Goal: Task Accomplishment & Management: Manage account settings

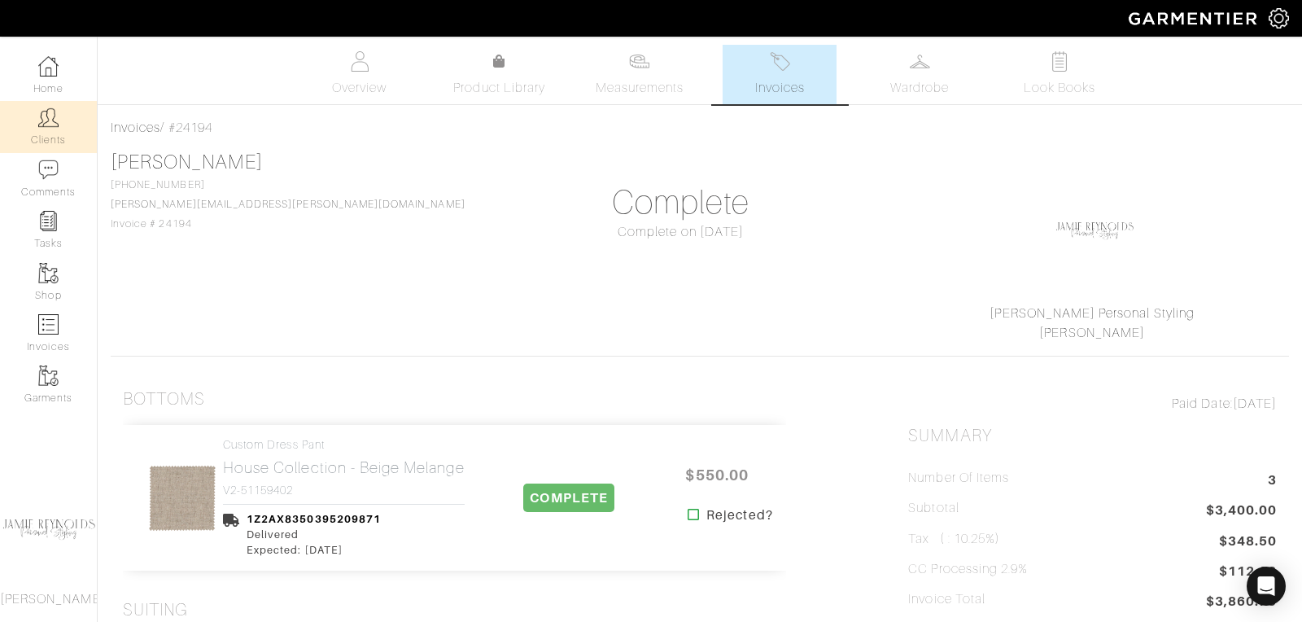
click at [58, 103] on link "Clients" at bounding box center [48, 126] width 97 height 51
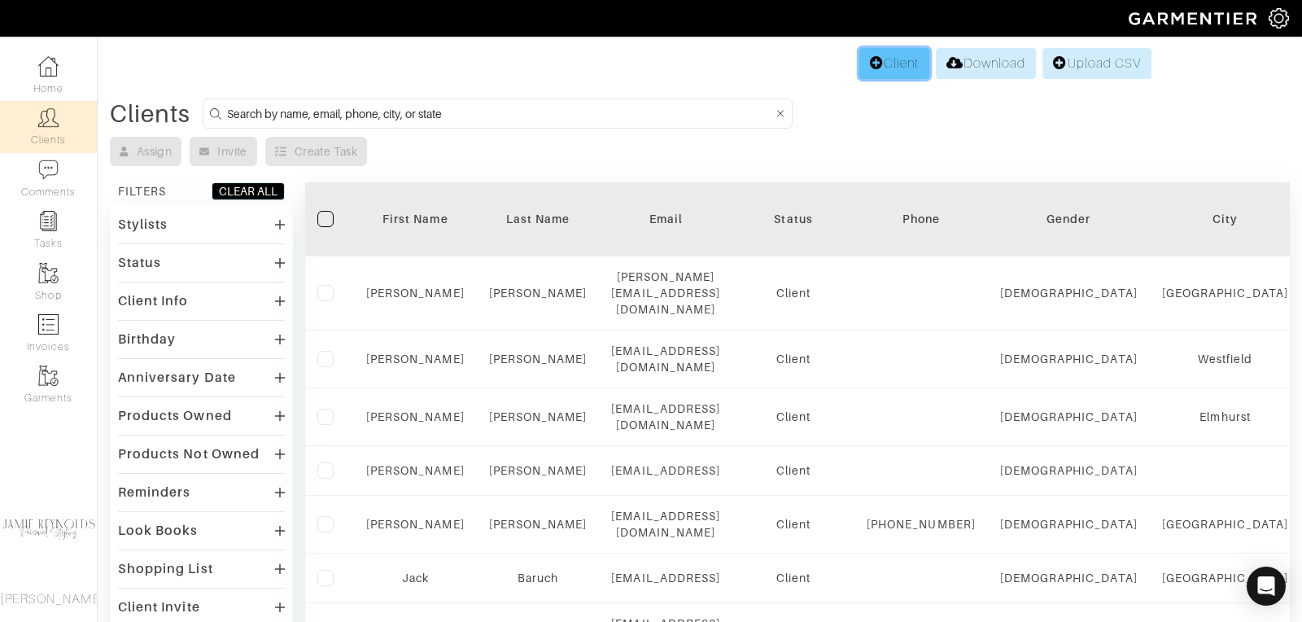
click at [899, 59] on link "Client" at bounding box center [894, 63] width 70 height 31
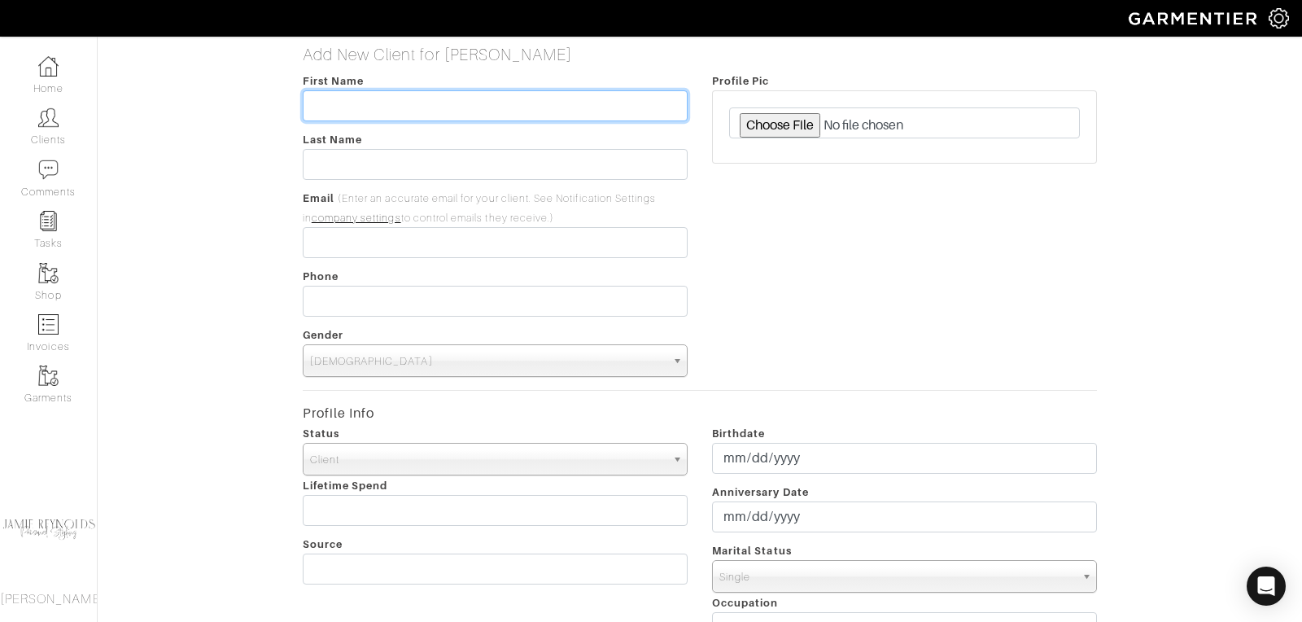
click at [350, 98] on input "text" at bounding box center [495, 105] width 385 height 31
type input "Kevin"
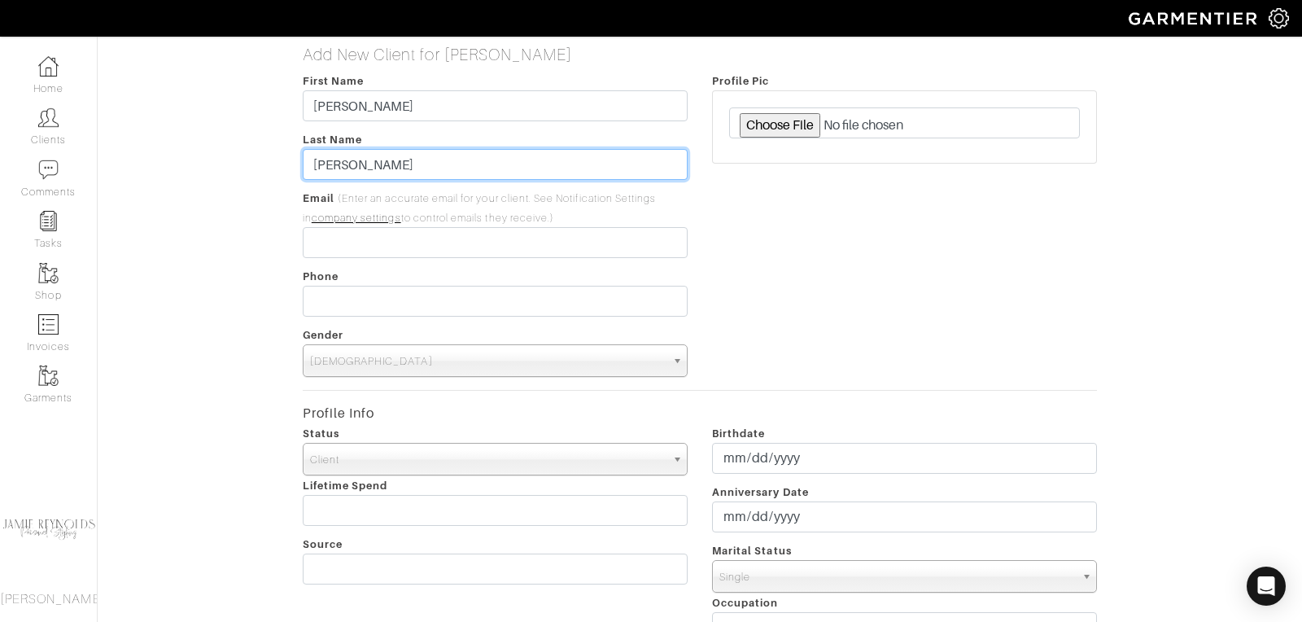
type input "Cohane"
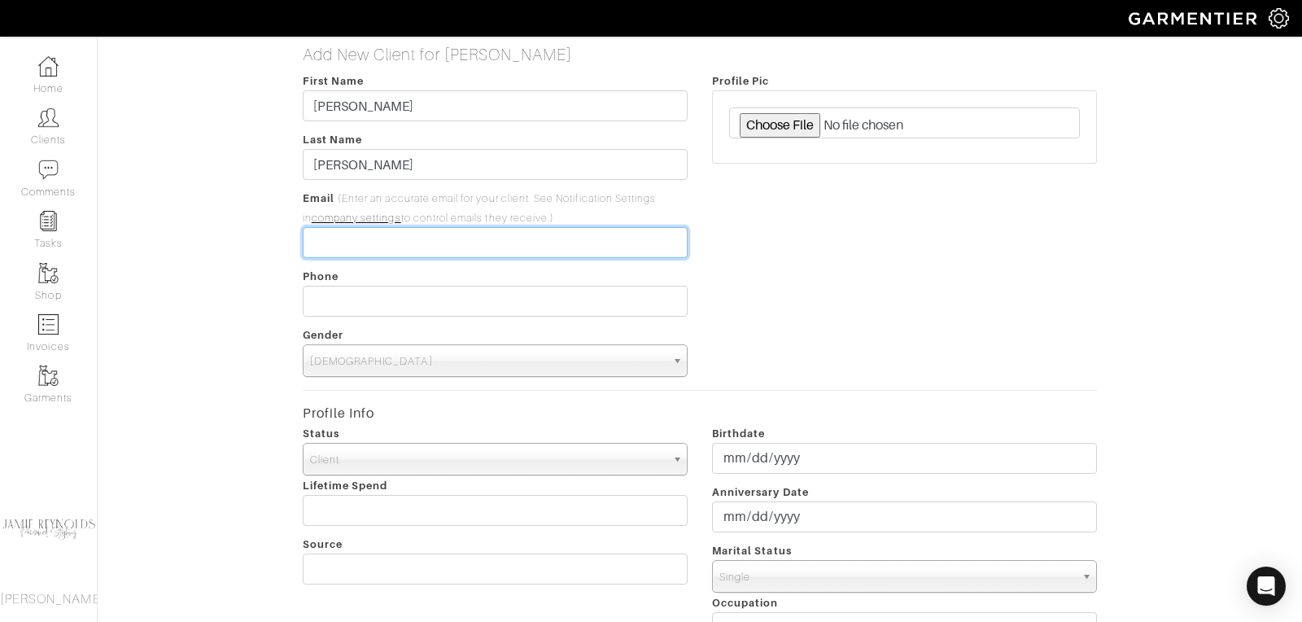
click at [325, 245] on input "email" at bounding box center [495, 242] width 385 height 31
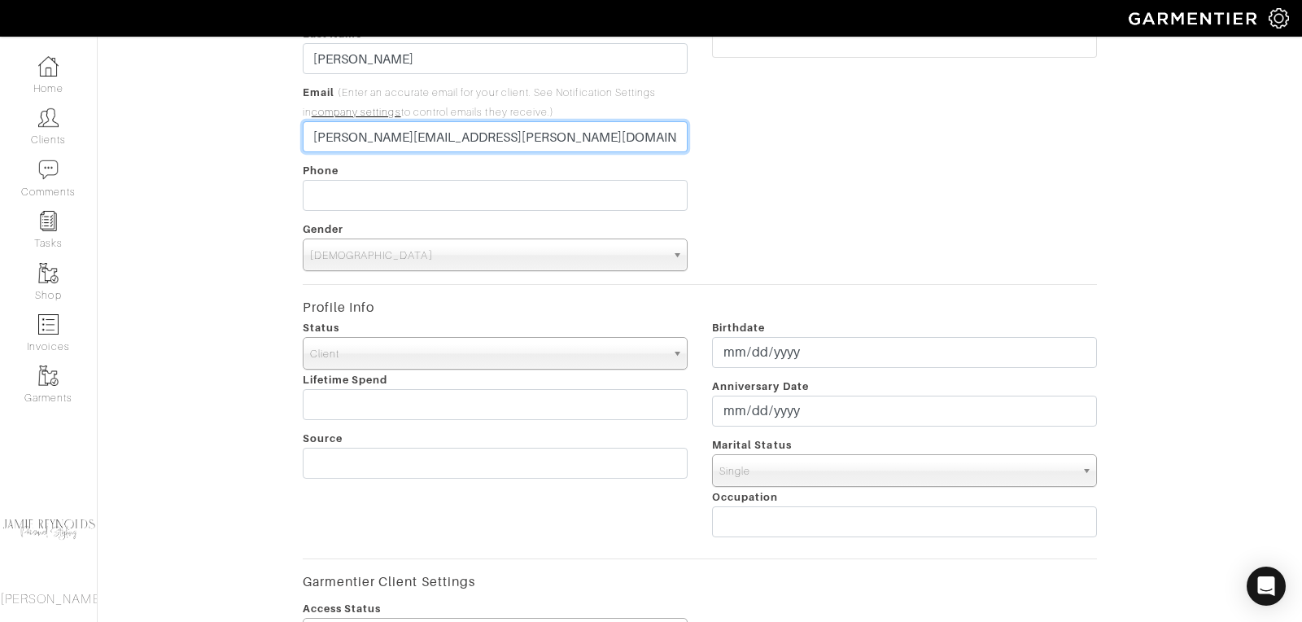
scroll to position [561, 0]
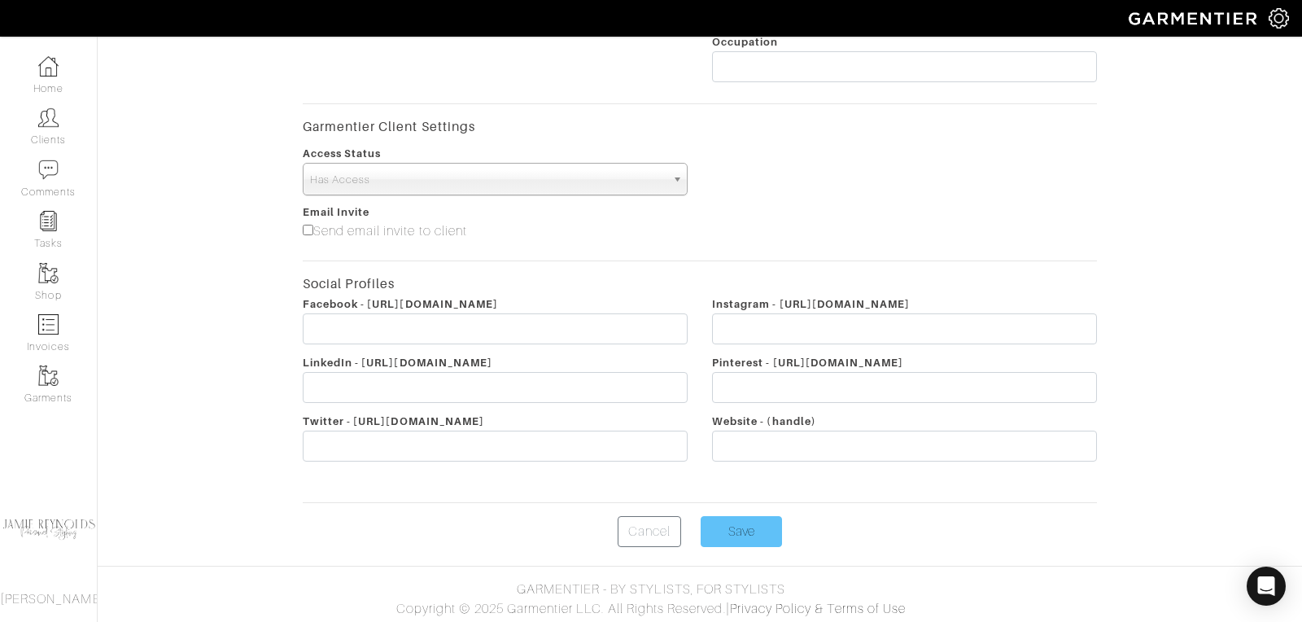
type input "[PERSON_NAME][EMAIL_ADDRESS][PERSON_NAME][DOMAIN_NAME]"
click at [730, 527] on input "Save" at bounding box center [741, 531] width 81 height 31
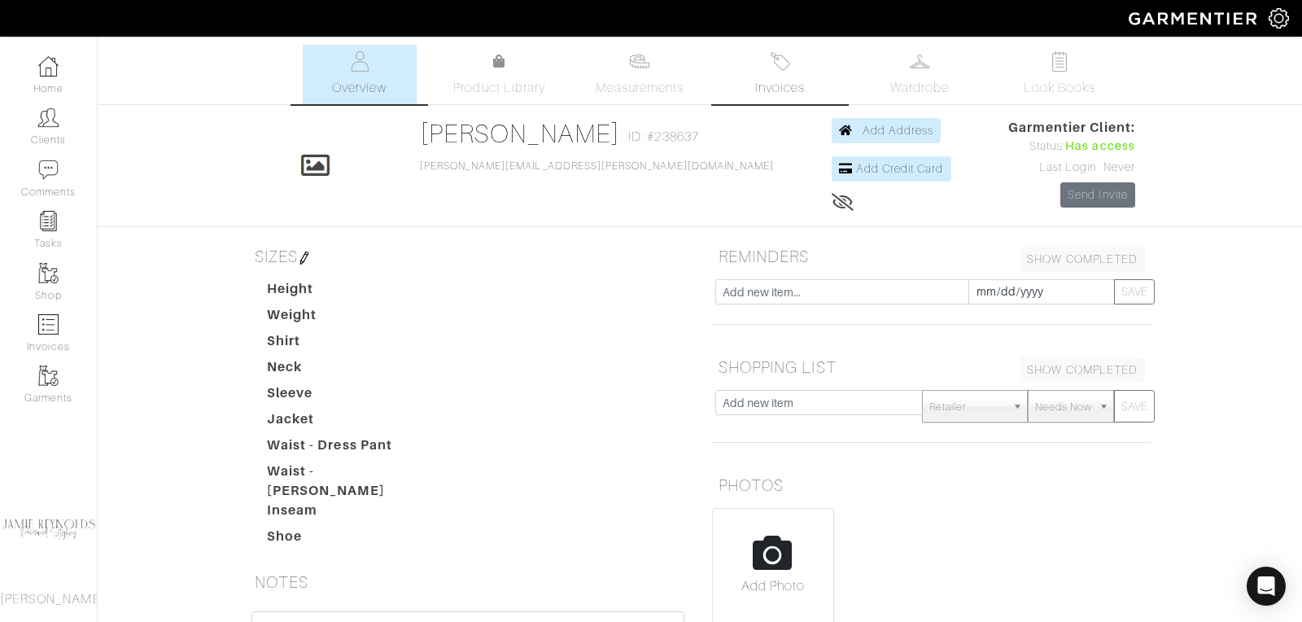
click at [784, 76] on link "Invoices" at bounding box center [780, 74] width 114 height 59
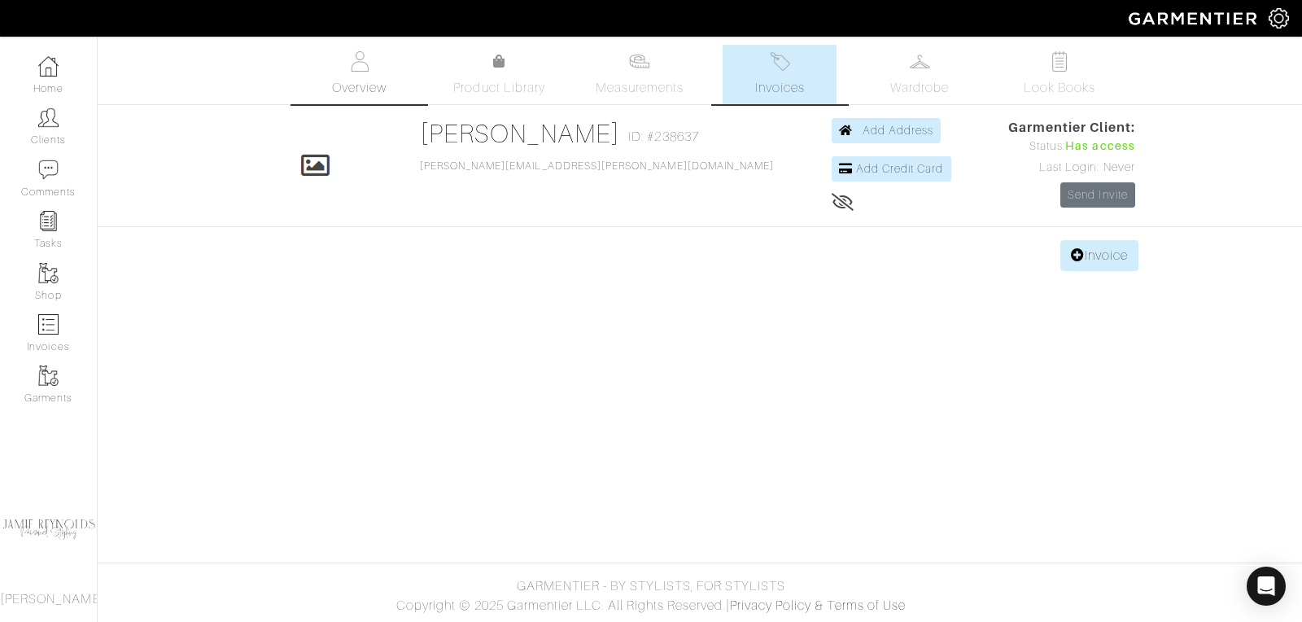
click at [354, 74] on link "Overview" at bounding box center [360, 74] width 114 height 59
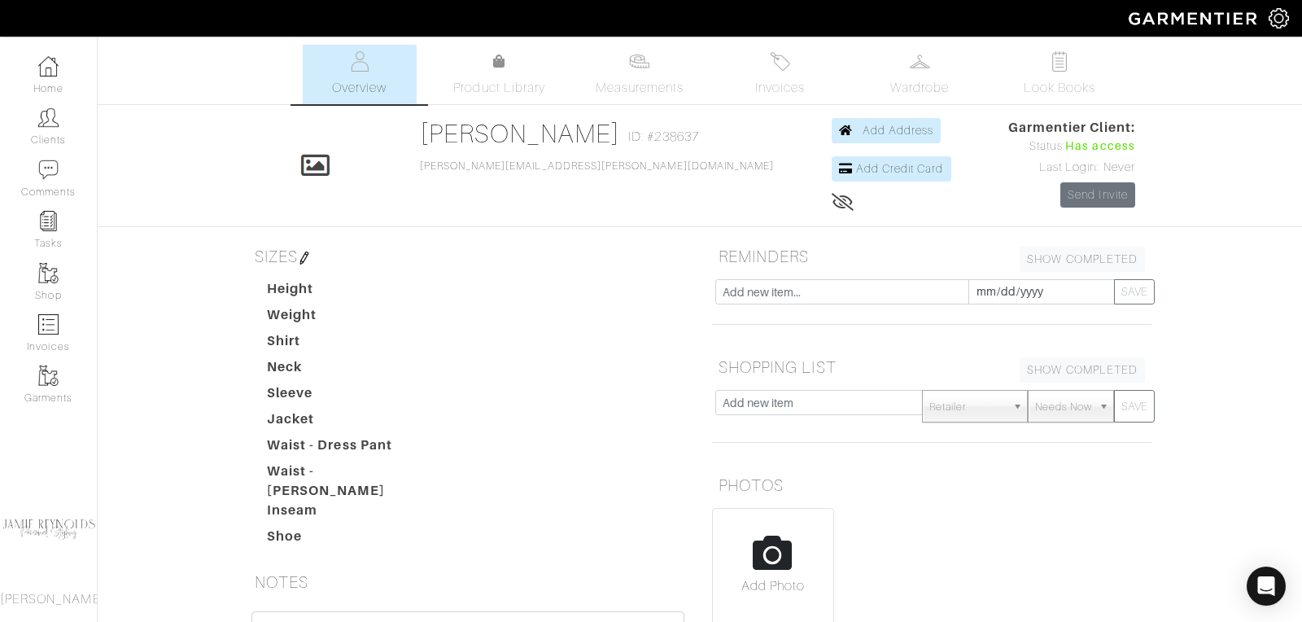
click at [310, 251] on img at bounding box center [304, 257] width 13 height 13
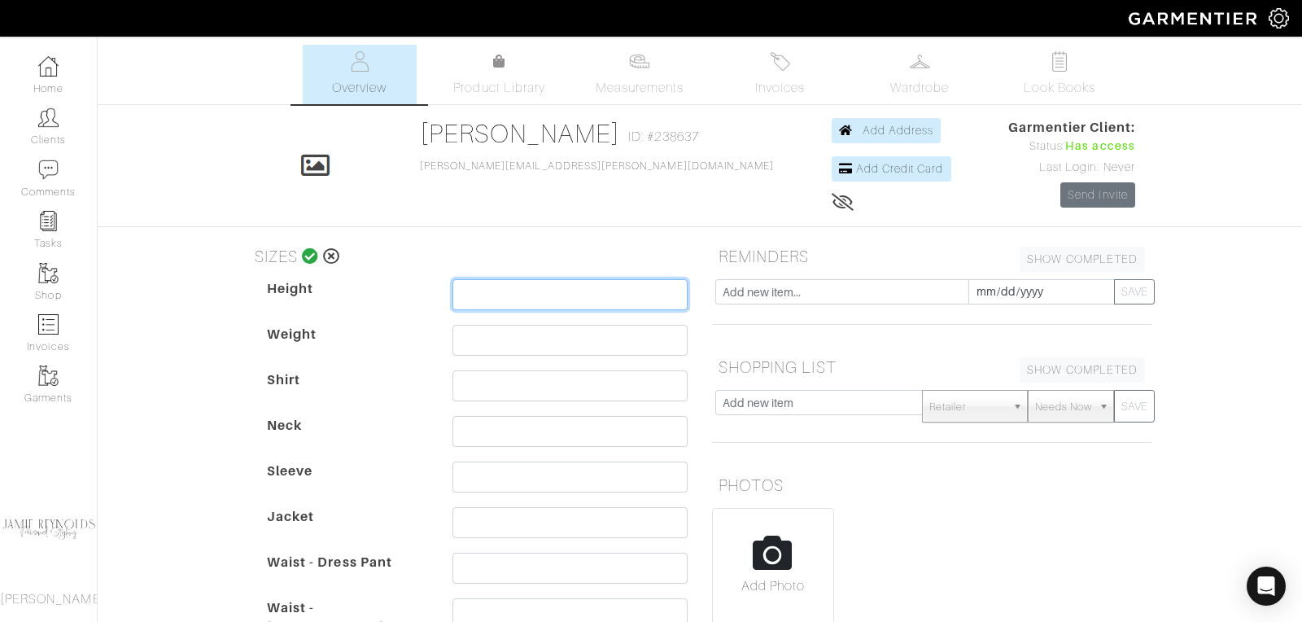
click at [473, 290] on input "text" at bounding box center [569, 294] width 235 height 31
type input "6'0""
click at [487, 338] on input "text" at bounding box center [569, 340] width 235 height 31
type input "200"
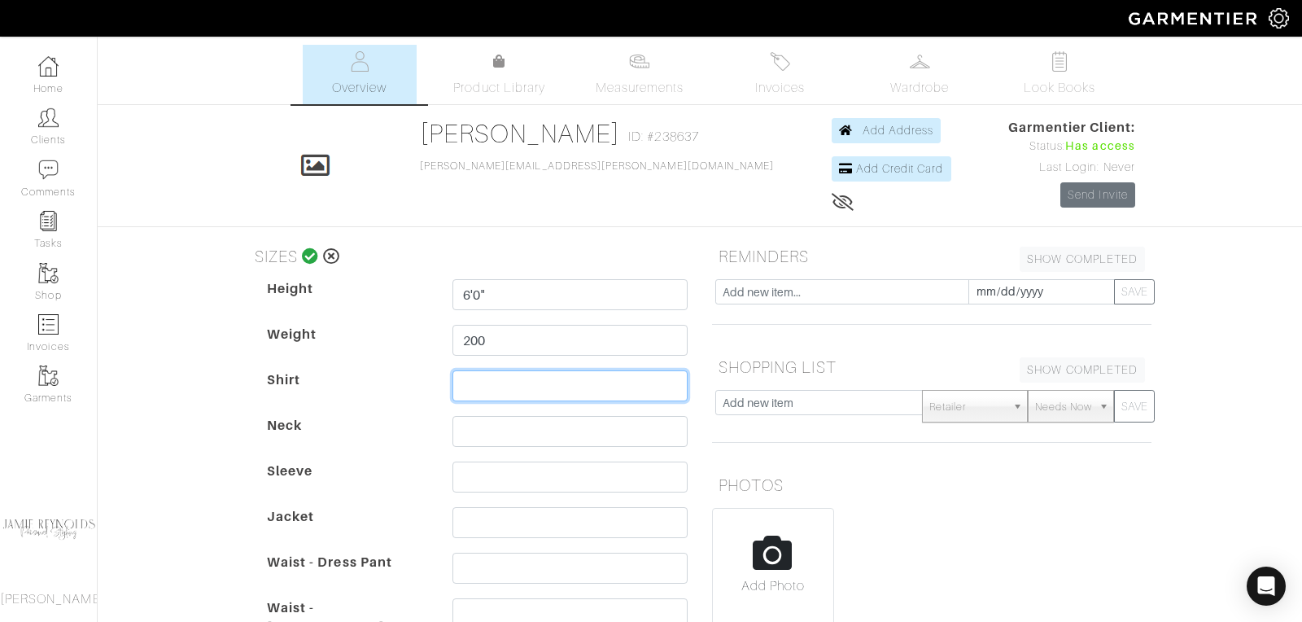
click at [495, 374] on input "text" at bounding box center [569, 385] width 235 height 31
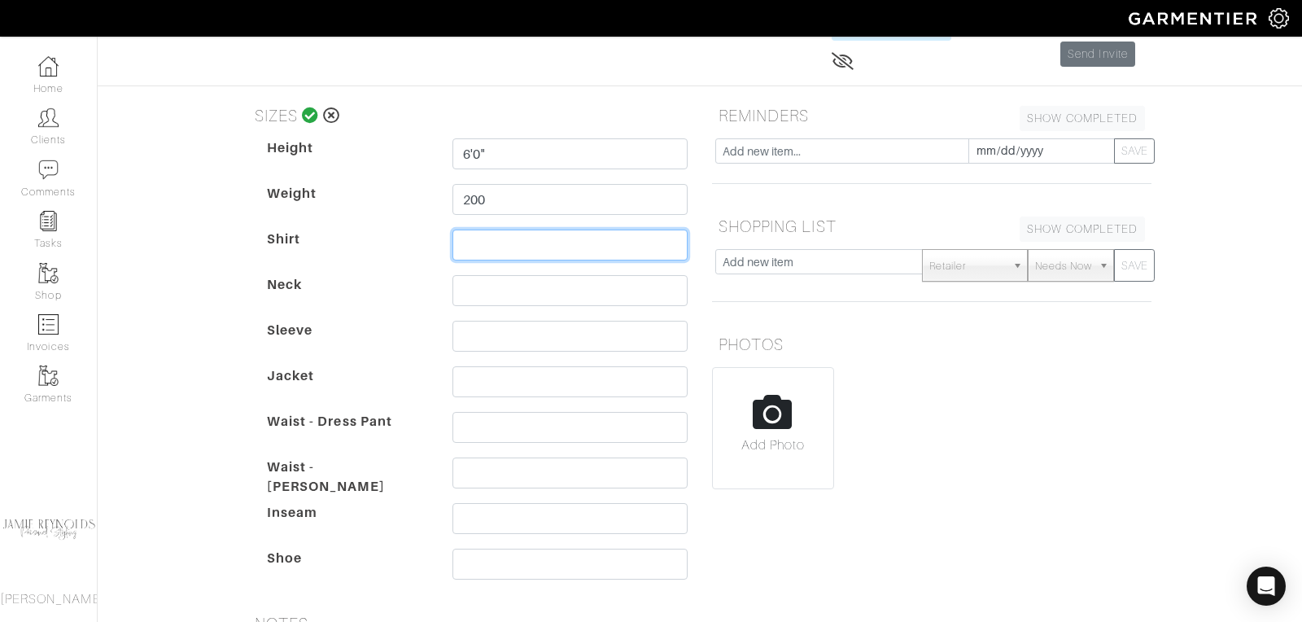
scroll to position [103, 0]
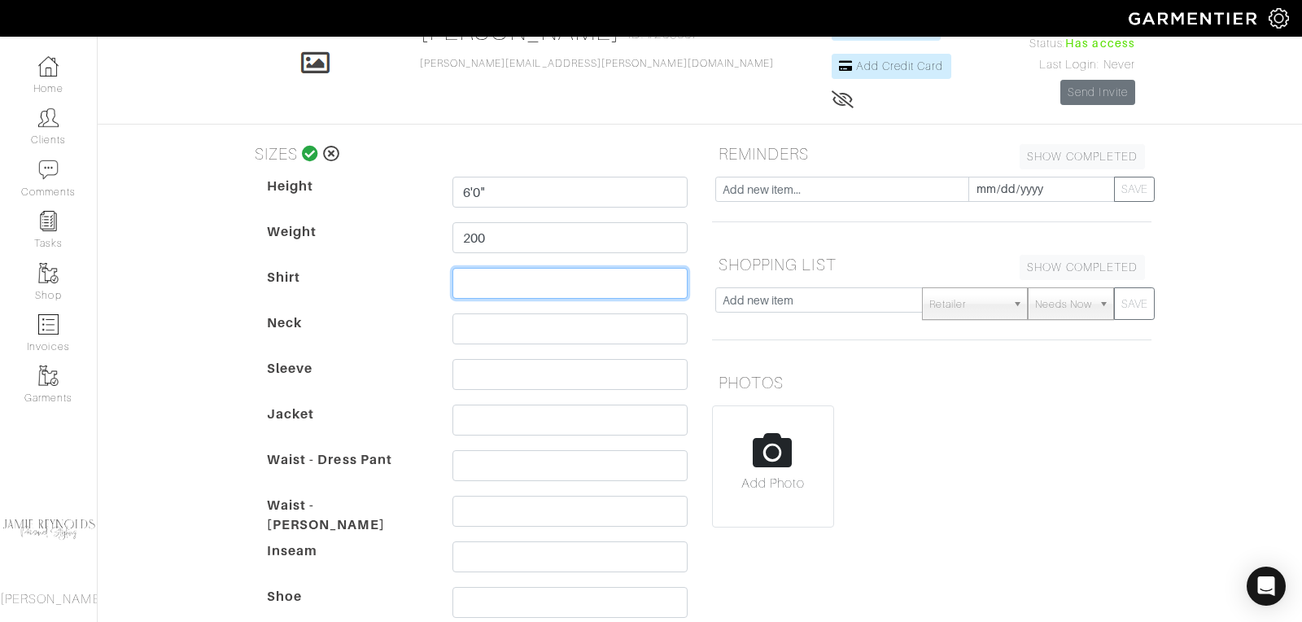
click at [478, 273] on input "text" at bounding box center [569, 283] width 235 height 31
type input "Large"
click at [468, 329] on input "text" at bounding box center [569, 328] width 235 height 31
click at [466, 387] on dd at bounding box center [570, 378] width 260 height 39
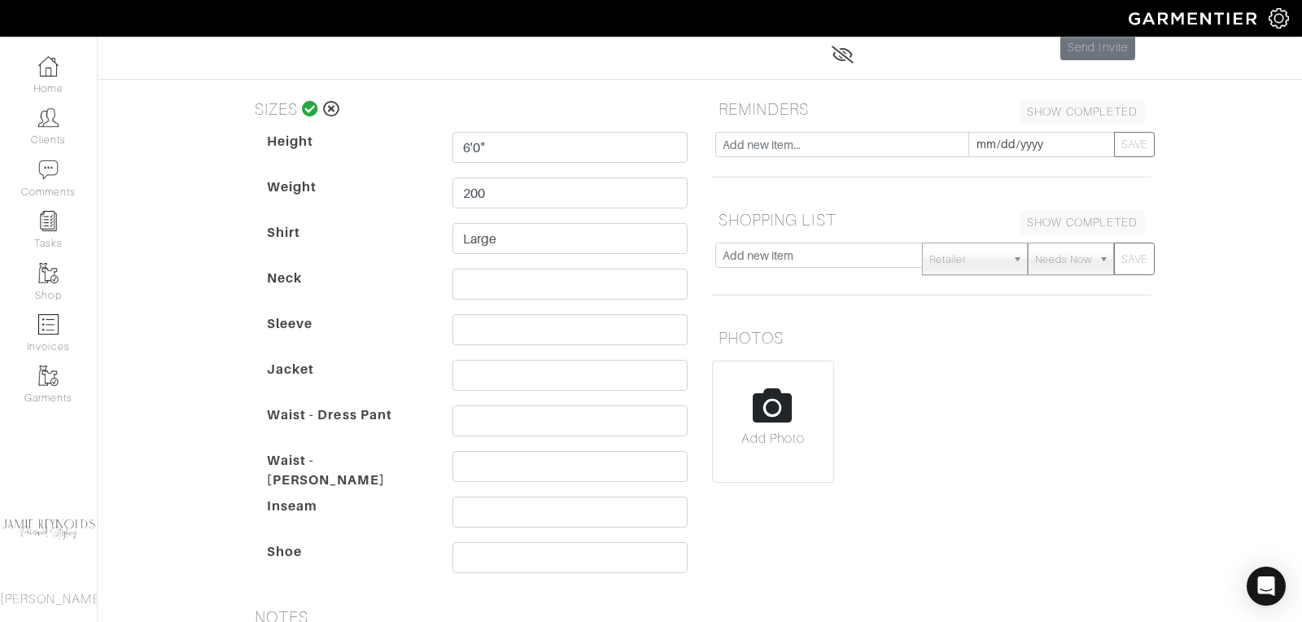
scroll to position [169, 0]
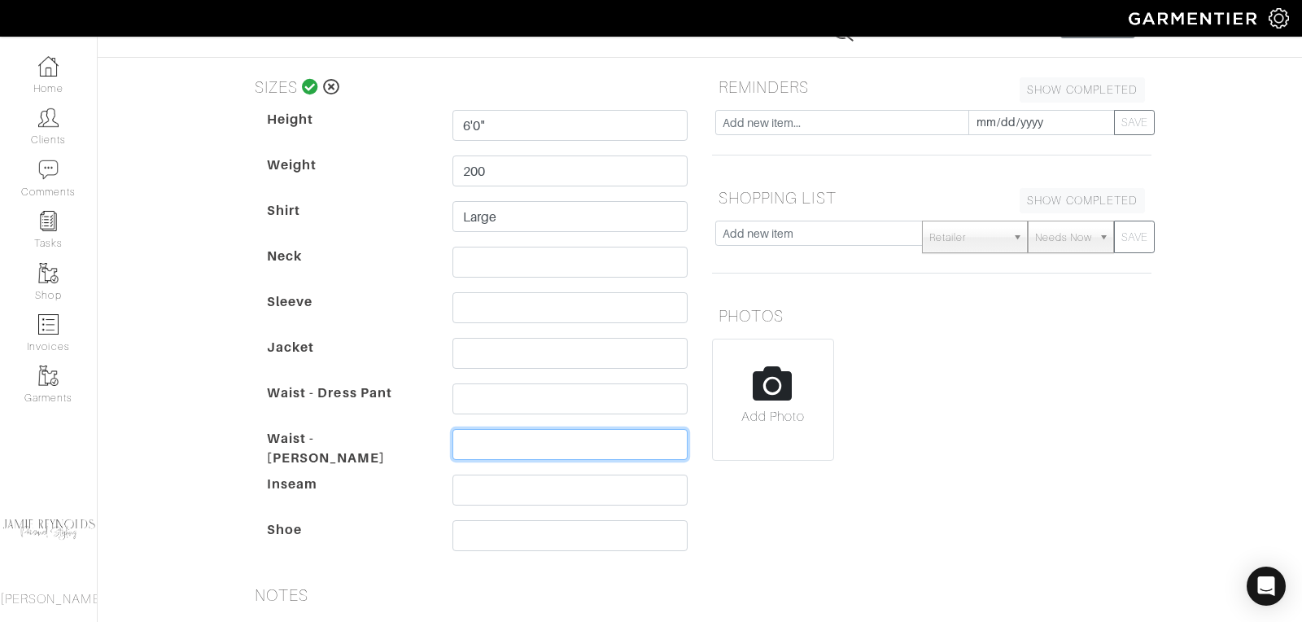
click at [473, 444] on input "text" at bounding box center [569, 444] width 235 height 31
type input "33"
click at [474, 490] on input "text" at bounding box center [569, 489] width 235 height 31
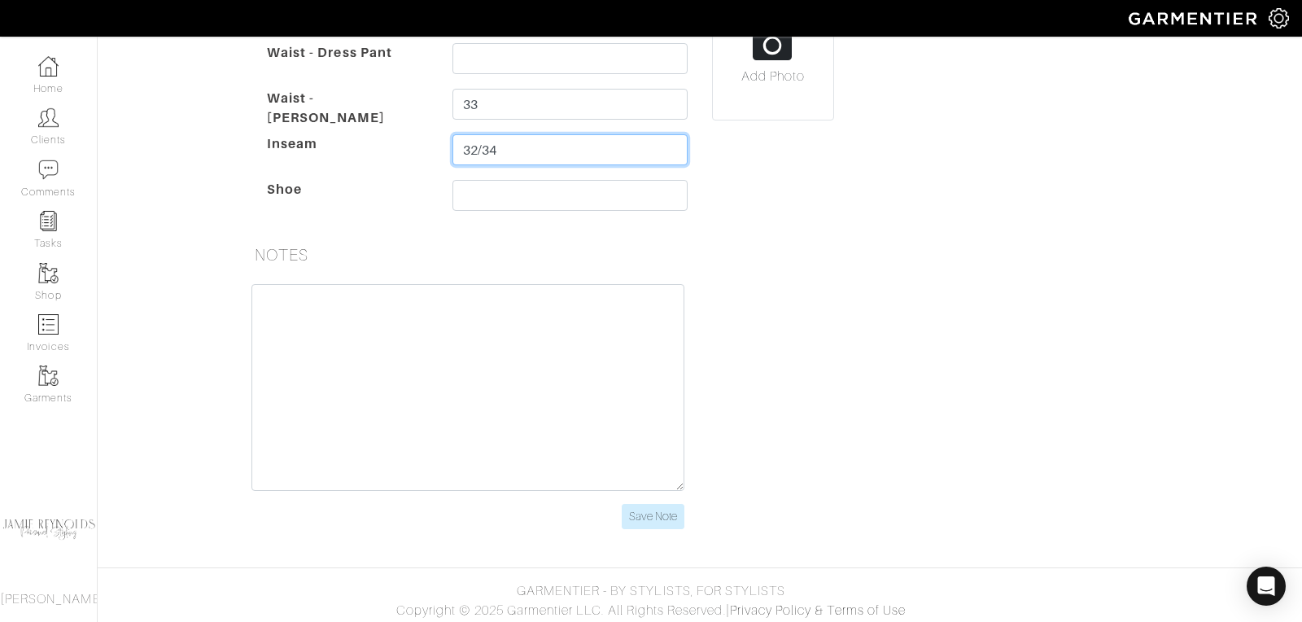
scroll to position [0, 0]
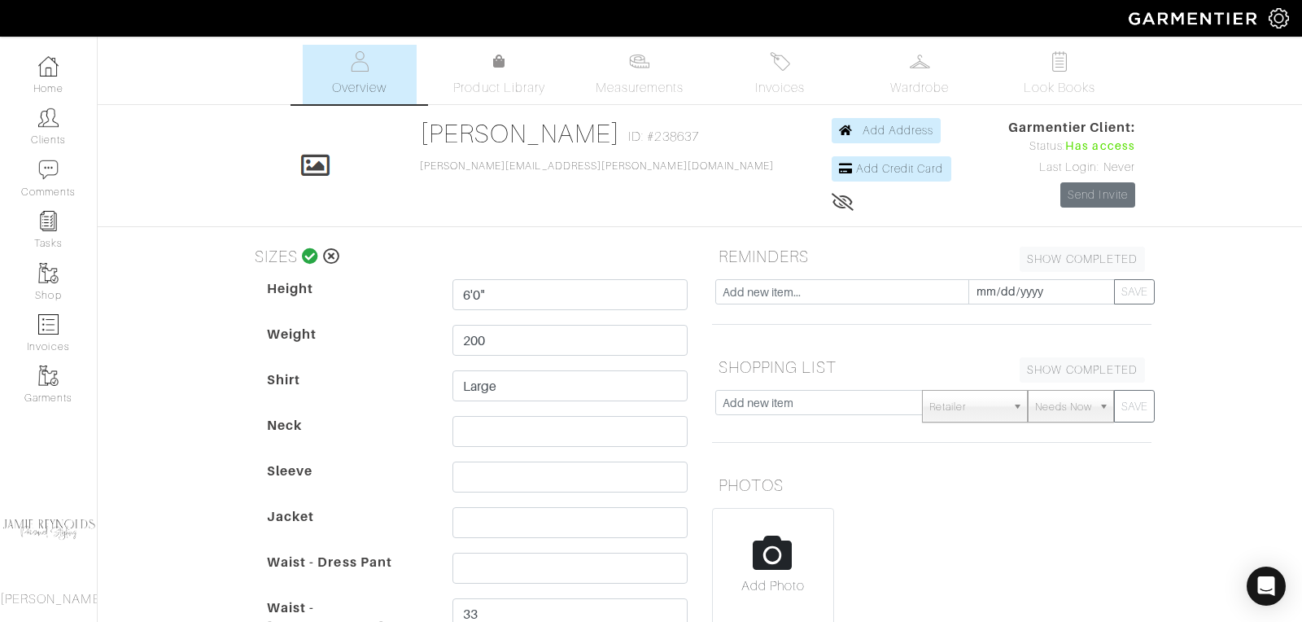
type input "32/34"
click at [308, 251] on icon at bounding box center [310, 256] width 17 height 16
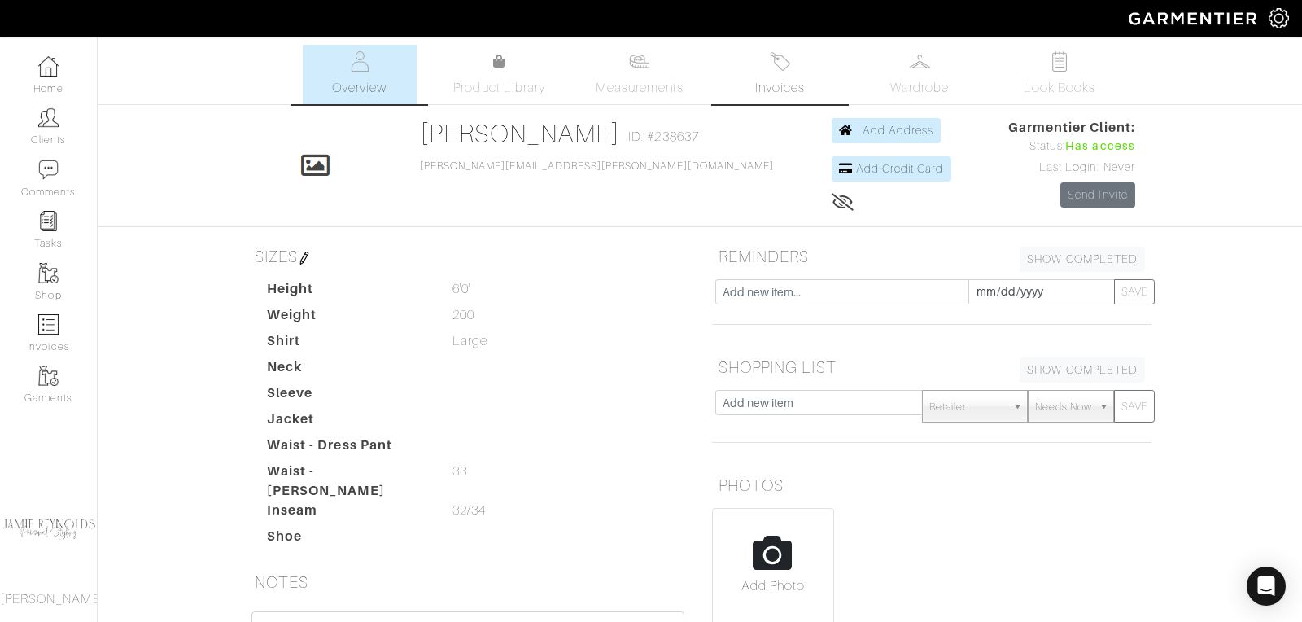
click at [782, 72] on link "Invoices" at bounding box center [780, 74] width 114 height 59
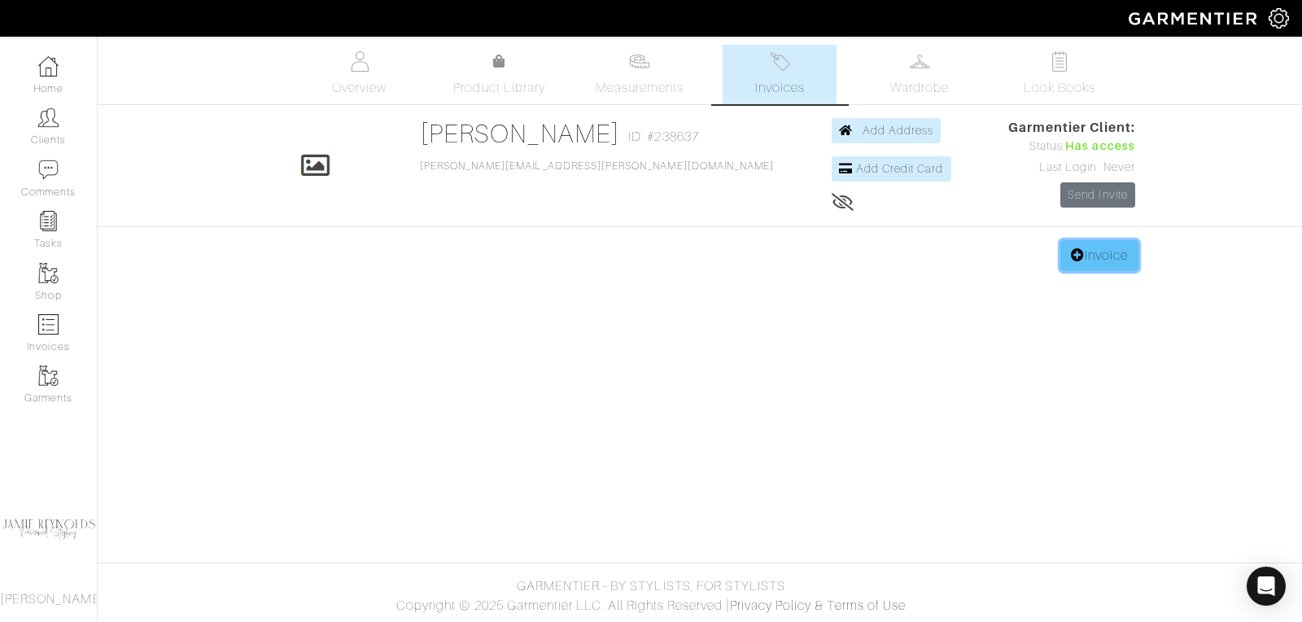
click at [1101, 258] on link "Invoice" at bounding box center [1099, 255] width 78 height 31
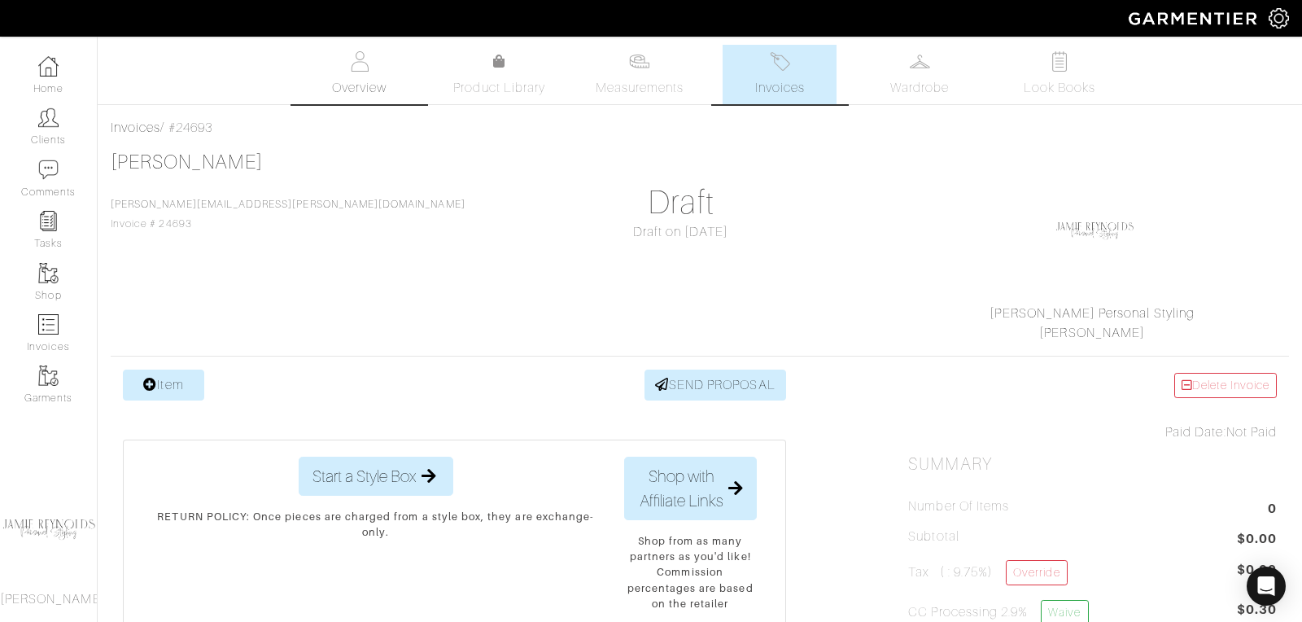
click at [358, 72] on link "Overview" at bounding box center [360, 74] width 114 height 59
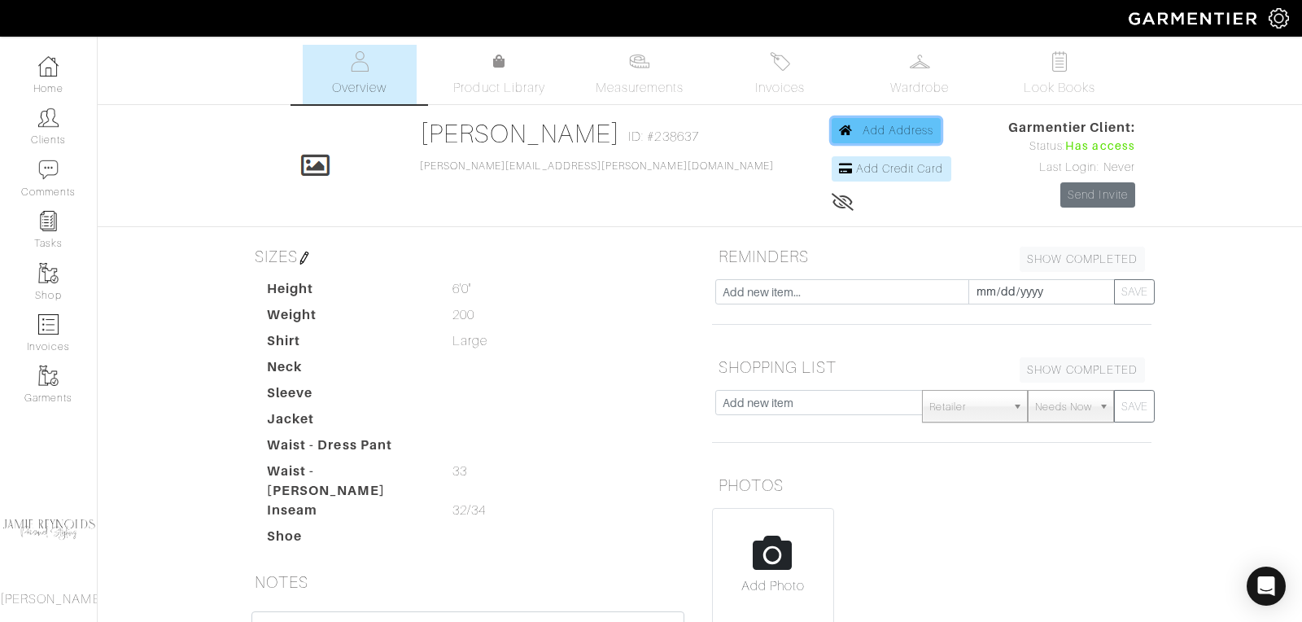
click at [867, 129] on span "Add Address" at bounding box center [899, 130] width 72 height 13
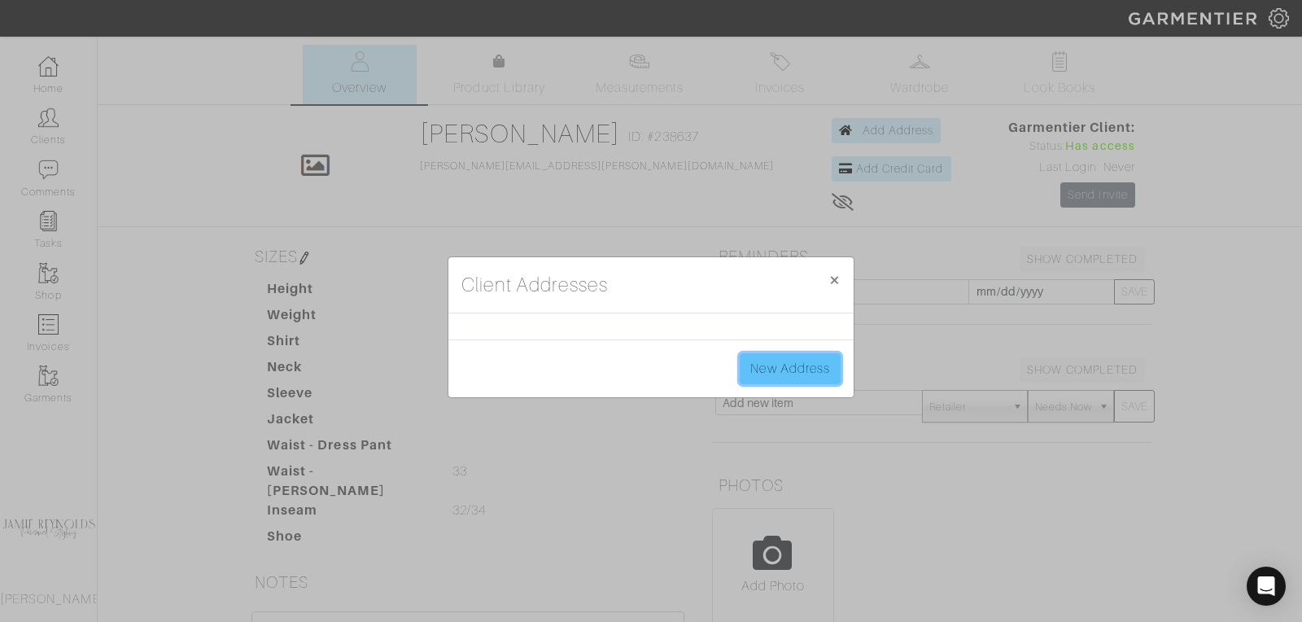
click at [778, 373] on link "New Address" at bounding box center [790, 368] width 101 height 31
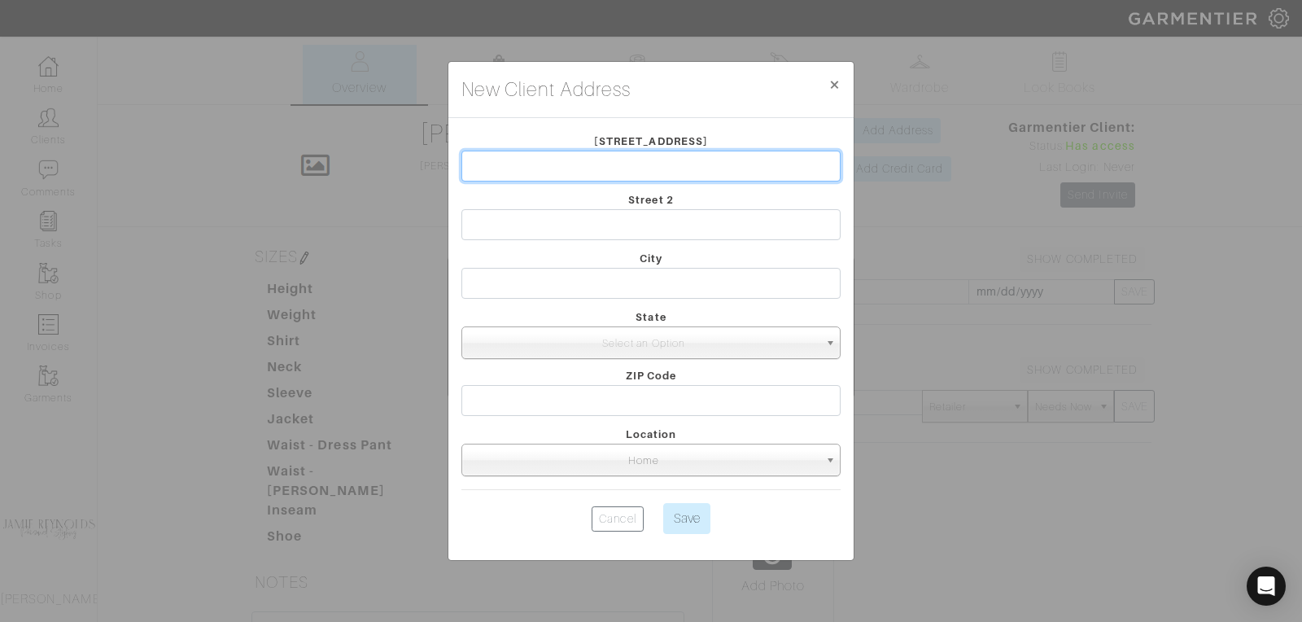
click at [575, 172] on input "text" at bounding box center [650, 166] width 379 height 31
type input "3800 Sylvester Lane"
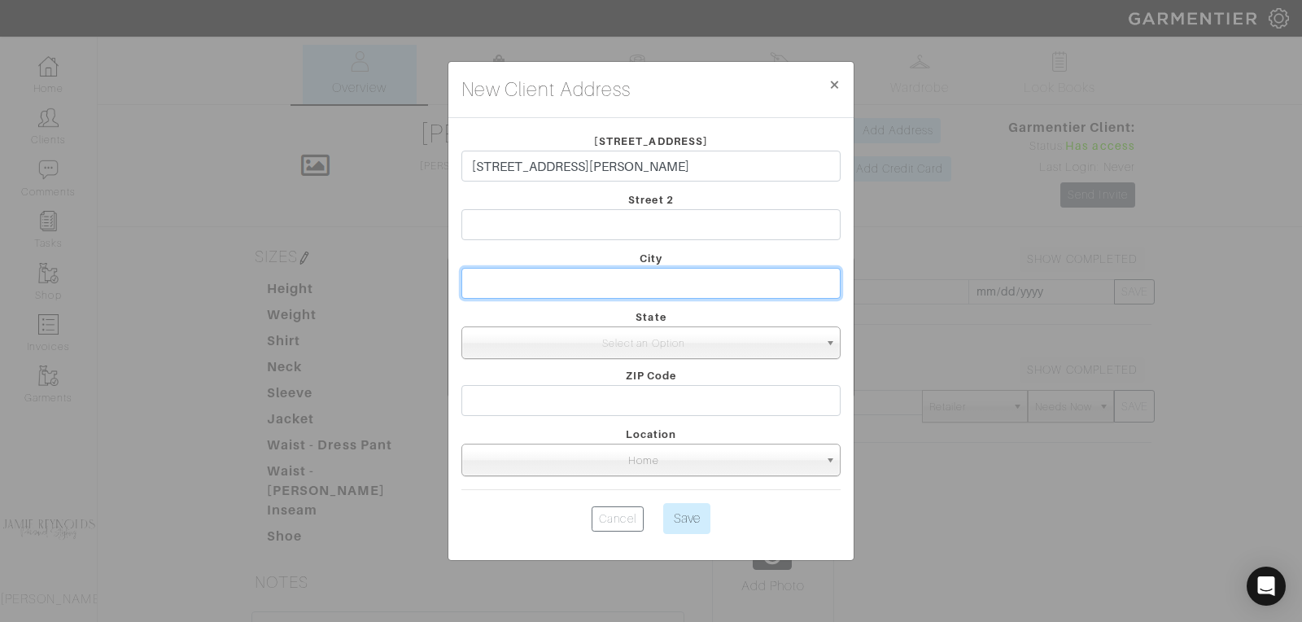
click at [500, 280] on input "text" at bounding box center [650, 283] width 379 height 31
type input "Wilson"
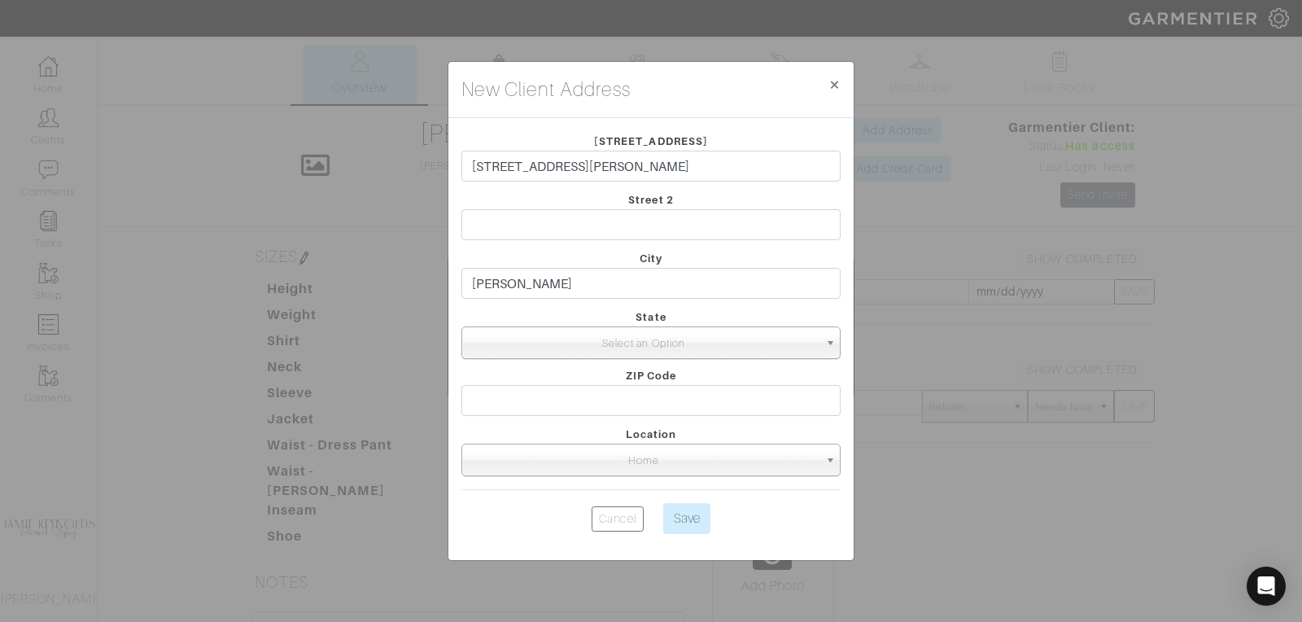
click at [547, 350] on span "Select an Option" at bounding box center [644, 343] width 350 height 33
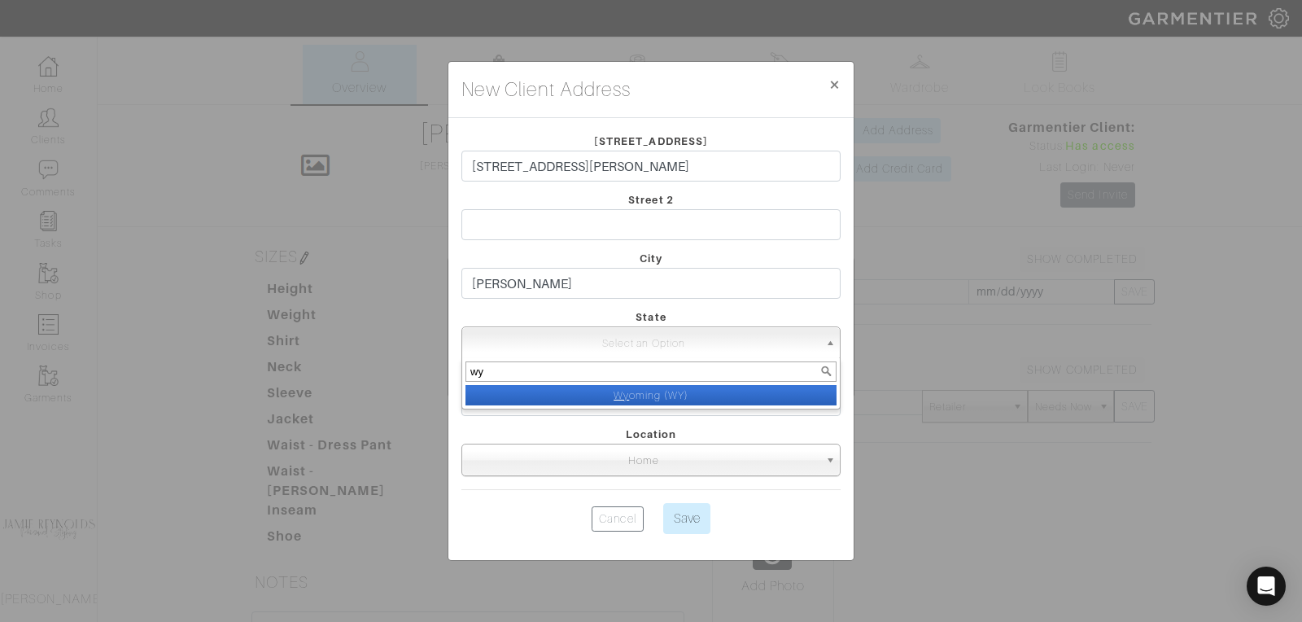
type input "wy"
click at [643, 391] on li "Wy oming (WY)" at bounding box center [650, 395] width 371 height 20
select select "51"
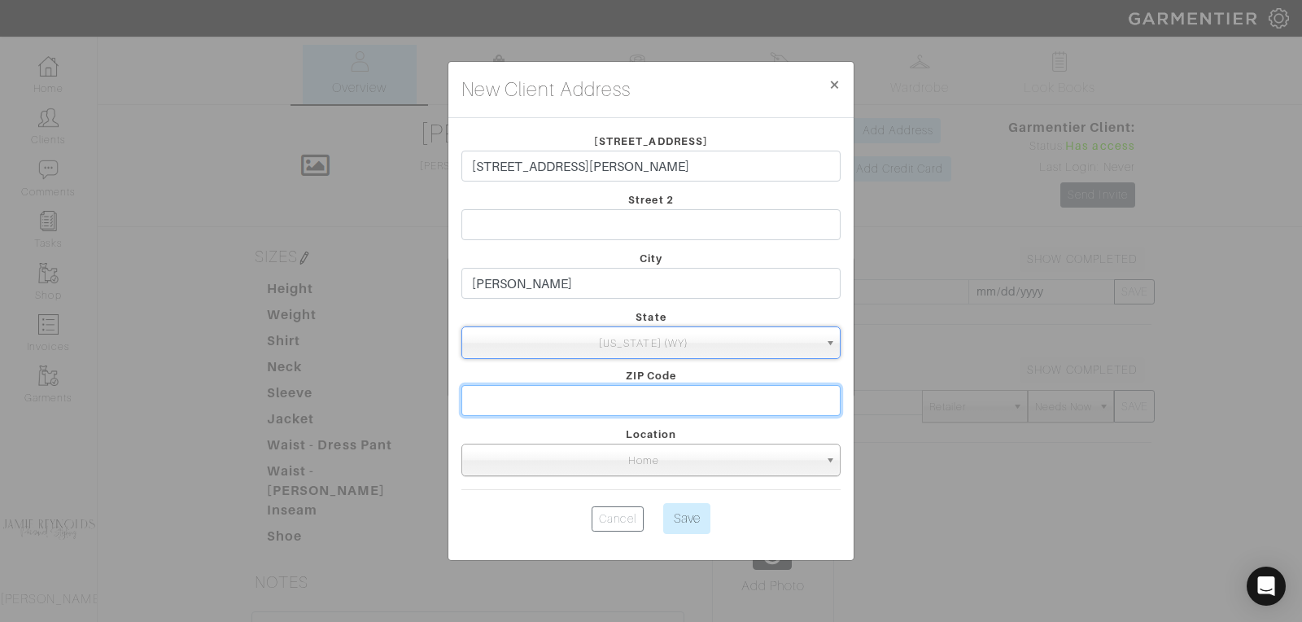
click at [562, 411] on input "text" at bounding box center [650, 400] width 379 height 31
type input "83014"
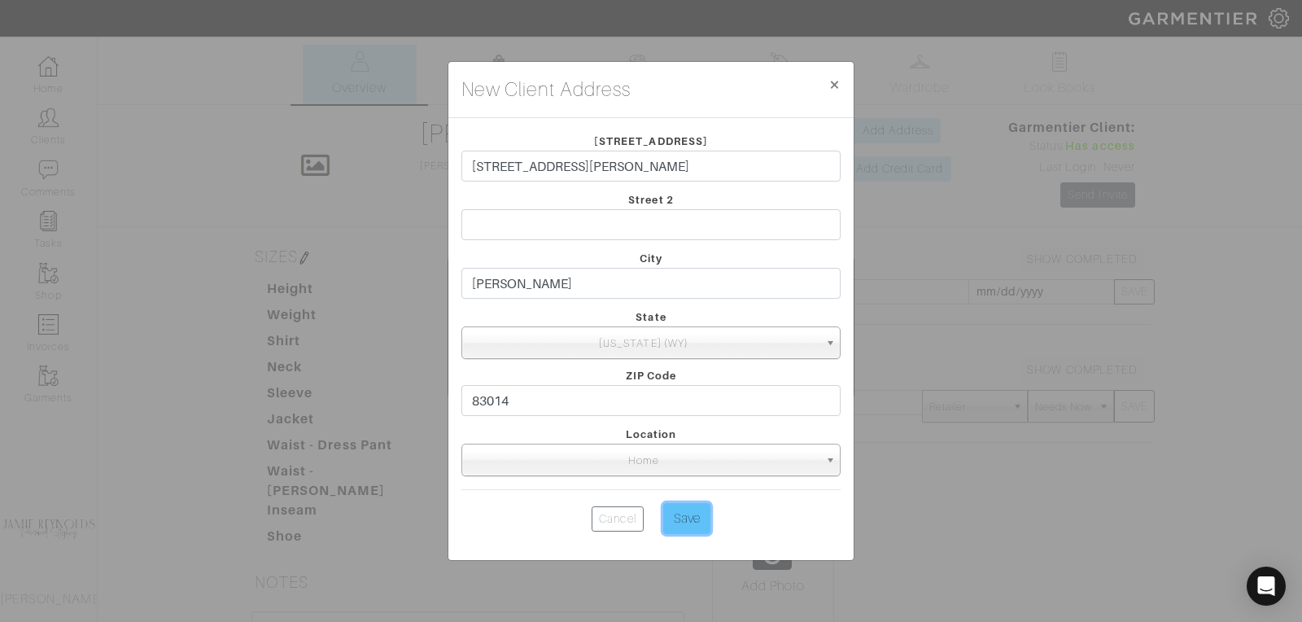
click at [695, 518] on input "Save" at bounding box center [686, 518] width 47 height 31
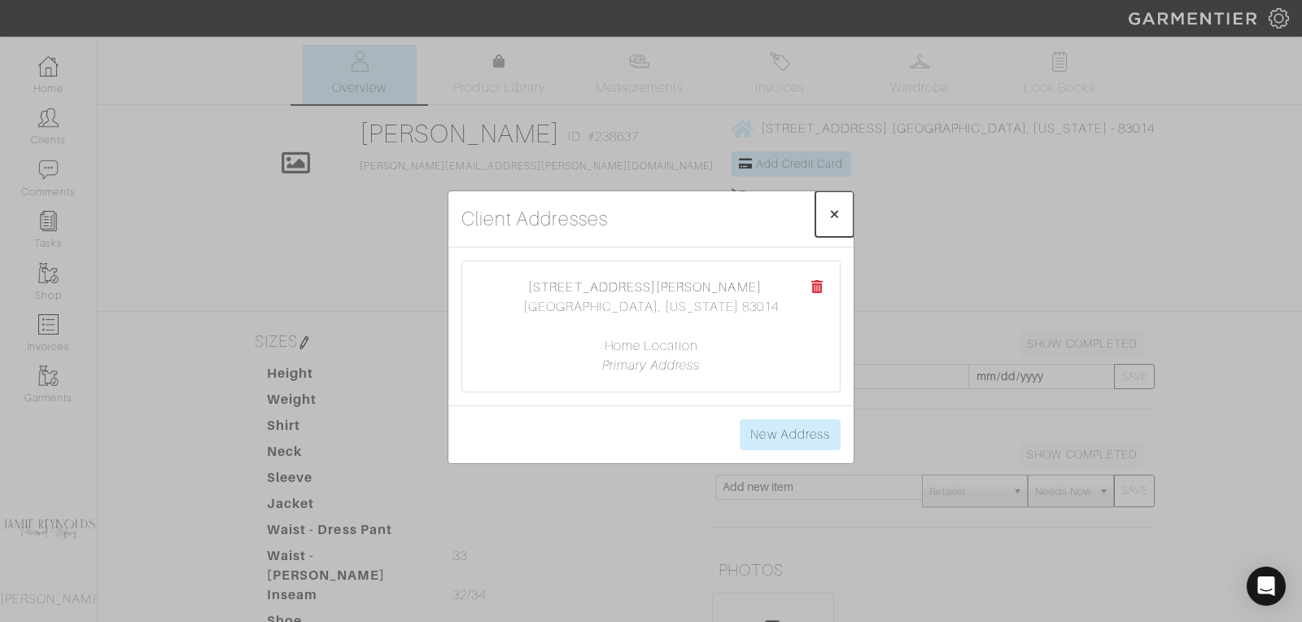
click at [839, 213] on span "×" at bounding box center [834, 214] width 12 height 22
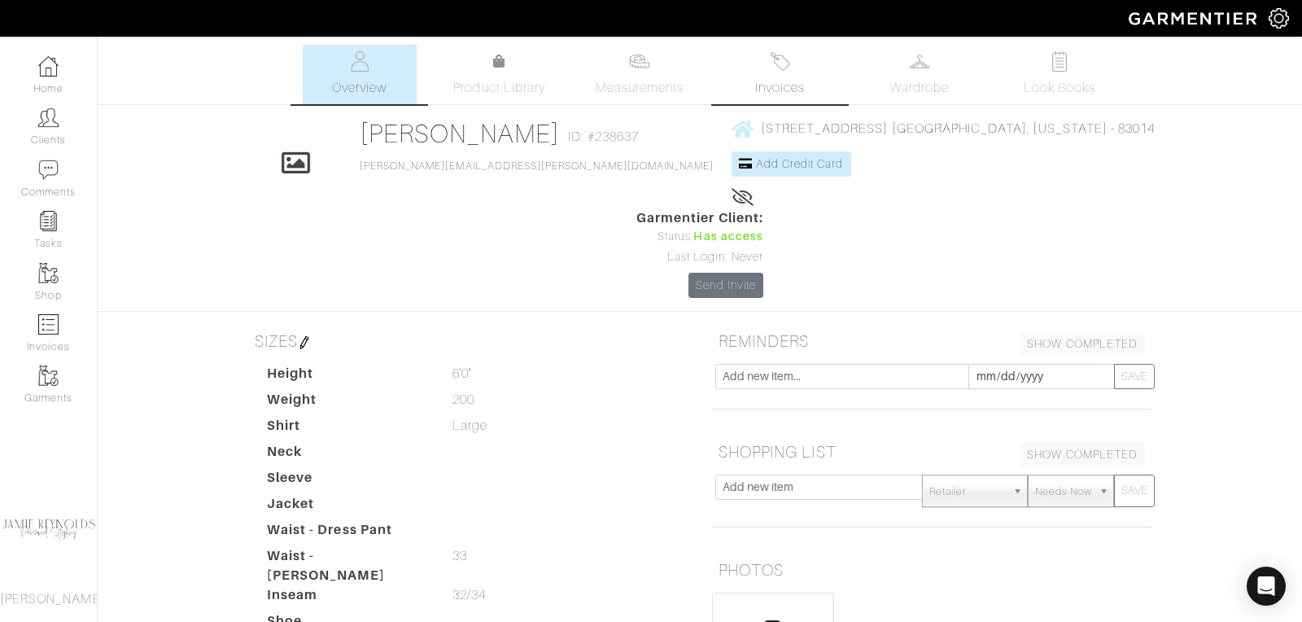
click at [779, 84] on span "Invoices" at bounding box center [780, 88] width 50 height 20
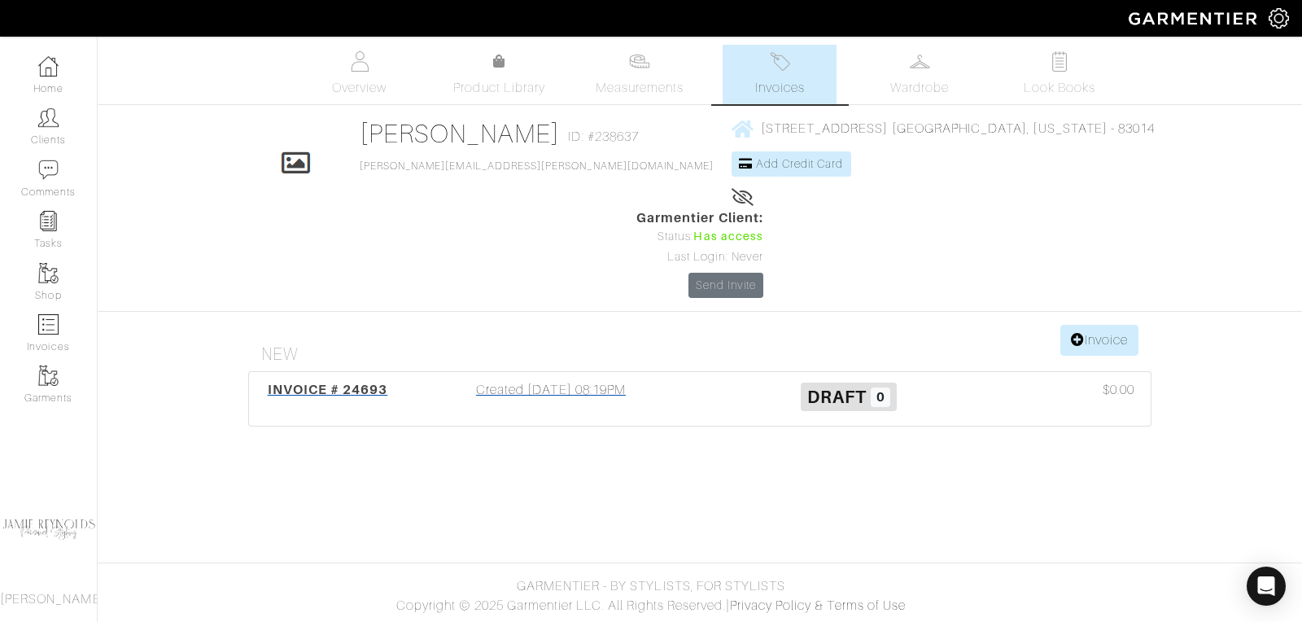
click at [360, 382] on span "INVOICE # 24693" at bounding box center [328, 389] width 120 height 15
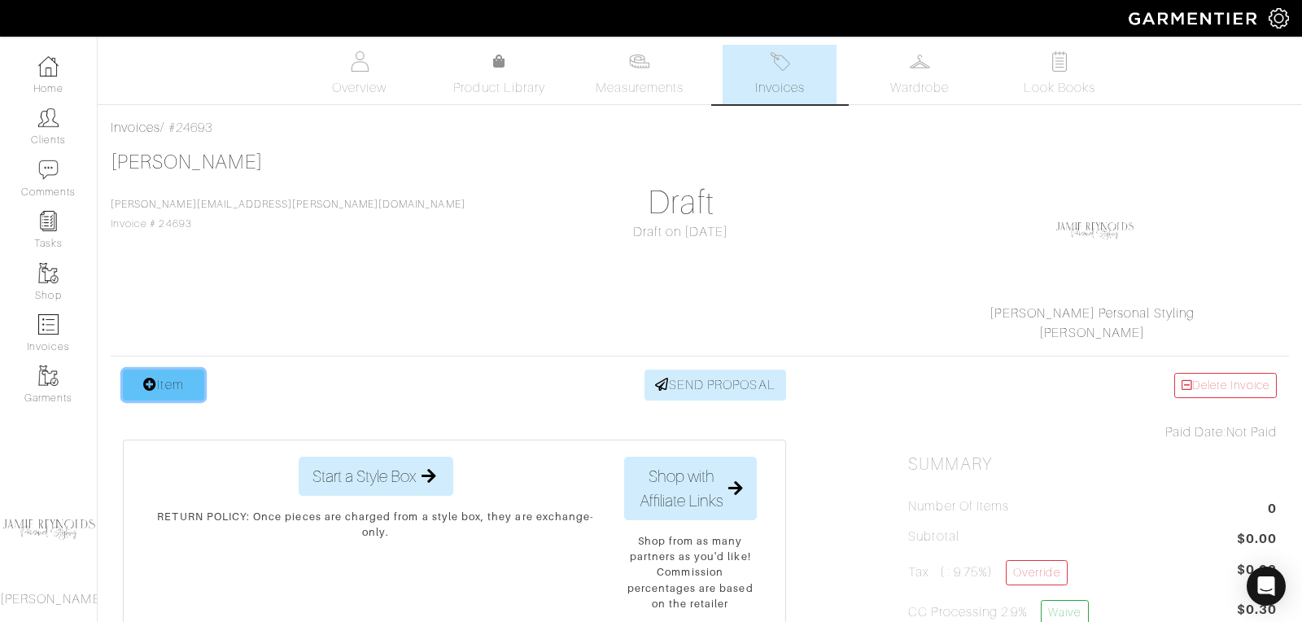
click at [167, 389] on link "Item" at bounding box center [163, 384] width 81 height 31
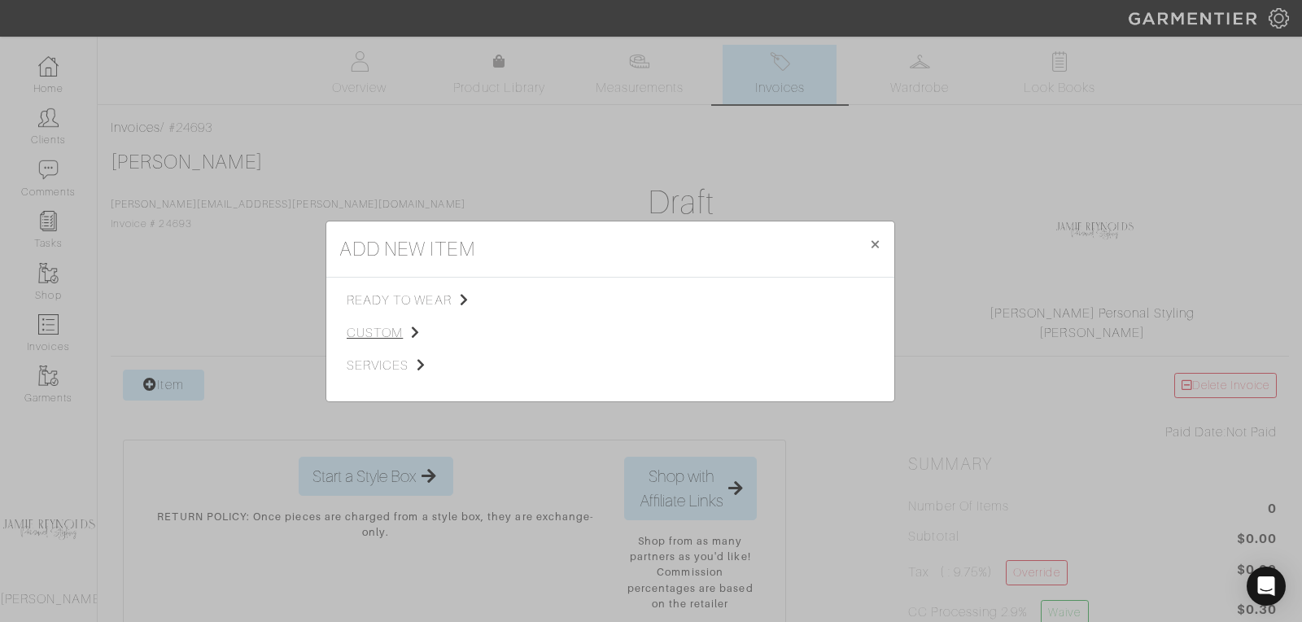
click at [375, 330] on span "custom" at bounding box center [429, 333] width 164 height 20
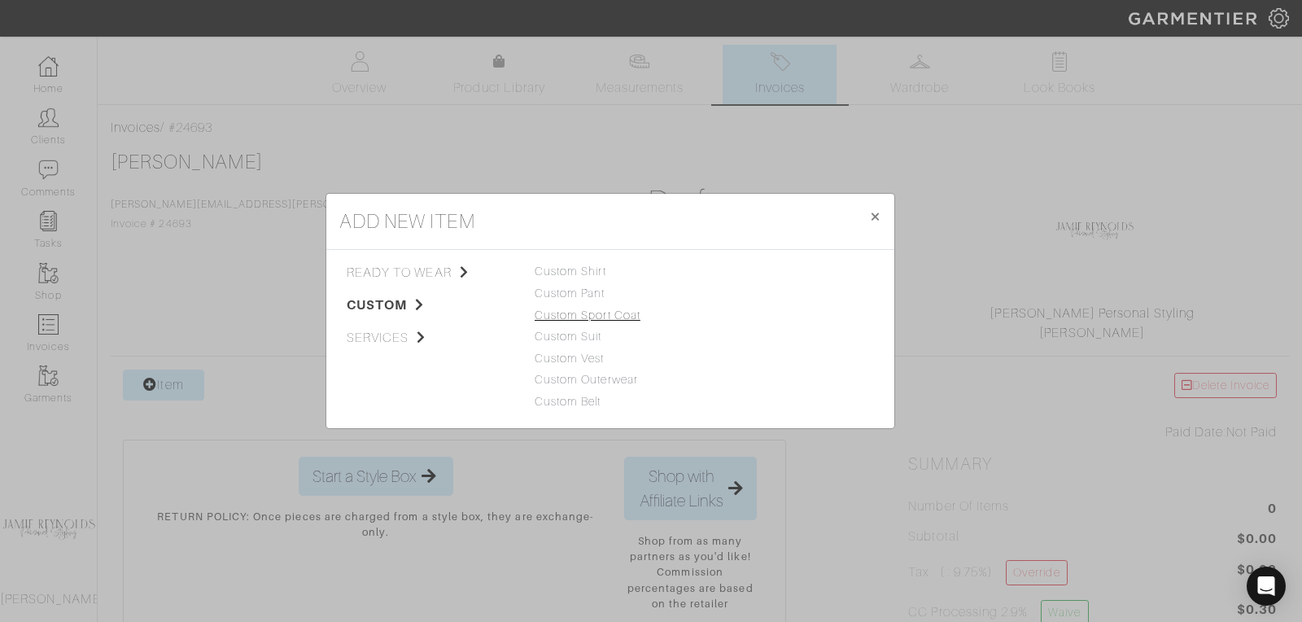
click at [579, 310] on link "Custom Sport Coat" at bounding box center [588, 314] width 106 height 13
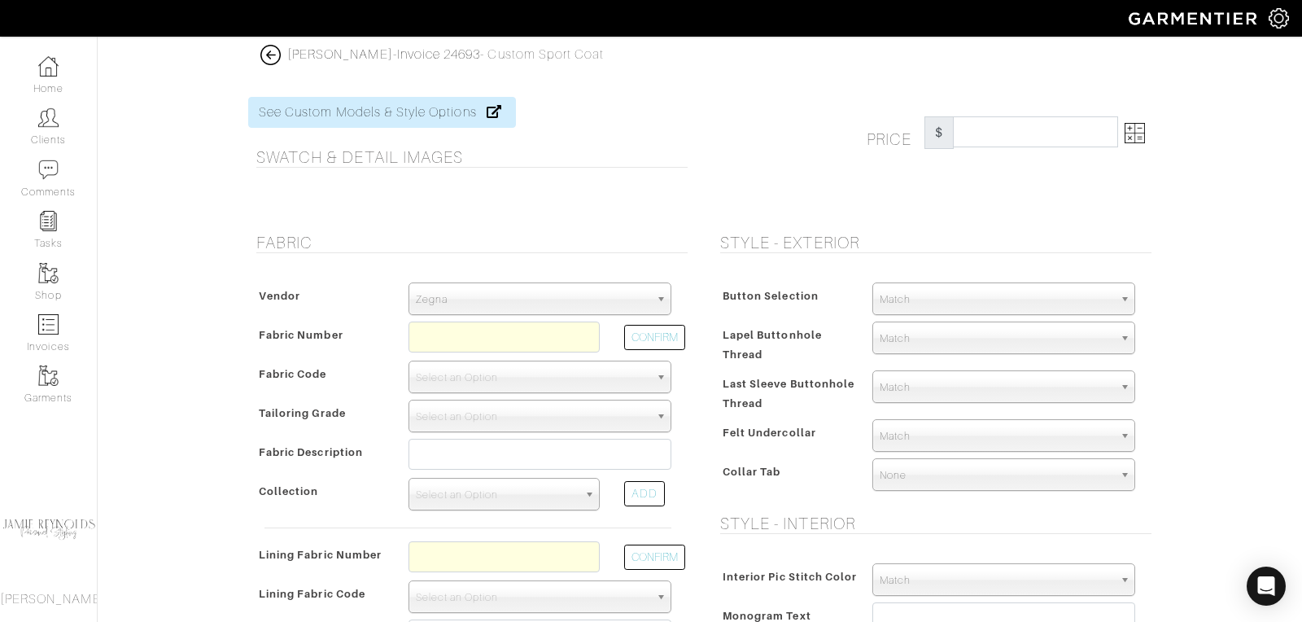
click at [509, 301] on span "Zegna" at bounding box center [533, 299] width 234 height 33
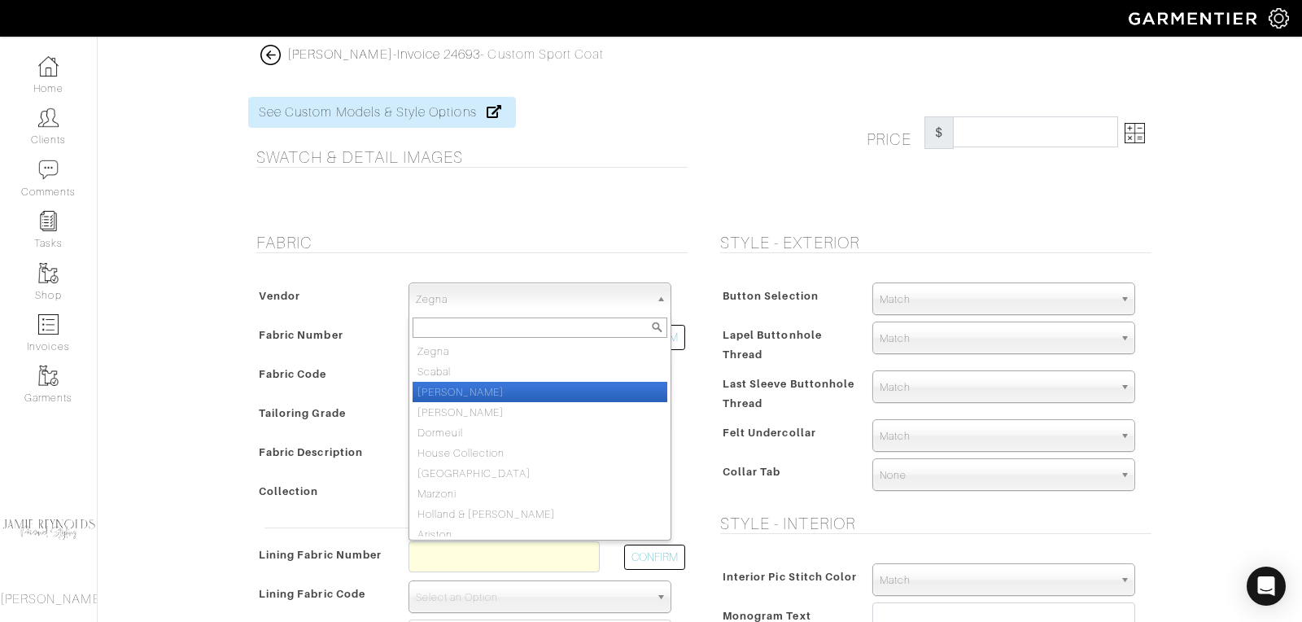
click at [494, 385] on li "Loro Piana" at bounding box center [540, 392] width 255 height 20
select select "76"
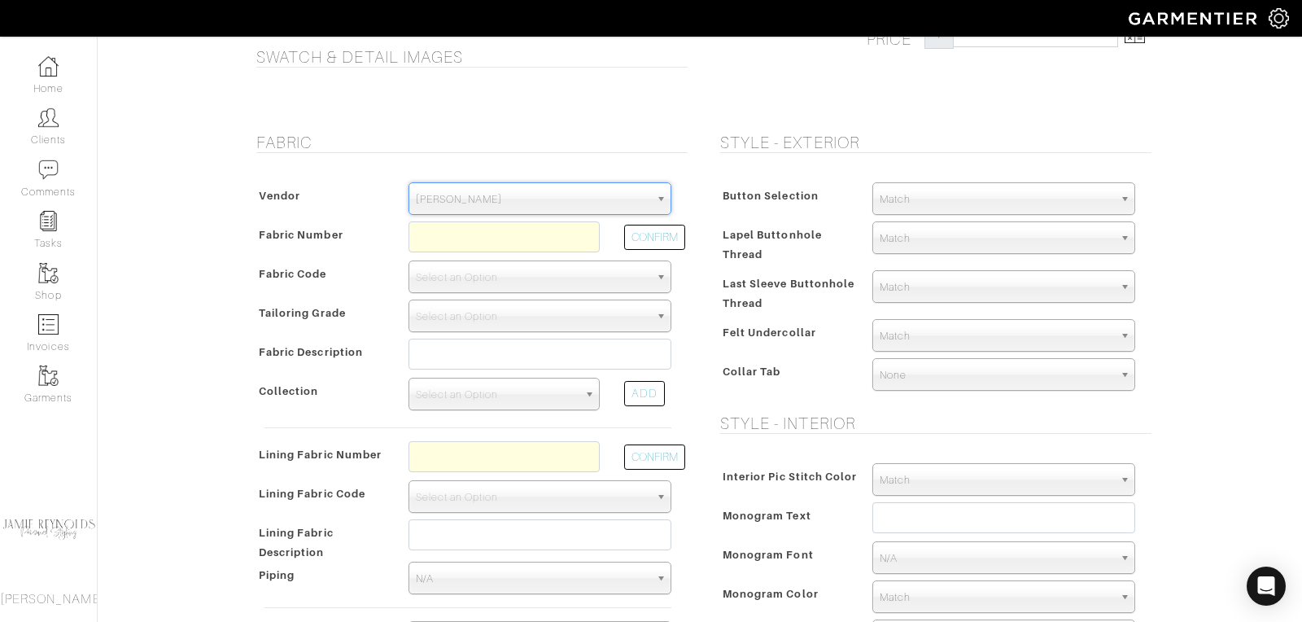
scroll to position [147, 0]
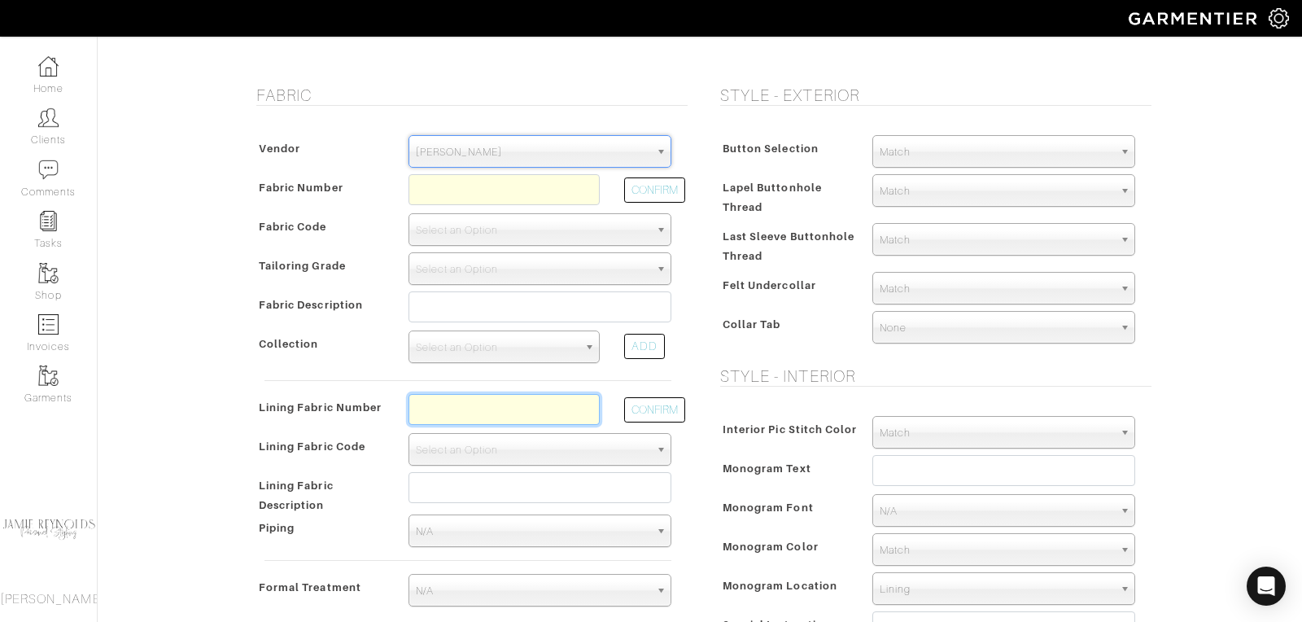
click at [435, 404] on input "text" at bounding box center [503, 409] width 191 height 31
click at [430, 408] on input "l44-72775" at bounding box center [503, 409] width 191 height 31
click at [653, 404] on button "CONFIRM" at bounding box center [654, 409] width 61 height 25
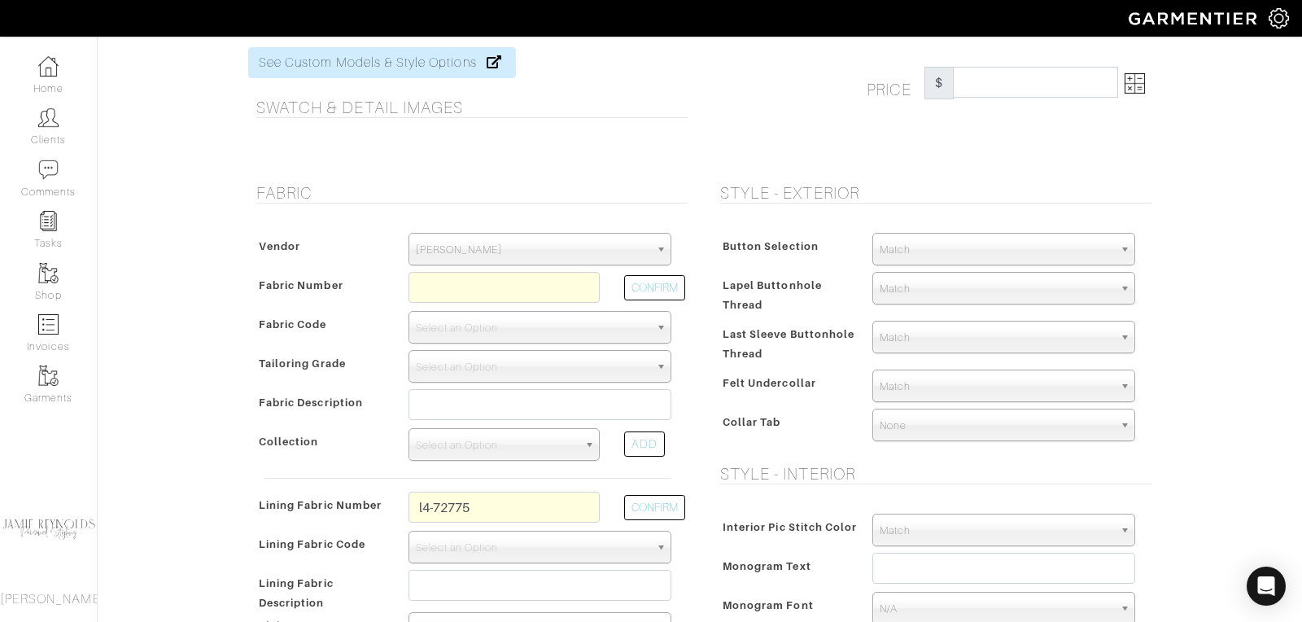
scroll to position [0, 0]
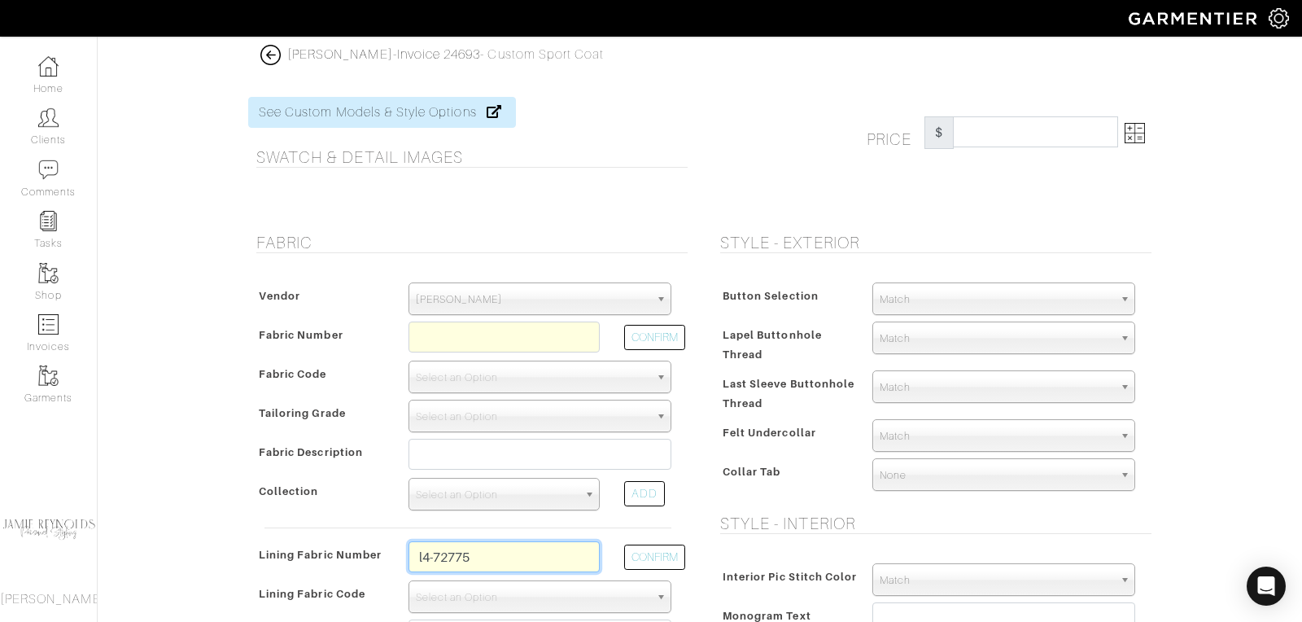
click at [435, 552] on input "l4-72775" at bounding box center [503, 556] width 191 height 31
type input "l4-4072775"
click at [656, 555] on button "CONFIRM" at bounding box center [654, 556] width 61 height 25
select select "6295"
type input "Burgundy Medallion"
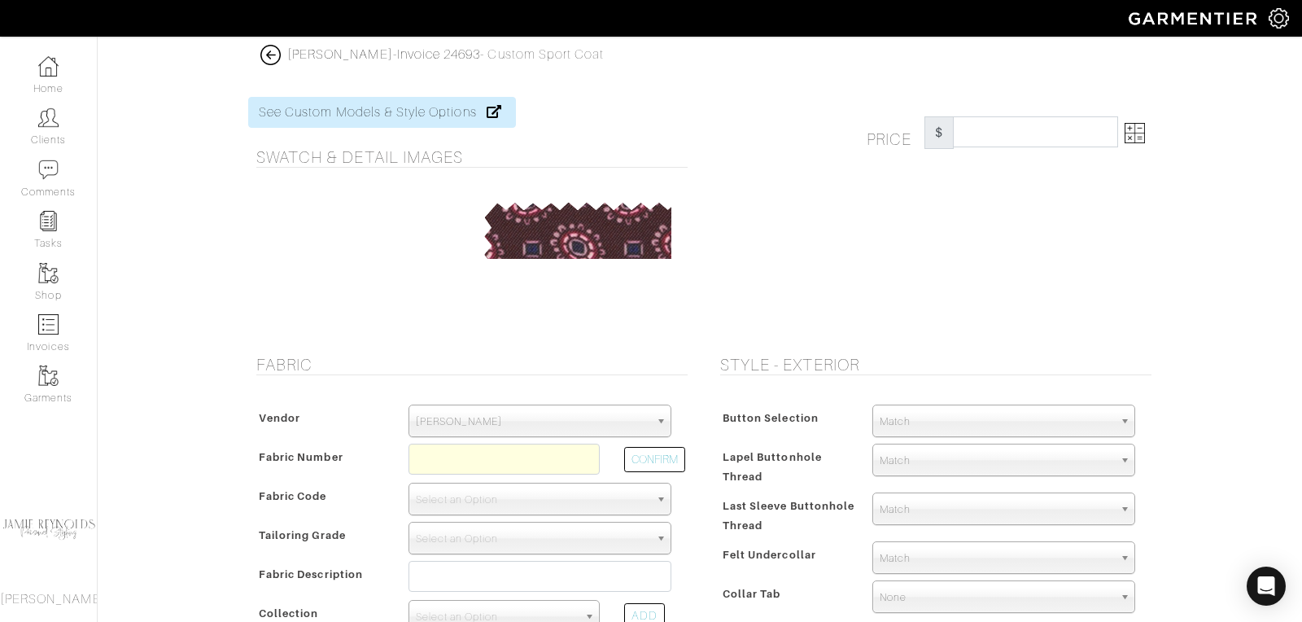
type input "50.00"
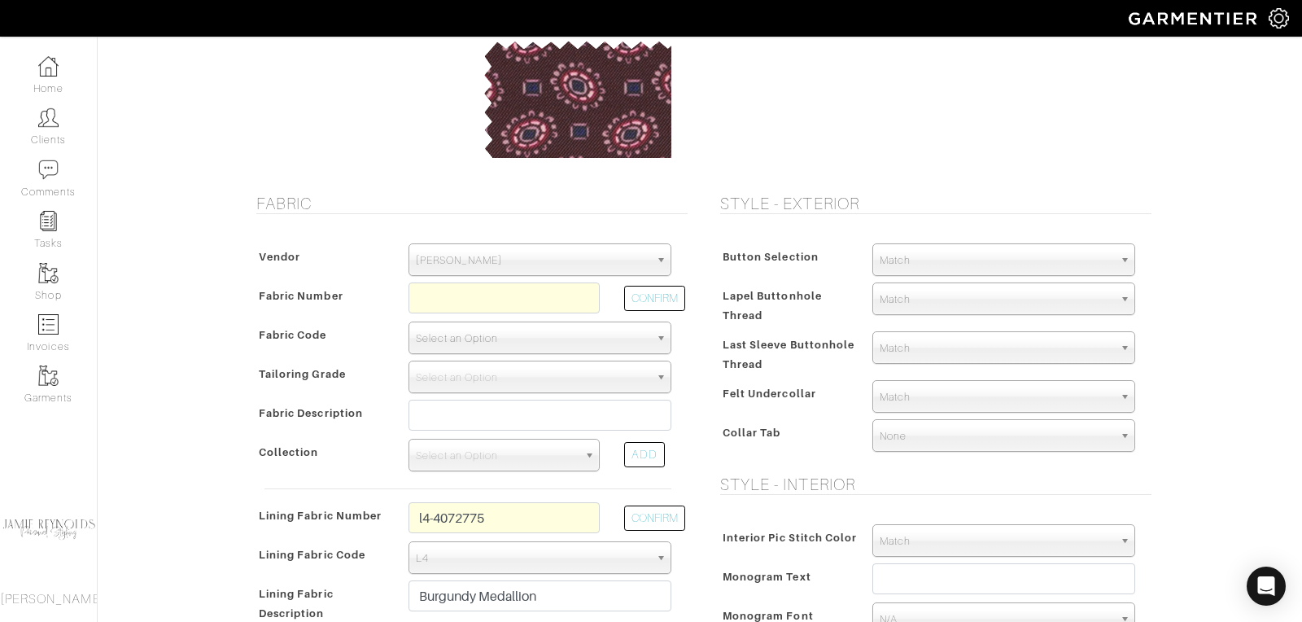
scroll to position [167, 0]
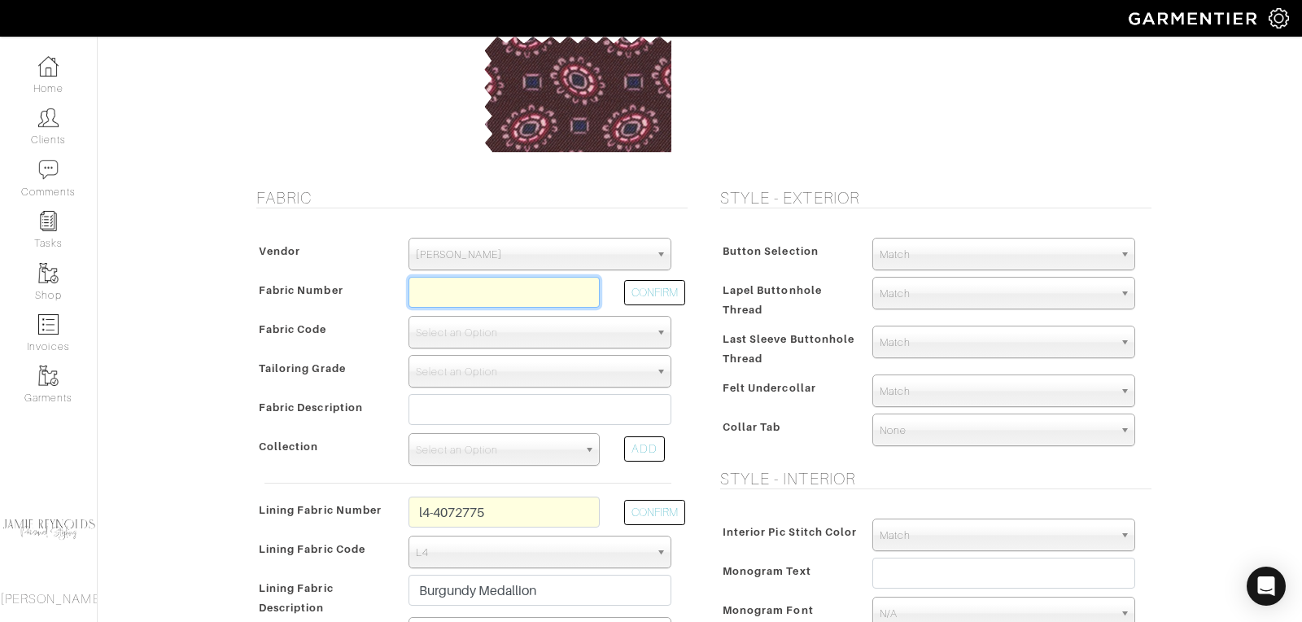
click at [462, 292] on input "text" at bounding box center [503, 292] width 191 height 31
click at [662, 288] on button "CONFIRM" at bounding box center [654, 292] width 61 height 25
type input "XL4-51174755"
select select "1098"
type input "BORDEAUX GALLES - 777 PROPOSTE GIACCHE FW25"
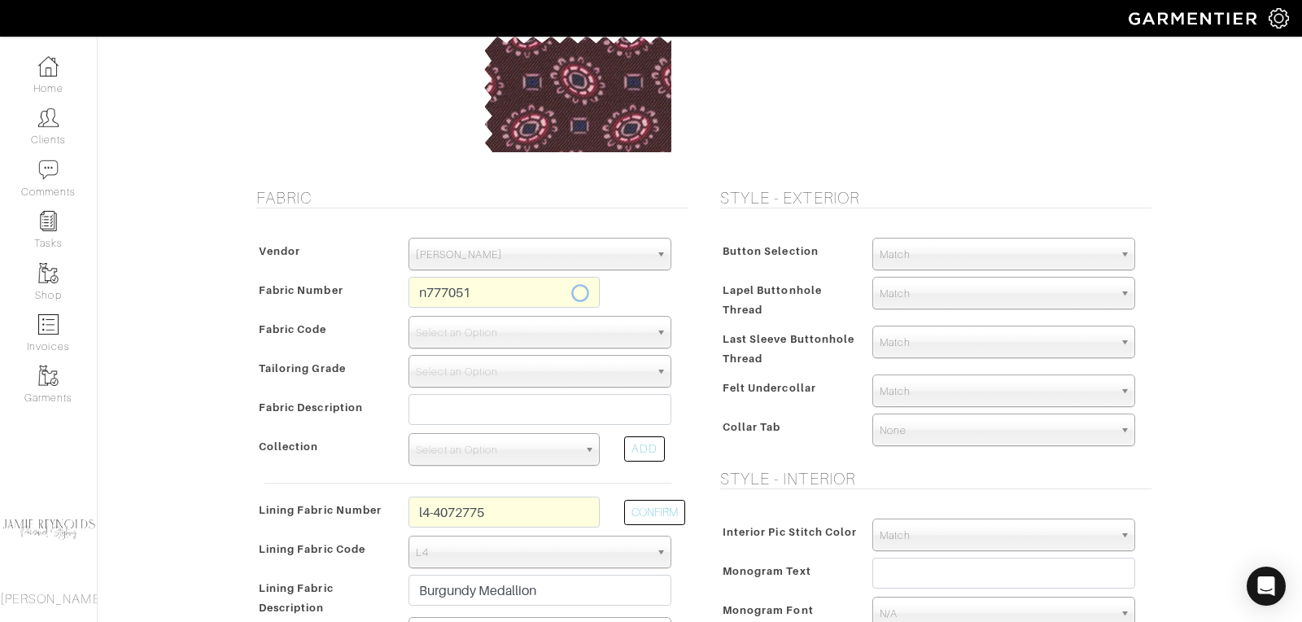
select select
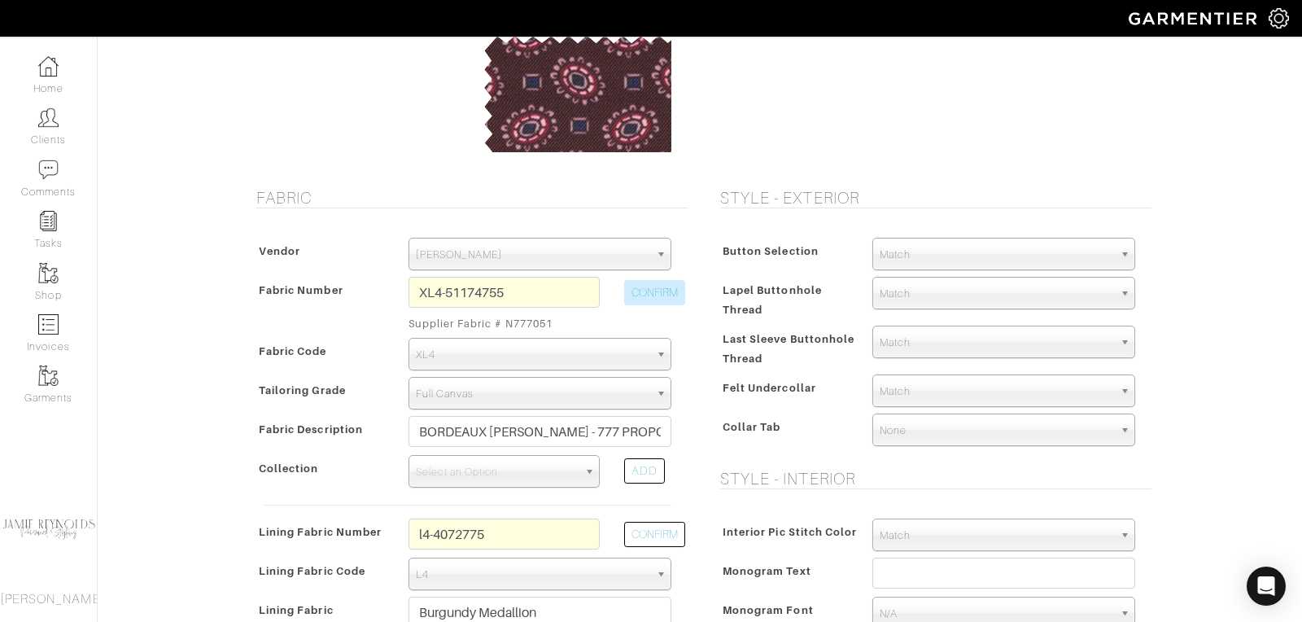
type input "2680.00"
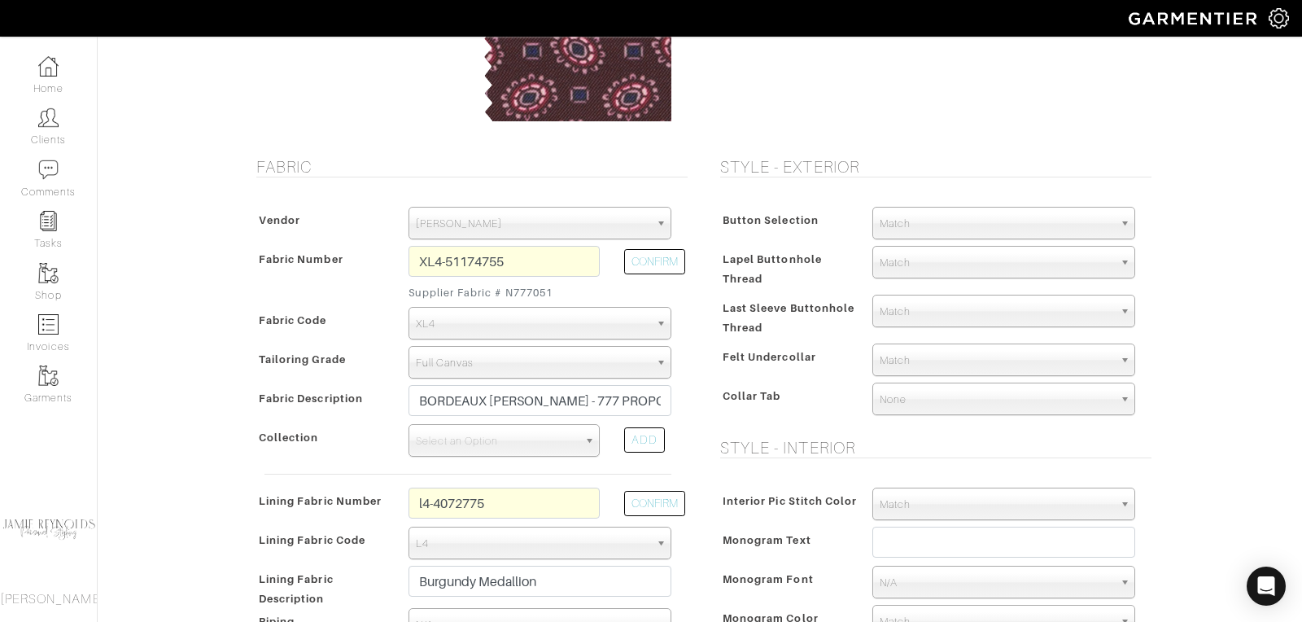
scroll to position [207, 0]
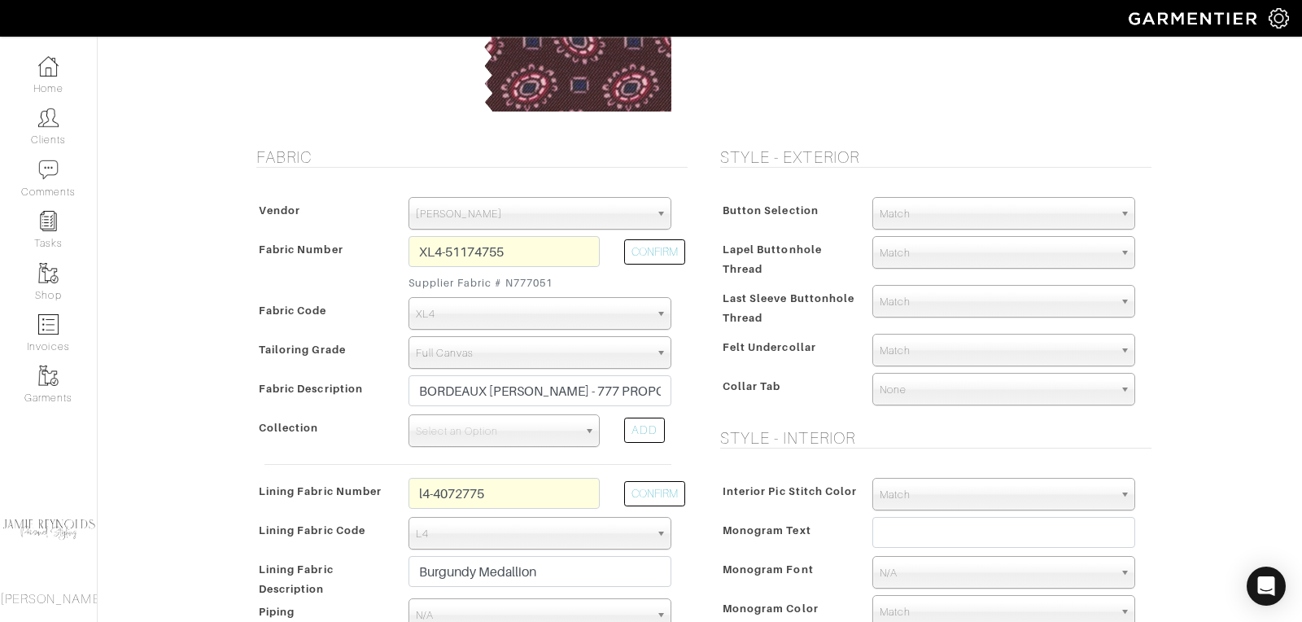
click at [894, 348] on span "Match" at bounding box center [997, 350] width 234 height 33
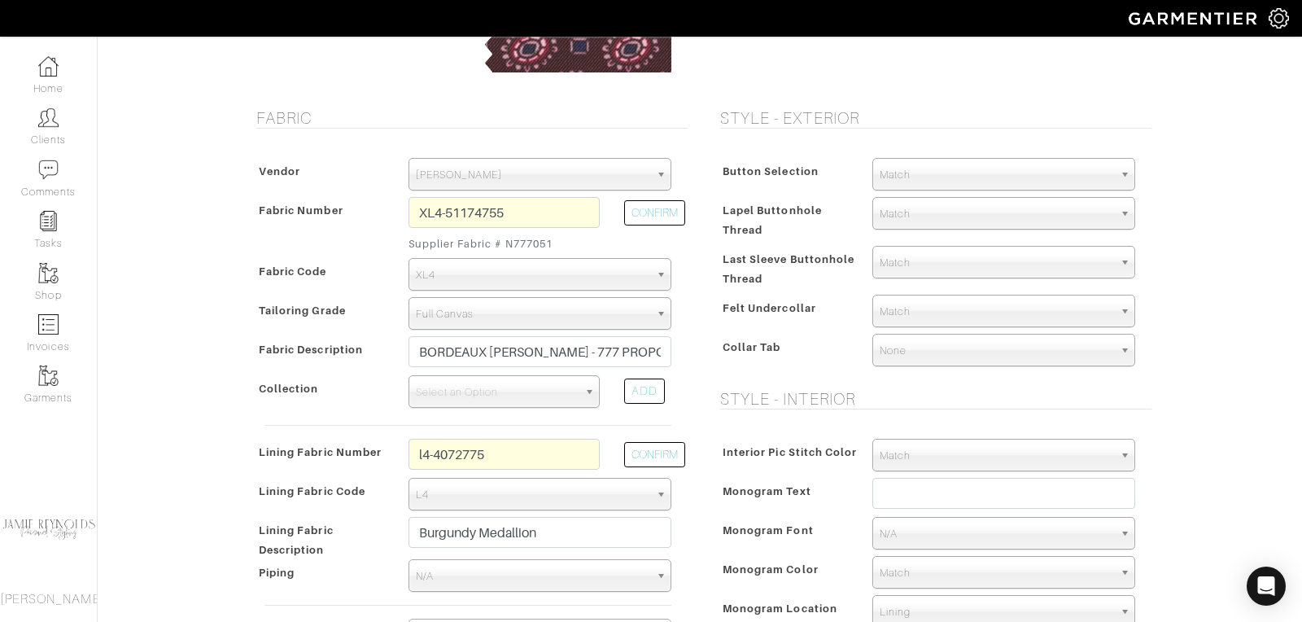
scroll to position [236, 0]
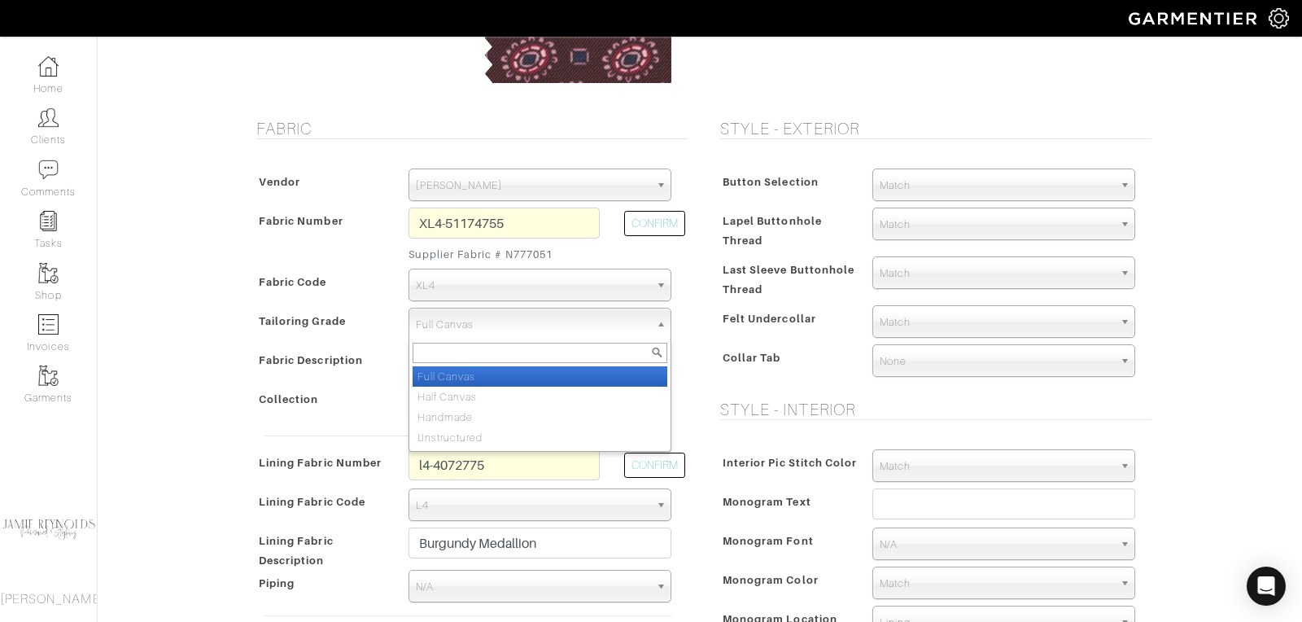
click at [532, 322] on span "Full Canvas" at bounding box center [533, 324] width 234 height 33
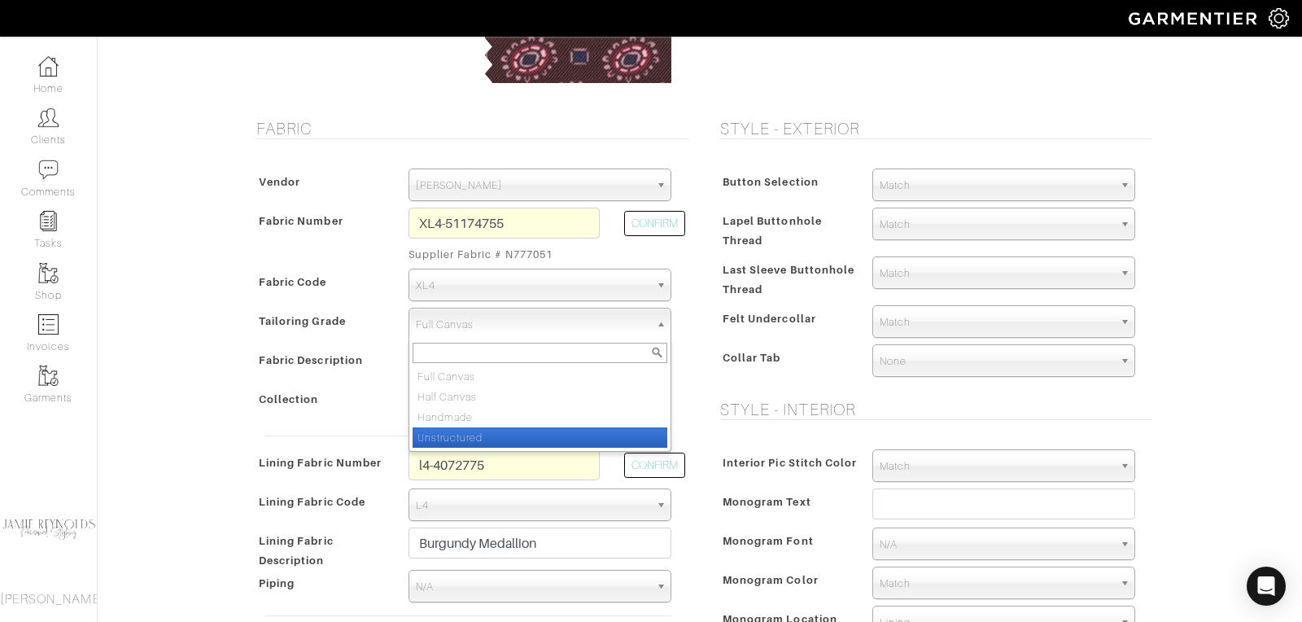
click at [500, 427] on li "Unstructured" at bounding box center [540, 437] width 255 height 20
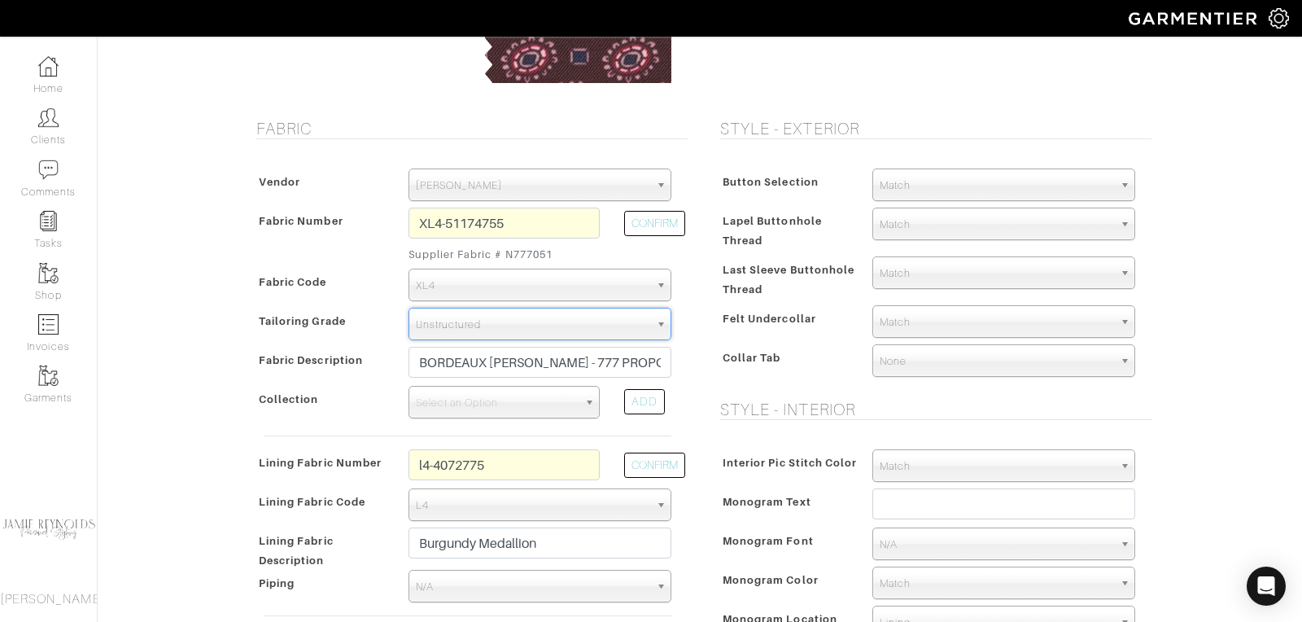
click at [494, 333] on span "Unstructured" at bounding box center [533, 324] width 234 height 33
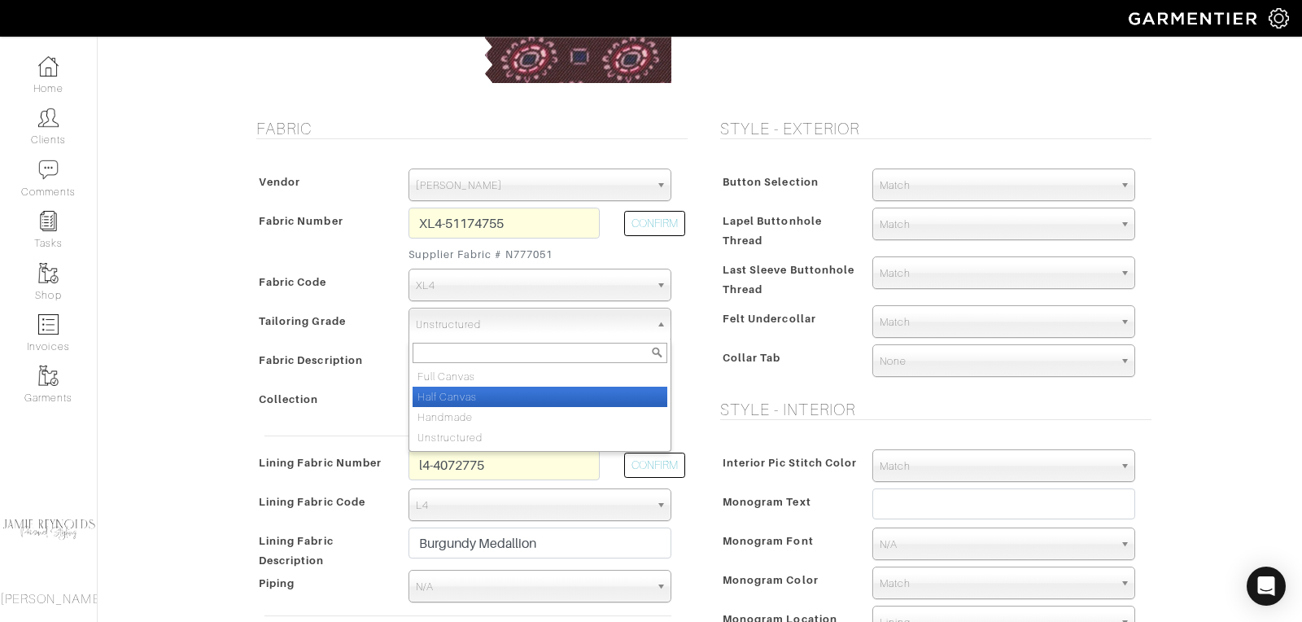
click at [491, 392] on li "Half Canvas" at bounding box center [540, 397] width 255 height 20
select select "7726"
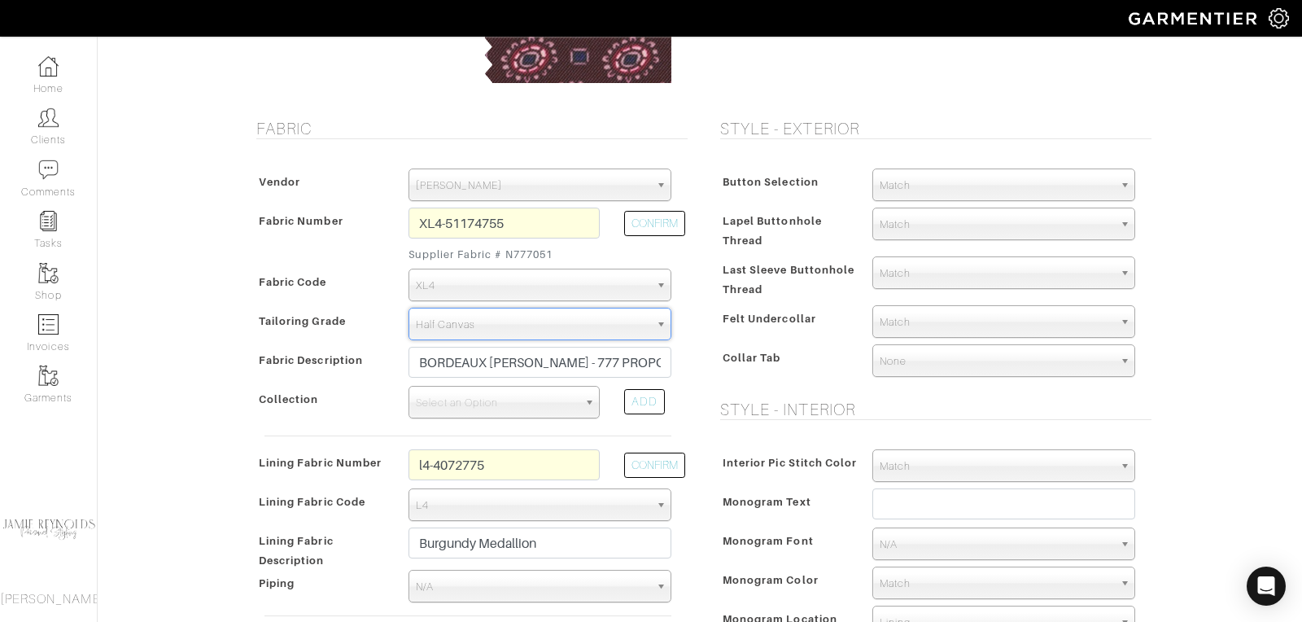
type input "2513.33"
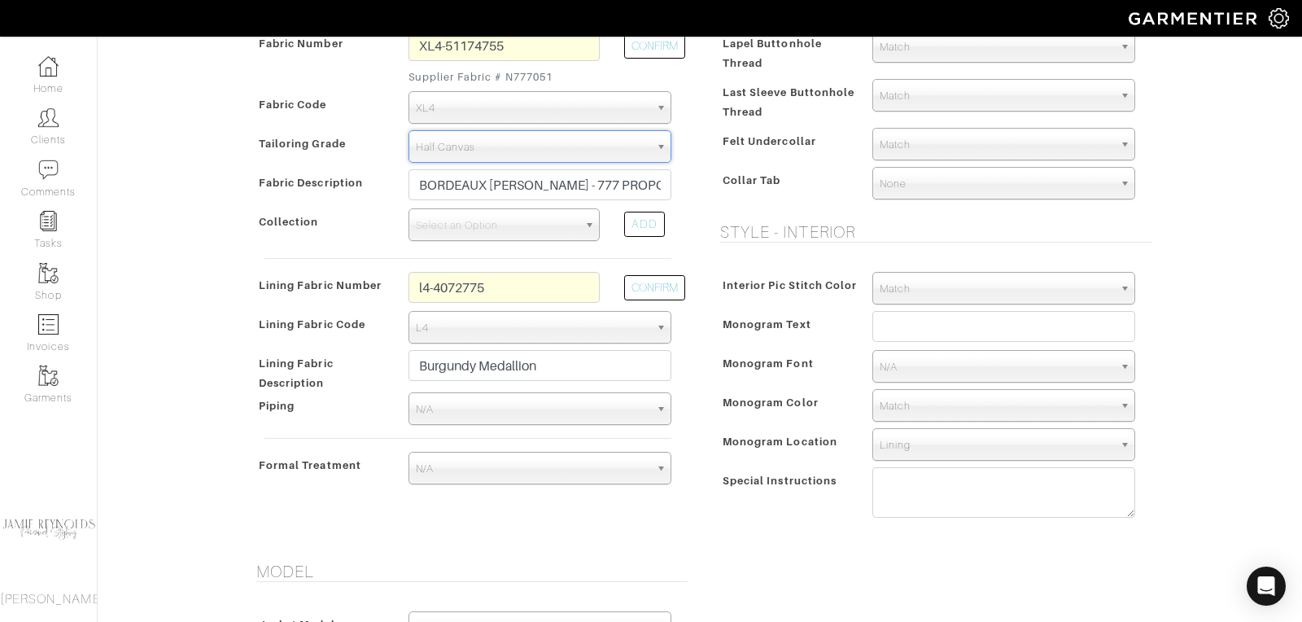
scroll to position [417, 0]
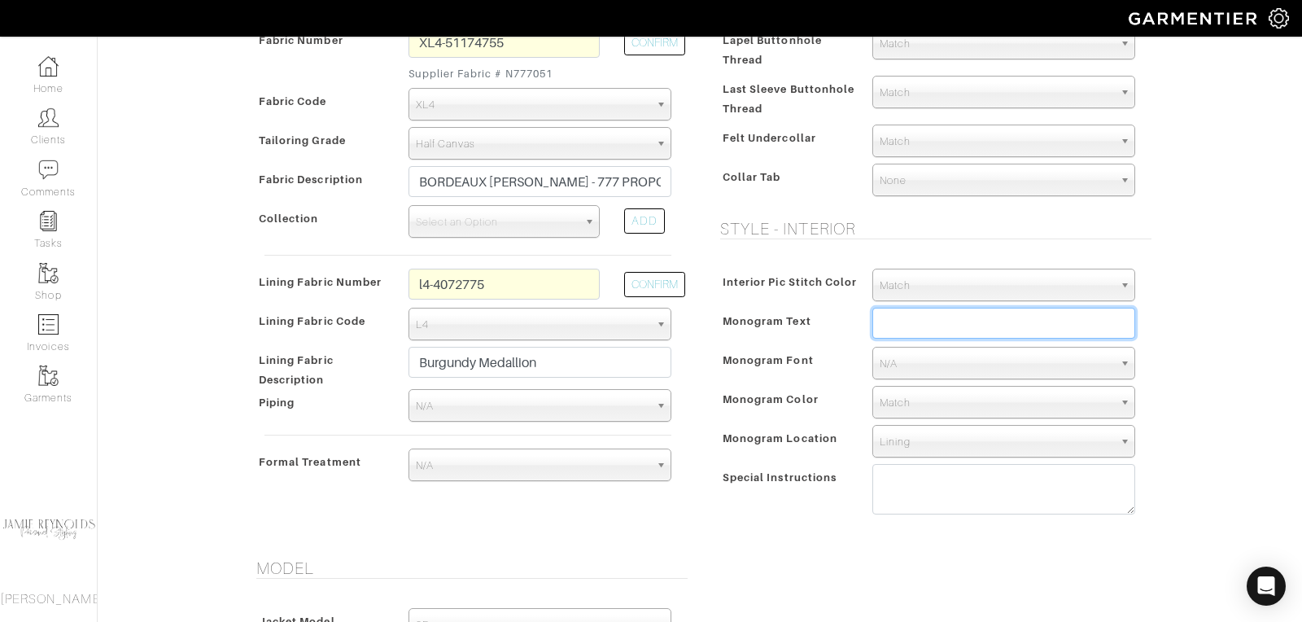
click at [899, 325] on input "text" at bounding box center [1003, 323] width 263 height 31
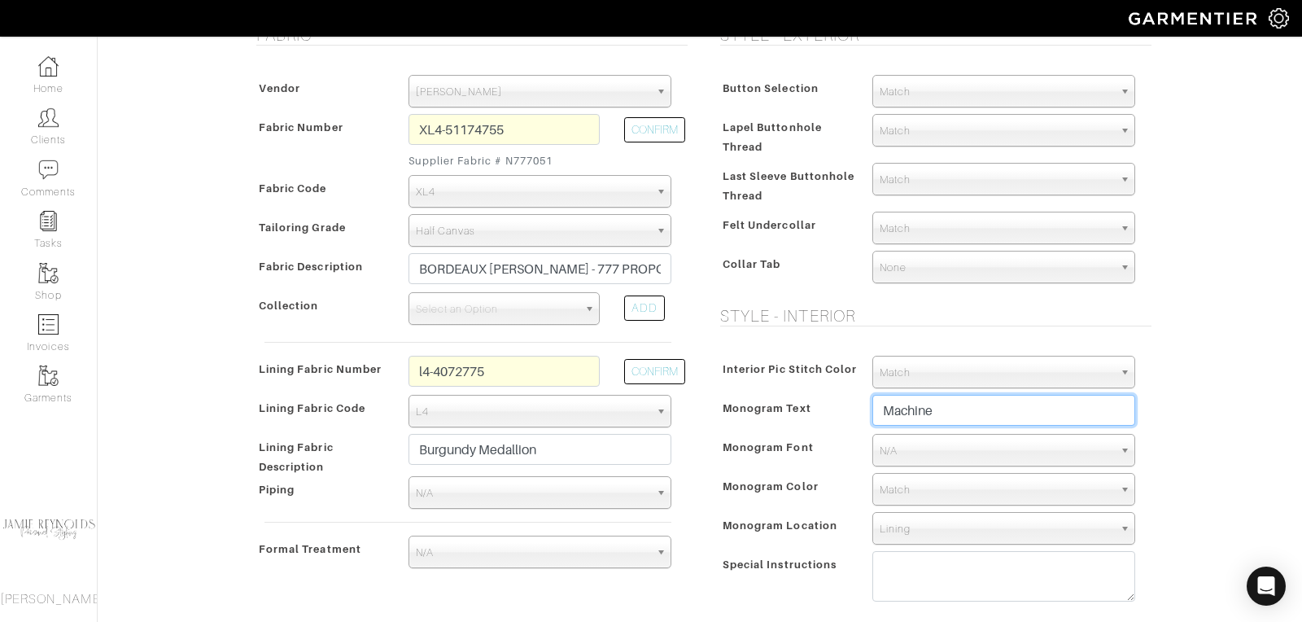
scroll to position [326, 0]
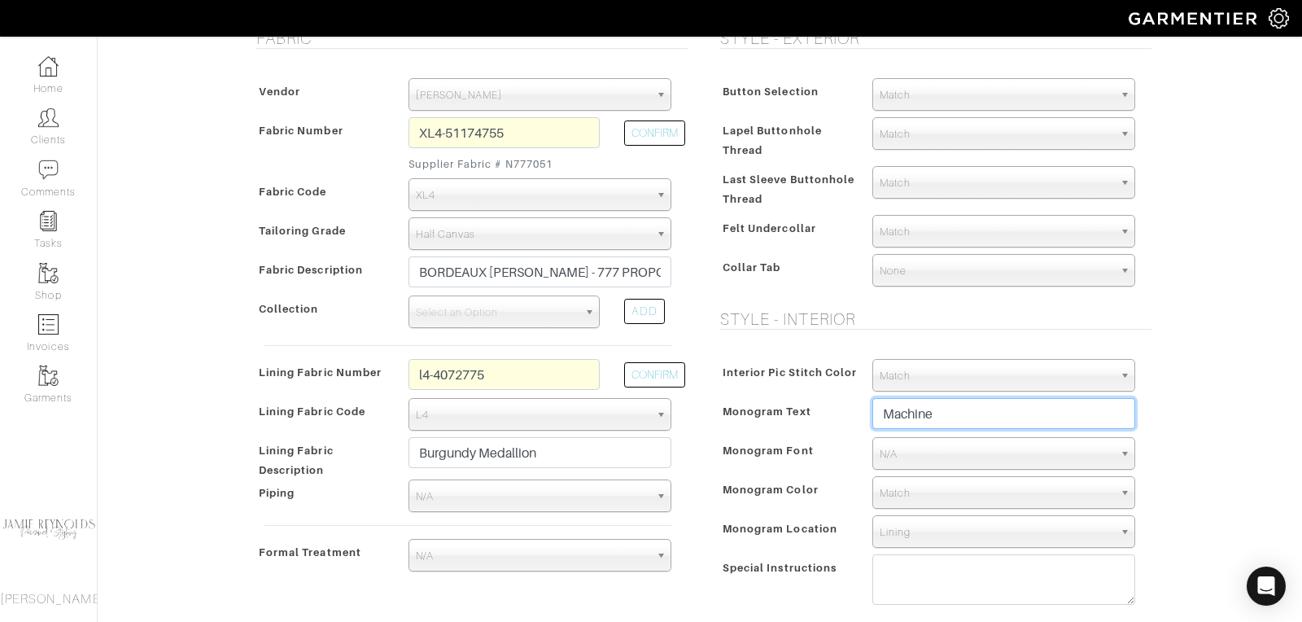
type input "Machine"
click at [910, 228] on span "Match" at bounding box center [997, 232] width 234 height 33
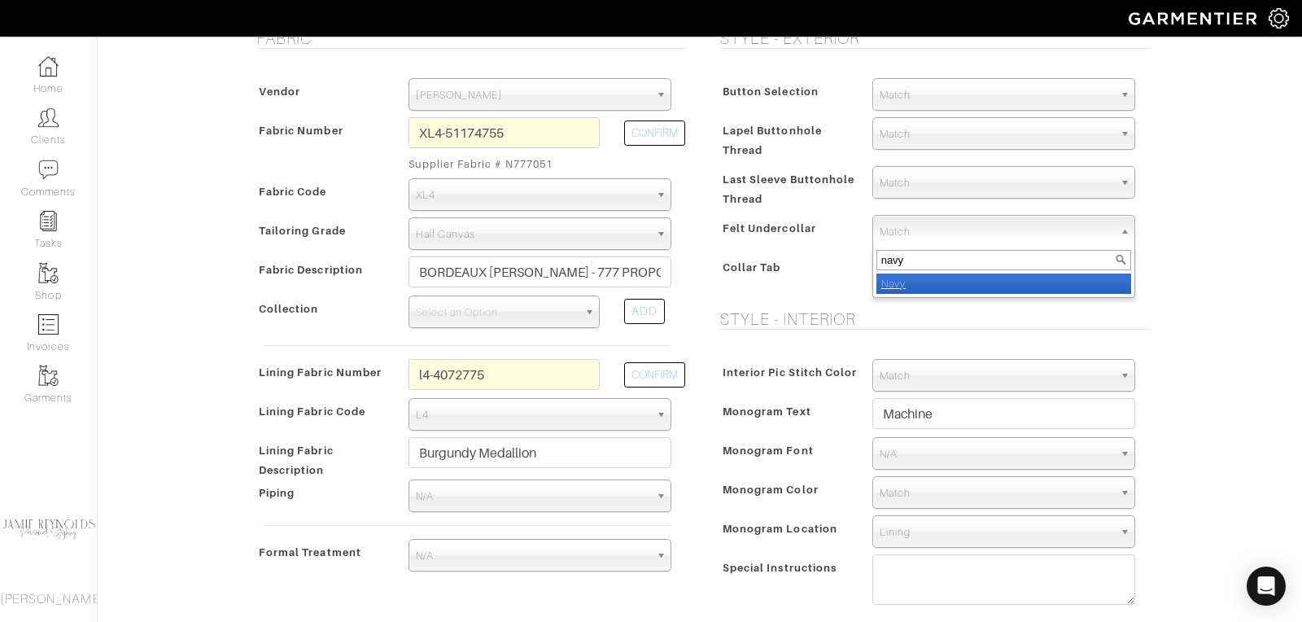
type input "navy"
click at [897, 282] on em "Navy" at bounding box center [893, 283] width 24 height 12
select select "8"
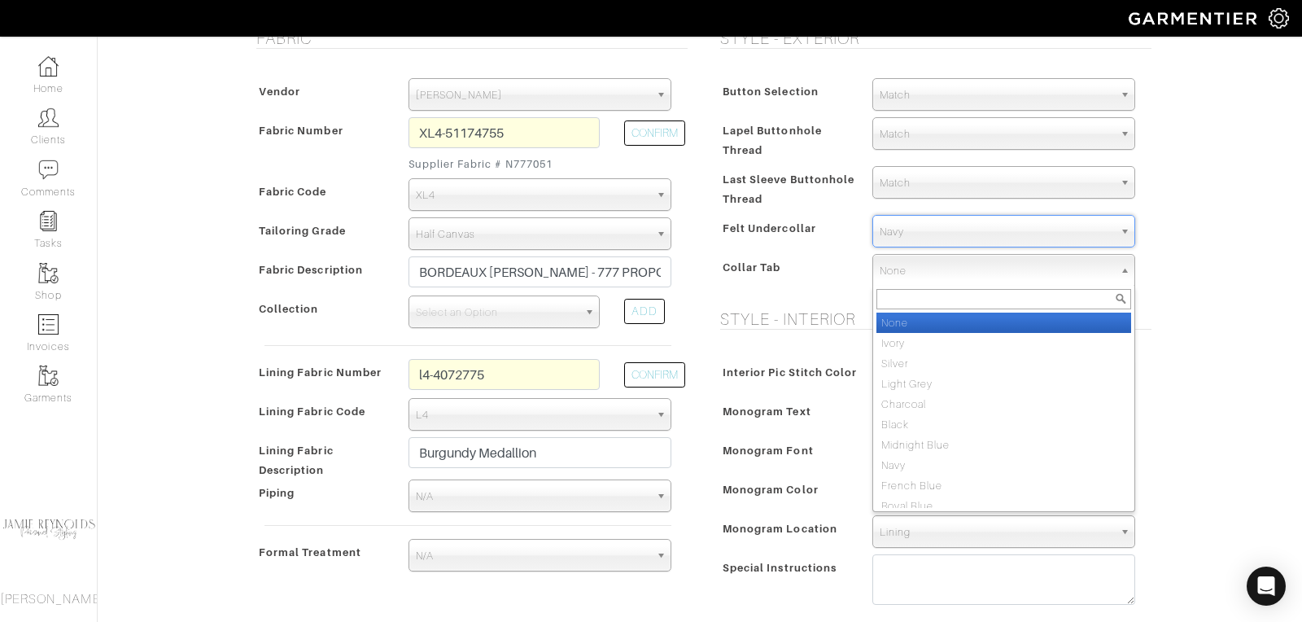
click at [908, 266] on span "None" at bounding box center [997, 271] width 234 height 33
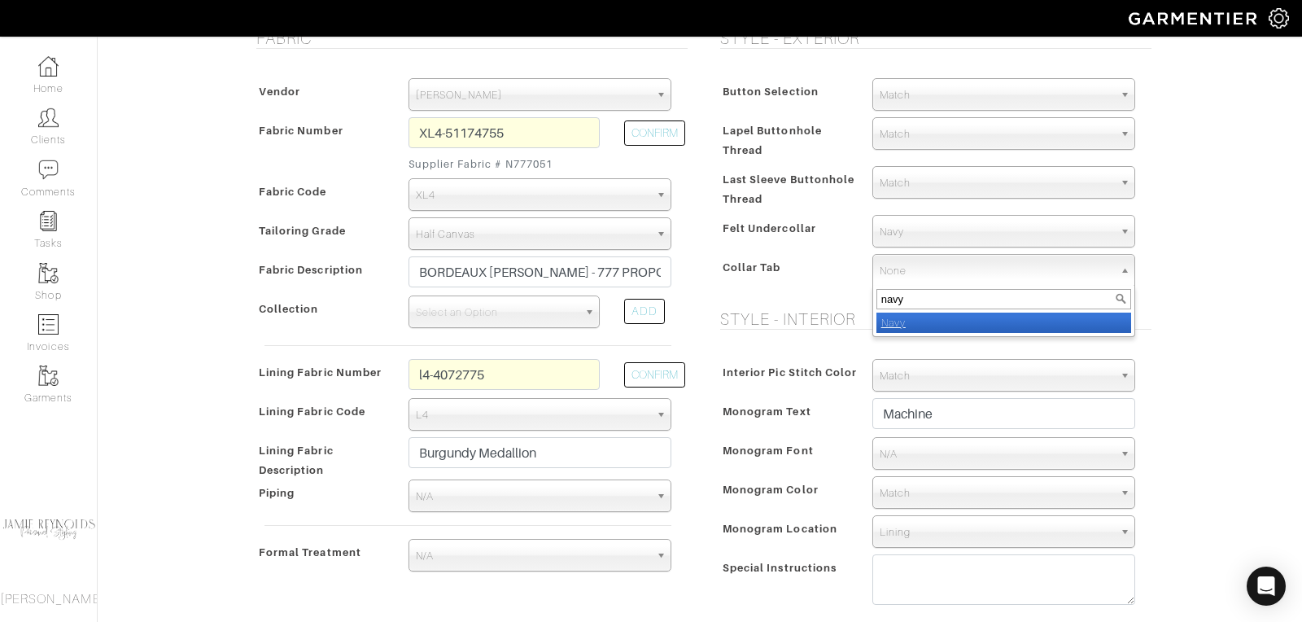
type input "navy"
click at [893, 333] on div "navy Navy" at bounding box center [1003, 311] width 263 height 51
click at [893, 321] on em "Navy" at bounding box center [893, 323] width 24 height 12
select select "8"
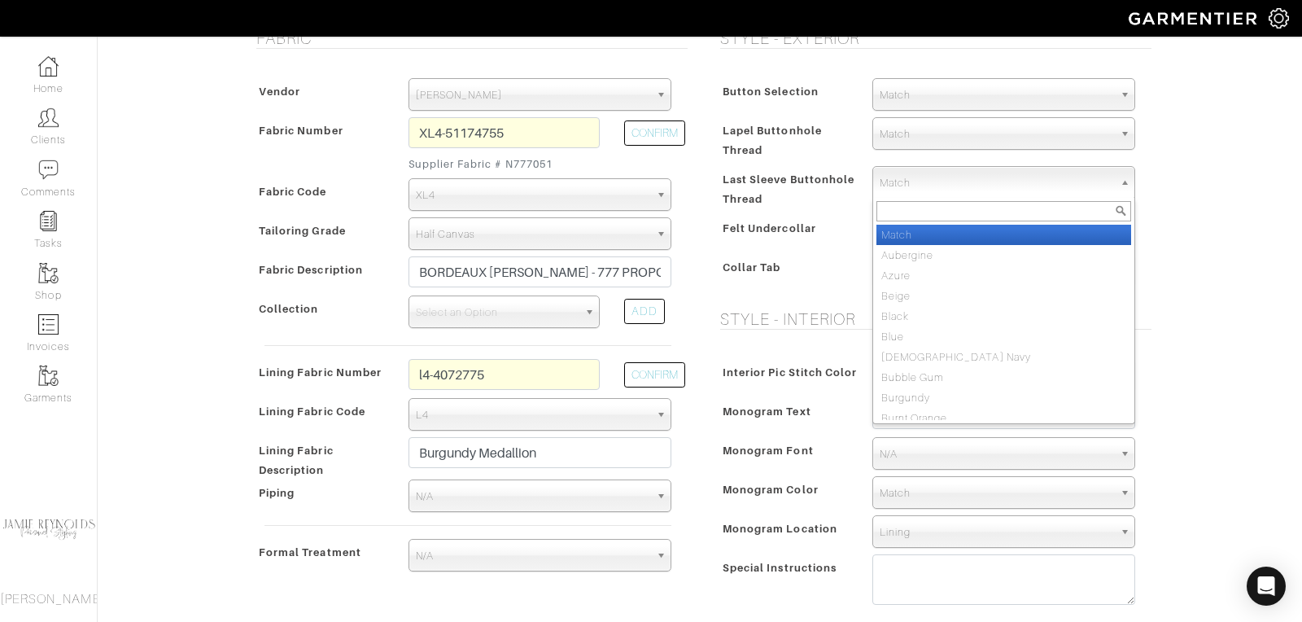
click at [918, 183] on span "Match" at bounding box center [997, 183] width 234 height 33
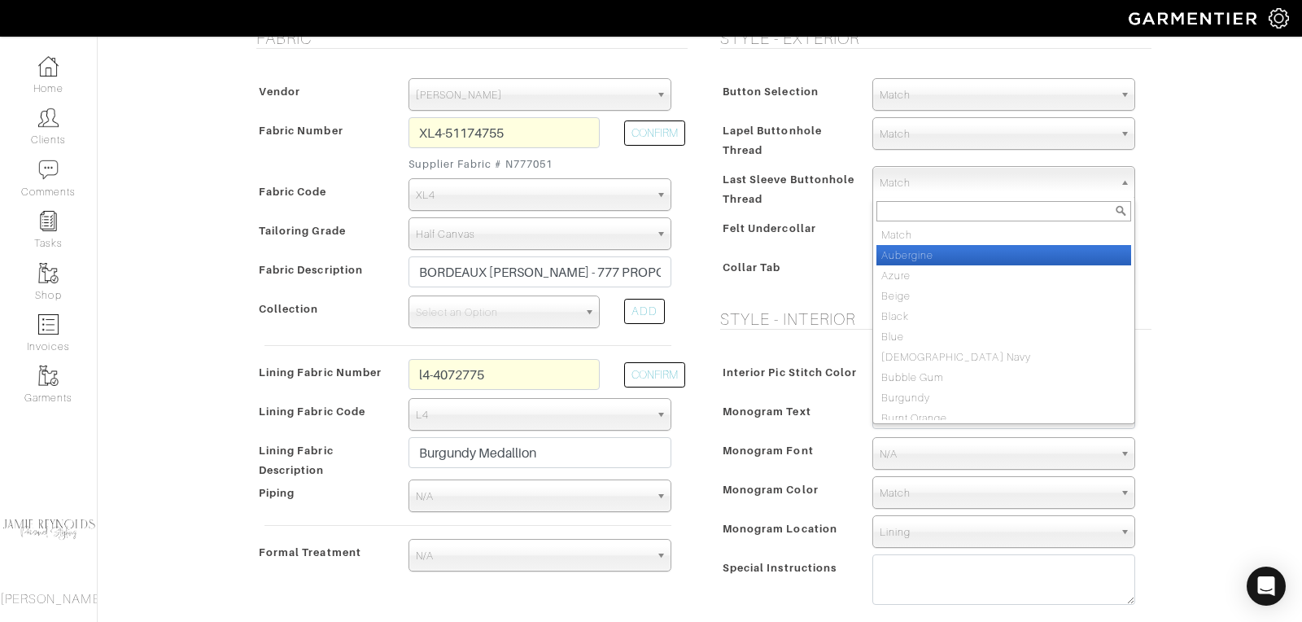
click at [910, 245] on li "Aubergine" at bounding box center [1003, 255] width 255 height 20
select select "26"
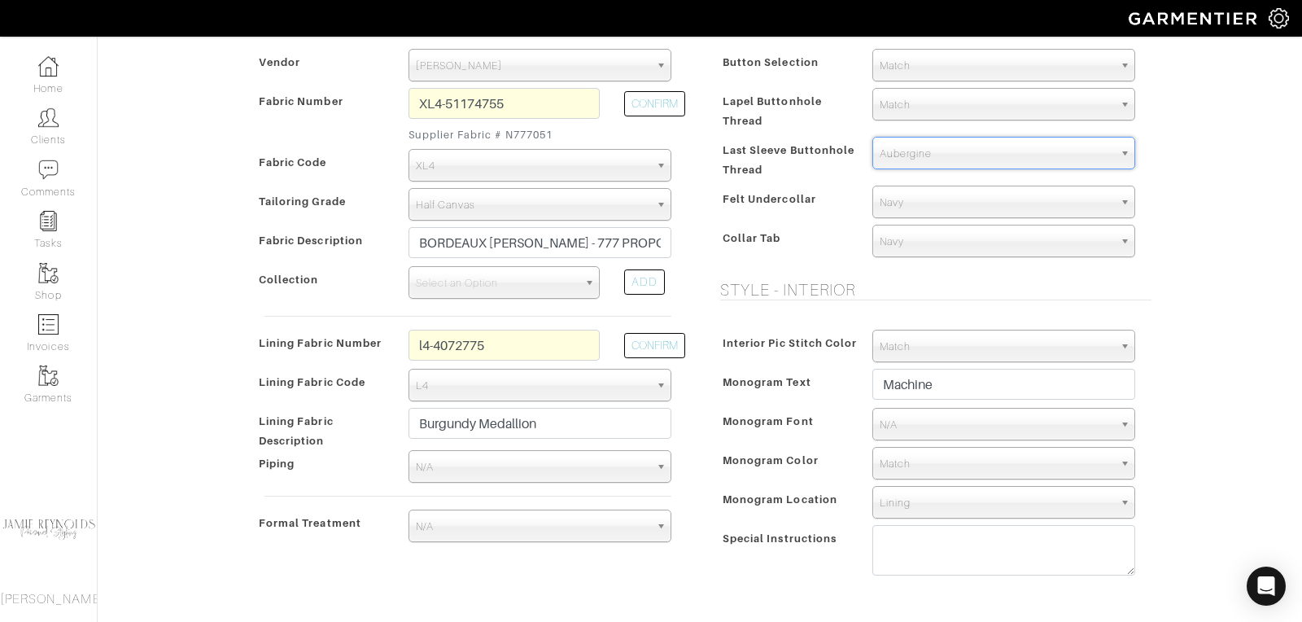
scroll to position [365, 0]
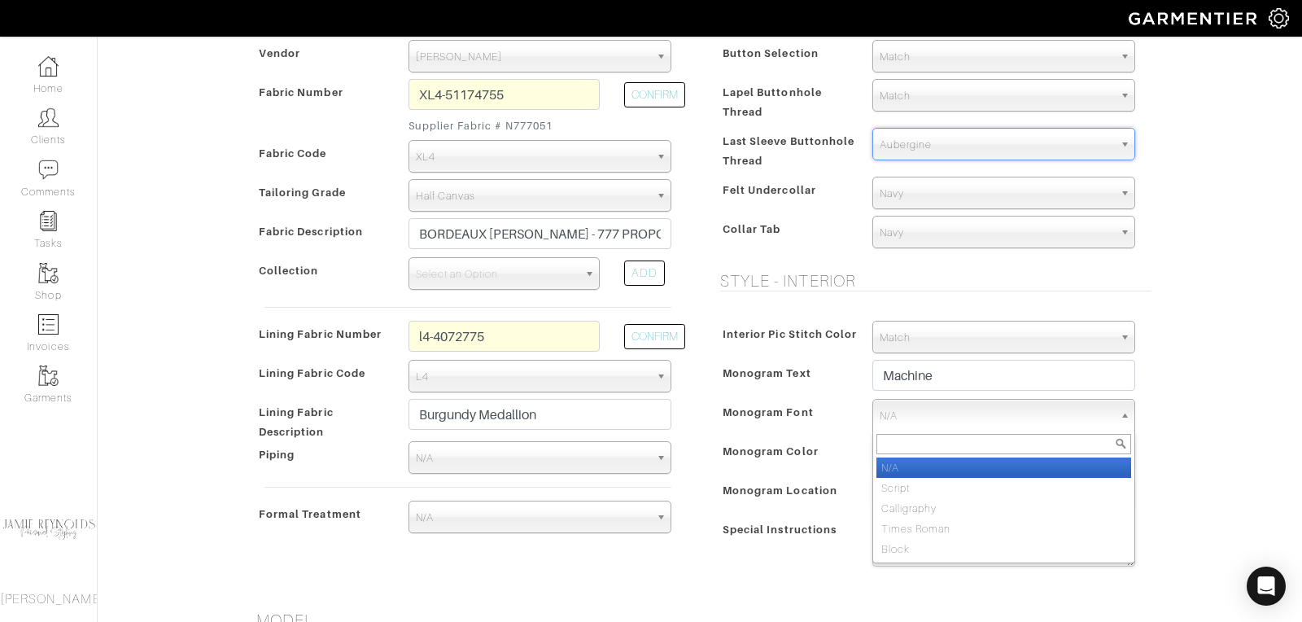
click at [921, 410] on span "N/A" at bounding box center [997, 416] width 234 height 33
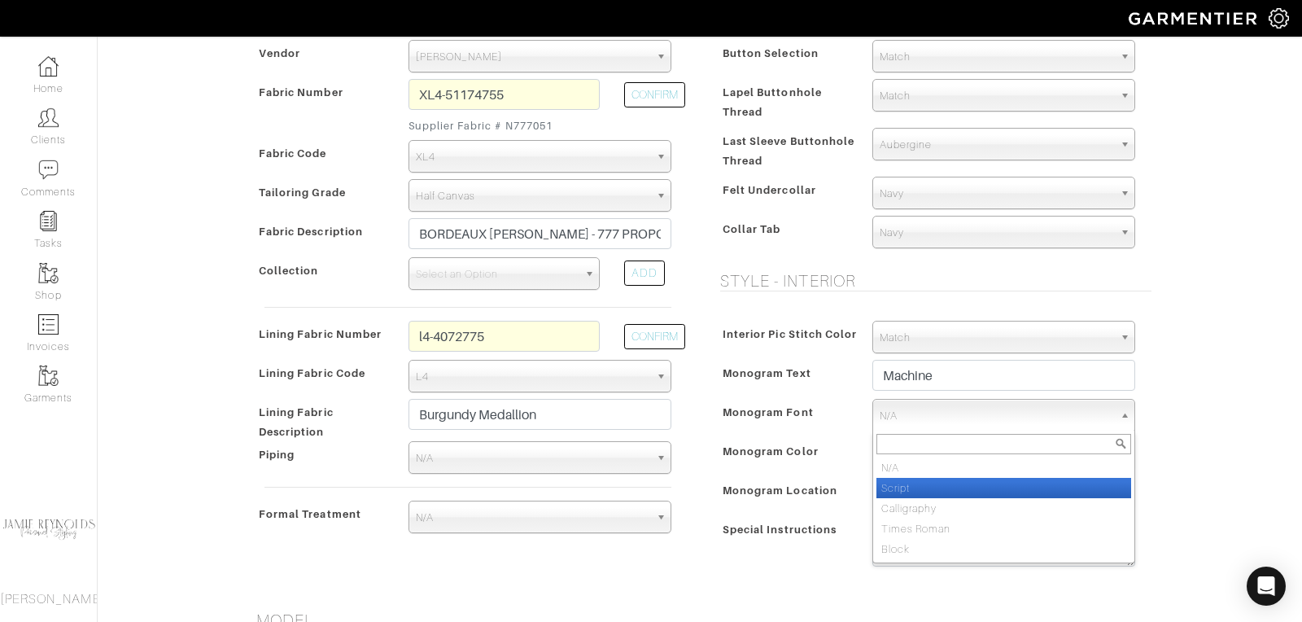
click at [890, 483] on li "Script" at bounding box center [1003, 488] width 255 height 20
select select "Script"
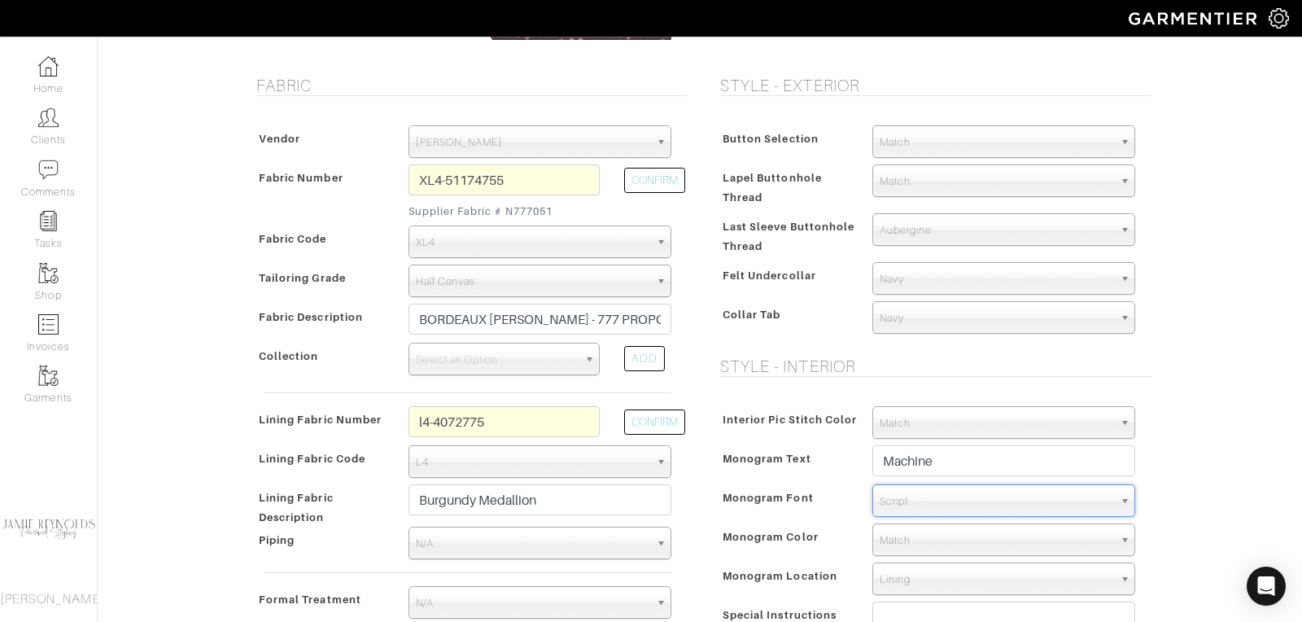
scroll to position [281, 0]
click at [920, 144] on span "Match" at bounding box center [997, 140] width 234 height 33
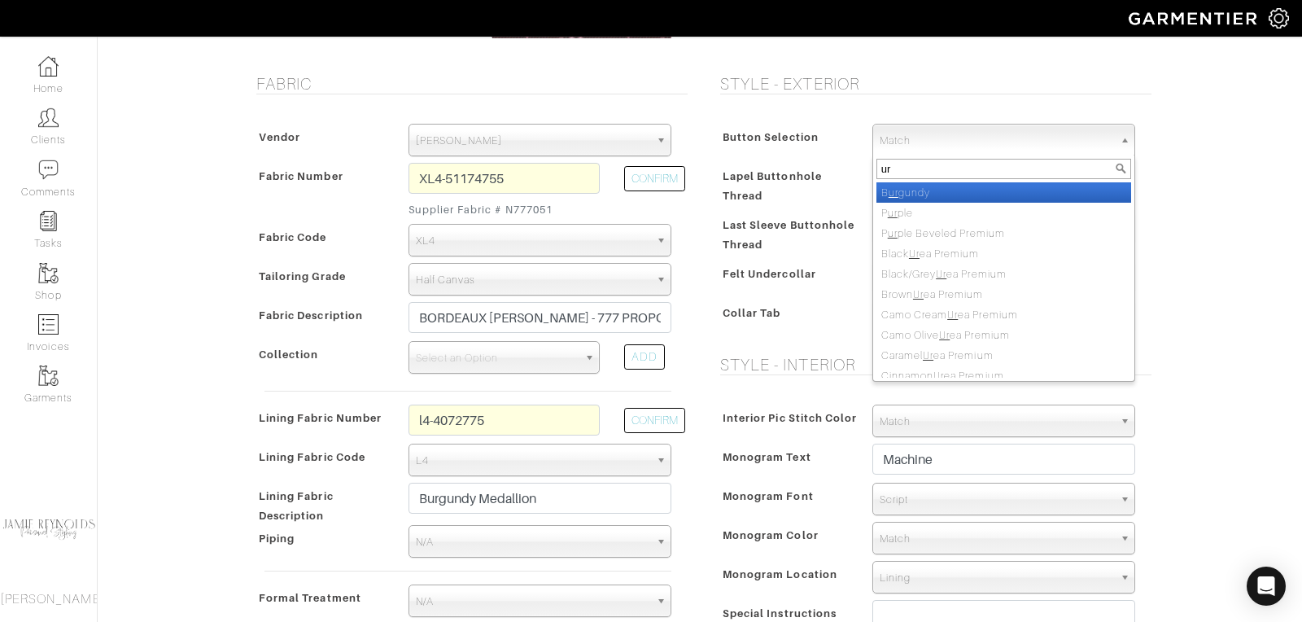
type input "u"
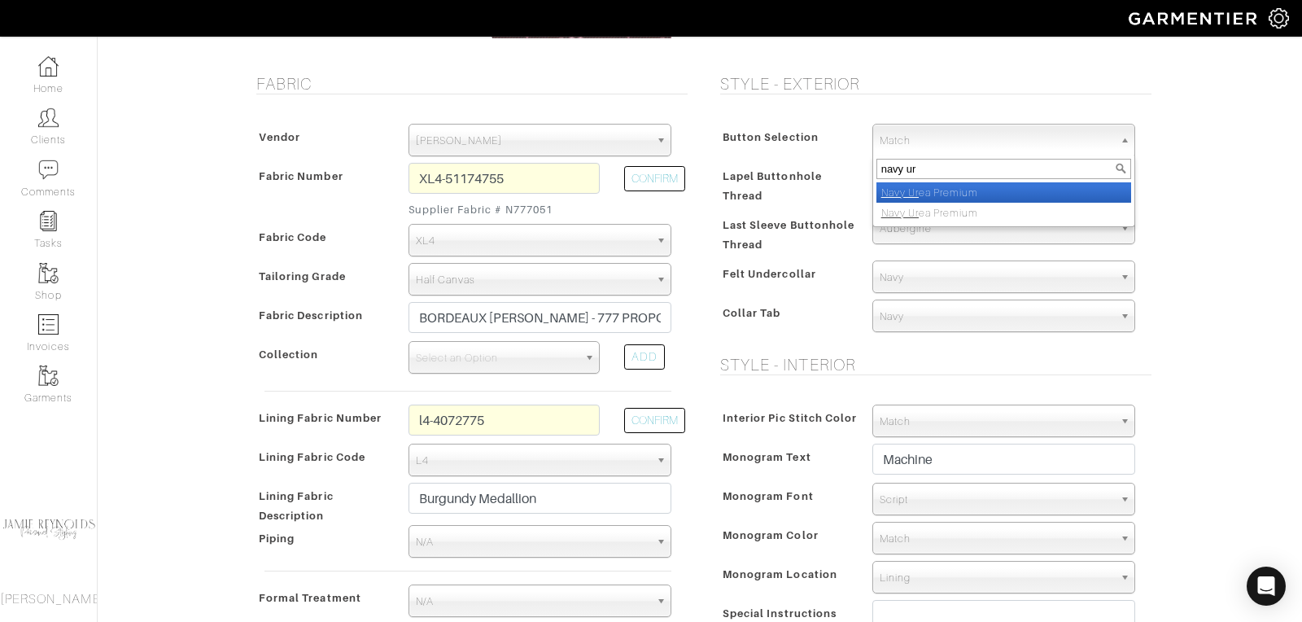
type input "navy ur"
click at [930, 187] on li "Navy Ur ea Premium" at bounding box center [1003, 192] width 255 height 20
select select "151"
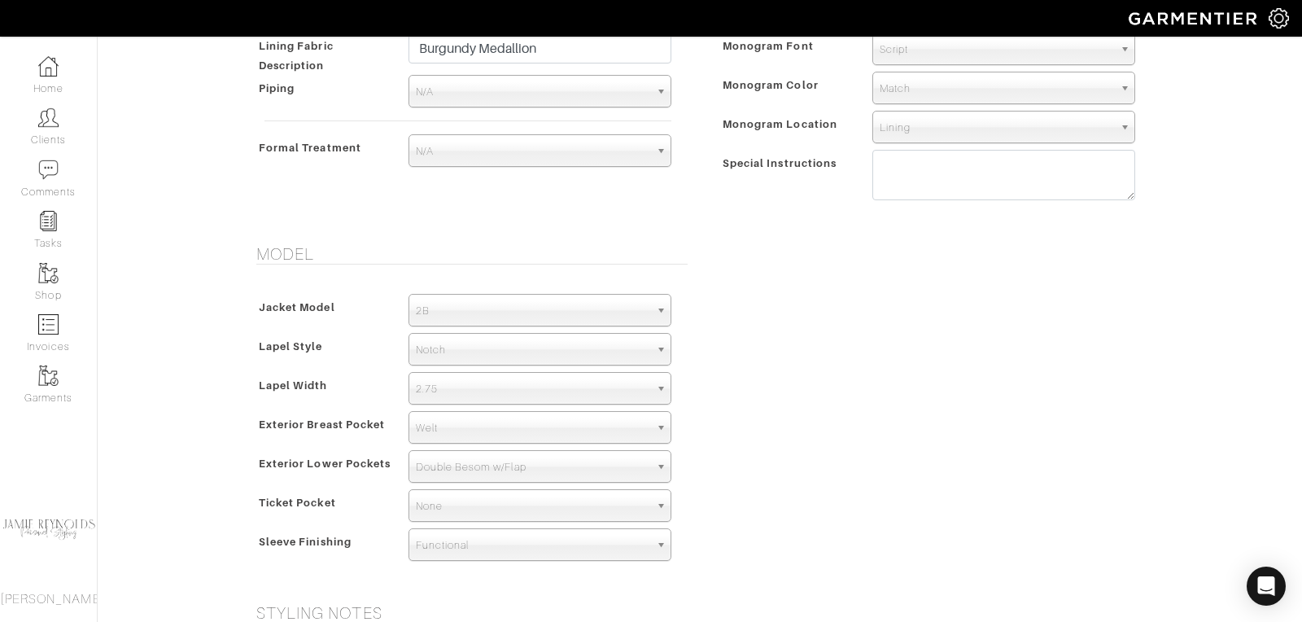
scroll to position [736, 0]
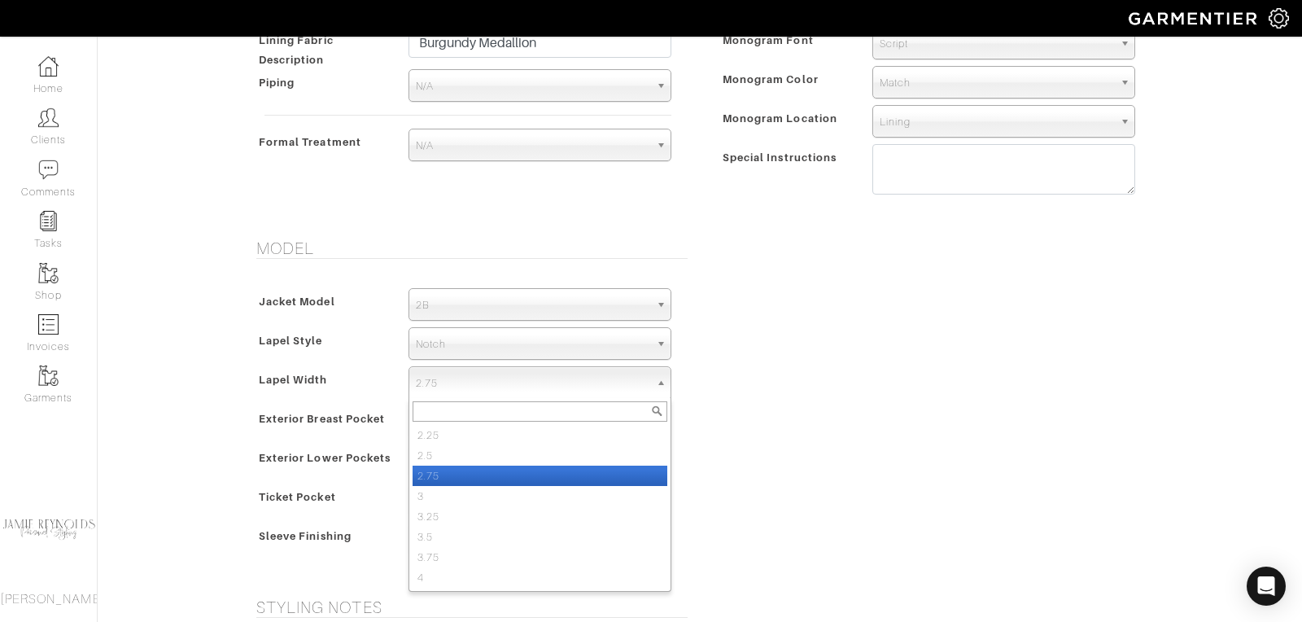
click at [466, 373] on span "2.75" at bounding box center [533, 383] width 234 height 33
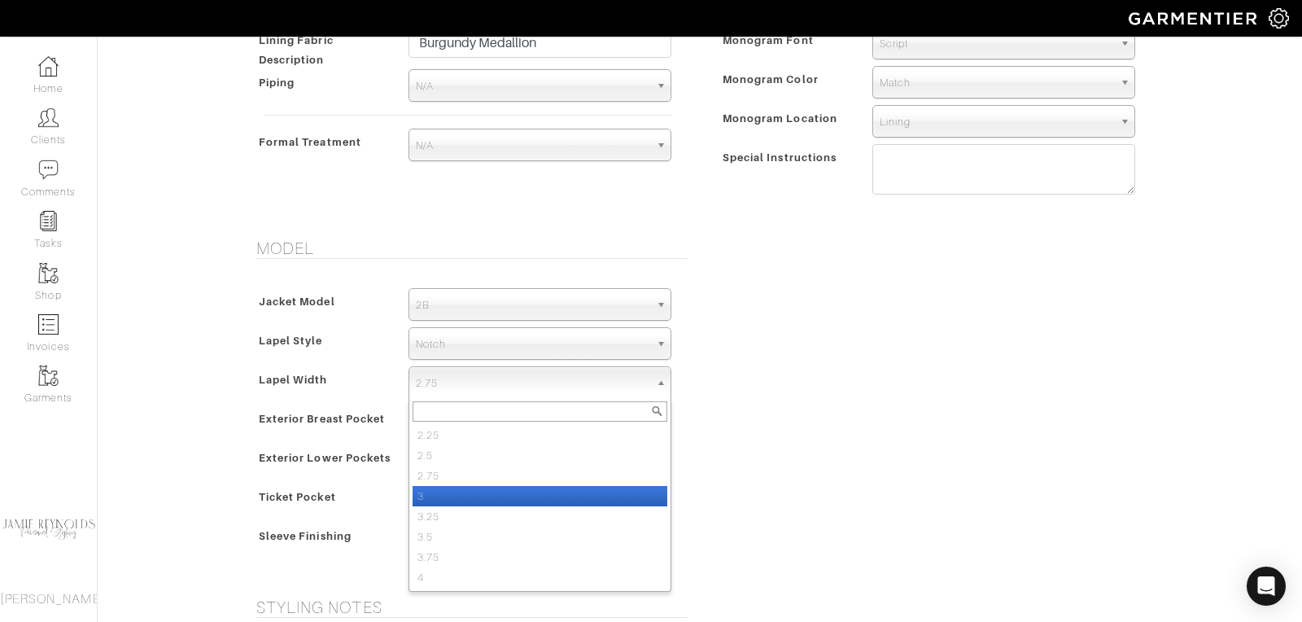
click at [452, 487] on li "3" at bounding box center [540, 496] width 255 height 20
select select "3"
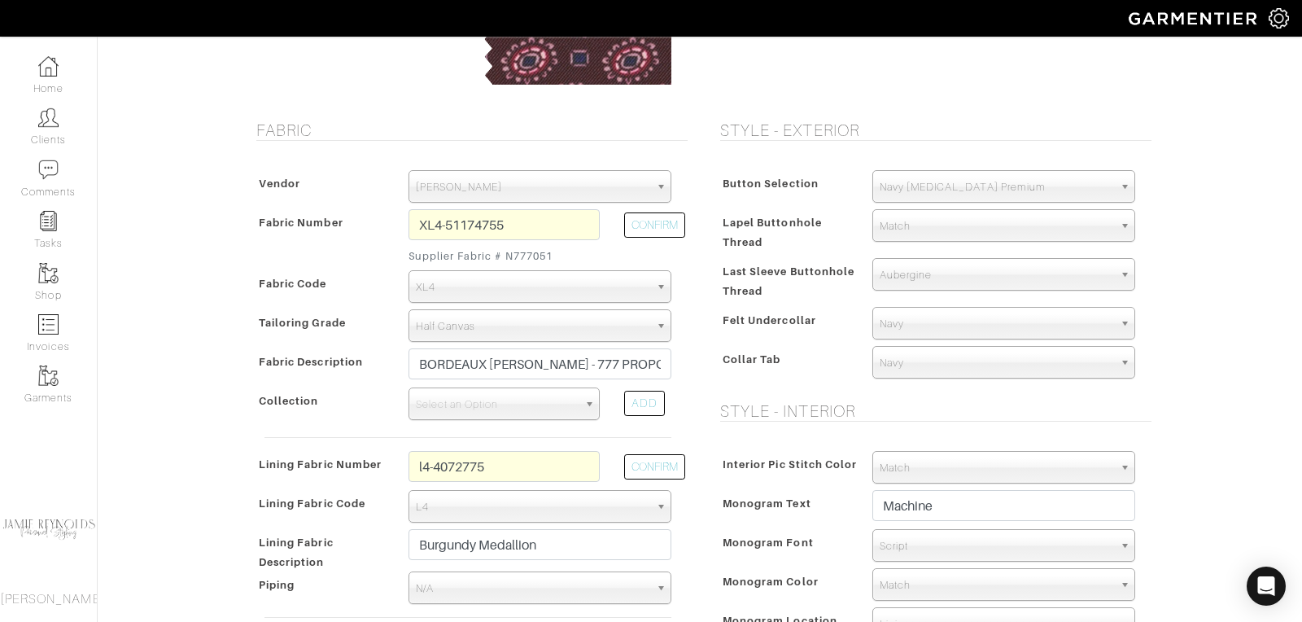
scroll to position [0, 0]
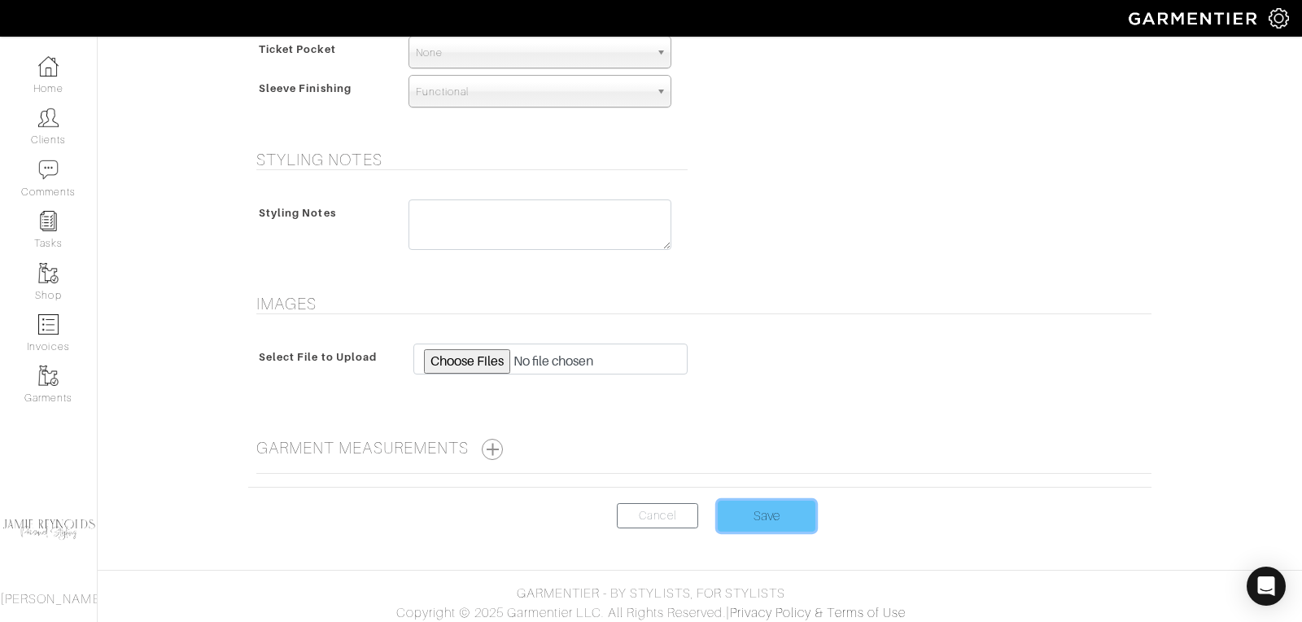
click at [749, 504] on input "Save" at bounding box center [767, 515] width 98 height 31
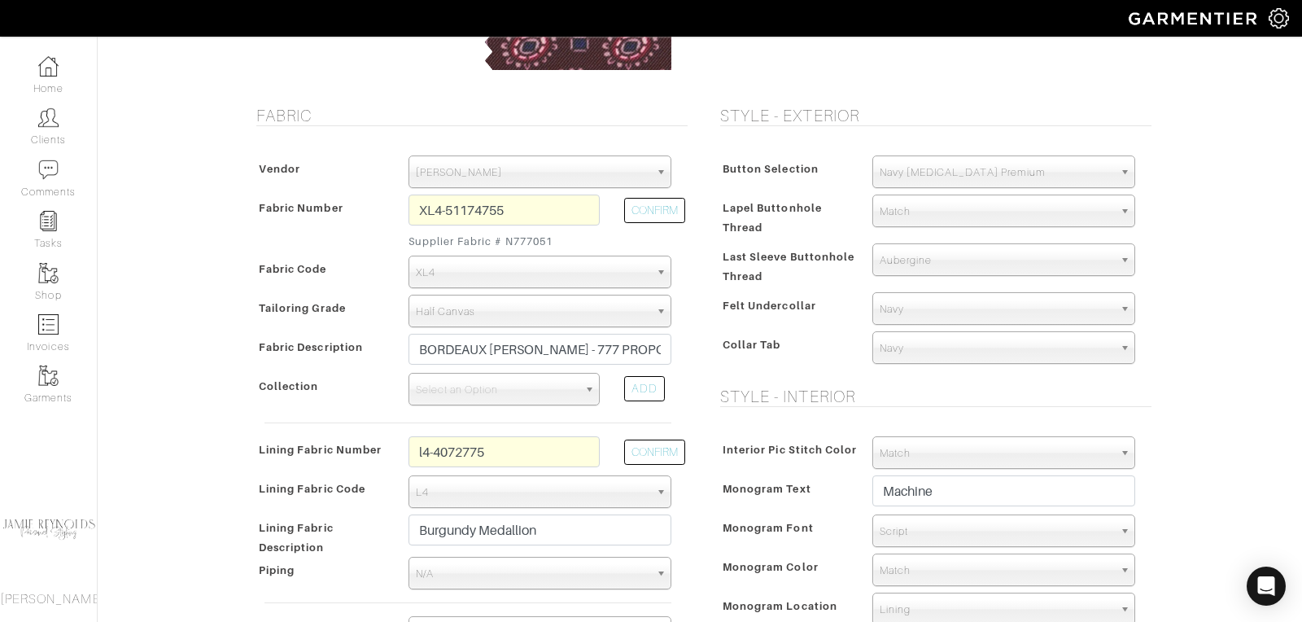
scroll to position [225, 0]
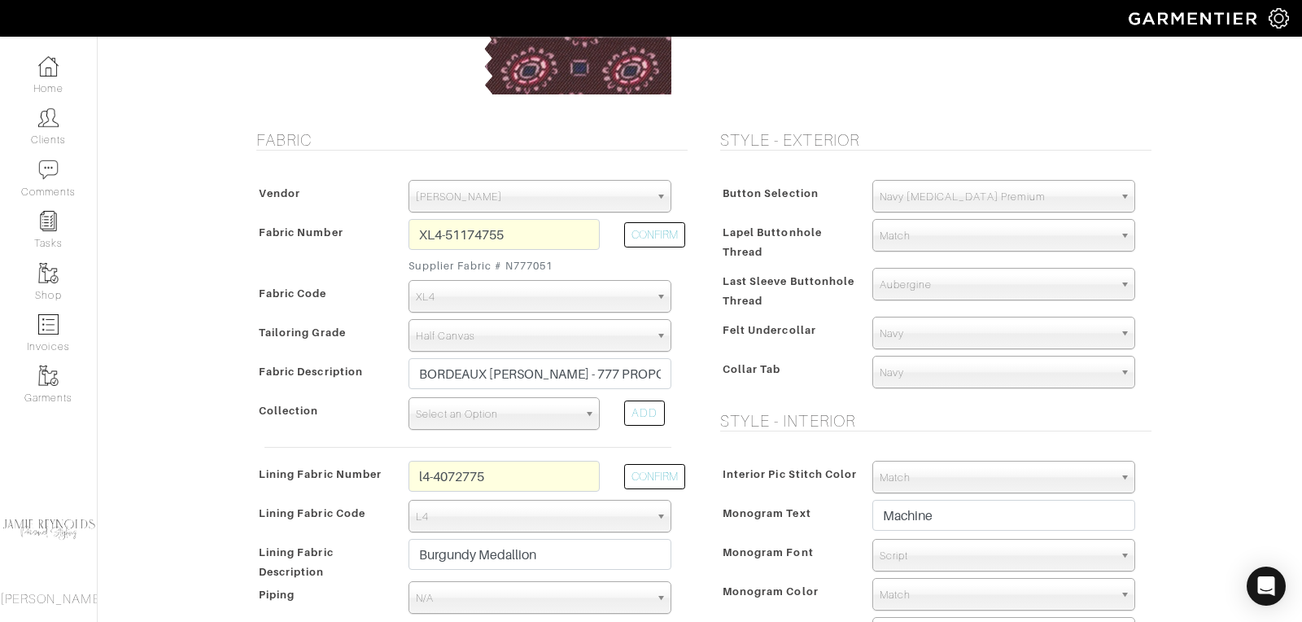
click at [492, 408] on span "Select an Option" at bounding box center [497, 414] width 162 height 33
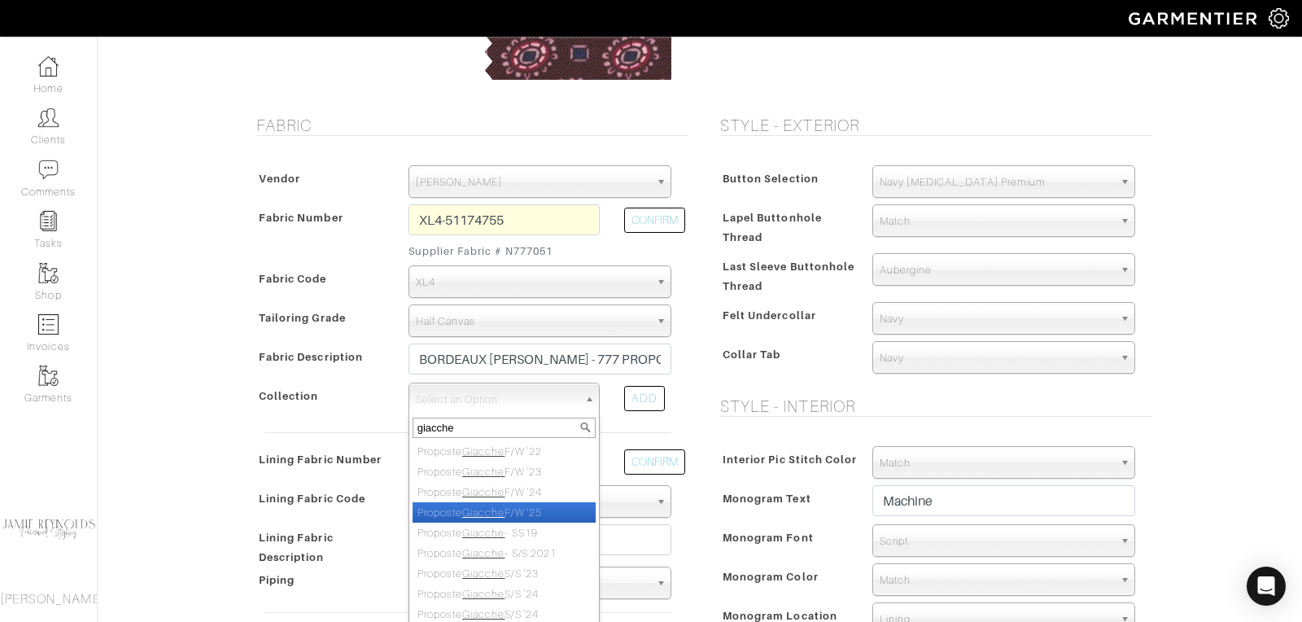
scroll to position [69, 0]
type input "giacche"
click at [537, 498] on li "Proposte Giacche F/W '25" at bounding box center [504, 504] width 183 height 20
select select "1131"
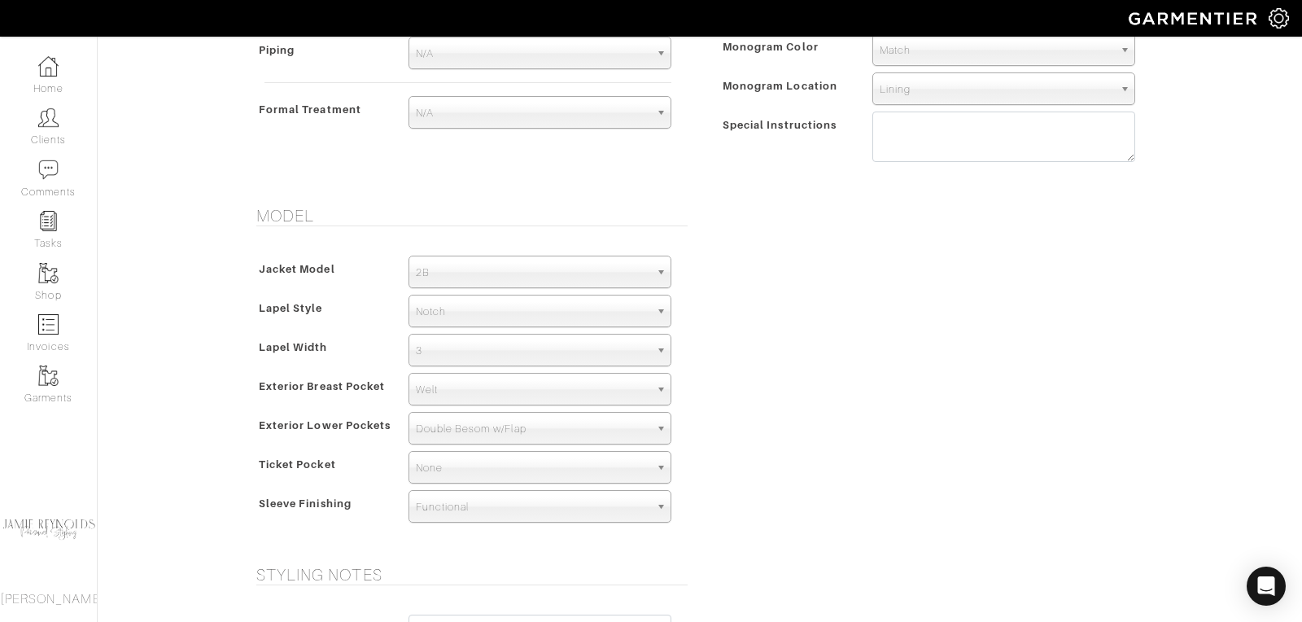
scroll to position [1184, 0]
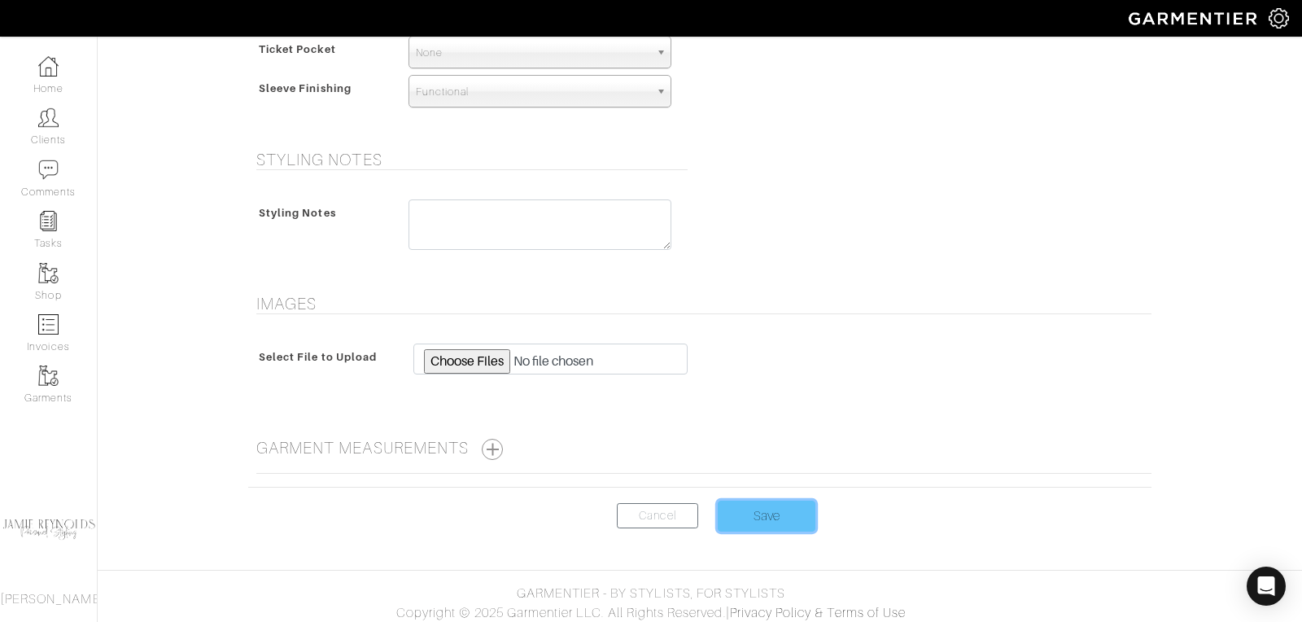
click at [753, 504] on input "Save" at bounding box center [767, 515] width 98 height 31
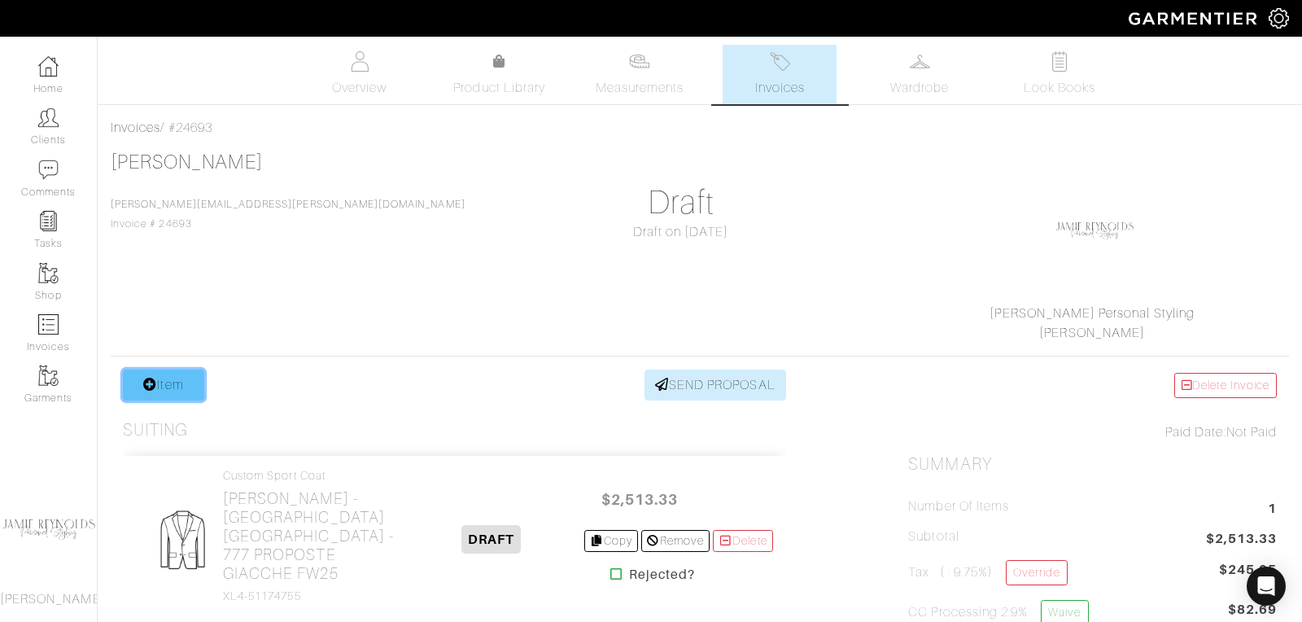
click at [169, 374] on link "Item" at bounding box center [163, 384] width 81 height 31
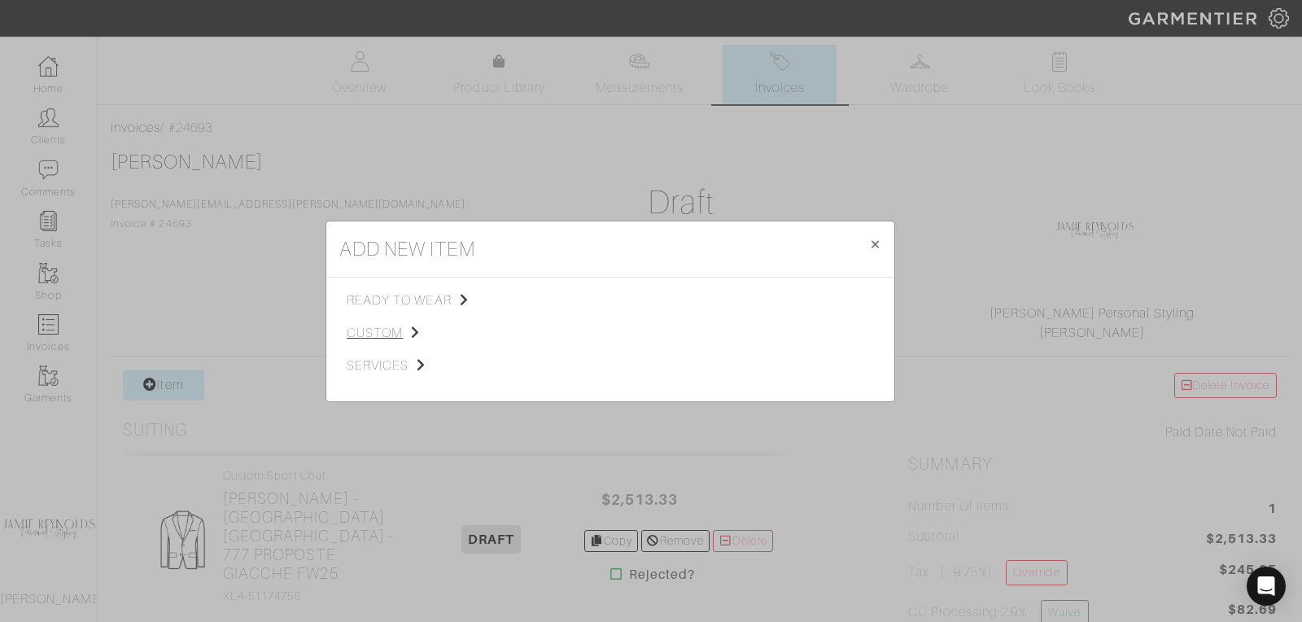
click at [384, 334] on span "custom" at bounding box center [429, 333] width 164 height 20
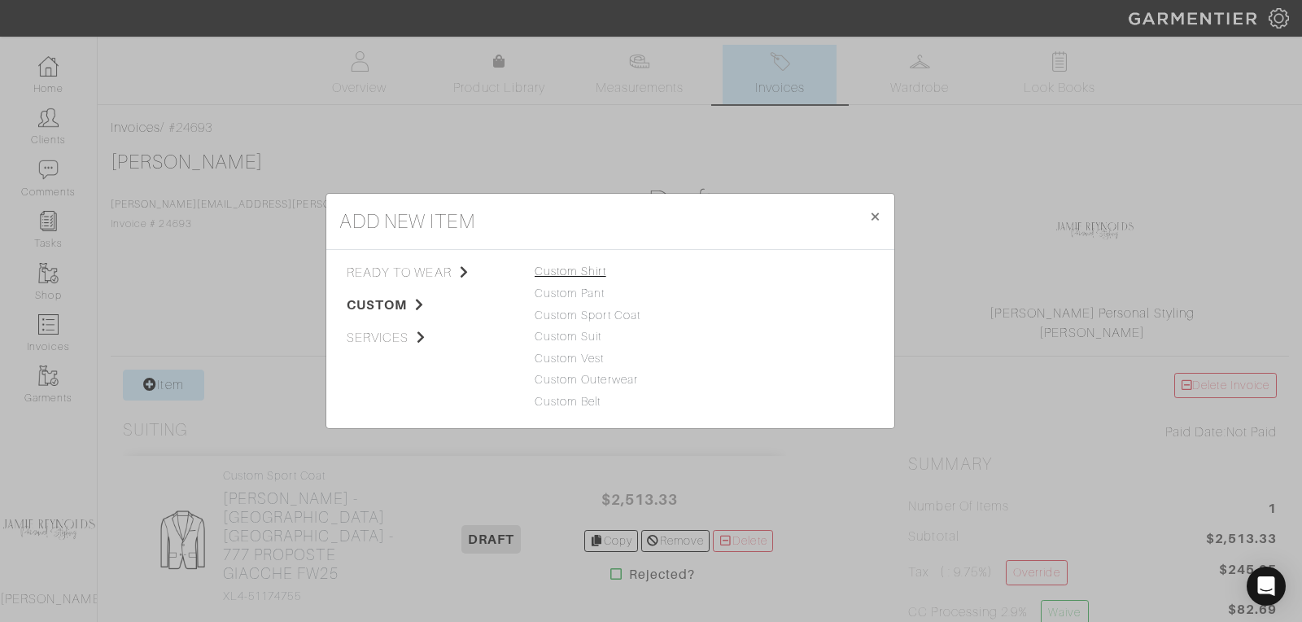
click at [576, 268] on link "Custom Shirt" at bounding box center [571, 270] width 72 height 13
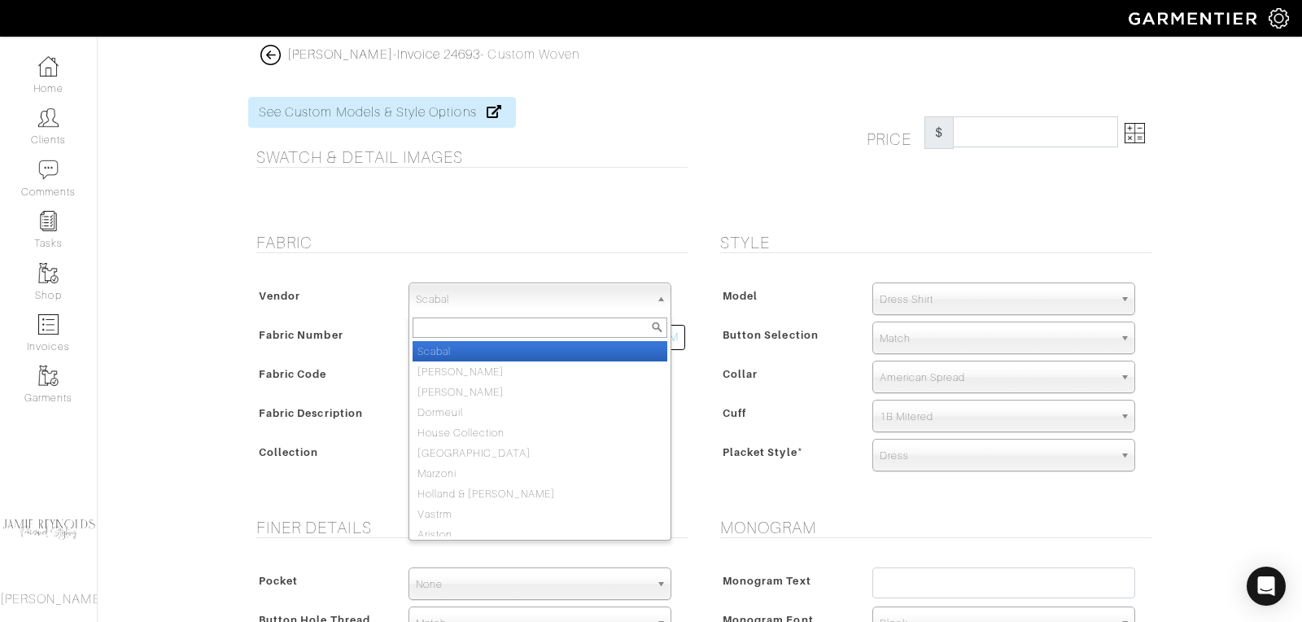
click at [516, 291] on span "Scabal" at bounding box center [533, 299] width 234 height 33
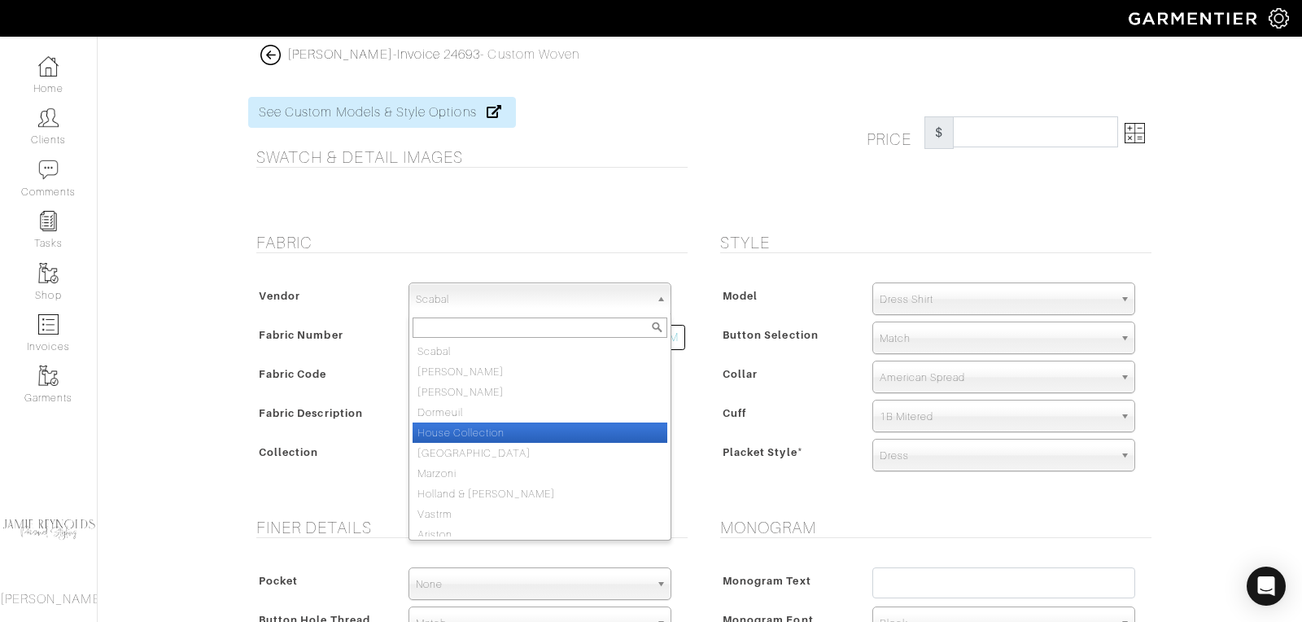
click at [480, 431] on li "House Collection" at bounding box center [540, 432] width 255 height 20
select select "75"
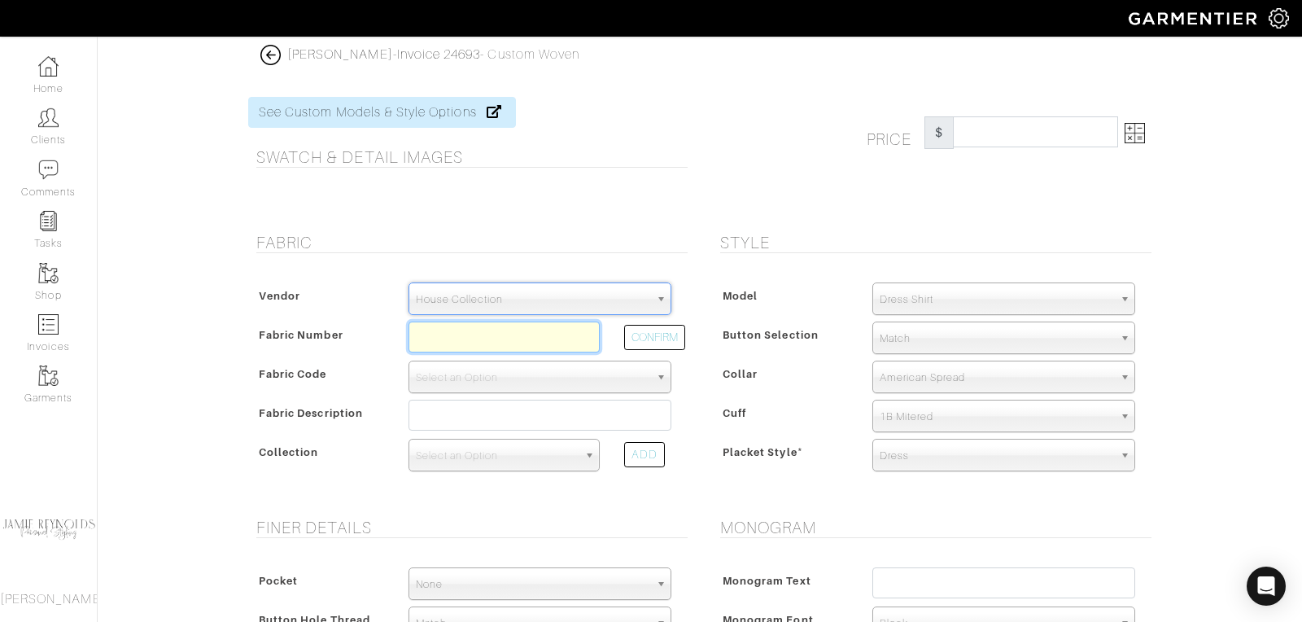
click at [452, 338] on input "text" at bounding box center [503, 336] width 191 height 31
click at [662, 334] on button "CONFIRM" at bounding box center [654, 337] width 61 height 25
type input "S17-51171350"
select select "1327"
type input "Grey Stripe"
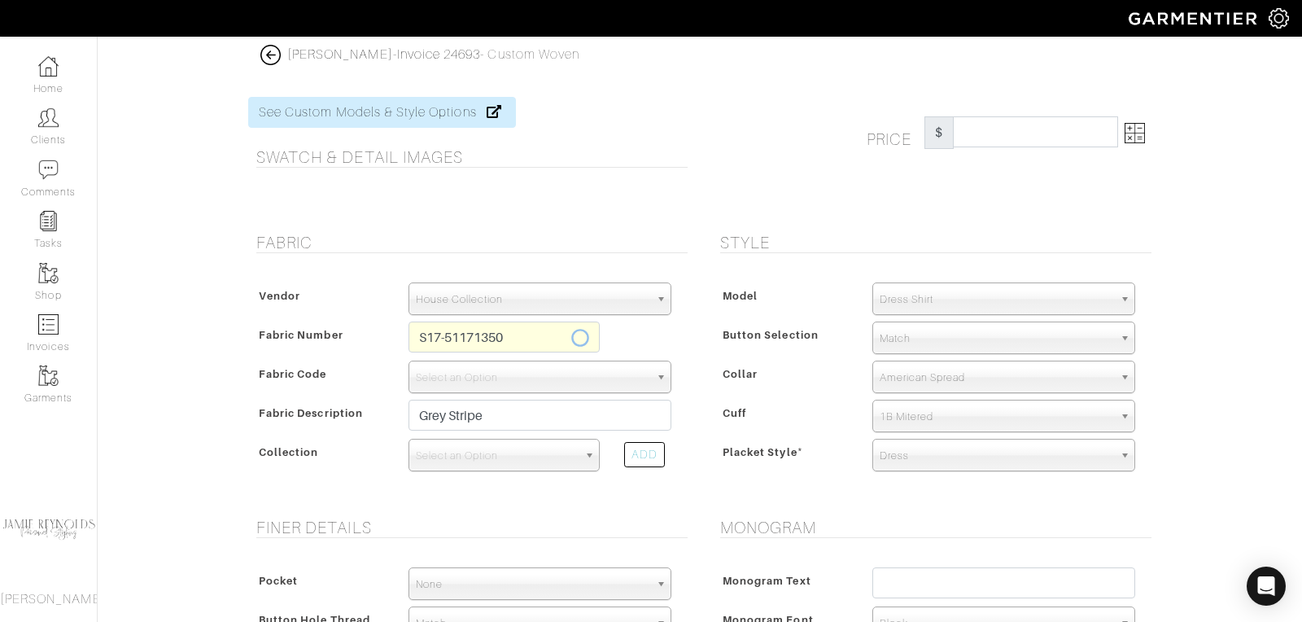
select select
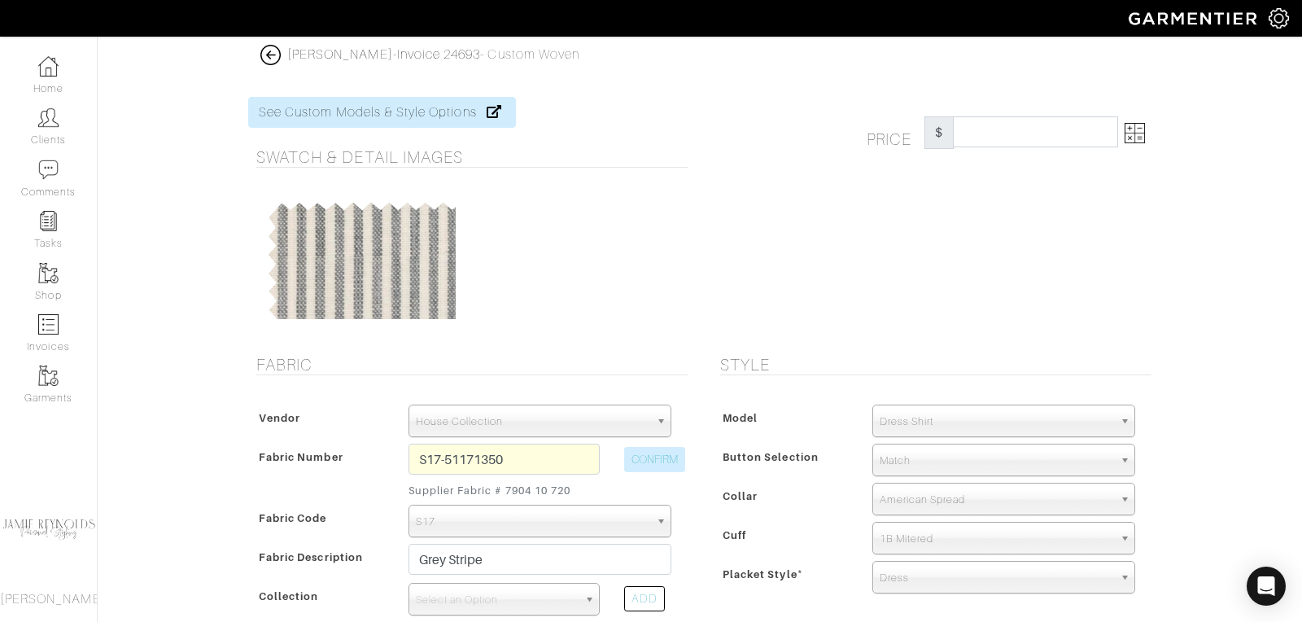
type input "513.33"
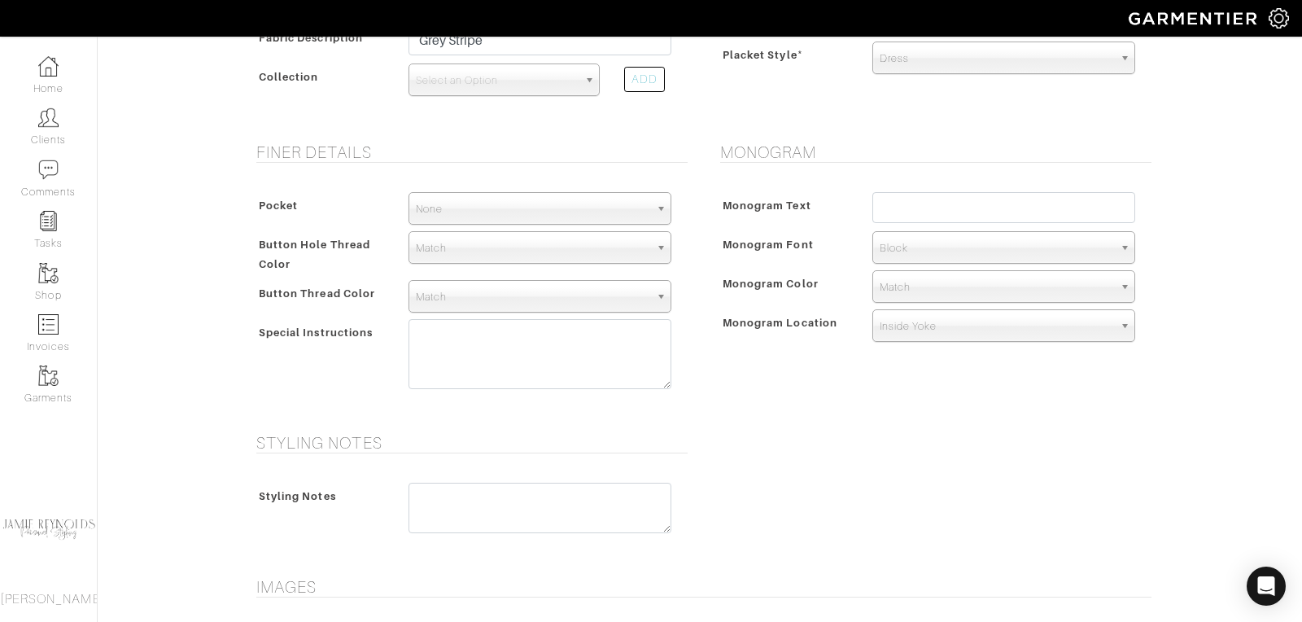
scroll to position [506, 0]
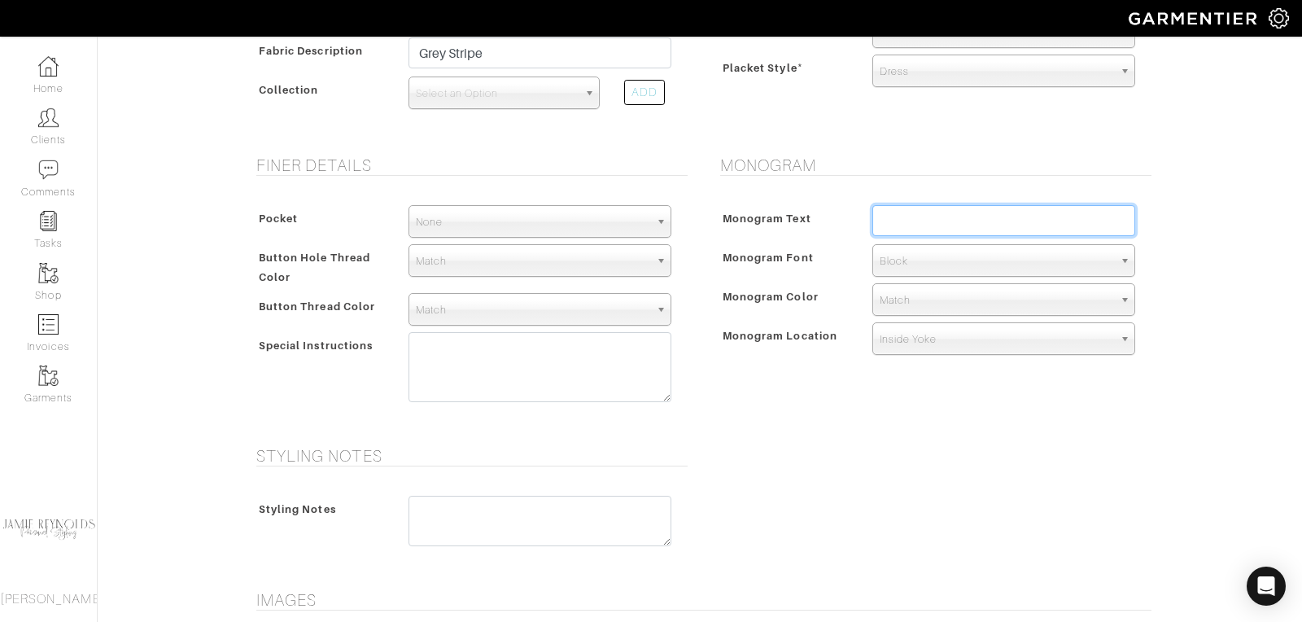
click at [885, 222] on input "text" at bounding box center [1003, 220] width 263 height 31
type input "KPC"
click at [959, 258] on span "Block" at bounding box center [997, 261] width 234 height 33
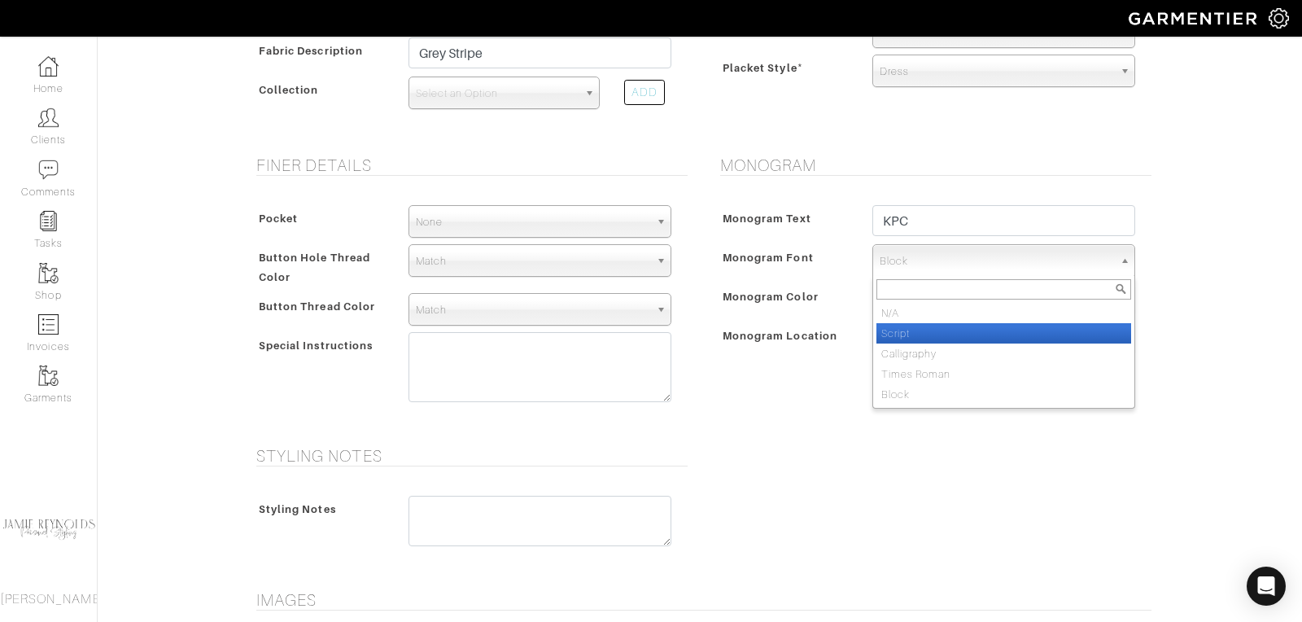
click at [916, 325] on li "Script" at bounding box center [1003, 333] width 255 height 20
select select "Script"
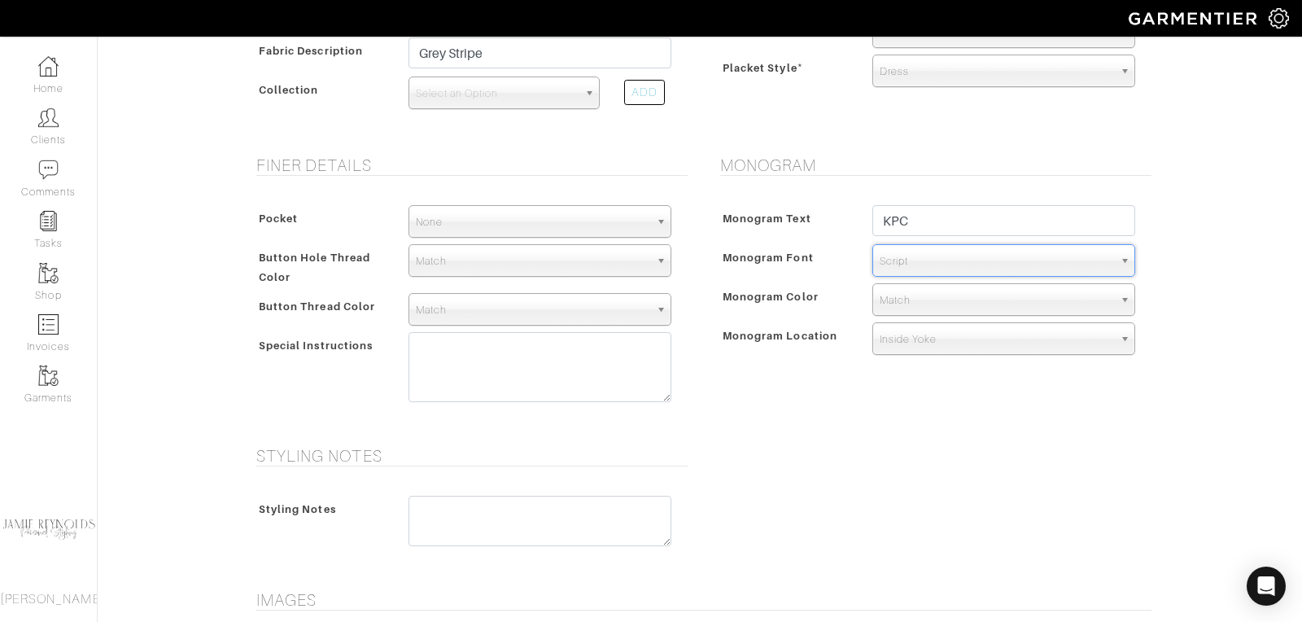
click at [906, 302] on span "Match" at bounding box center [997, 300] width 234 height 33
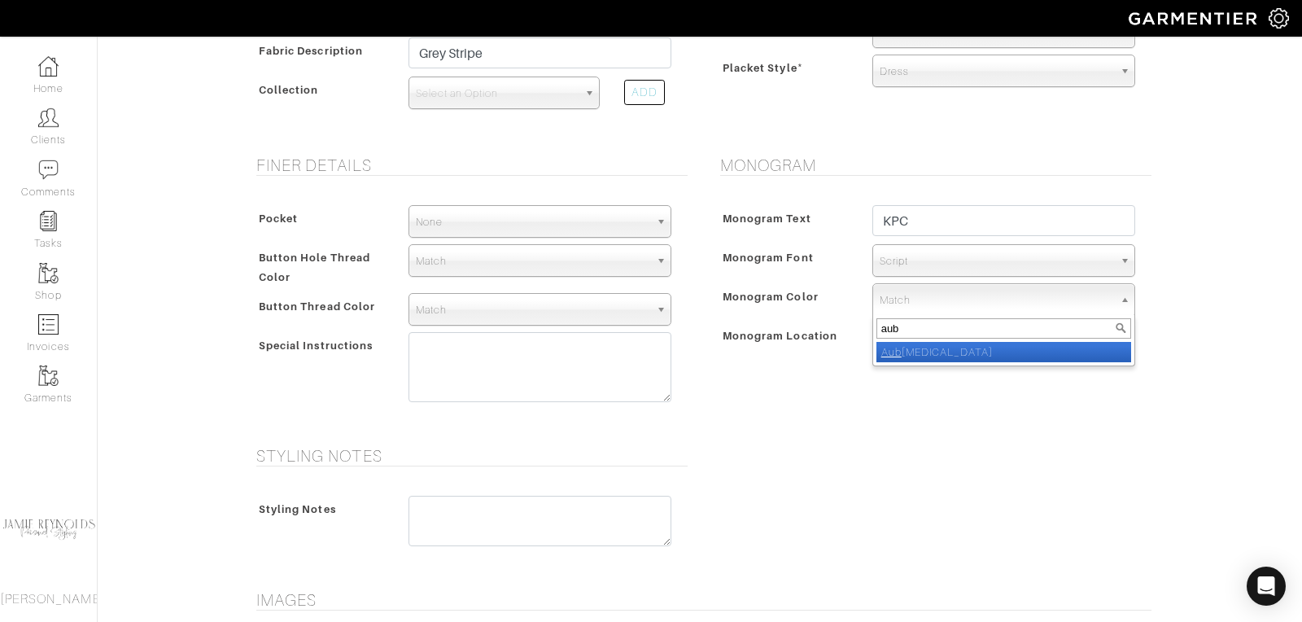
type input "aub"
click at [930, 347] on li "Aub ergine" at bounding box center [1003, 352] width 255 height 20
select select "26"
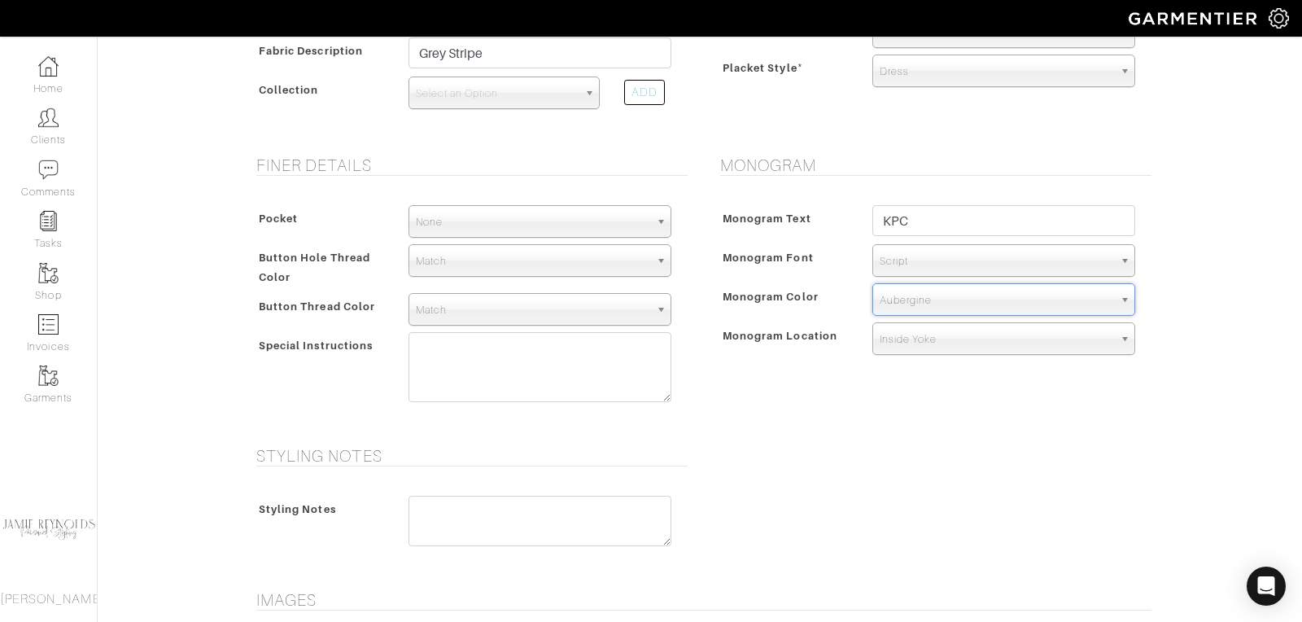
click at [902, 341] on span "Inside Yoke" at bounding box center [997, 339] width 234 height 33
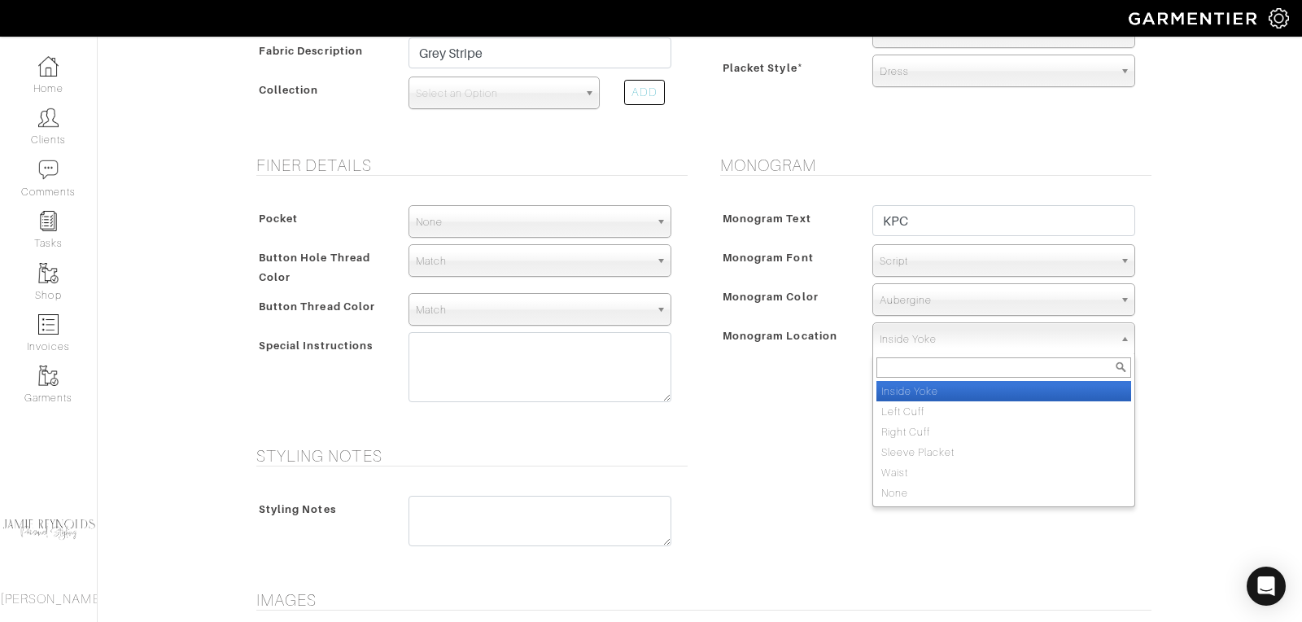
click at [902, 341] on span "Inside Yoke" at bounding box center [997, 339] width 234 height 33
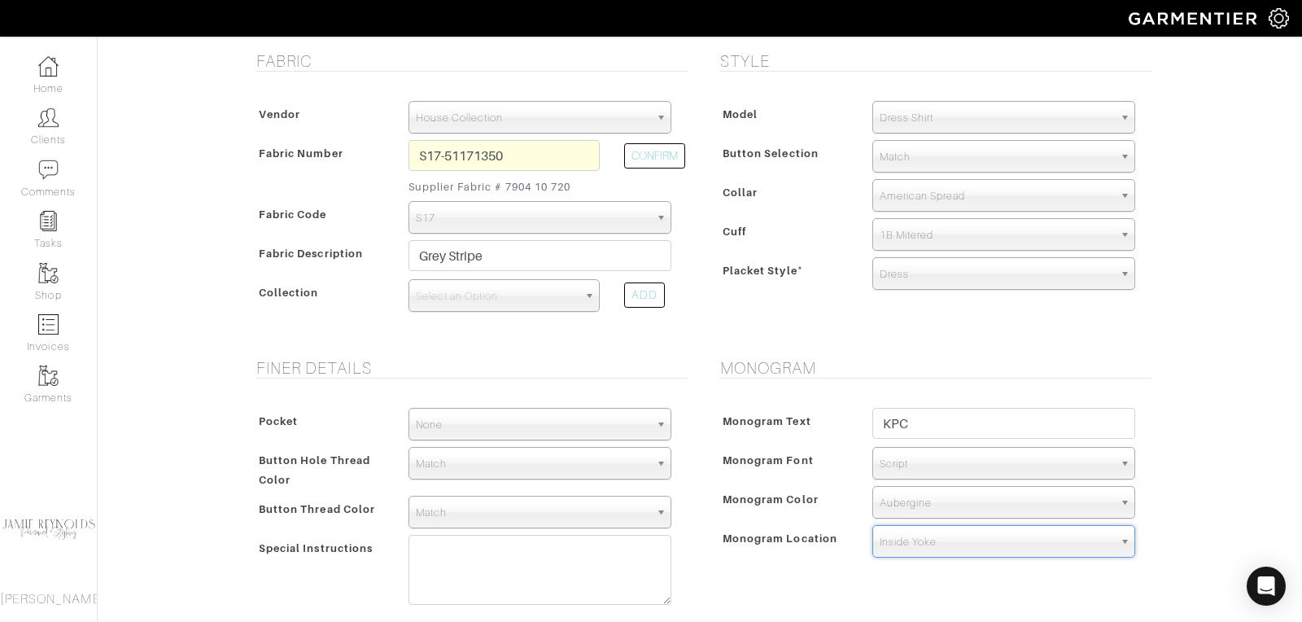
scroll to position [290, 0]
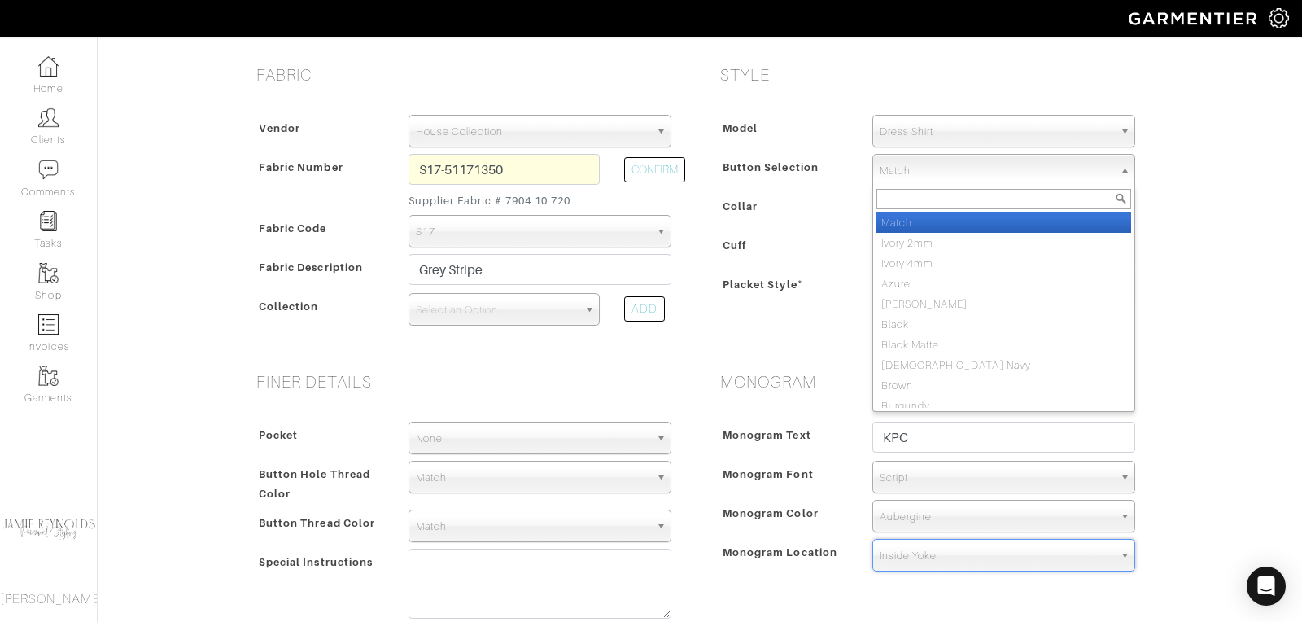
click at [926, 171] on span "Match" at bounding box center [997, 171] width 234 height 33
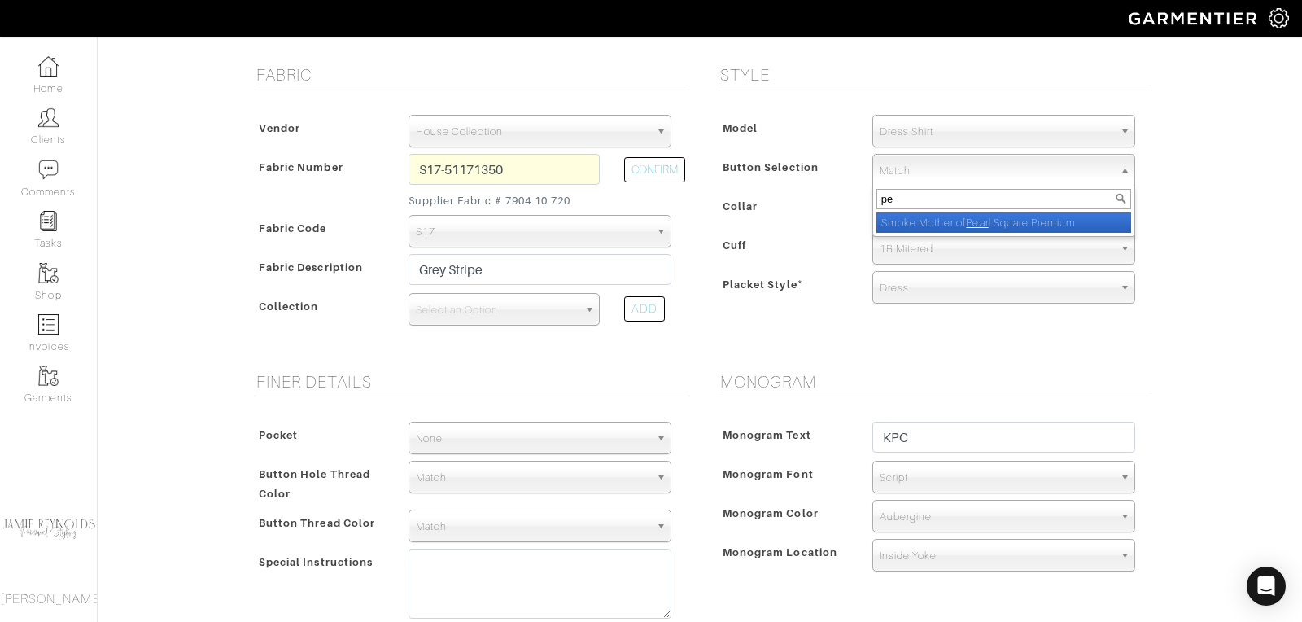
type input "p"
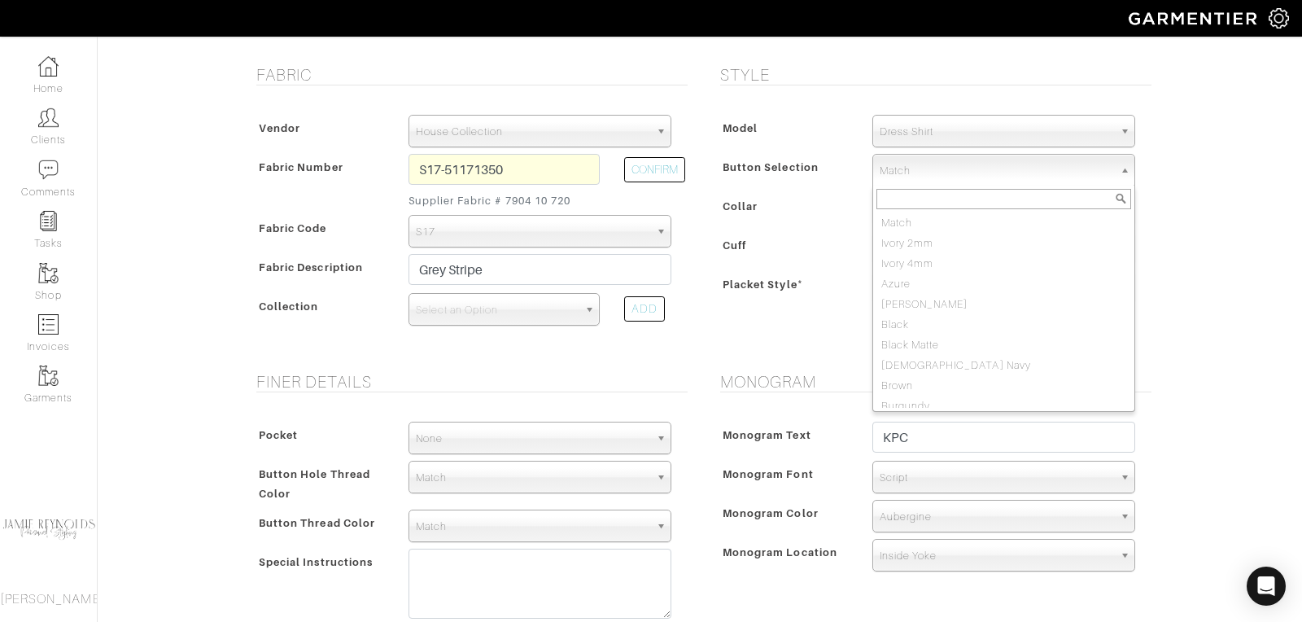
click at [842, 200] on div "Collar" at bounding box center [788, 210] width 144 height 29
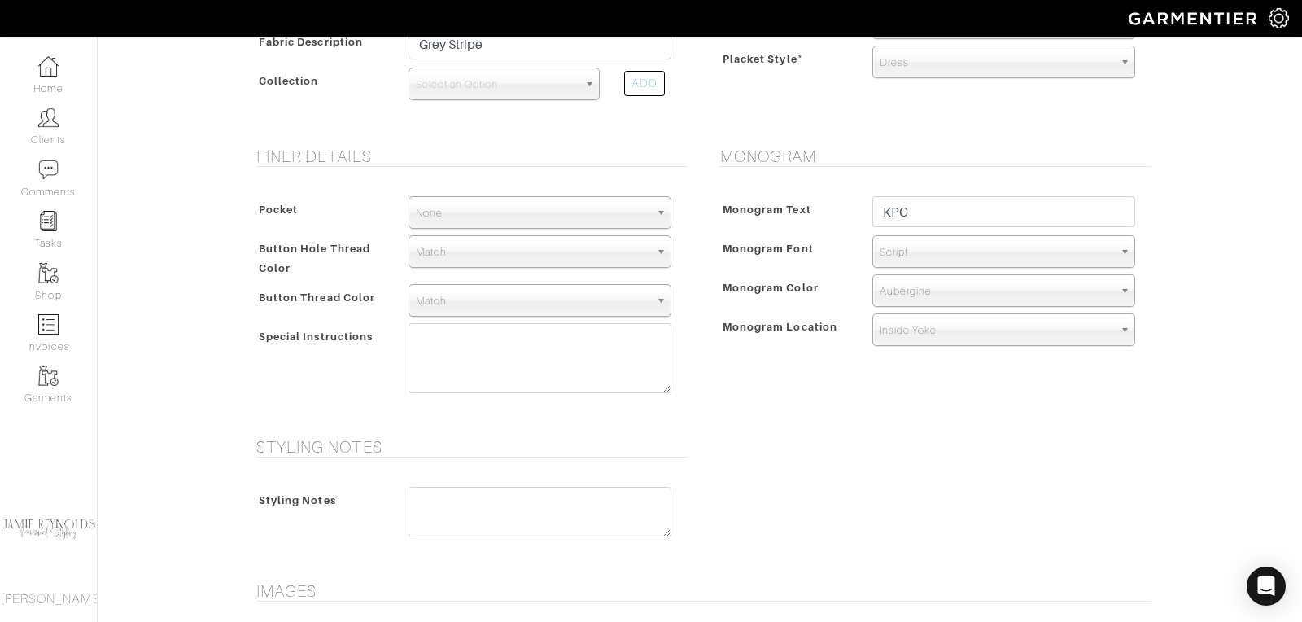
scroll to position [535, 0]
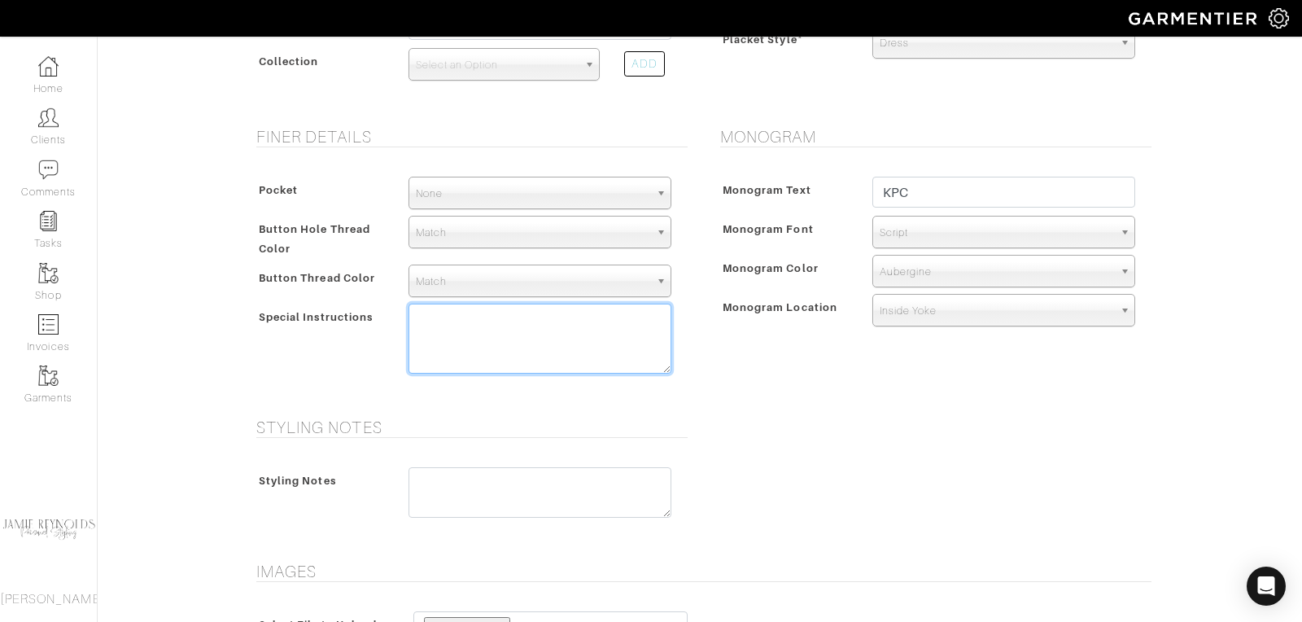
click at [440, 325] on textarea at bounding box center [539, 339] width 263 height 70
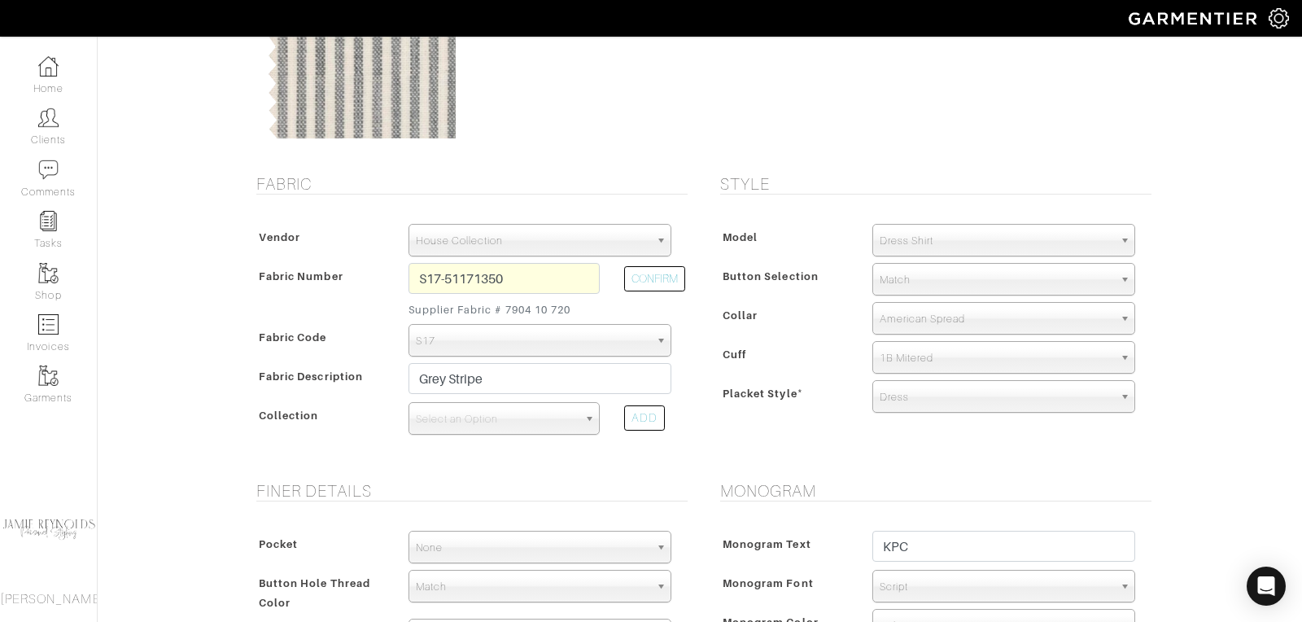
scroll to position [173, 0]
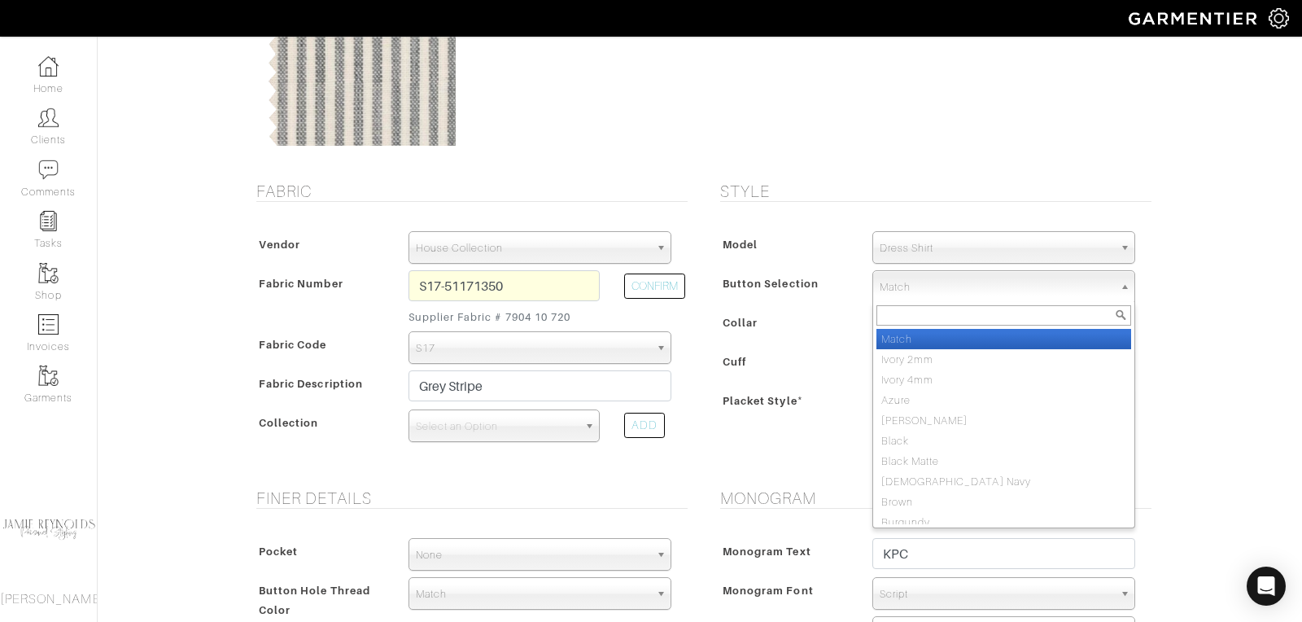
click at [923, 286] on span "Match" at bounding box center [997, 287] width 234 height 33
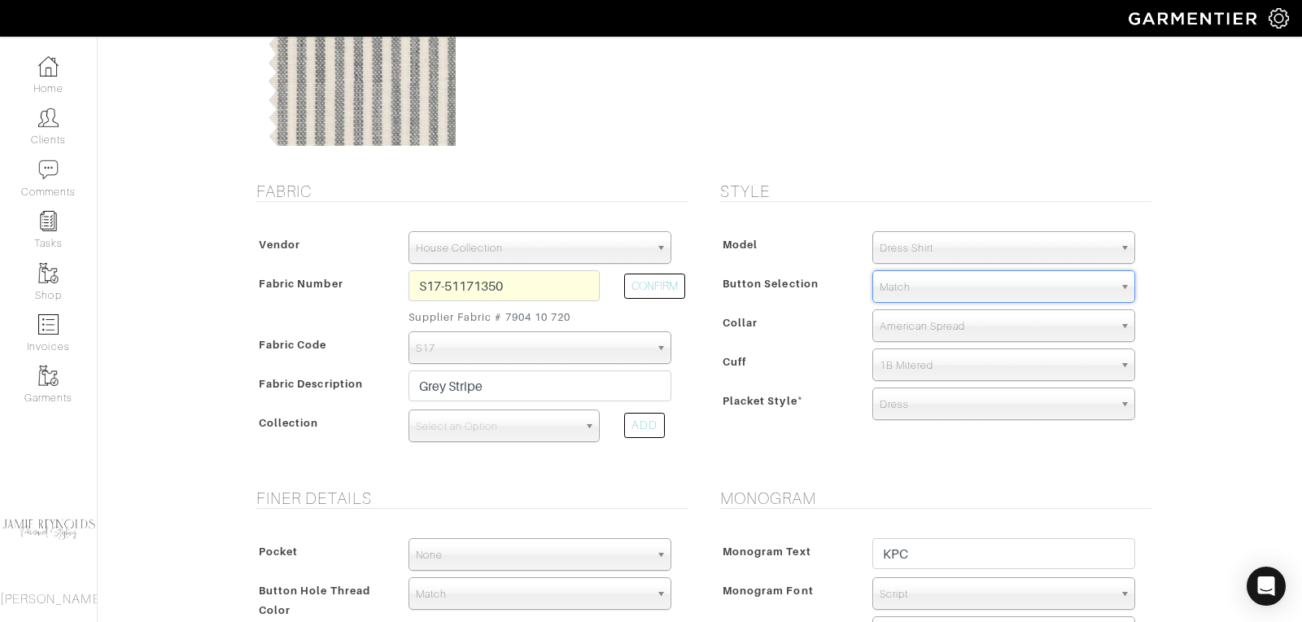
click at [923, 286] on span "Match" at bounding box center [997, 287] width 234 height 33
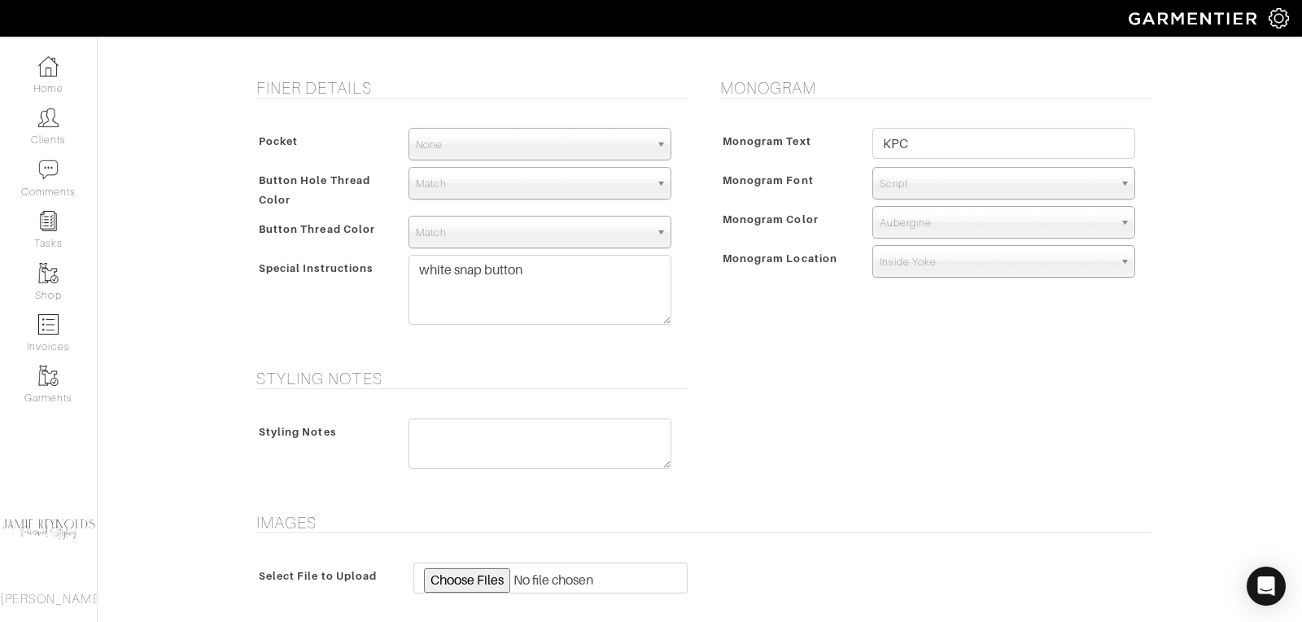
scroll to position [591, 0]
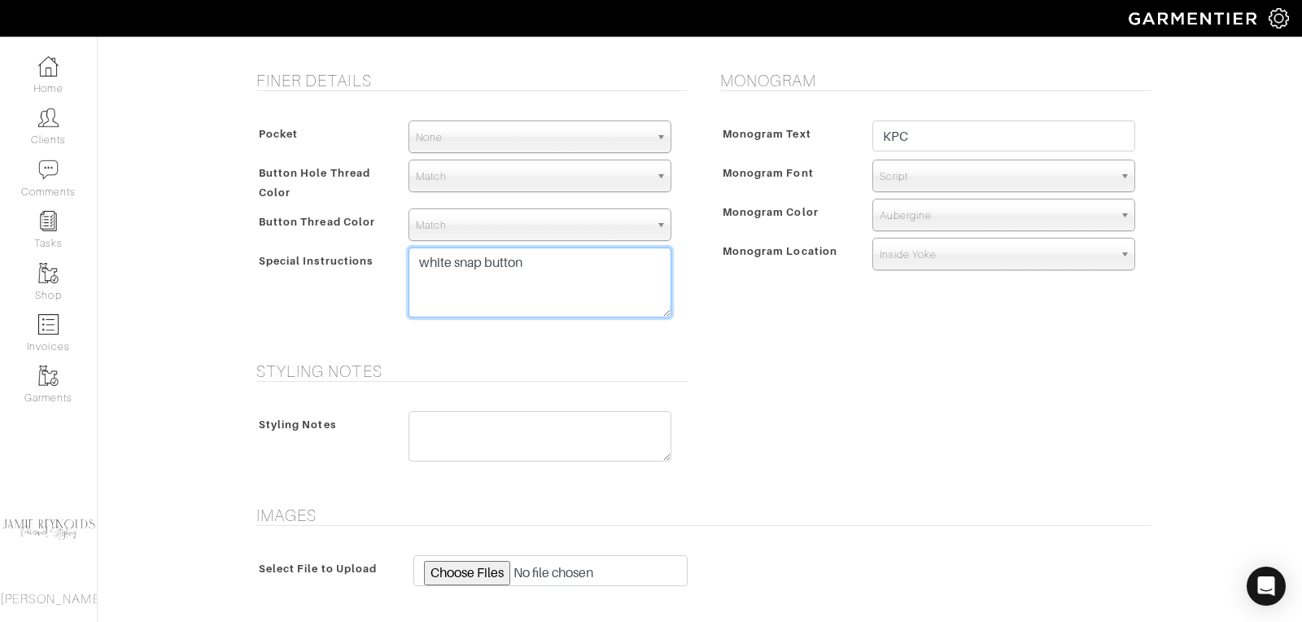
click at [555, 260] on textarea "white snap button" at bounding box center [539, 282] width 263 height 70
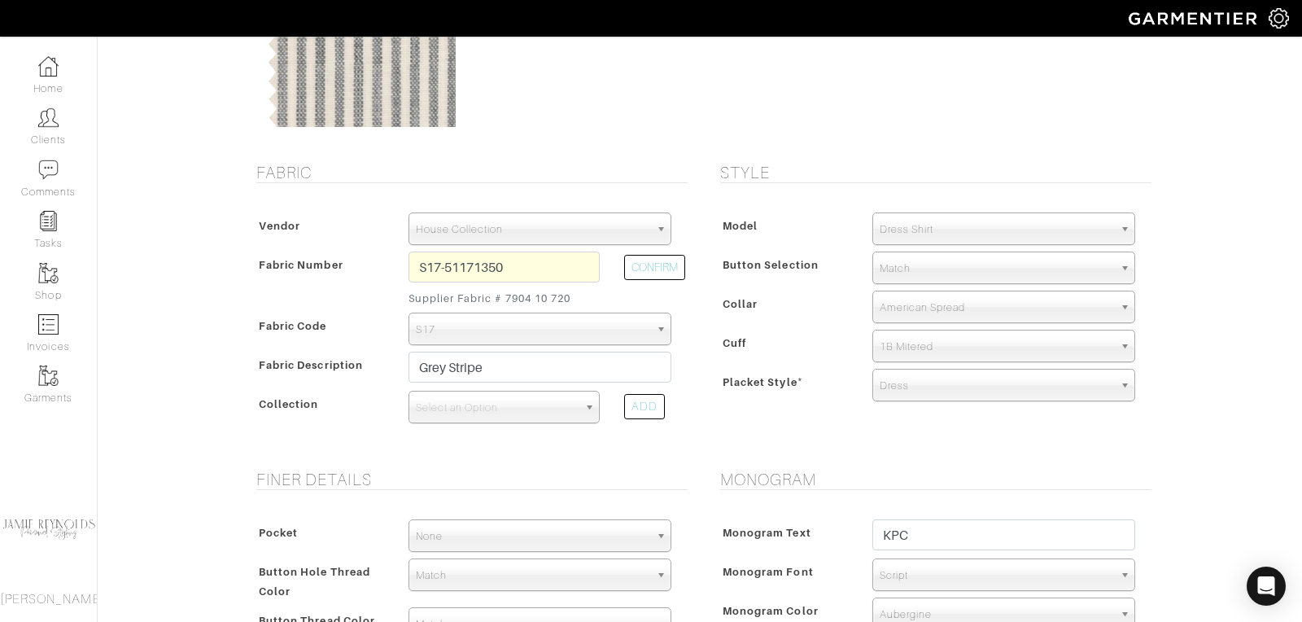
scroll to position [100, 0]
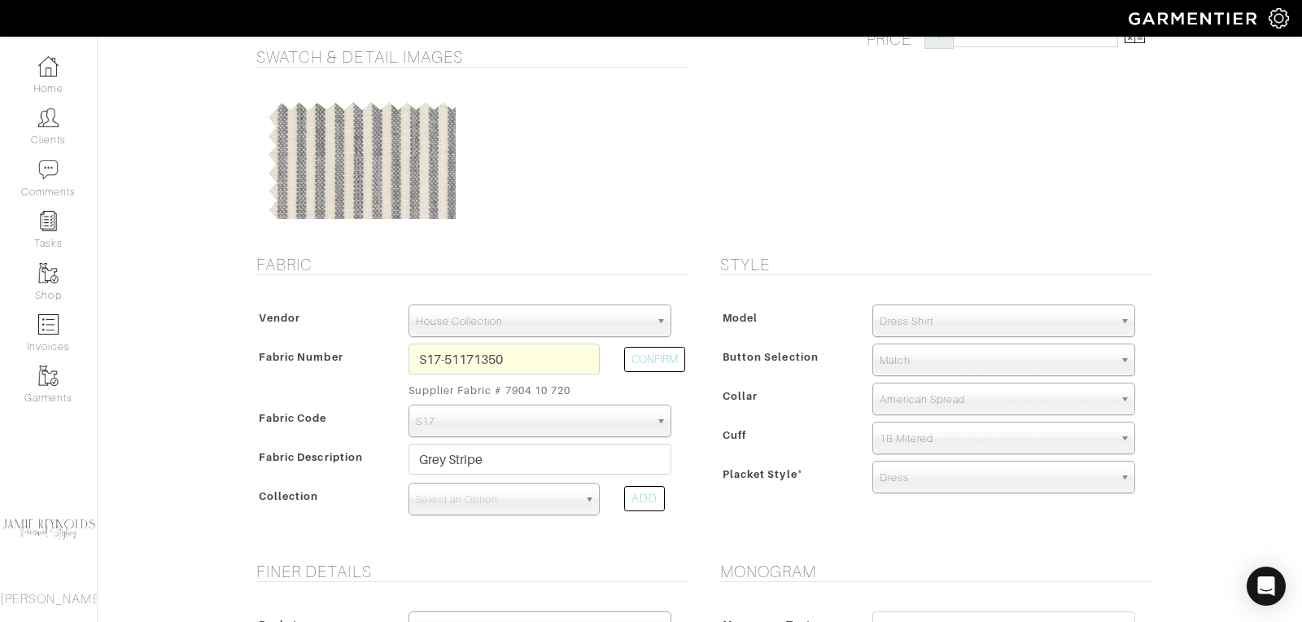
type textarea "white snap button 4-47 Smoke pearl"
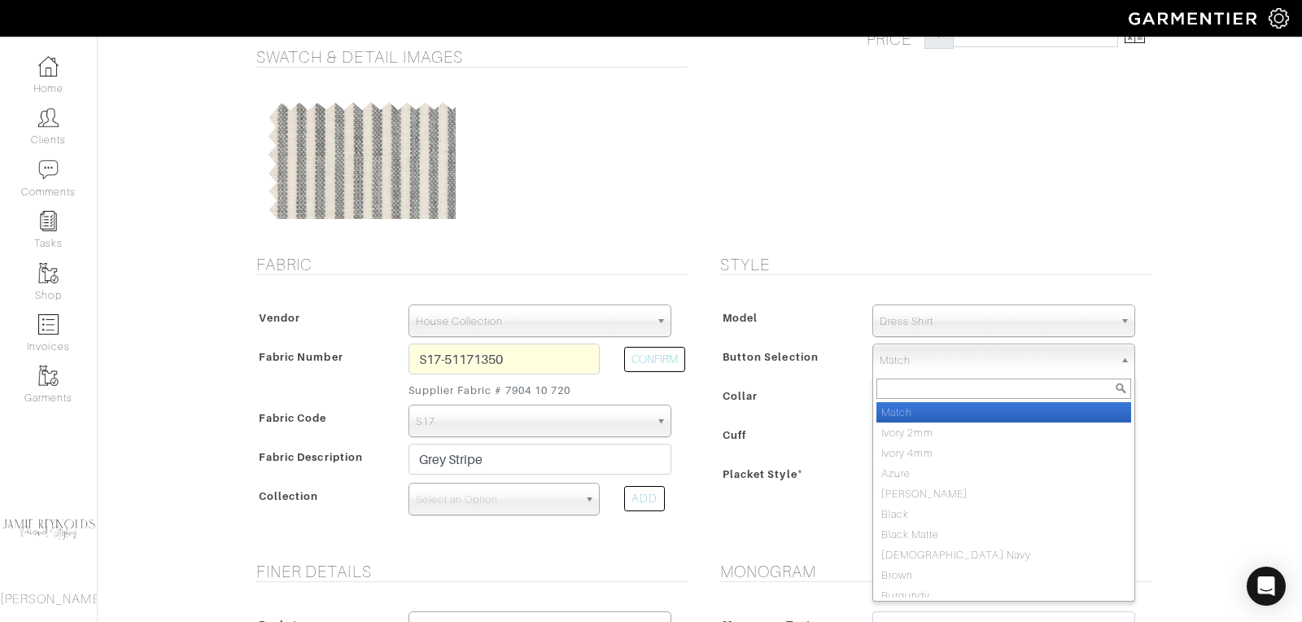
click at [921, 360] on span "Match" at bounding box center [997, 360] width 234 height 33
type input "s"
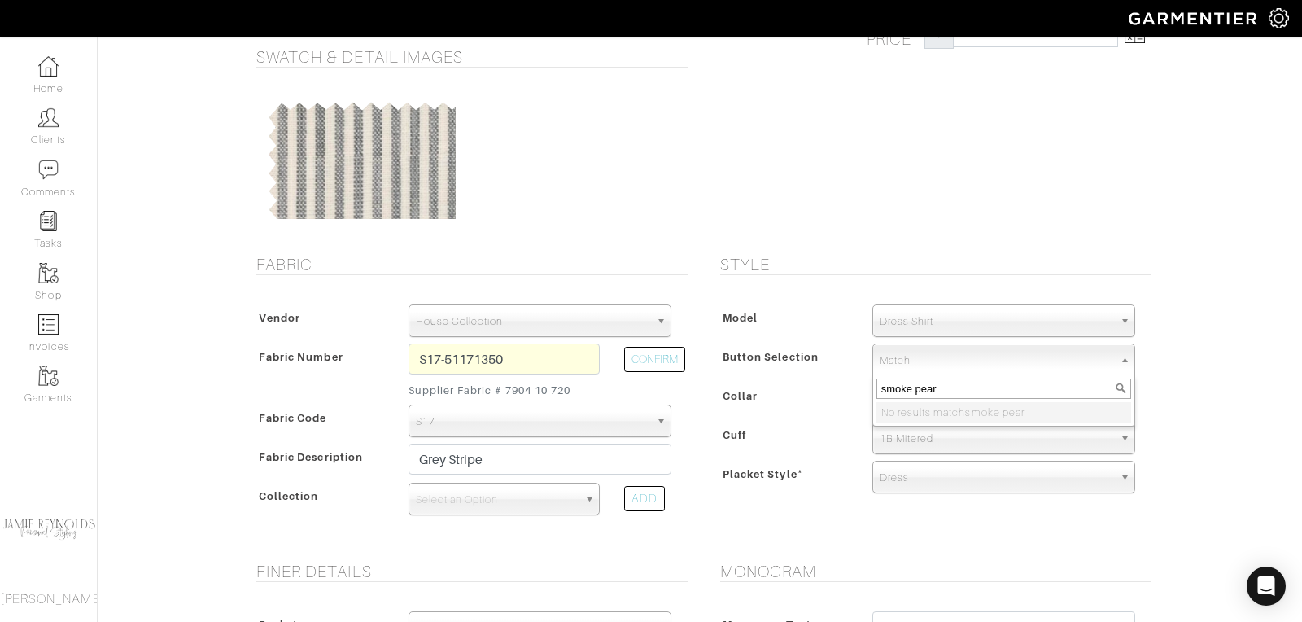
type input "smoke pearl"
click at [954, 380] on input "smoke pearl" at bounding box center [1003, 388] width 255 height 20
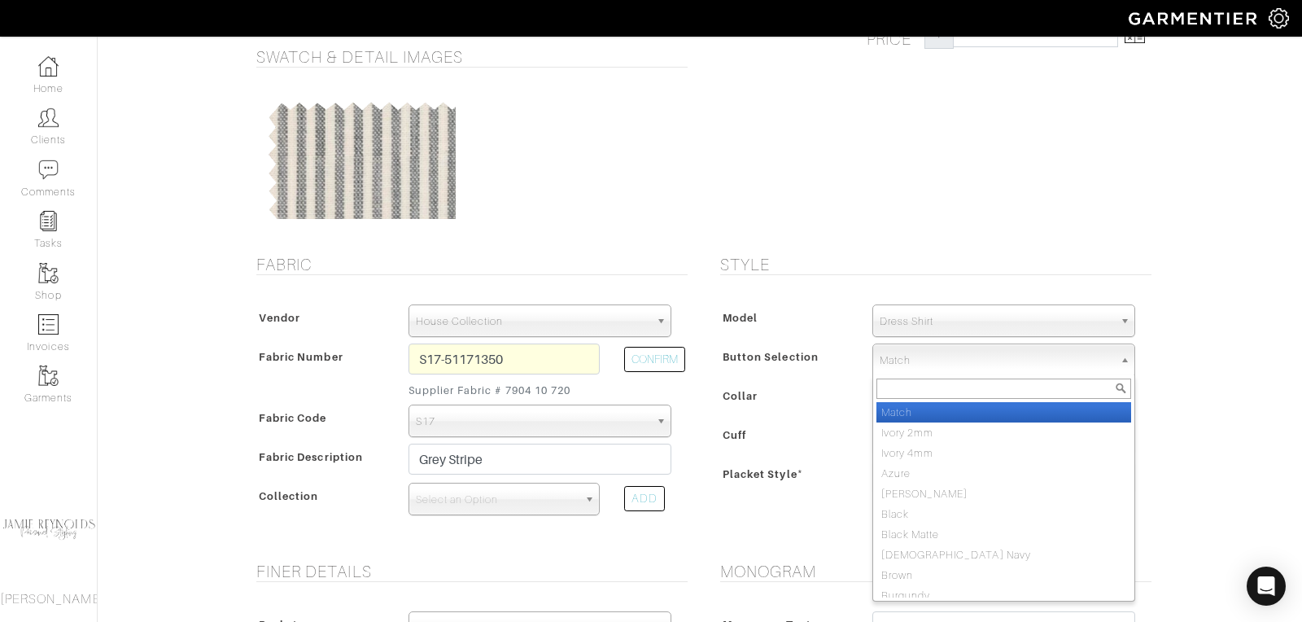
click at [966, 237] on form "See Custom Models & Style Options Swatch & Detail Images Price $ 513.33 Fabric …" at bounding box center [699, 615] width 903 height 1276
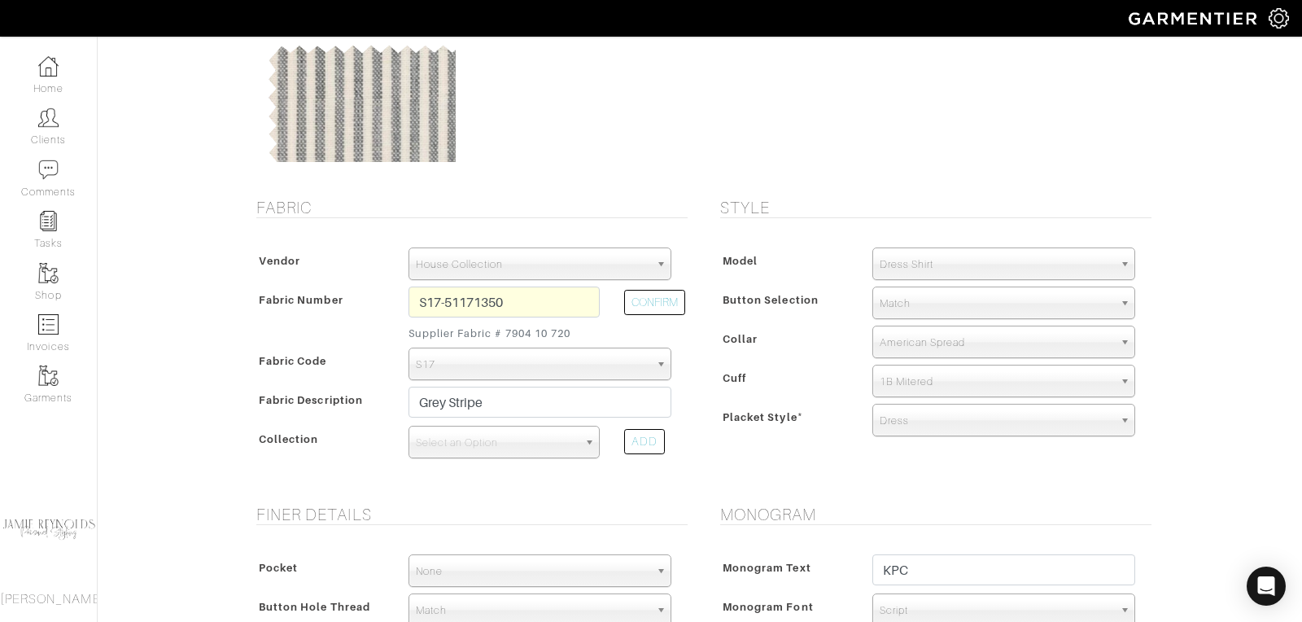
scroll to position [182, 0]
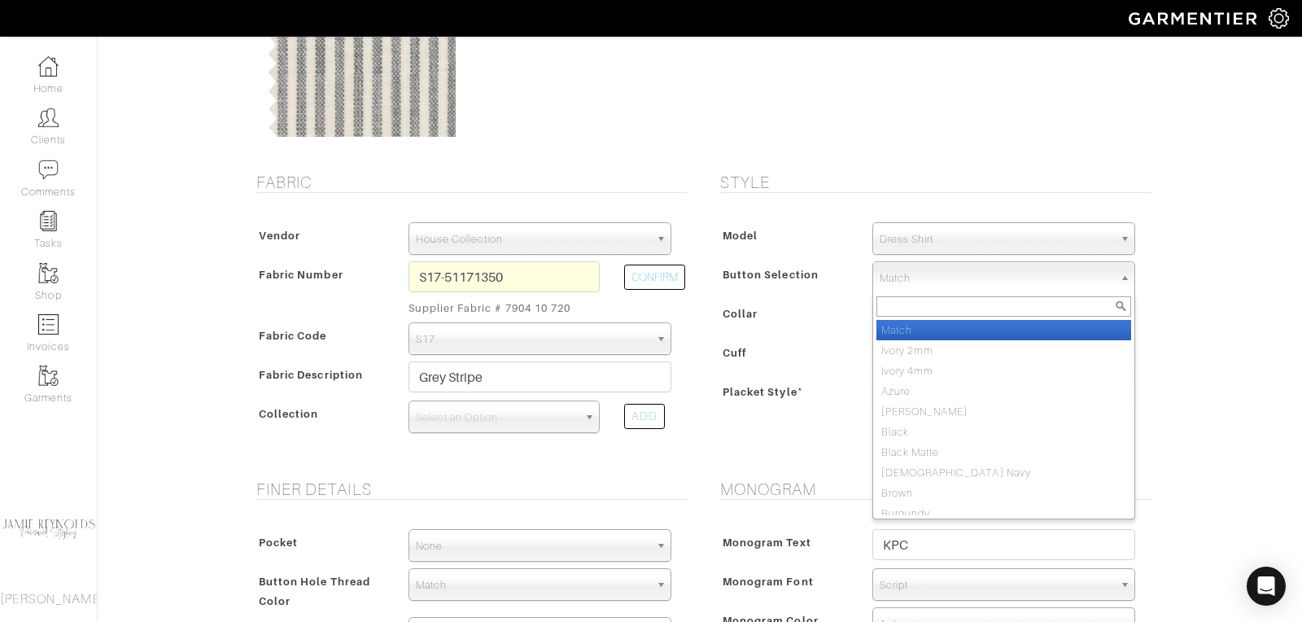
click at [935, 274] on span "Match" at bounding box center [997, 278] width 234 height 33
click at [910, 332] on li "Match" at bounding box center [1003, 330] width 255 height 20
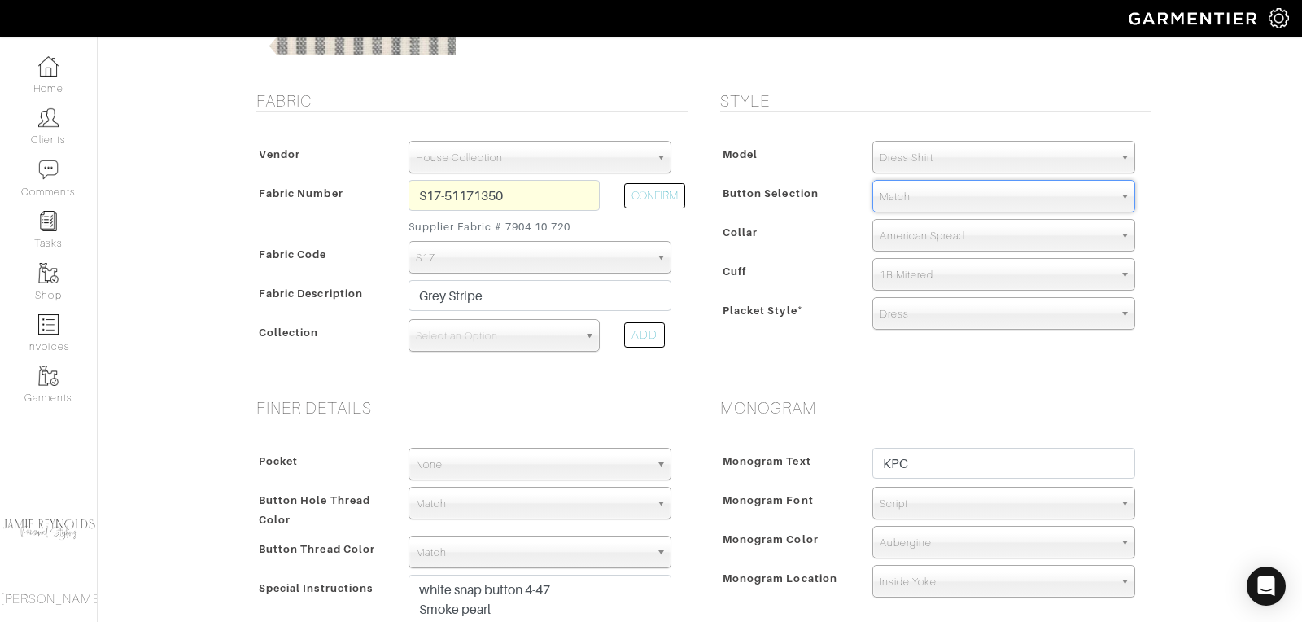
scroll to position [263, 0]
click at [920, 234] on span "American Spread" at bounding box center [997, 237] width 234 height 33
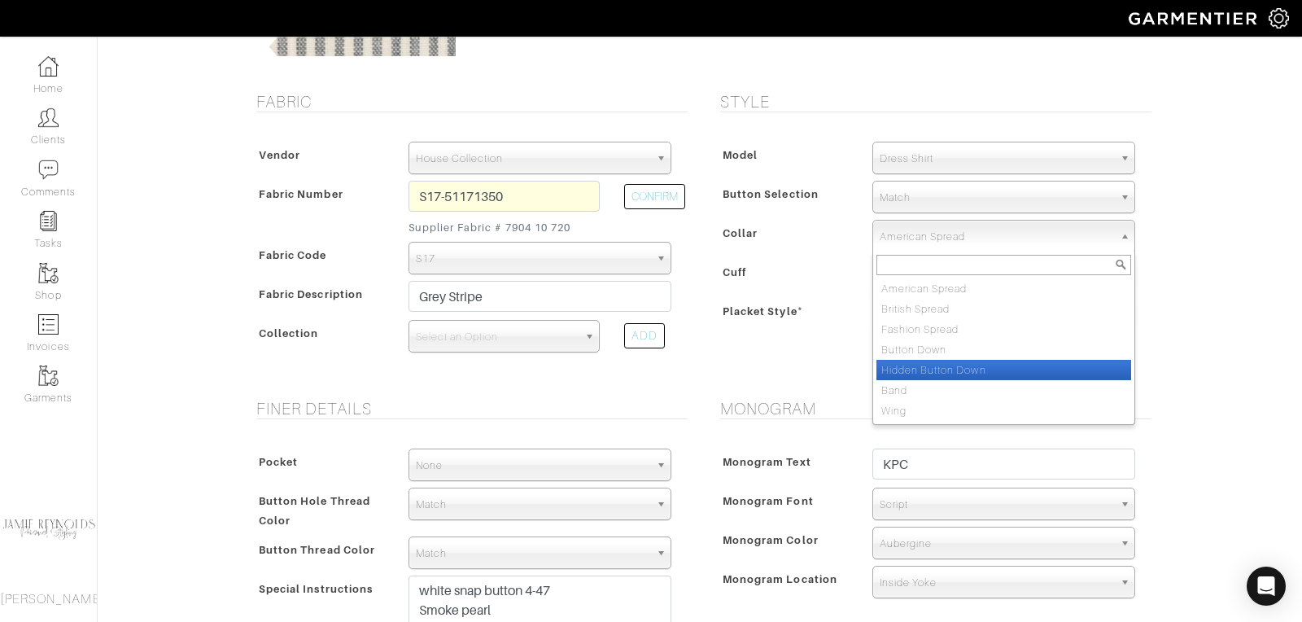
click at [916, 360] on li "Hidden Button Down" at bounding box center [1003, 370] width 255 height 20
select select "Hidden Button Down"
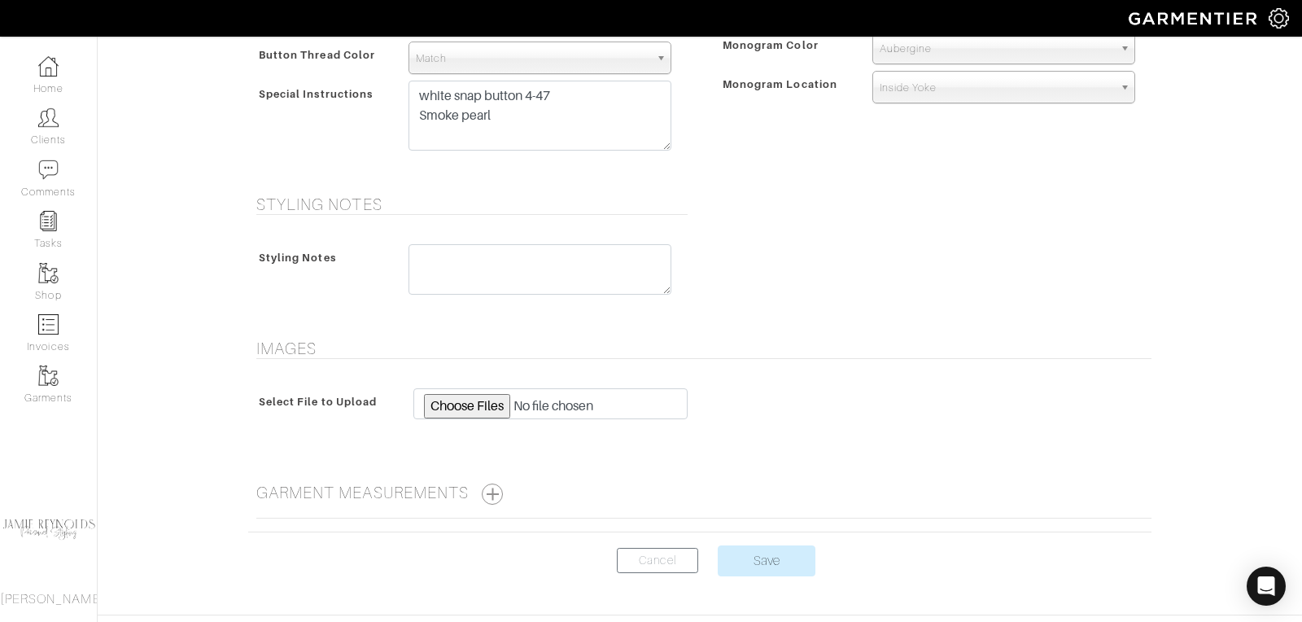
scroll to position [801, 0]
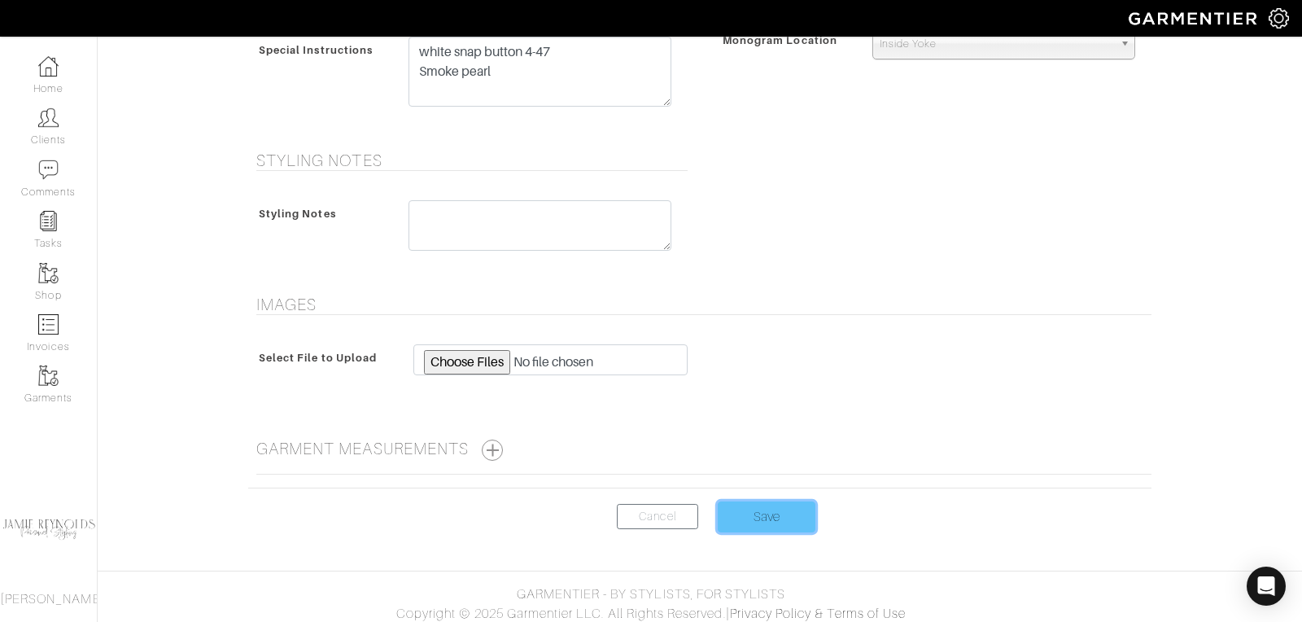
click at [770, 507] on input "Save" at bounding box center [767, 516] width 98 height 31
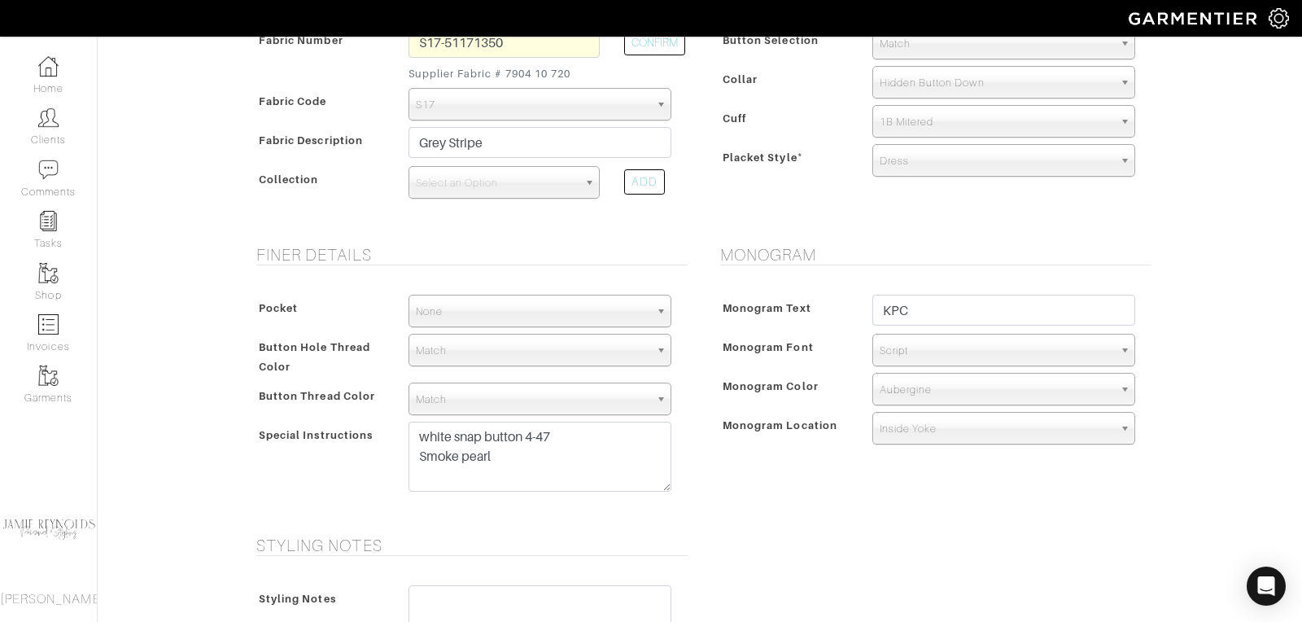
scroll to position [413, 0]
click at [521, 190] on span "Select an Option" at bounding box center [497, 186] width 162 height 33
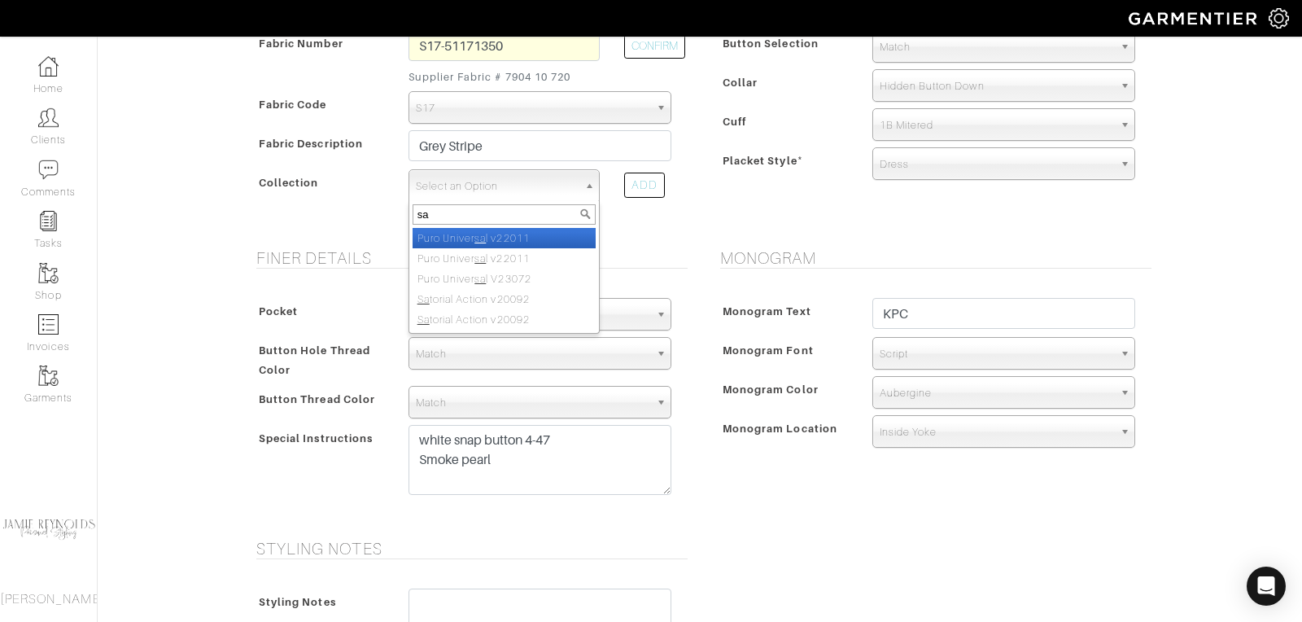
type input "s"
type input "a"
type input "m"
type input "maison"
click at [695, 222] on div "Fabric Vendor Scabal Loro Piana Gladson Dormeuil House Collection London Marzon…" at bounding box center [468, 84] width 464 height 287
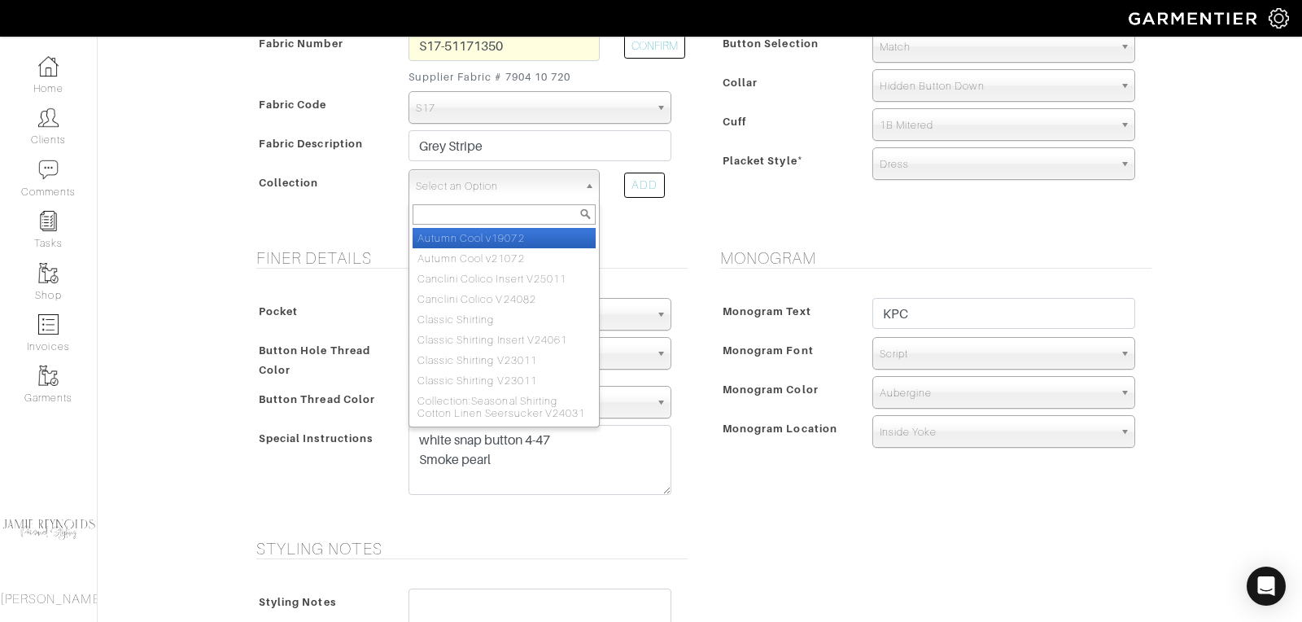
click at [513, 191] on span "Select an Option" at bounding box center [497, 186] width 162 height 33
type input "a"
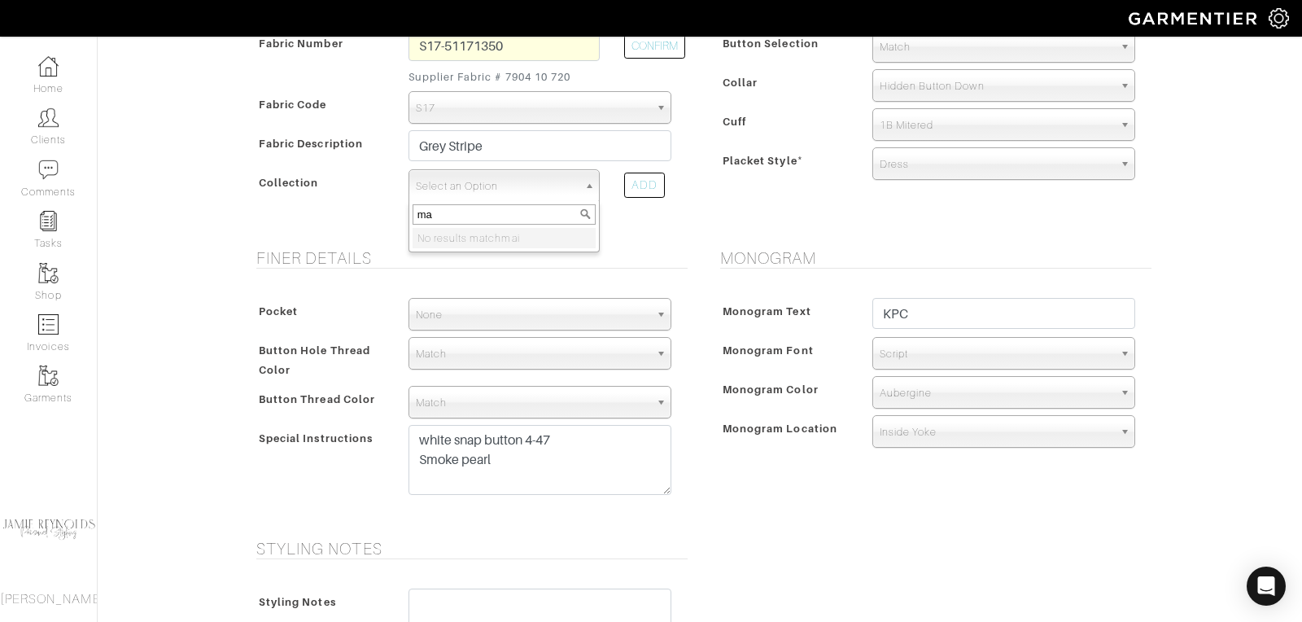
type input "m"
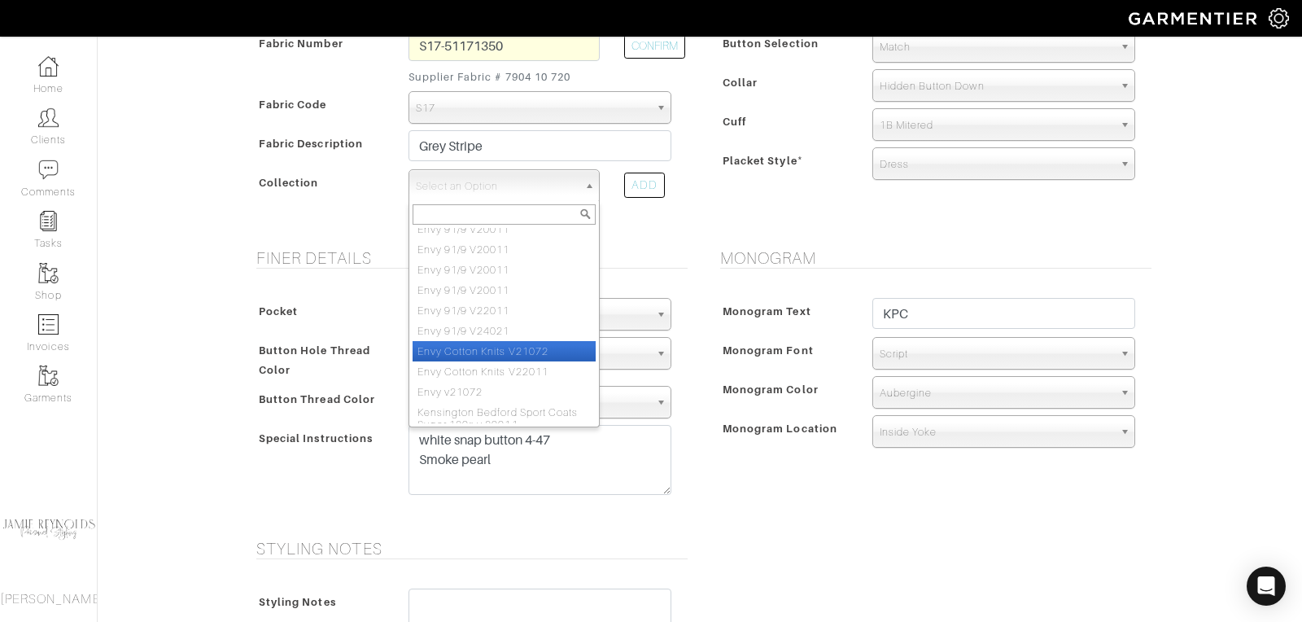
scroll to position [0, 0]
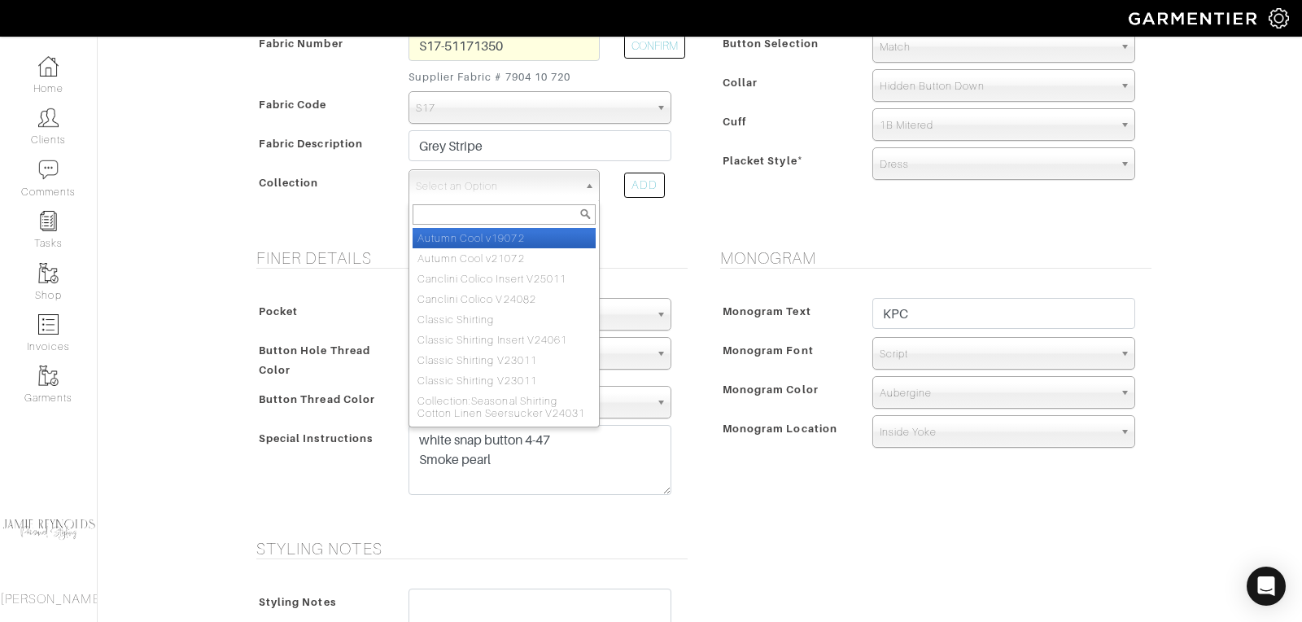
click at [490, 236] on li "Autumn Cool v19072" at bounding box center [504, 238] width 183 height 20
select select "345"
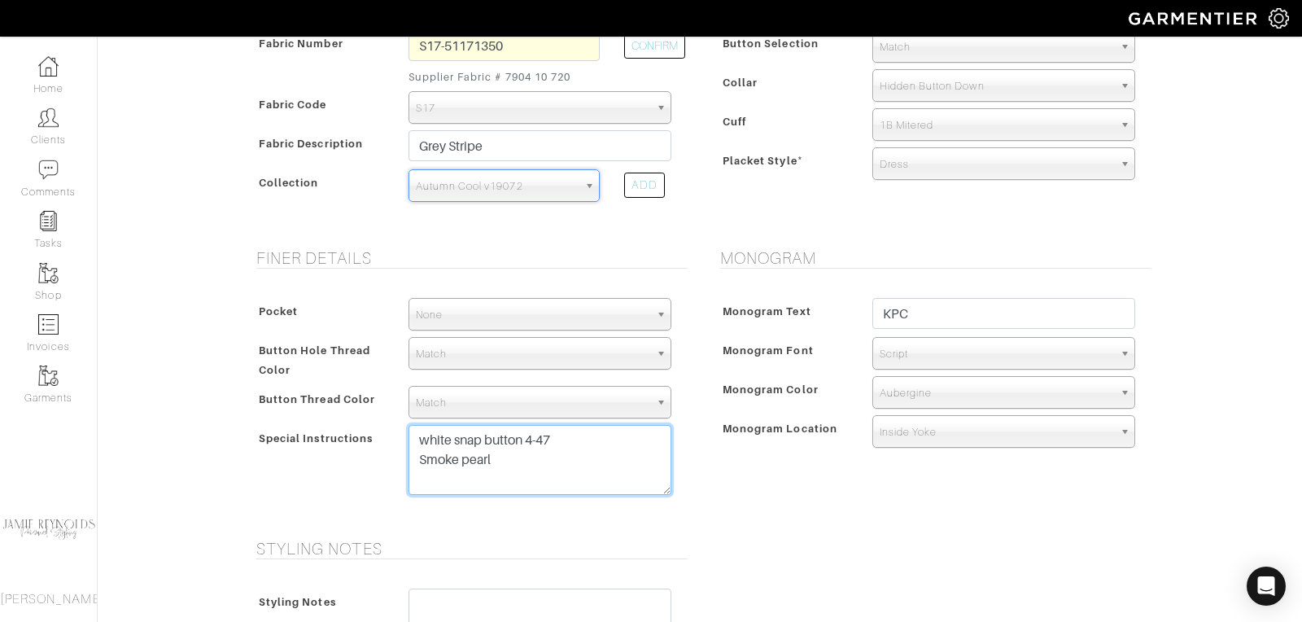
click at [419, 434] on textarea "white snap button 4-47 Smoke pearl" at bounding box center [539, 460] width 263 height 70
click at [424, 439] on textarea "white snap button 4-47 Smoke pearl" at bounding box center [539, 460] width 263 height 70
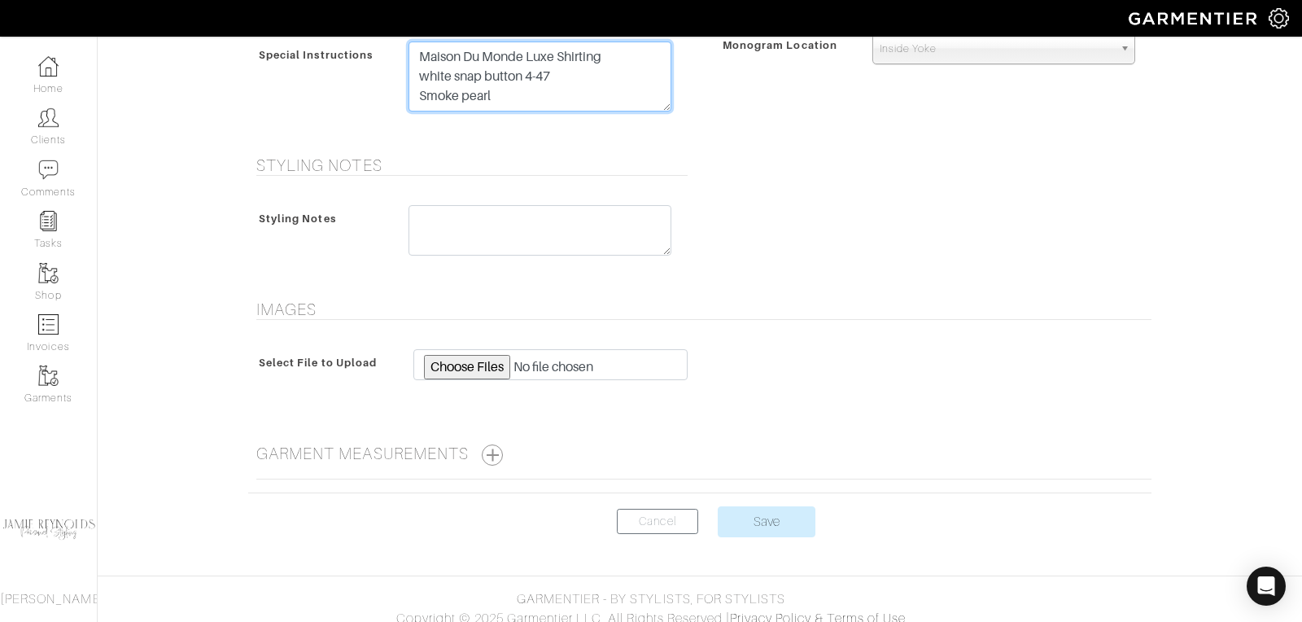
scroll to position [801, 0]
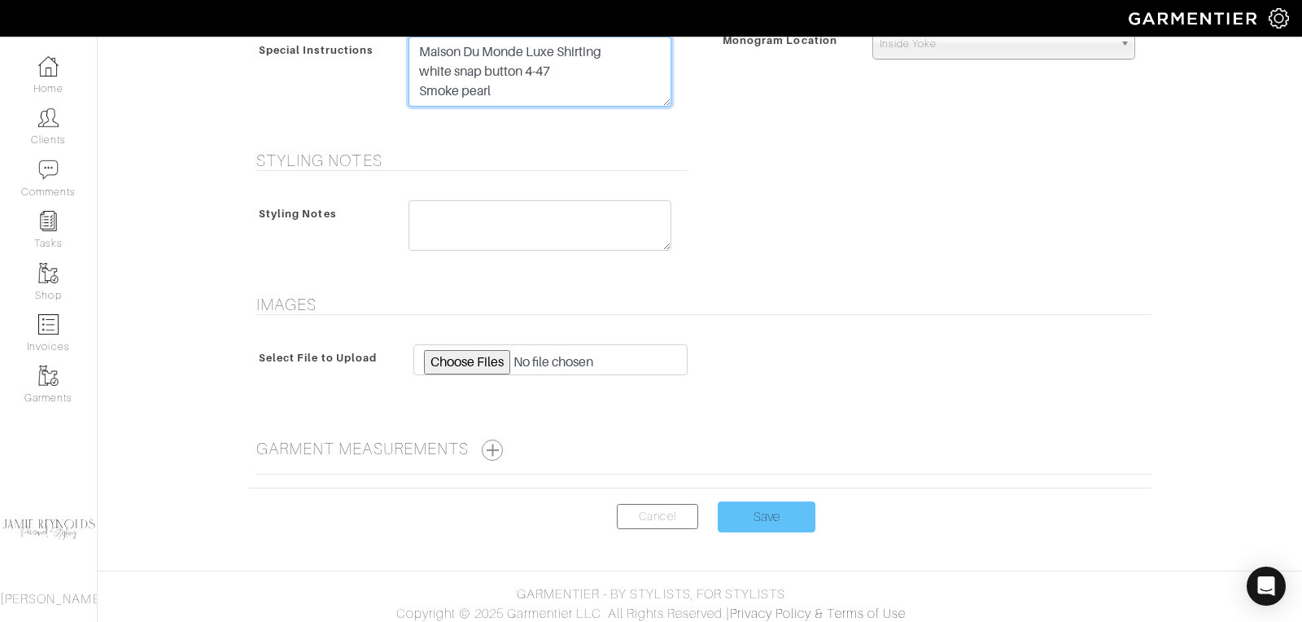
type textarea "Maison Du Monde Luxe Shirting white snap button 4-47 Smoke pearl"
click at [772, 511] on input "Save" at bounding box center [767, 516] width 98 height 31
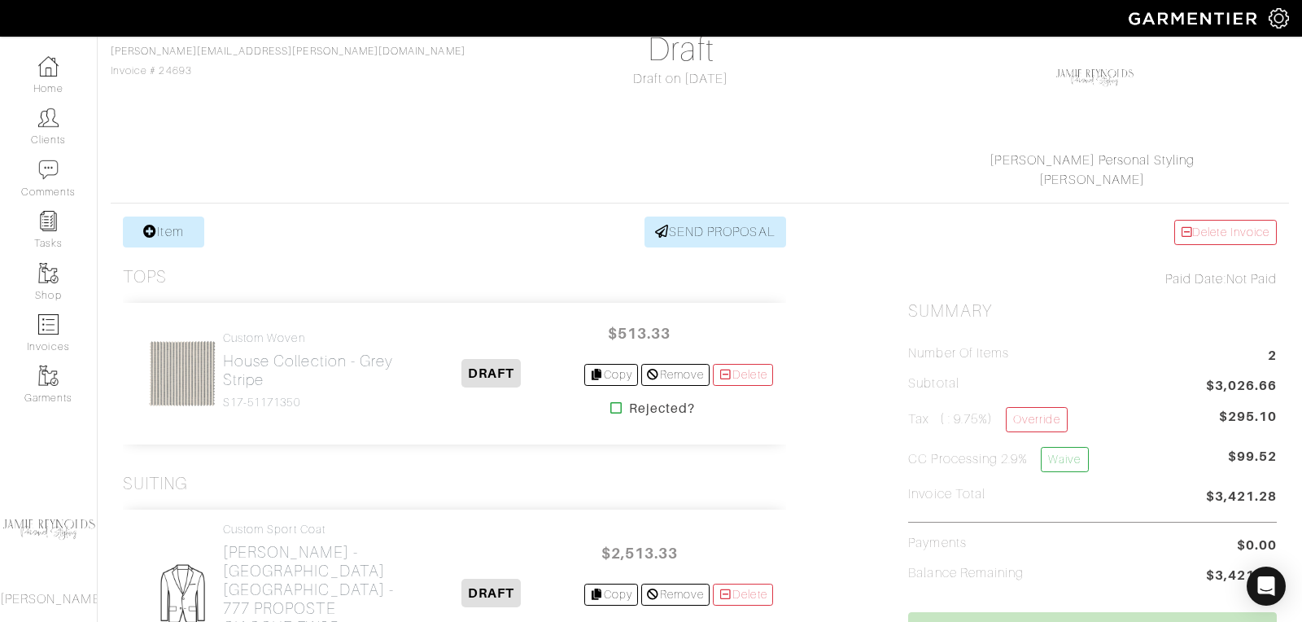
scroll to position [157, 0]
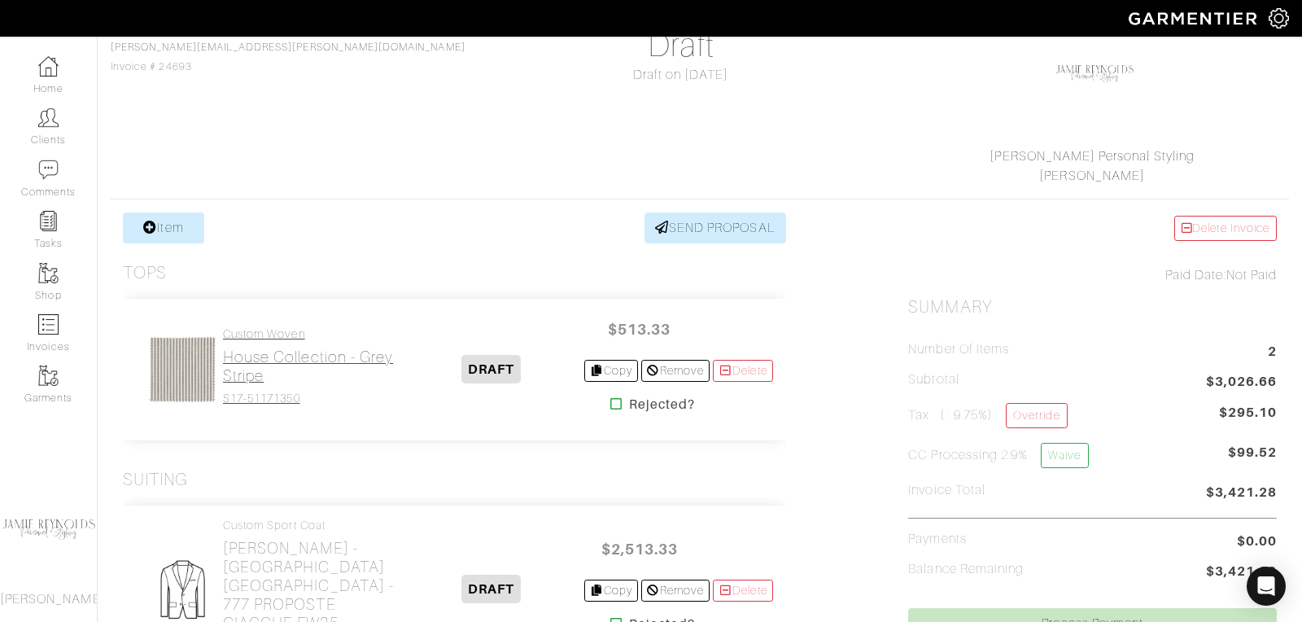
click at [274, 369] on h2 "House Collection - Grey Stripe" at bounding box center [311, 365] width 177 height 37
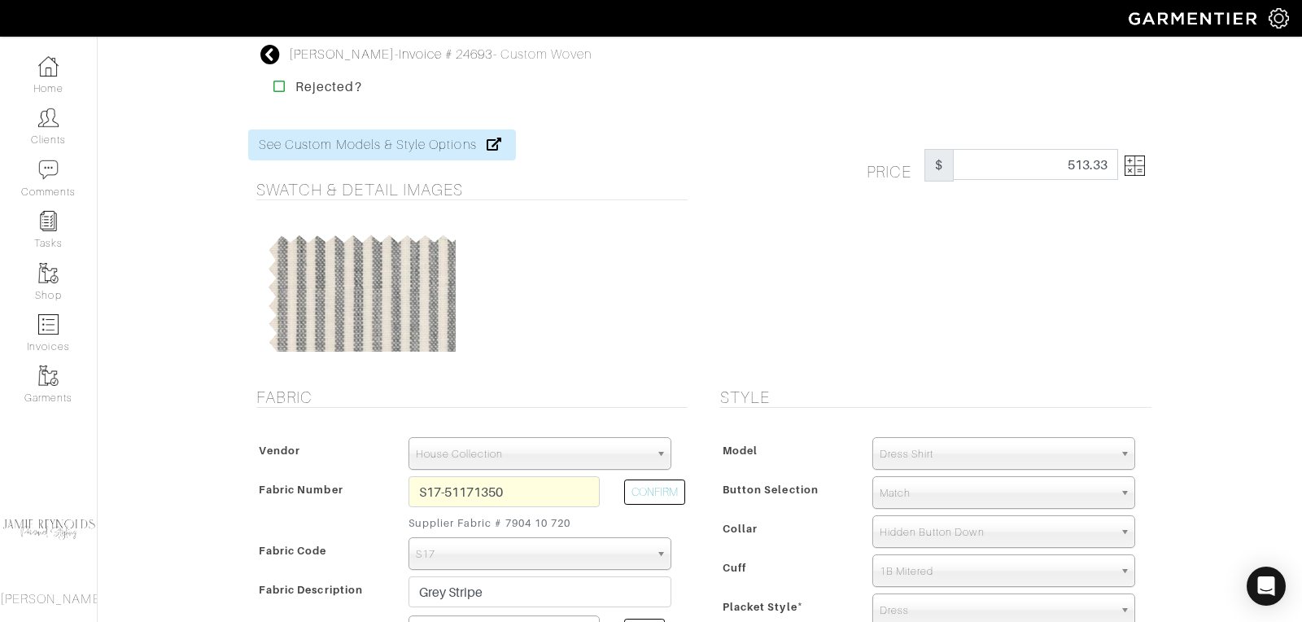
click at [1138, 171] on img at bounding box center [1135, 165] width 20 height 20
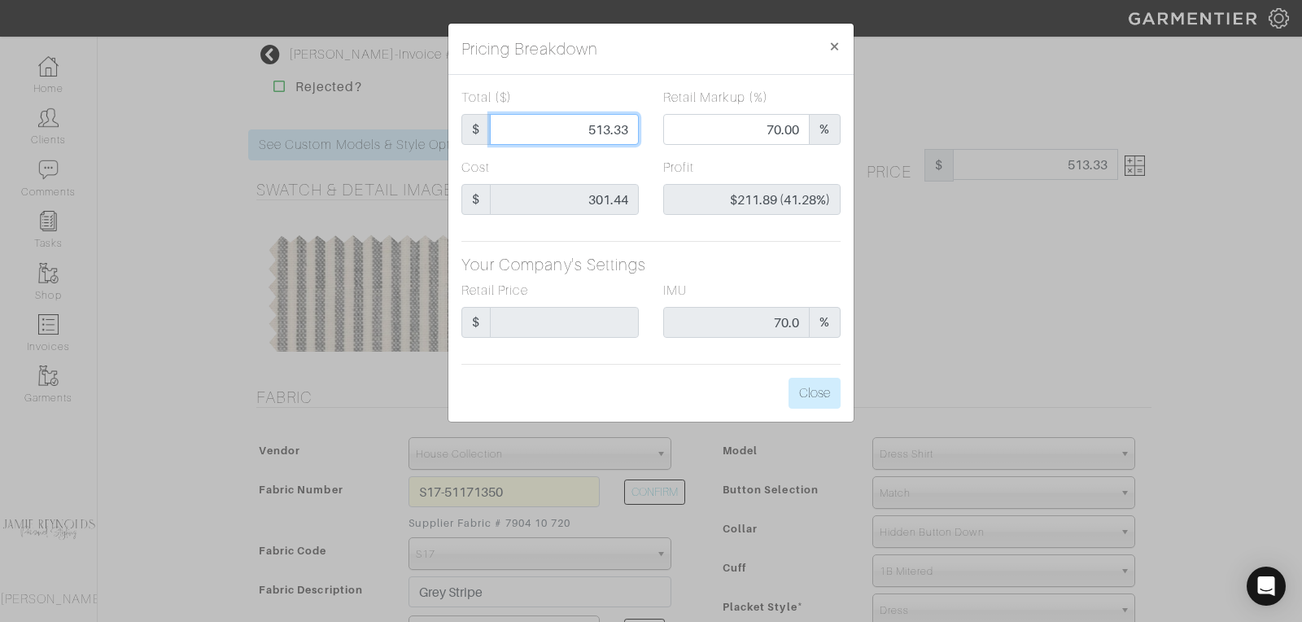
click at [587, 130] on input "513.33" at bounding box center [564, 129] width 149 height 31
type input "5"
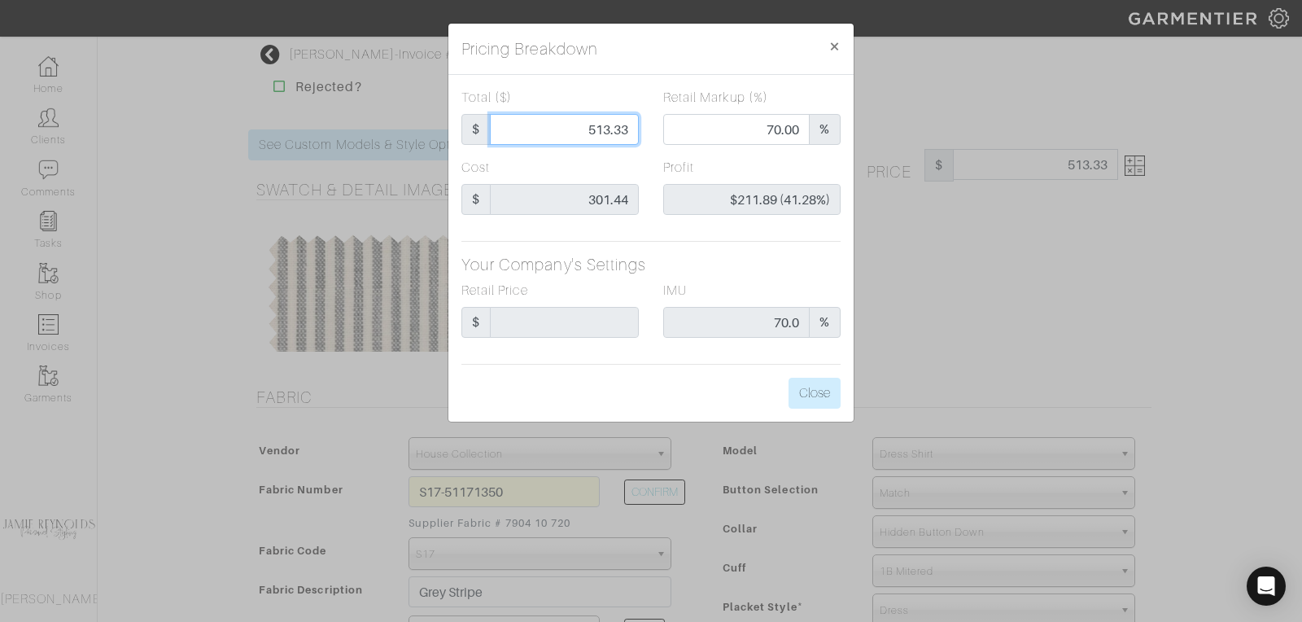
type input "0.00"
type input "-$296.44 (-5928.80%)"
type input "55"
type input "-$246.44 (-448.07%)"
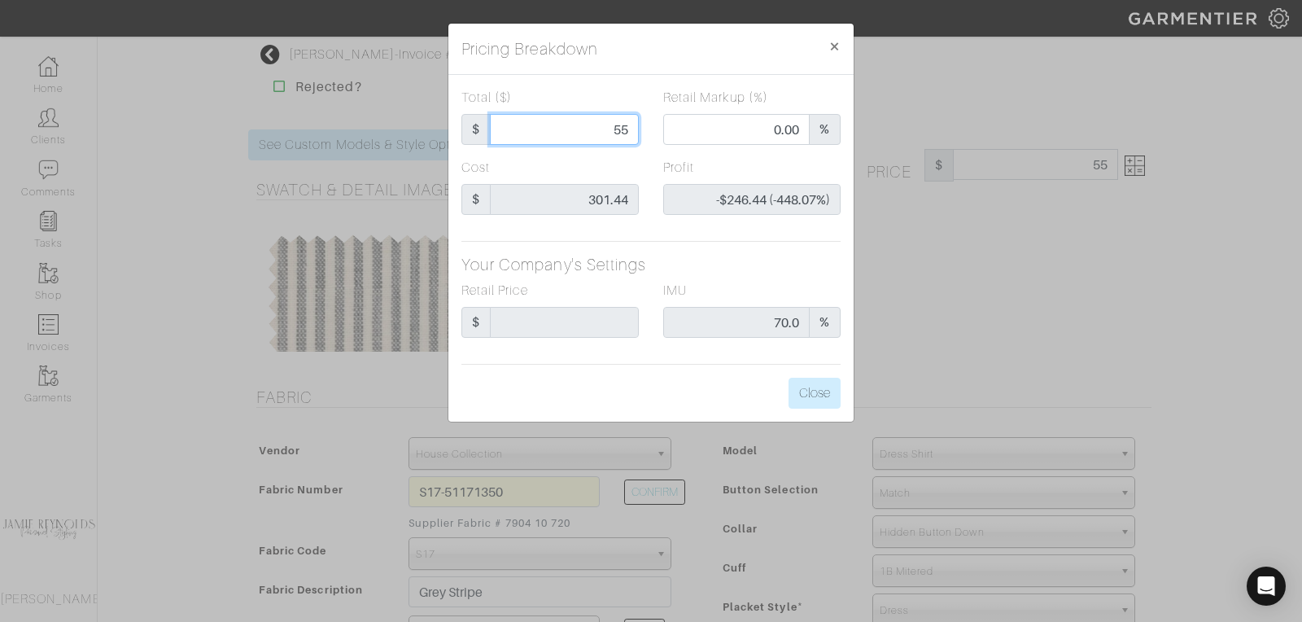
type input "550"
type input "72.00"
type input "$248.56 (45.19%)"
type input "550"
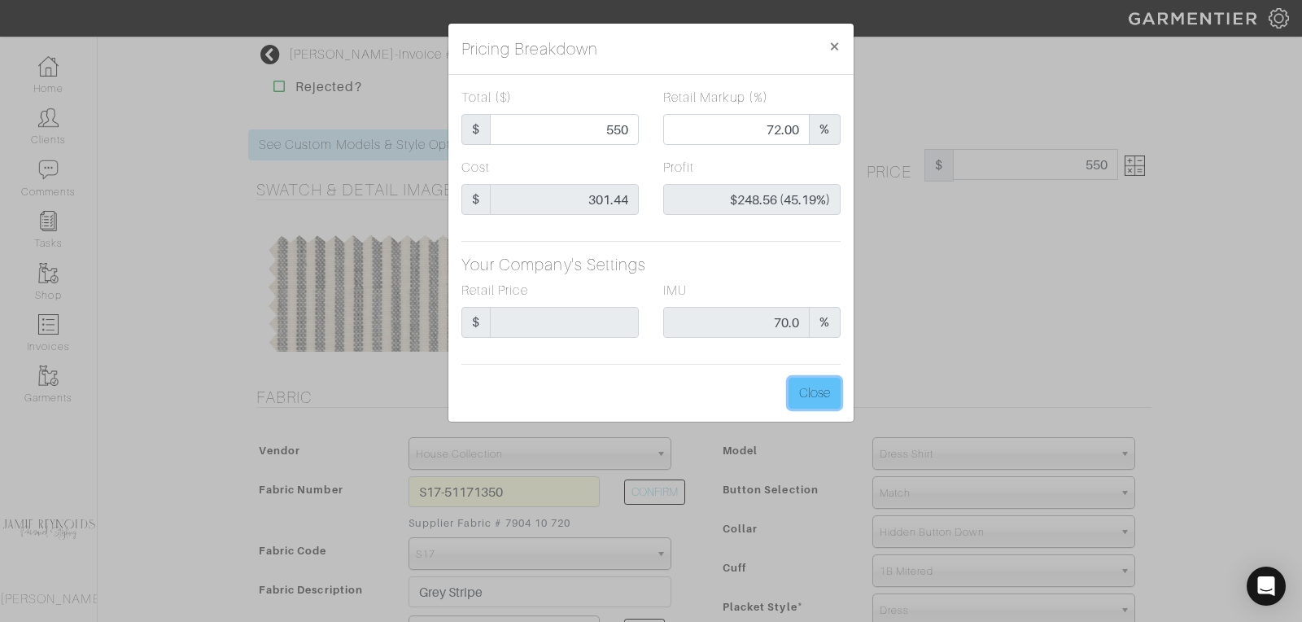
type input "550.00"
click at [811, 391] on button "Close" at bounding box center [814, 393] width 52 height 31
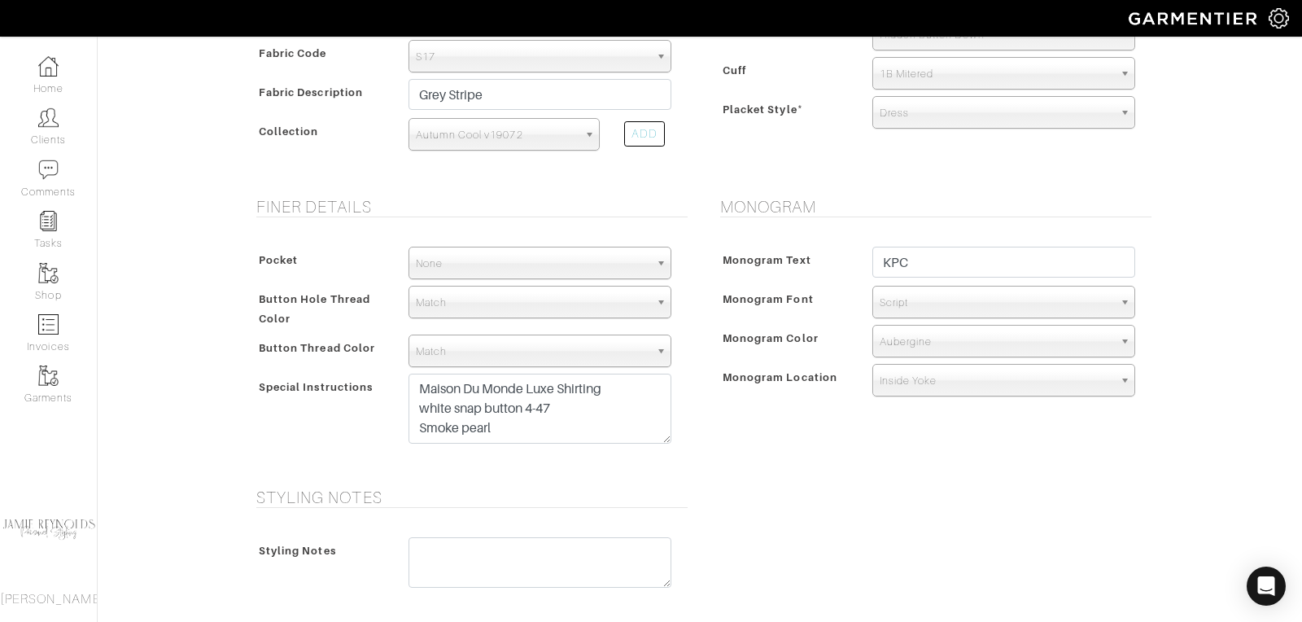
scroll to position [834, 0]
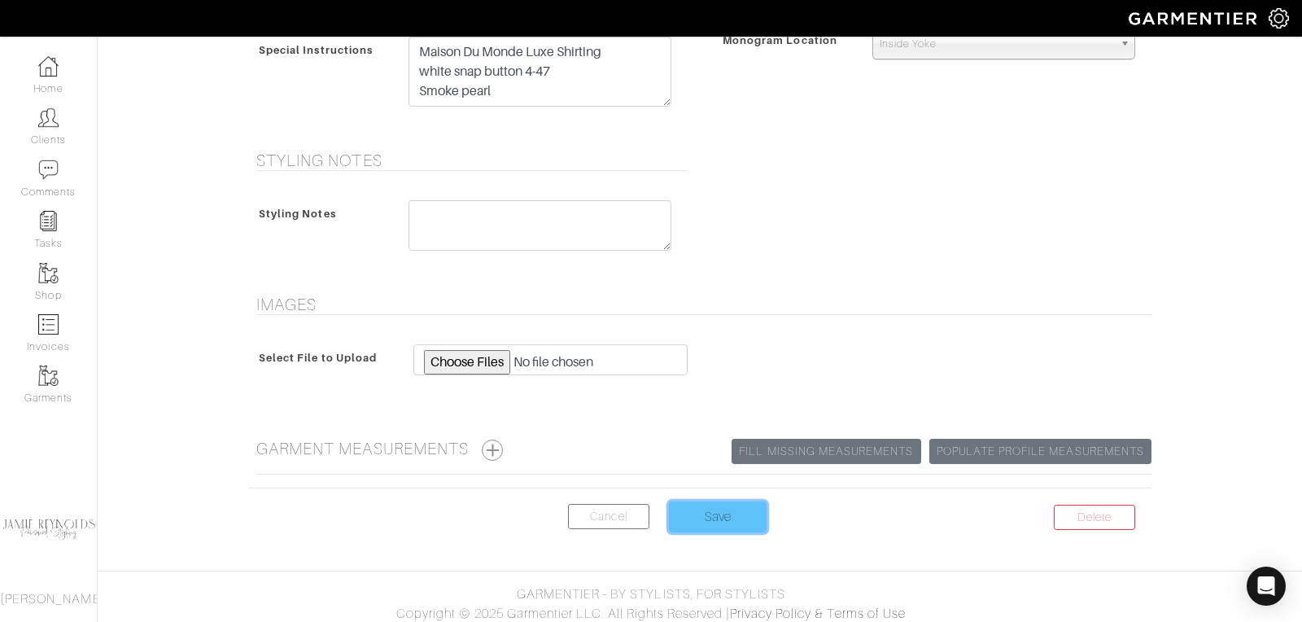
click at [727, 505] on input "Save" at bounding box center [718, 516] width 98 height 31
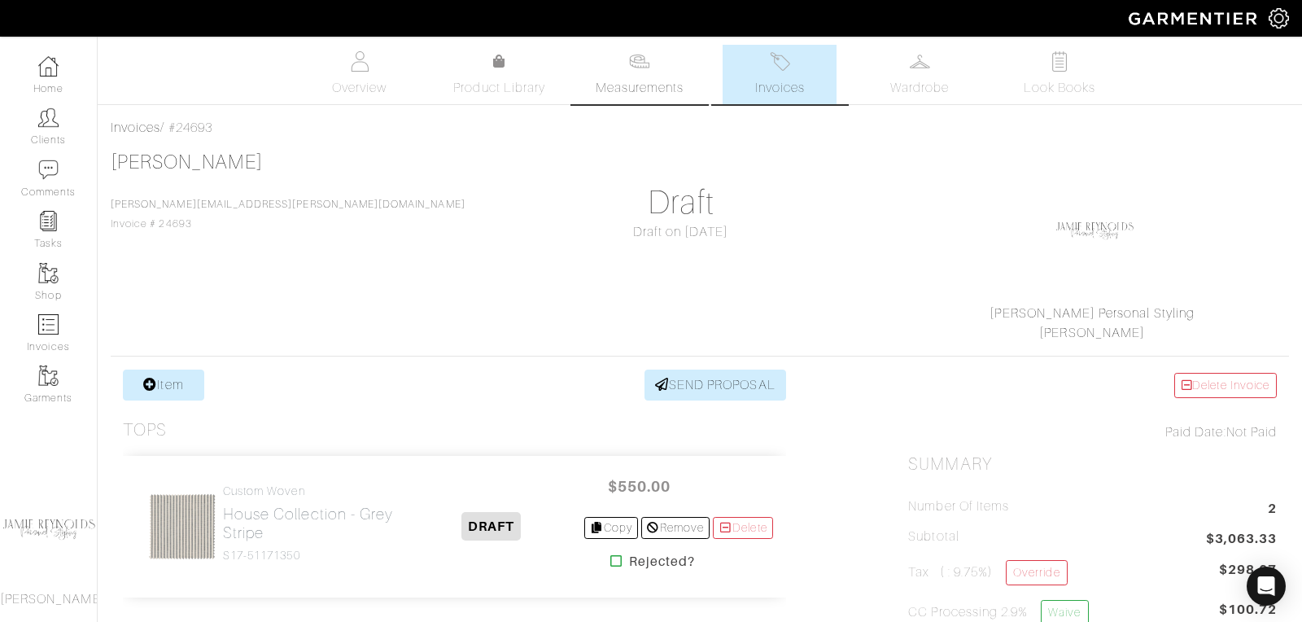
click at [619, 50] on link "Measurements" at bounding box center [640, 74] width 115 height 59
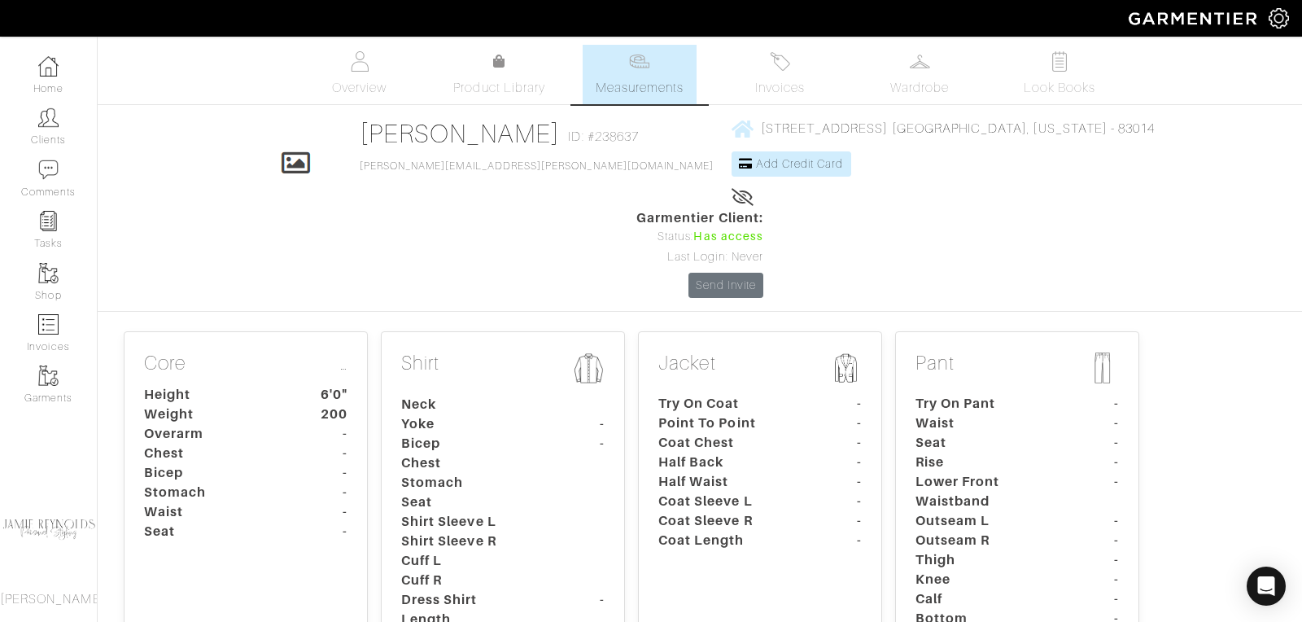
click at [351, 331] on div "Core … Height 6'0" Weight 200 Overarm - Chest - Bicep - Stomach - Waist - Seat -" at bounding box center [246, 516] width 244 height 370
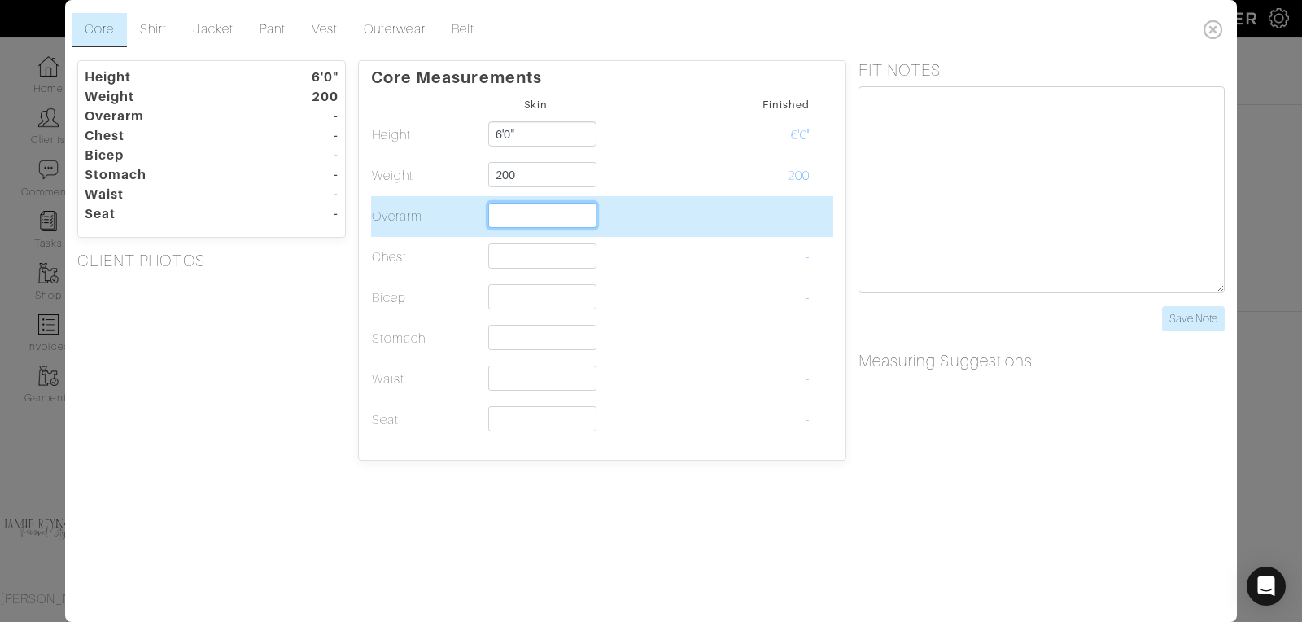
click at [523, 203] on input "text" at bounding box center [542, 215] width 108 height 25
type input "51"
click at [694, 209] on td at bounding box center [646, 216] width 110 height 41
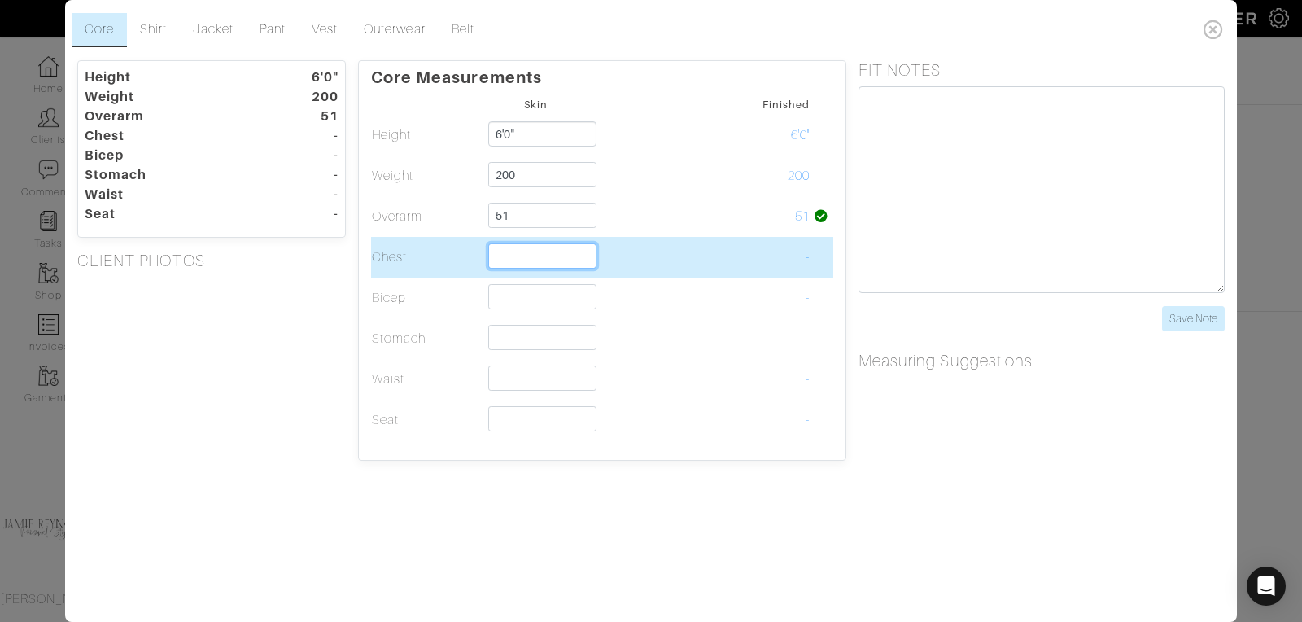
click at [536, 255] on input "text" at bounding box center [542, 255] width 108 height 25
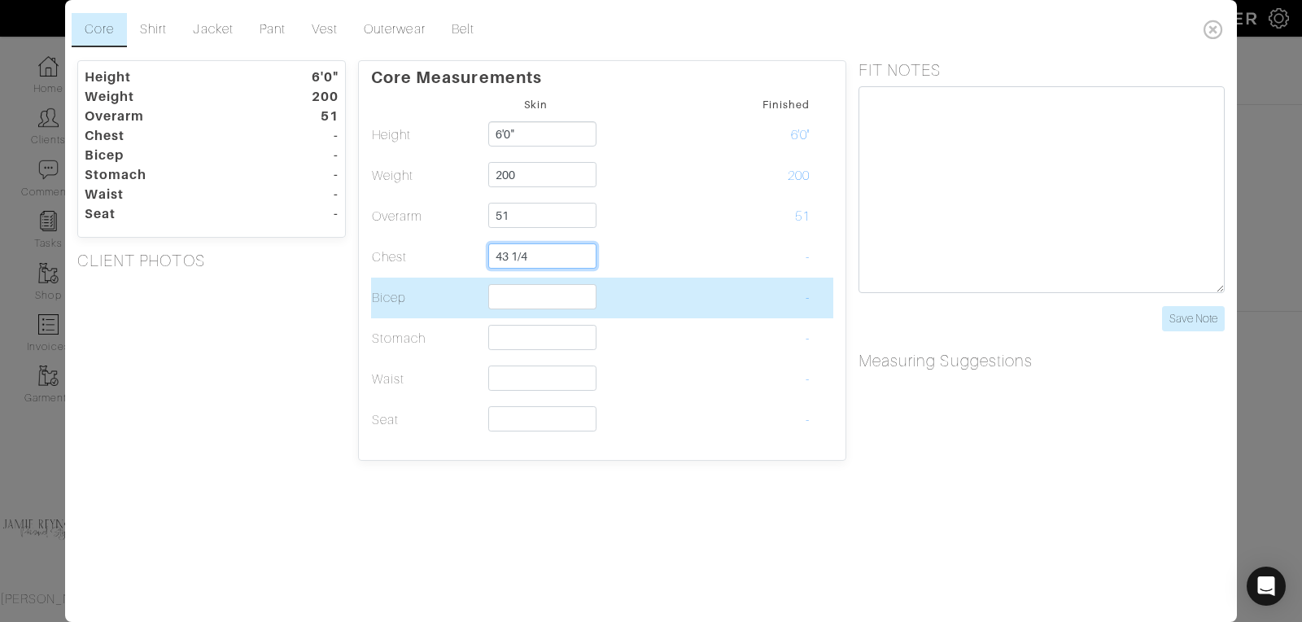
type input "43 1/4"
click at [572, 304] on input "text" at bounding box center [542, 296] width 108 height 25
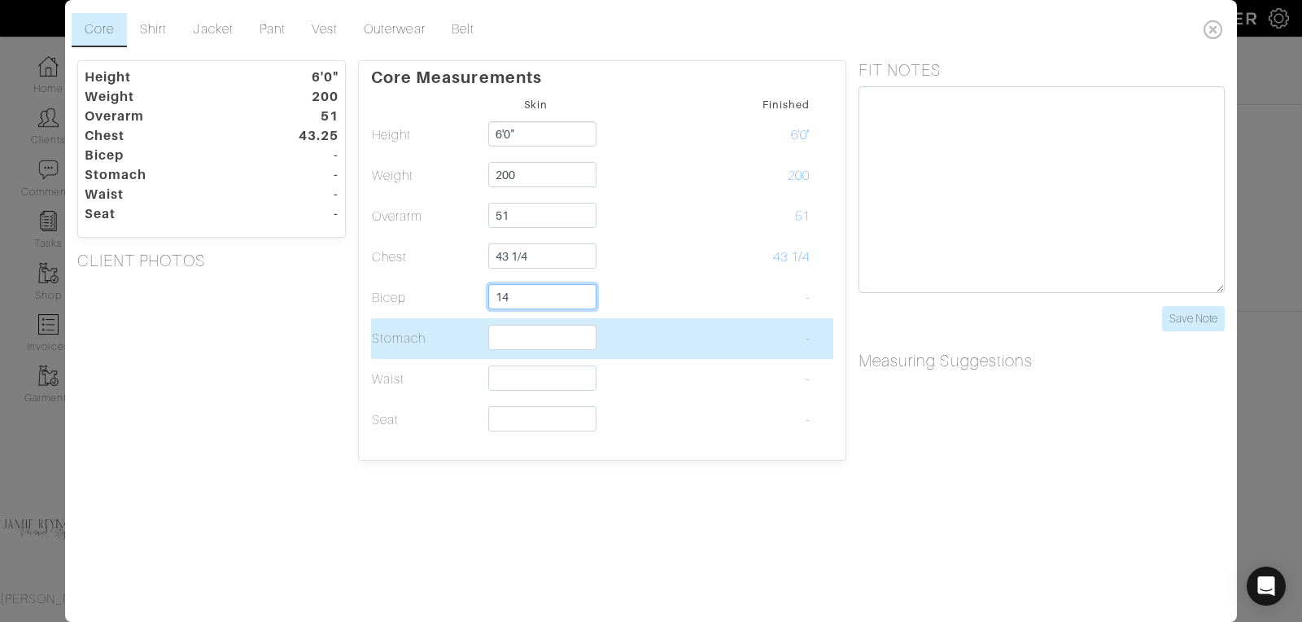
type input "14"
click at [735, 318] on td "-" at bounding box center [756, 338] width 110 height 41
click at [550, 333] on input "text" at bounding box center [542, 337] width 108 height 25
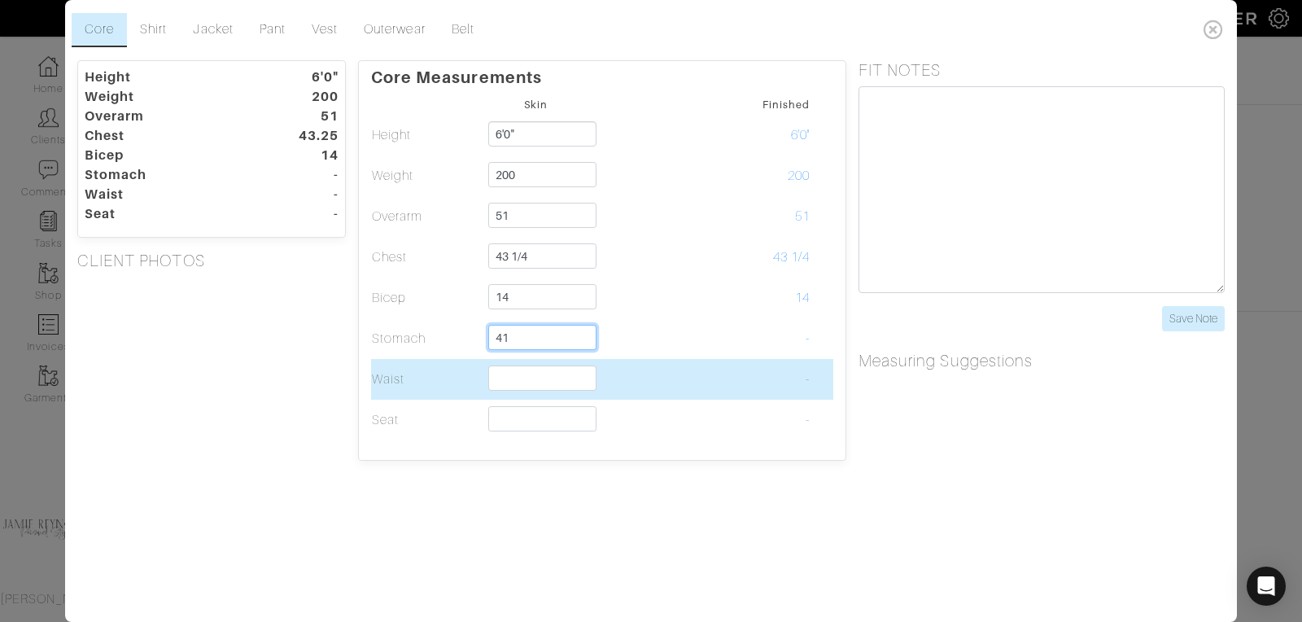
type input "41"
click at [547, 375] on input "text" at bounding box center [542, 377] width 108 height 25
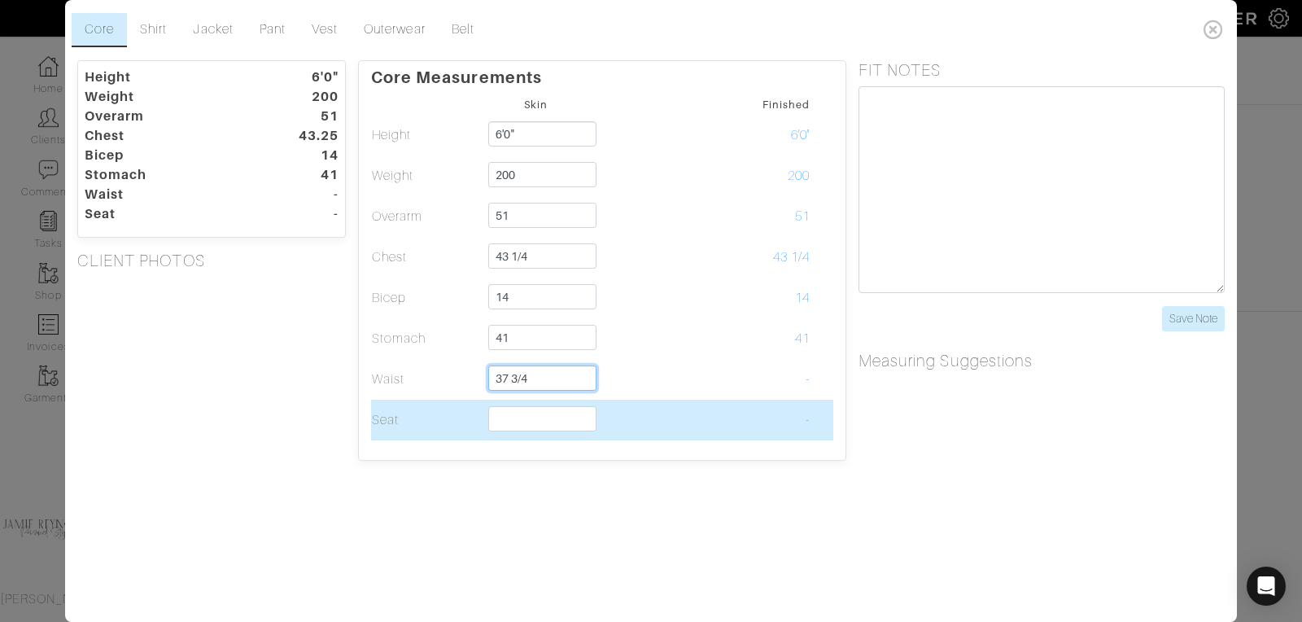
type input "37 3/4"
click at [531, 422] on input "text" at bounding box center [542, 418] width 108 height 25
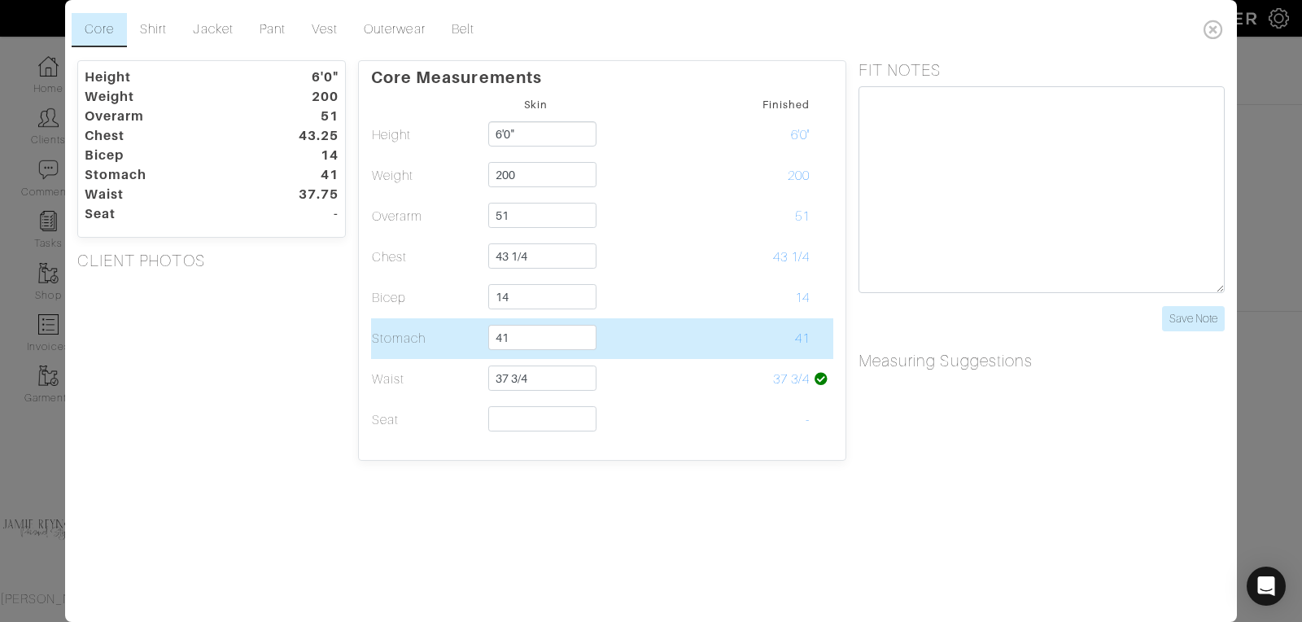
click at [692, 336] on td at bounding box center [646, 338] width 110 height 41
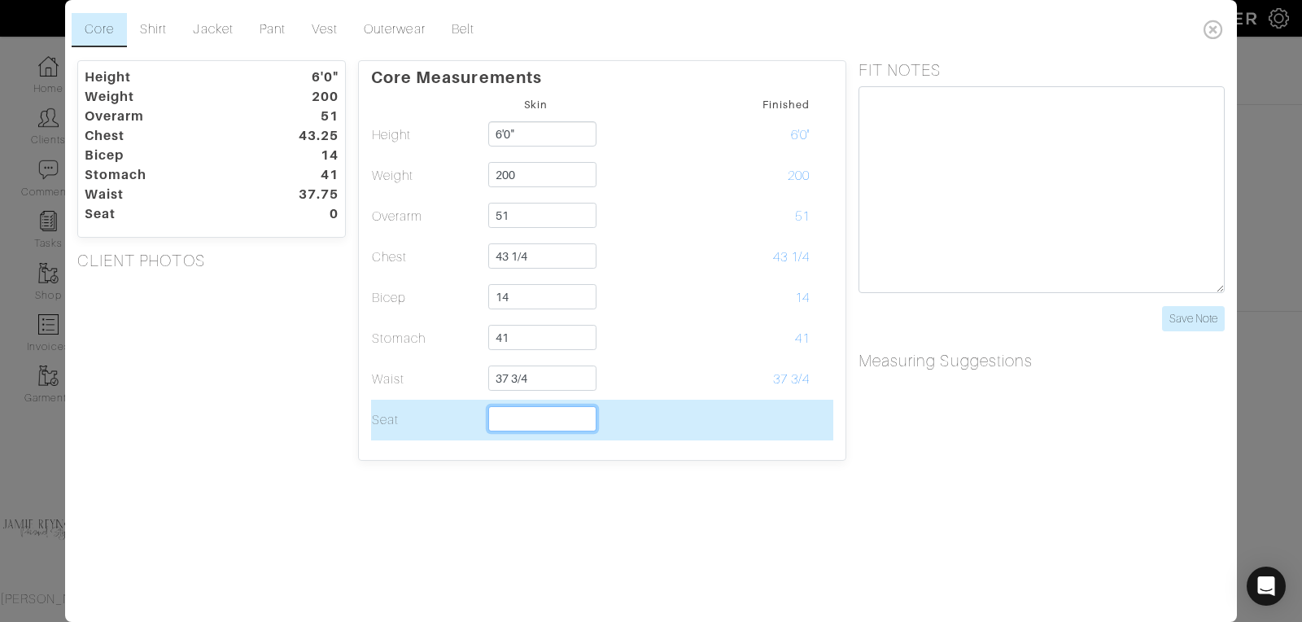
click at [530, 417] on input "text" at bounding box center [542, 418] width 108 height 25
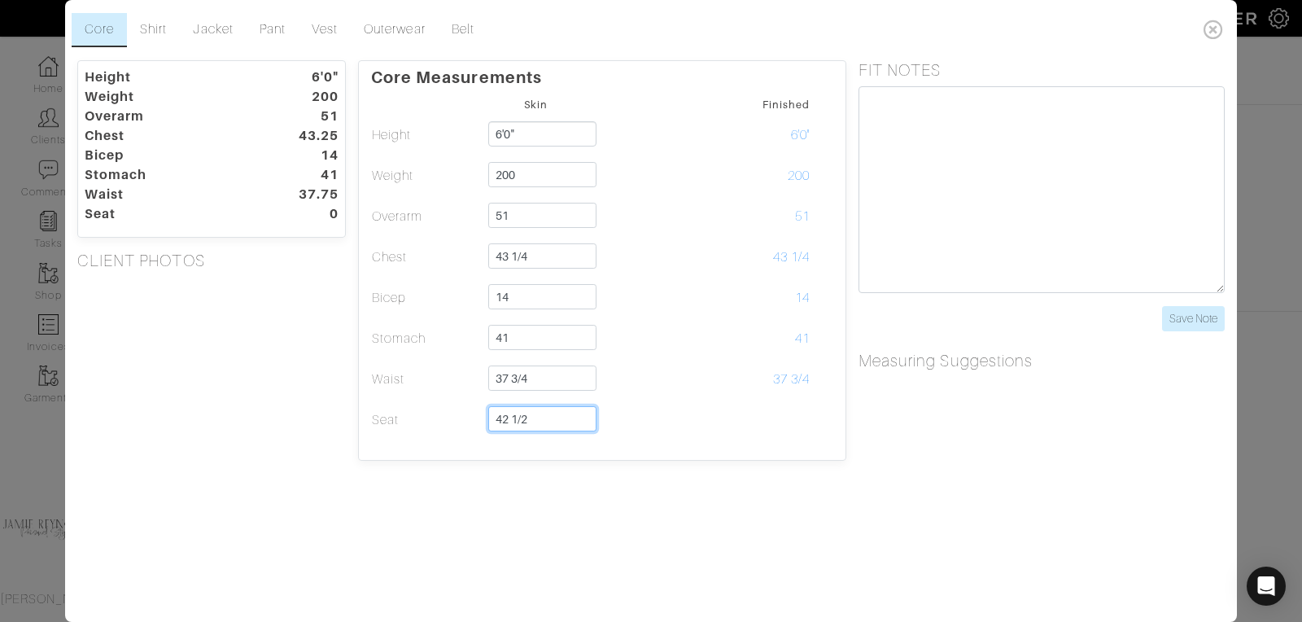
type input "42 1/2"
click at [766, 470] on div "Core Shirt Jacket Pant Vest Outerwear Belt Height 6'0" Weight 200 Overarm 51 Ch…" at bounding box center [651, 311] width 1172 height 622
click at [156, 25] on link "Shirt" at bounding box center [153, 30] width 53 height 34
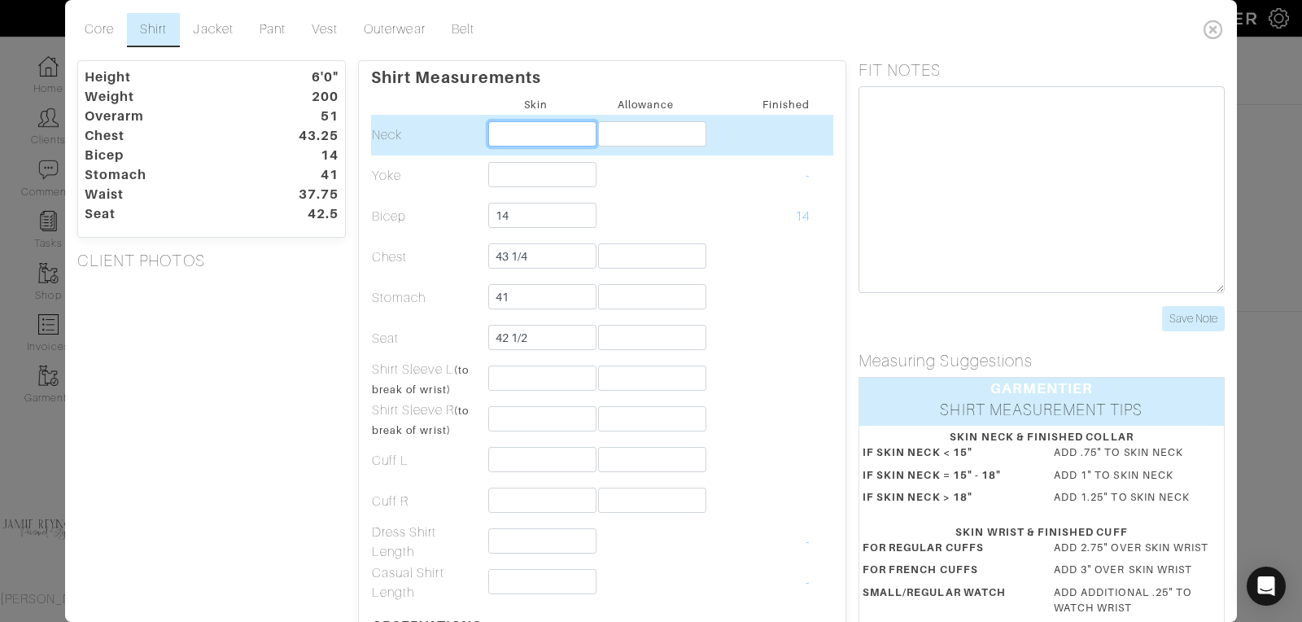
click at [534, 130] on input "text" at bounding box center [542, 133] width 108 height 25
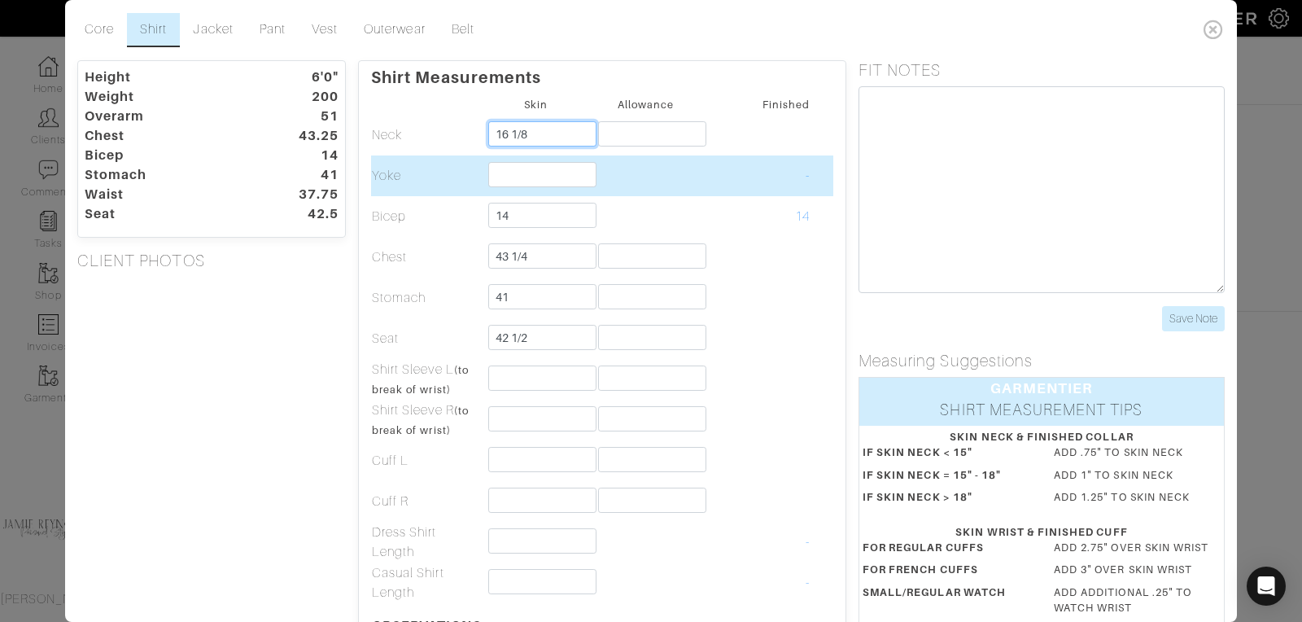
type input "16 1/8"
click at [554, 186] on td at bounding box center [536, 175] width 110 height 41
click at [534, 177] on input "text" at bounding box center [542, 174] width 108 height 25
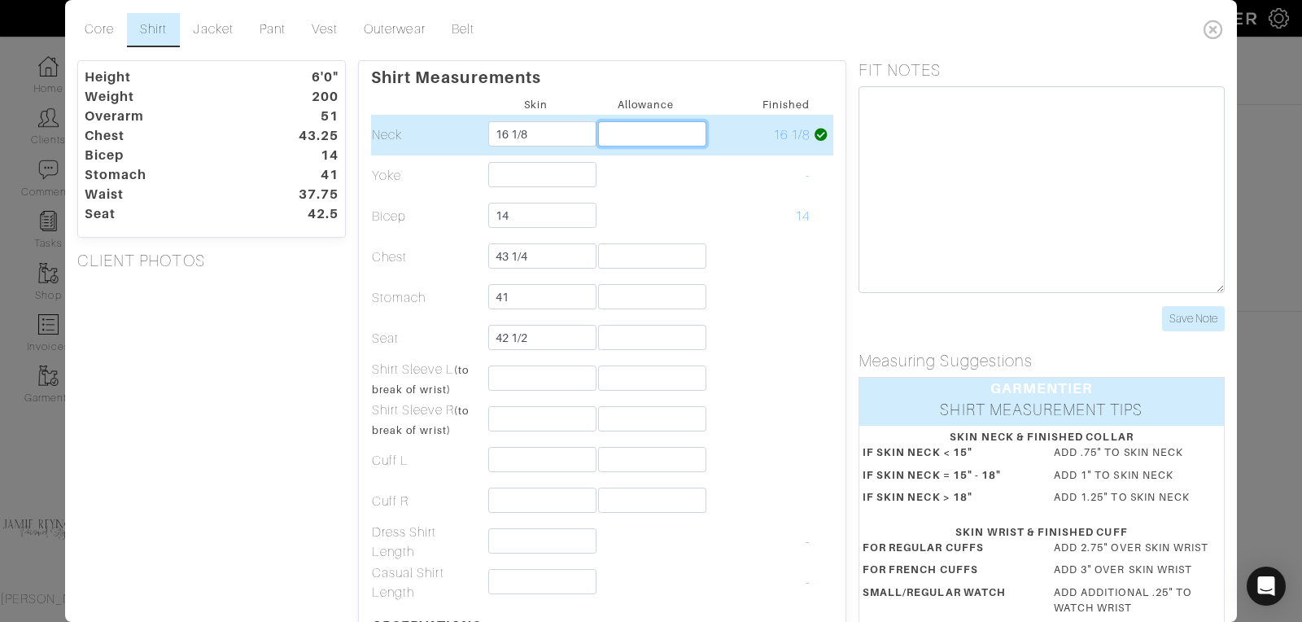
click at [635, 126] on input "text" at bounding box center [652, 133] width 108 height 25
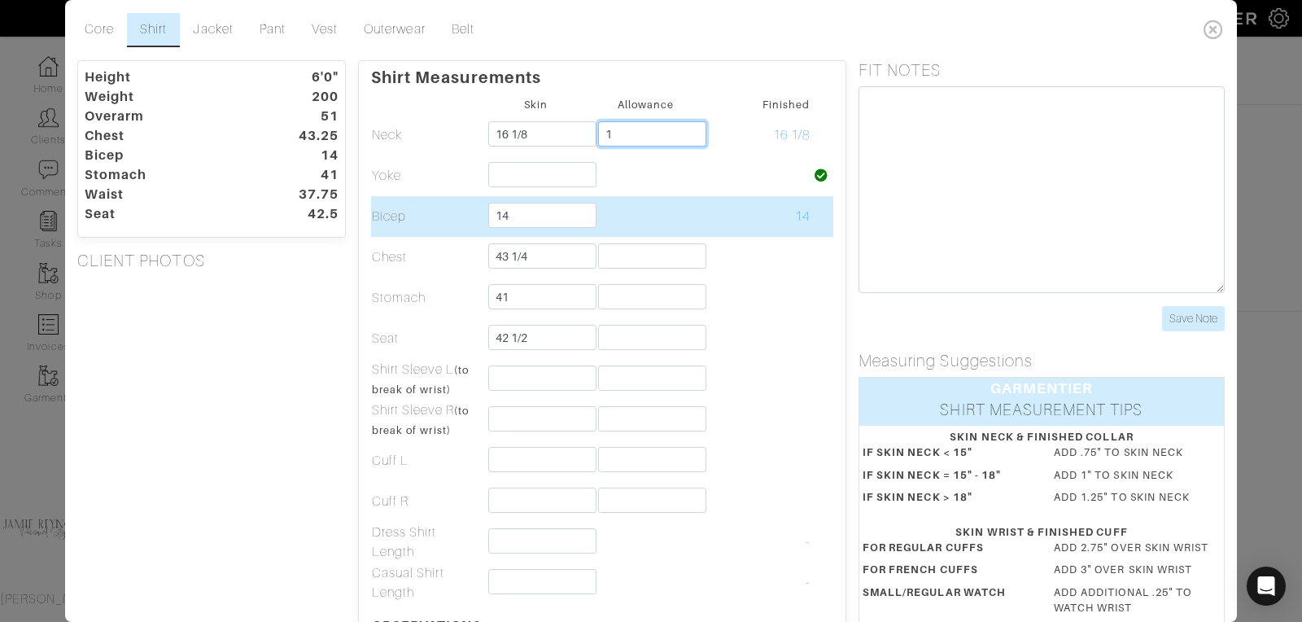
type input "1"
click at [608, 203] on td at bounding box center [646, 216] width 110 height 41
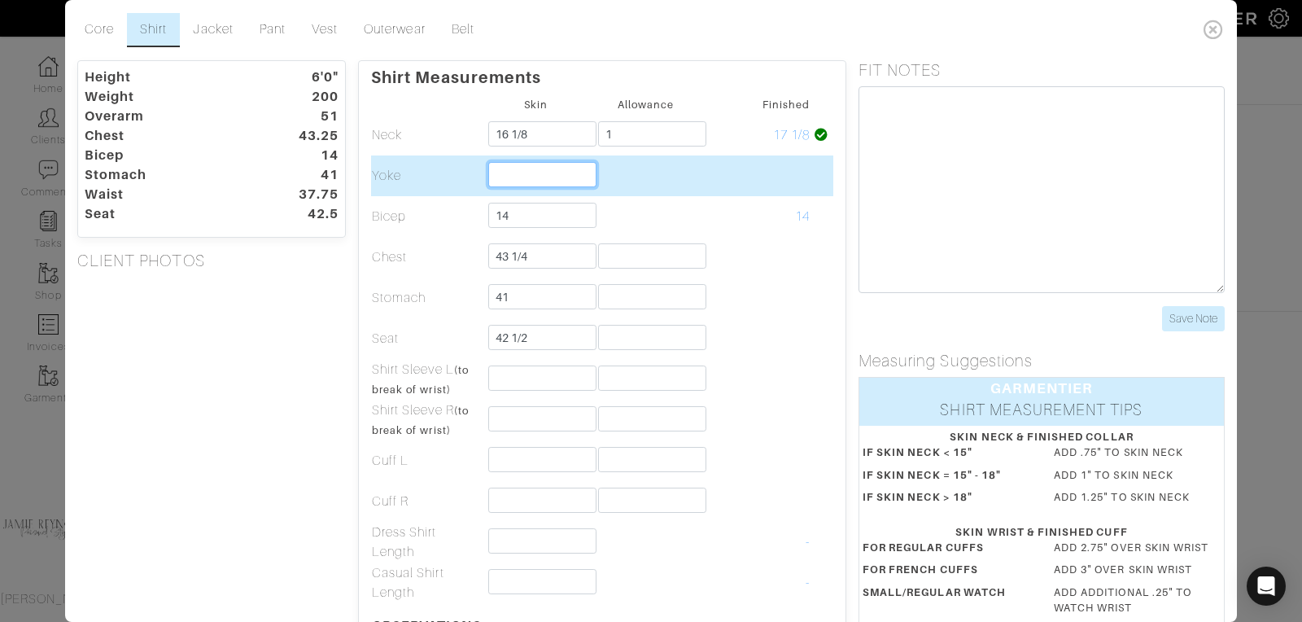
click at [520, 173] on input "text" at bounding box center [542, 174] width 108 height 25
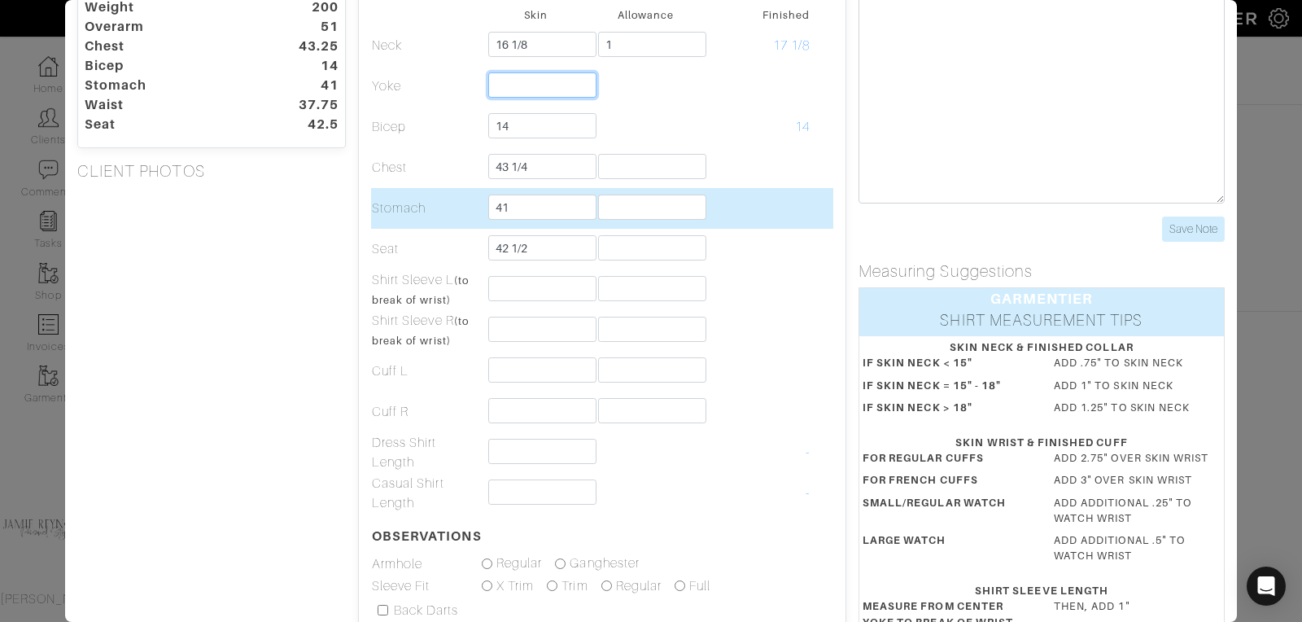
scroll to position [90, 0]
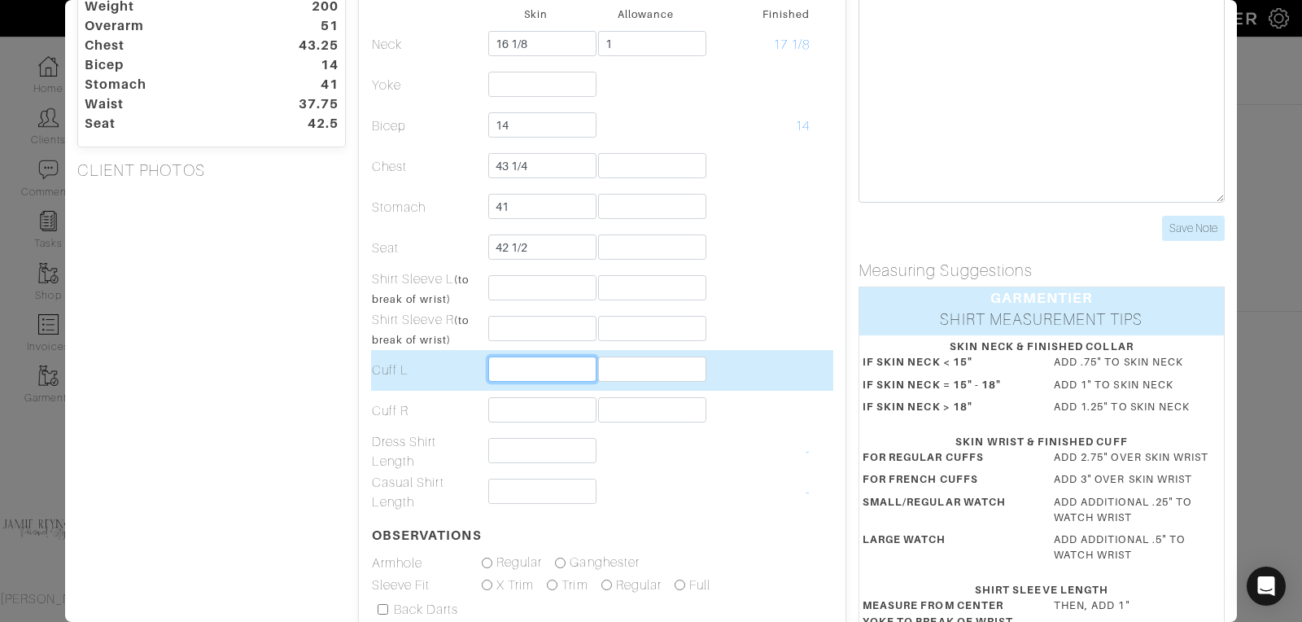
click at [504, 373] on input "text" at bounding box center [542, 368] width 108 height 25
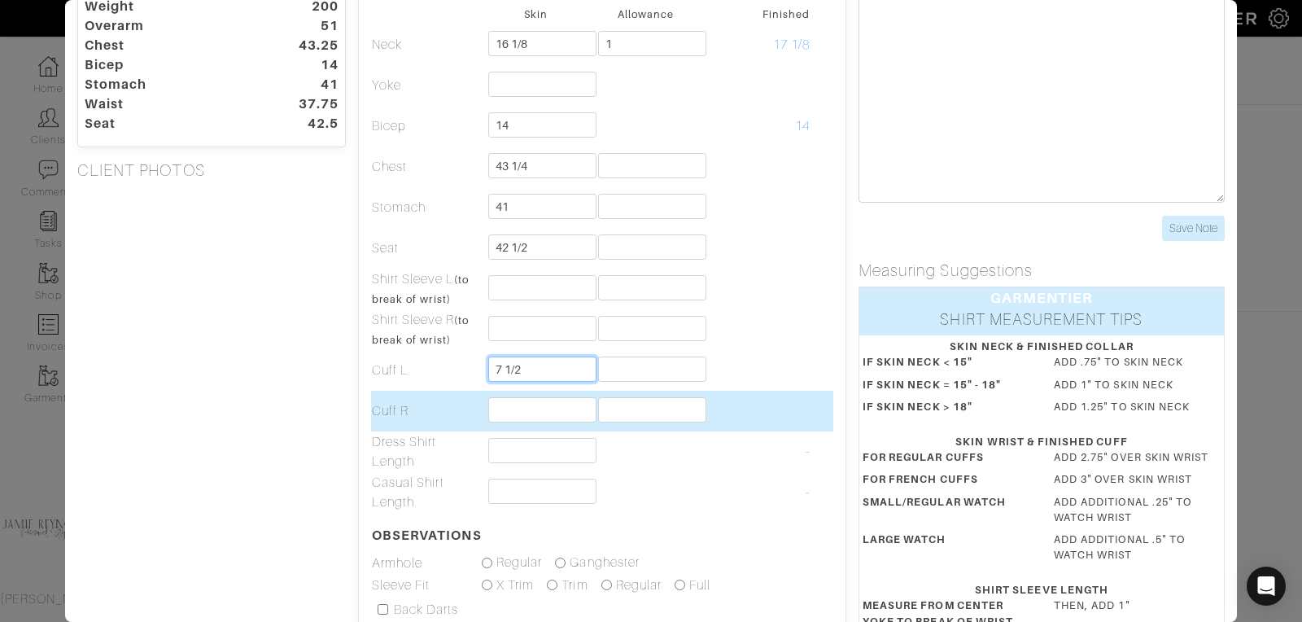
type input "7 1/2"
click at [520, 413] on input "text" at bounding box center [542, 409] width 108 height 25
click at [520, 413] on input "7/12" at bounding box center [542, 409] width 108 height 25
type input "7 1/2"
click at [657, 413] on input "text" at bounding box center [652, 409] width 108 height 25
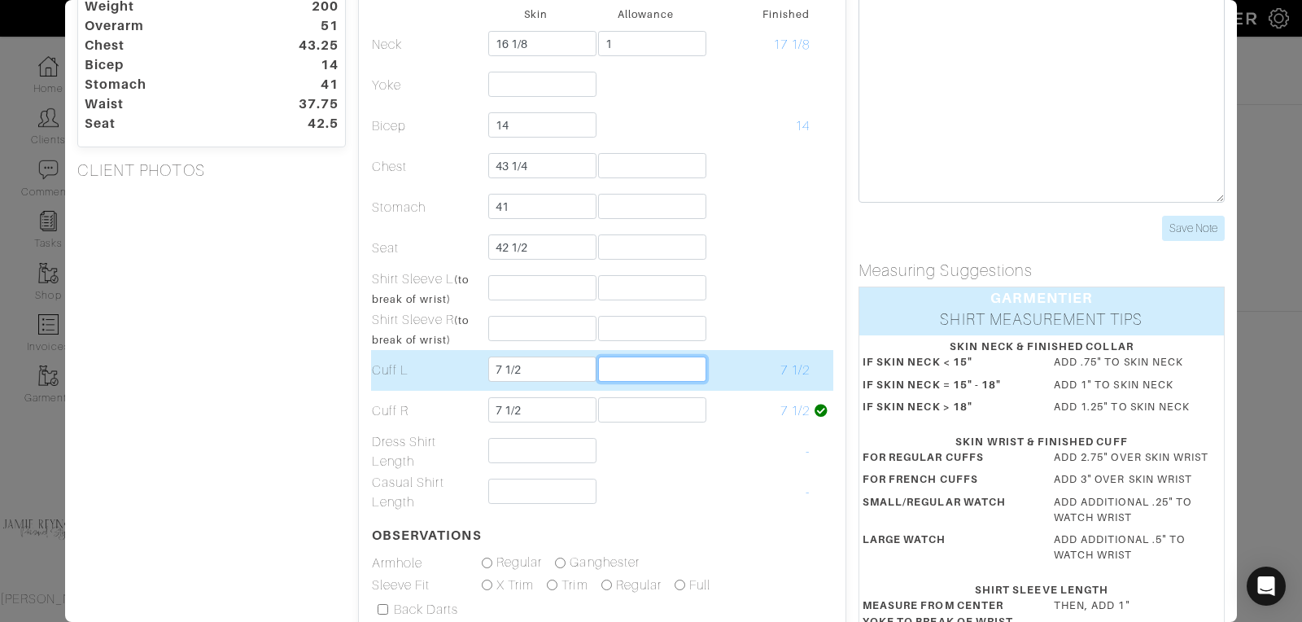
click at [640, 369] on input "text" at bounding box center [652, 368] width 108 height 25
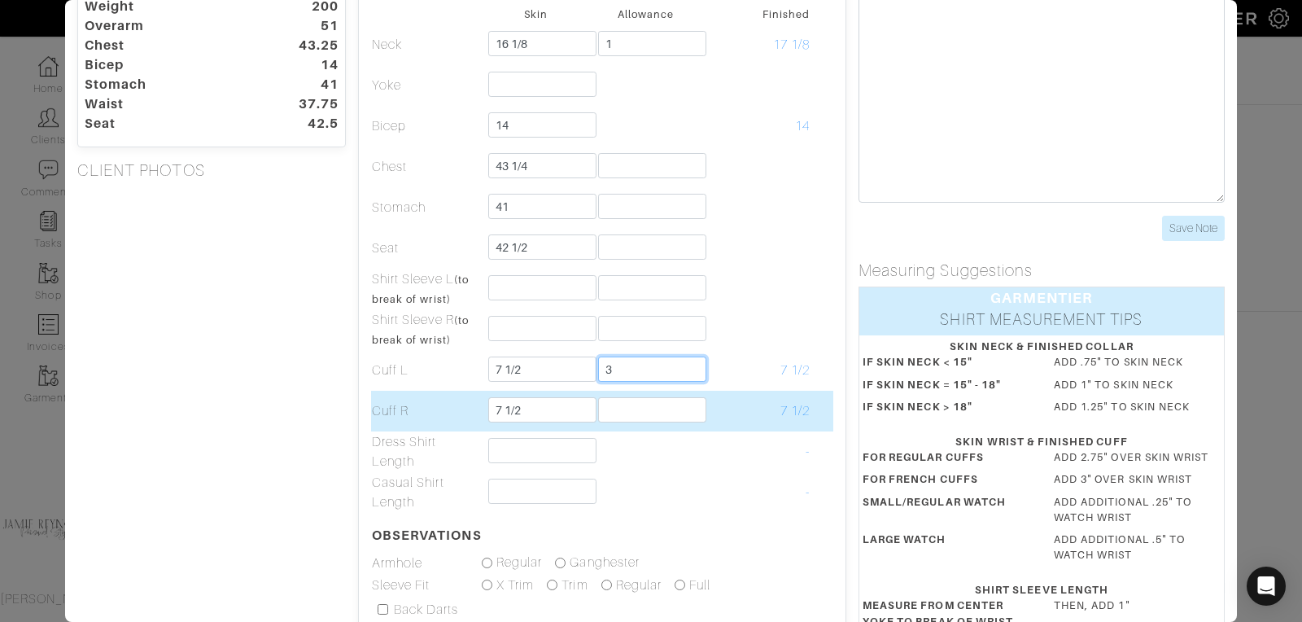
type input "3"
click at [616, 406] on input "text" at bounding box center [652, 409] width 108 height 25
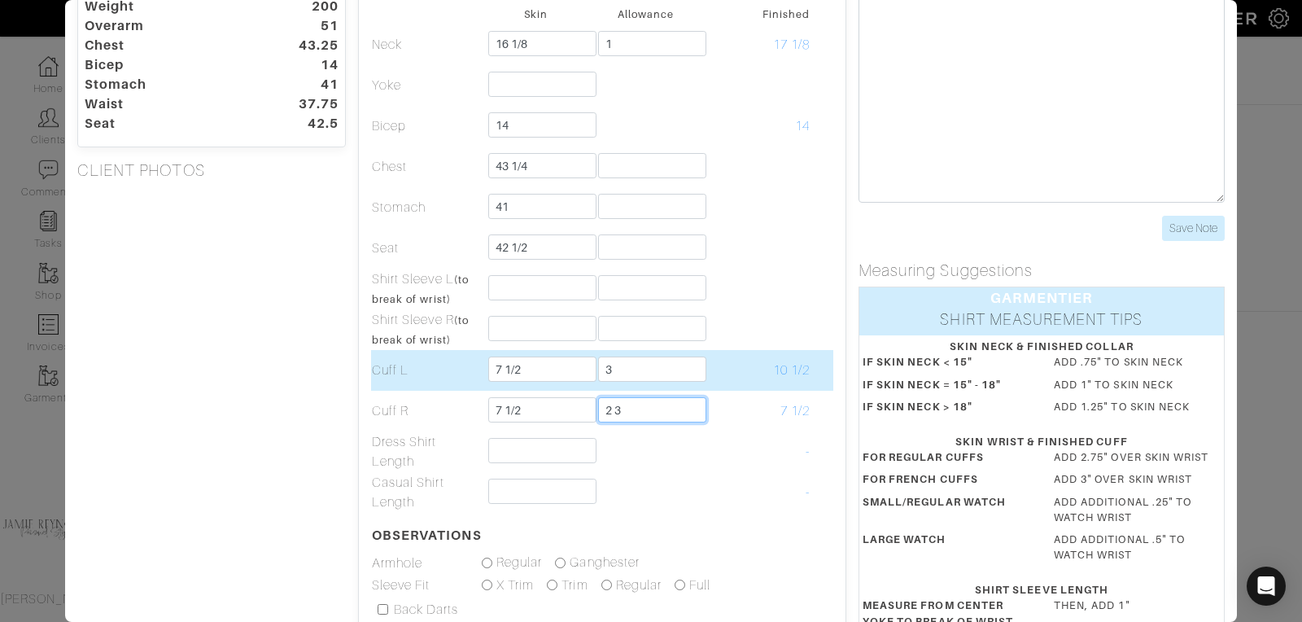
type input "2 3"
click at [619, 368] on input "3" at bounding box center [652, 368] width 108 height 25
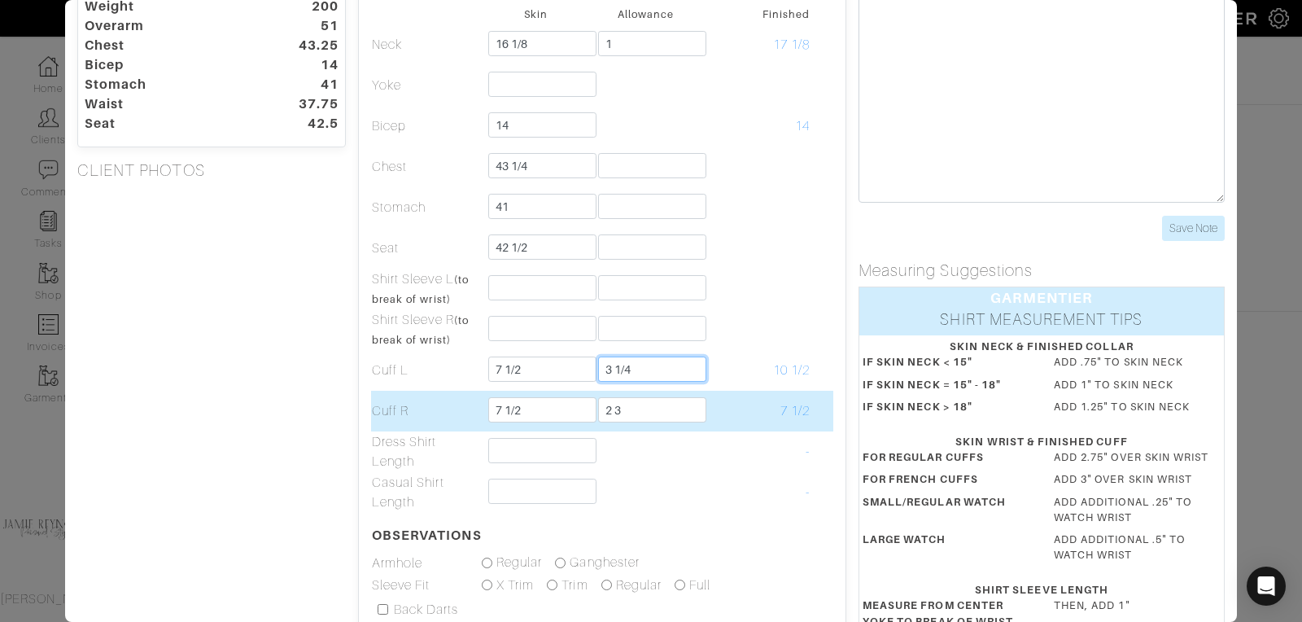
type input "3 1/4"
click at [630, 413] on input "2 3" at bounding box center [652, 409] width 108 height 25
type input "2"
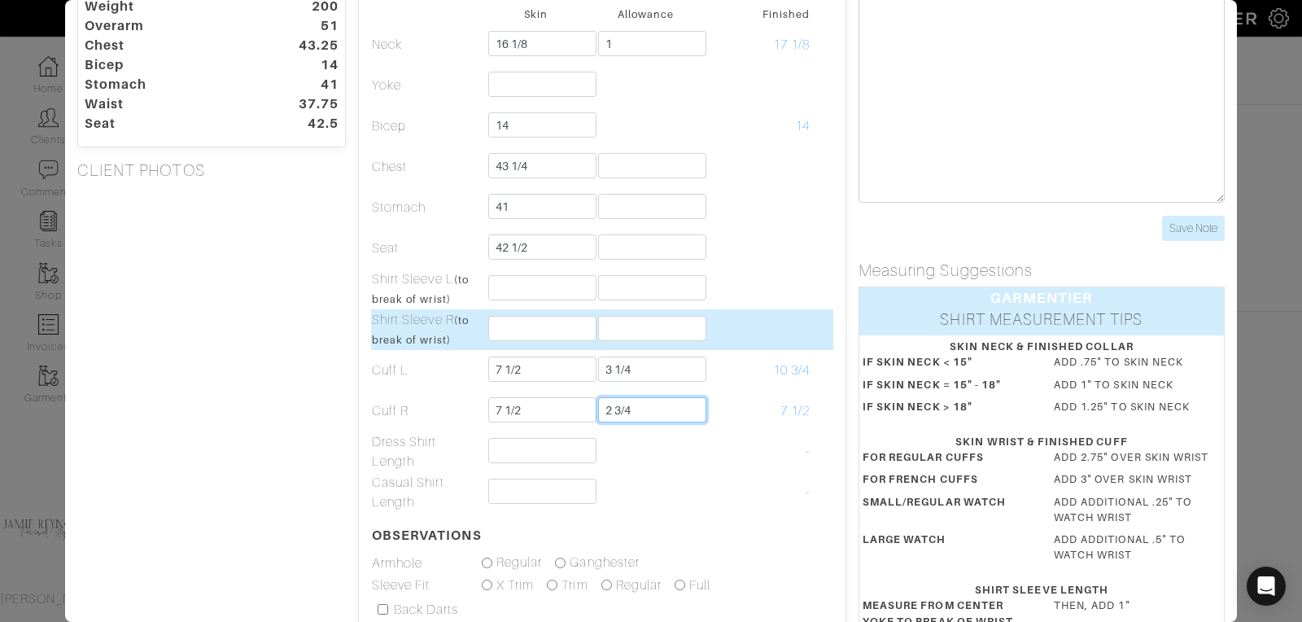
type input "2 3/4"
click at [732, 320] on td at bounding box center [756, 329] width 110 height 41
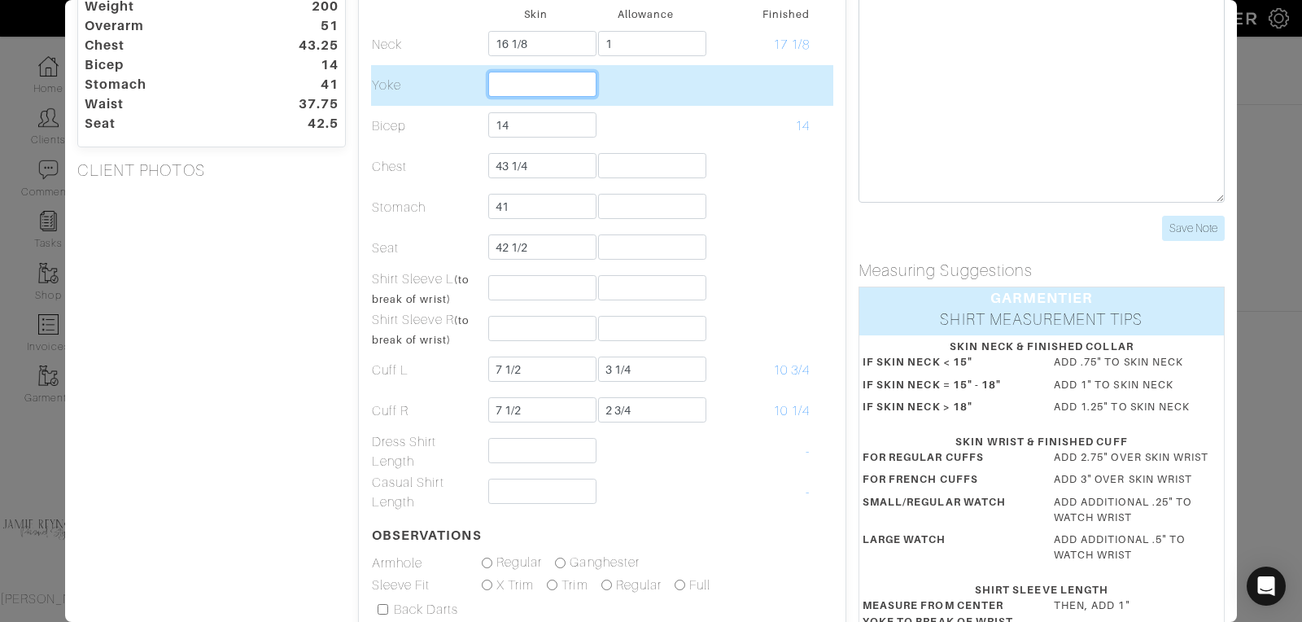
click at [535, 83] on input "text" at bounding box center [542, 84] width 108 height 25
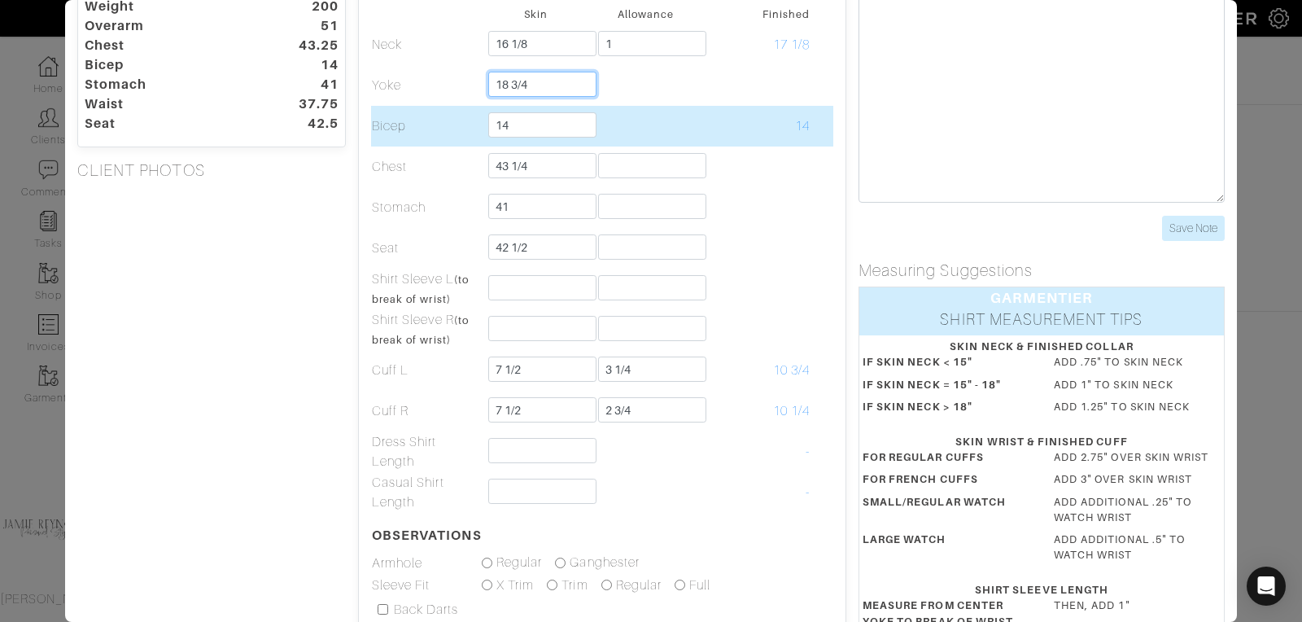
type input "18 3/4"
click at [605, 140] on td at bounding box center [646, 126] width 110 height 41
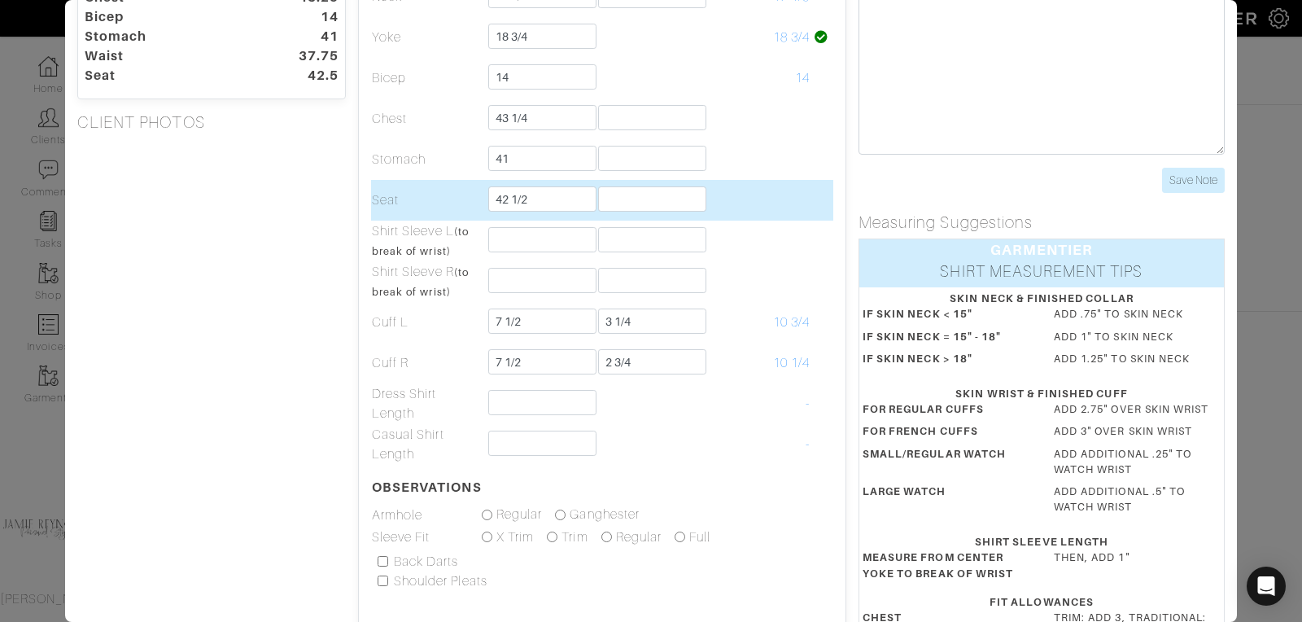
scroll to position [148, 0]
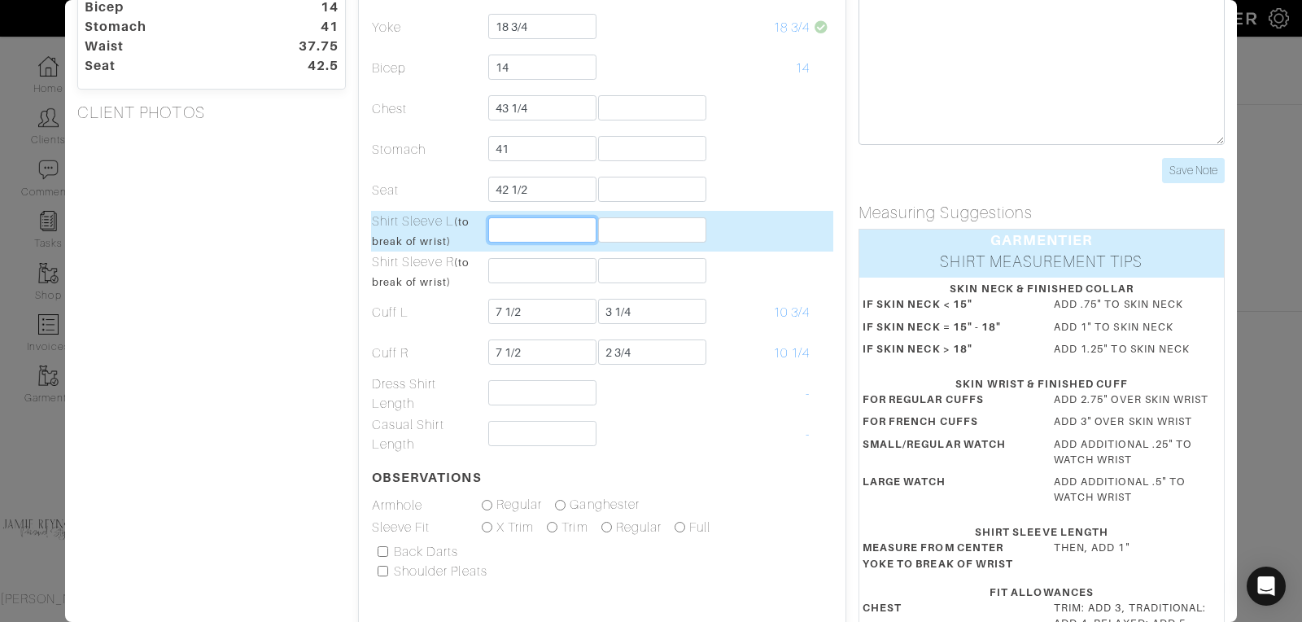
click at [523, 225] on input "text" at bounding box center [542, 229] width 108 height 25
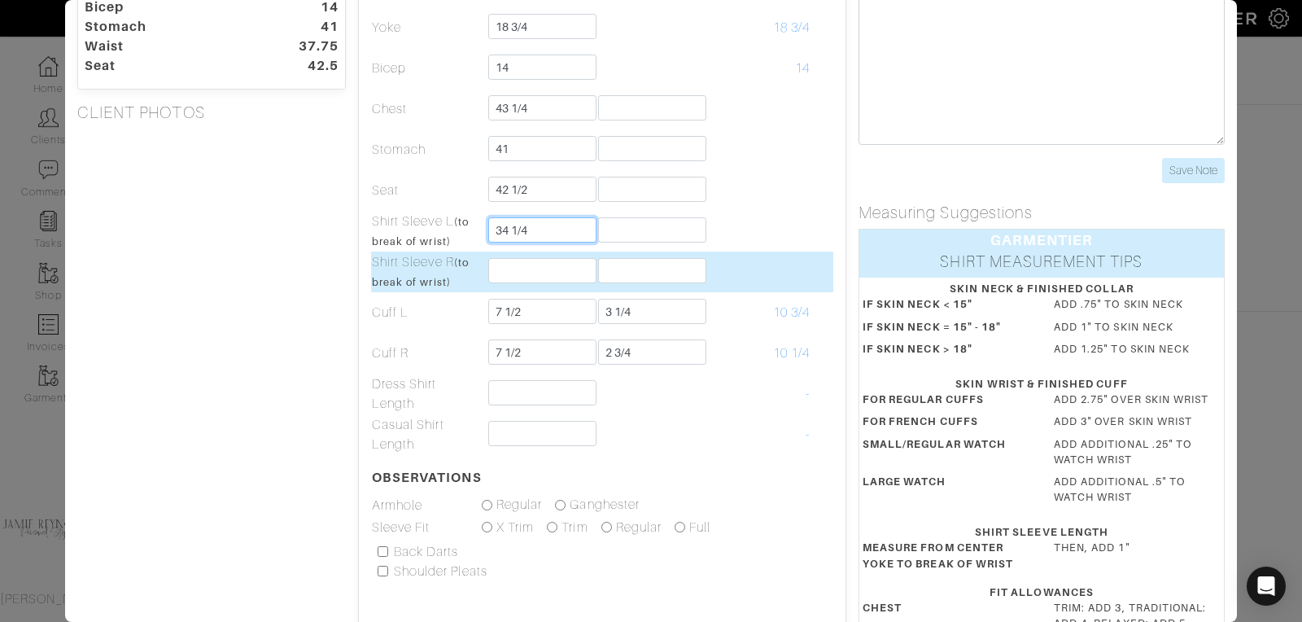
type input "34 1/4"
click at [510, 263] on input "text" at bounding box center [542, 270] width 108 height 25
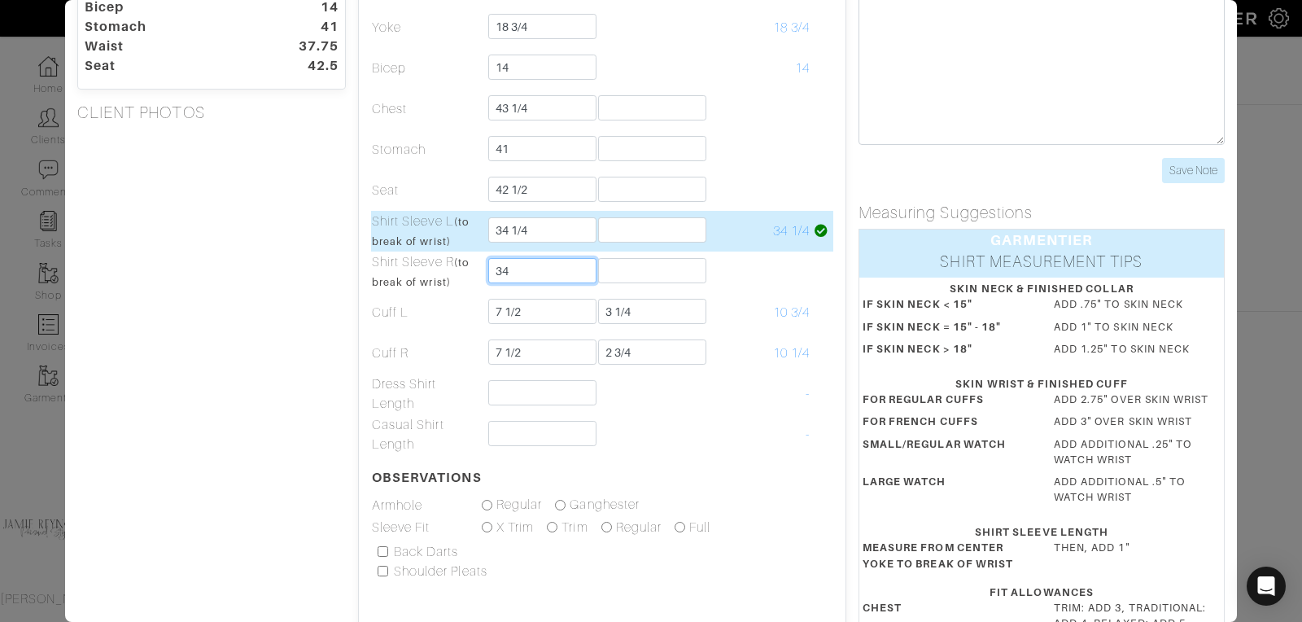
type input "34"
click at [640, 232] on input "text" at bounding box center [652, 229] width 108 height 25
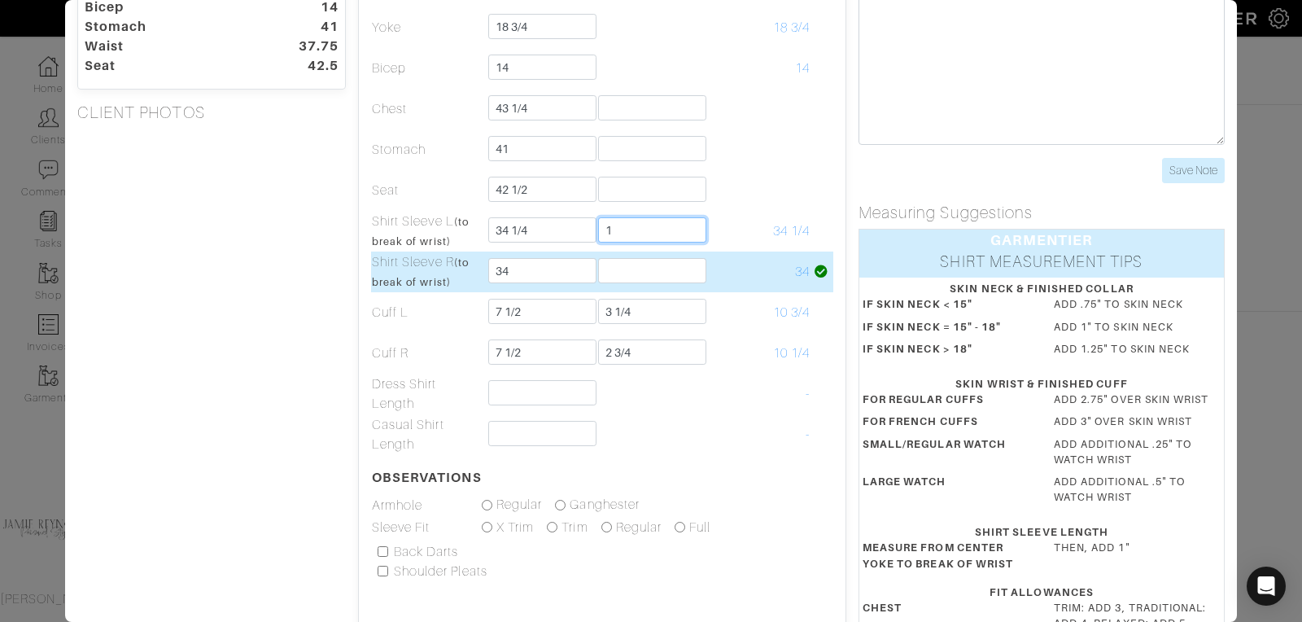
type input "1"
click at [612, 266] on input "text" at bounding box center [652, 270] width 108 height 25
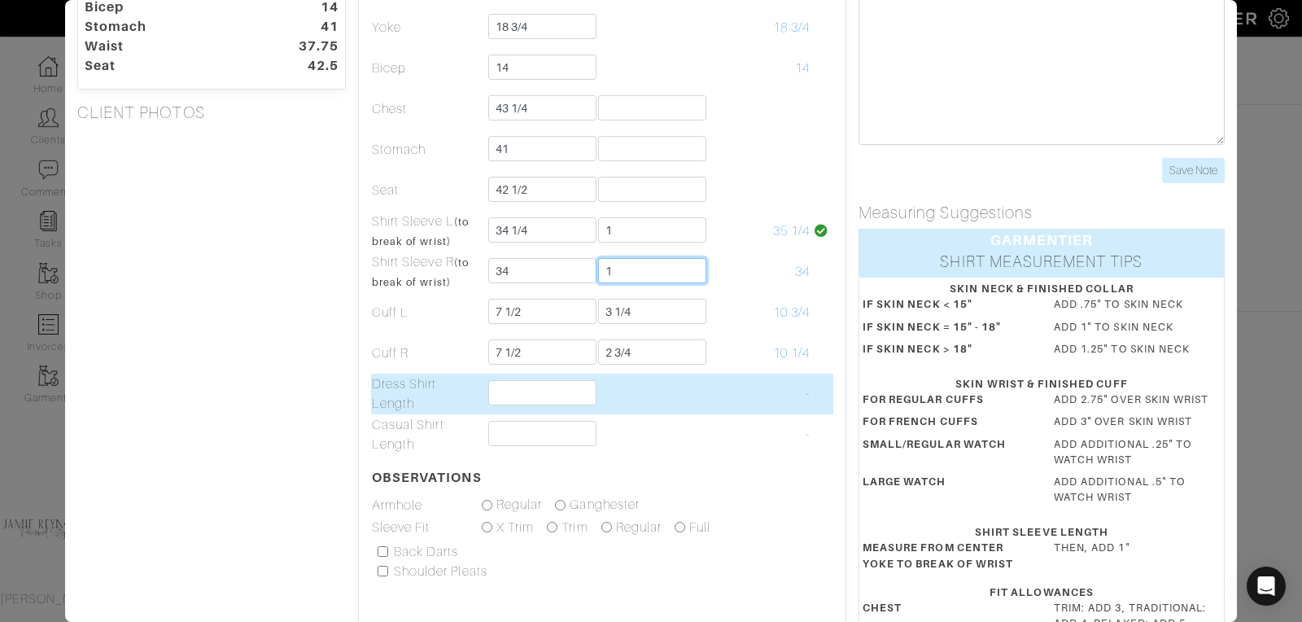
type input "1"
click at [679, 412] on td at bounding box center [646, 393] width 110 height 41
click at [507, 389] on input "text" at bounding box center [542, 392] width 108 height 25
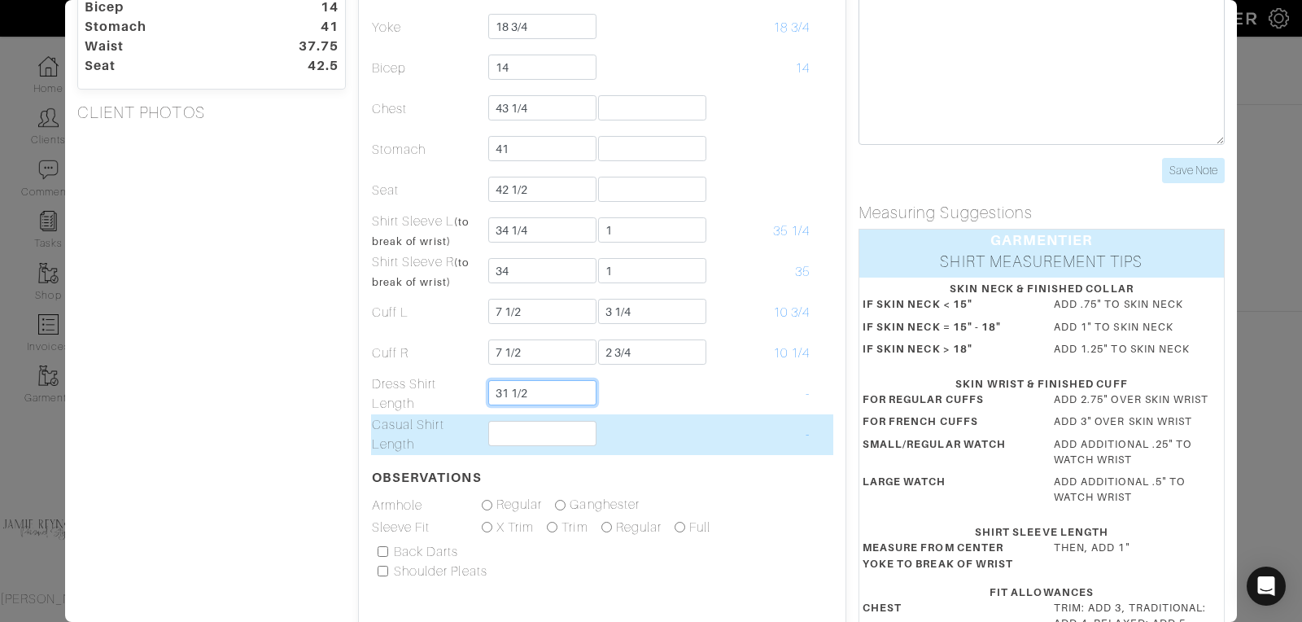
type input "31 1/2"
click at [511, 444] on td at bounding box center [536, 434] width 110 height 41
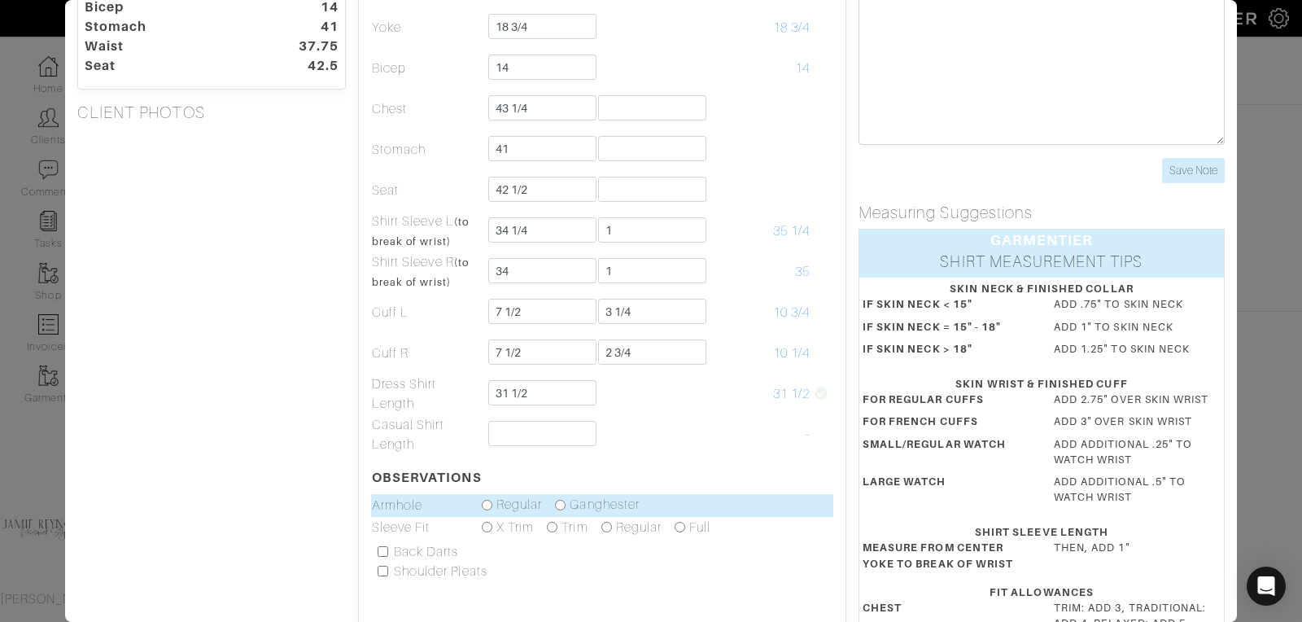
click at [488, 506] on input "radio" at bounding box center [487, 505] width 11 height 11
radio input "true"
click at [564, 505] on input "radio" at bounding box center [560, 505] width 11 height 11
radio input "true"
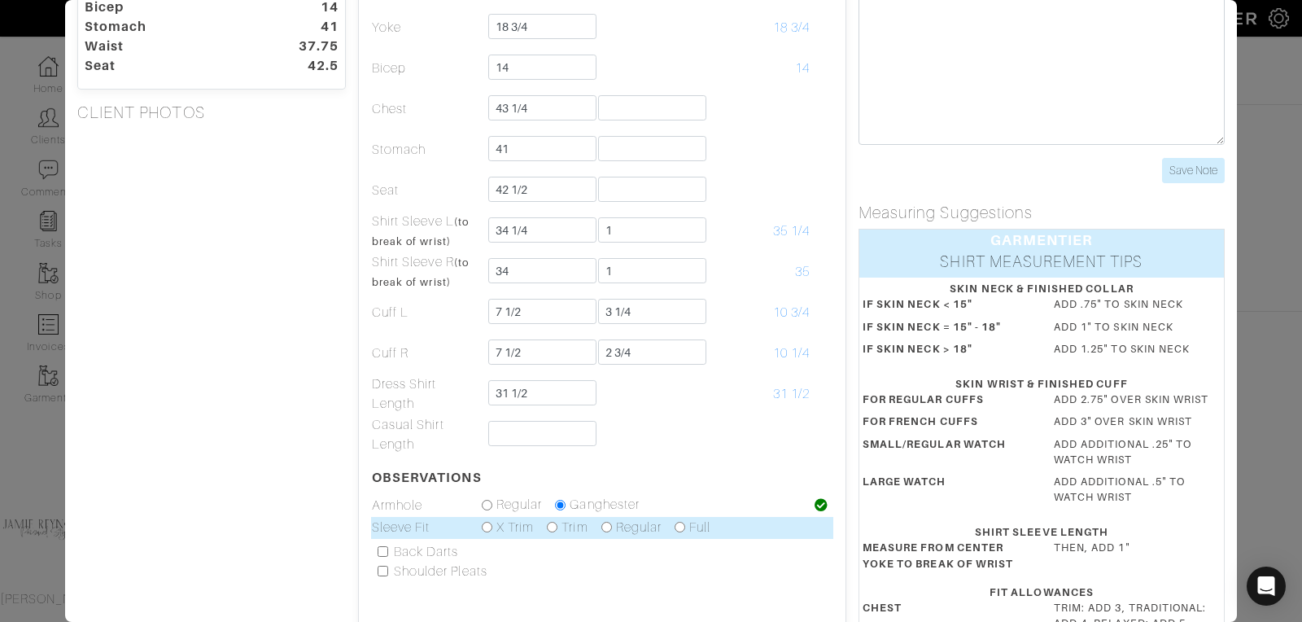
click at [605, 524] on input "radio" at bounding box center [606, 527] width 11 height 11
radio input "true"
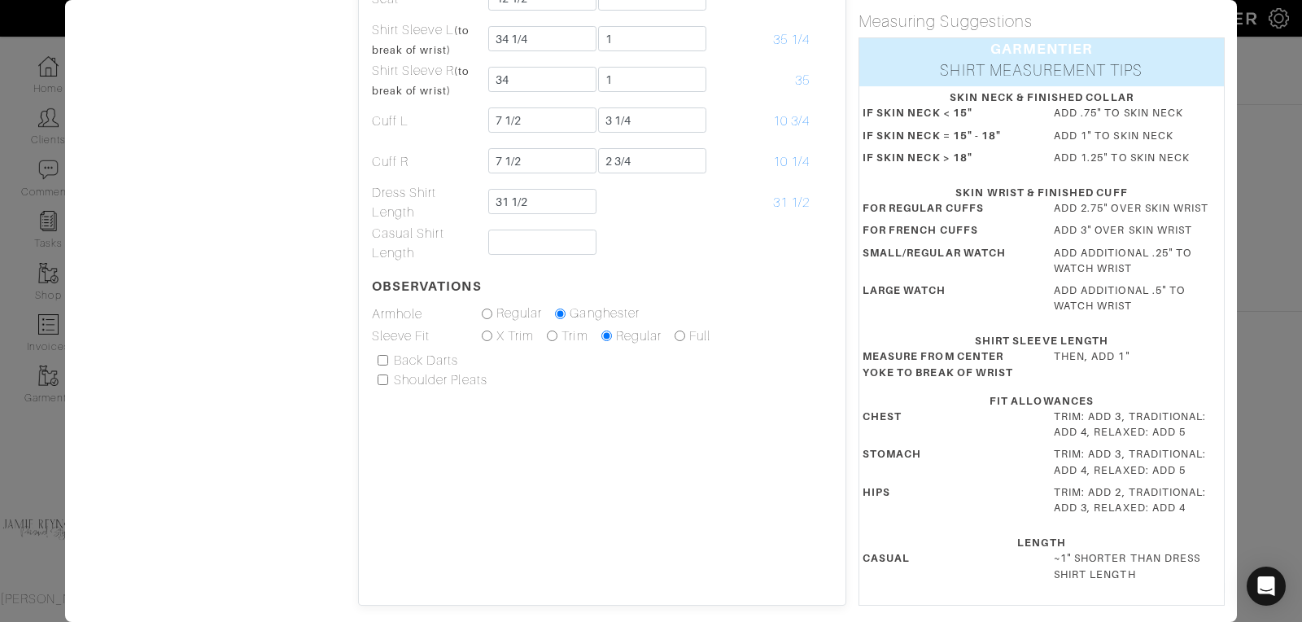
scroll to position [0, 0]
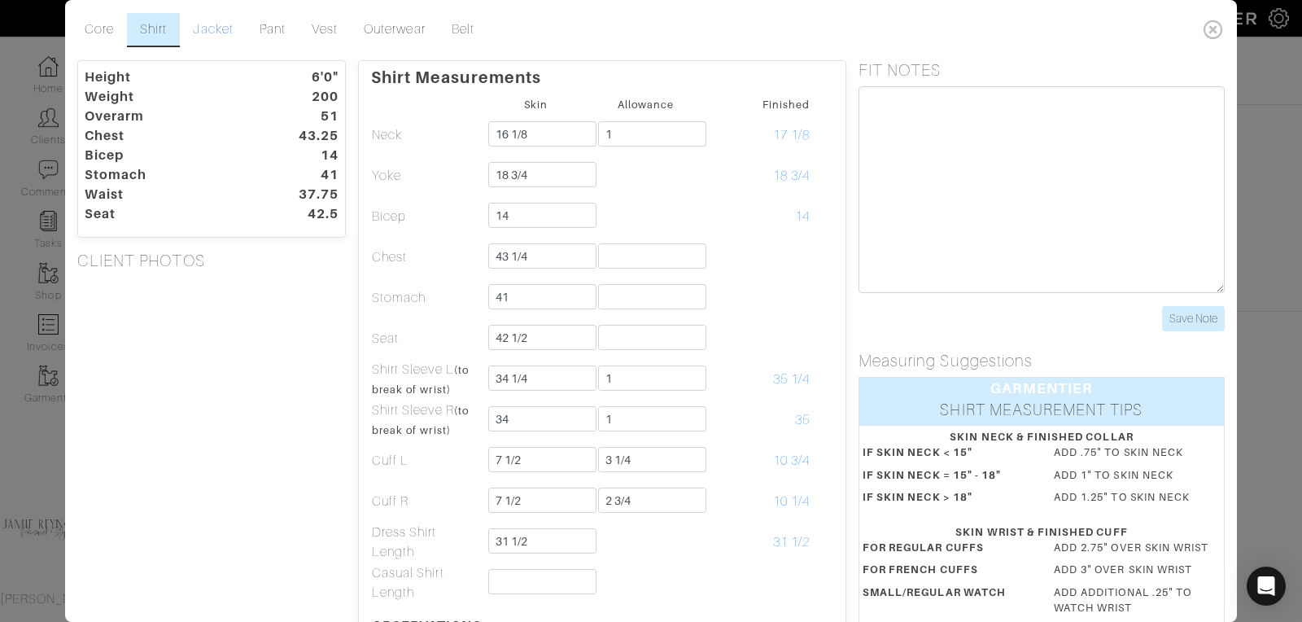
click at [211, 29] on link "Jacket" at bounding box center [213, 30] width 66 height 34
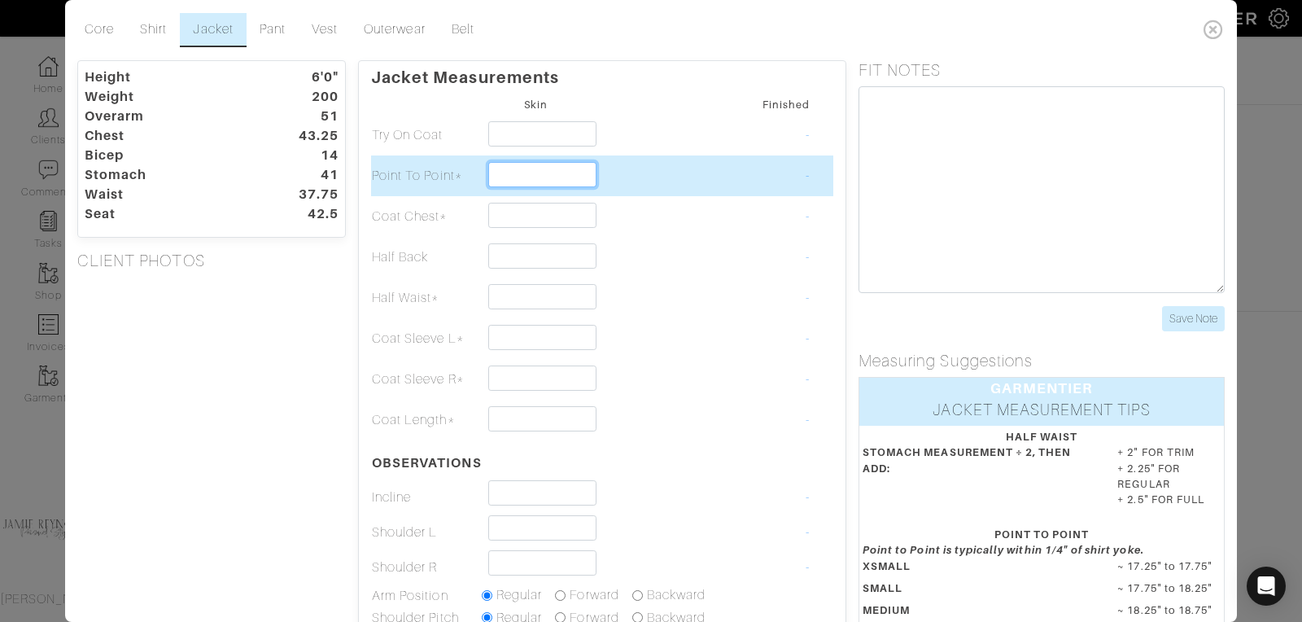
click at [506, 182] on input "text" at bounding box center [542, 174] width 108 height 25
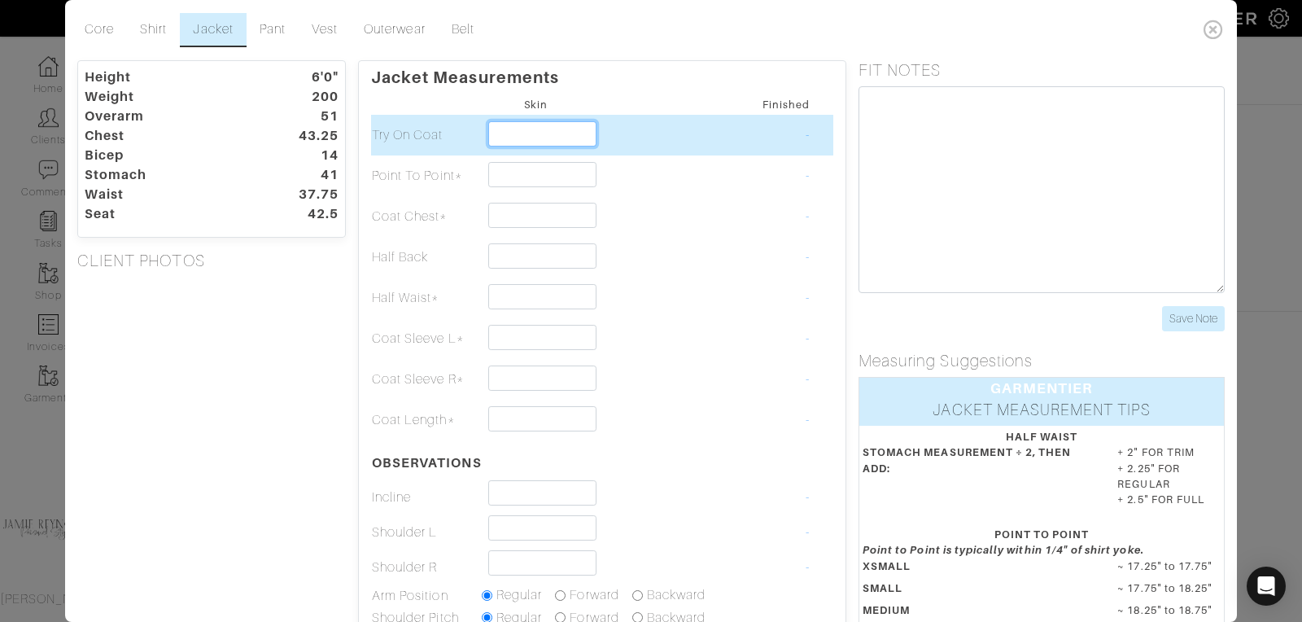
click at [504, 141] on input "text" at bounding box center [542, 133] width 108 height 25
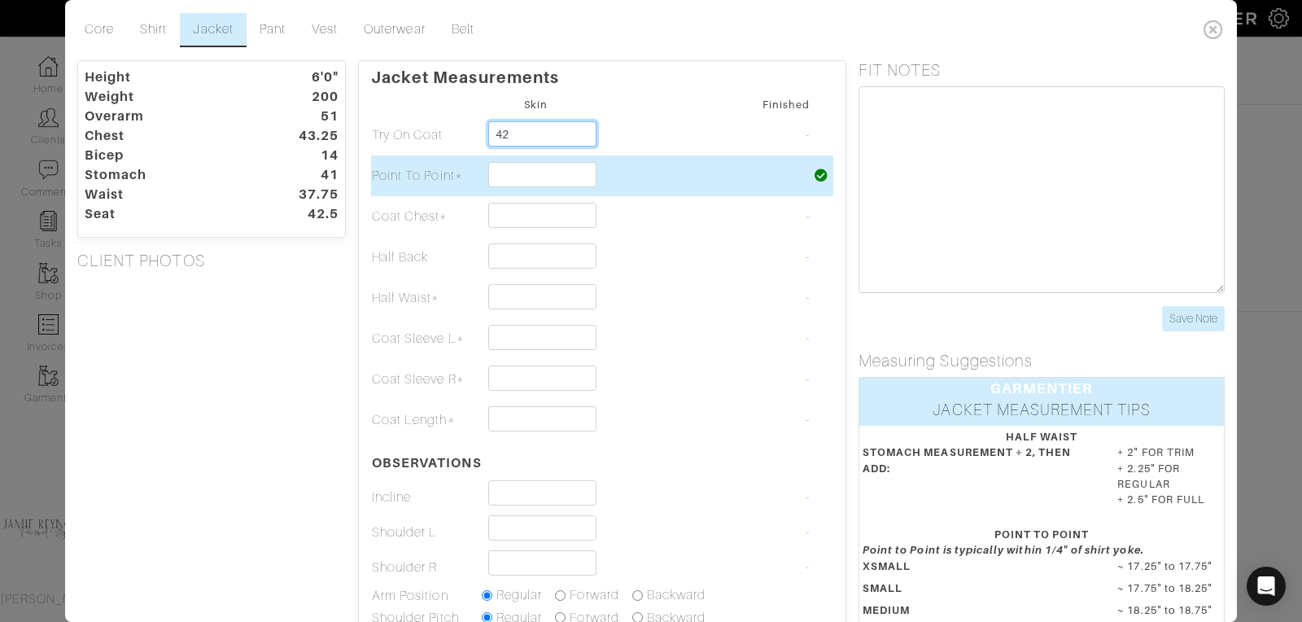
type input "42"
click at [513, 173] on input "text" at bounding box center [542, 174] width 108 height 25
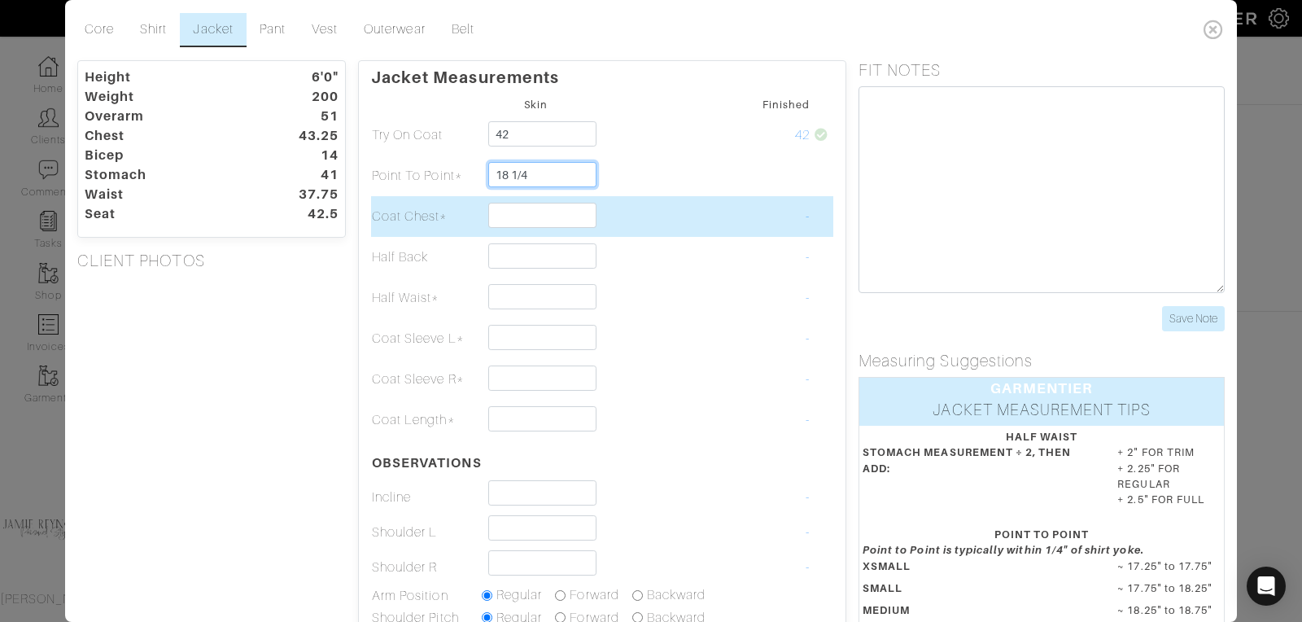
type input "18 1/4"
click at [511, 215] on input "text" at bounding box center [542, 215] width 108 height 25
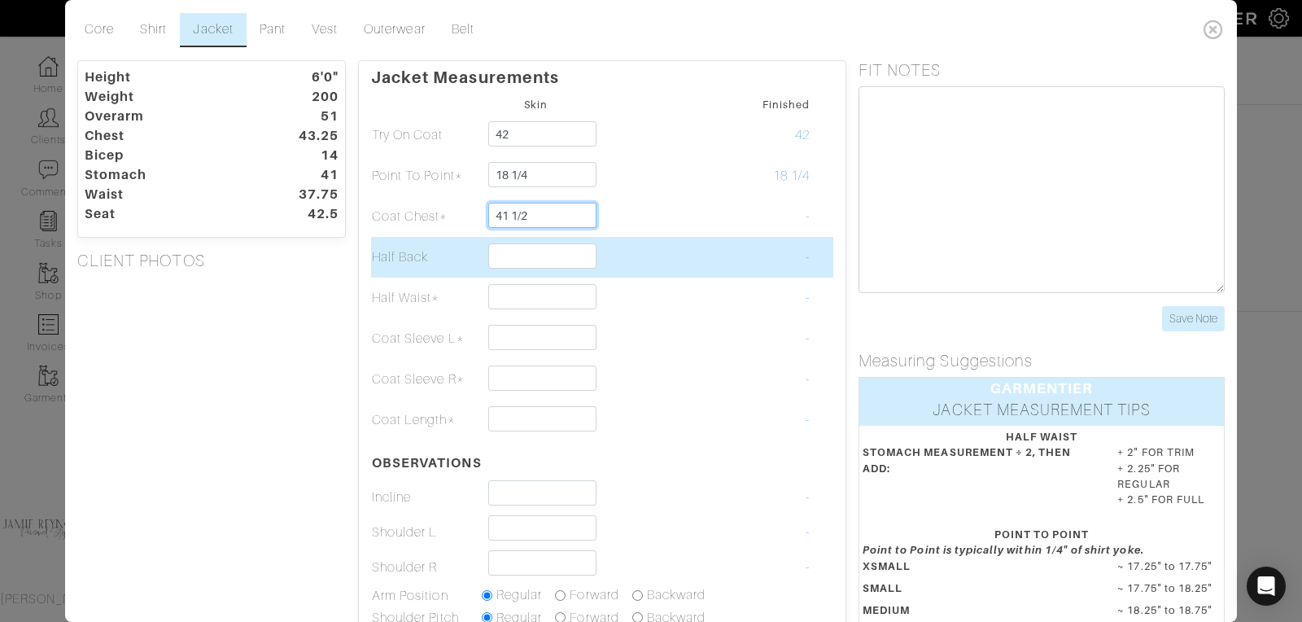
type input "41 1/2"
click at [504, 254] on input "text" at bounding box center [542, 255] width 108 height 25
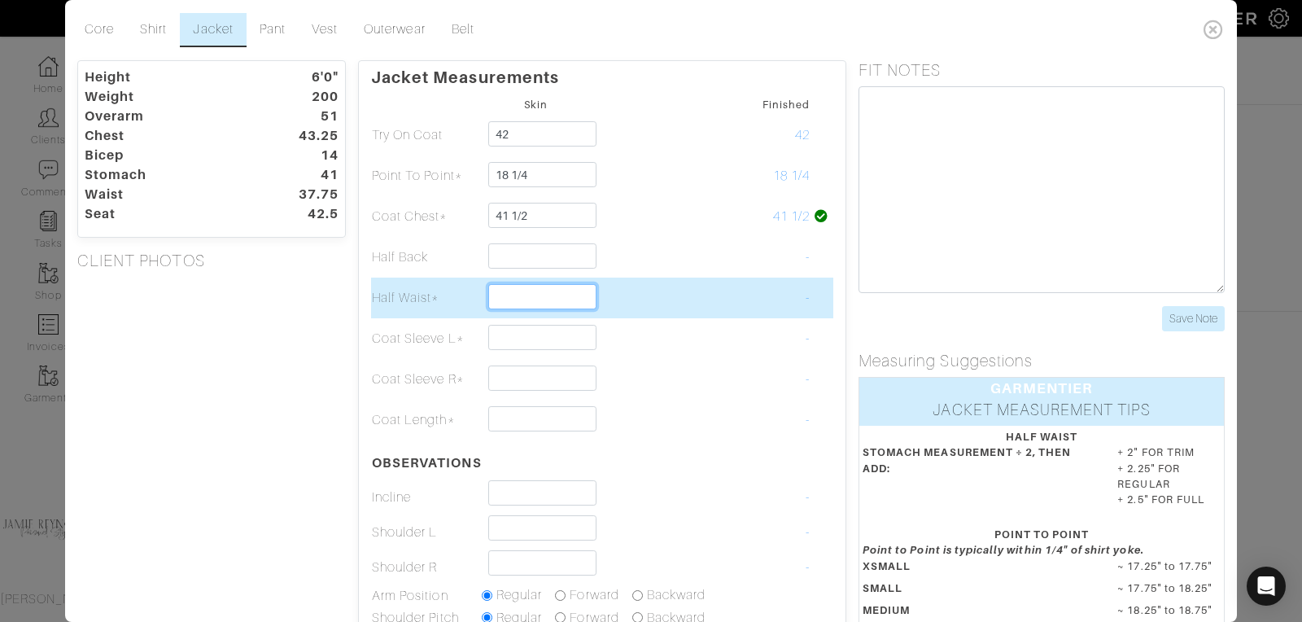
click at [498, 303] on input "text" at bounding box center [542, 296] width 108 height 25
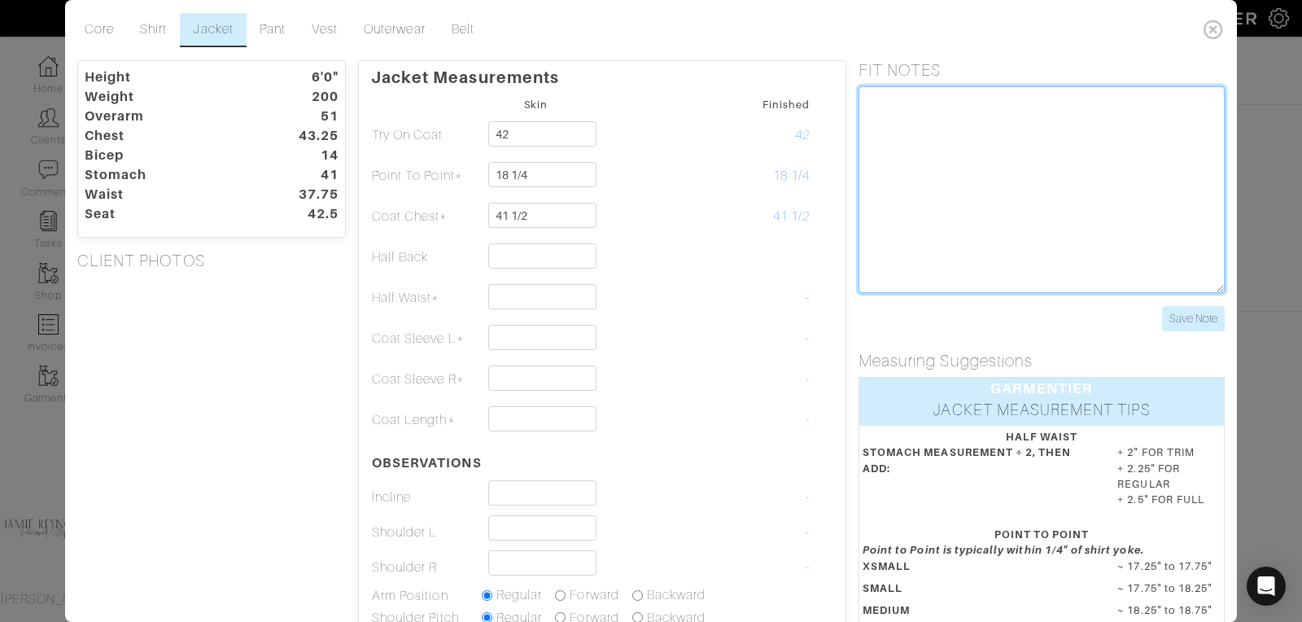
click at [892, 122] on textarea at bounding box center [1041, 189] width 366 height 207
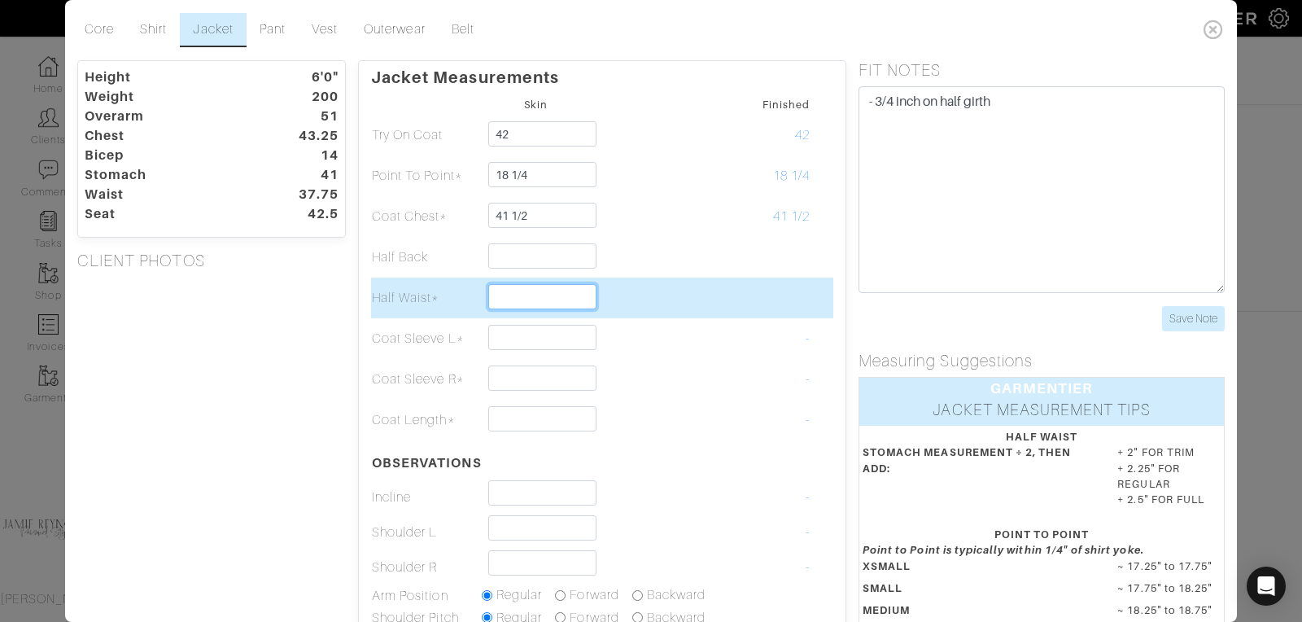
click at [515, 292] on input "text" at bounding box center [542, 296] width 108 height 25
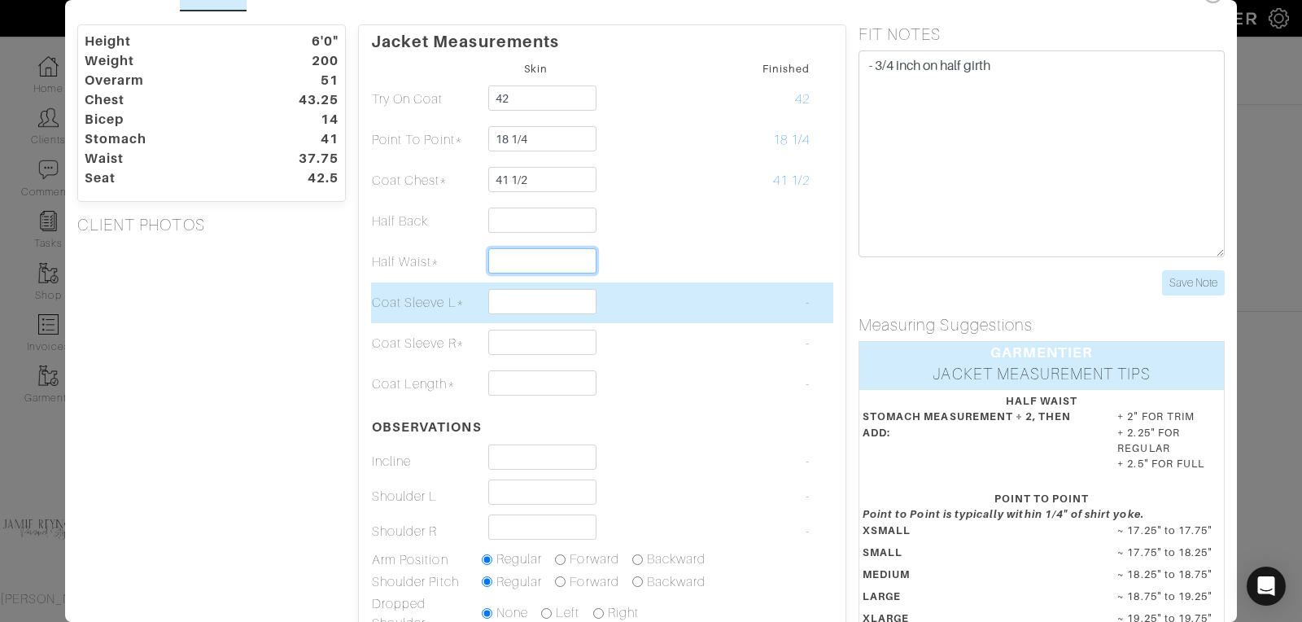
scroll to position [94, 0]
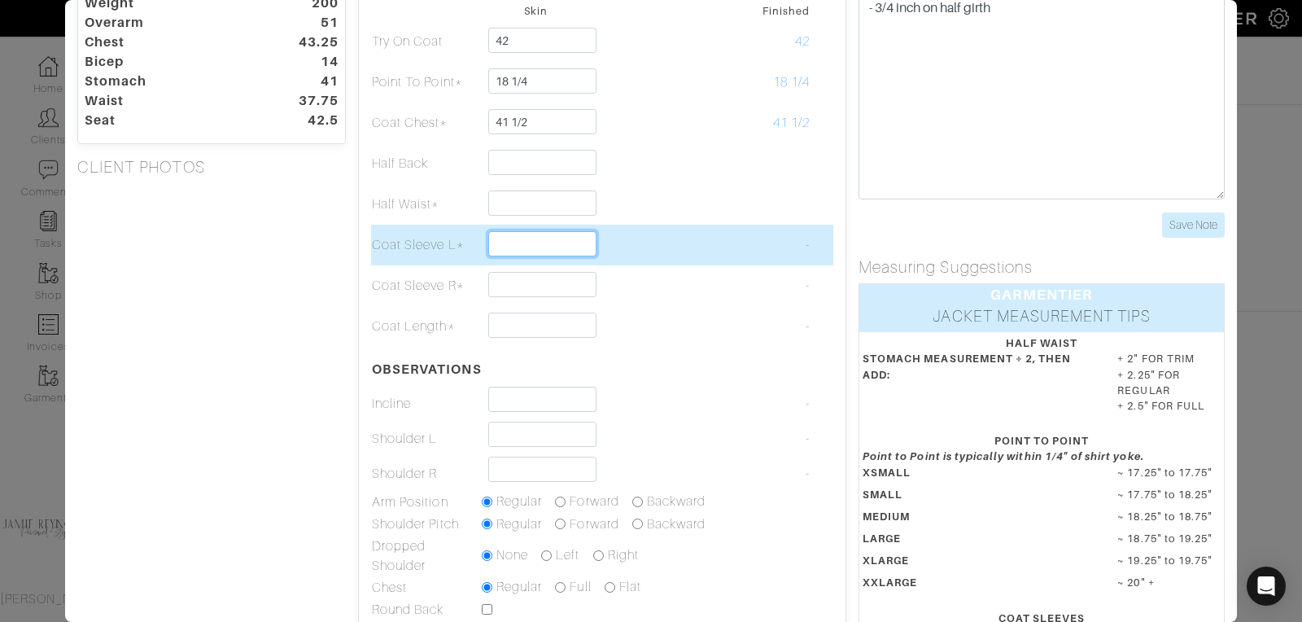
click at [517, 240] on input "text" at bounding box center [542, 243] width 108 height 25
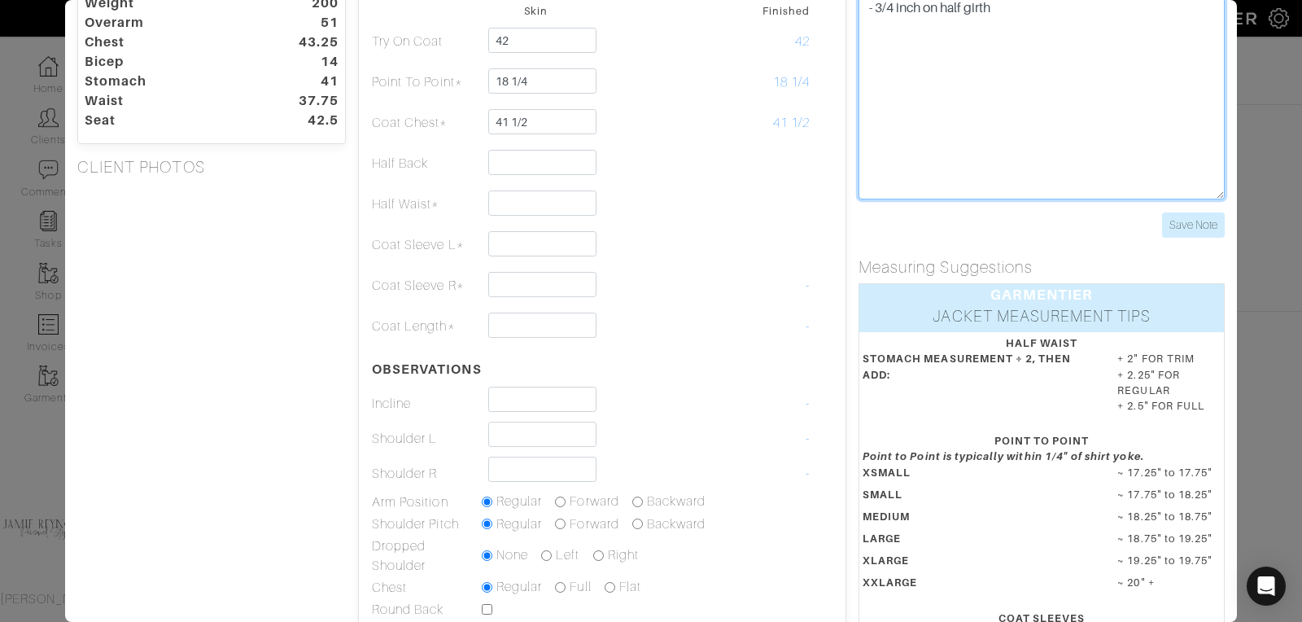
click at [1020, 14] on textarea "- 3/4 inch on half girth" at bounding box center [1041, 96] width 366 height 207
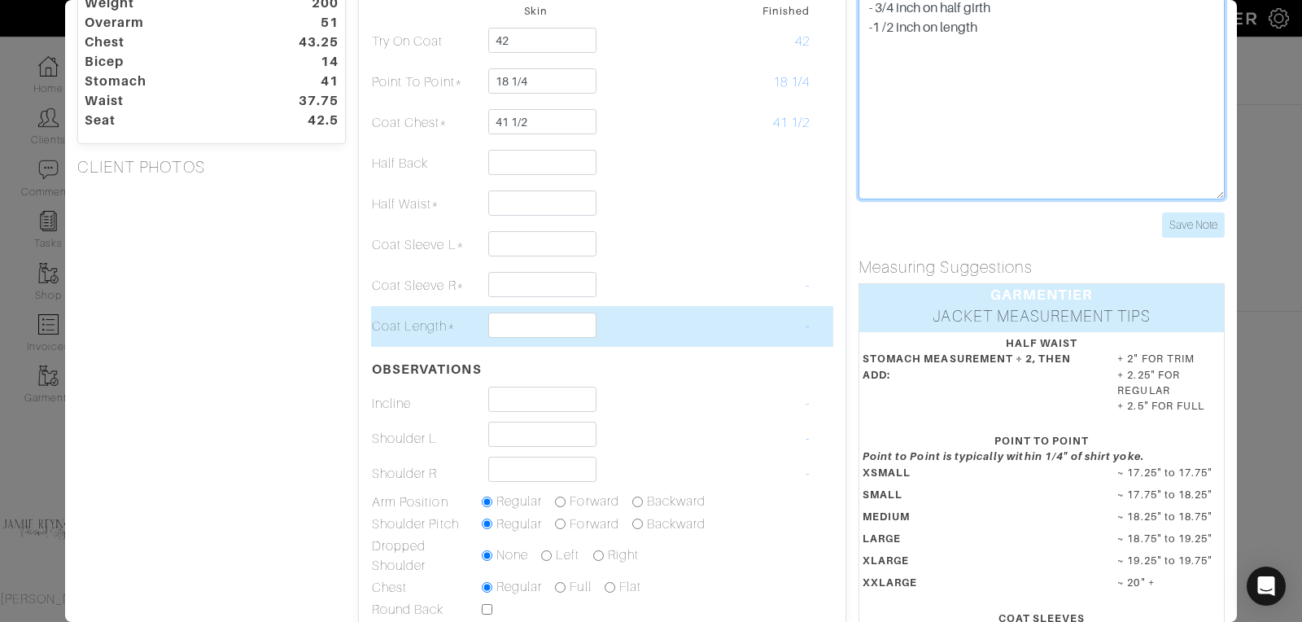
type textarea "- 3/4 inch on half girth -1 /2 inch on length"
click at [496, 327] on input "text" at bounding box center [542, 324] width 108 height 25
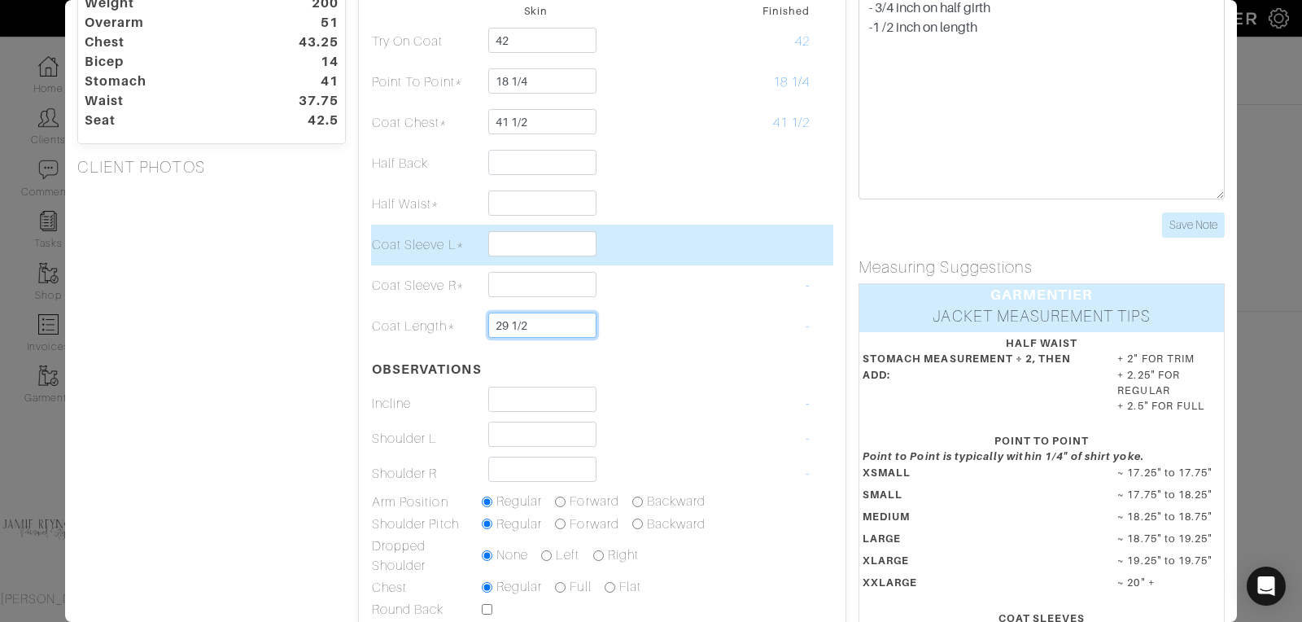
type input "29 1/2"
click at [693, 256] on td at bounding box center [646, 245] width 110 height 41
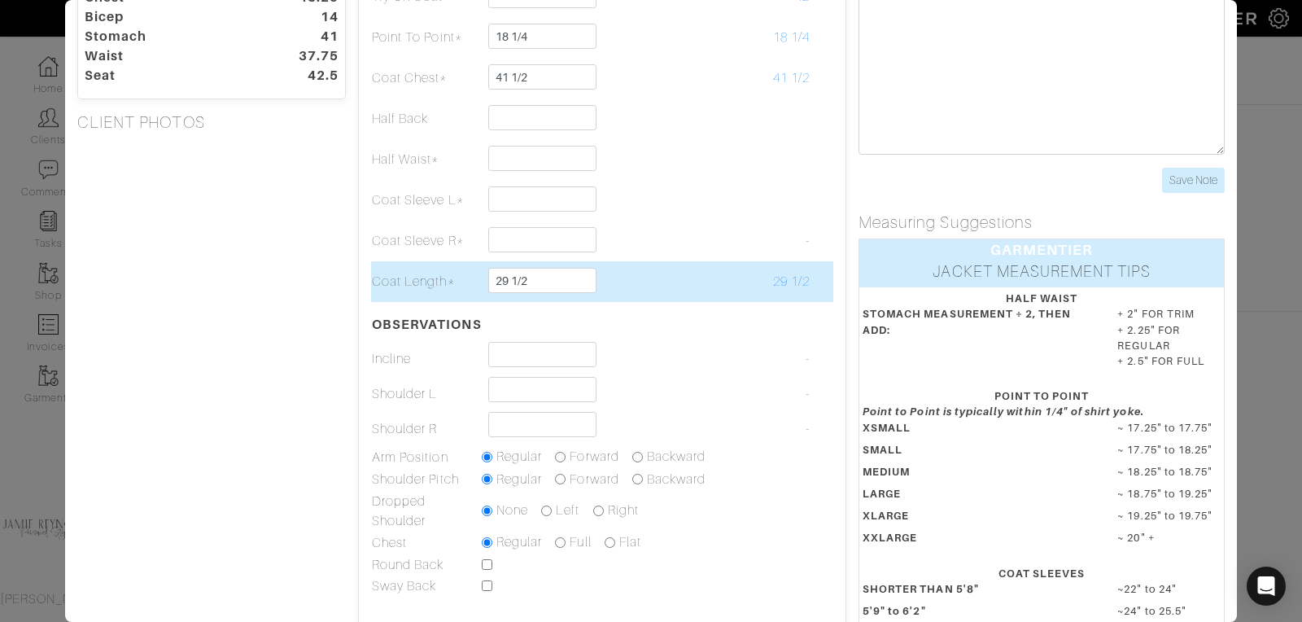
scroll to position [293, 0]
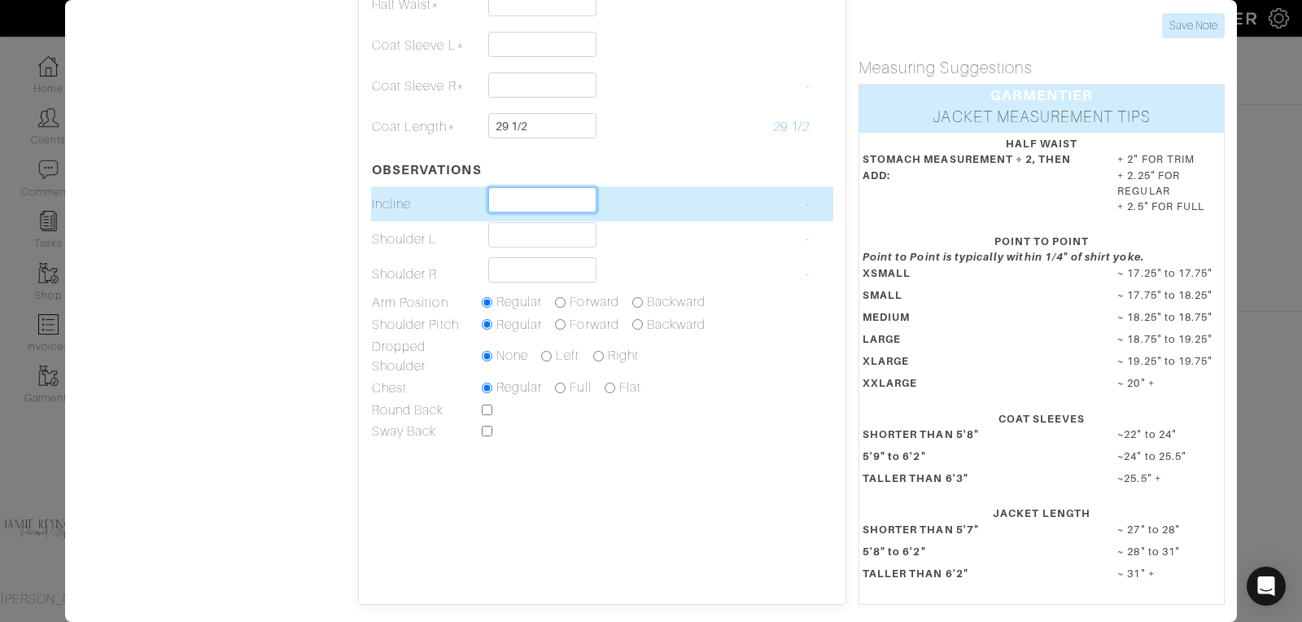
click at [534, 199] on input "text" at bounding box center [542, 199] width 108 height 25
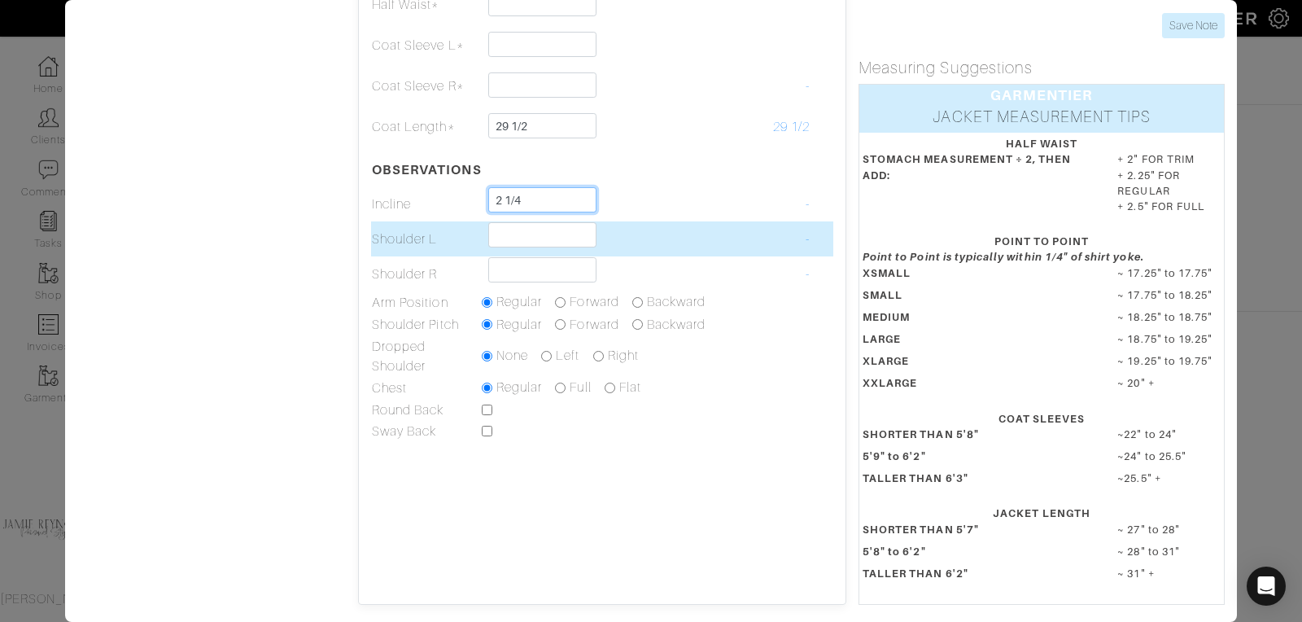
type input "2 1/4"
click at [528, 232] on input "text" at bounding box center [542, 234] width 108 height 25
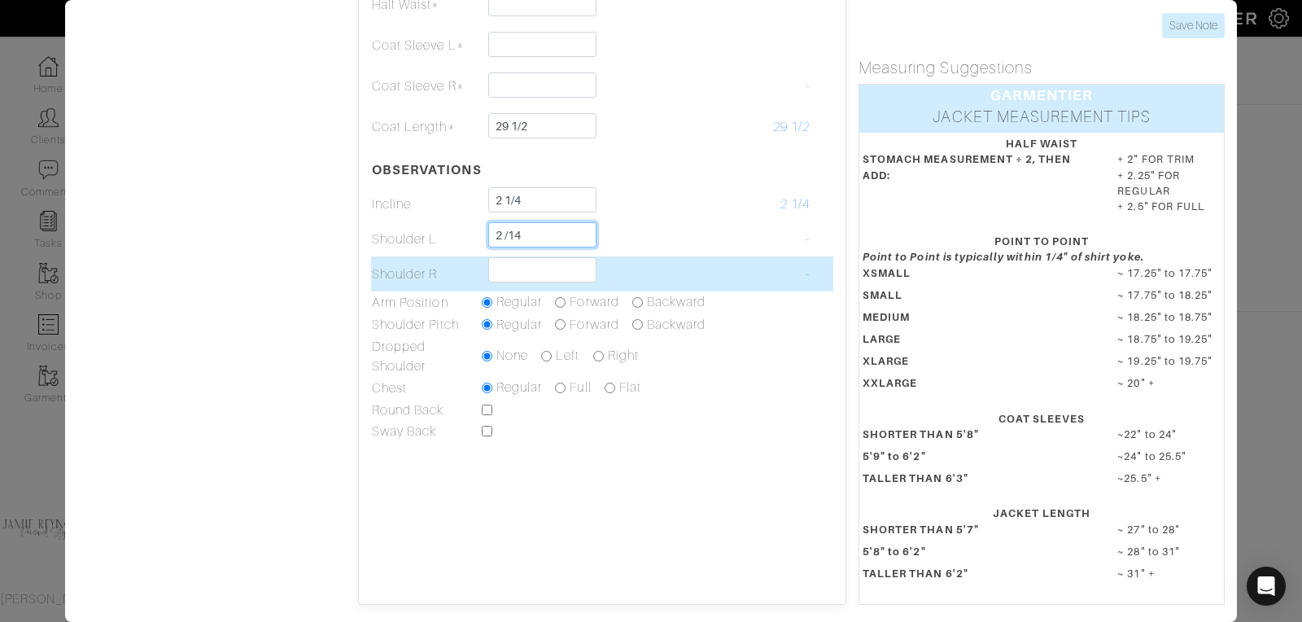
type input "2 /14"
click at [518, 273] on input "text" at bounding box center [542, 269] width 108 height 25
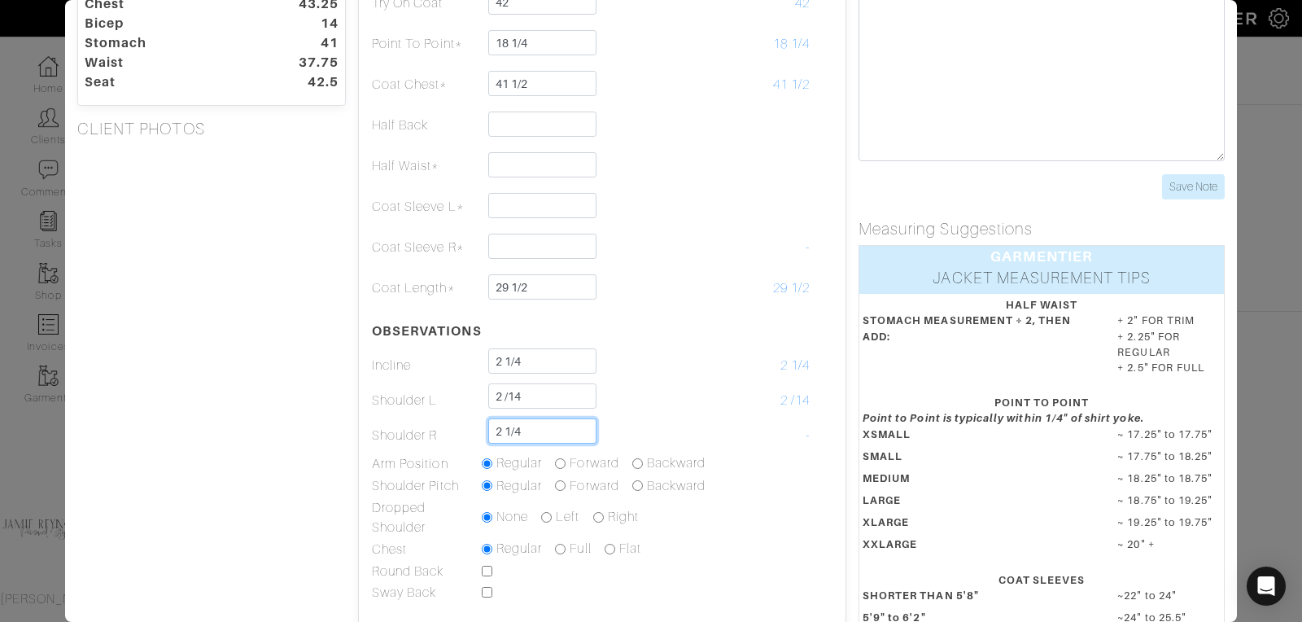
scroll to position [0, 0]
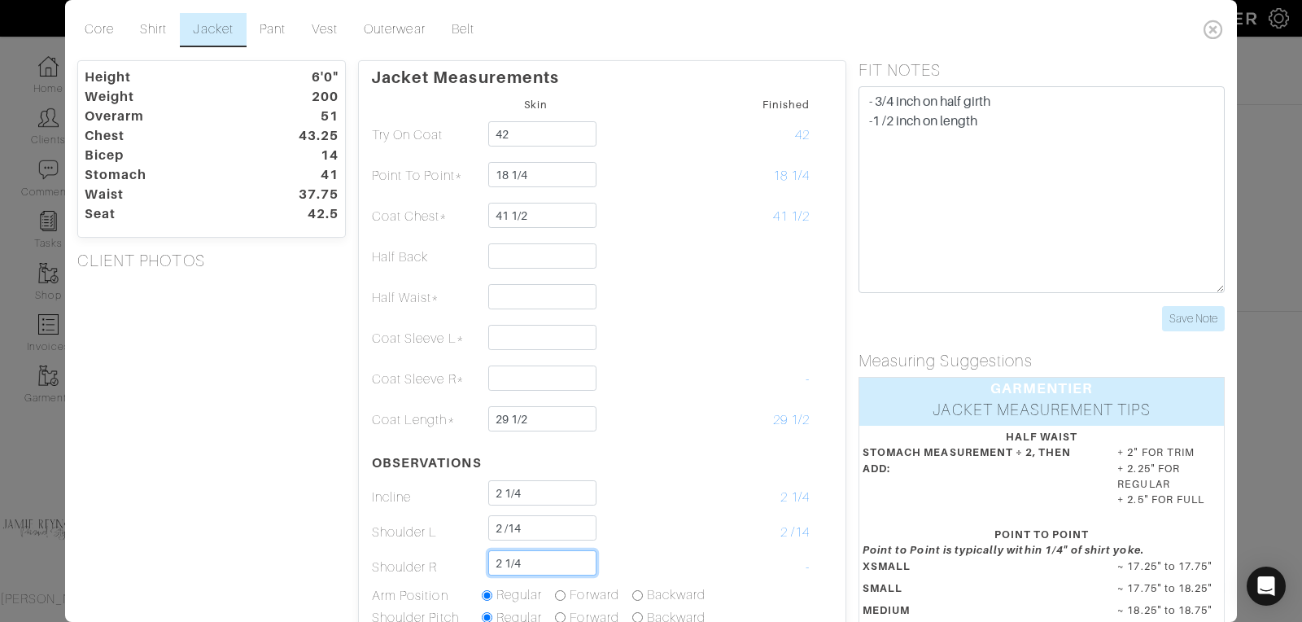
type input "2 1/4"
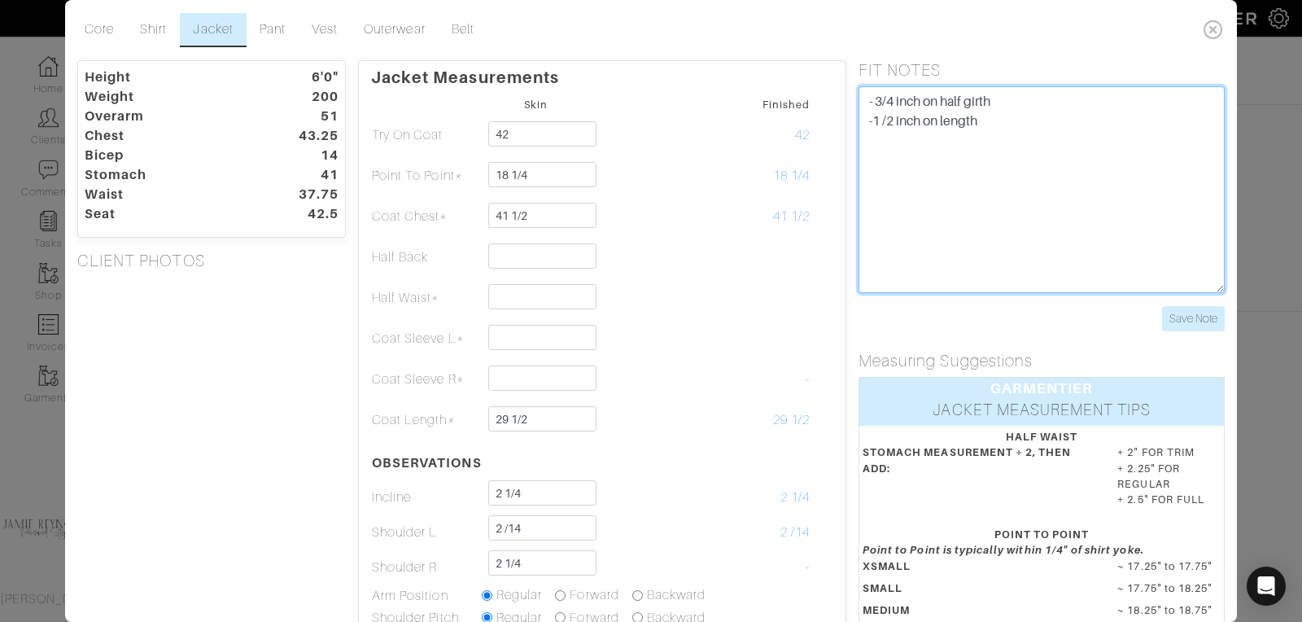
click at [984, 131] on textarea "- 3/4 inch on half girth -1 /2 inch on length" at bounding box center [1041, 189] width 366 height 207
type textarea "- 3/4 inch on half girth -1 /2 inch on length Slight slope on the righ"
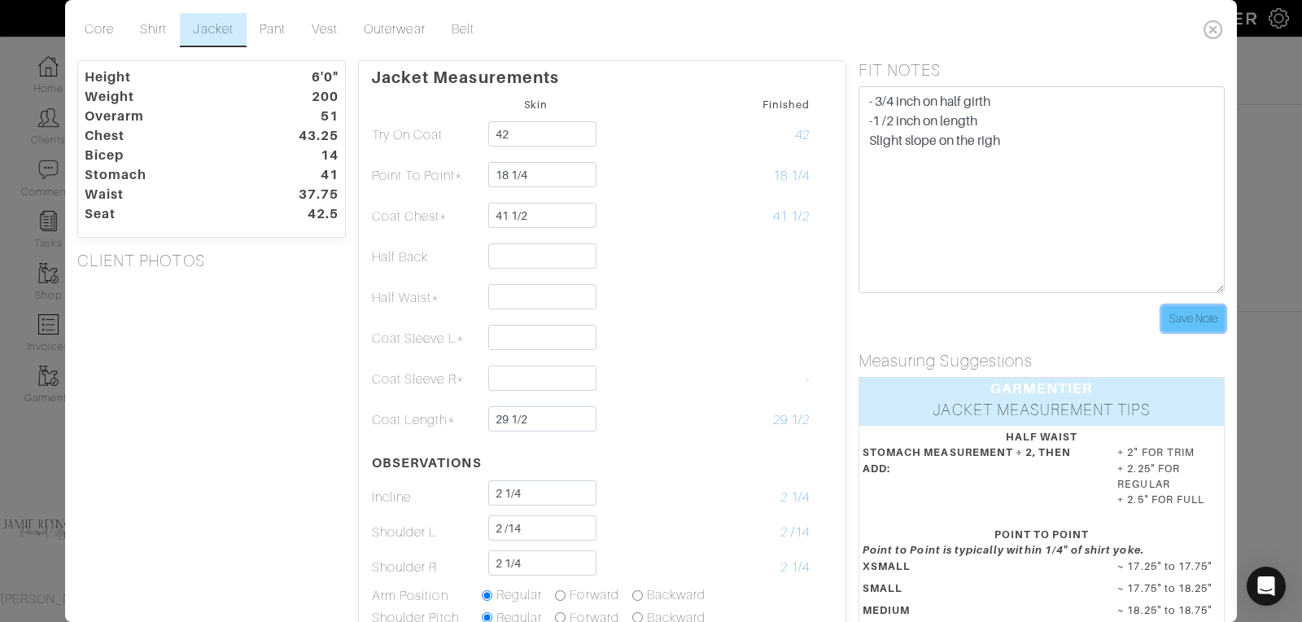
click at [1195, 315] on input "Save Note" at bounding box center [1193, 318] width 63 height 25
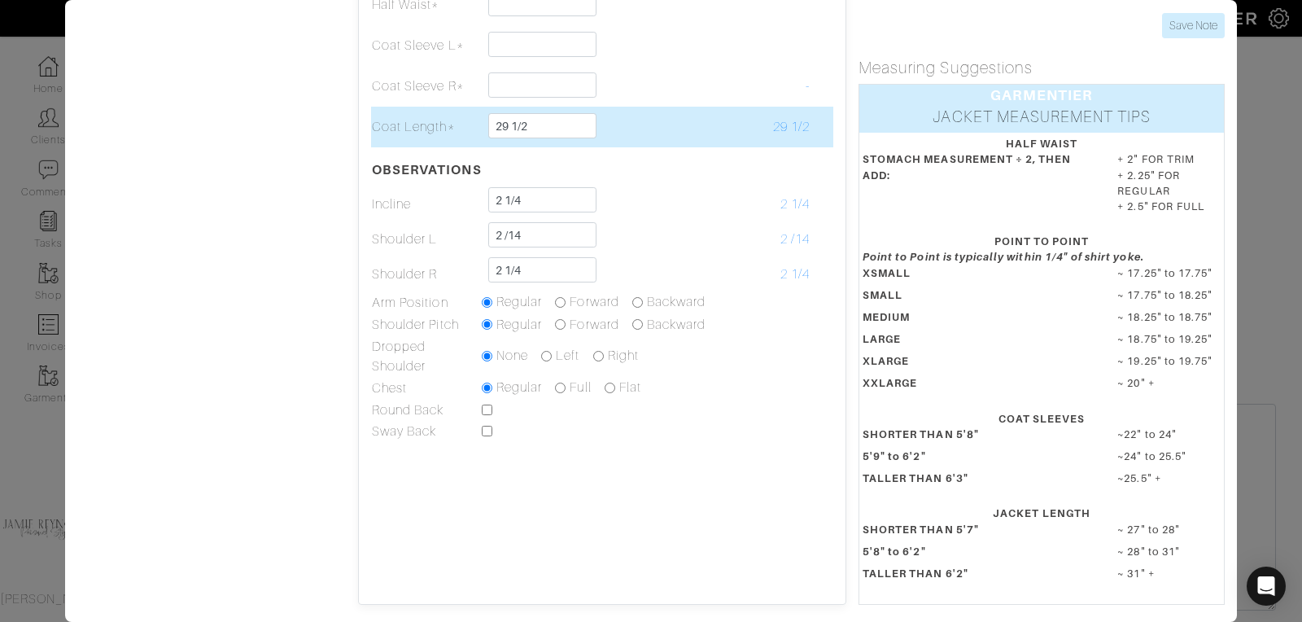
scroll to position [625, 0]
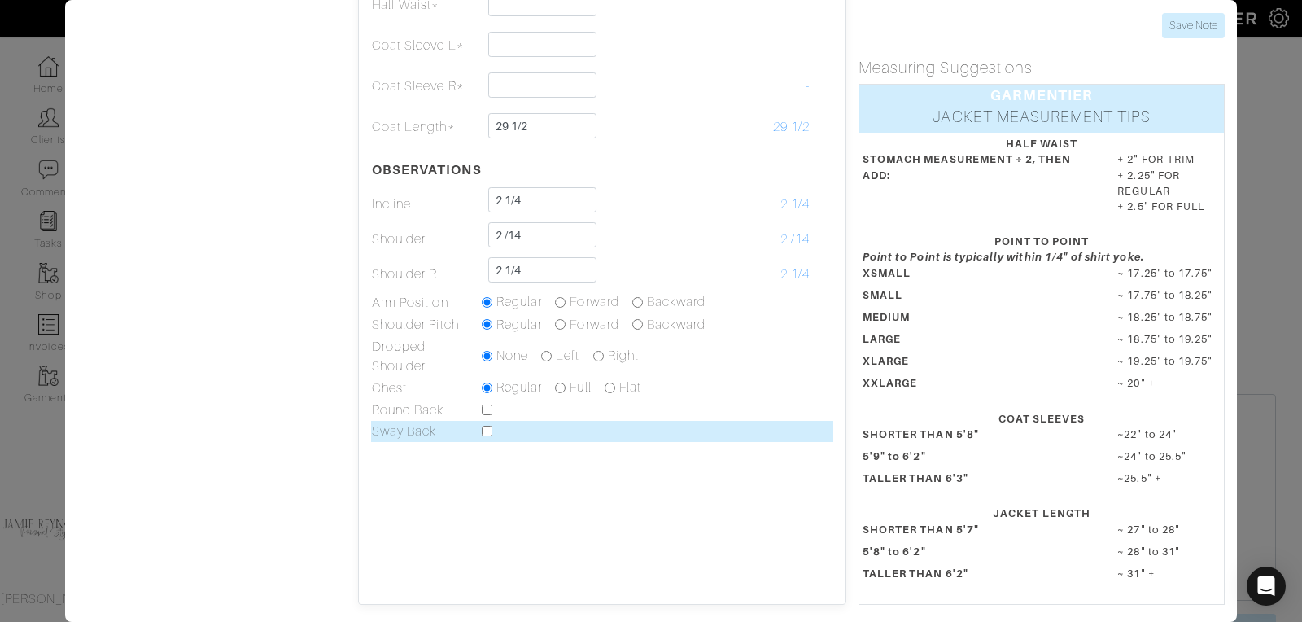
click at [488, 426] on input "checkbox" at bounding box center [487, 431] width 11 height 11
checkbox input "true"
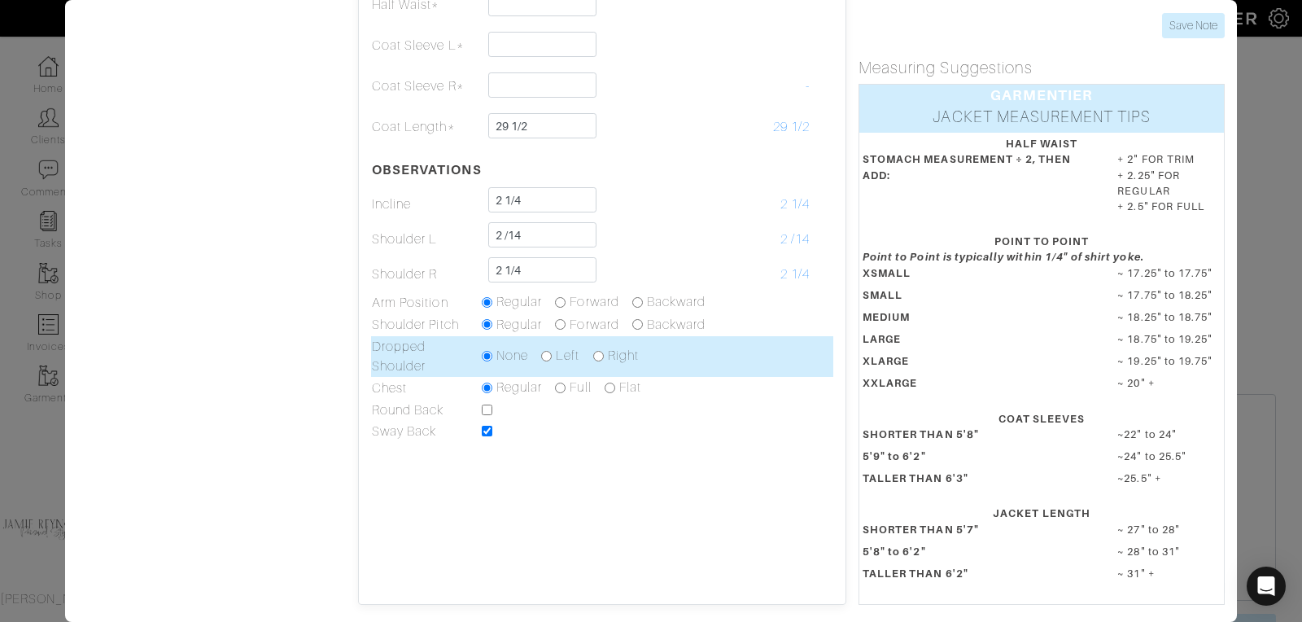
scroll to position [0, 0]
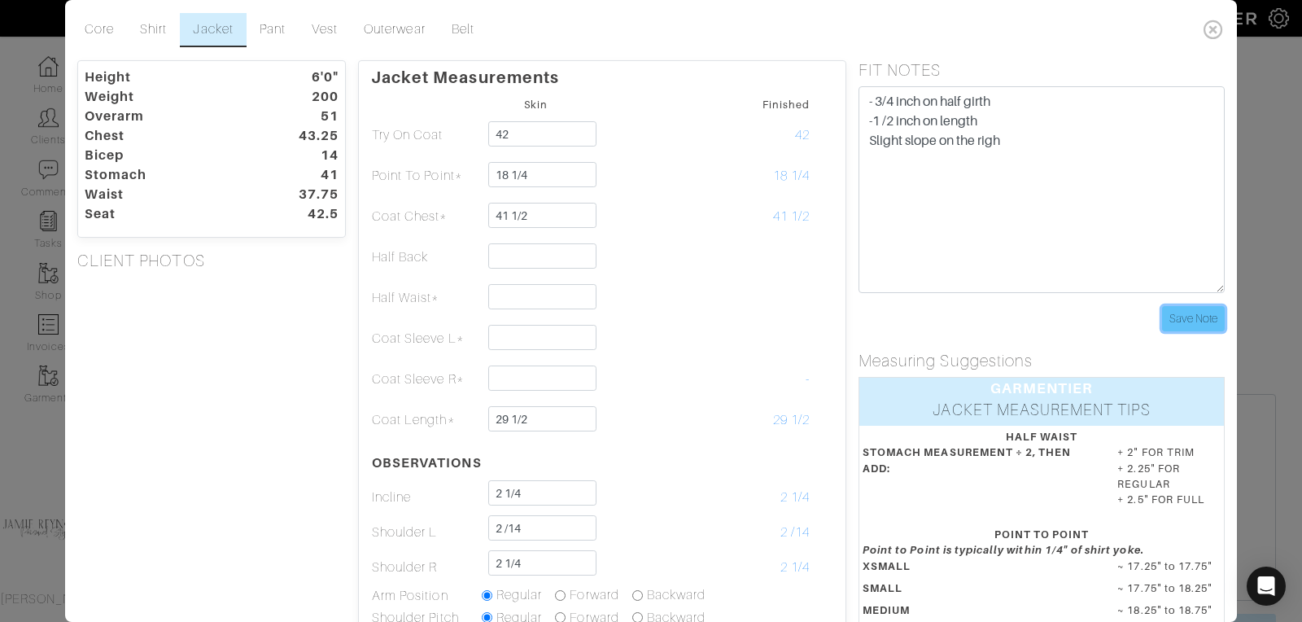
click at [1207, 317] on input "Save Note" at bounding box center [1193, 318] width 63 height 25
click at [1215, 22] on icon at bounding box center [1213, 29] width 33 height 33
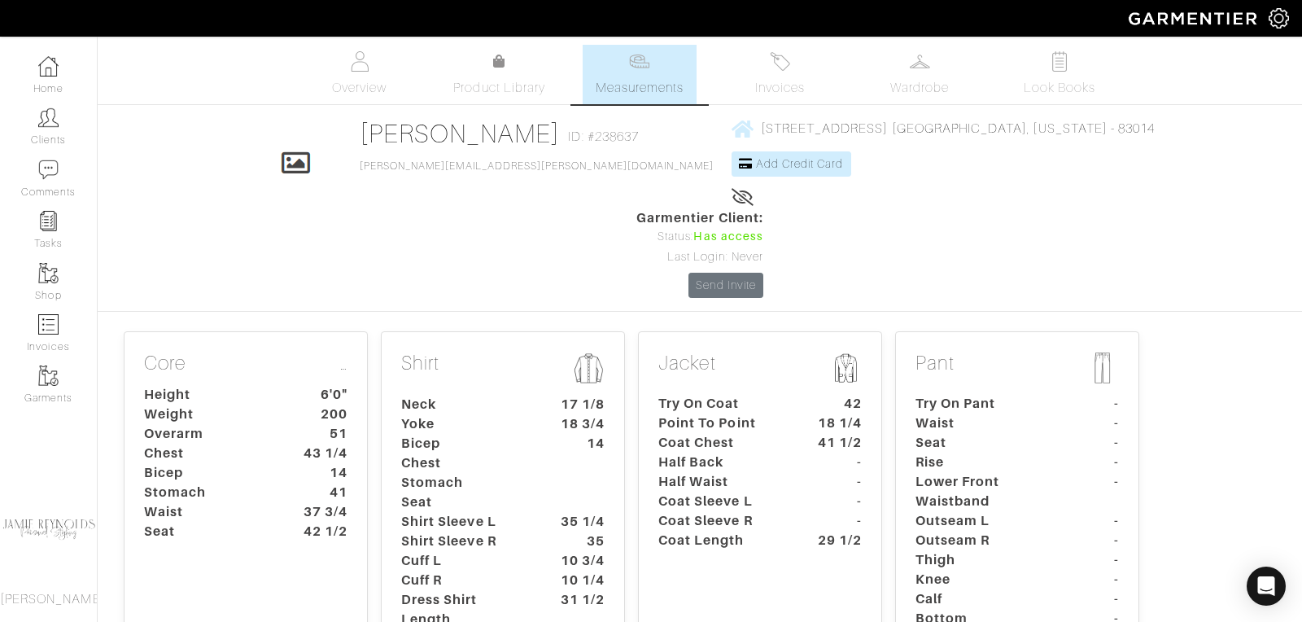
click at [634, 76] on link "Measurements" at bounding box center [640, 74] width 115 height 59
click at [756, 167] on span "Add Credit Card" at bounding box center [800, 163] width 88 height 13
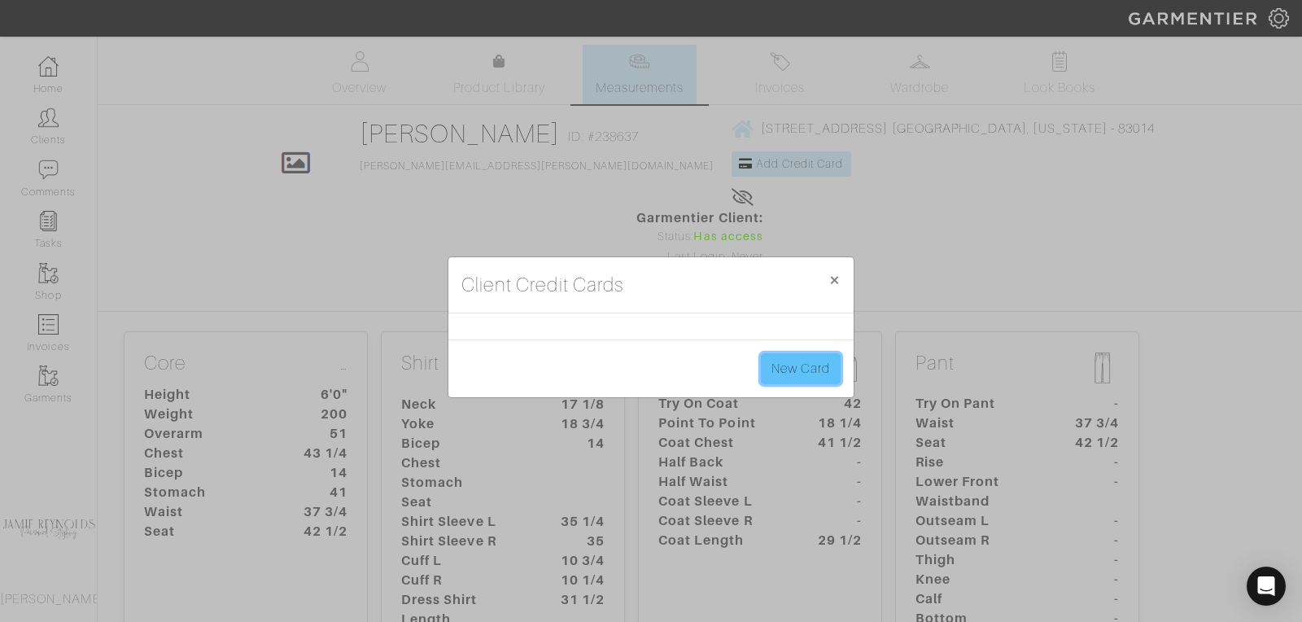
click at [801, 366] on link "New Card" at bounding box center [801, 368] width 80 height 31
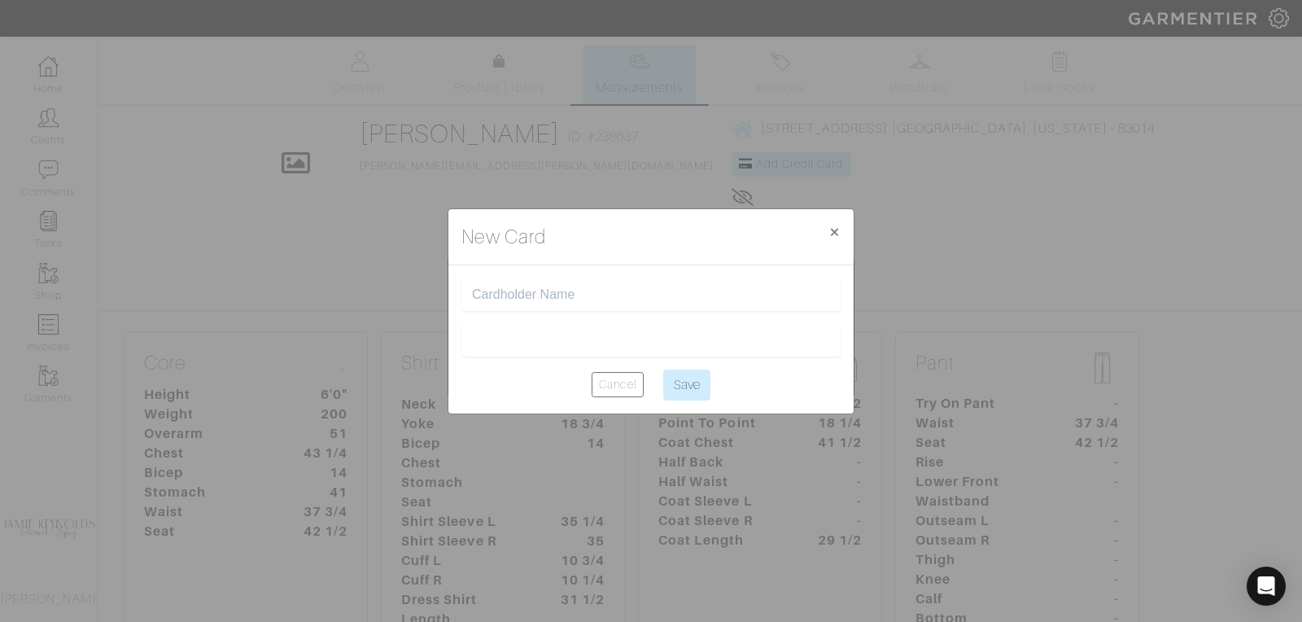
click at [529, 291] on input "text" at bounding box center [651, 294] width 358 height 15
click at [518, 295] on input "text" at bounding box center [651, 294] width 358 height 15
type input "Kevin Cohane"
click at [678, 389] on input "Save" at bounding box center [686, 384] width 47 height 31
type input "Saving..."
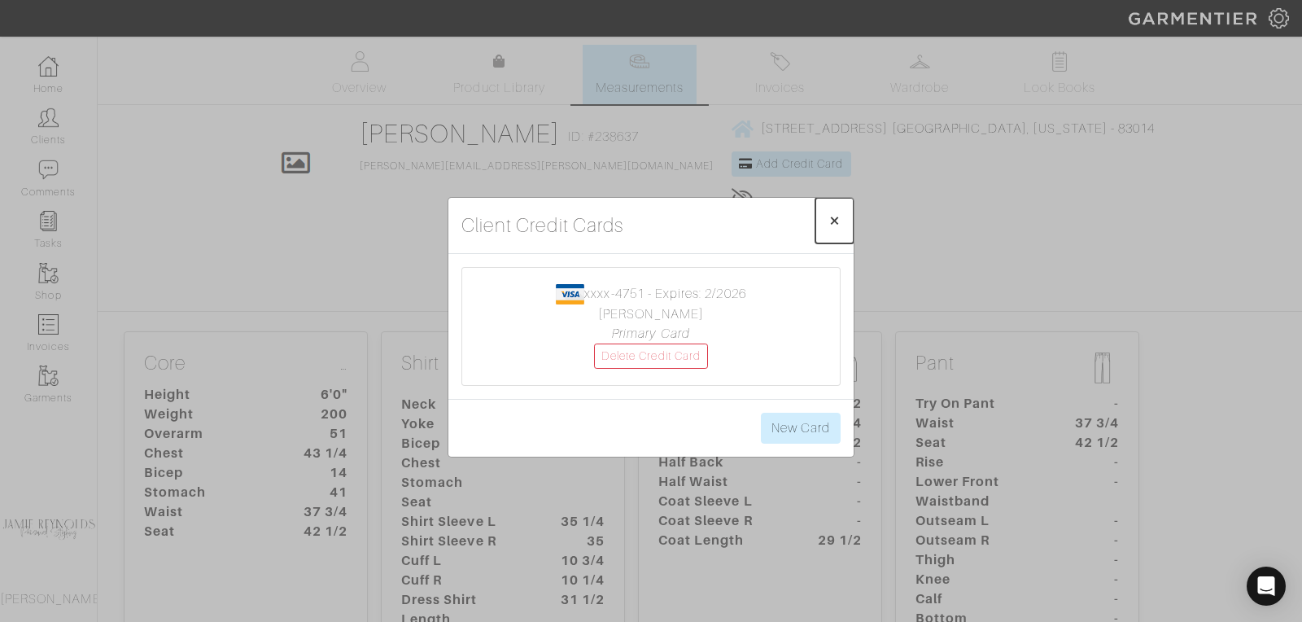
click at [828, 223] on span "×" at bounding box center [834, 220] width 12 height 22
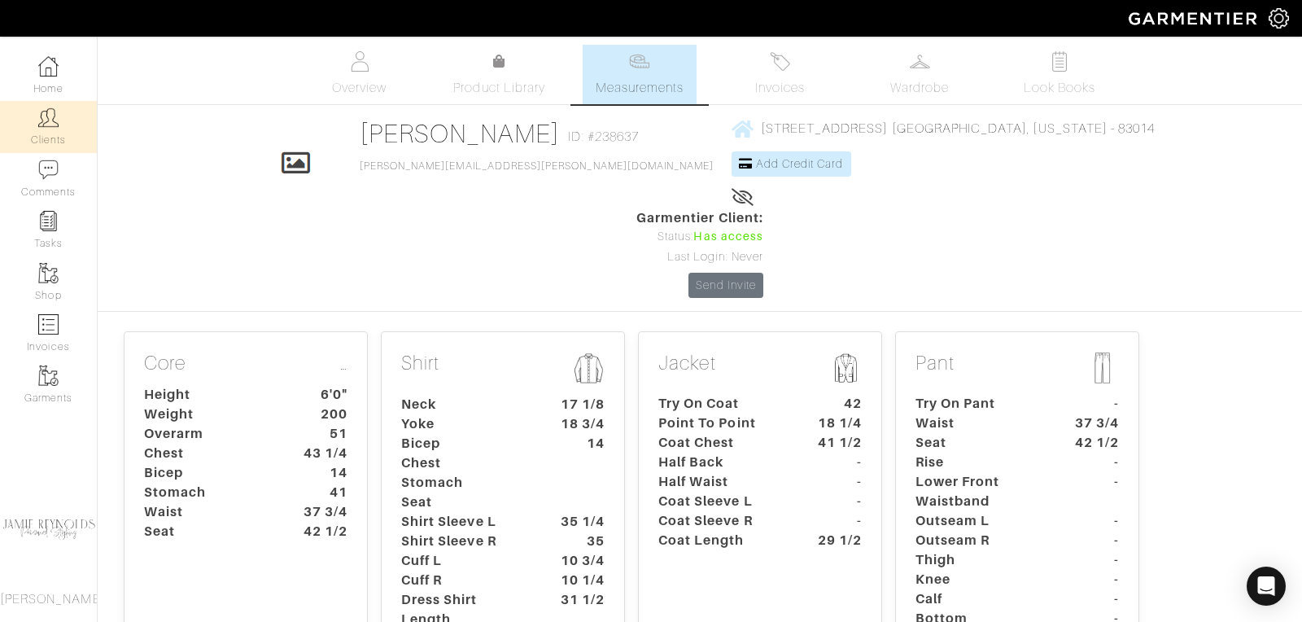
click at [37, 137] on link "Clients" at bounding box center [48, 126] width 97 height 51
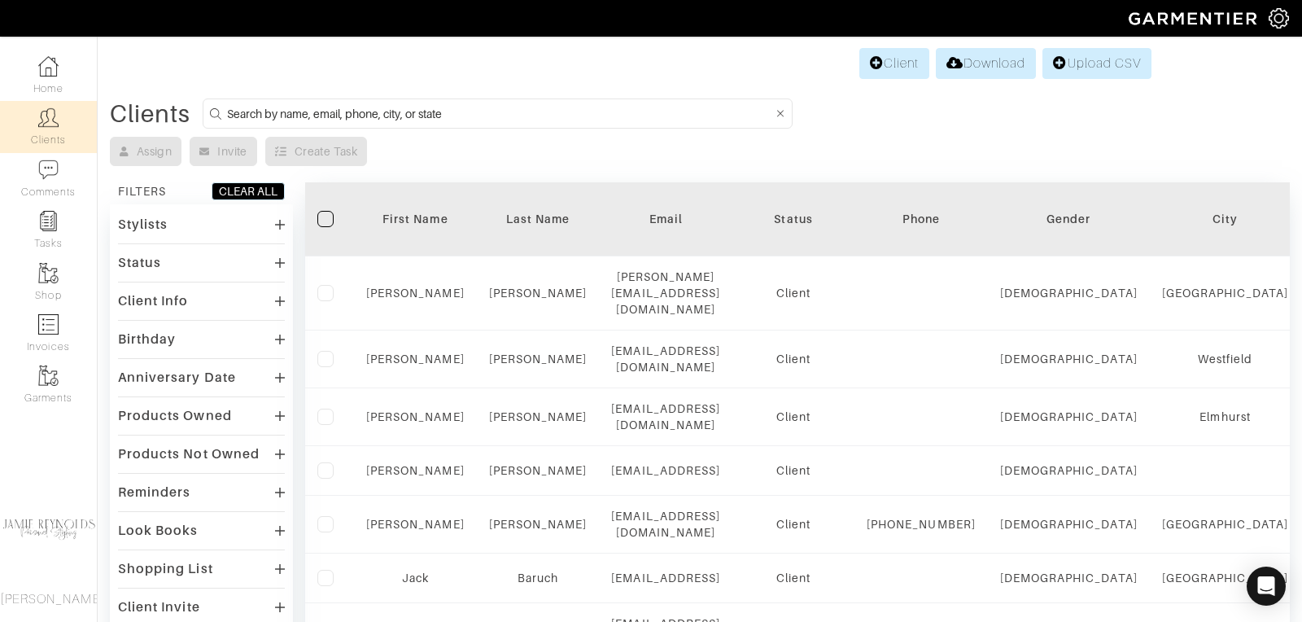
click at [404, 108] on input at bounding box center [499, 113] width 545 height 20
type input "tommy"
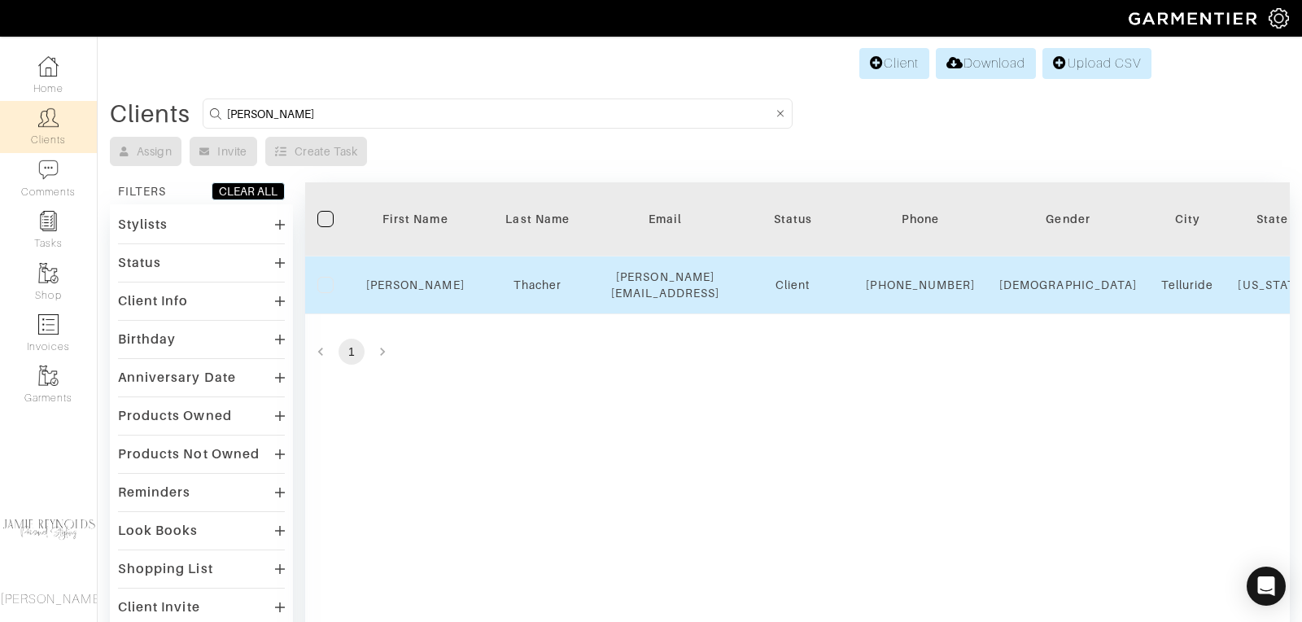
click at [422, 299] on td "Tommy" at bounding box center [415, 285] width 123 height 58
click at [421, 291] on link "Tommy" at bounding box center [415, 284] width 98 height 13
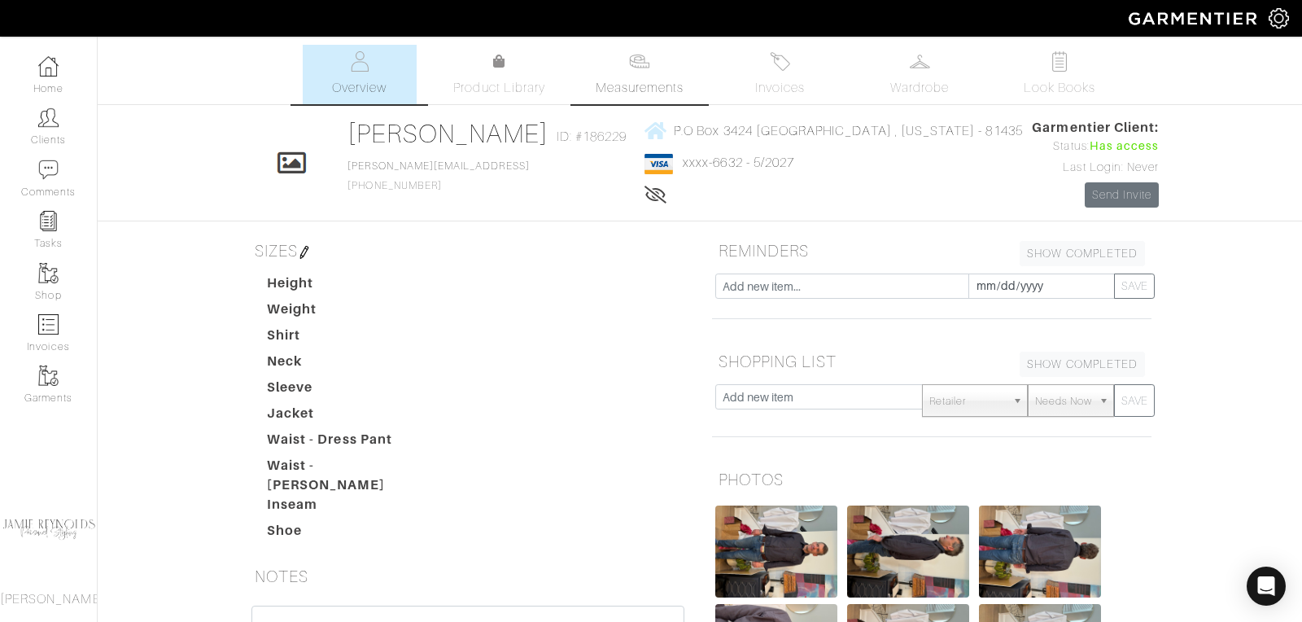
click at [631, 84] on span "Measurements" at bounding box center [640, 88] width 89 height 20
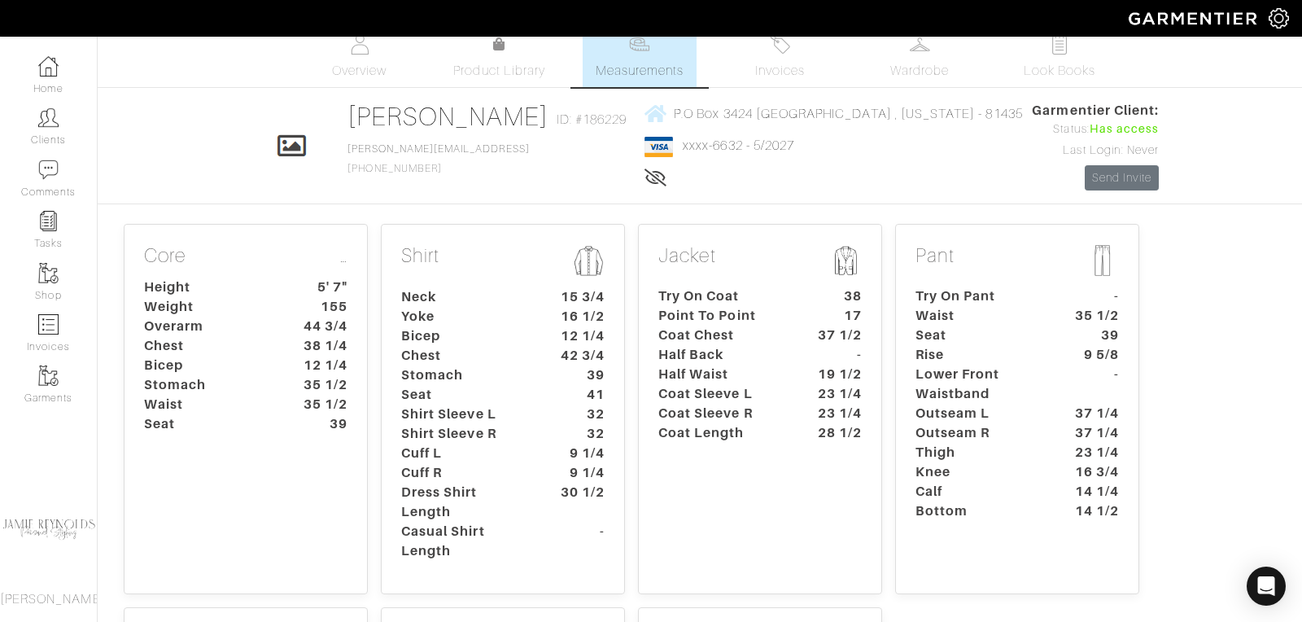
scroll to position [12, 0]
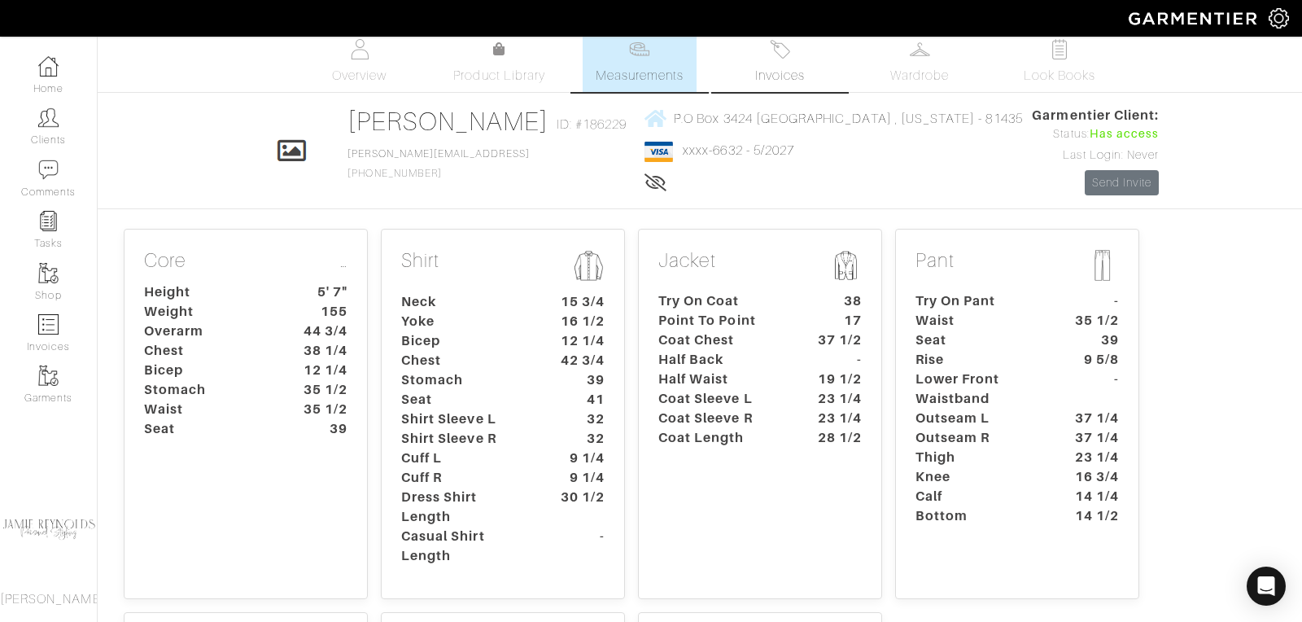
click at [793, 69] on span "Invoices" at bounding box center [780, 76] width 50 height 20
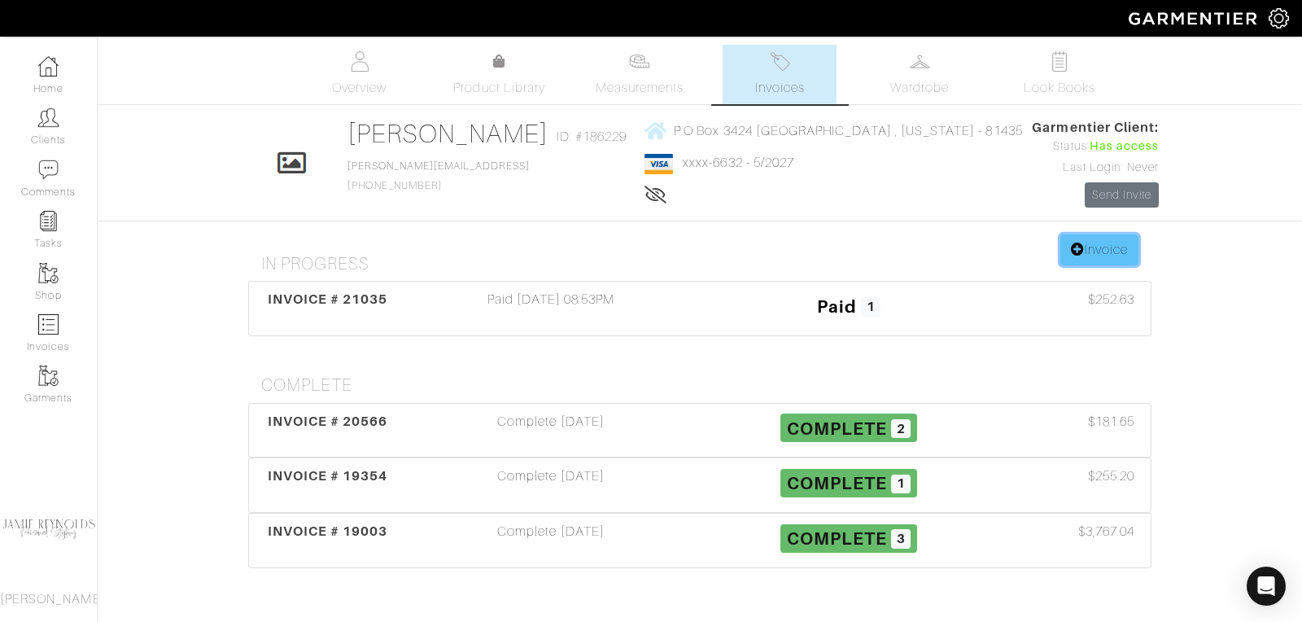
click at [1116, 242] on link "Invoice" at bounding box center [1099, 249] width 78 height 31
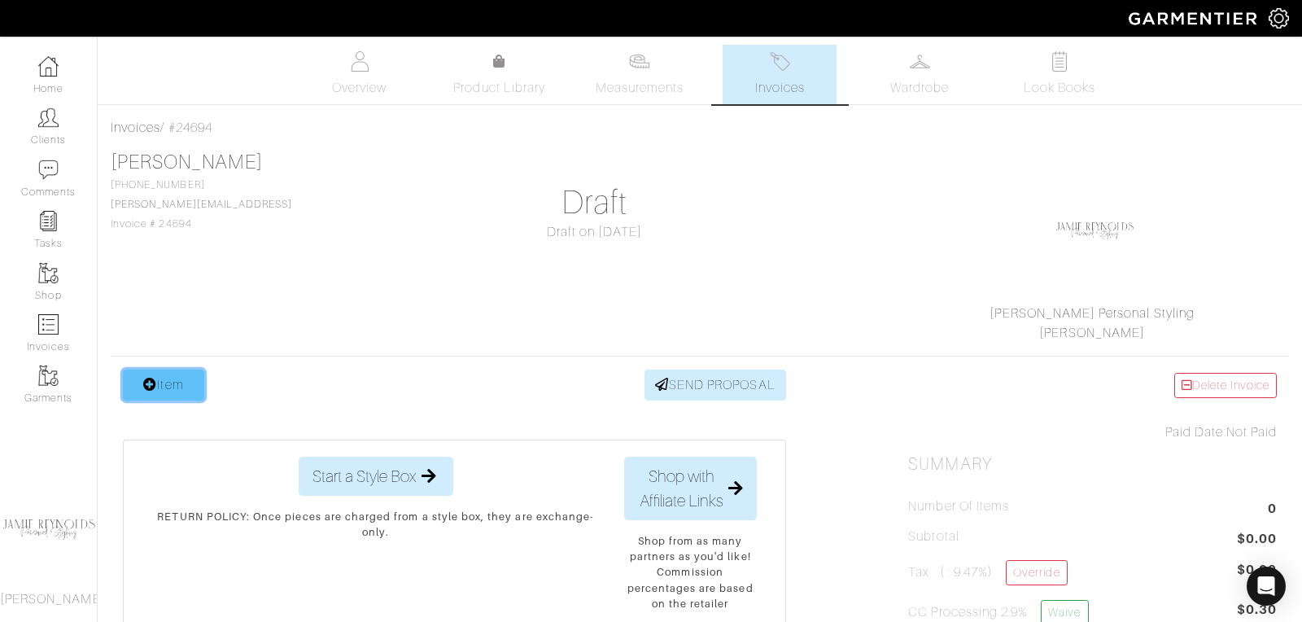
click at [182, 382] on link "Item" at bounding box center [163, 384] width 81 height 31
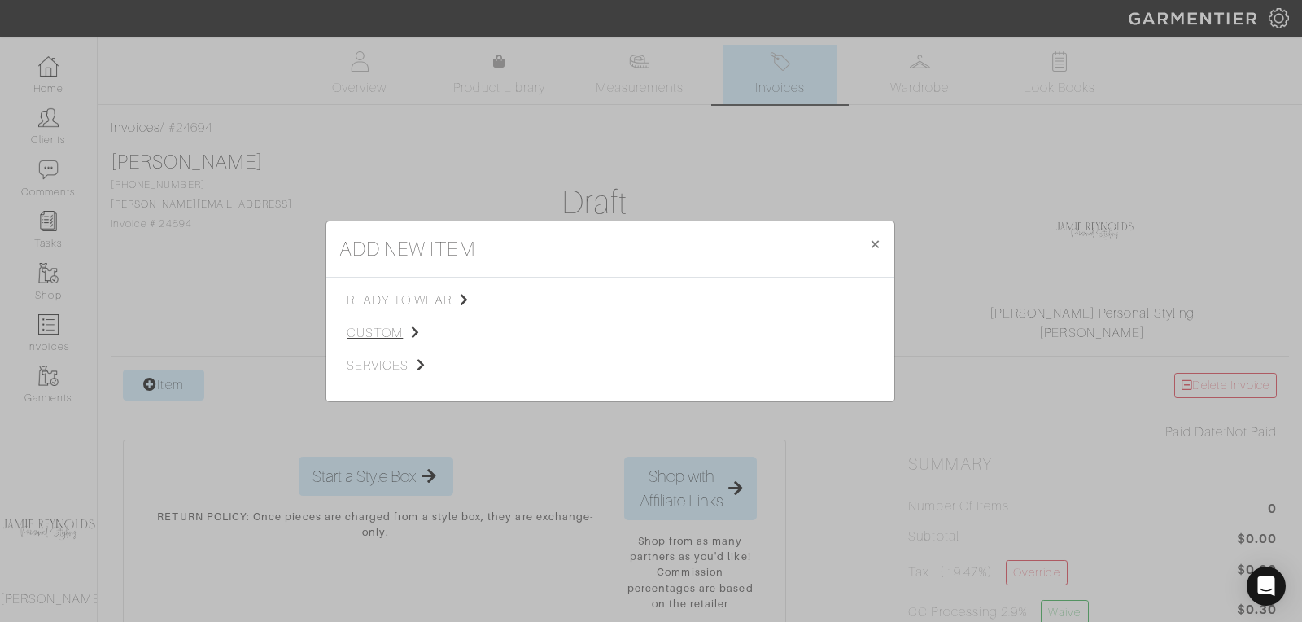
click at [391, 328] on span "custom" at bounding box center [429, 333] width 164 height 20
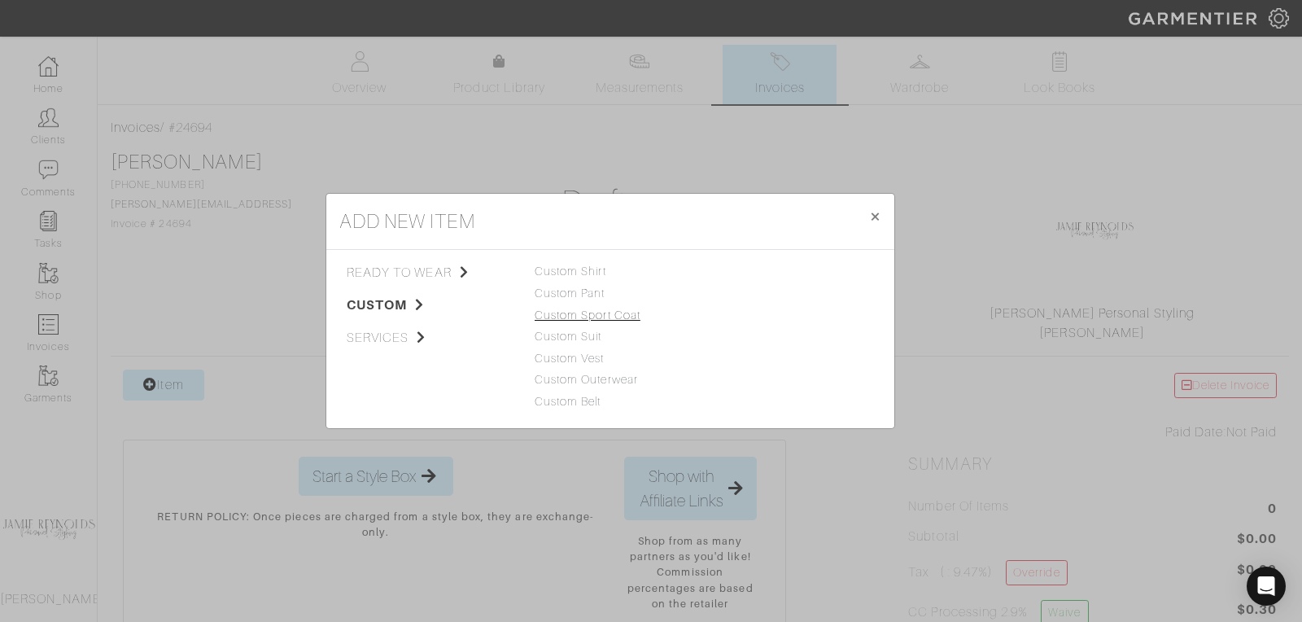
click at [583, 316] on link "Custom Sport Coat" at bounding box center [588, 314] width 106 height 13
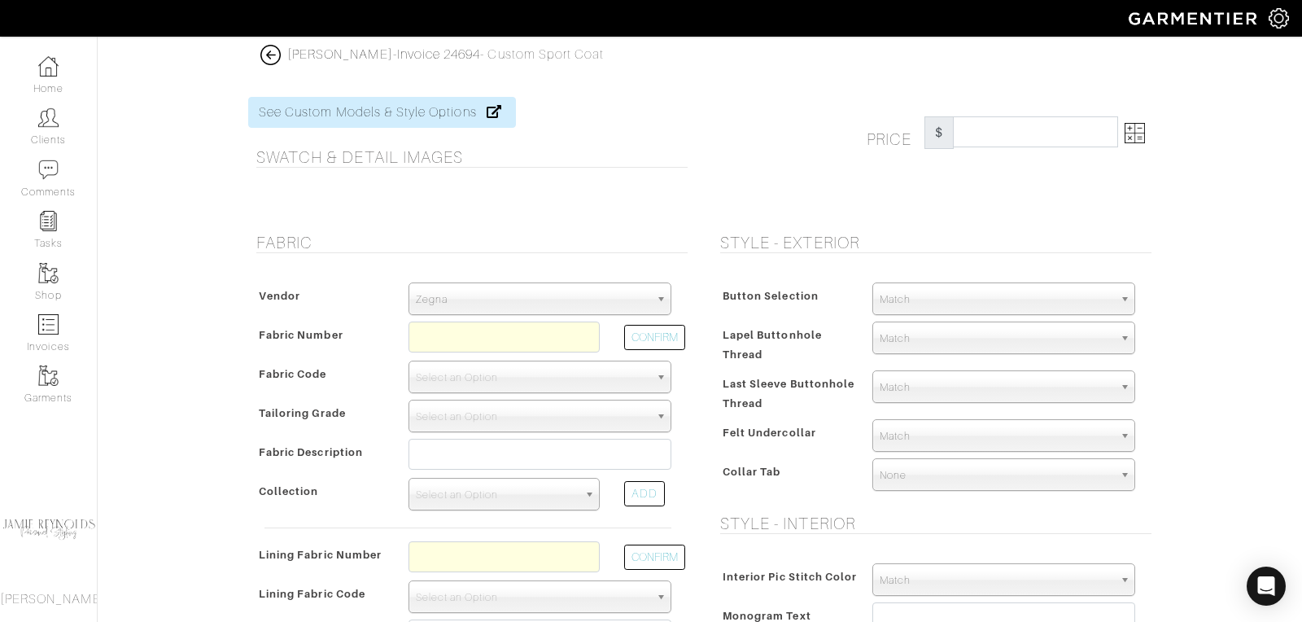
click at [548, 297] on span "Zegna" at bounding box center [533, 299] width 234 height 33
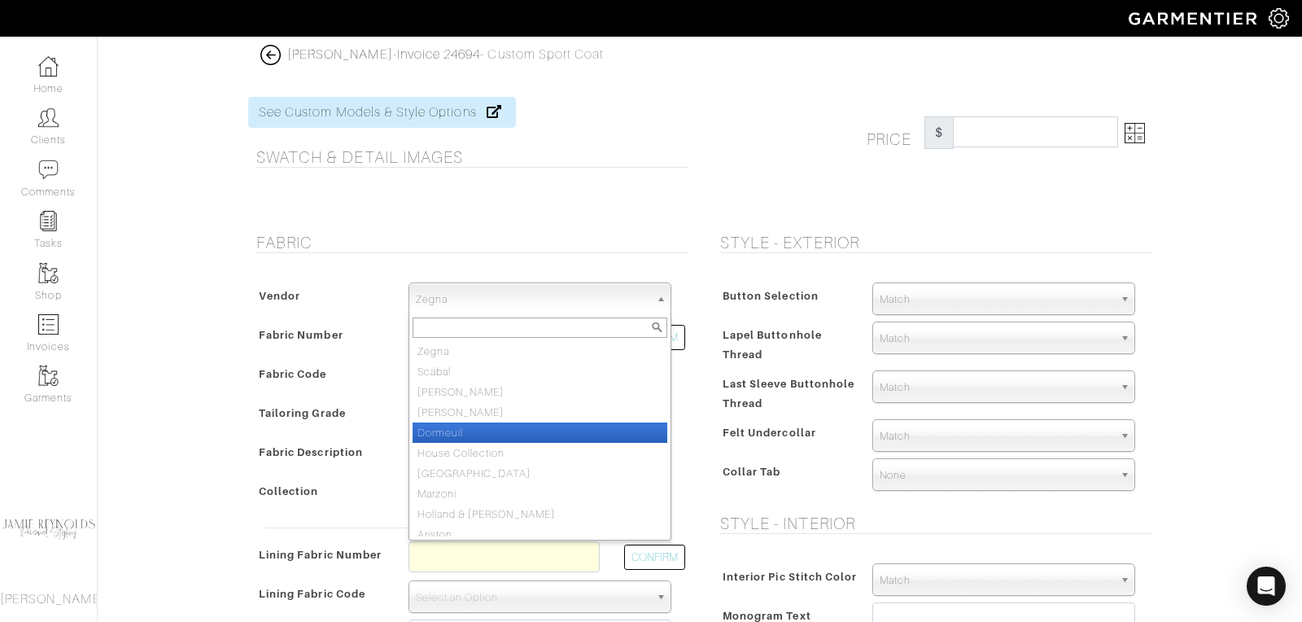
click at [507, 438] on li "Dormeuil" at bounding box center [540, 432] width 255 height 20
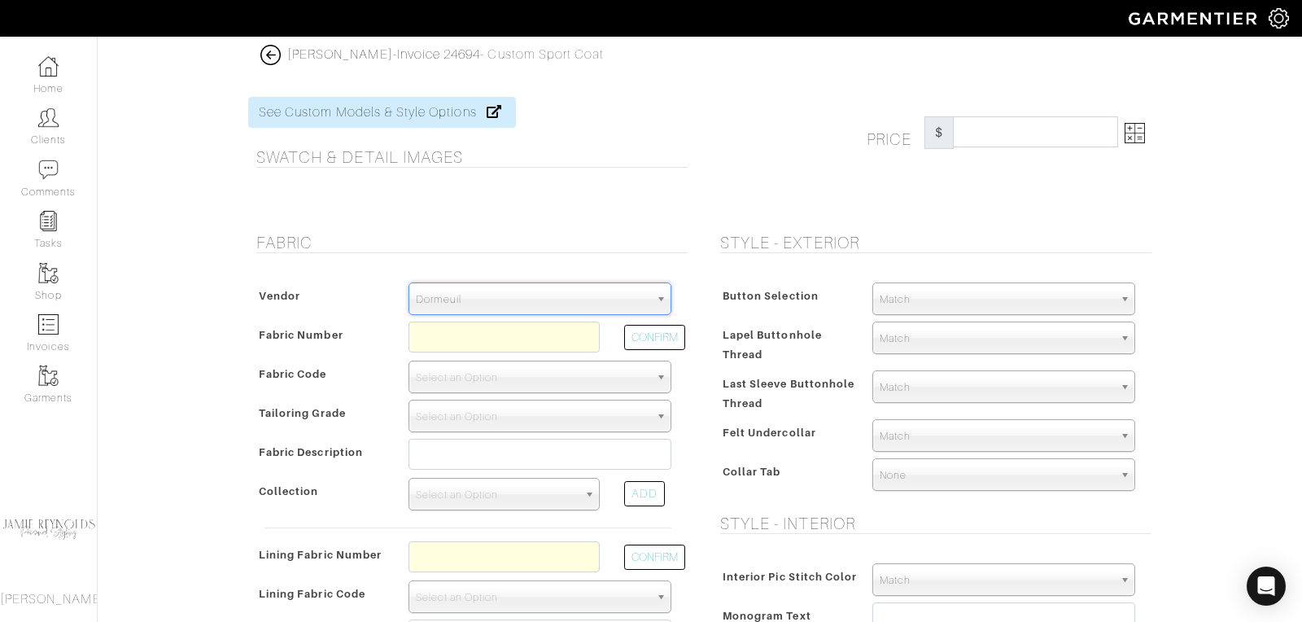
click at [506, 294] on span "Dormeuil" at bounding box center [533, 299] width 234 height 33
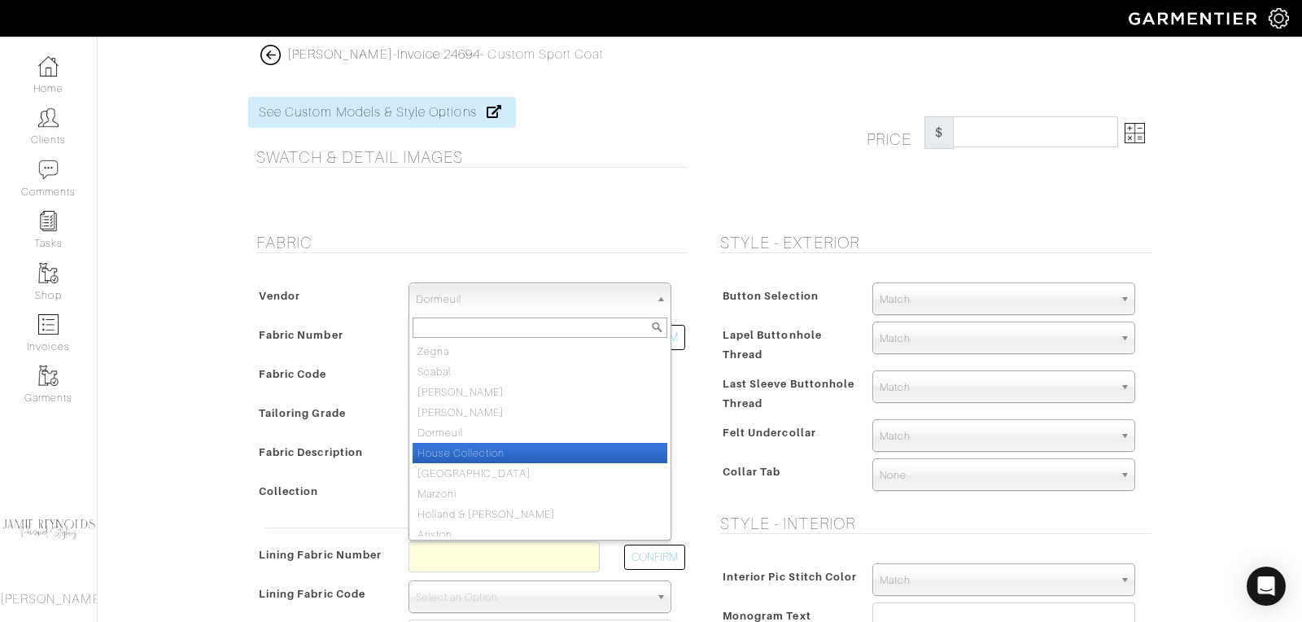
click at [480, 446] on li "House Collection" at bounding box center [540, 453] width 255 height 20
select select "75"
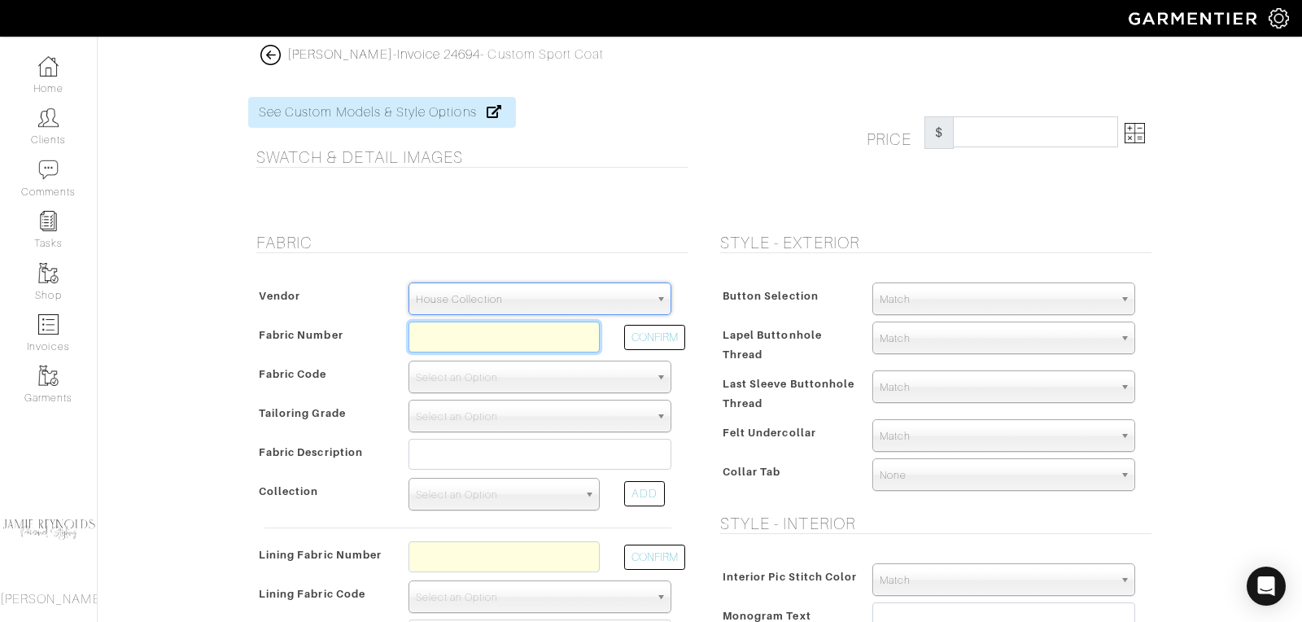
click at [463, 339] on input "text" at bounding box center [503, 336] width 191 height 31
click at [640, 330] on button "CONFIRM" at bounding box center [654, 337] width 61 height 25
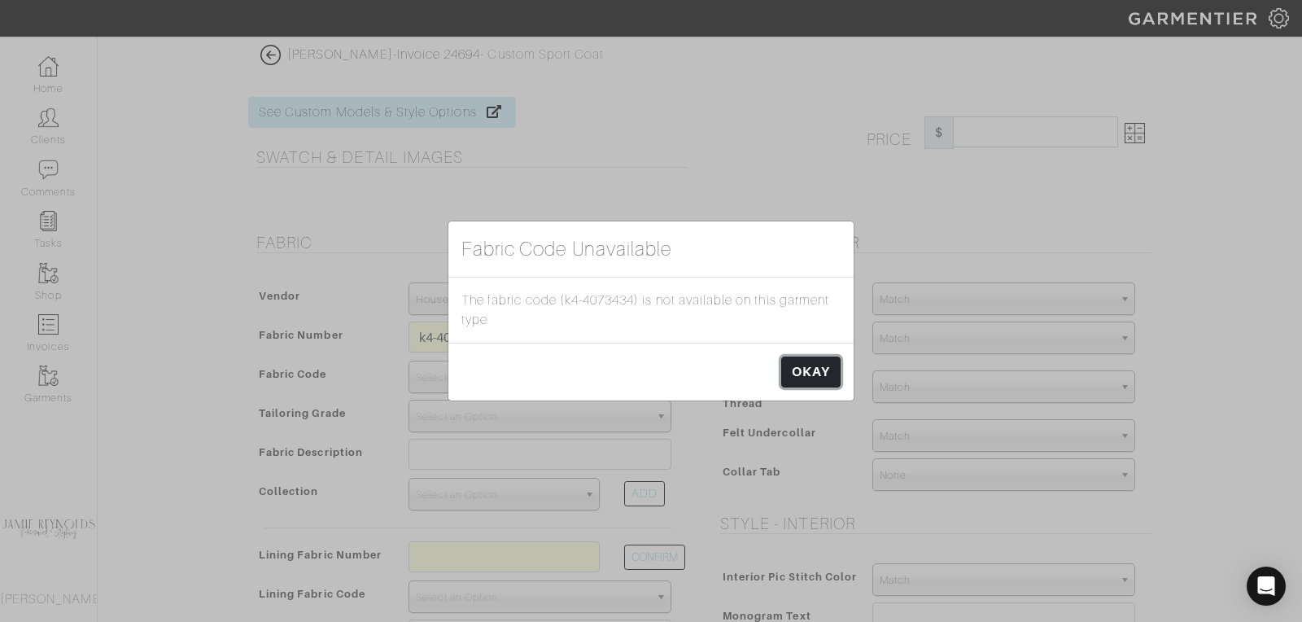
click at [829, 362] on link "OKAY" at bounding box center [810, 371] width 59 height 31
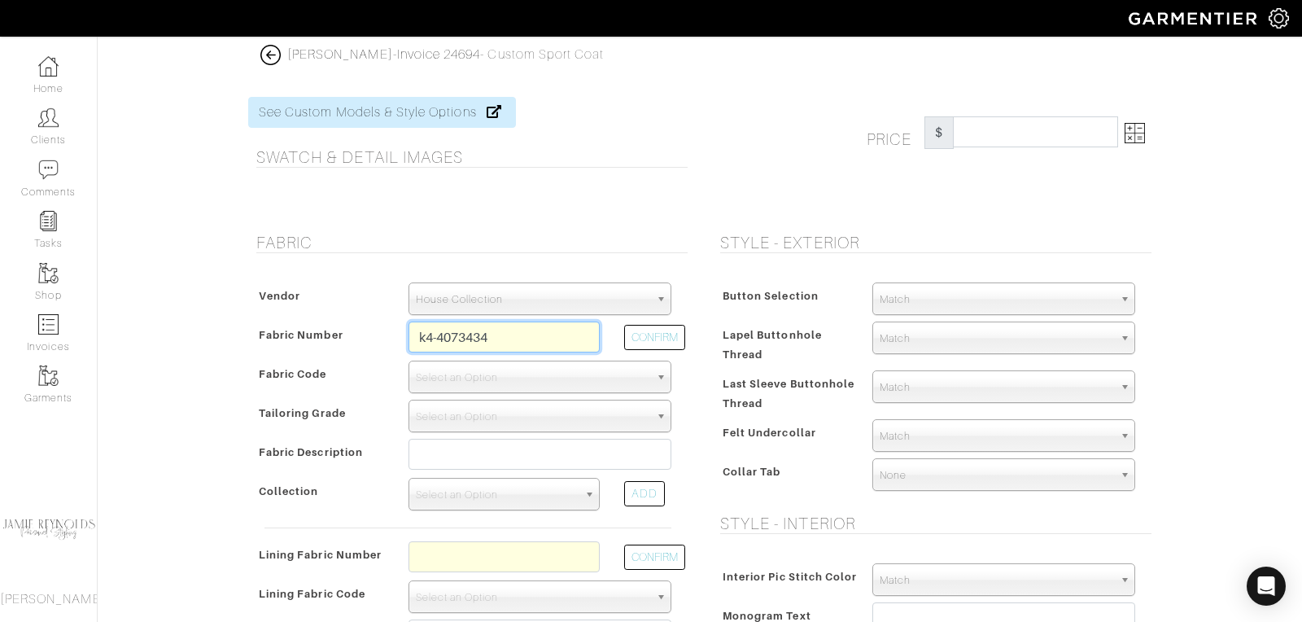
click at [518, 333] on input "k4-4073434" at bounding box center [503, 336] width 191 height 31
click at [653, 321] on div "CONFIRM" at bounding box center [648, 340] width 72 height 39
click at [648, 328] on button "CONFIRM" at bounding box center [654, 337] width 61 height 25
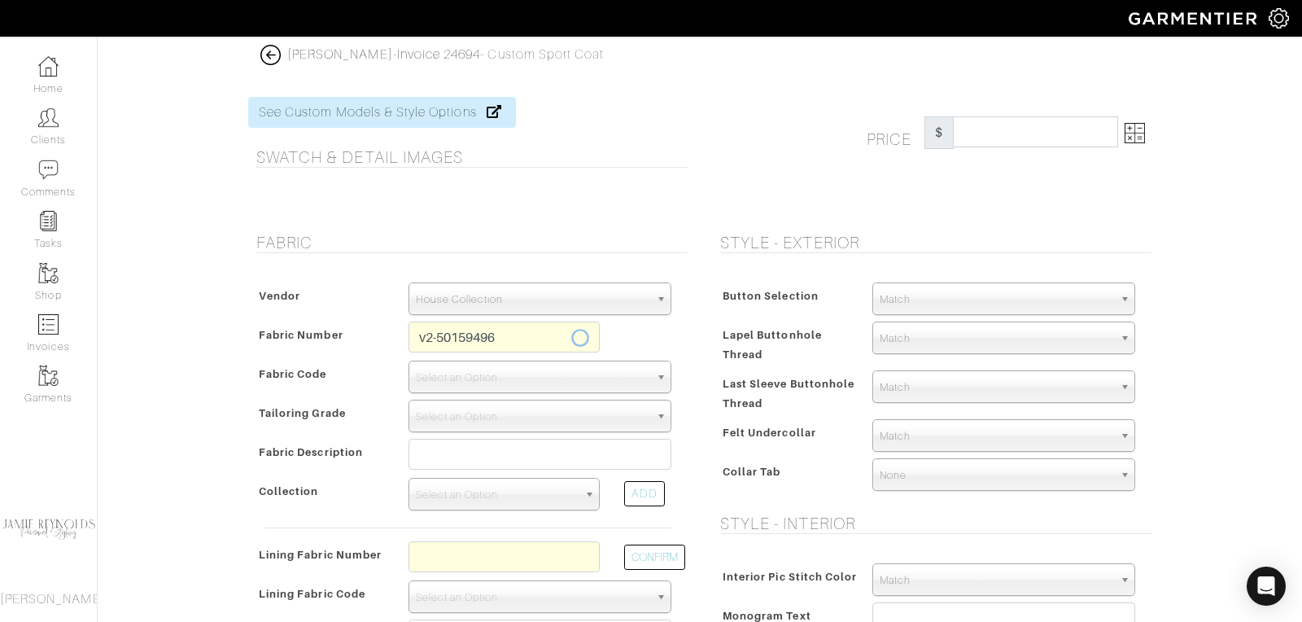
type input "V2-50159496"
select select "905"
type input "Charcoal Mesh"
select select
type input "1416.67"
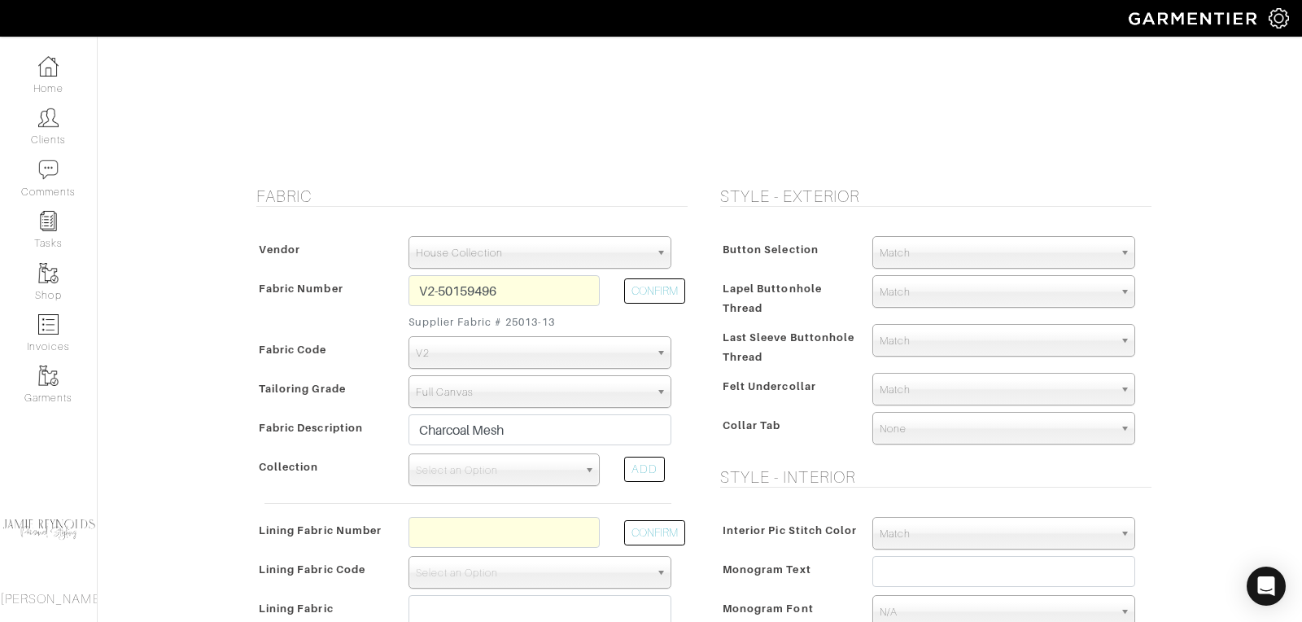
scroll to position [189, 0]
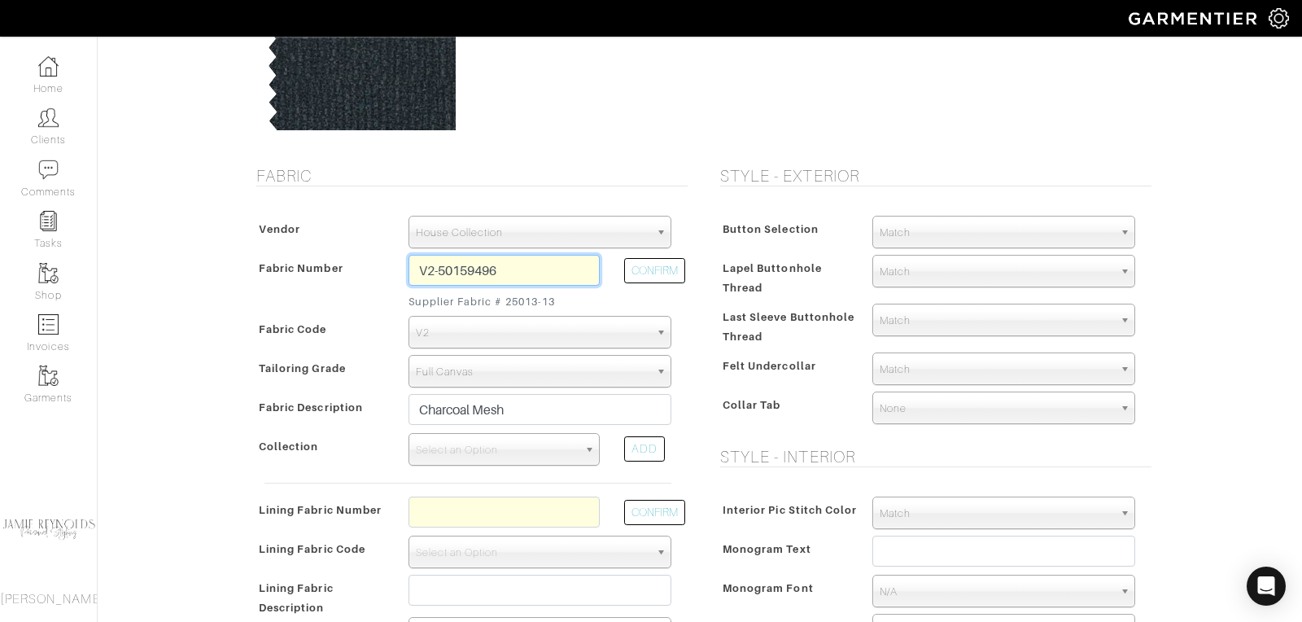
click at [500, 272] on input "V2-50159496" at bounding box center [503, 270] width 191 height 31
type input "V2-50159483"
click at [667, 268] on button "CONFIRM" at bounding box center [654, 270] width 61 height 25
type input "Tan Mesh"
select select
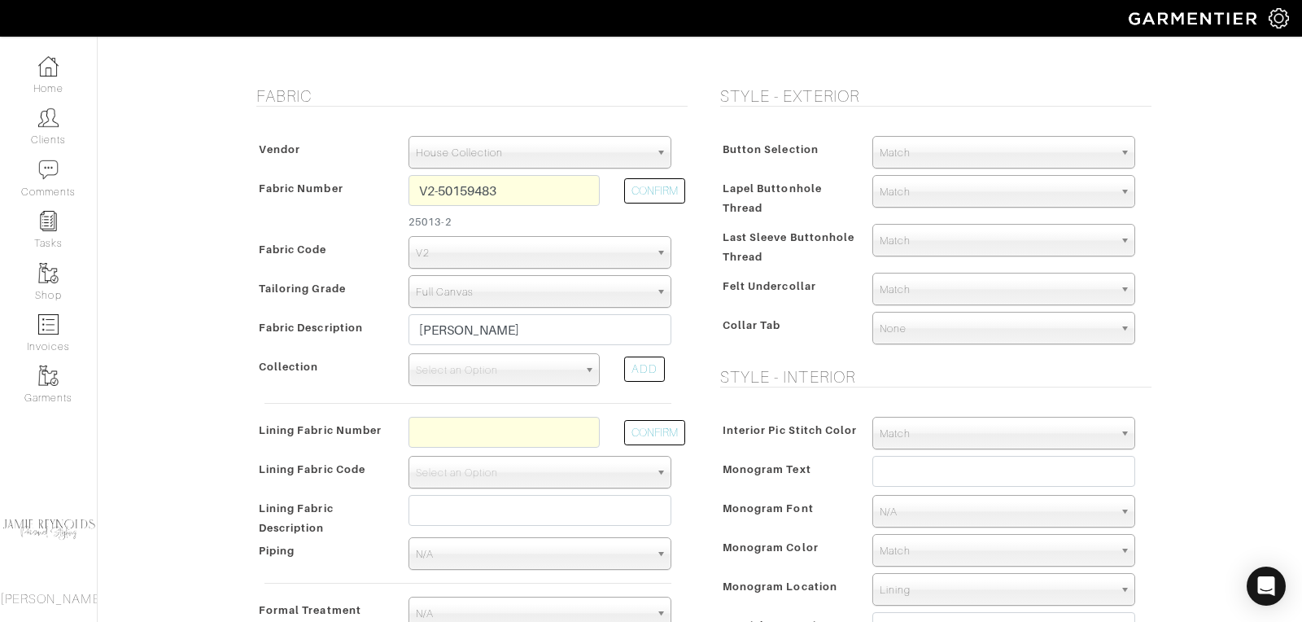
scroll to position [275, 0]
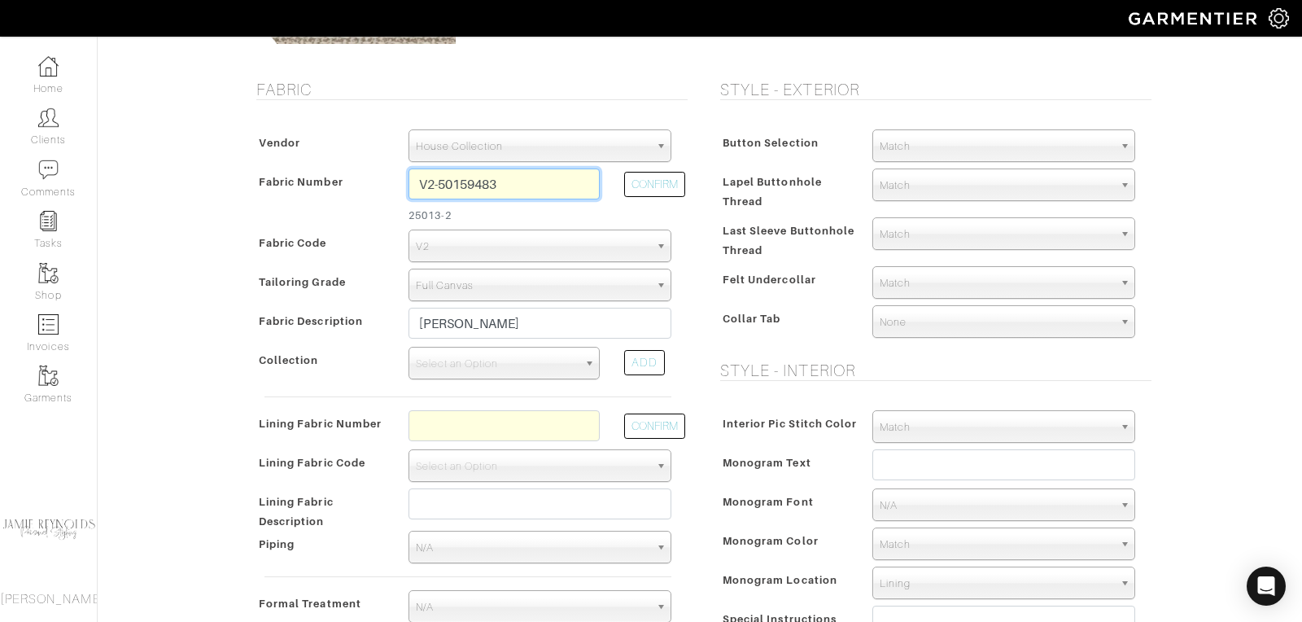
click at [507, 182] on input "V2-50159483" at bounding box center [503, 183] width 191 height 31
type input "V2-50159496"
click at [642, 178] on button "CONFIRM" at bounding box center [654, 184] width 61 height 25
type input "Charcoal Mesh"
select select
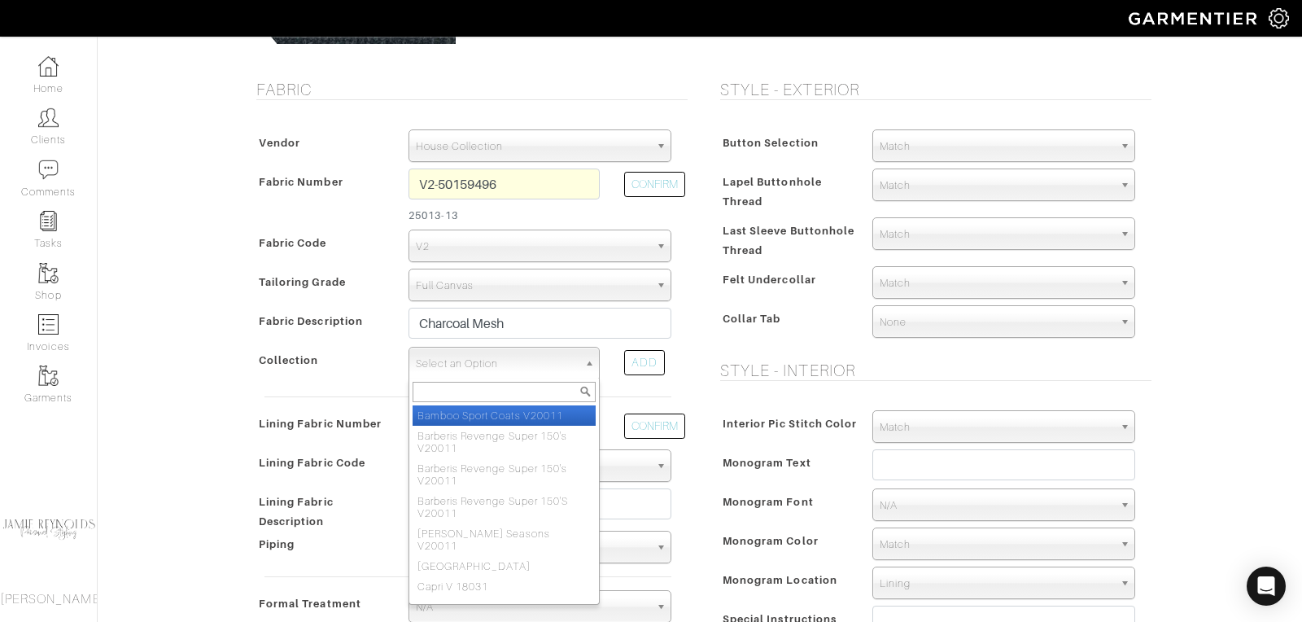
click at [532, 361] on span "Select an Option" at bounding box center [497, 363] width 162 height 33
type input "s"
type input "lan"
click at [486, 409] on li "Lan ificio di Lusso Alto V25011" at bounding box center [504, 415] width 183 height 20
select select "1072"
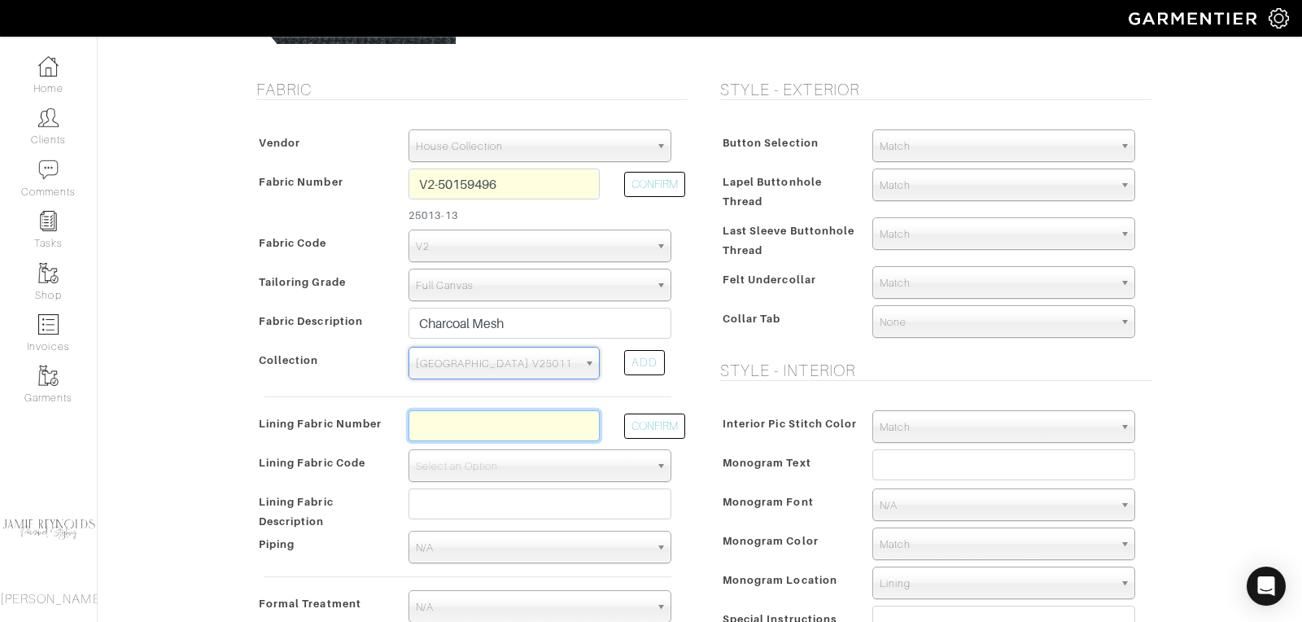
click at [477, 419] on input "text" at bounding box center [503, 425] width 191 height 31
type input "l4-50168248"
click at [645, 420] on button "CONFIRM" at bounding box center [654, 425] width 61 height 25
select select "6295"
type input "Run Wild (Horses)"
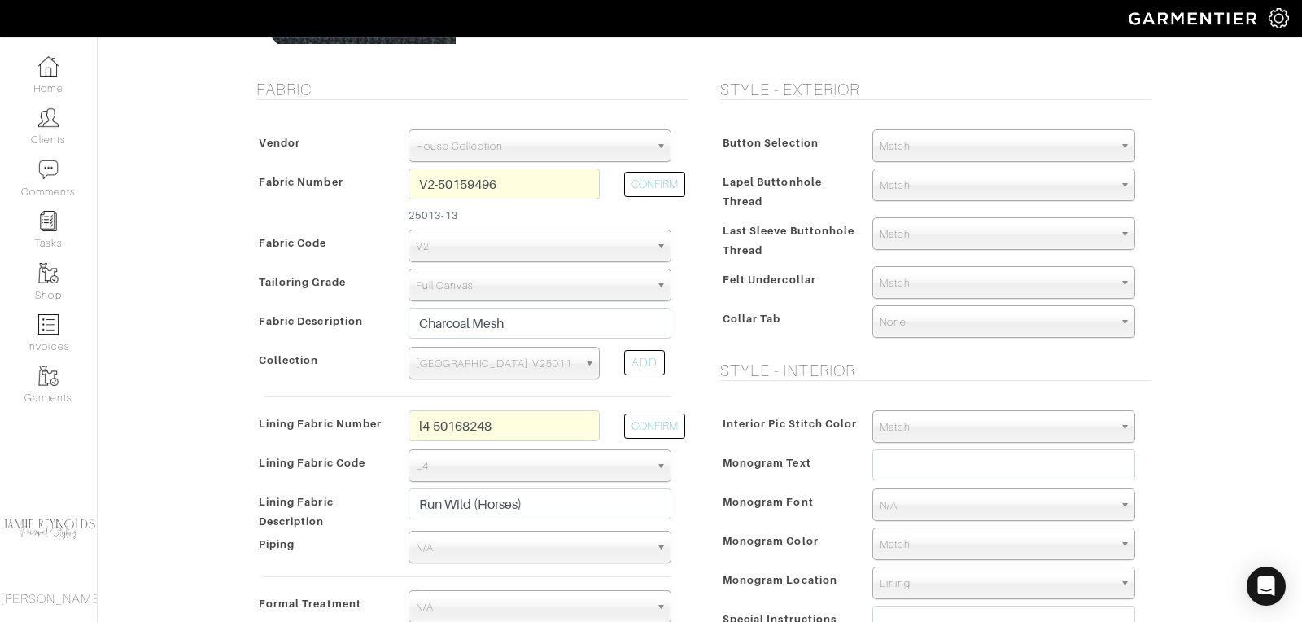
type input "1466.67"
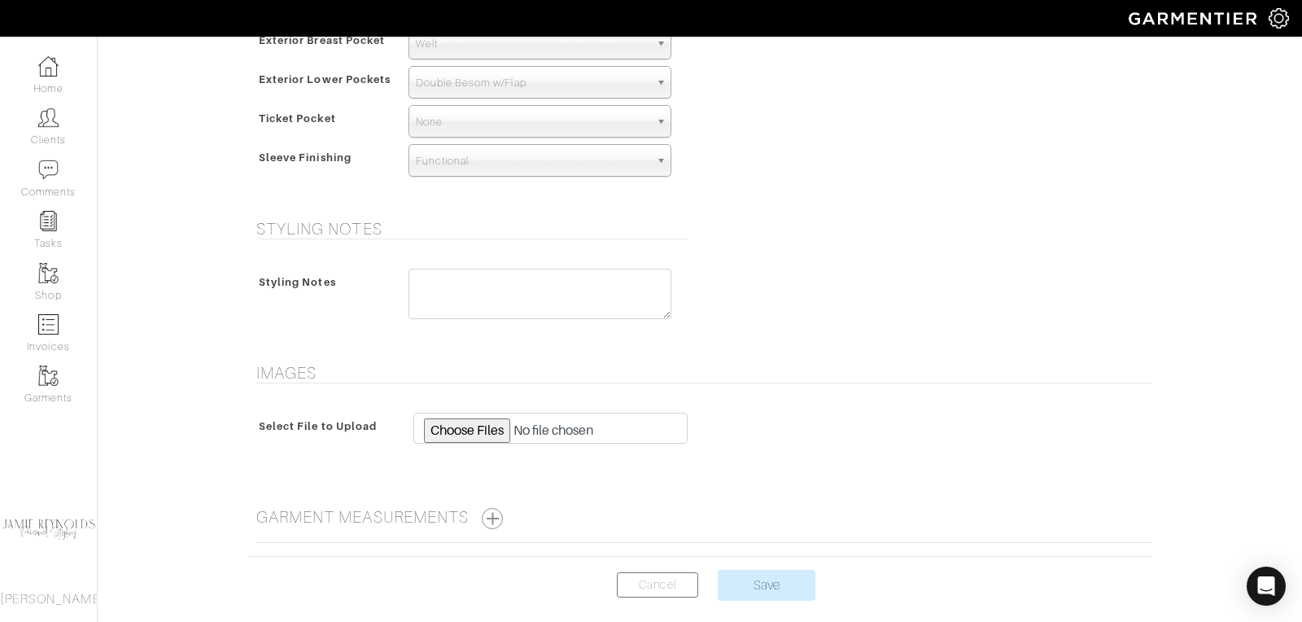
scroll to position [1184, 0]
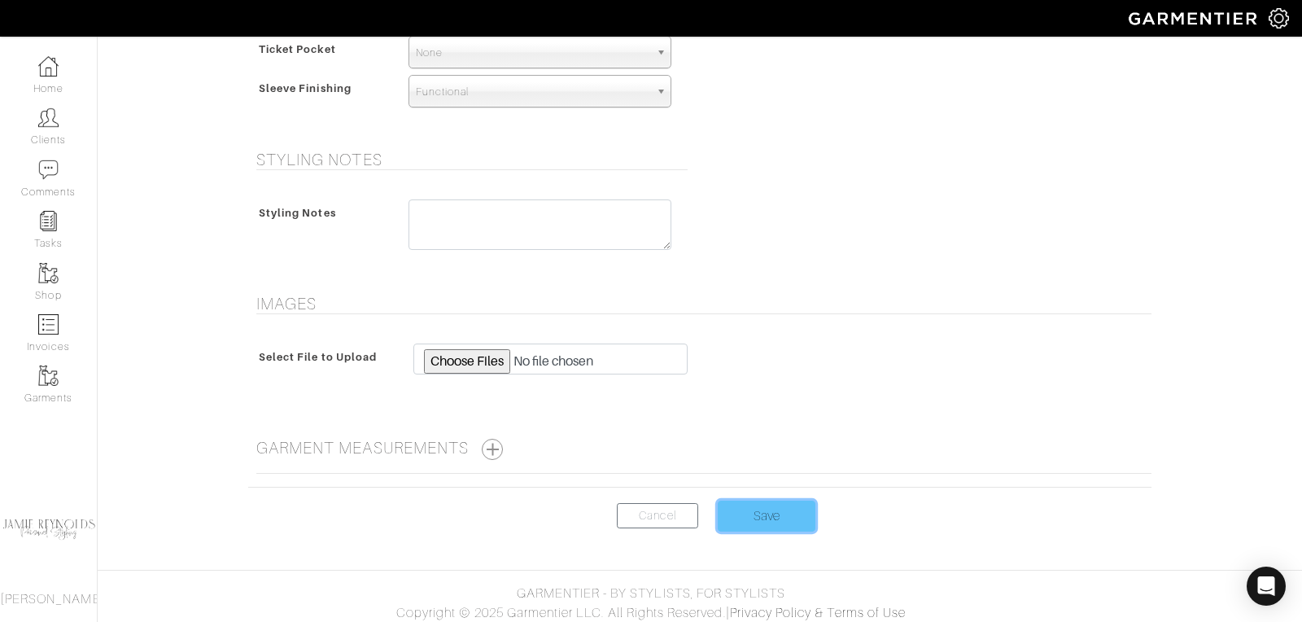
click at [755, 504] on input "Save" at bounding box center [767, 515] width 98 height 31
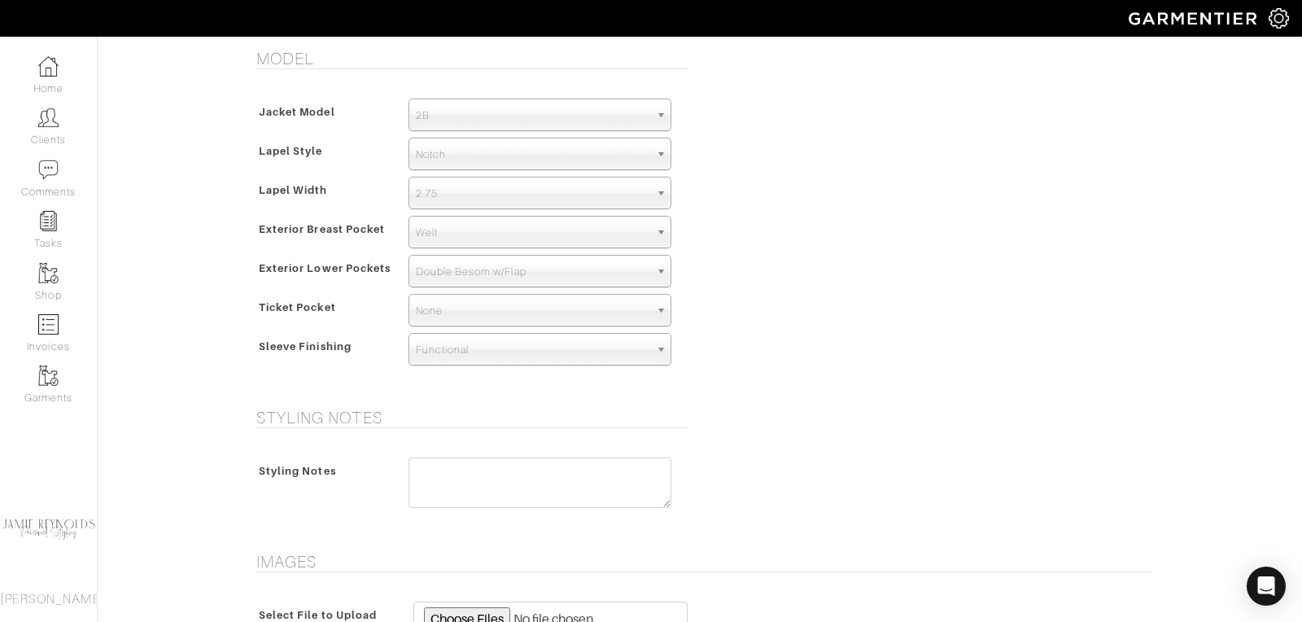
scroll to position [909, 0]
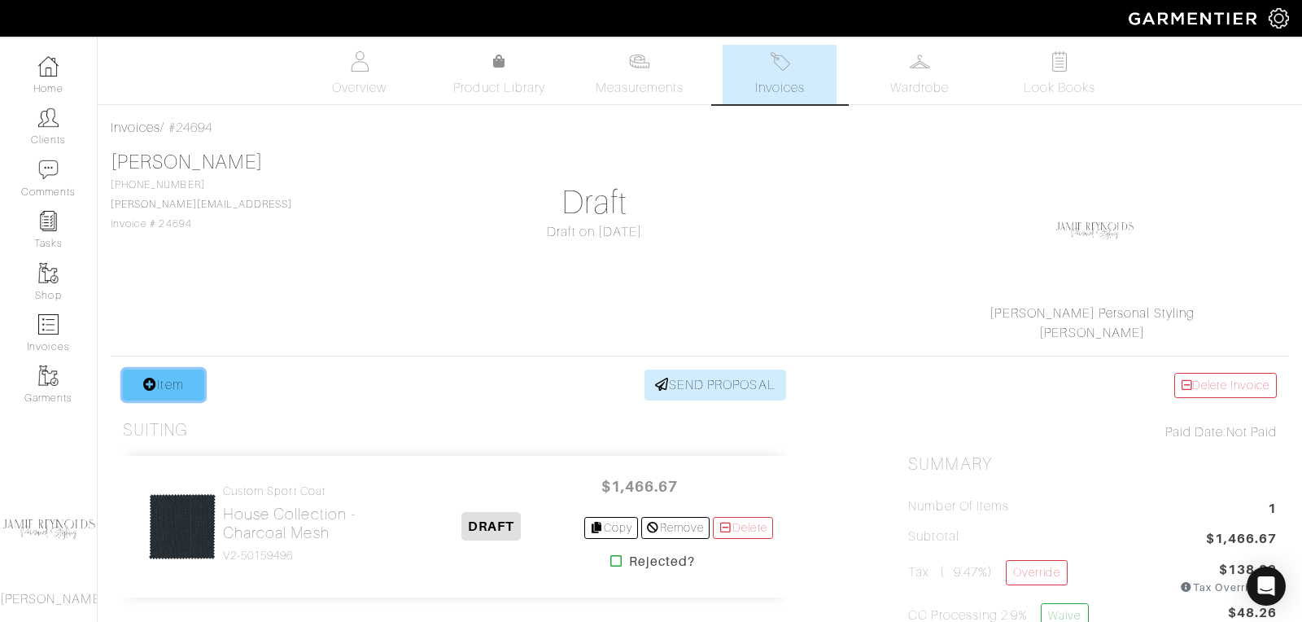
click at [185, 385] on link "Item" at bounding box center [163, 384] width 81 height 31
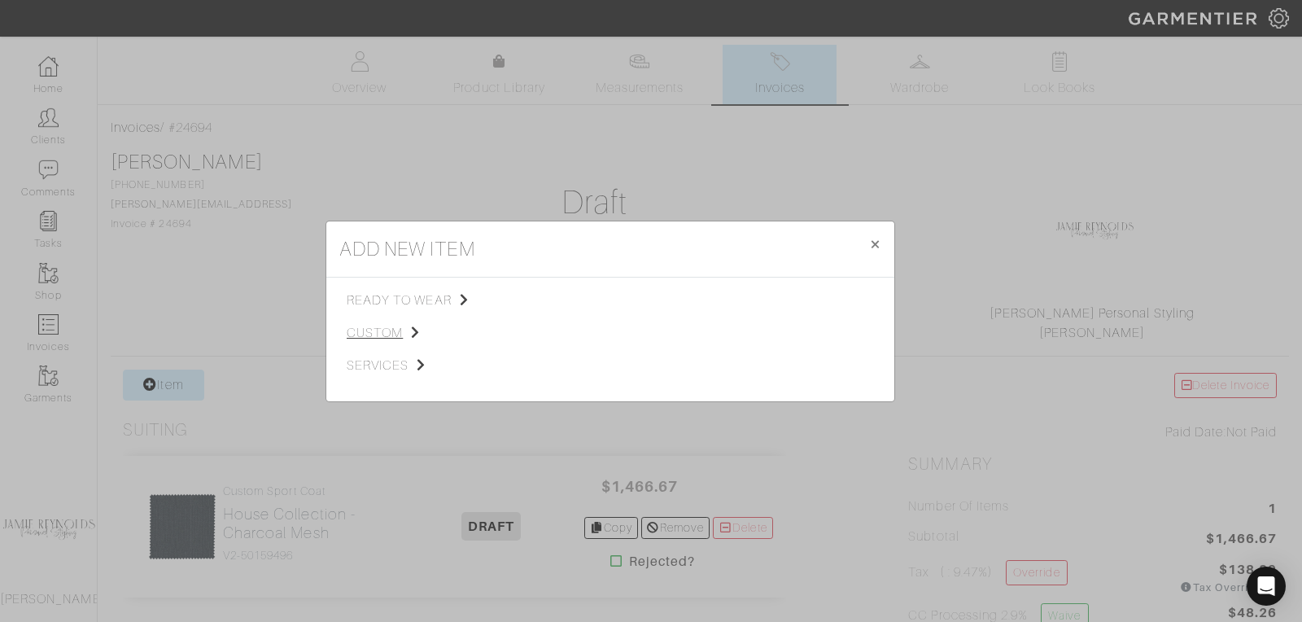
click at [387, 325] on span "custom" at bounding box center [429, 333] width 164 height 20
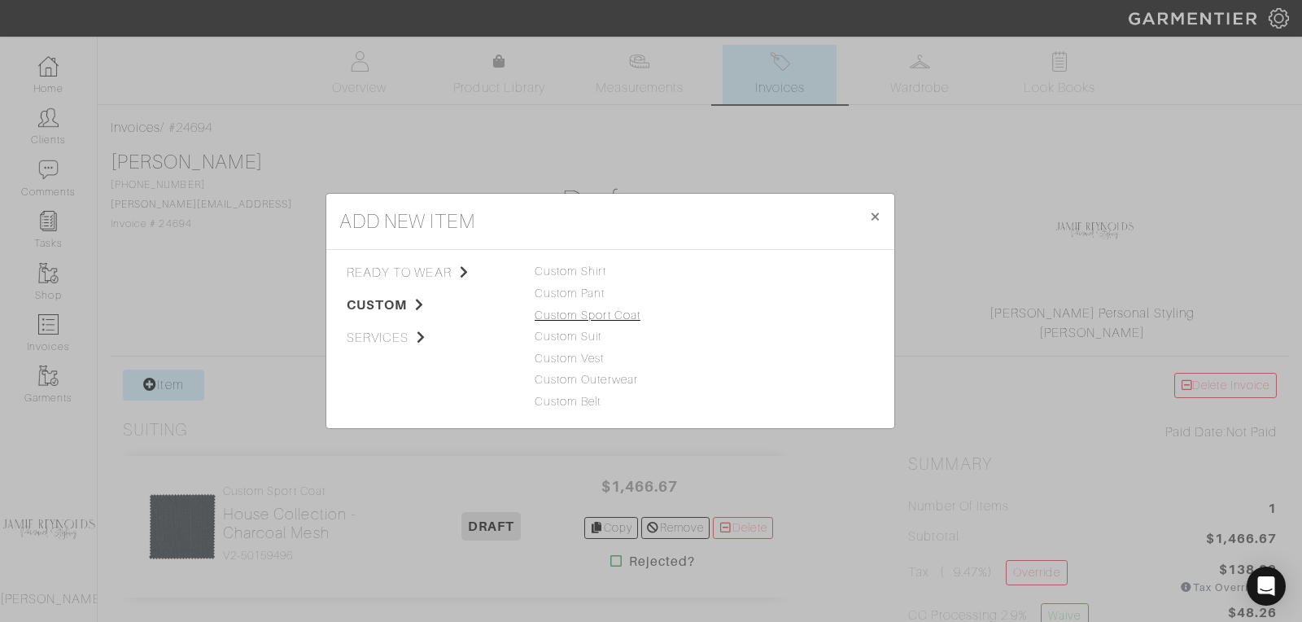
click at [570, 317] on link "Custom Sport Coat" at bounding box center [588, 314] width 106 height 13
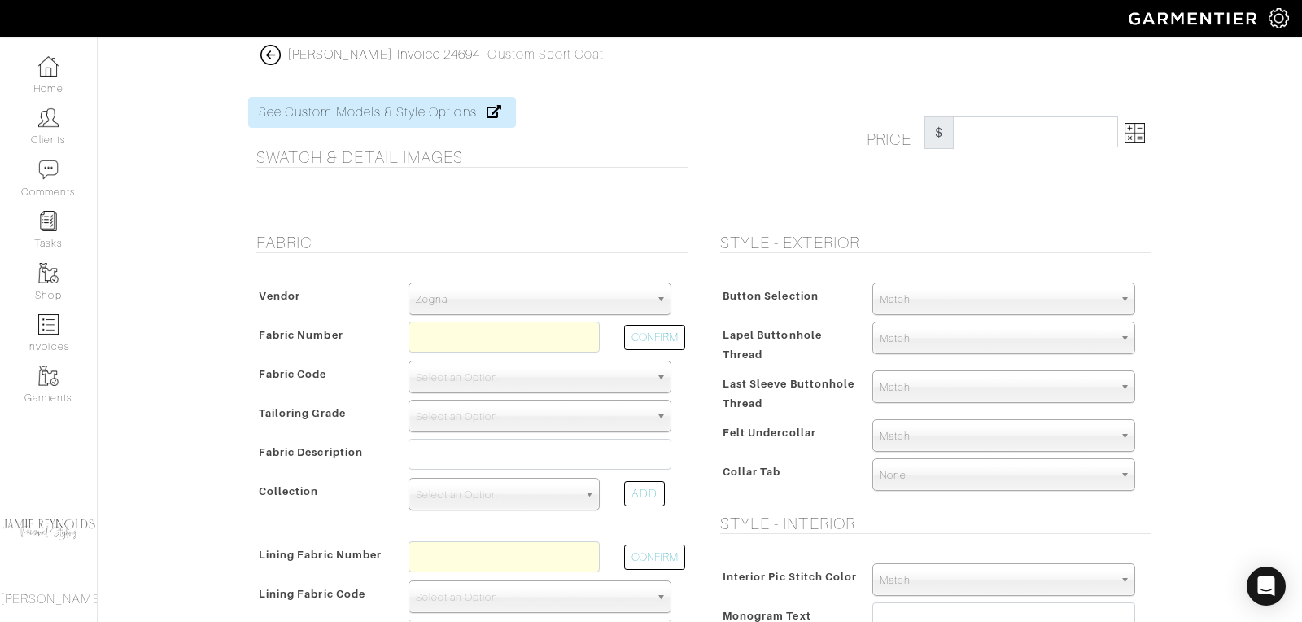
click at [562, 292] on span "Zegna" at bounding box center [533, 299] width 234 height 33
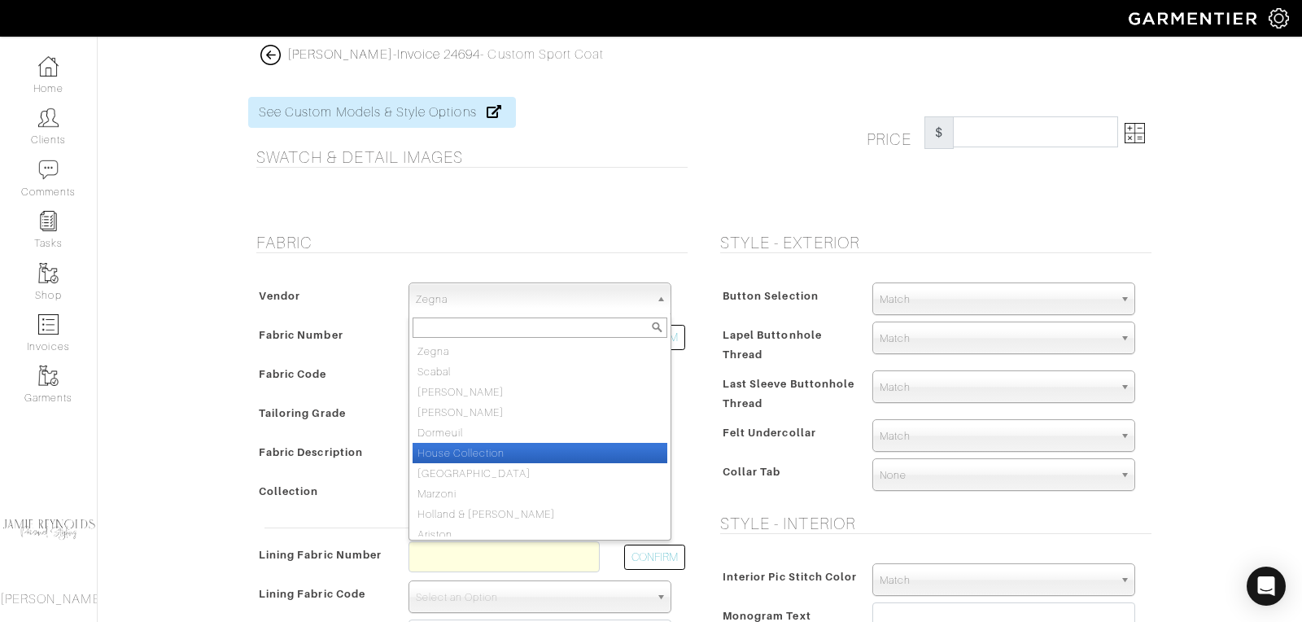
click at [524, 443] on li "House Collection" at bounding box center [540, 453] width 255 height 20
select select "75"
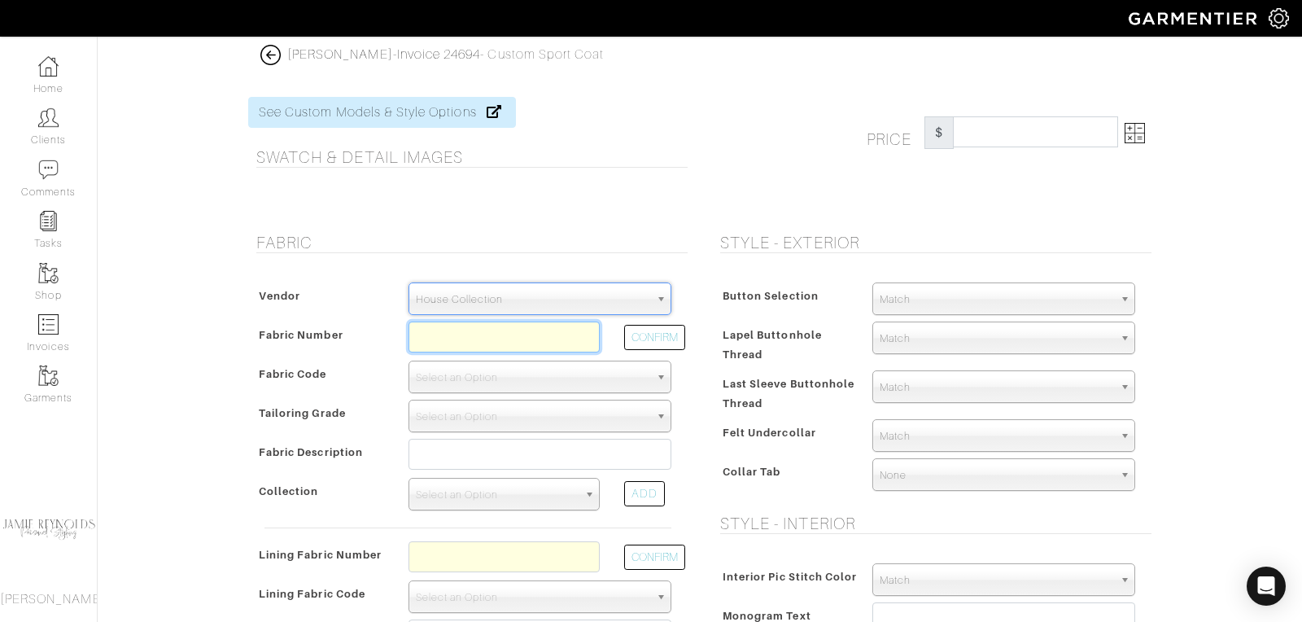
click at [471, 344] on input "text" at bounding box center [503, 336] width 191 height 31
type input "l"
click at [667, 337] on button "CONFIRM" at bounding box center [654, 337] width 61 height 25
type input "V2-50159483"
select select "905"
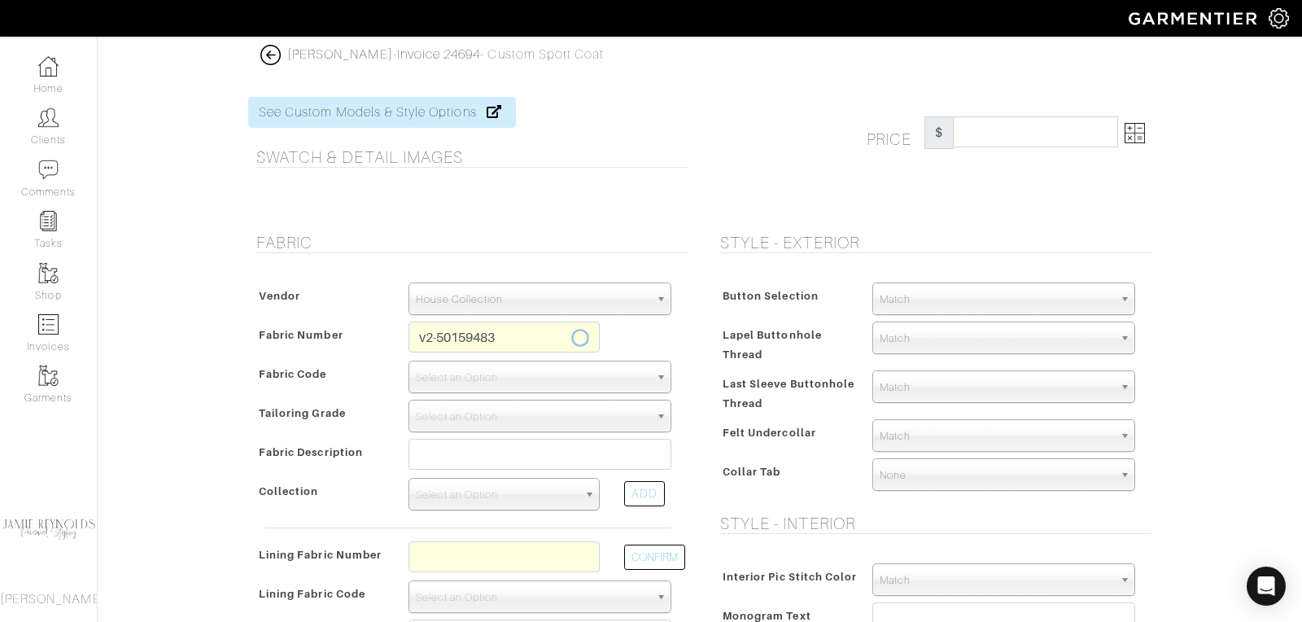
type input "Tan Mesh"
select select
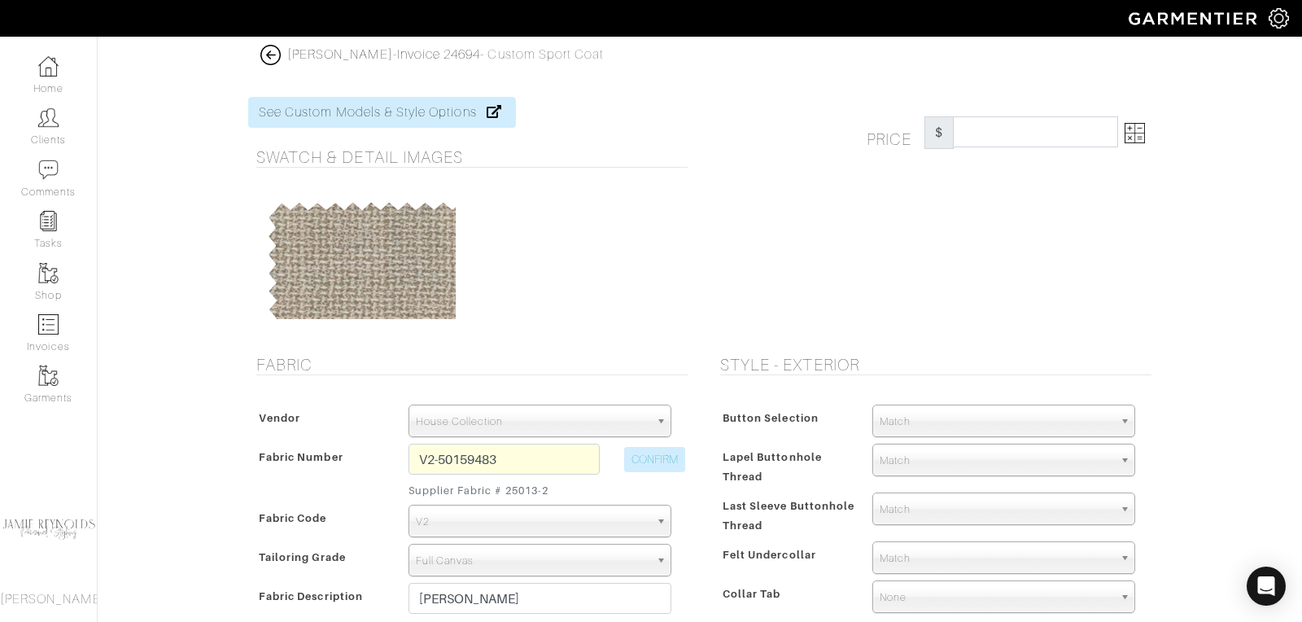
type input "1416.67"
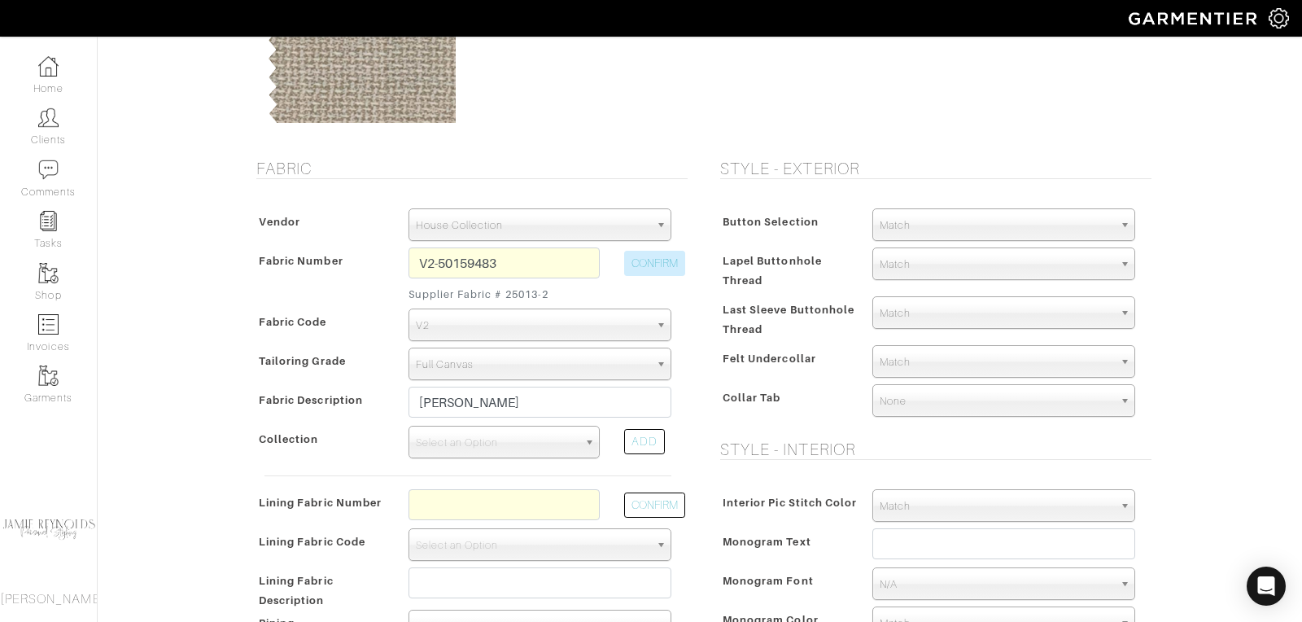
scroll to position [299, 0]
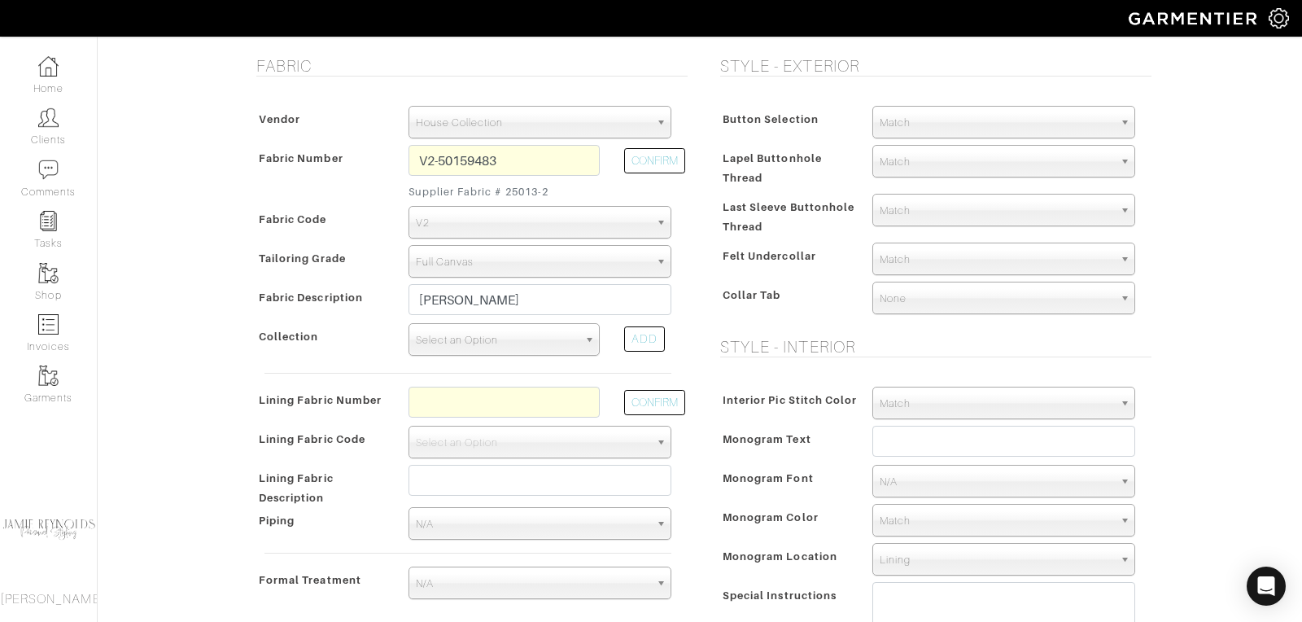
click at [492, 352] on span "Select an Option" at bounding box center [497, 340] width 162 height 33
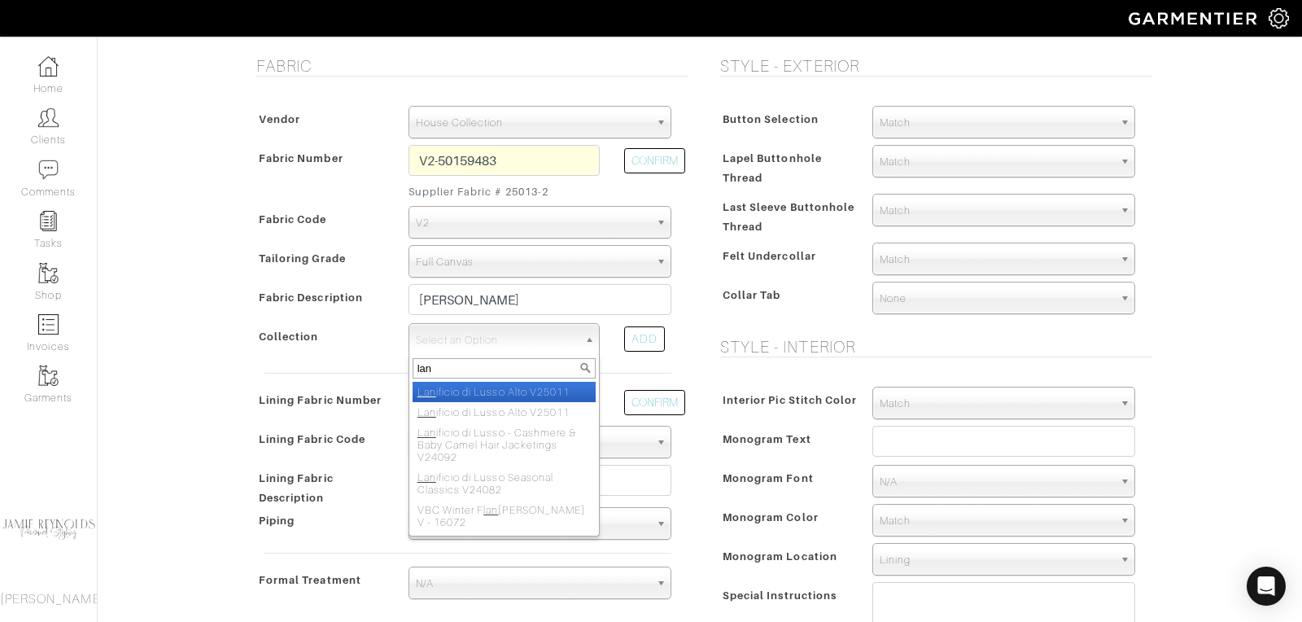
type input "lan"
click at [498, 387] on li "Lan ificio di Lusso Alto V25011" at bounding box center [504, 392] width 183 height 20
select select "1072"
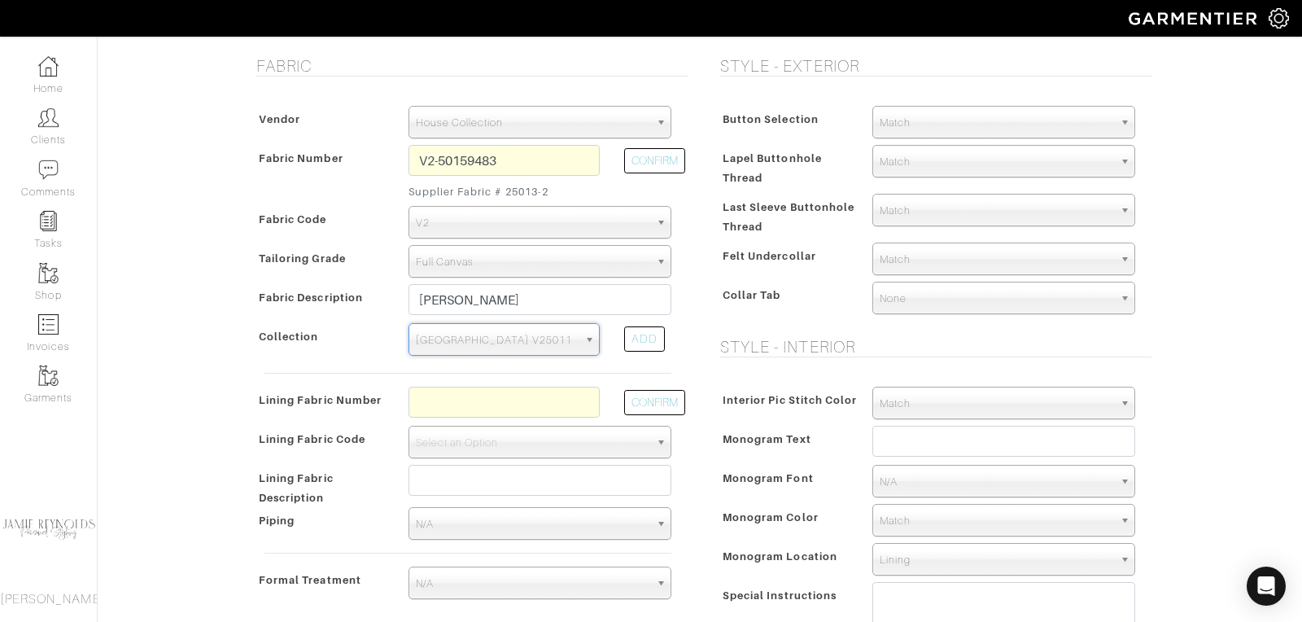
scroll to position [343, 0]
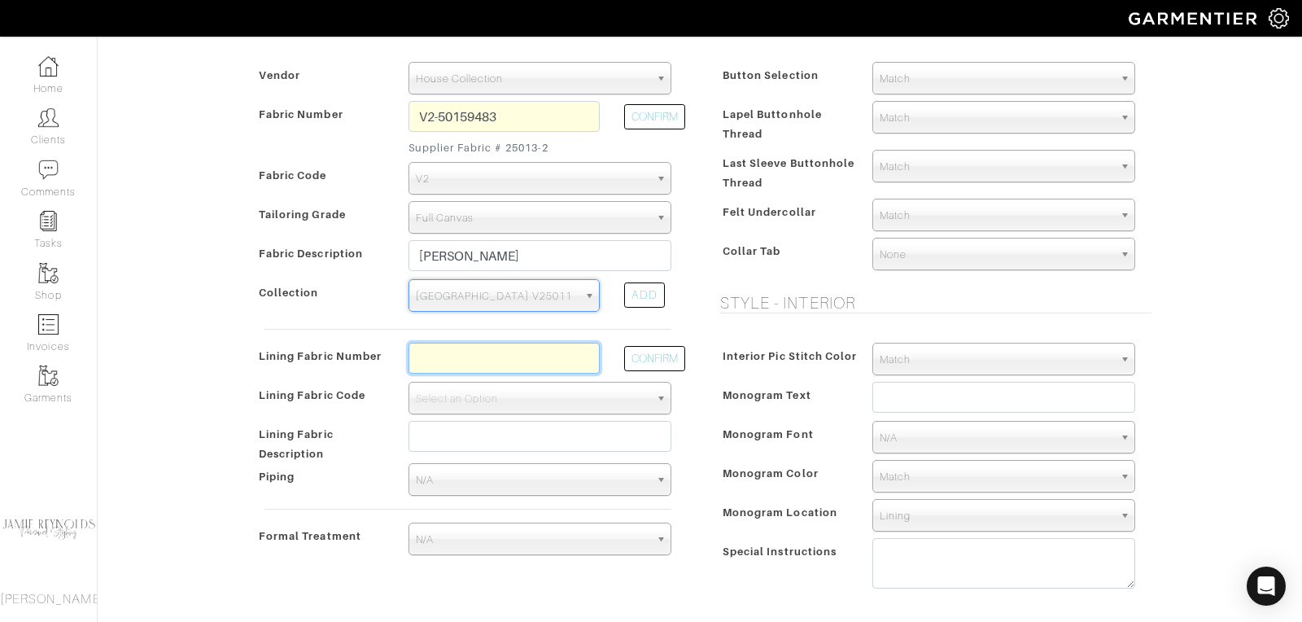
click at [473, 357] on input "text" at bounding box center [503, 358] width 191 height 31
type input "l4-50168209"
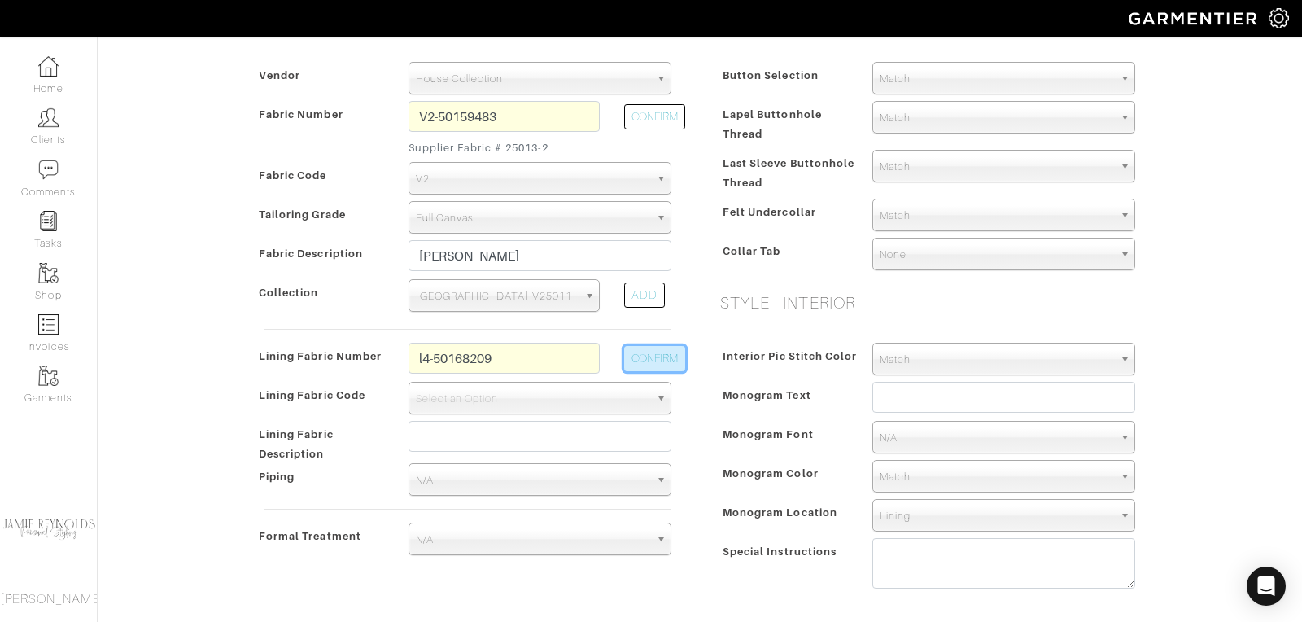
click at [651, 356] on button "CONFIRM" at bounding box center [654, 358] width 61 height 25
select select "6295"
type input "Ivory Garden"
type input "1466.67"
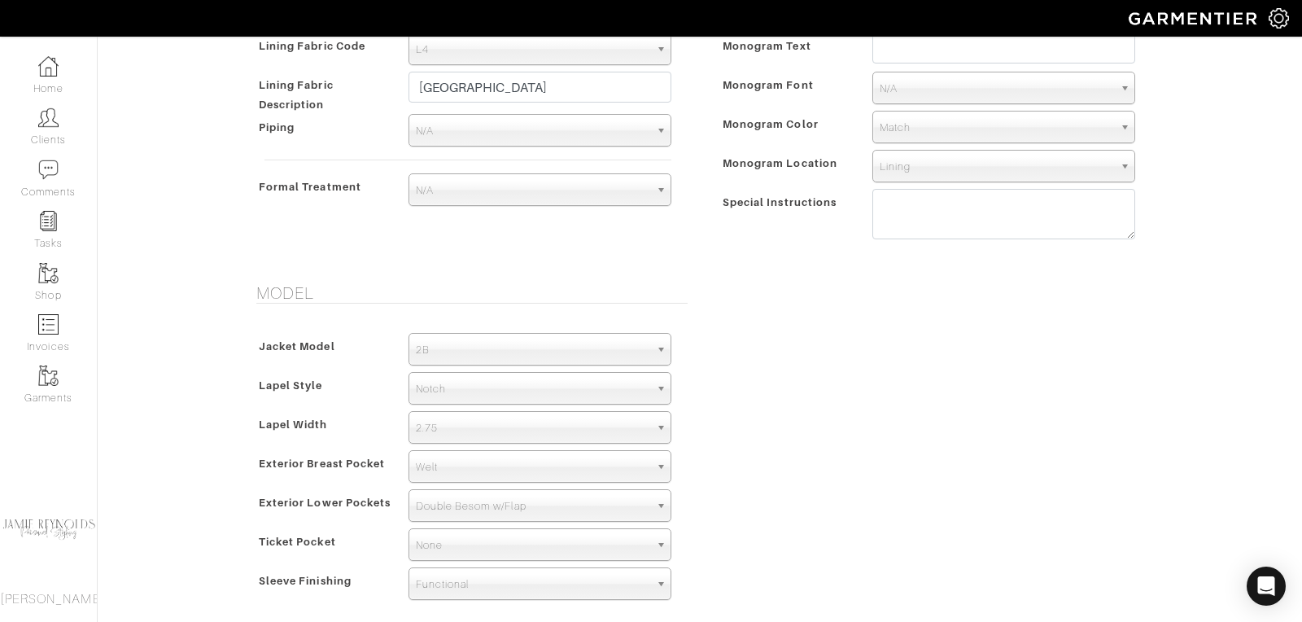
scroll to position [703, 0]
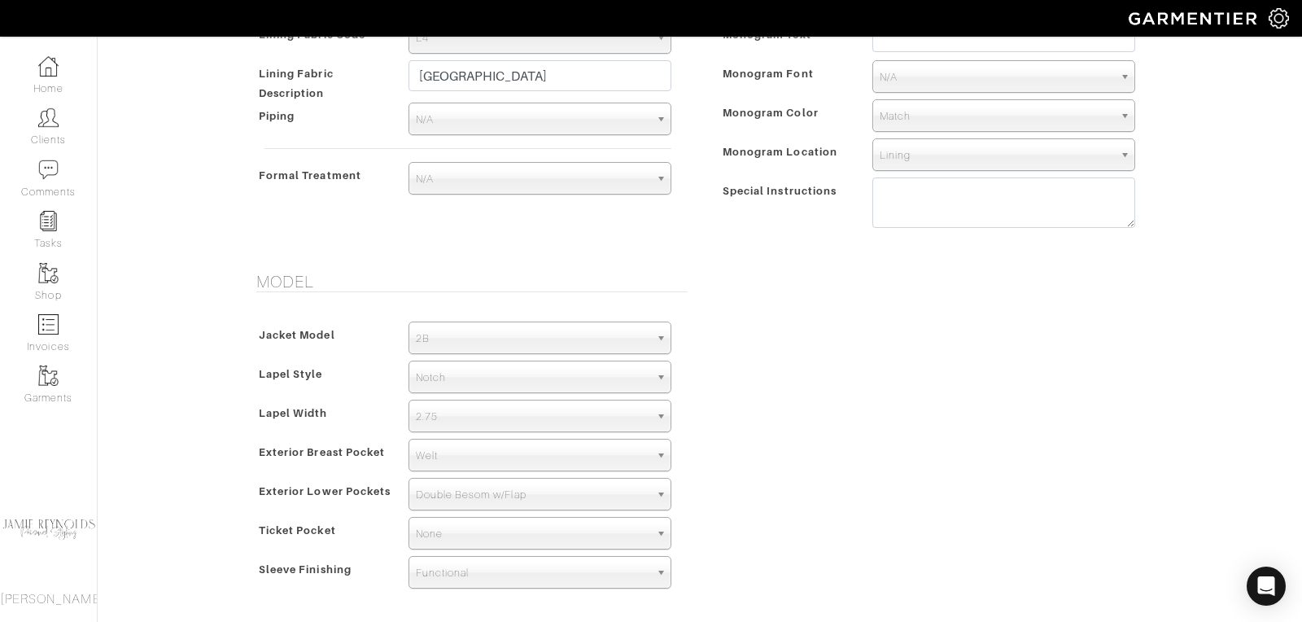
click at [502, 494] on span "Double Besom w/Flap" at bounding box center [533, 494] width 234 height 33
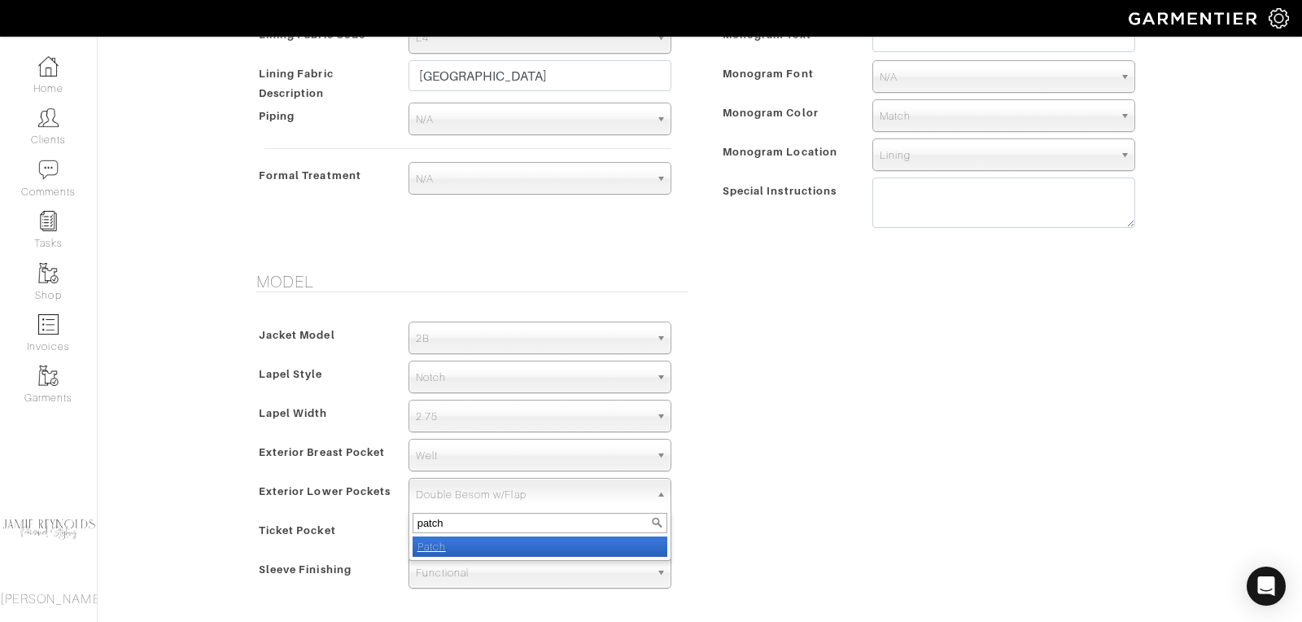
type input "patch"
click at [443, 548] on li "Patch" at bounding box center [540, 546] width 255 height 20
select select "Patch"
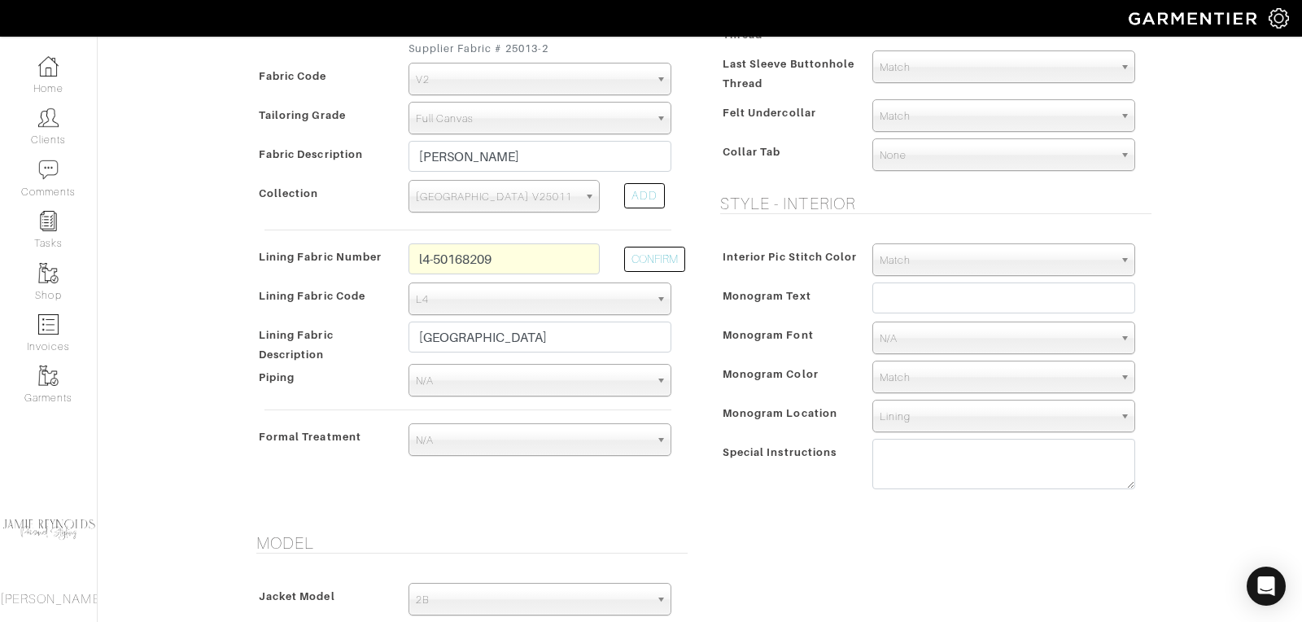
scroll to position [413, 0]
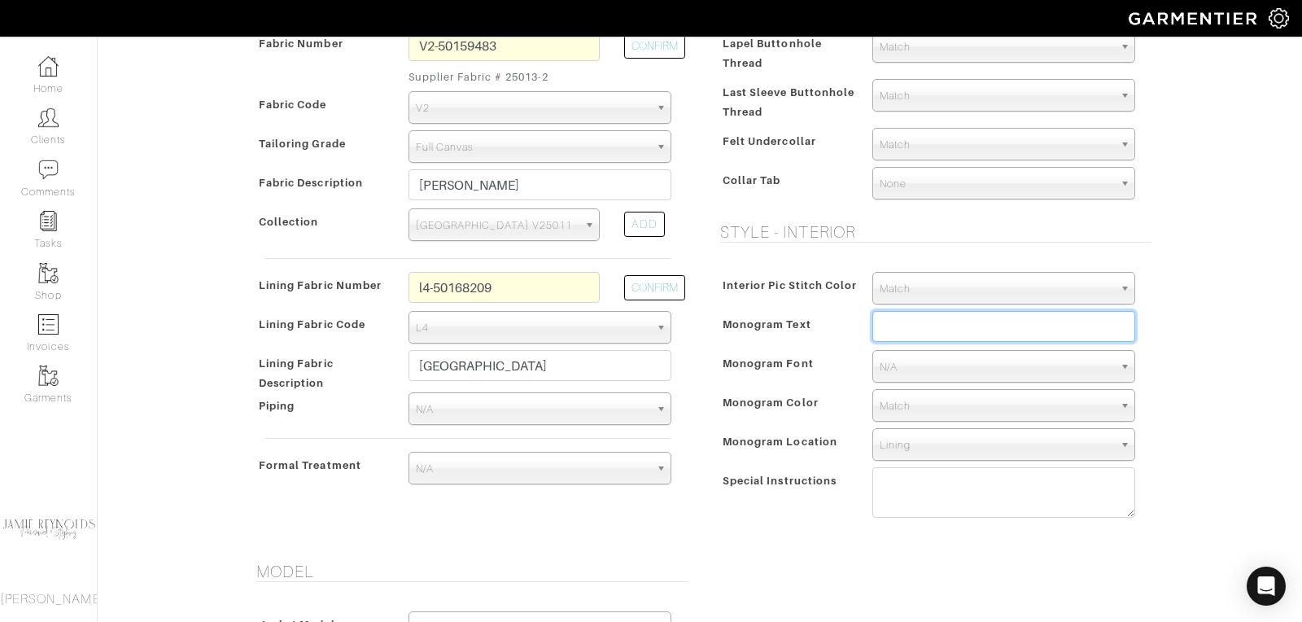
click at [894, 318] on input "text" at bounding box center [1003, 326] width 263 height 31
type input "TTT"
click at [925, 365] on span "N/A" at bounding box center [997, 367] width 234 height 33
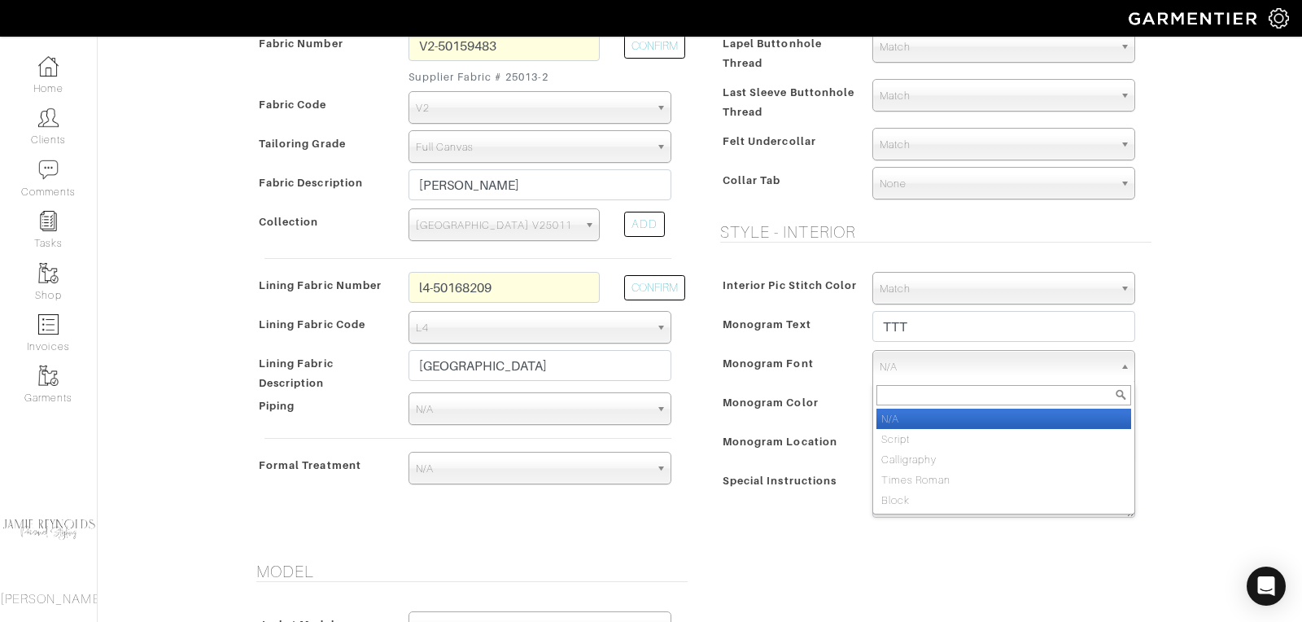
click at [900, 355] on span "N/A" at bounding box center [997, 367] width 234 height 33
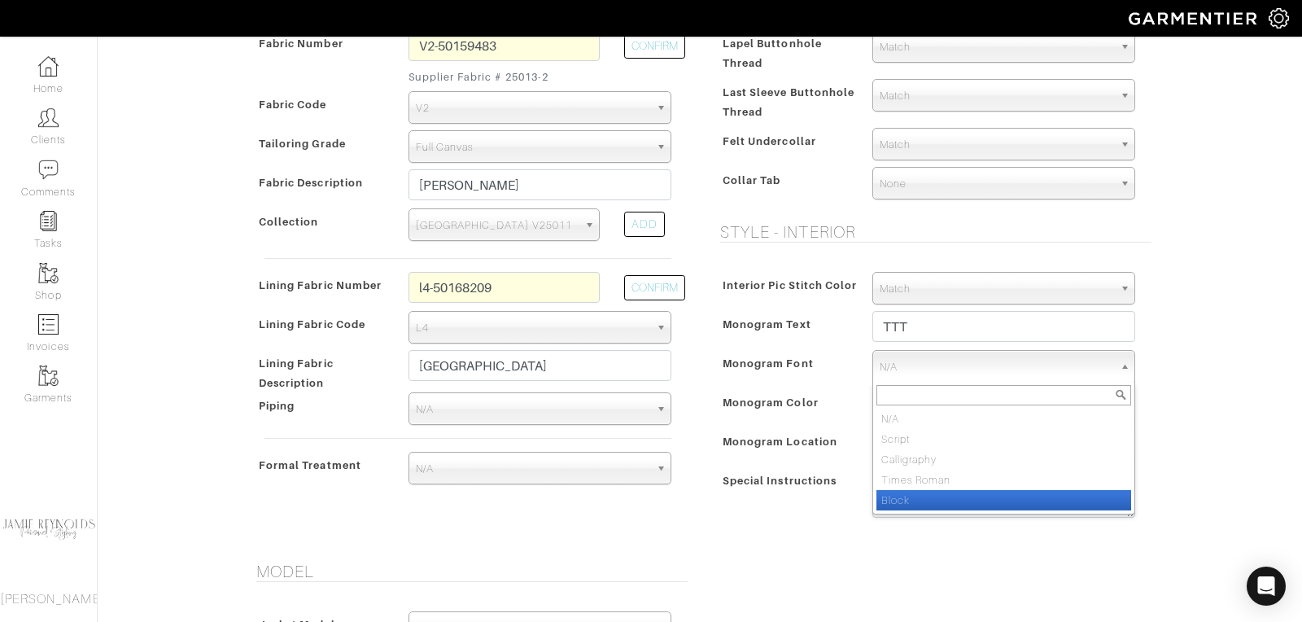
click at [899, 498] on li "Block" at bounding box center [1003, 500] width 255 height 20
select select "Block"
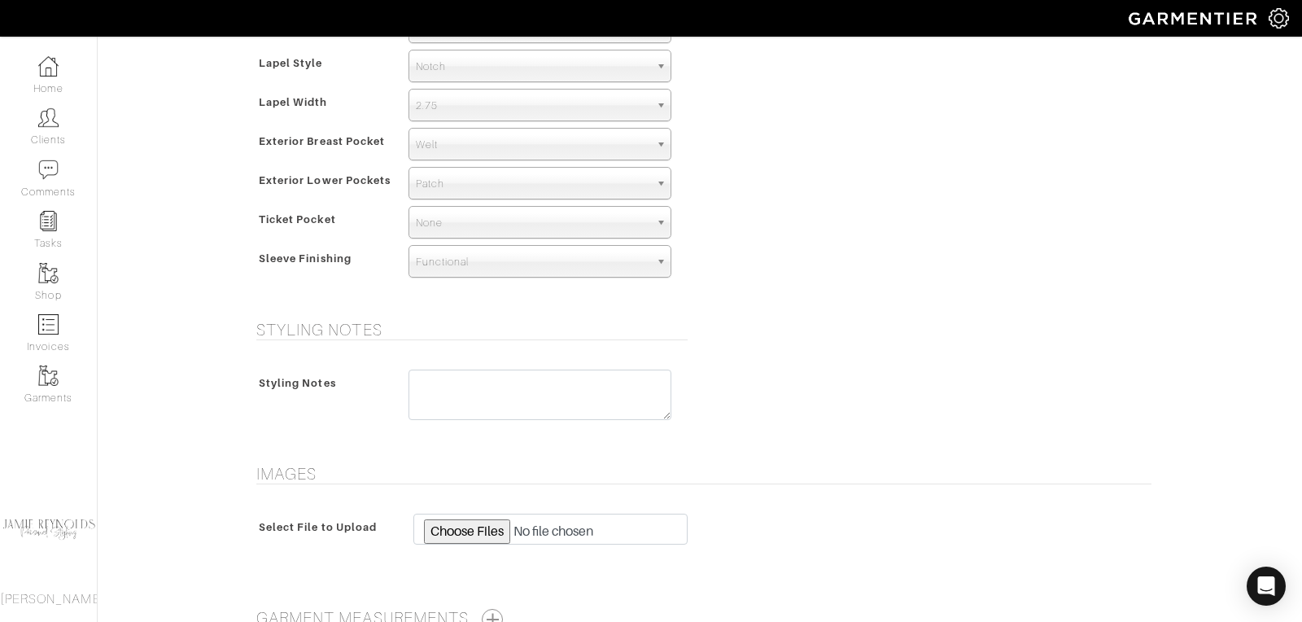
scroll to position [1184, 0]
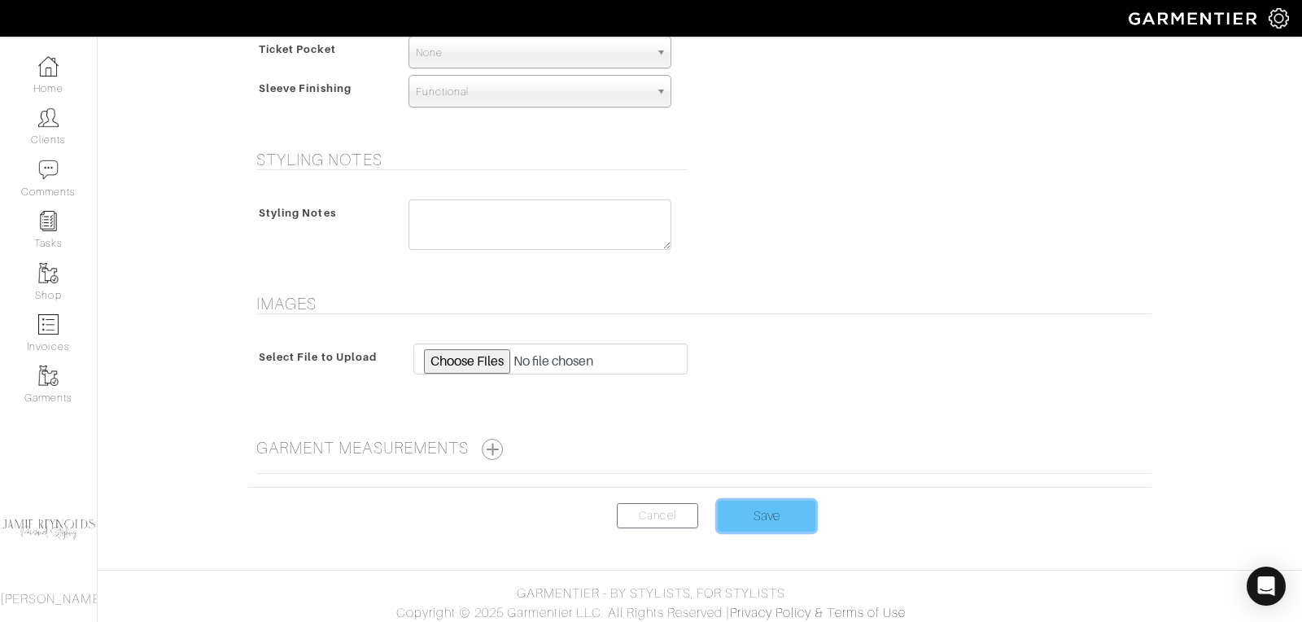
click at [750, 500] on input "Save" at bounding box center [767, 515] width 98 height 31
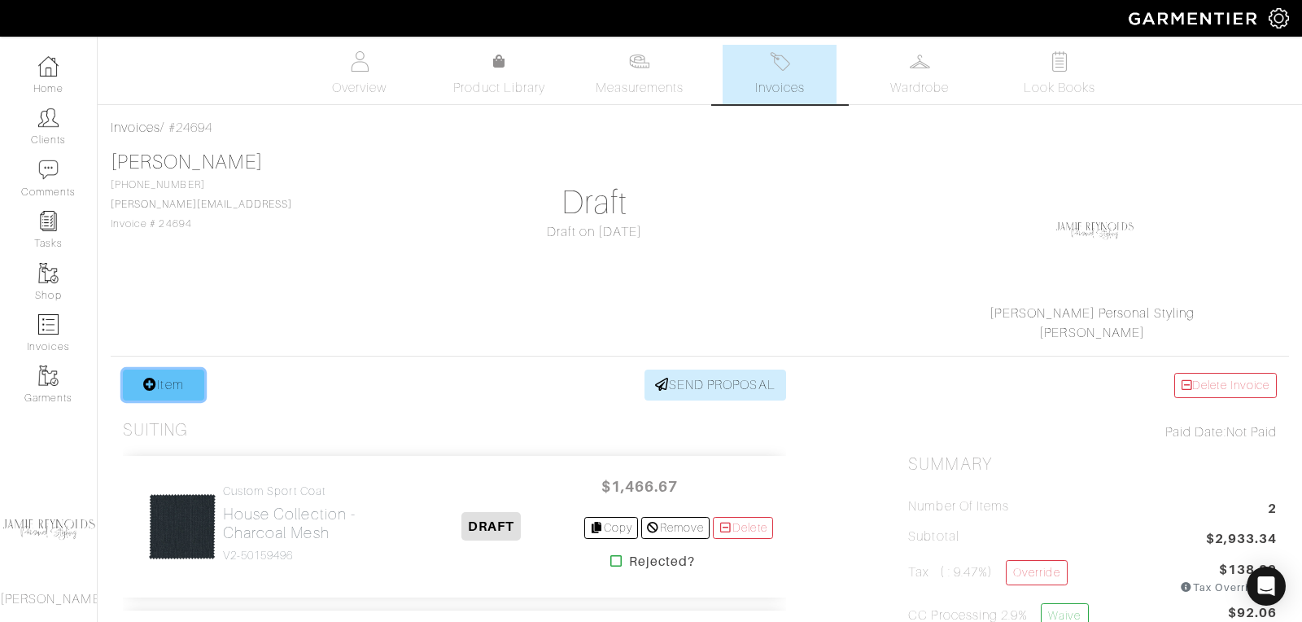
click at [165, 387] on link "Item" at bounding box center [163, 384] width 81 height 31
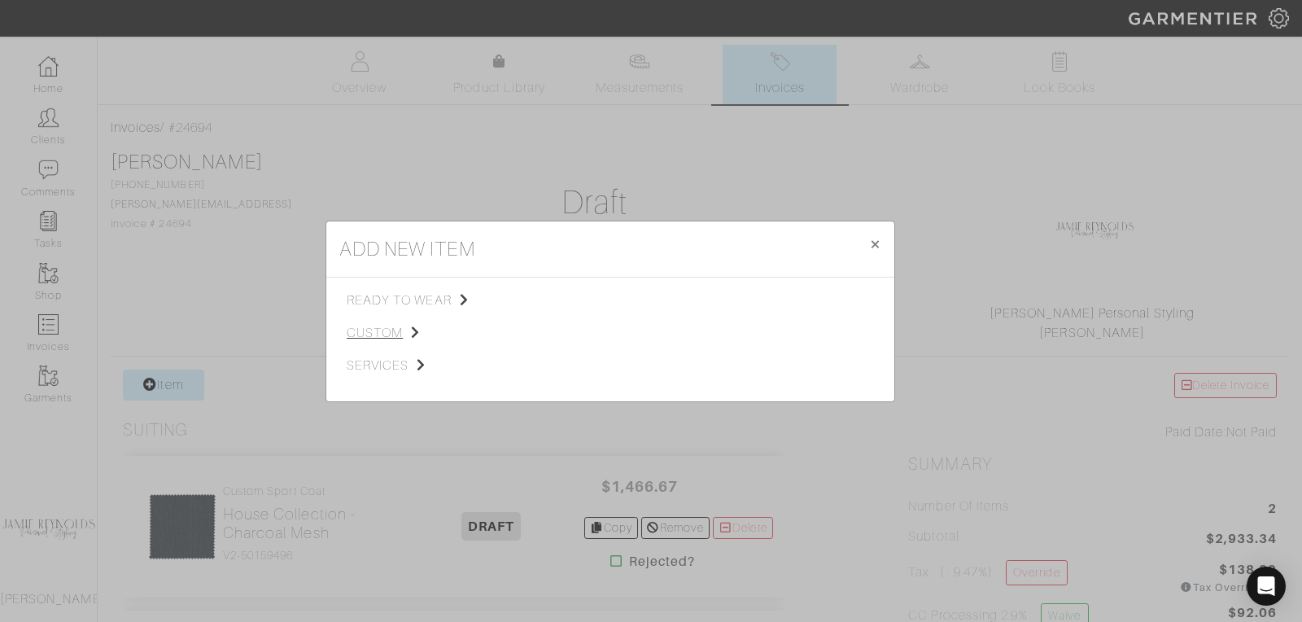
click at [381, 331] on span "custom" at bounding box center [429, 333] width 164 height 20
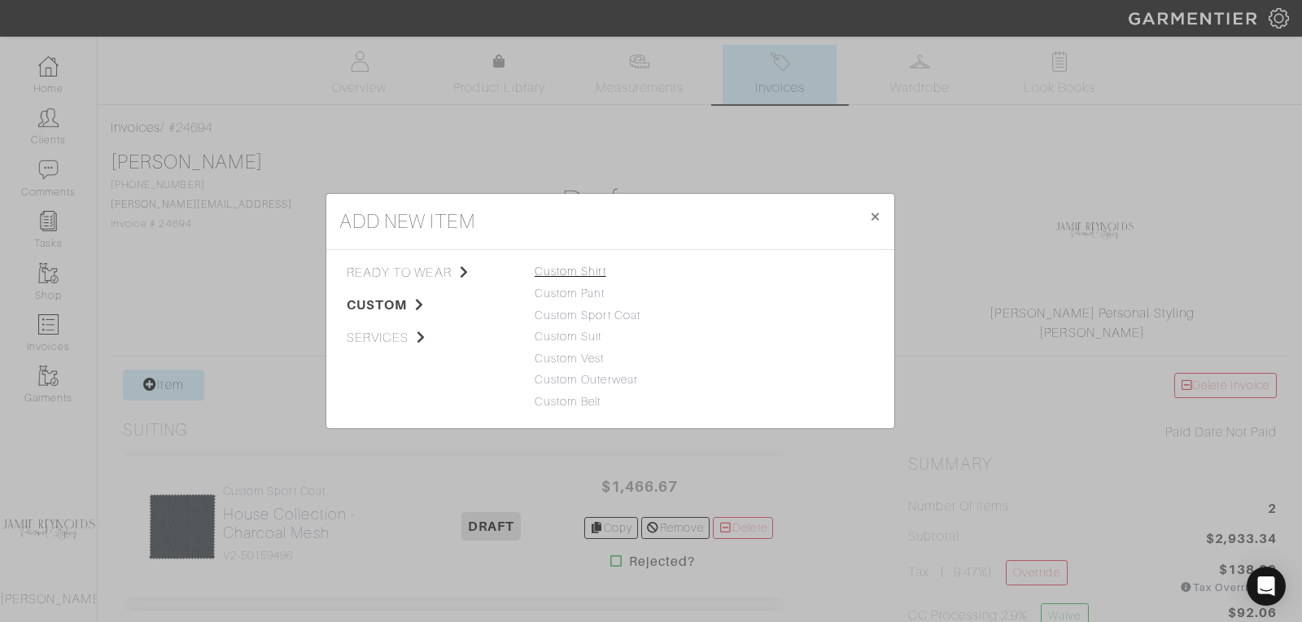
click at [558, 277] on link "Custom Shirt" at bounding box center [571, 270] width 72 height 13
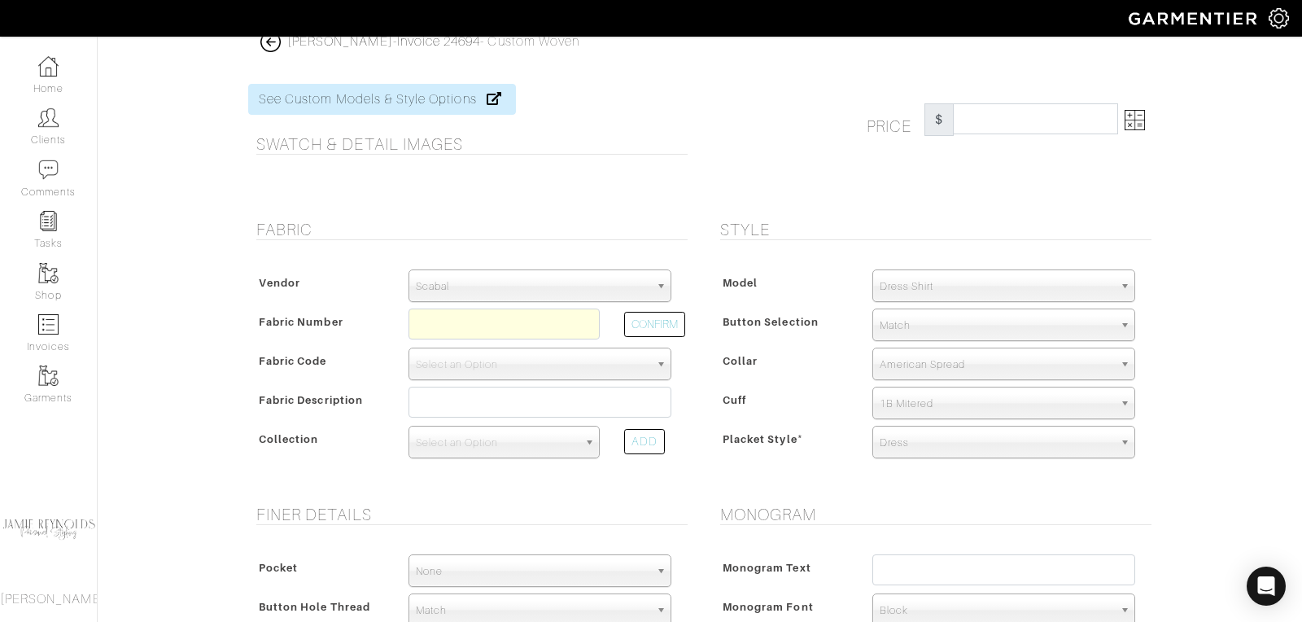
scroll to position [19, 0]
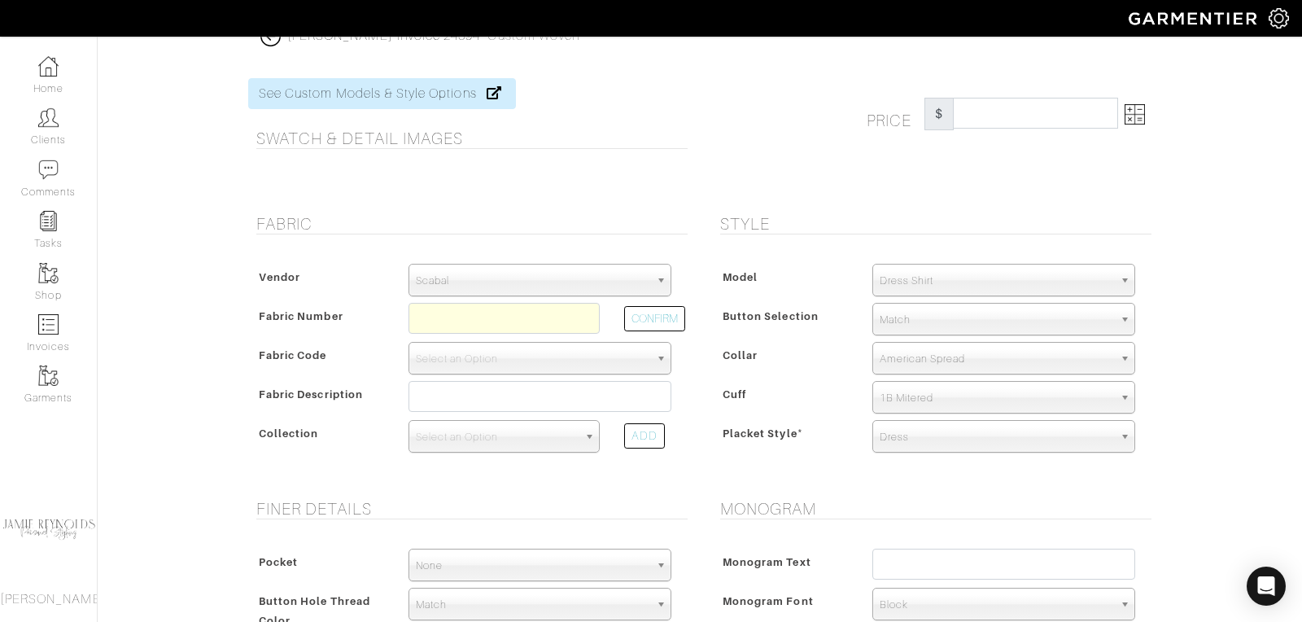
click at [517, 276] on span "Scabal" at bounding box center [533, 280] width 234 height 33
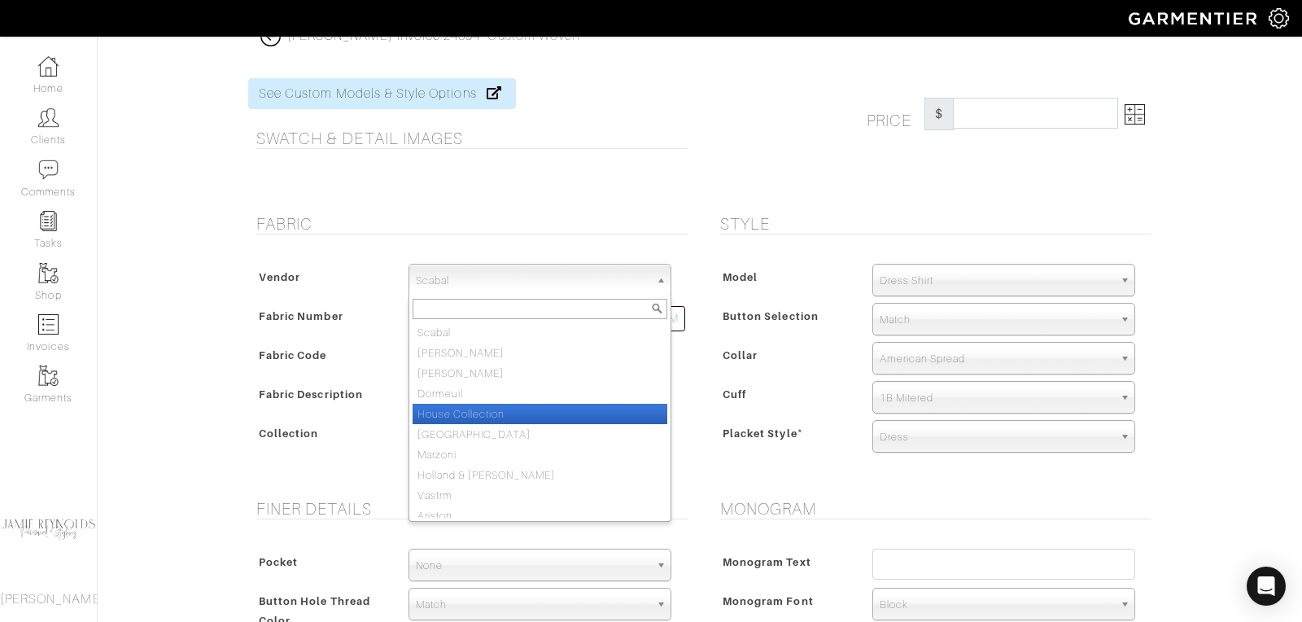
click at [478, 408] on li "House Collection" at bounding box center [540, 414] width 255 height 20
select select "75"
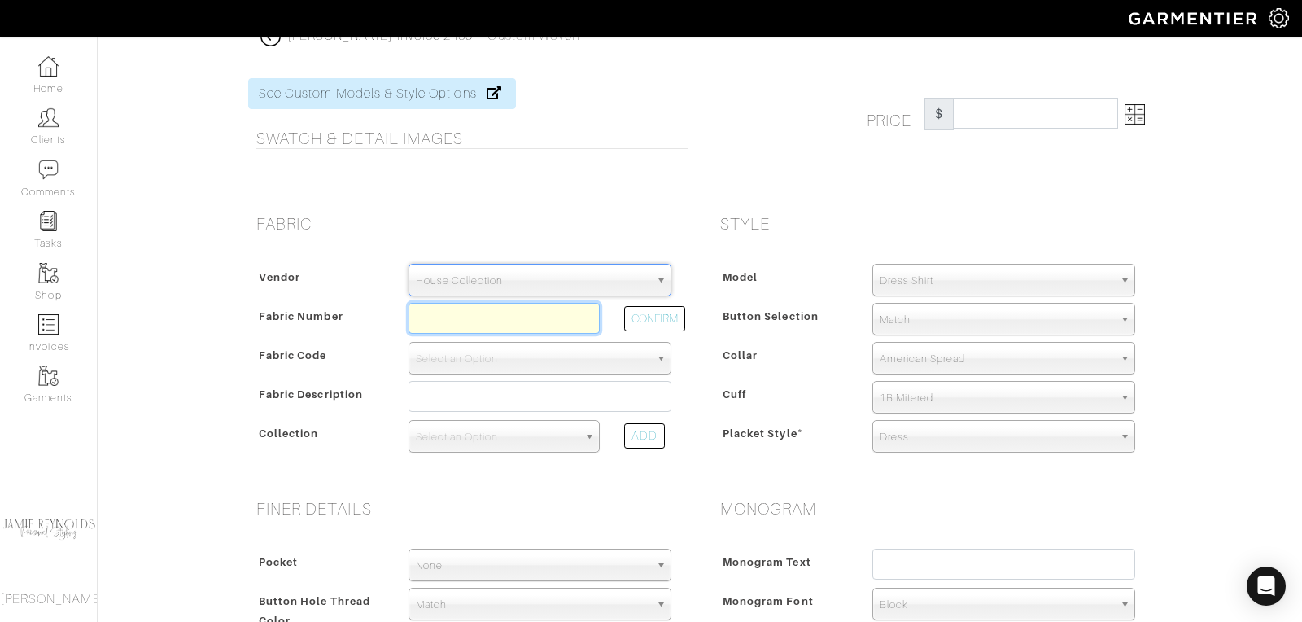
click at [476, 314] on input "text" at bounding box center [503, 318] width 191 height 31
type input "\"
click at [428, 317] on input "text" at bounding box center [503, 318] width 191 height 31
click at [672, 319] on button "CONFIRM" at bounding box center [654, 318] width 61 height 25
type input "D4-45117488"
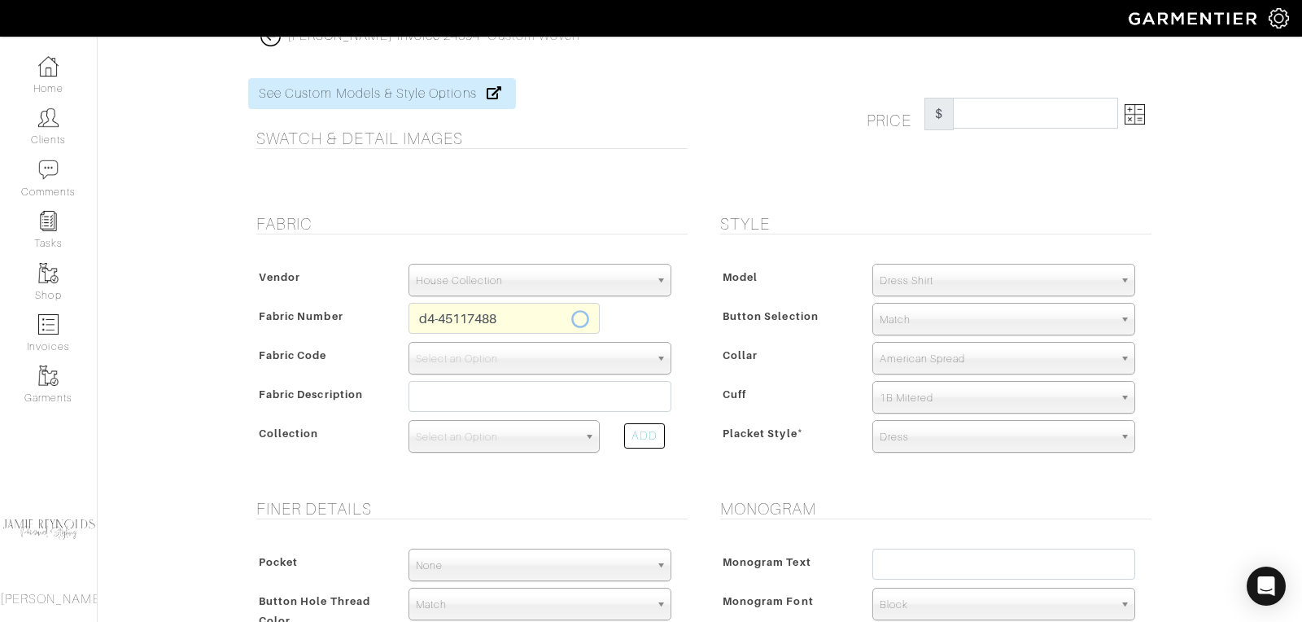
select select "875"
type input "Lavender Pinpoint"
select select
type input "240.00"
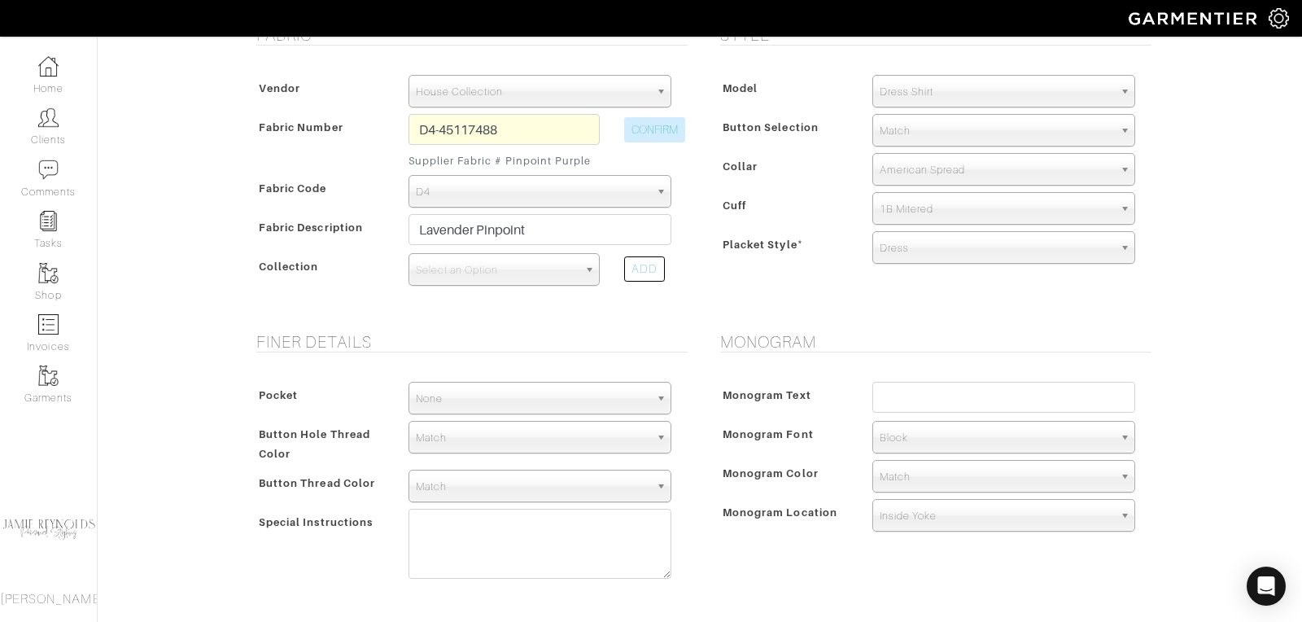
scroll to position [334, 0]
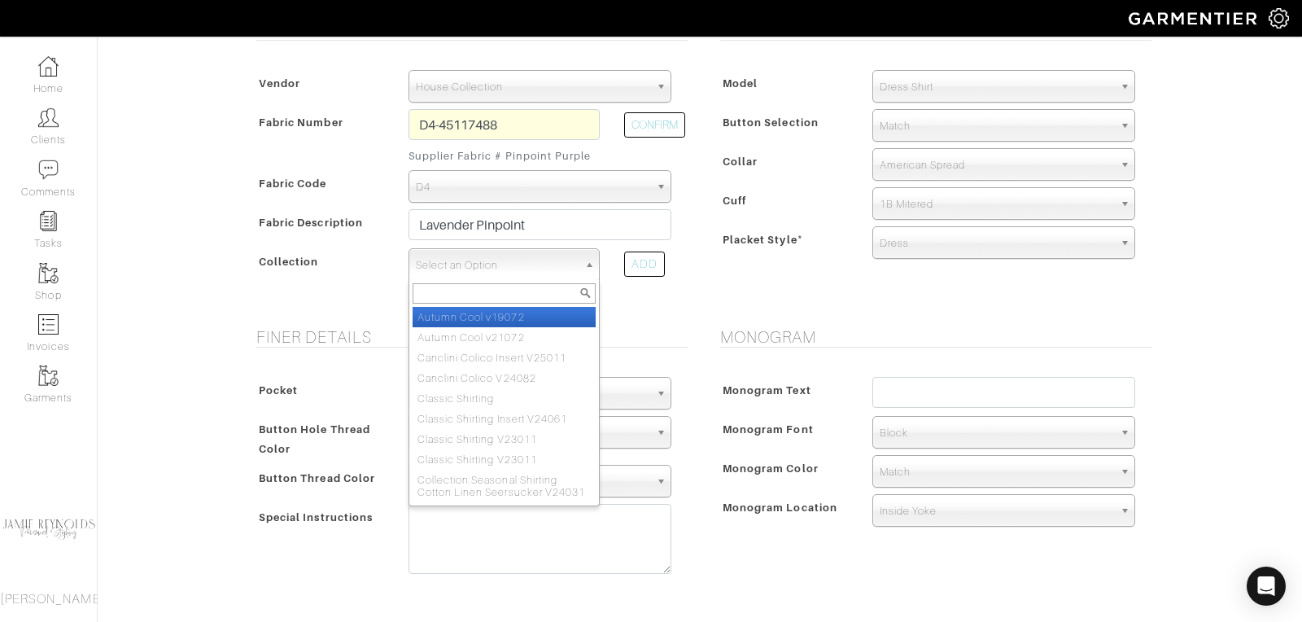
click at [516, 264] on span "Select an Option" at bounding box center [497, 265] width 162 height 33
type input "classic"
click at [504, 312] on li "Classic Shirting" at bounding box center [504, 317] width 183 height 20
select select "605"
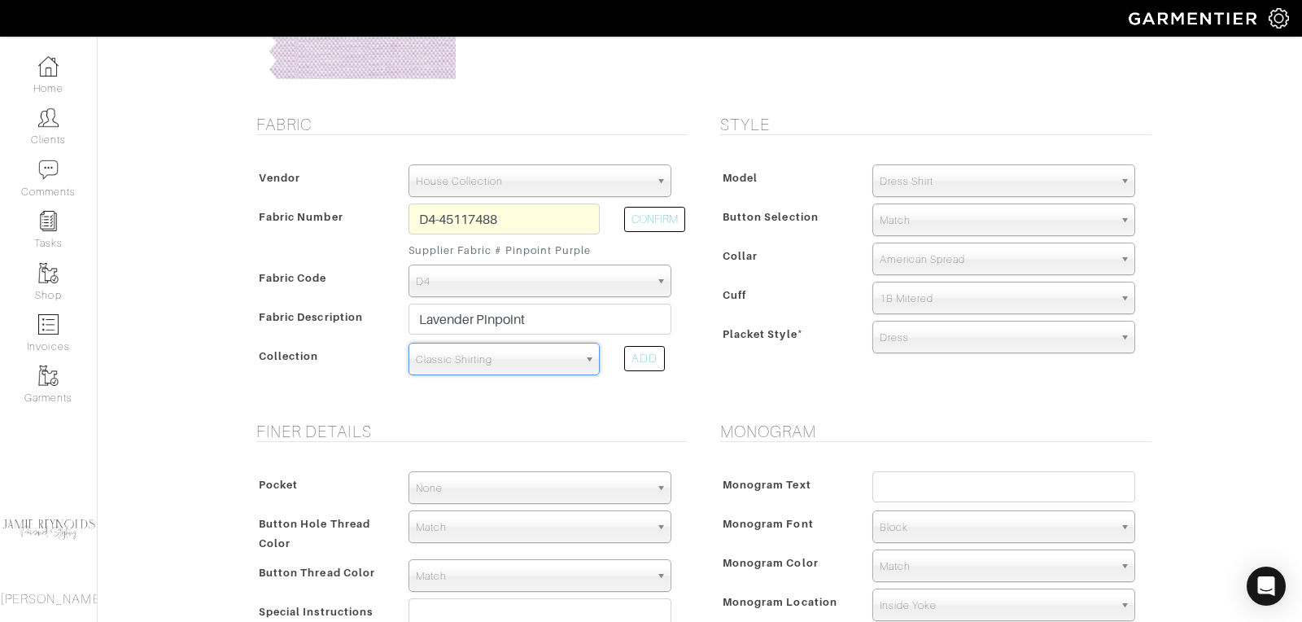
scroll to position [234, 0]
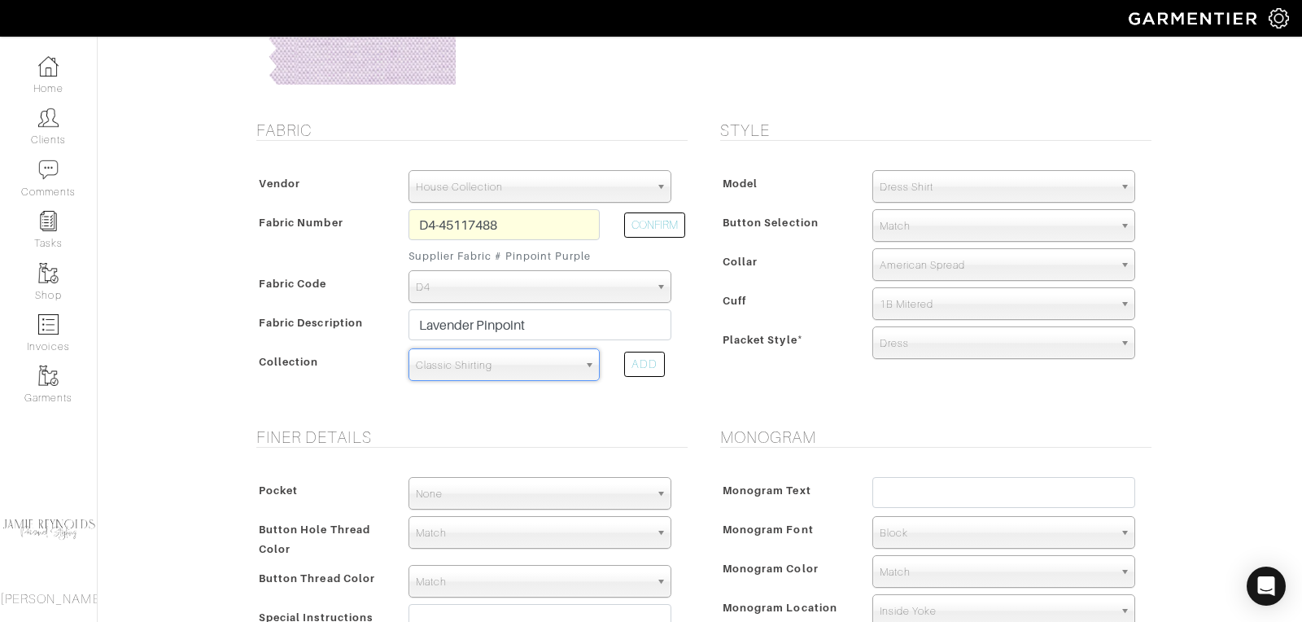
click at [914, 221] on span "Match" at bounding box center [997, 226] width 234 height 33
click at [905, 223] on span "Match" at bounding box center [997, 226] width 234 height 33
click at [906, 263] on span "American Spread" at bounding box center [997, 265] width 234 height 33
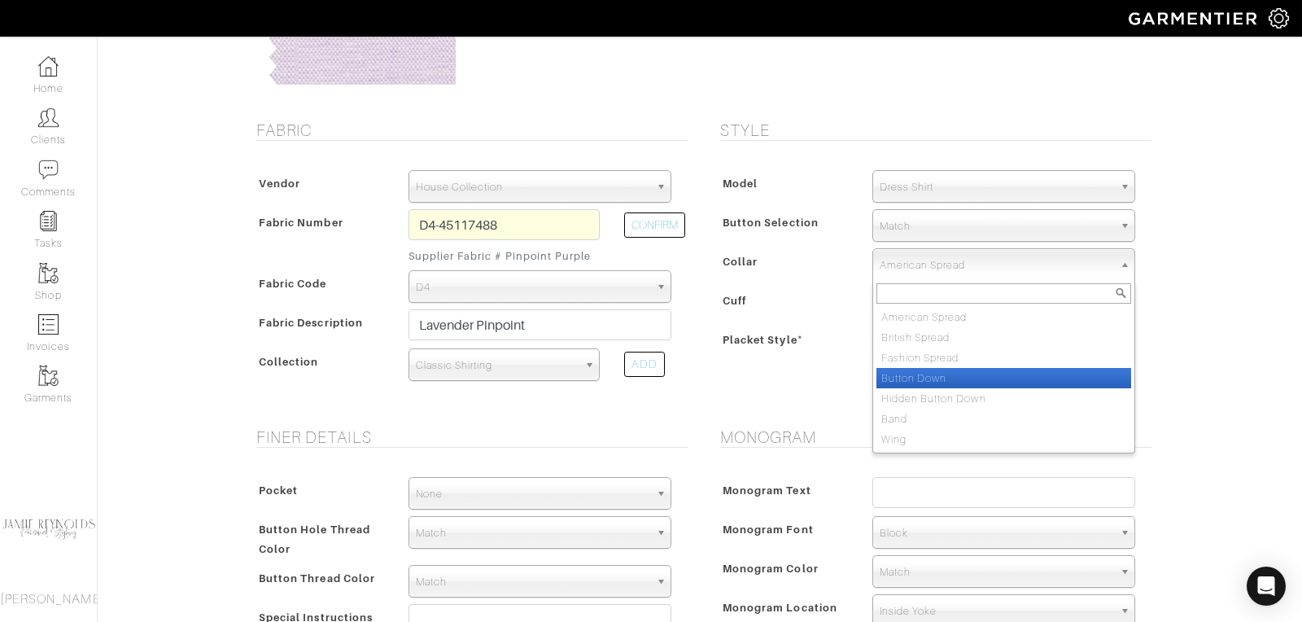
click at [905, 368] on li "Button Down" at bounding box center [1003, 378] width 255 height 20
select select "Button Down"
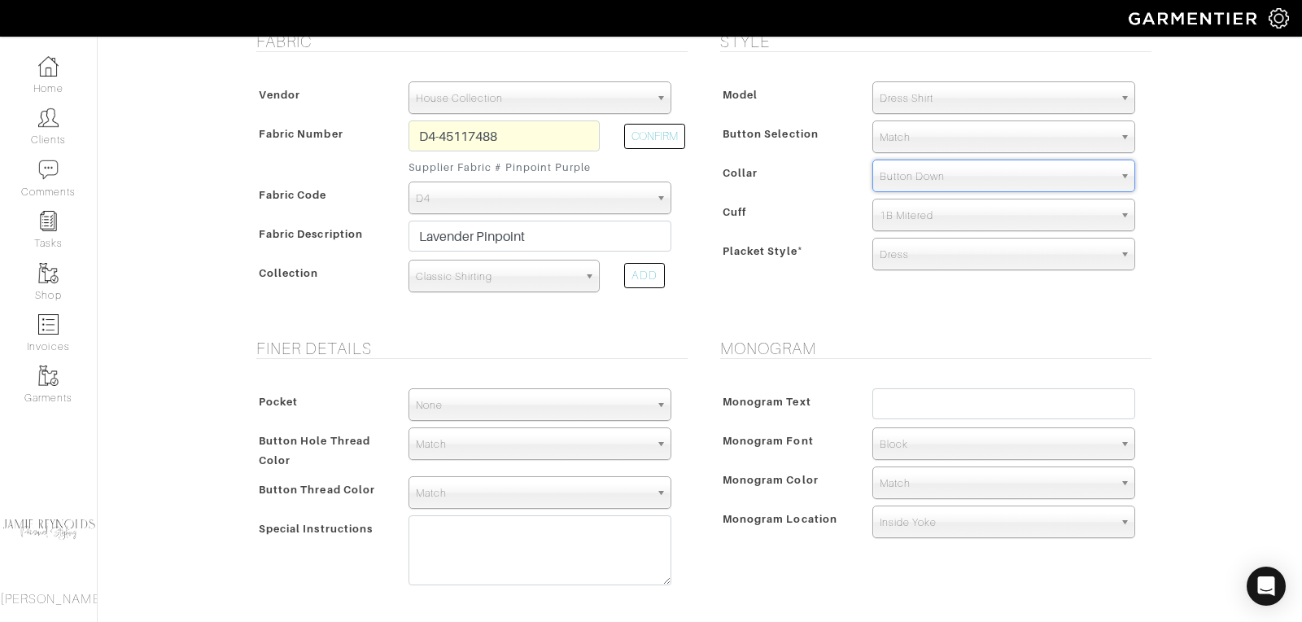
scroll to position [338, 0]
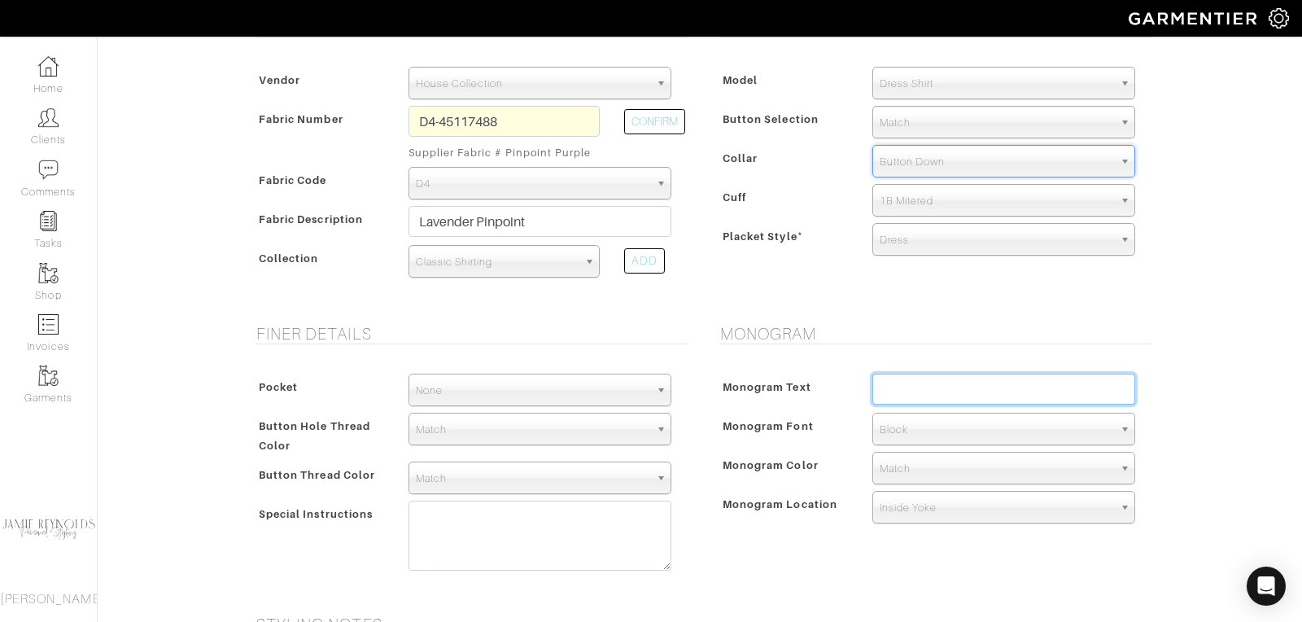
click at [905, 391] on input "text" at bounding box center [1003, 388] width 263 height 31
type input "TTT"
click at [963, 293] on div "Style Model Dress Shirt Casual Shirt Short Sleeve Tuxedo - Plain Front Tuxedo -…" at bounding box center [932, 160] width 464 height 287
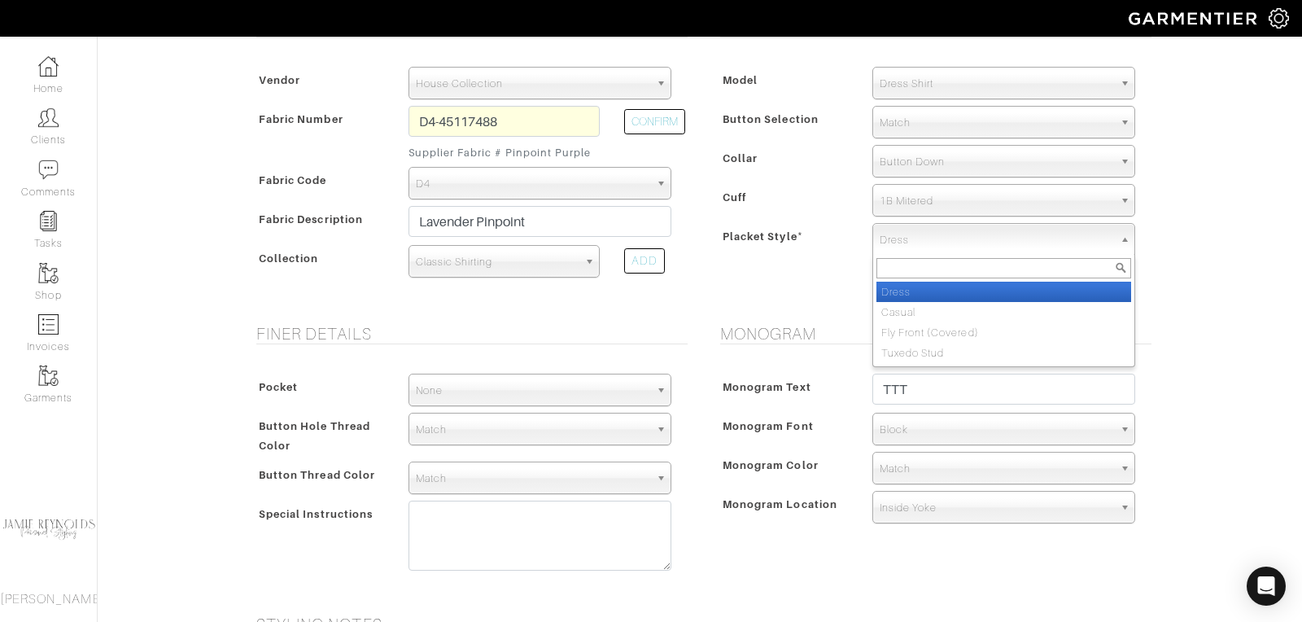
click at [917, 244] on span "Dress" at bounding box center [997, 240] width 234 height 33
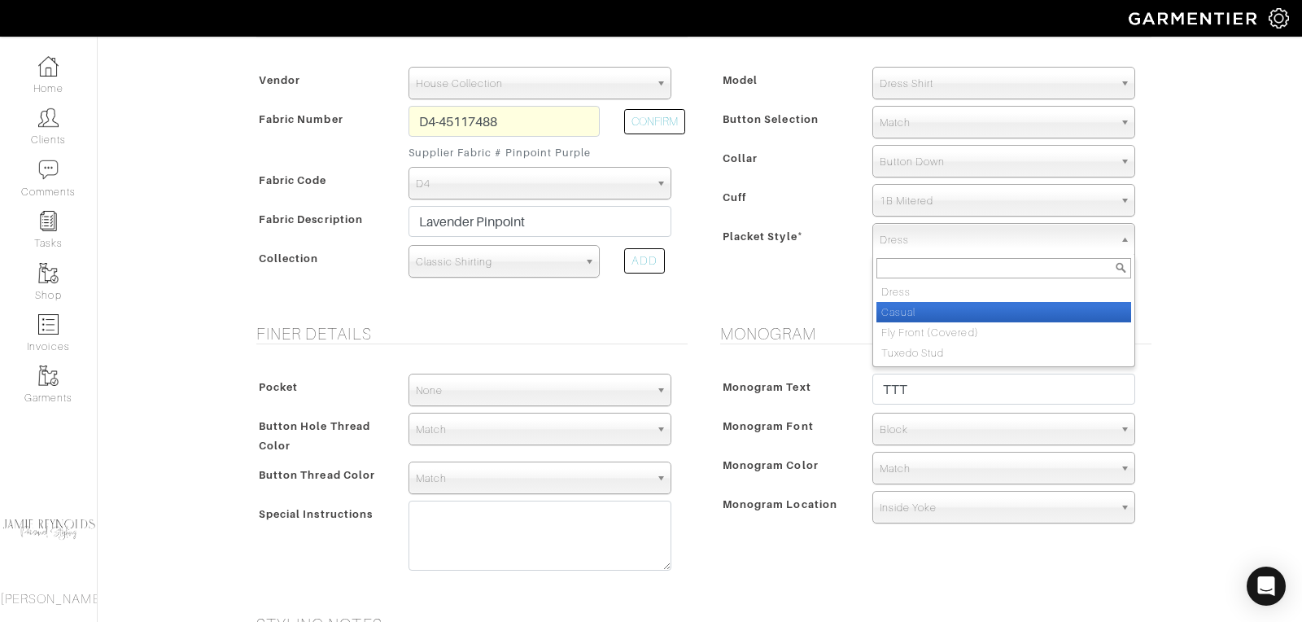
click at [919, 307] on li "Casual" at bounding box center [1003, 312] width 255 height 20
select select "Casual"
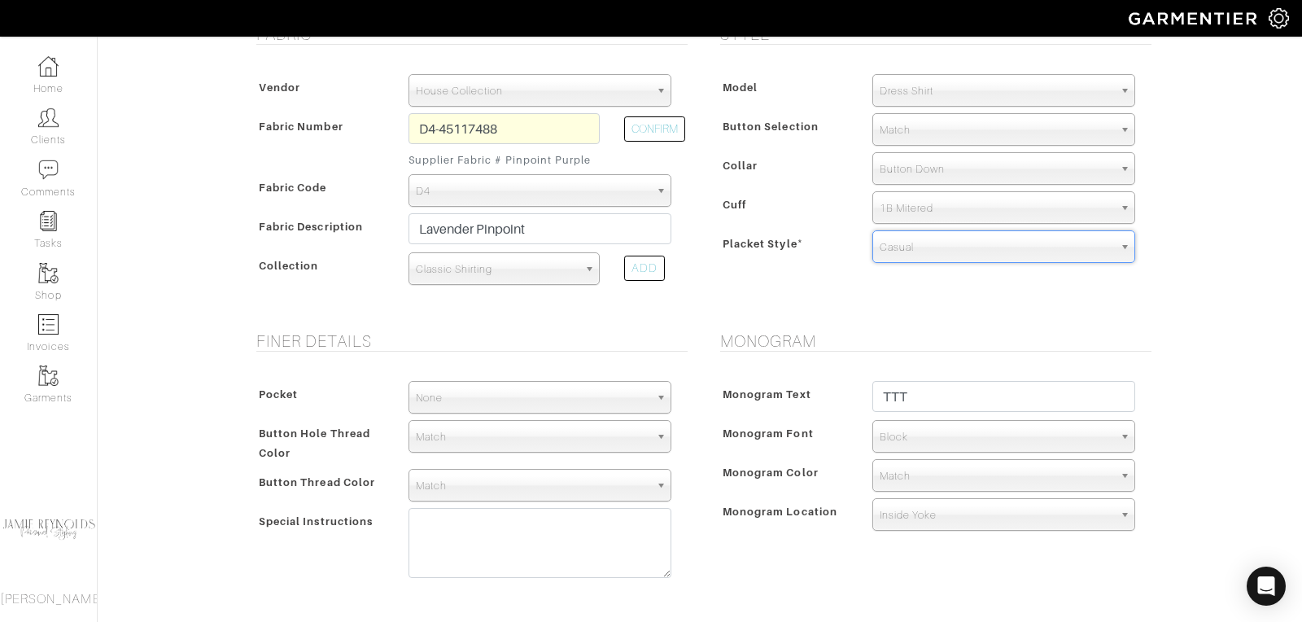
scroll to position [322, 0]
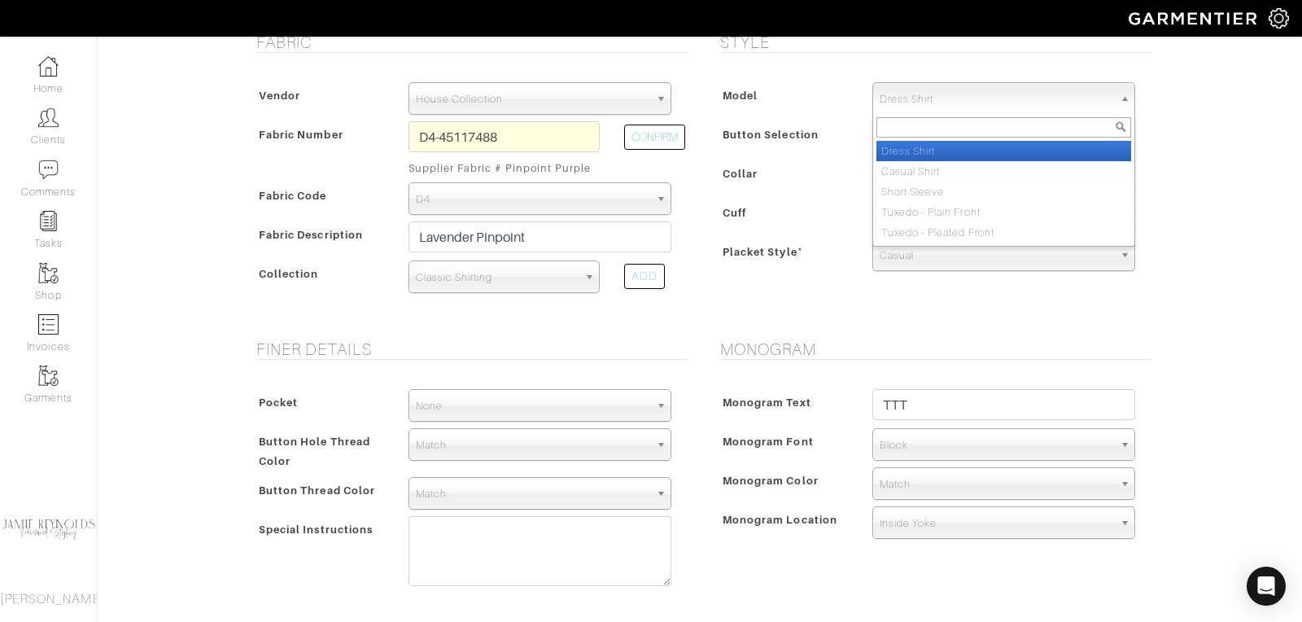
click at [922, 98] on span "Dress Shirt" at bounding box center [997, 99] width 234 height 33
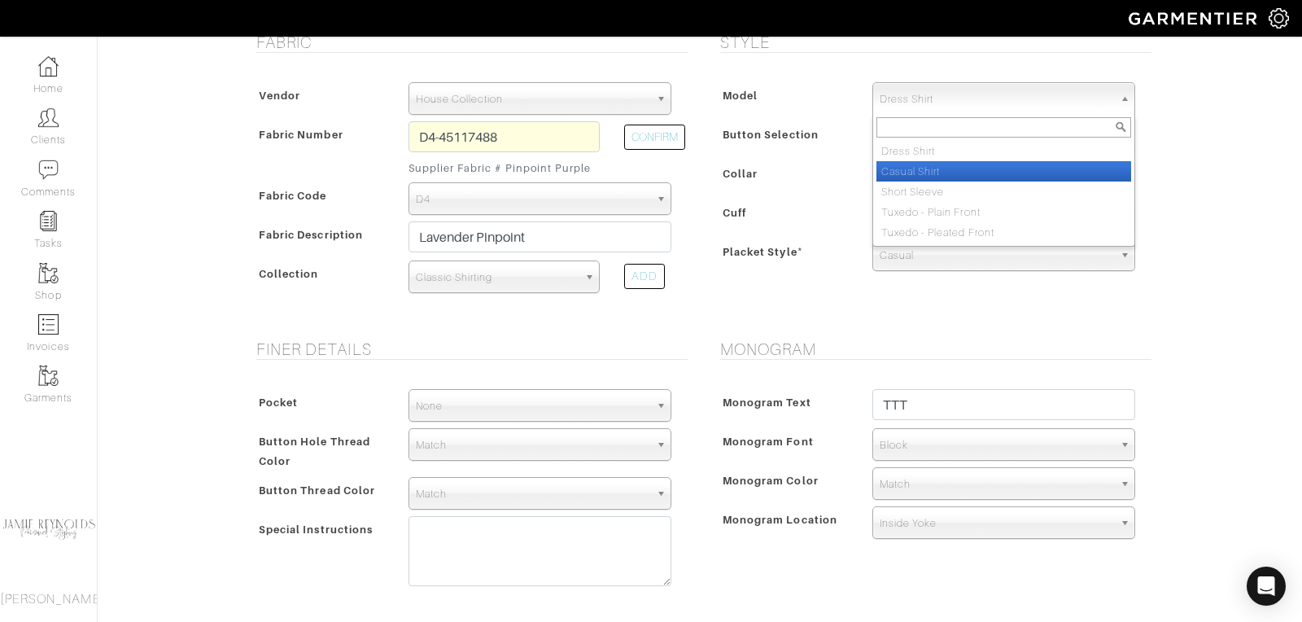
click at [921, 164] on li "Casual Shirt" at bounding box center [1003, 171] width 255 height 20
select select "2"
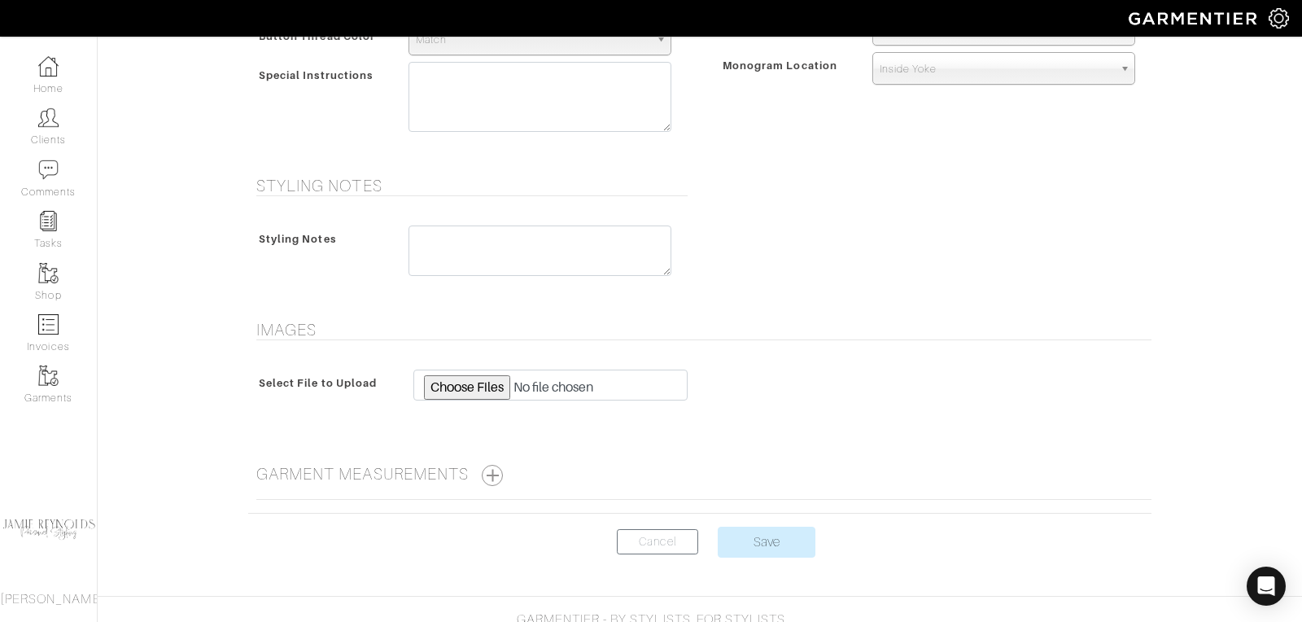
scroll to position [801, 0]
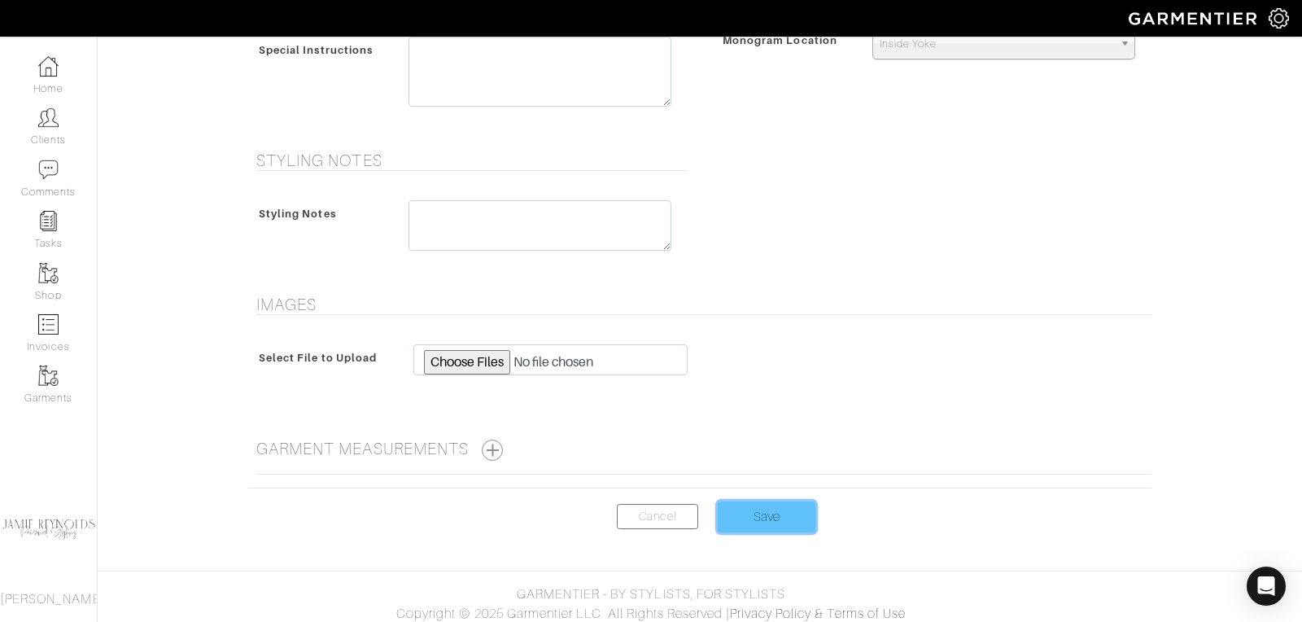
click at [749, 505] on input "Save" at bounding box center [767, 516] width 98 height 31
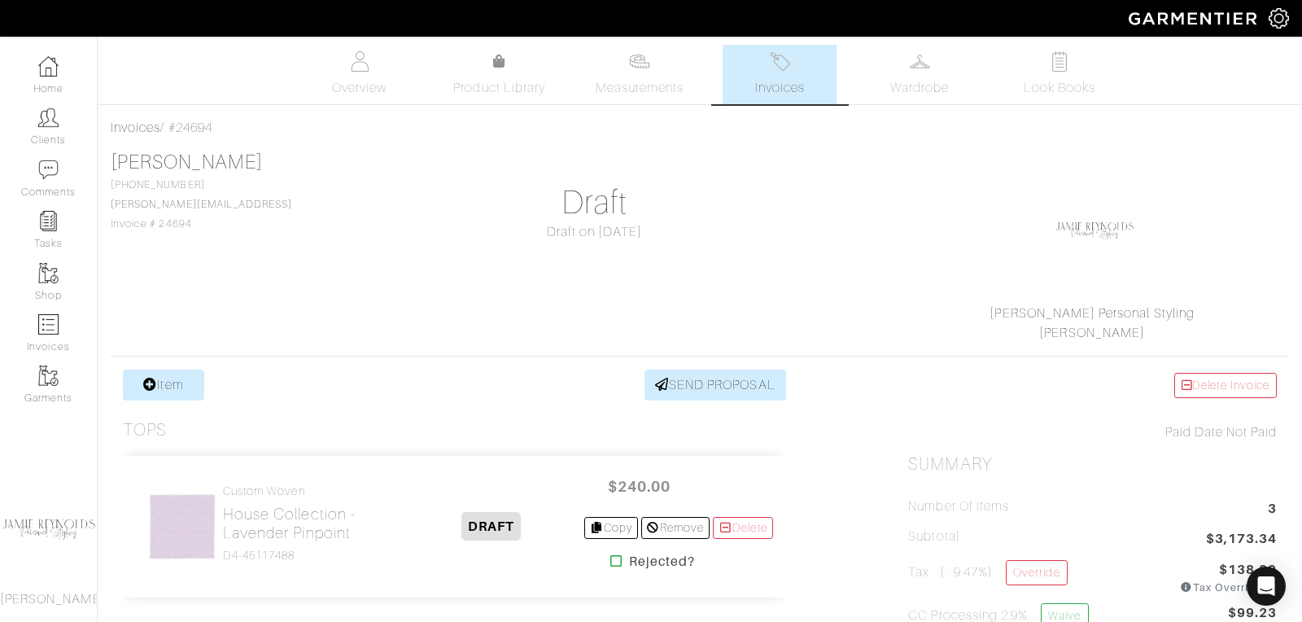
click at [178, 383] on link "Item" at bounding box center [163, 384] width 81 height 31
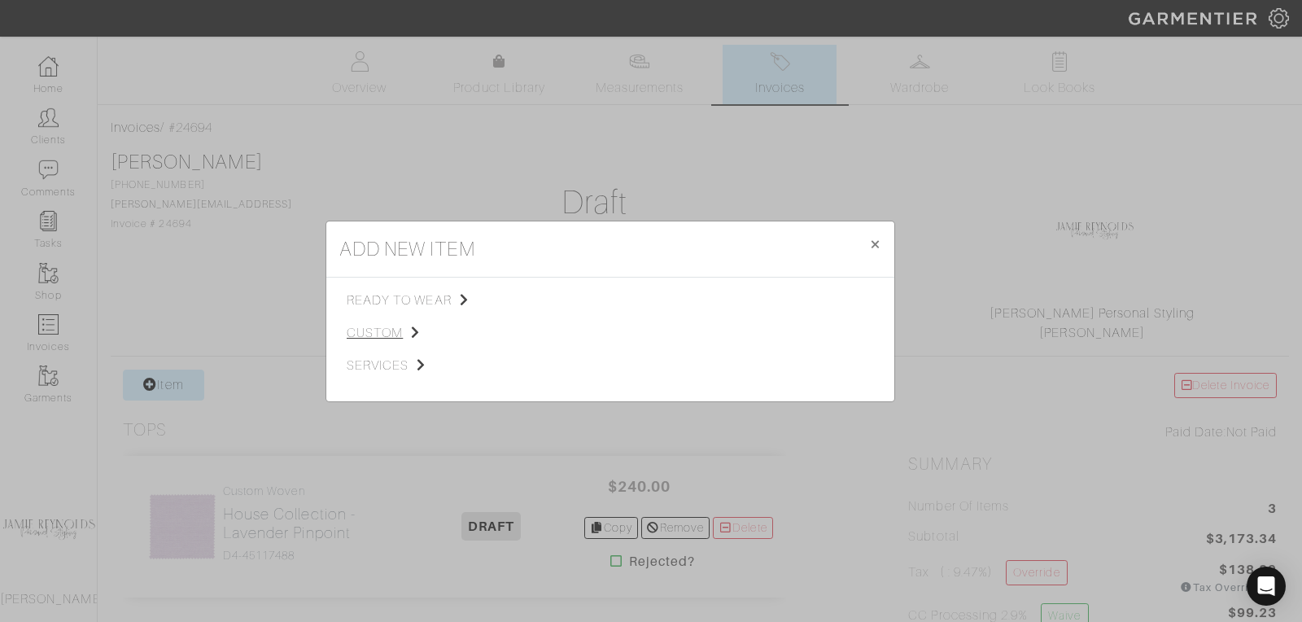
click at [382, 333] on span "custom" at bounding box center [429, 333] width 164 height 20
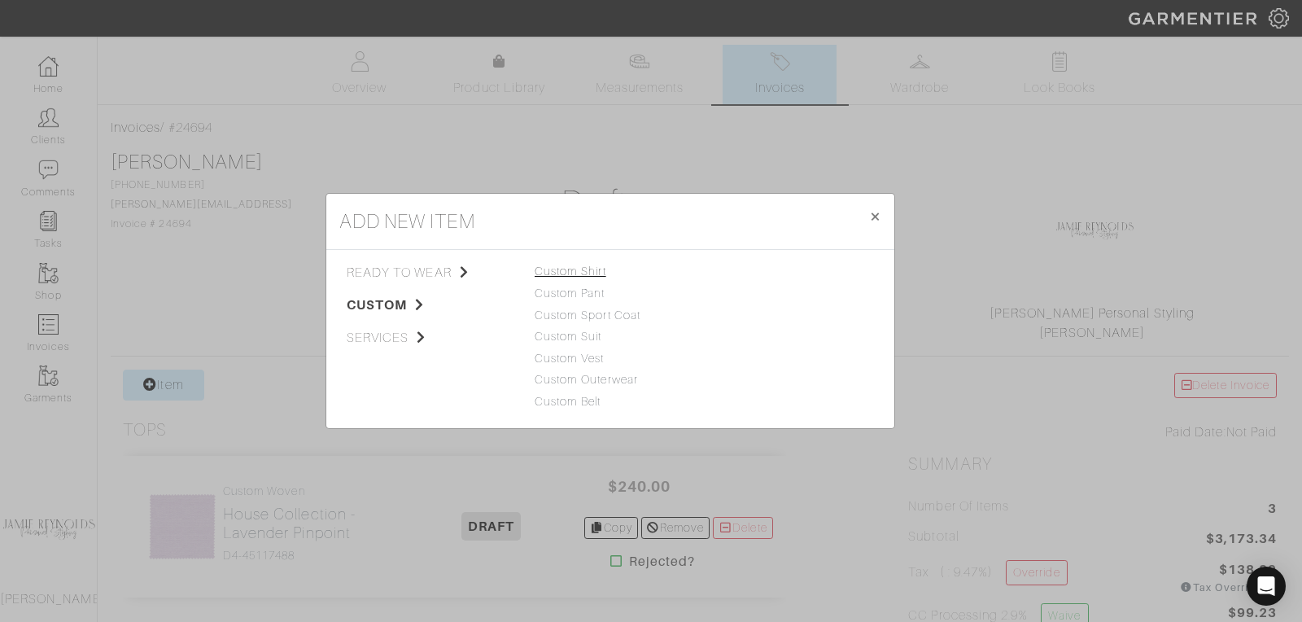
click at [592, 267] on link "Custom Shirt" at bounding box center [571, 270] width 72 height 13
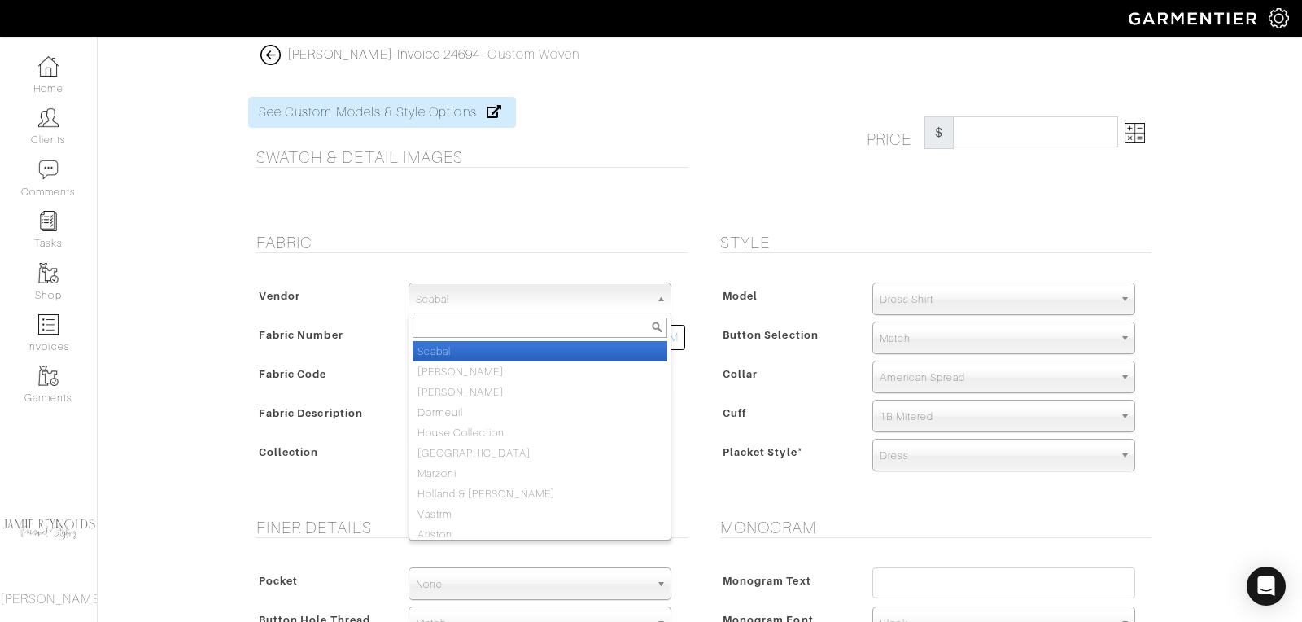
click at [529, 296] on span "Scabal" at bounding box center [533, 299] width 234 height 33
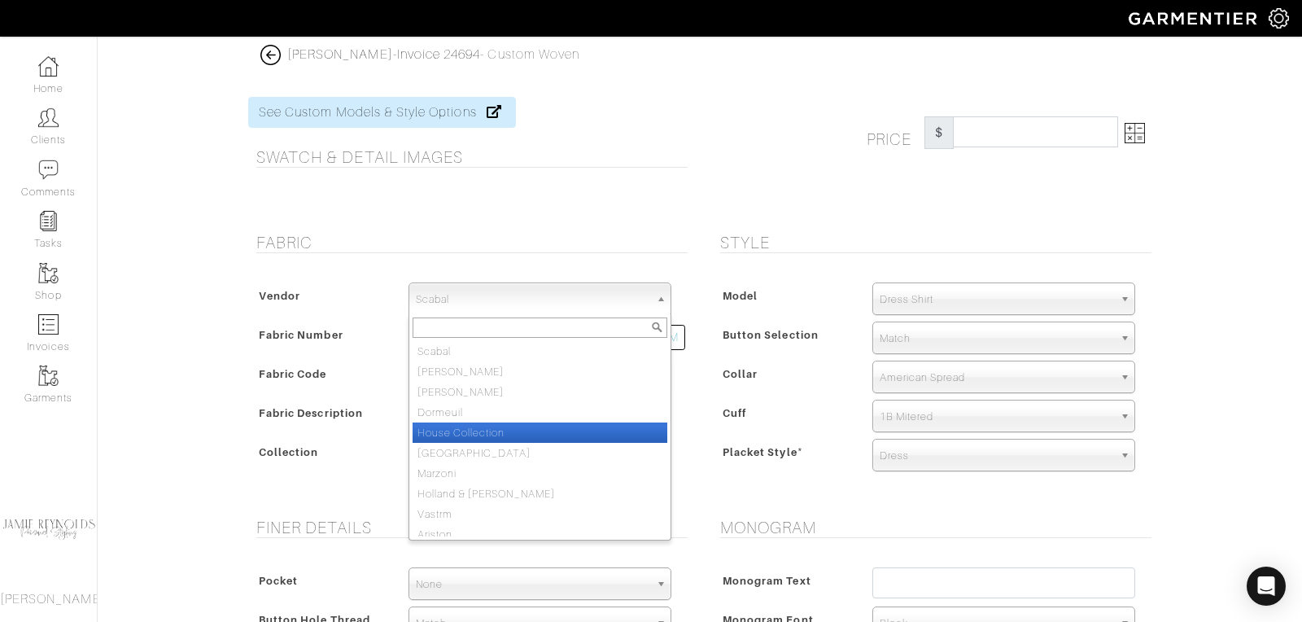
click at [497, 424] on li "House Collection" at bounding box center [540, 432] width 255 height 20
select select "75"
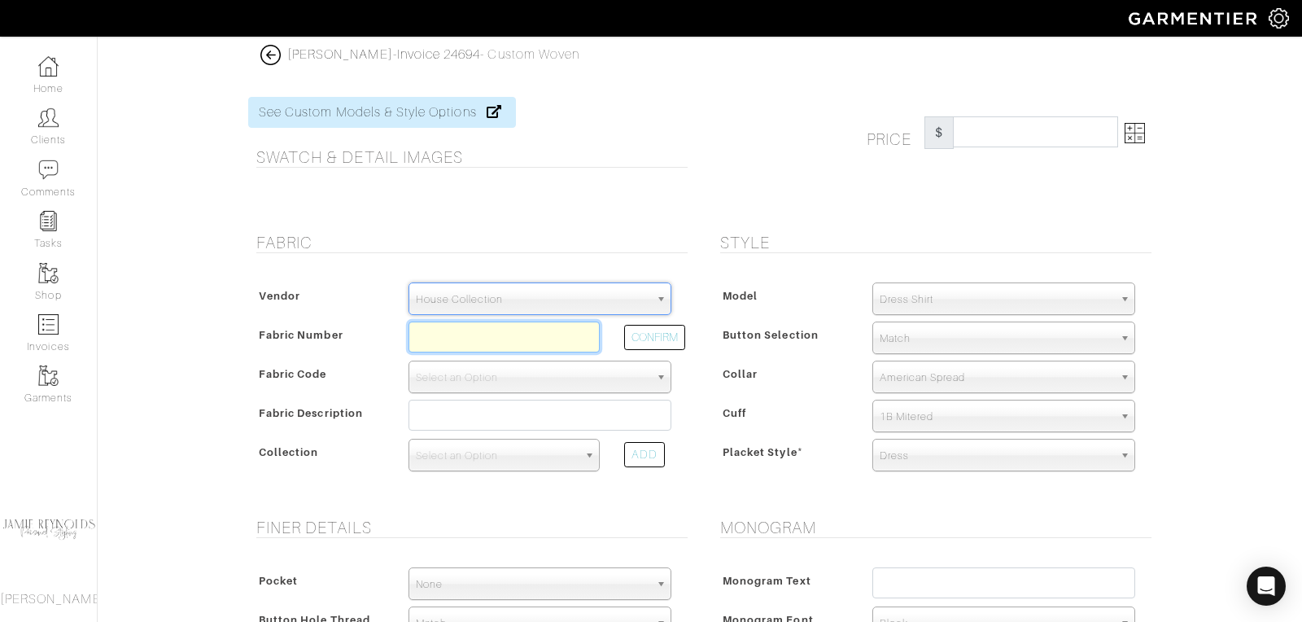
click at [468, 348] on input "text" at bounding box center [503, 336] width 191 height 31
type input "d4-45117485"
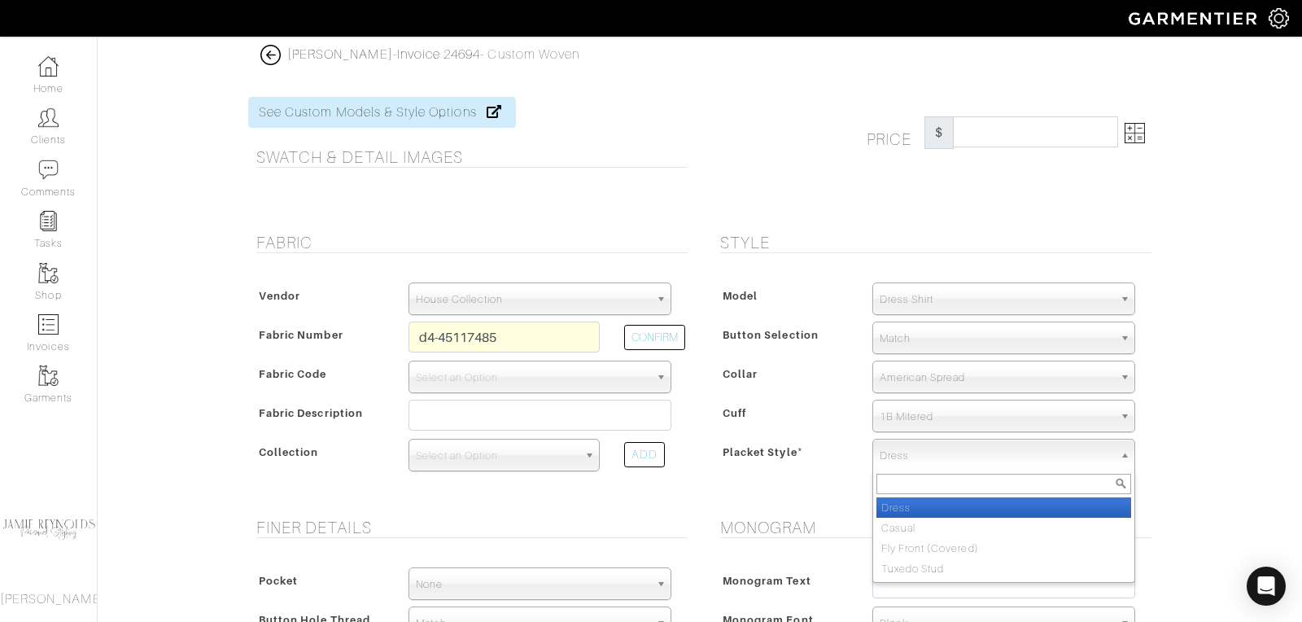
click at [918, 455] on span "Dress" at bounding box center [997, 455] width 234 height 33
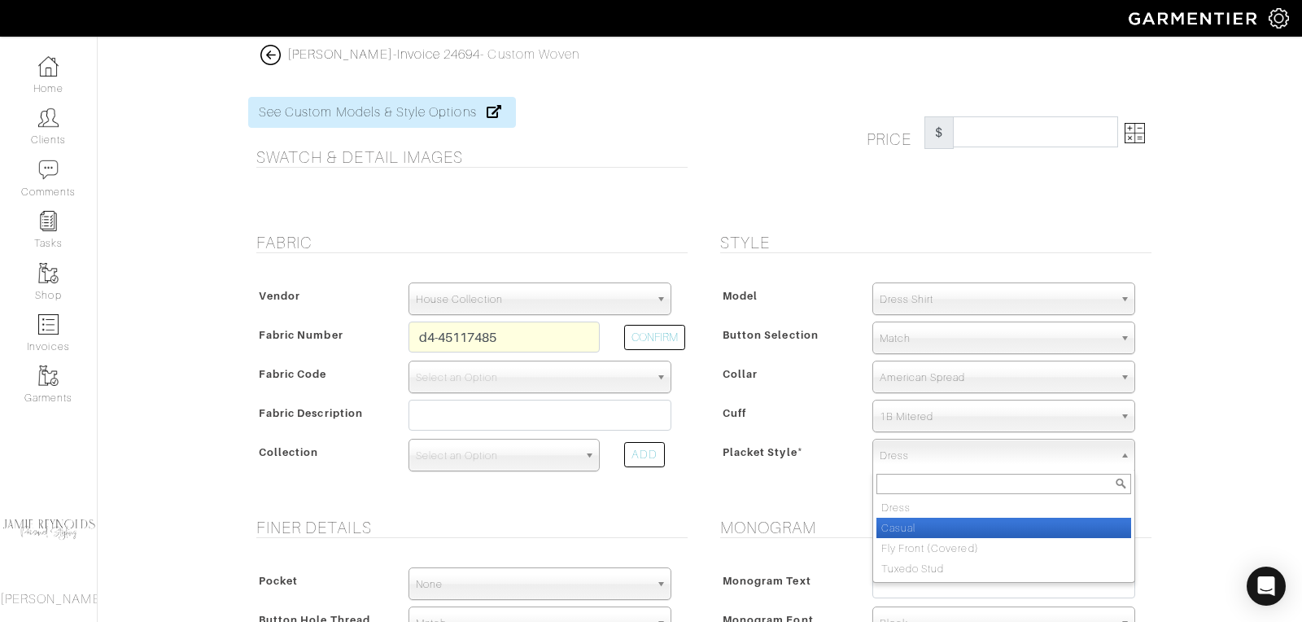
click at [911, 526] on li "Casual" at bounding box center [1003, 528] width 255 height 20
select select "Casual"
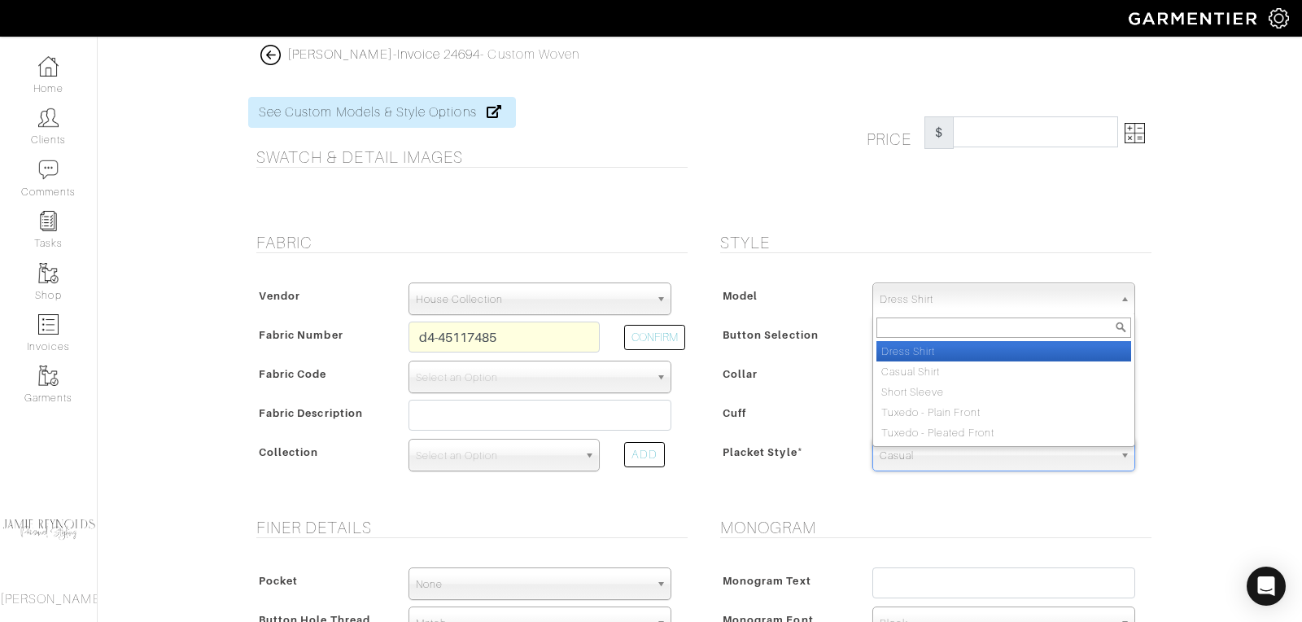
click at [906, 297] on span "Dress Shirt" at bounding box center [997, 299] width 234 height 33
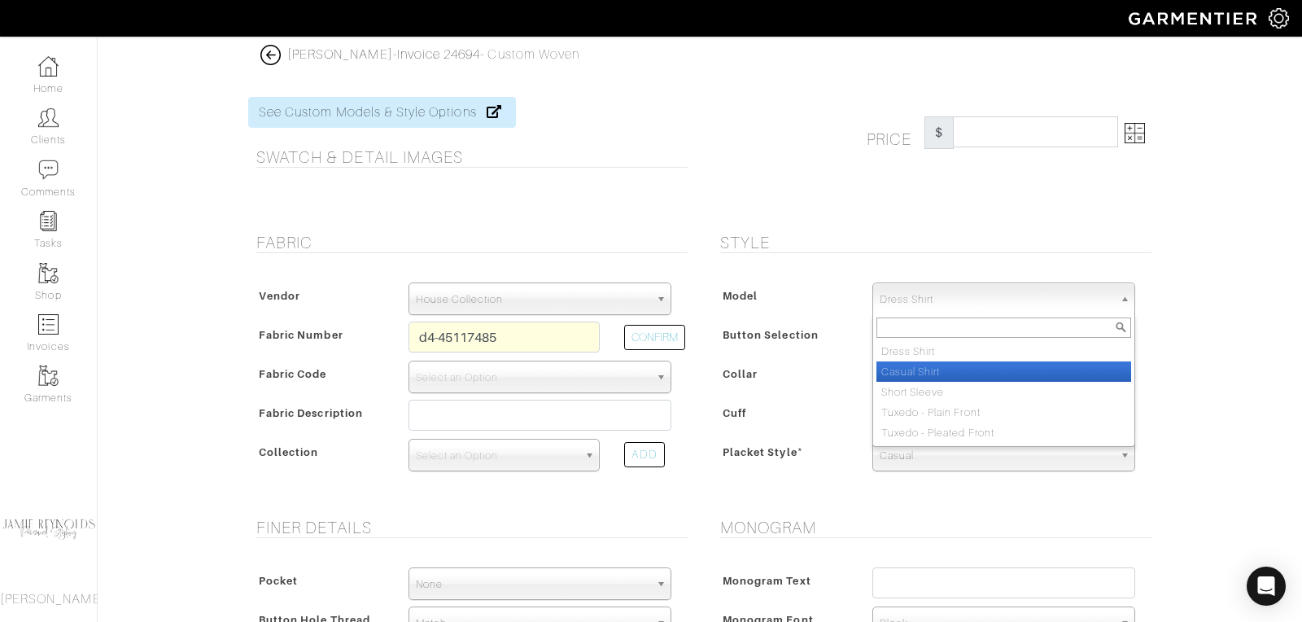
click at [906, 361] on li "Casual Shirt" at bounding box center [1003, 371] width 255 height 20
select select "2"
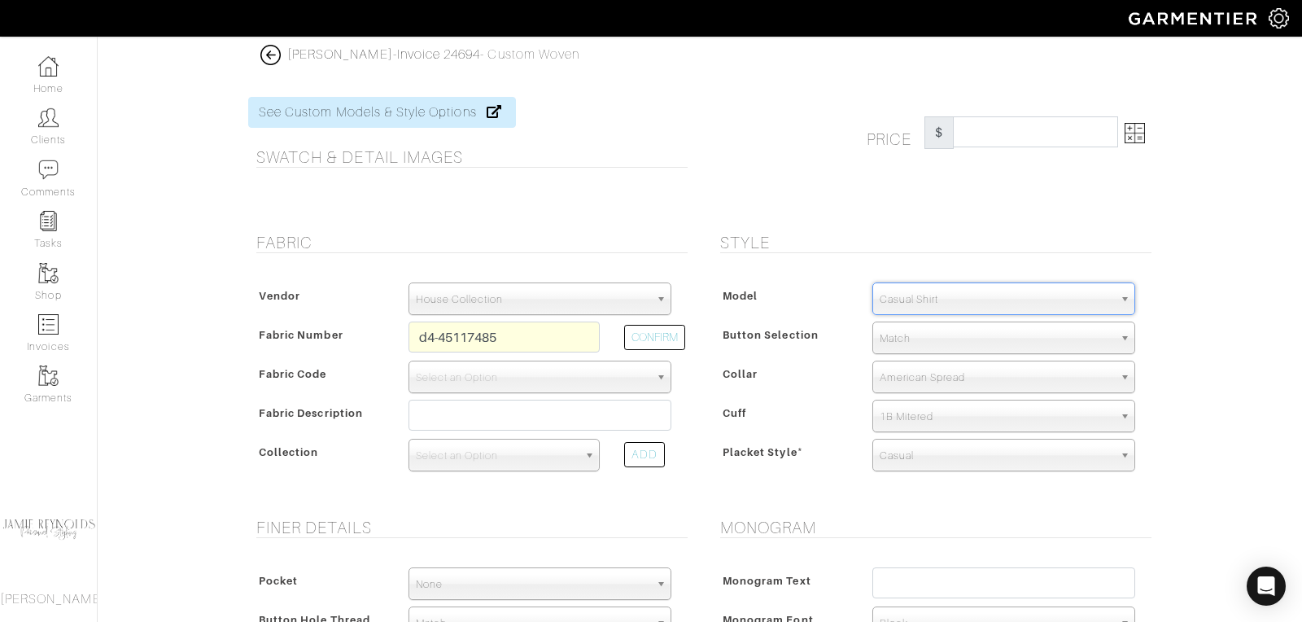
click at [909, 380] on span "American Spread" at bounding box center [997, 377] width 234 height 33
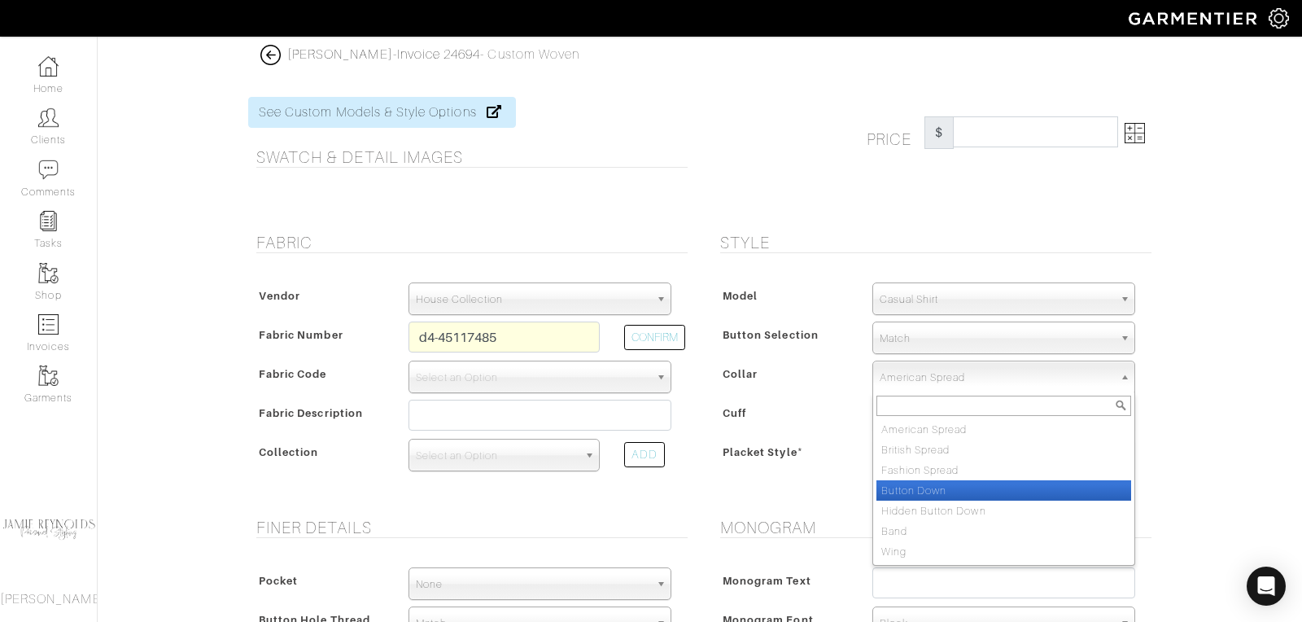
click at [902, 487] on li "Button Down" at bounding box center [1003, 490] width 255 height 20
select select "Button Down"
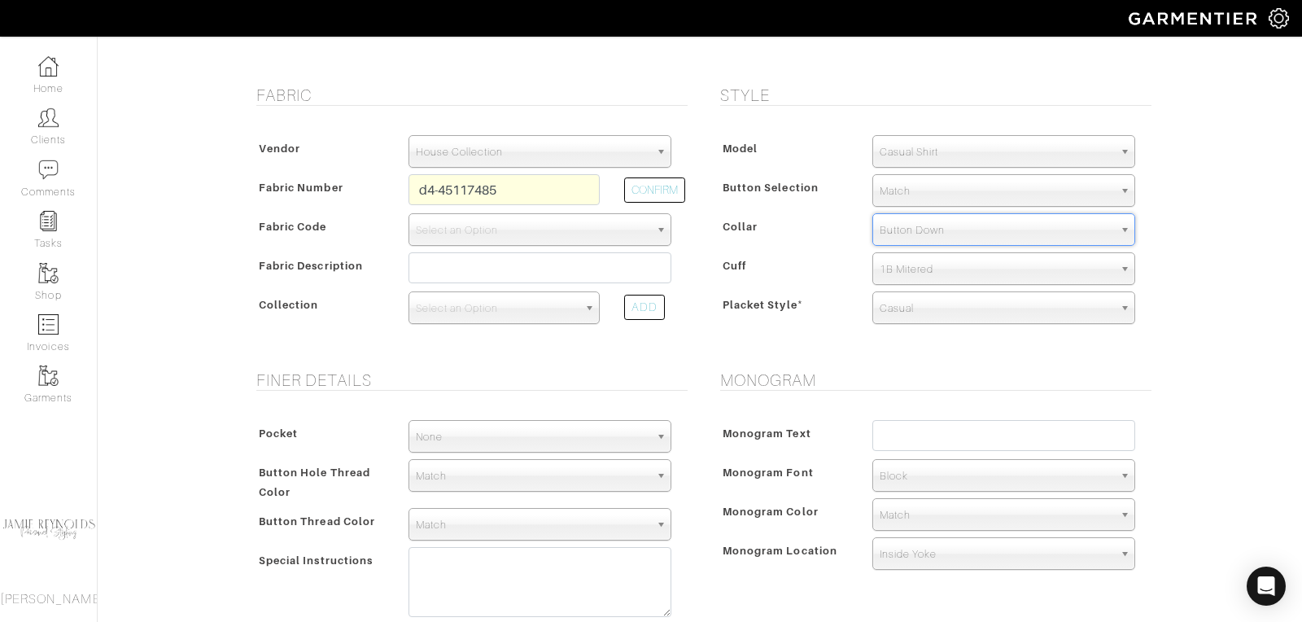
scroll to position [305, 0]
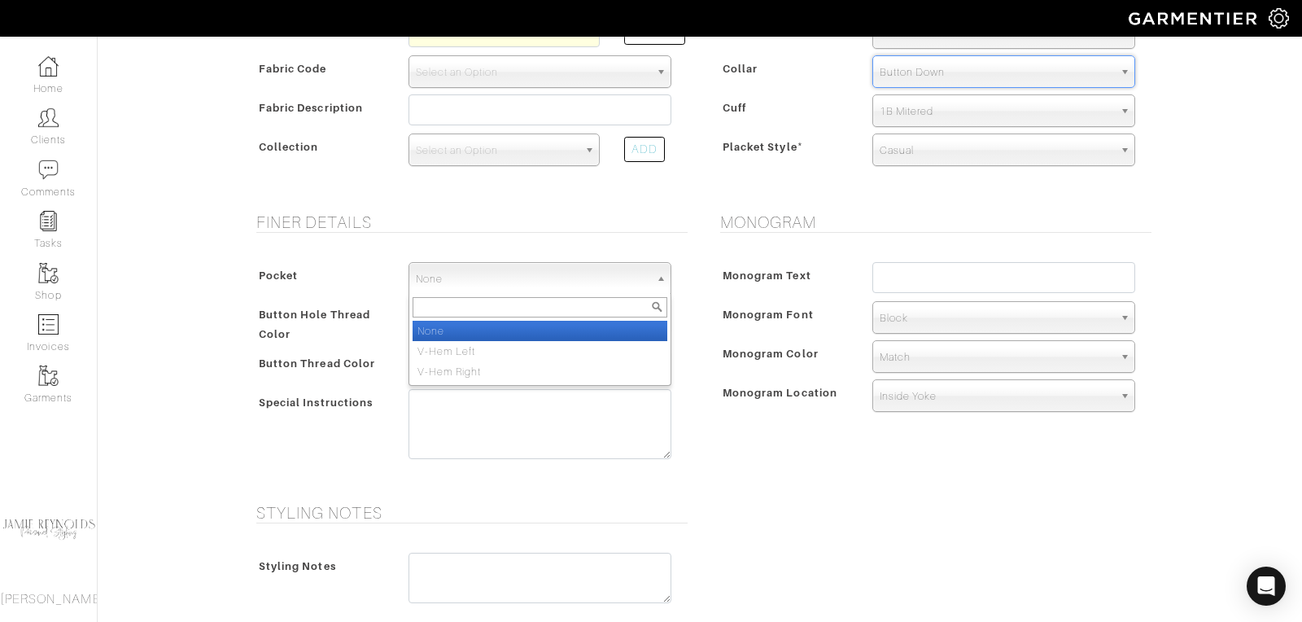
click at [462, 280] on span "None" at bounding box center [533, 279] width 234 height 33
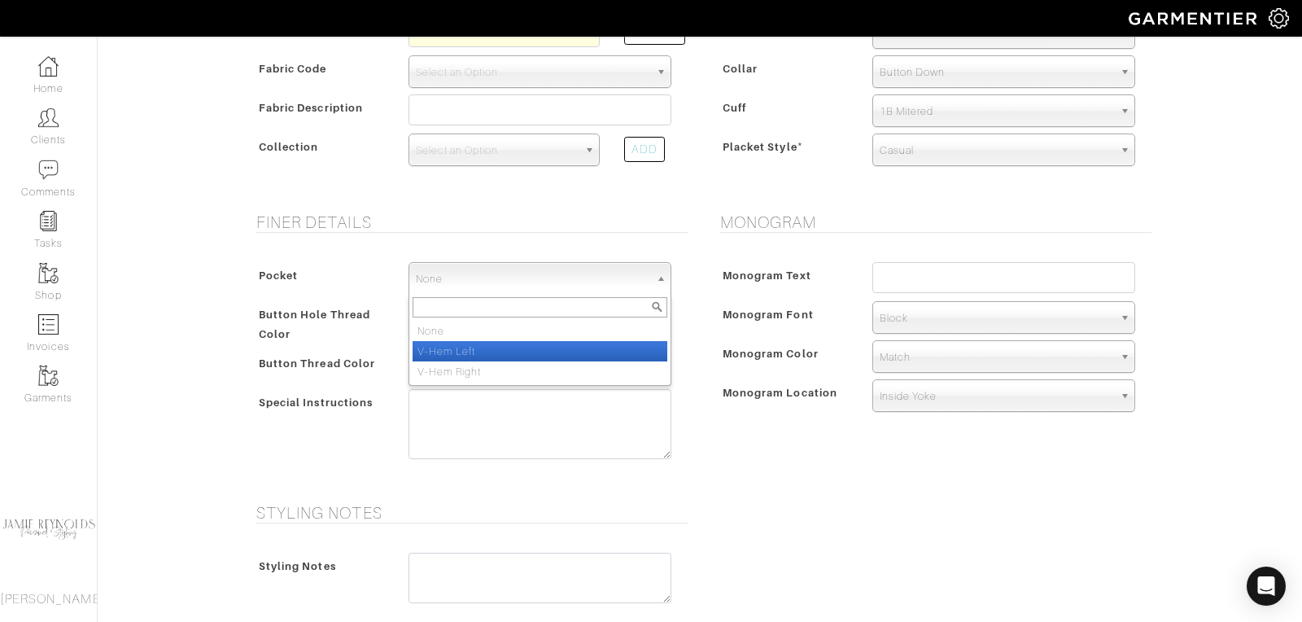
click at [462, 348] on li "V-Hem Left" at bounding box center [540, 351] width 255 height 20
select select "V-Hem Left"
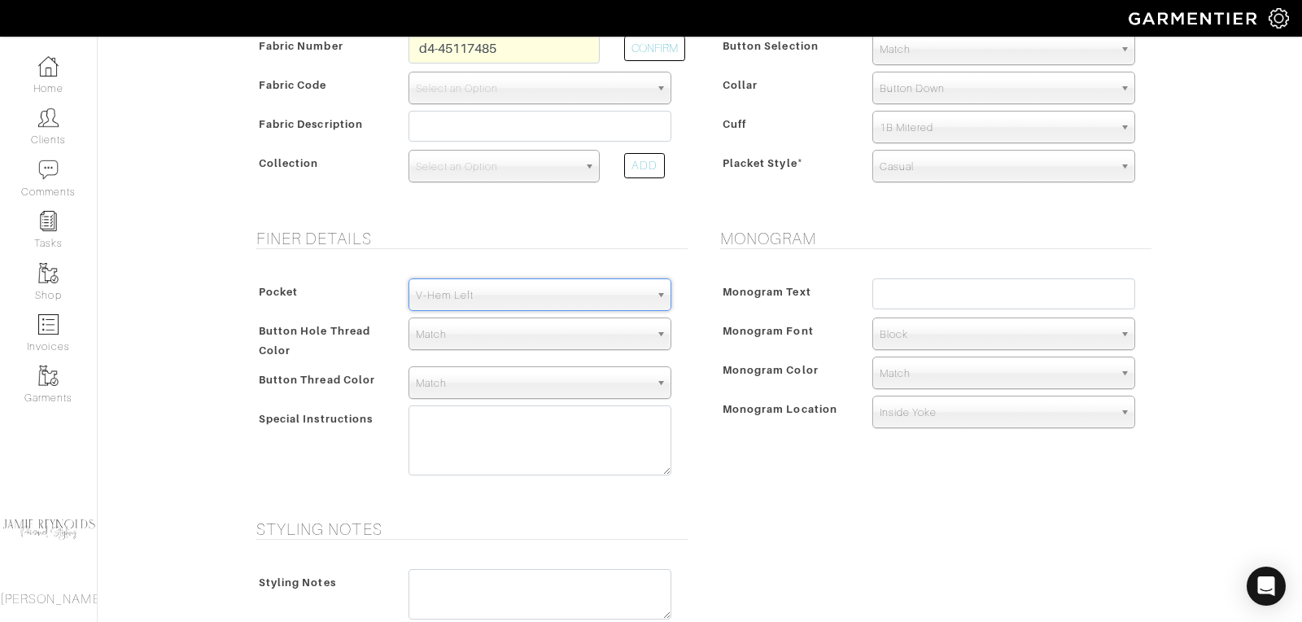
scroll to position [286, 0]
click at [972, 293] on input "text" at bounding box center [1003, 297] width 263 height 31
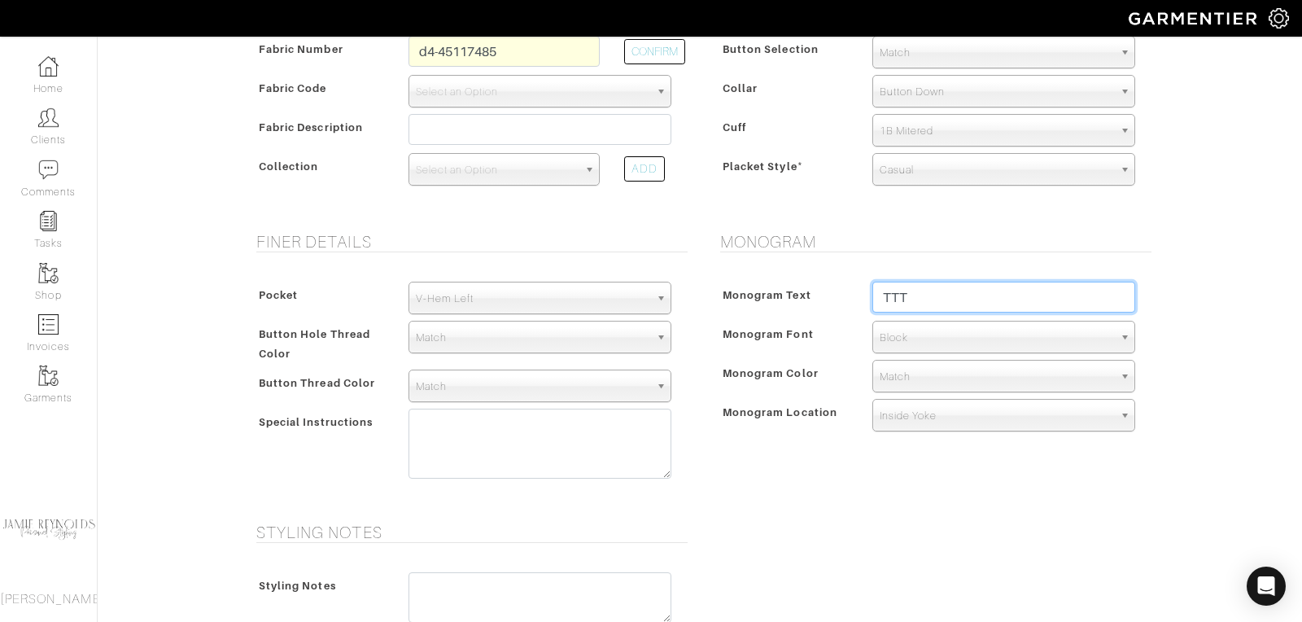
type input "TTT"
click at [964, 338] on span "Block" at bounding box center [997, 337] width 234 height 33
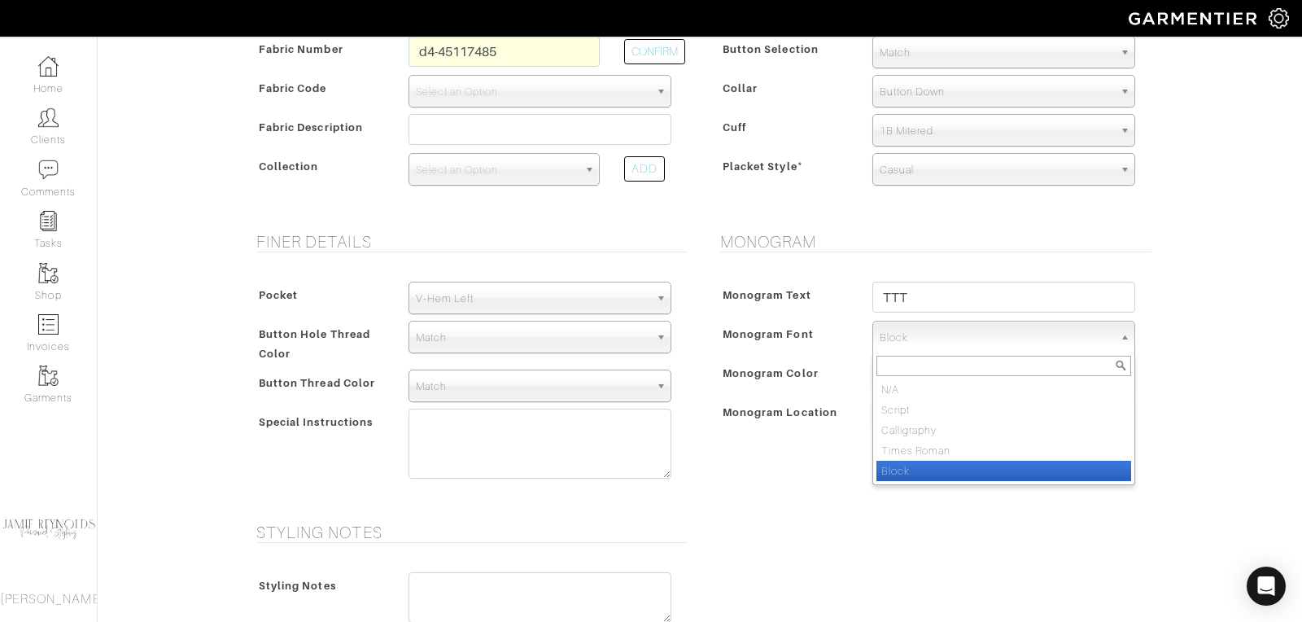
click at [931, 465] on li "Block" at bounding box center [1003, 471] width 255 height 20
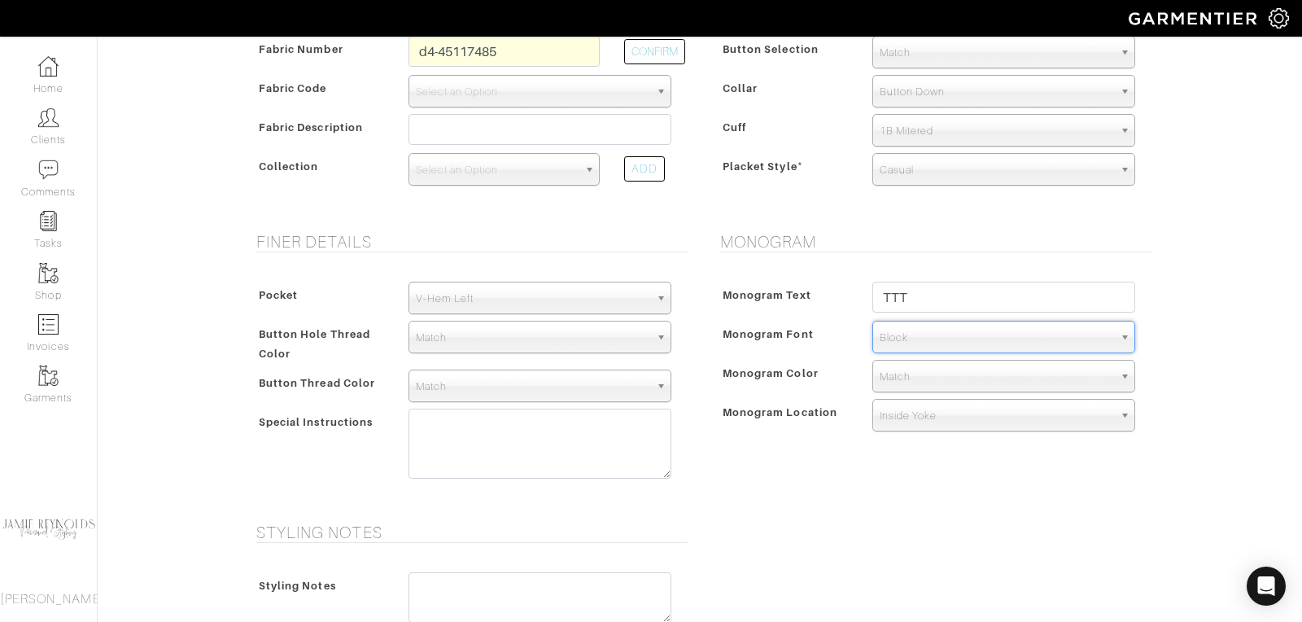
scroll to position [296, 0]
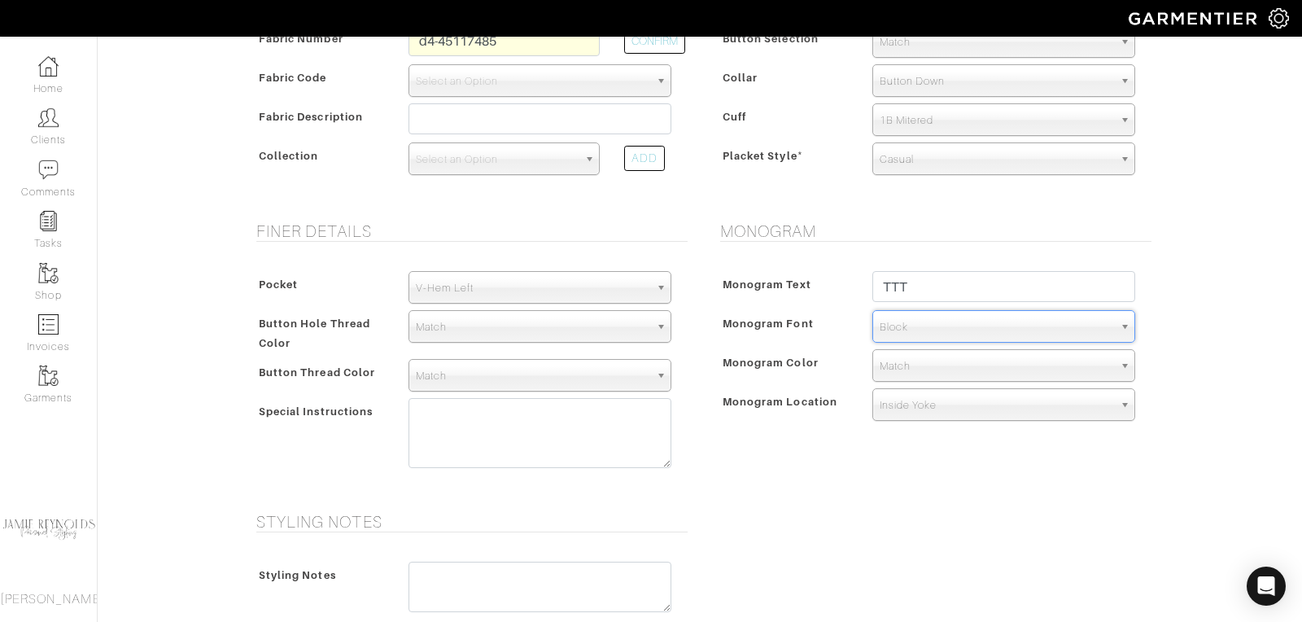
click at [932, 365] on span "Match" at bounding box center [997, 366] width 234 height 33
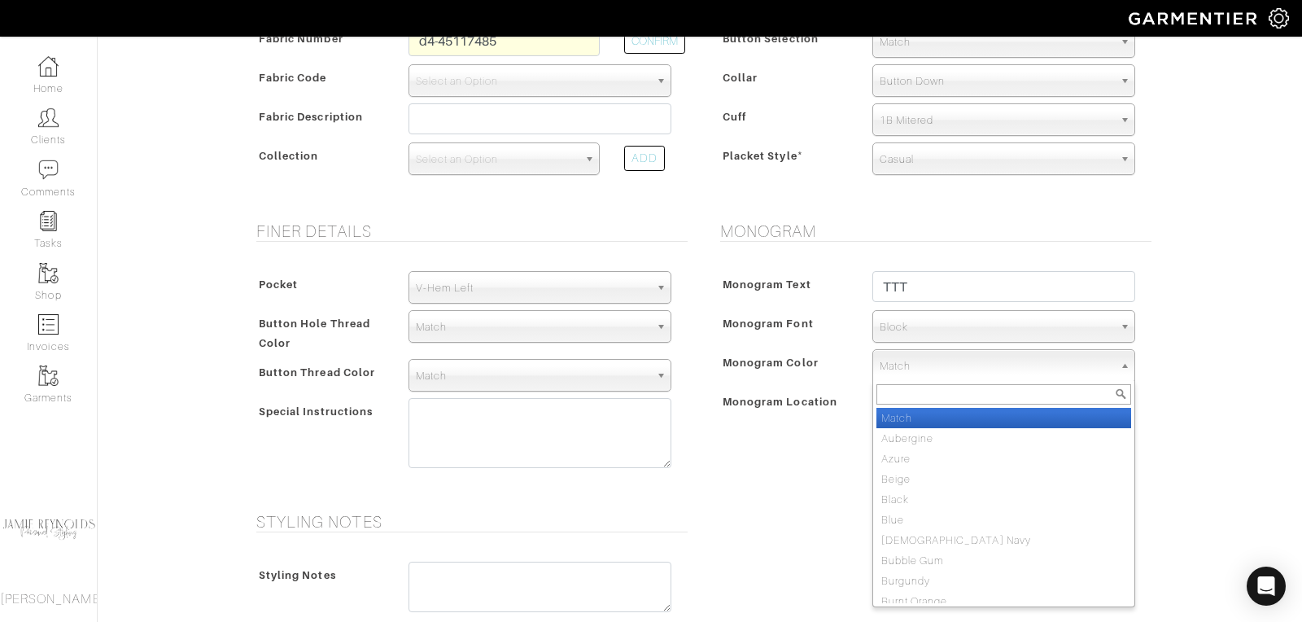
click at [932, 365] on span "Match" at bounding box center [997, 366] width 234 height 33
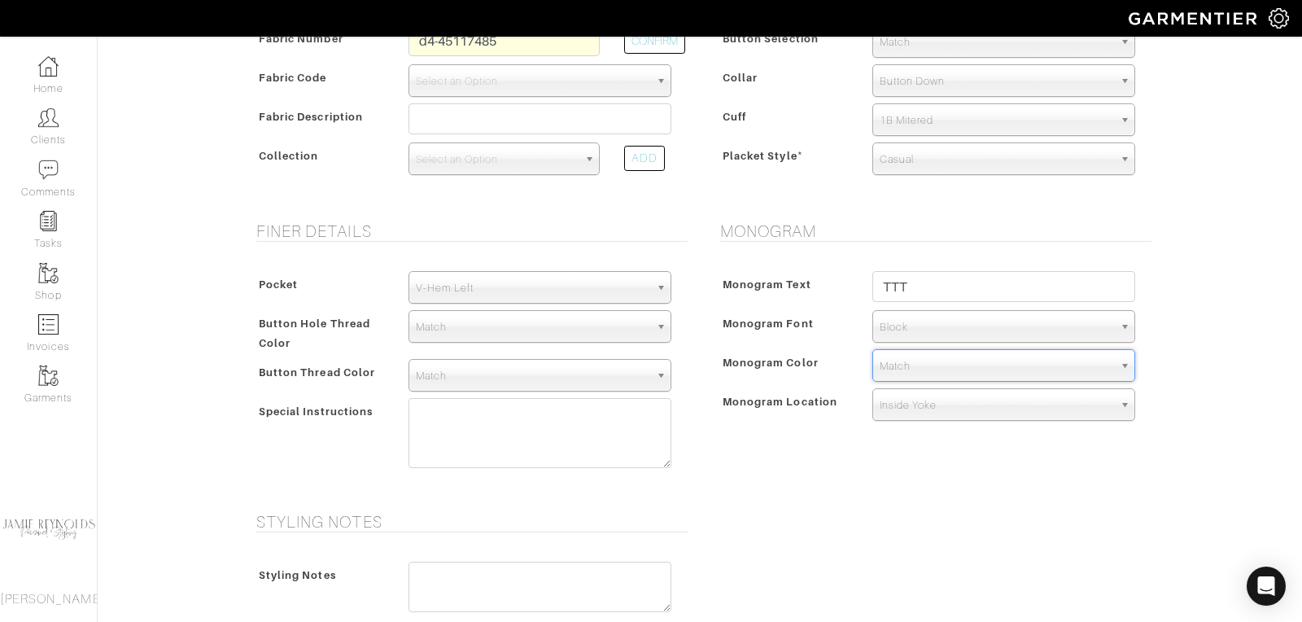
scroll to position [99, 0]
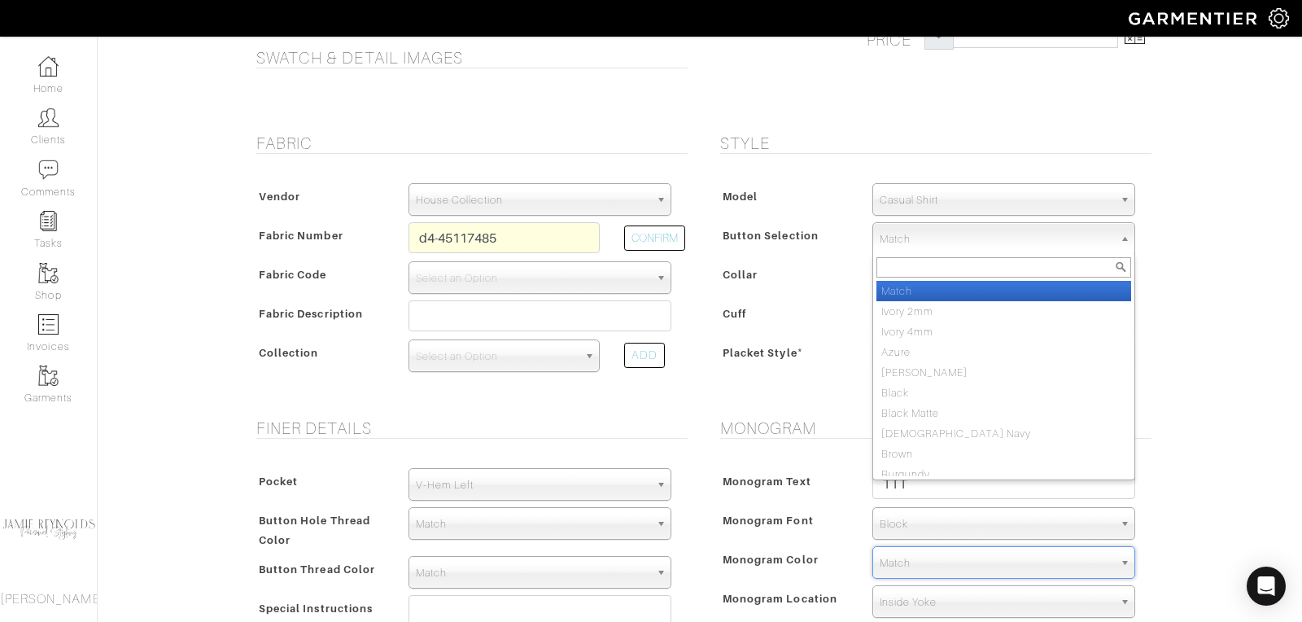
click at [904, 242] on span "Match" at bounding box center [997, 239] width 234 height 33
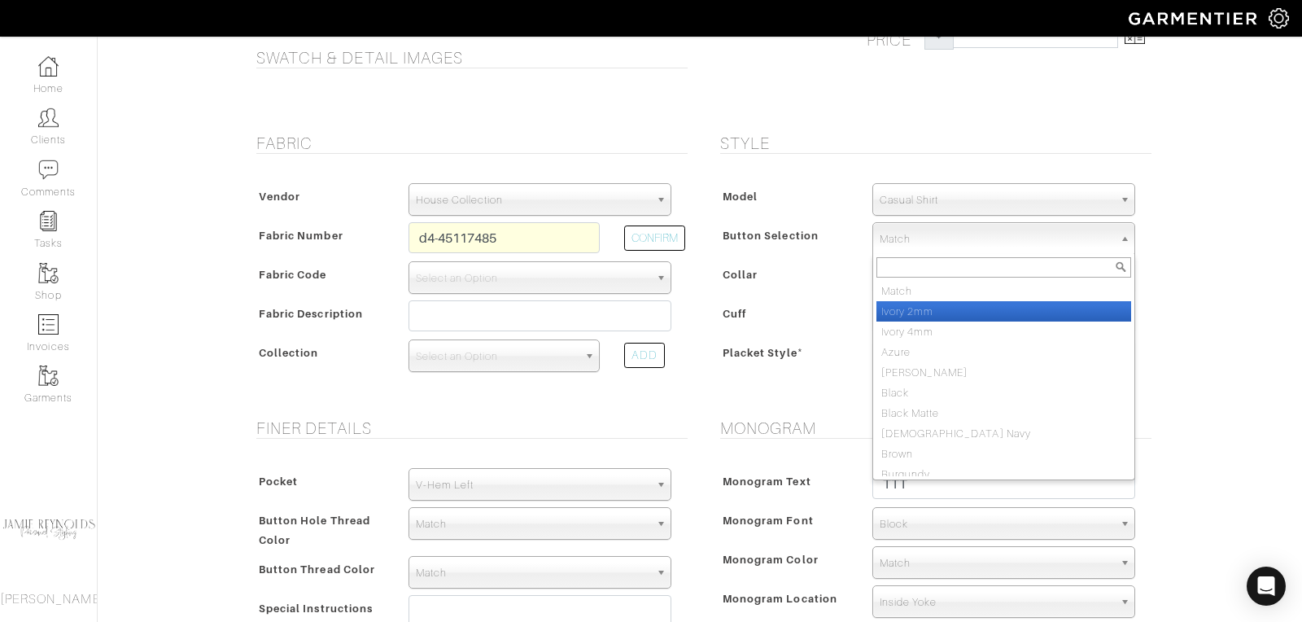
click at [908, 301] on li "Ivory 2mm" at bounding box center [1003, 311] width 255 height 20
select select "2"
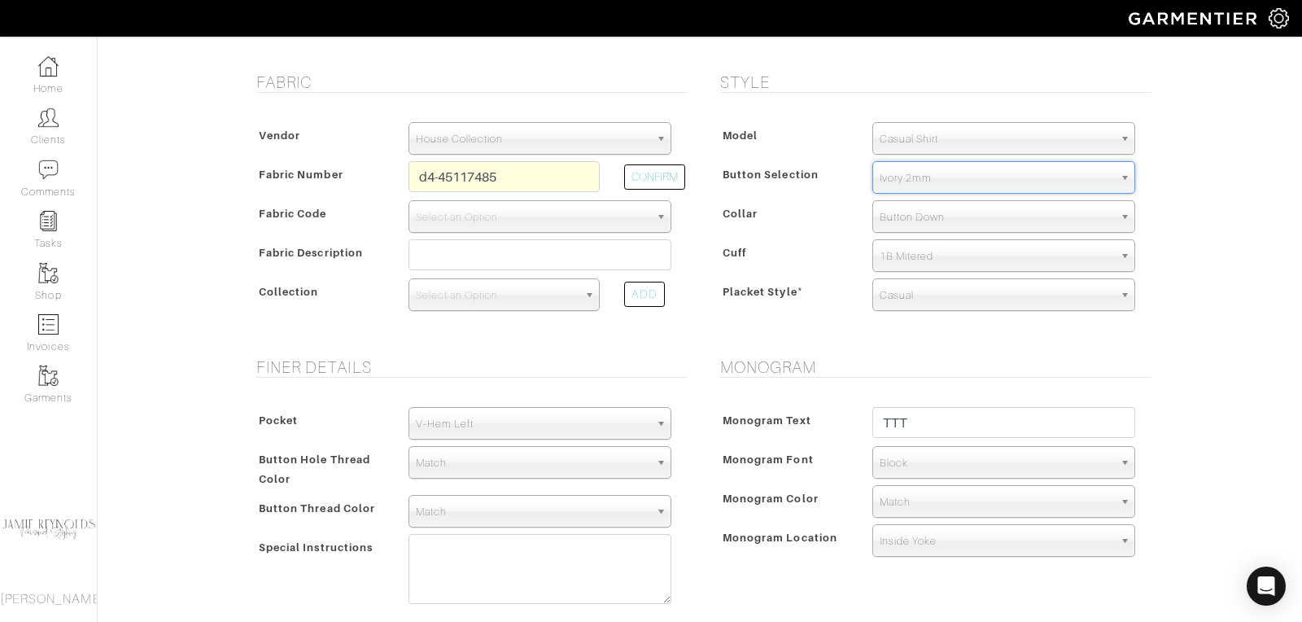
scroll to position [164, 0]
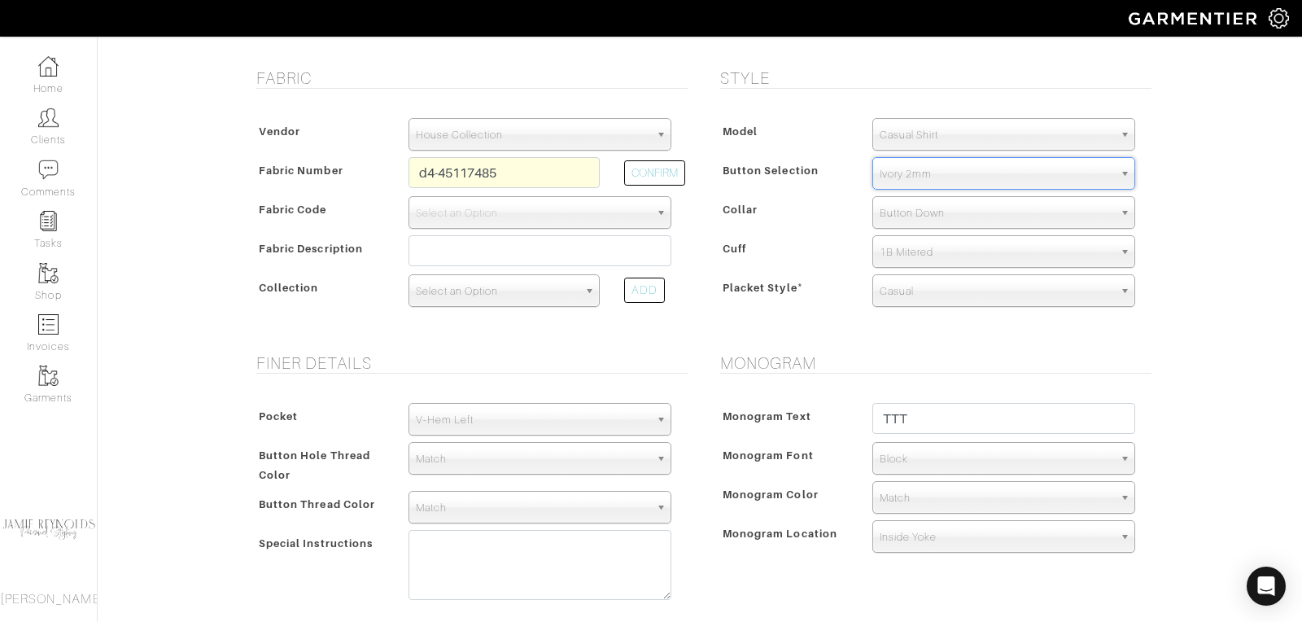
click at [532, 295] on span "Select an Option" at bounding box center [497, 291] width 162 height 33
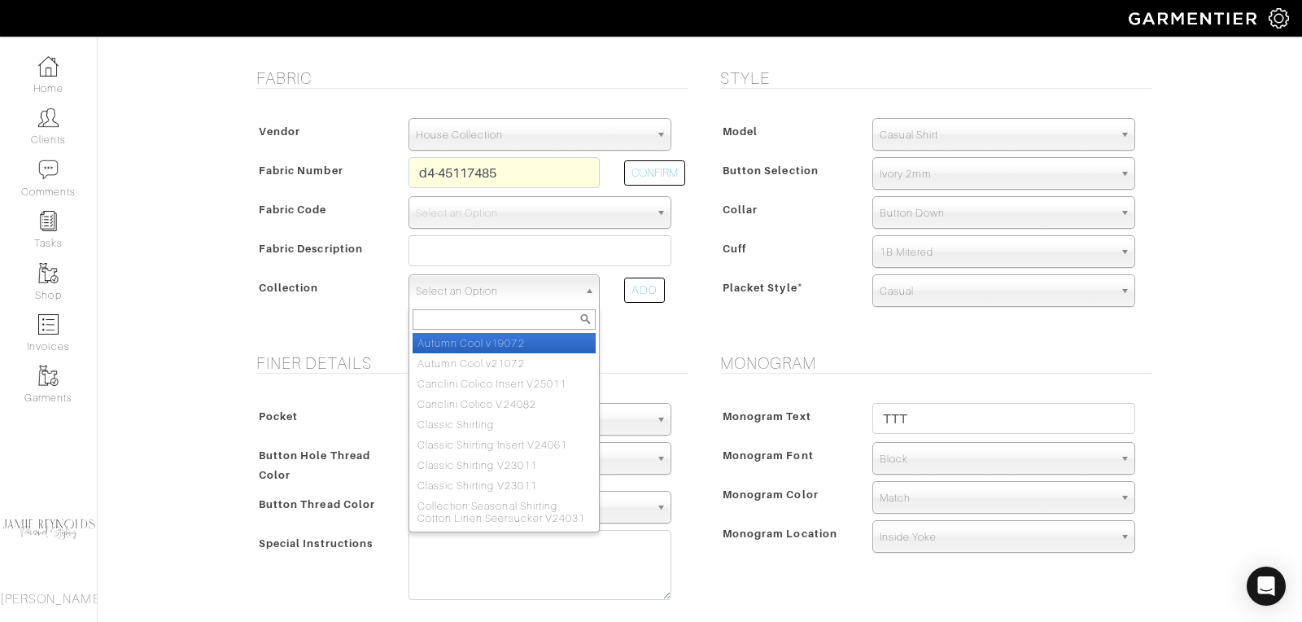
scroll to position [167, 0]
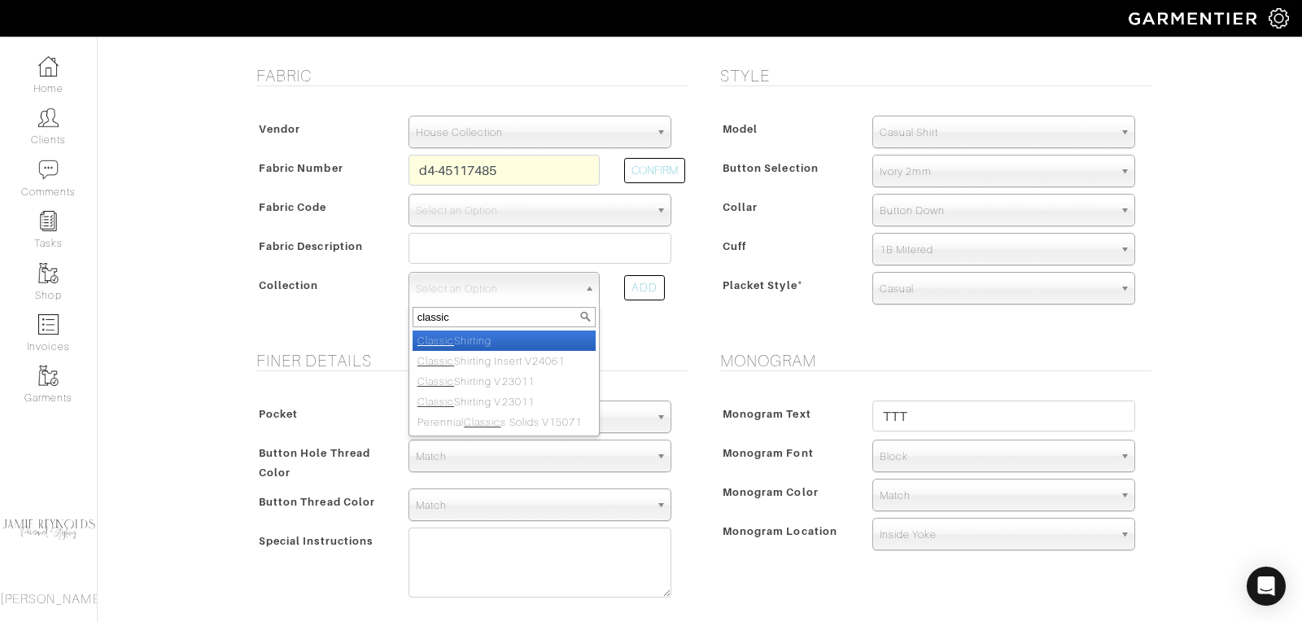
type input "classic"
click at [526, 330] on li "Classic Shirting" at bounding box center [504, 340] width 183 height 20
select select "605"
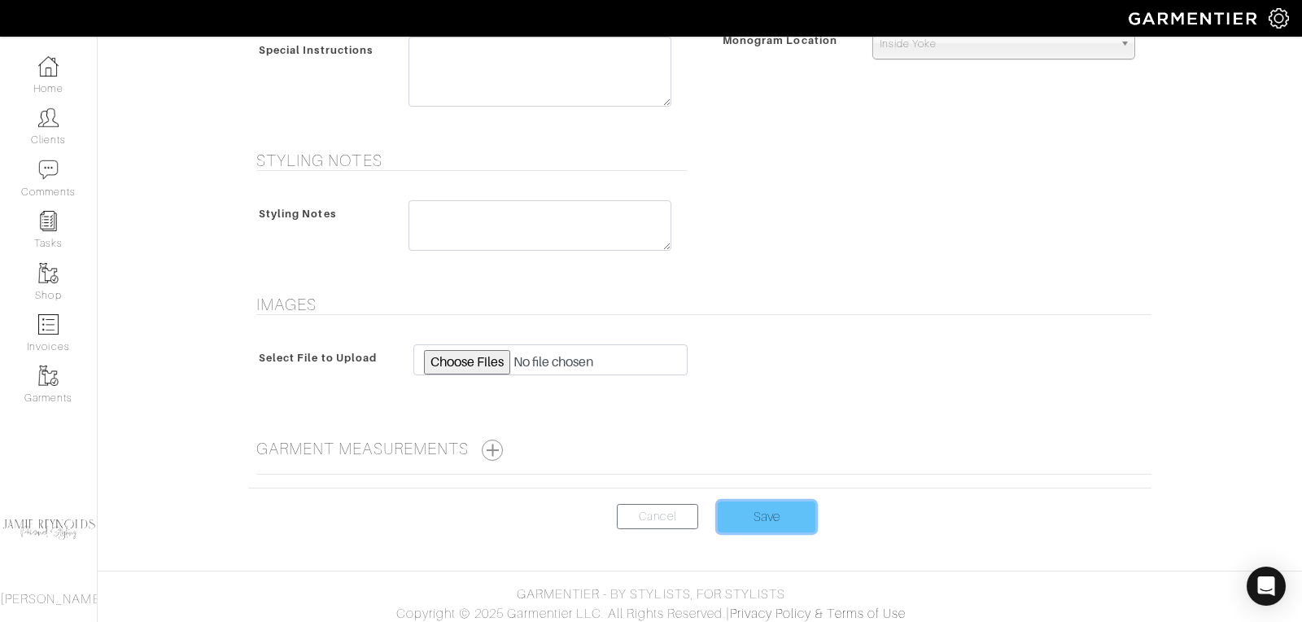
click at [756, 506] on input "Save" at bounding box center [767, 516] width 98 height 31
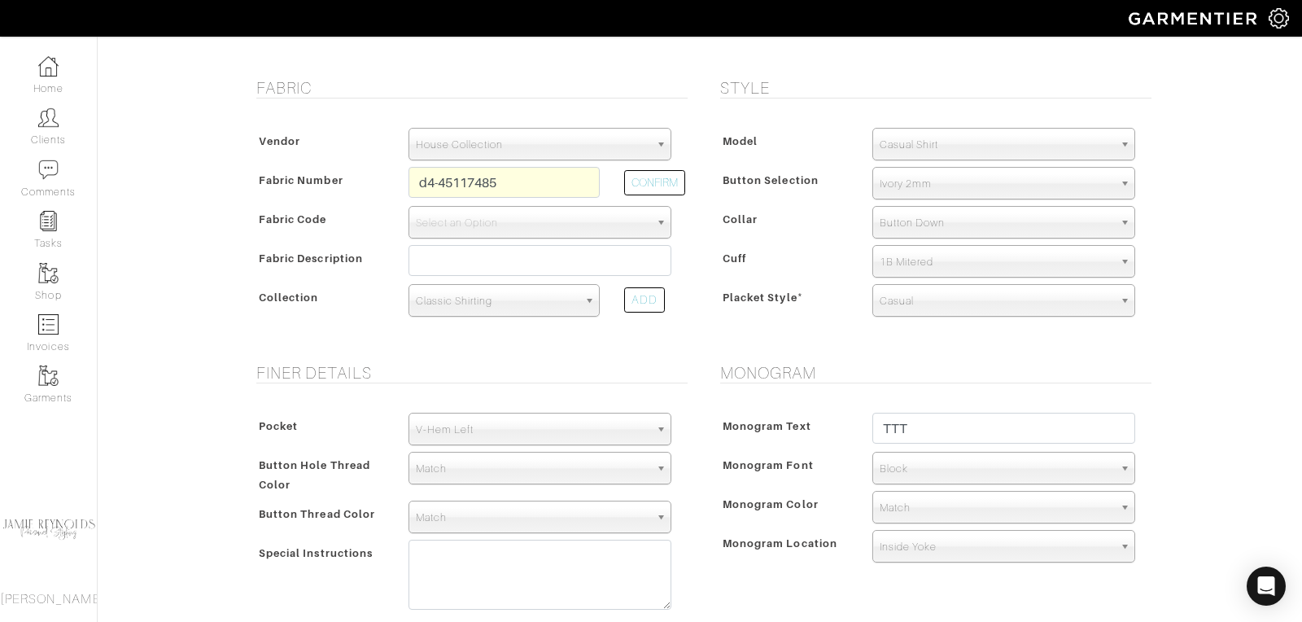
scroll to position [138, 0]
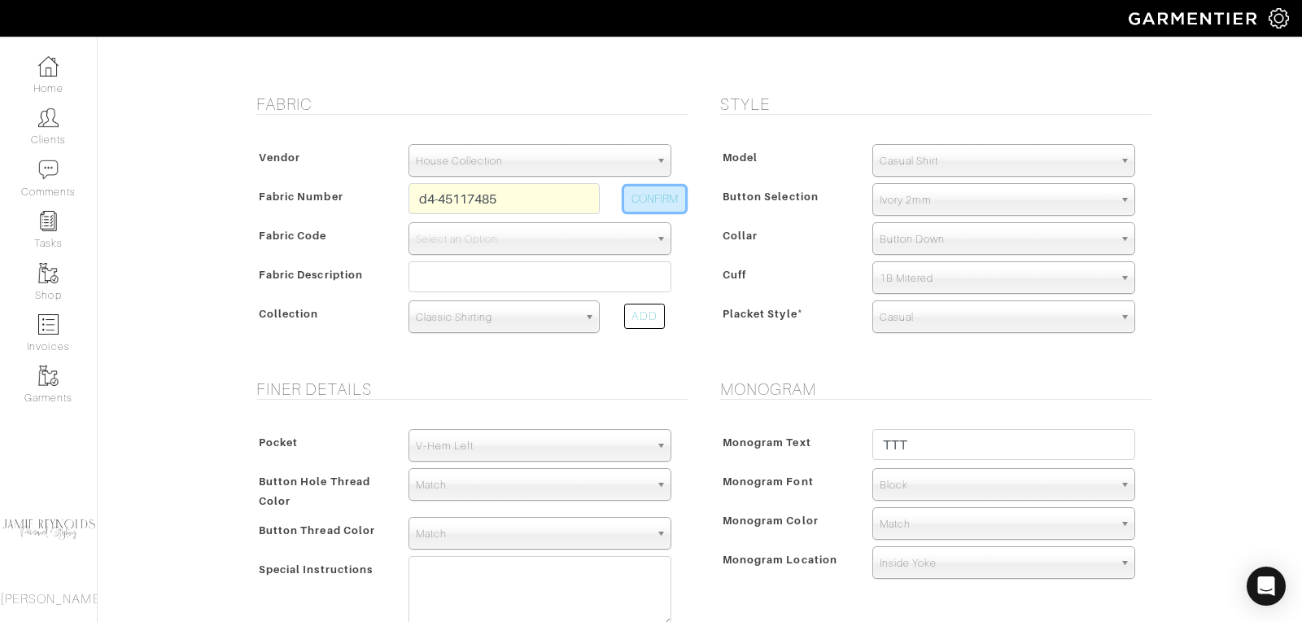
click at [653, 195] on button "CONFIRM" at bounding box center [654, 198] width 61 height 25
type input "D4-45117485"
select select "875"
type input "Royal Blue Pinpoint"
select select
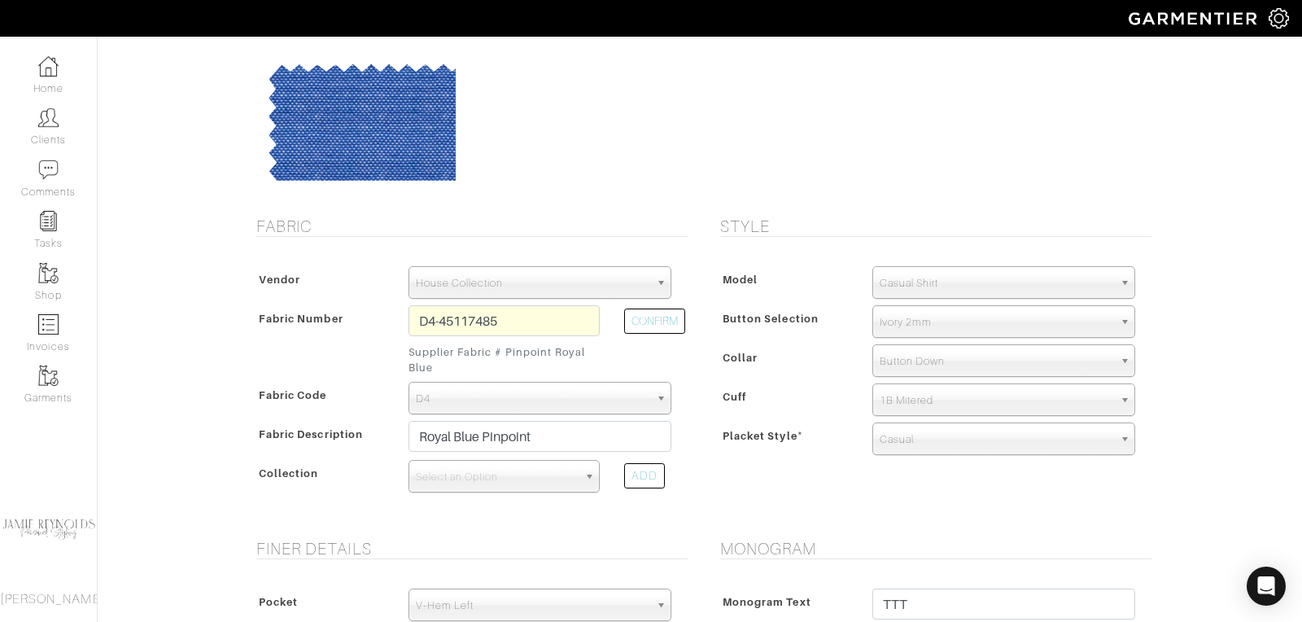
type input "240.00"
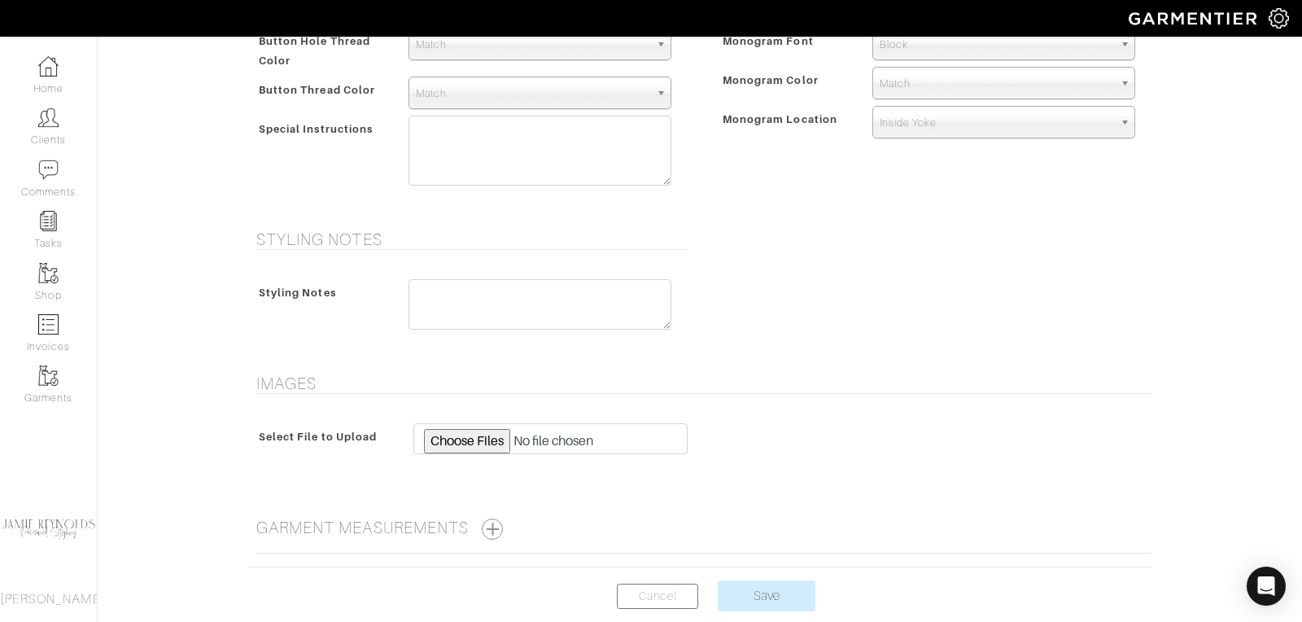
scroll to position [818, 0]
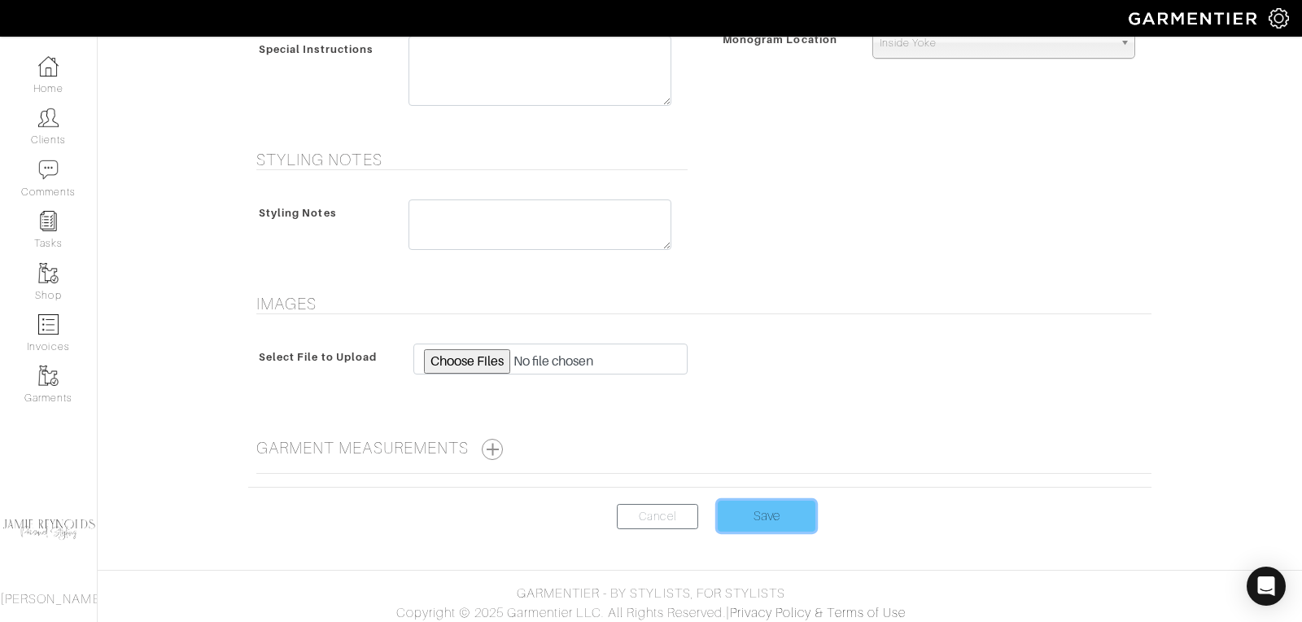
click at [751, 517] on input "Save" at bounding box center [767, 515] width 98 height 31
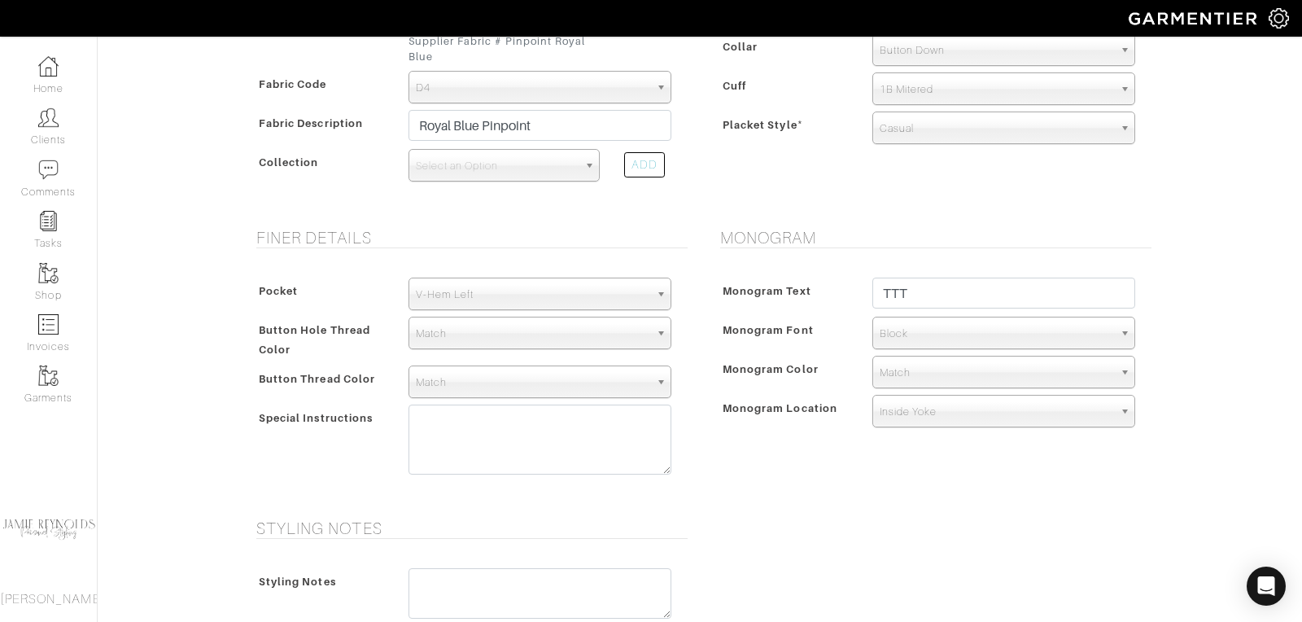
scroll to position [353, 0]
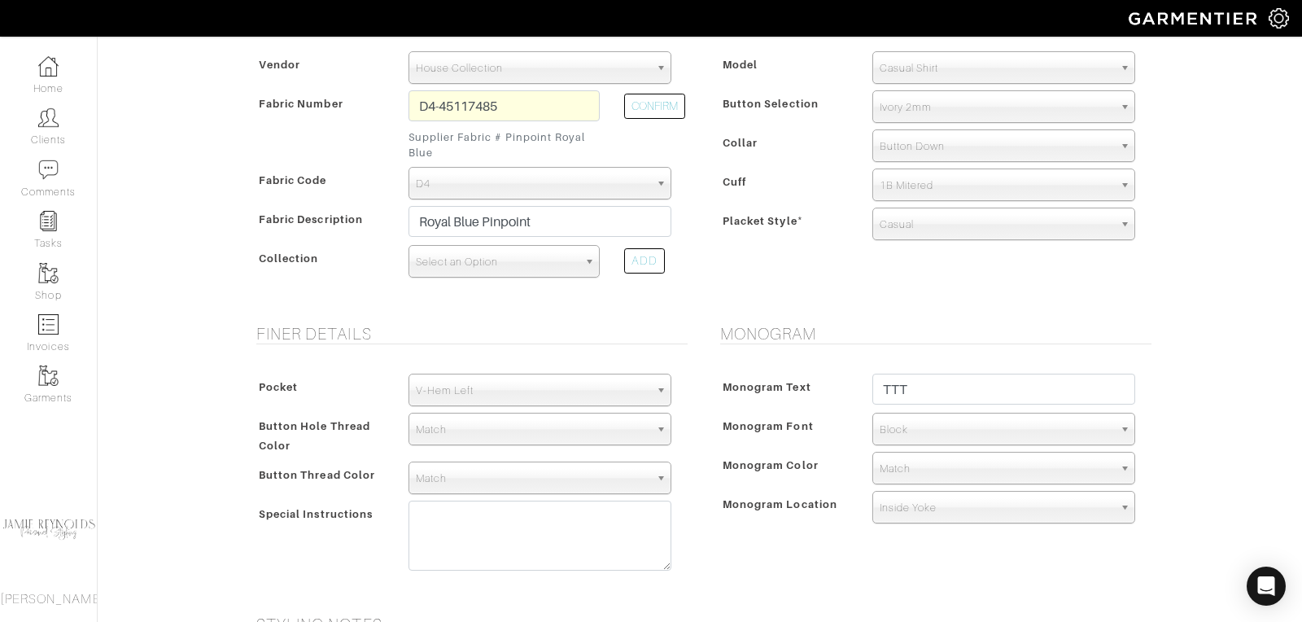
click at [473, 249] on span "Select an Option" at bounding box center [497, 262] width 162 height 33
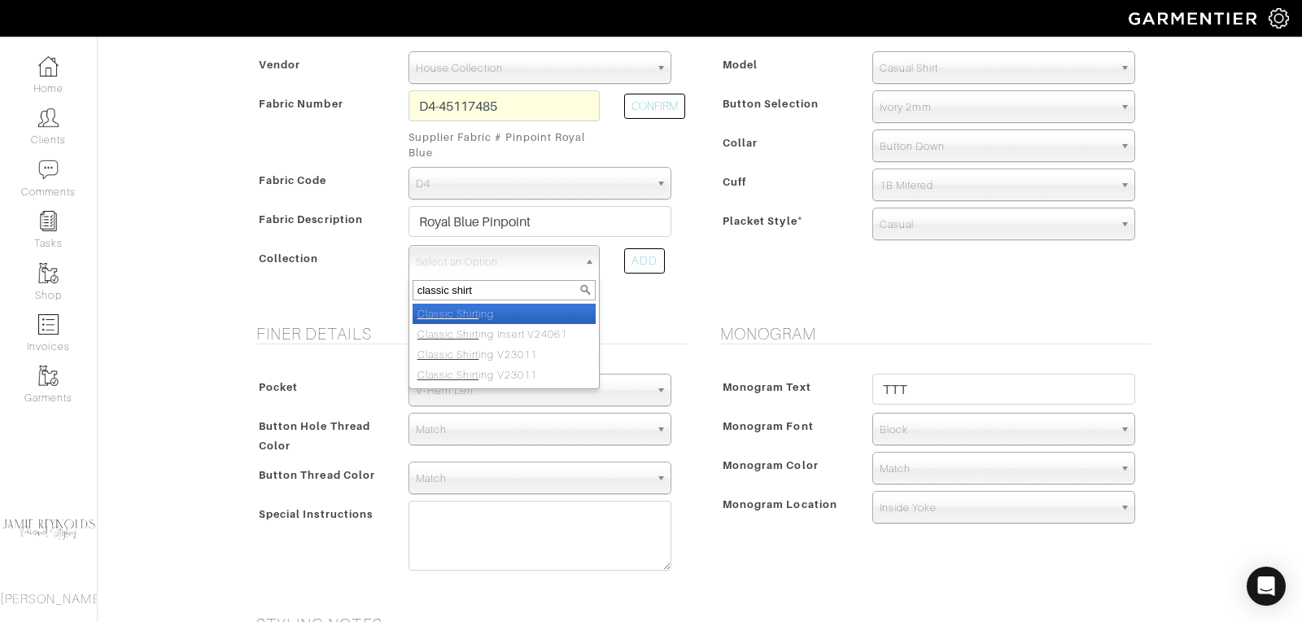
type input "classic shirt"
click at [469, 304] on li "Classic Shirt ing" at bounding box center [504, 314] width 183 height 20
select select "605"
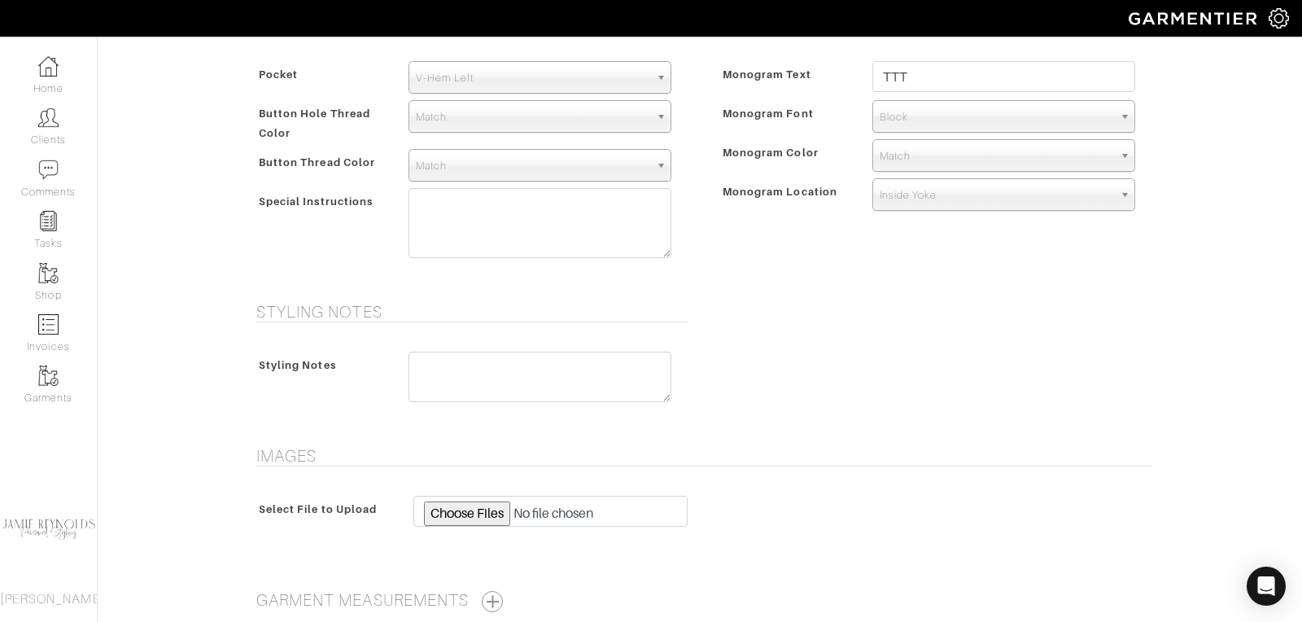
scroll to position [818, 0]
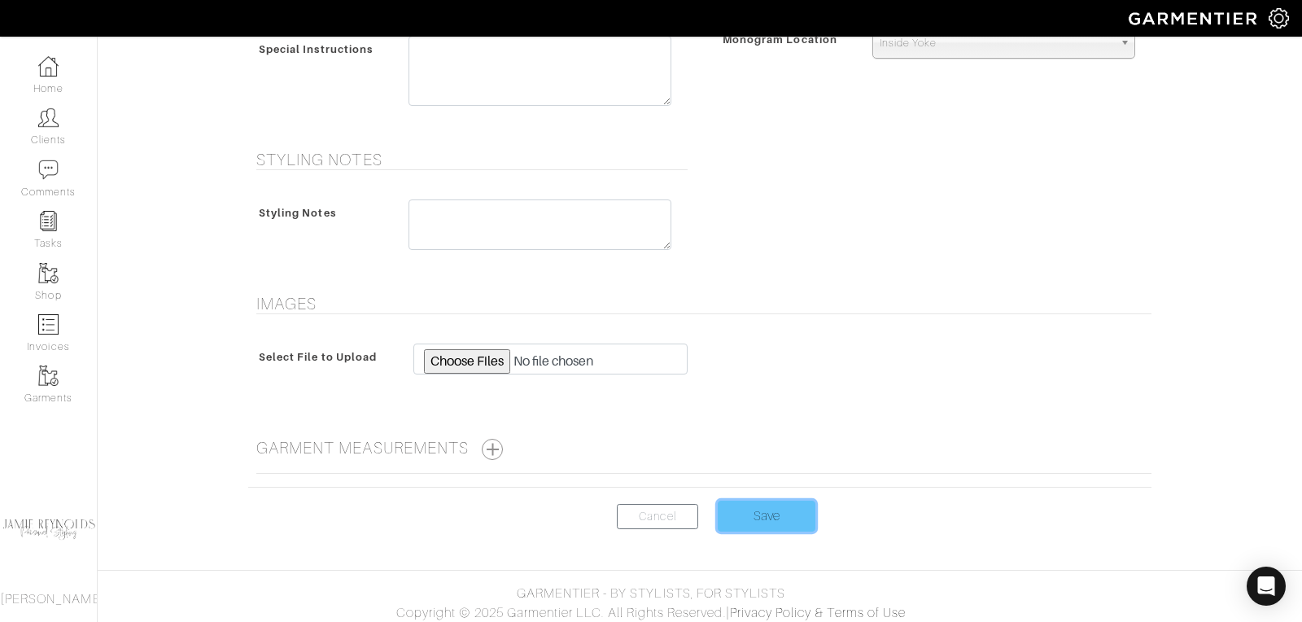
click at [755, 500] on input "Save" at bounding box center [767, 515] width 98 height 31
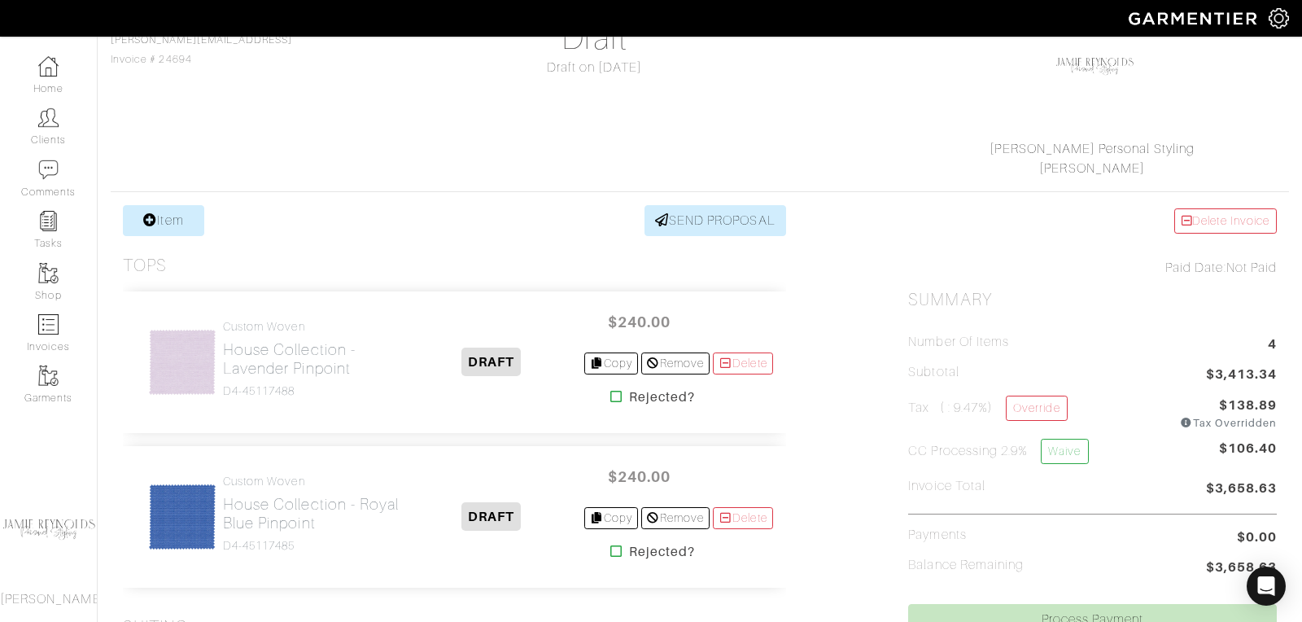
scroll to position [164, 0]
click at [179, 232] on link "Item" at bounding box center [163, 221] width 81 height 31
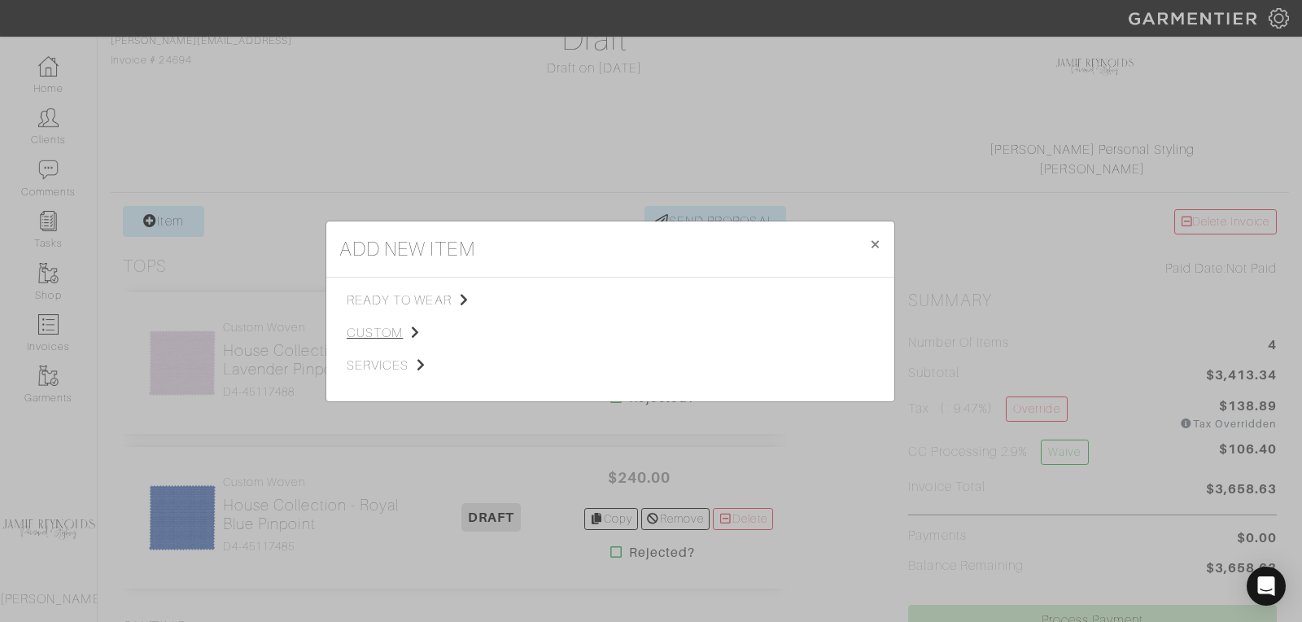
click at [387, 330] on span "custom" at bounding box center [429, 333] width 164 height 20
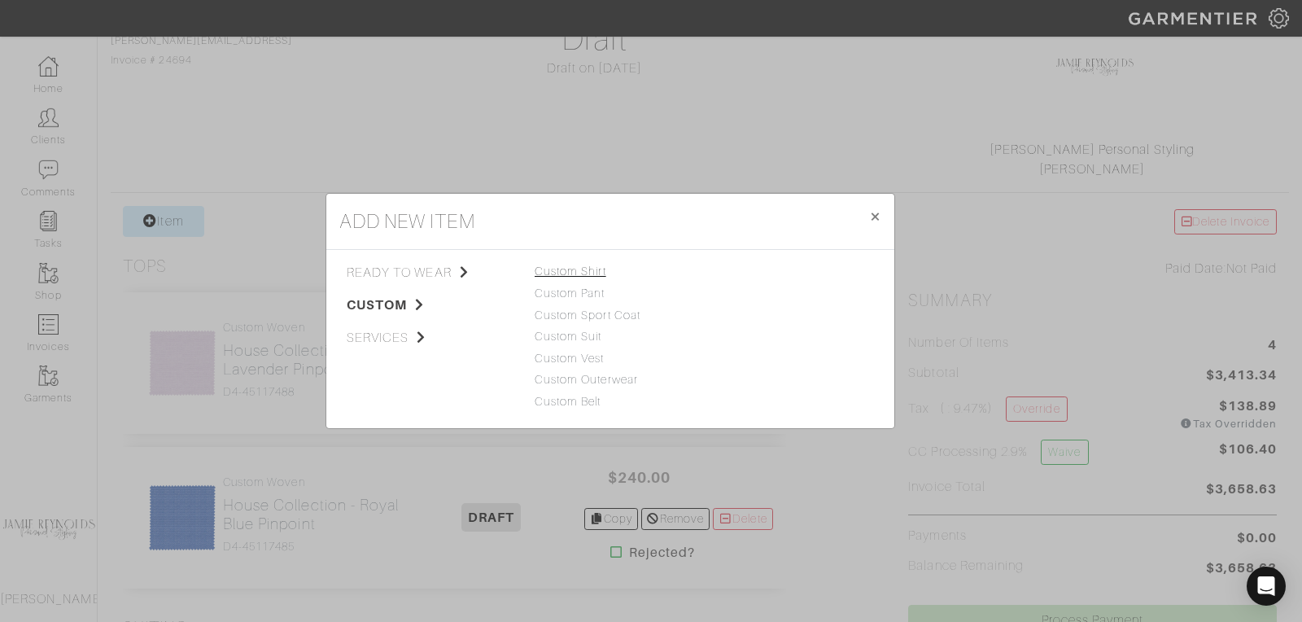
click at [567, 270] on link "Custom Shirt" at bounding box center [571, 270] width 72 height 13
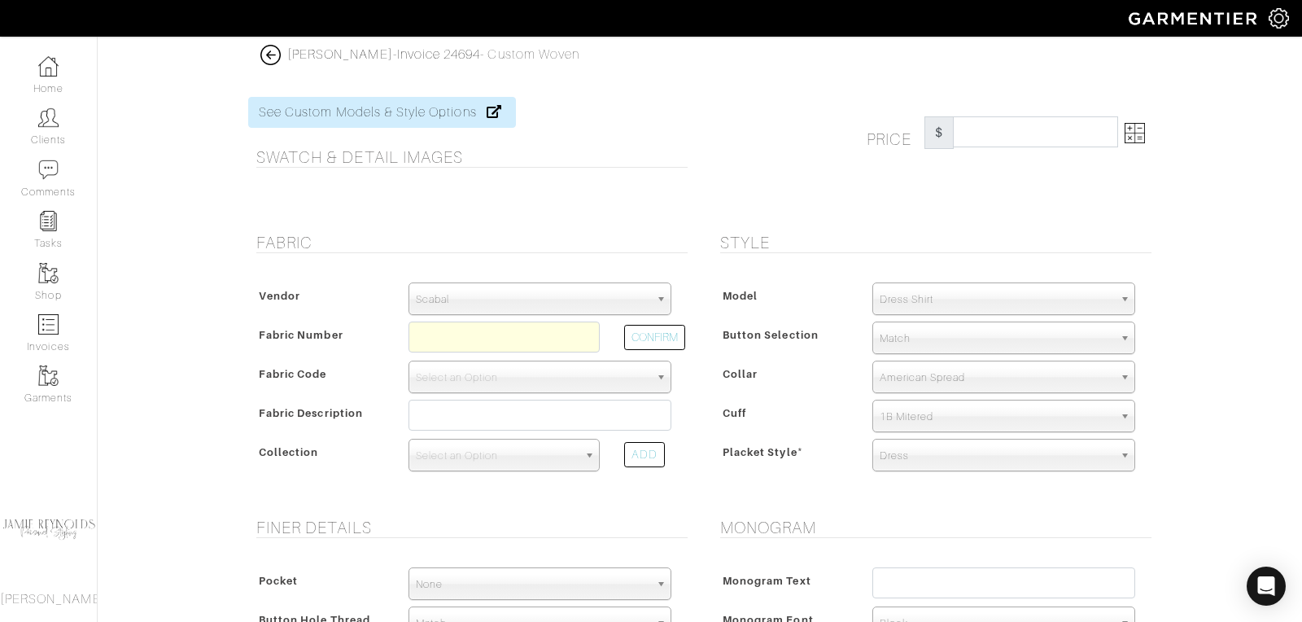
click at [535, 308] on span "Scabal" at bounding box center [533, 299] width 234 height 33
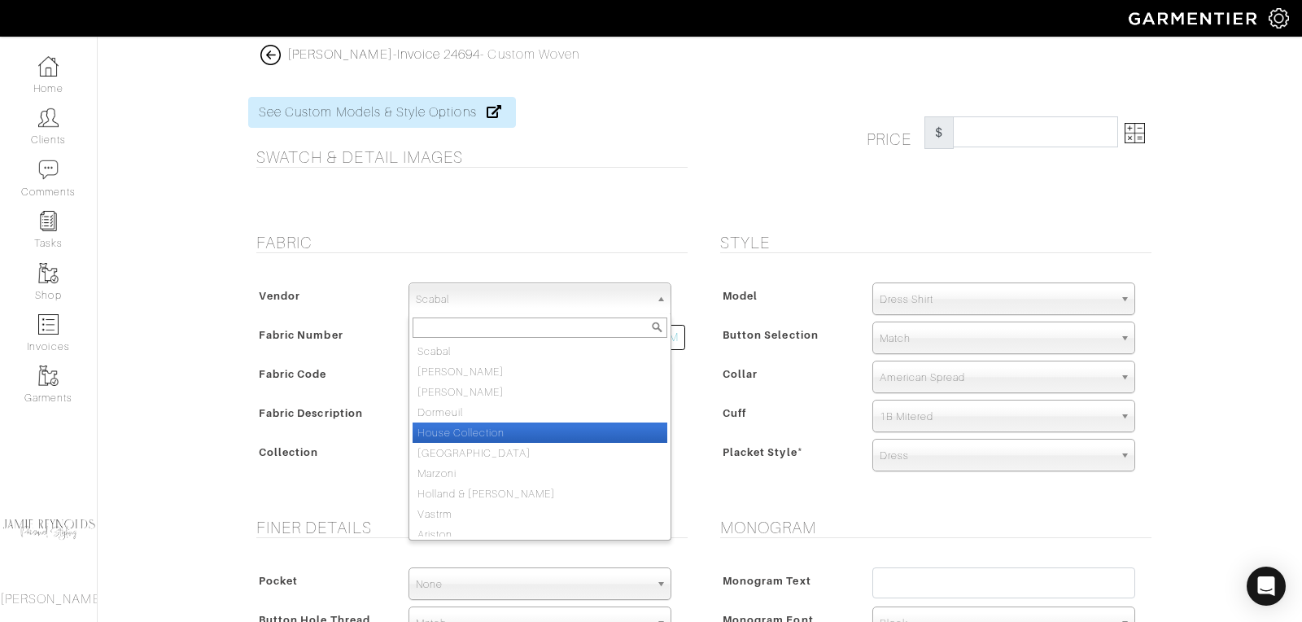
click at [499, 427] on li "House Collection" at bounding box center [540, 432] width 255 height 20
select select "75"
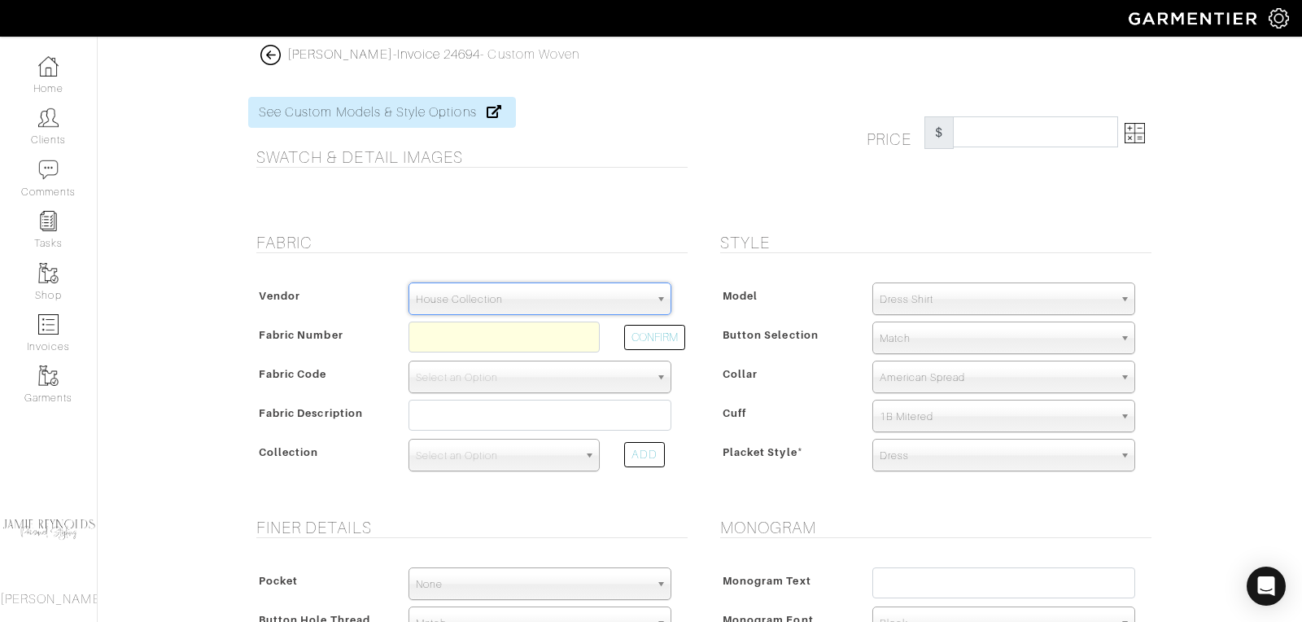
click at [479, 319] on div "Vendor Scabal [PERSON_NAME] [PERSON_NAME] Dormeuil House Collection [GEOGRAPHIC…" at bounding box center [467, 382] width 439 height 232
click at [479, 326] on input "text" at bounding box center [503, 336] width 191 height 31
click at [653, 330] on button "CONFIRM" at bounding box center [654, 337] width 61 height 25
type input "D4-45117484"
select select "875"
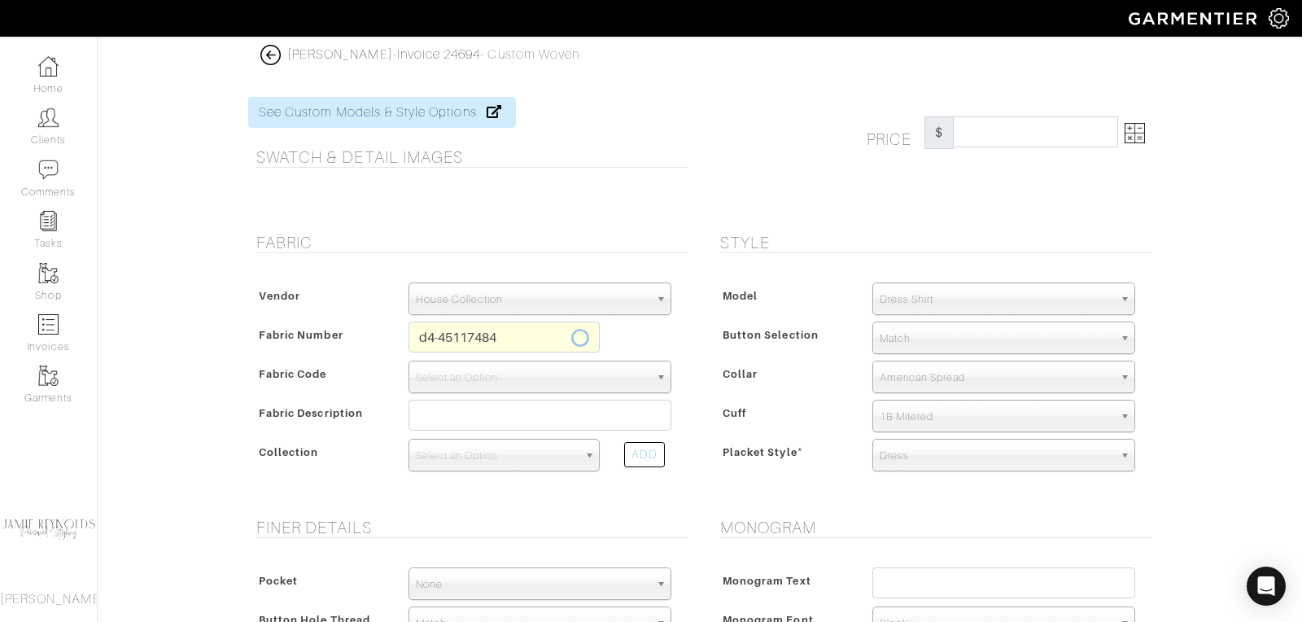
type input "Sky Blue Pinpoint"
select select
type input "240.00"
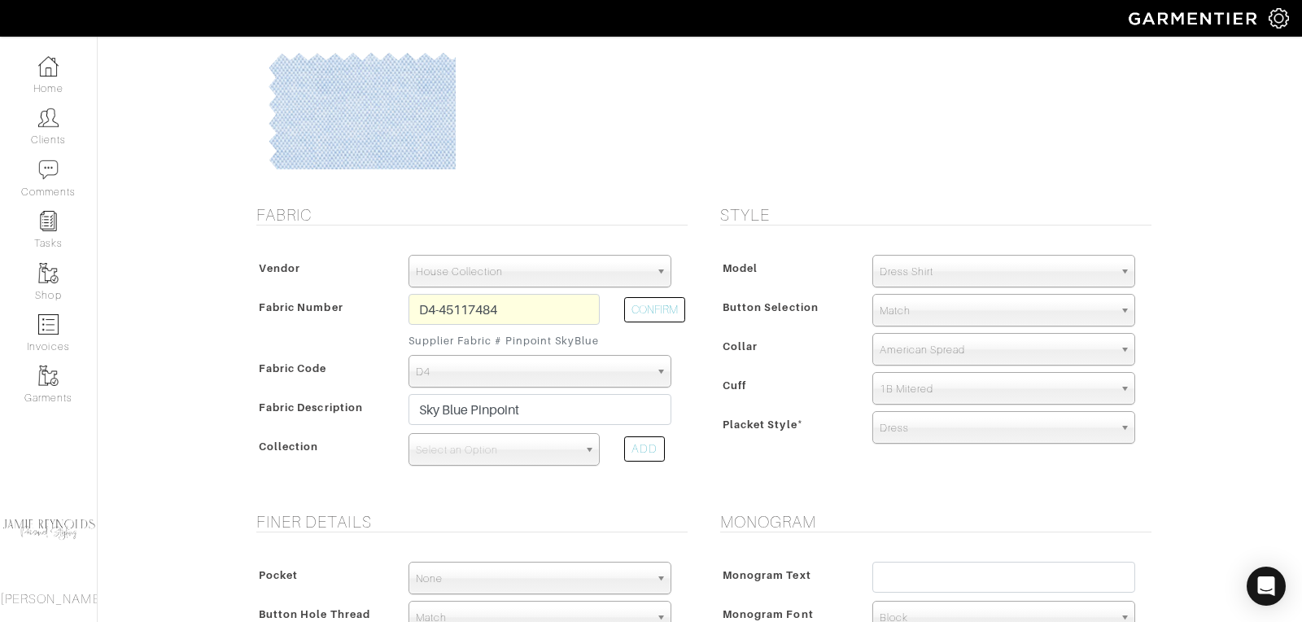
scroll to position [212, 0]
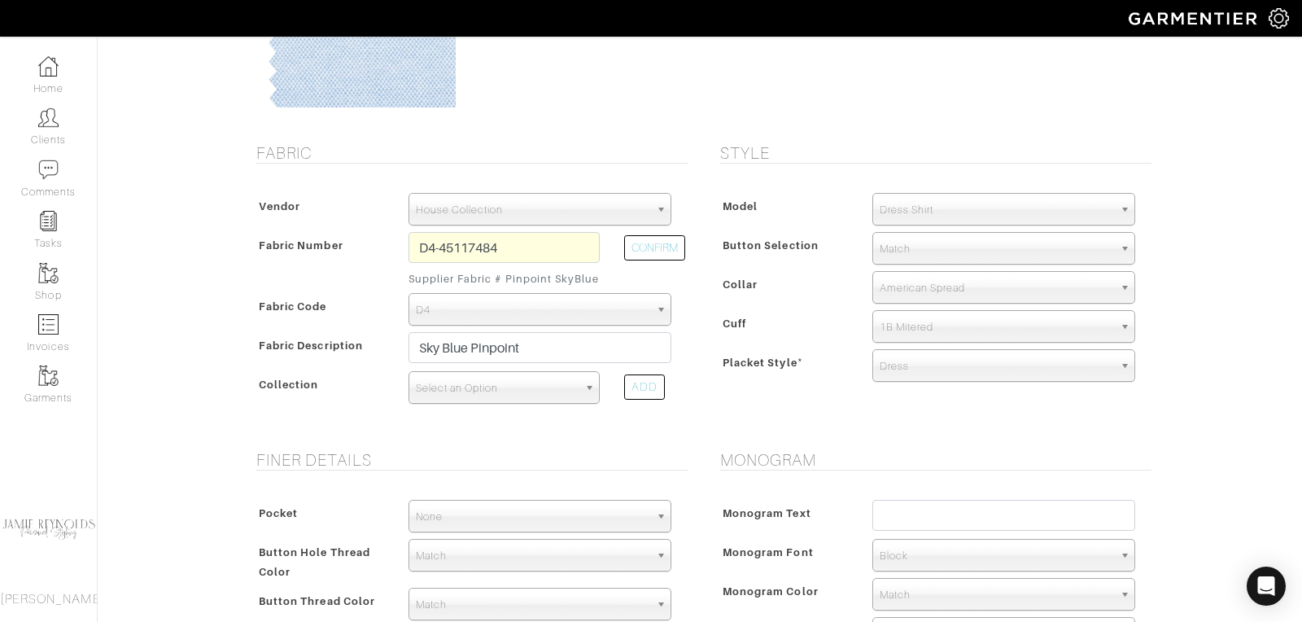
click at [491, 393] on span "Select an Option" at bounding box center [497, 388] width 162 height 33
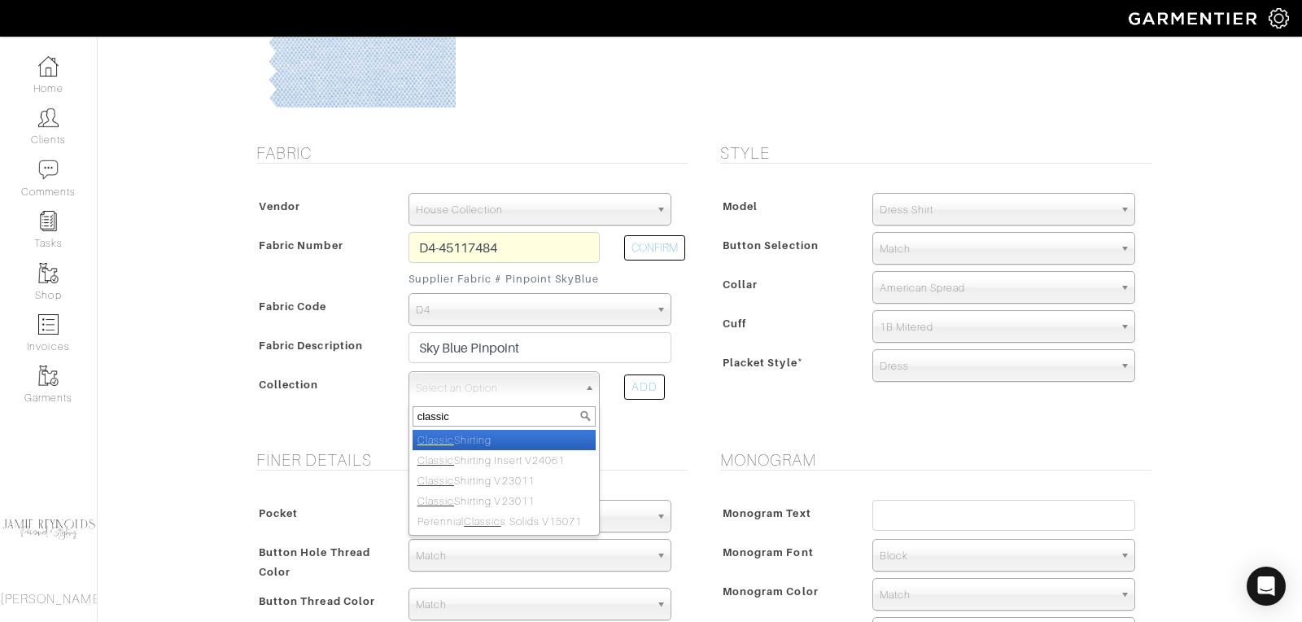
type input "classic"
click at [489, 432] on li "Classic Shirting" at bounding box center [504, 440] width 183 height 20
select select "605"
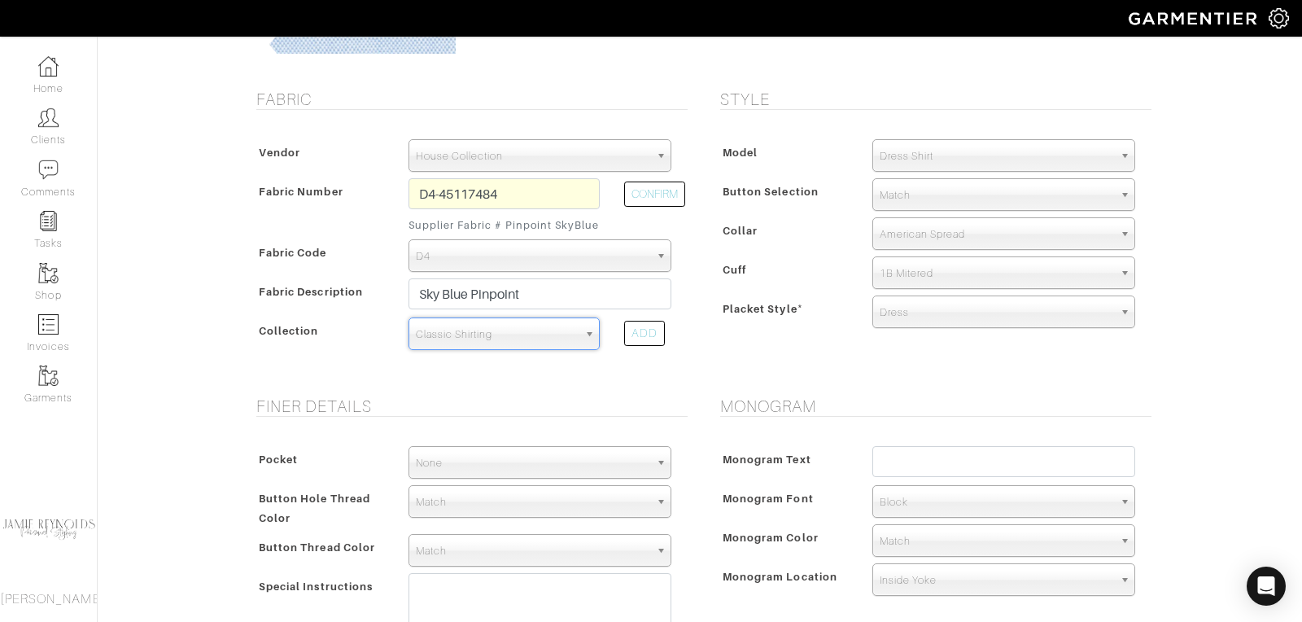
scroll to position [317, 0]
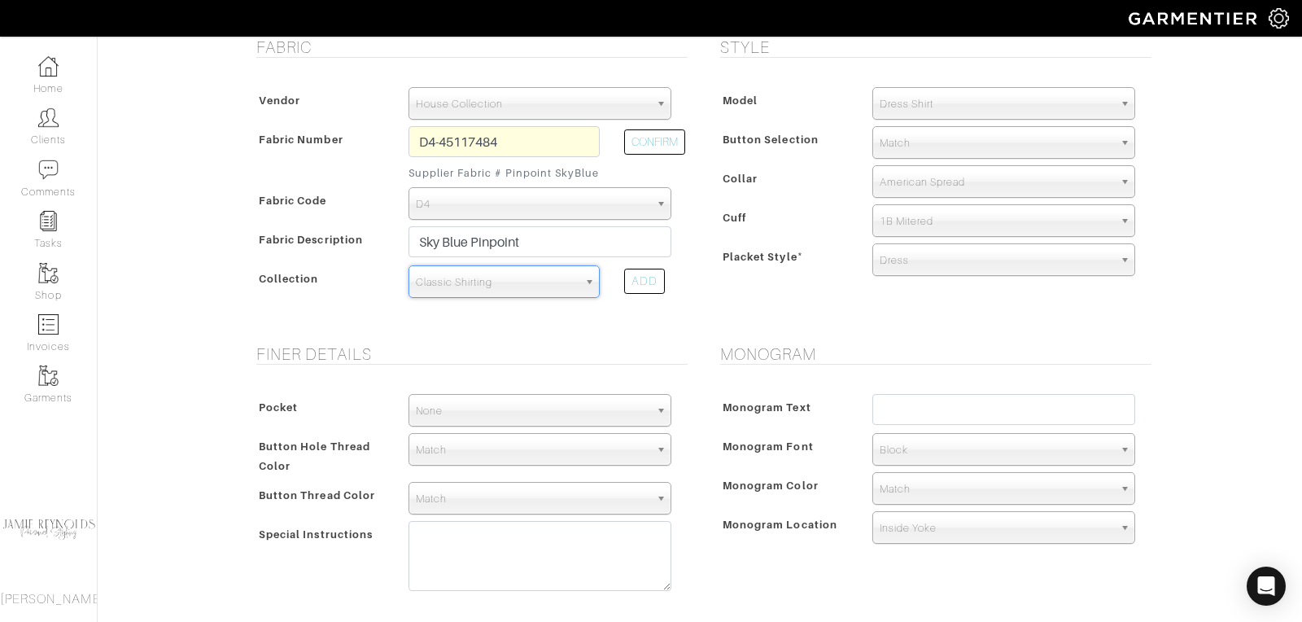
click at [496, 408] on span "None" at bounding box center [533, 411] width 234 height 33
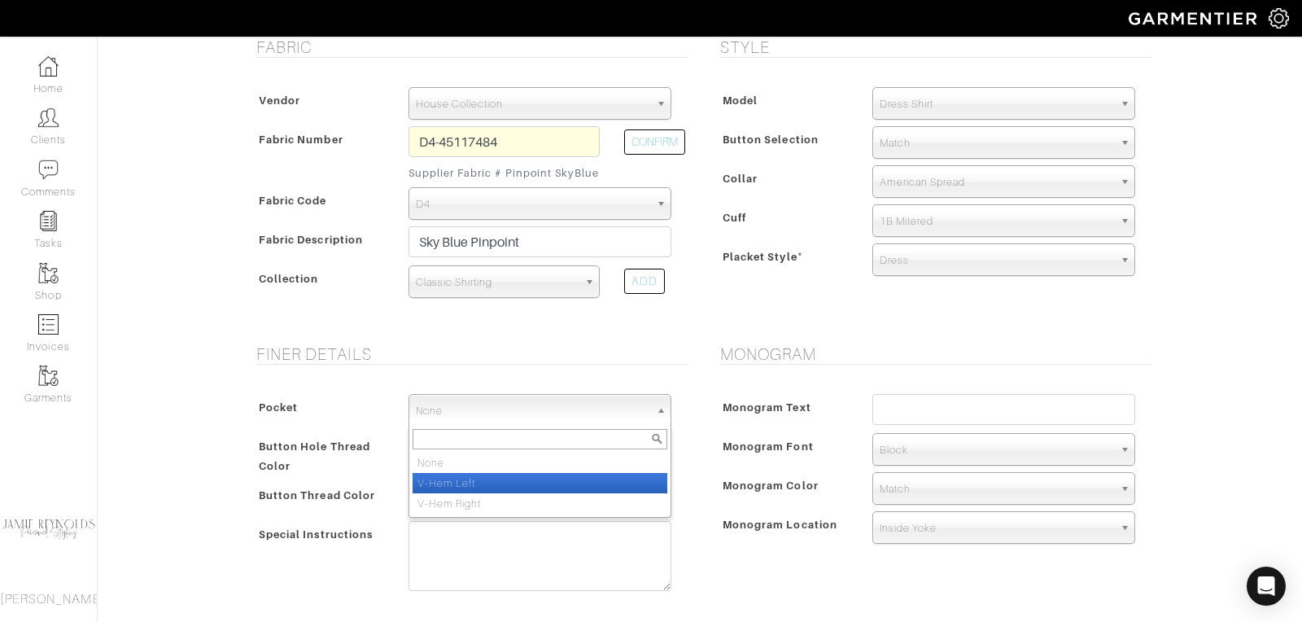
click at [489, 474] on li "V-Hem Left" at bounding box center [540, 483] width 255 height 20
select select "V-Hem Left"
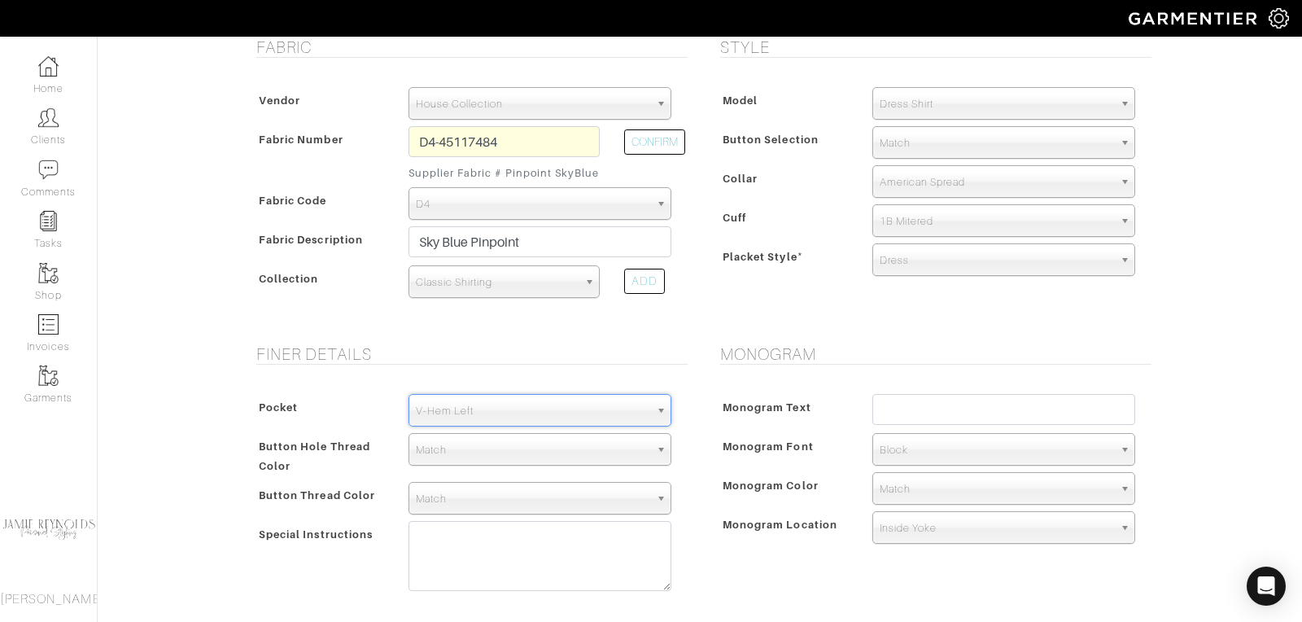
click at [962, 98] on span "Dress Shirt" at bounding box center [997, 104] width 234 height 33
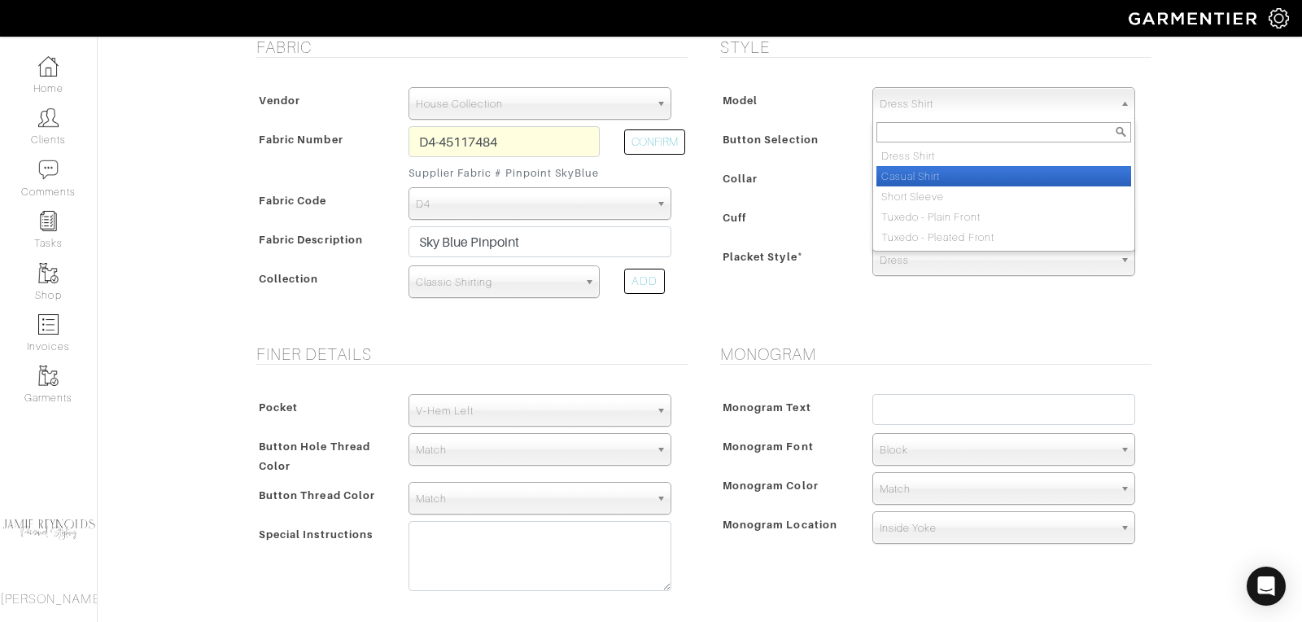
click at [960, 172] on li "Casual Shirt" at bounding box center [1003, 176] width 255 height 20
select select "2"
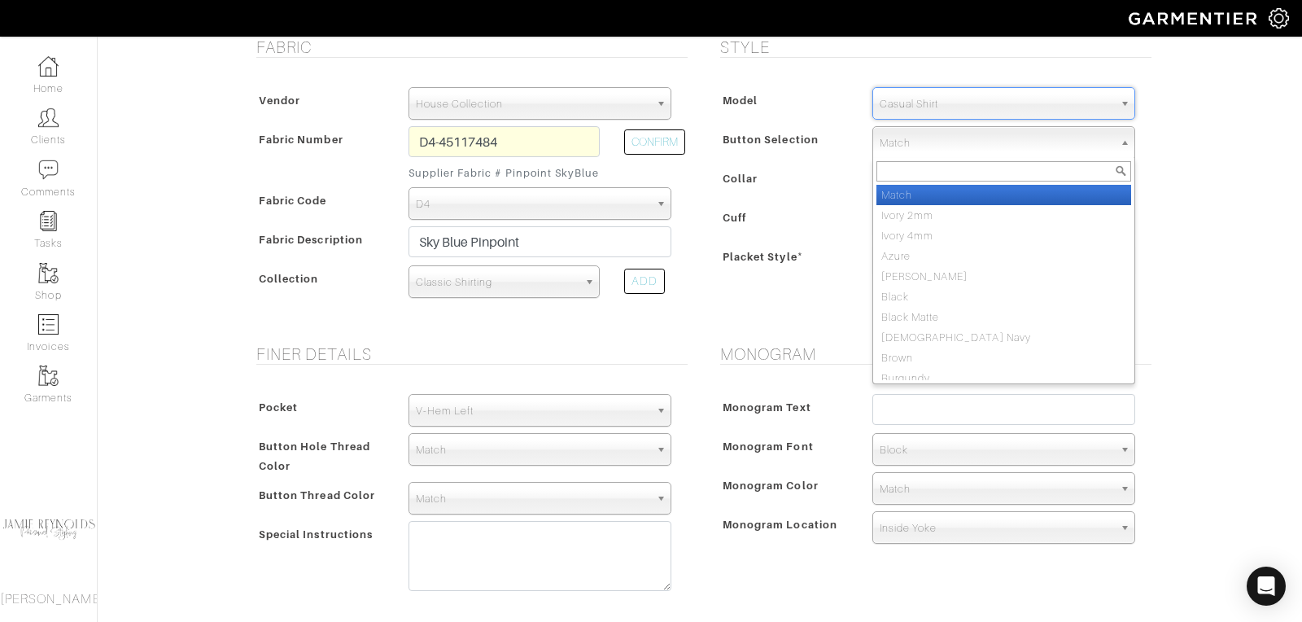
click at [947, 129] on span "Match" at bounding box center [997, 143] width 234 height 33
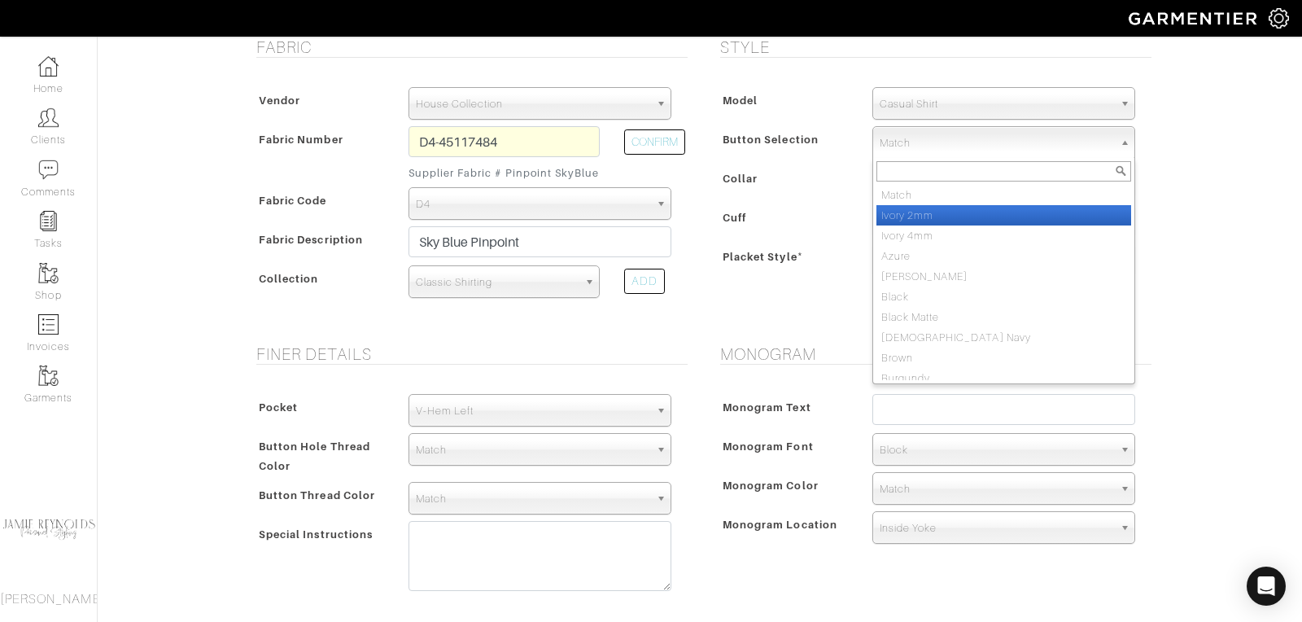
click at [927, 209] on li "Ivory 2mm" at bounding box center [1003, 215] width 255 height 20
select select "2"
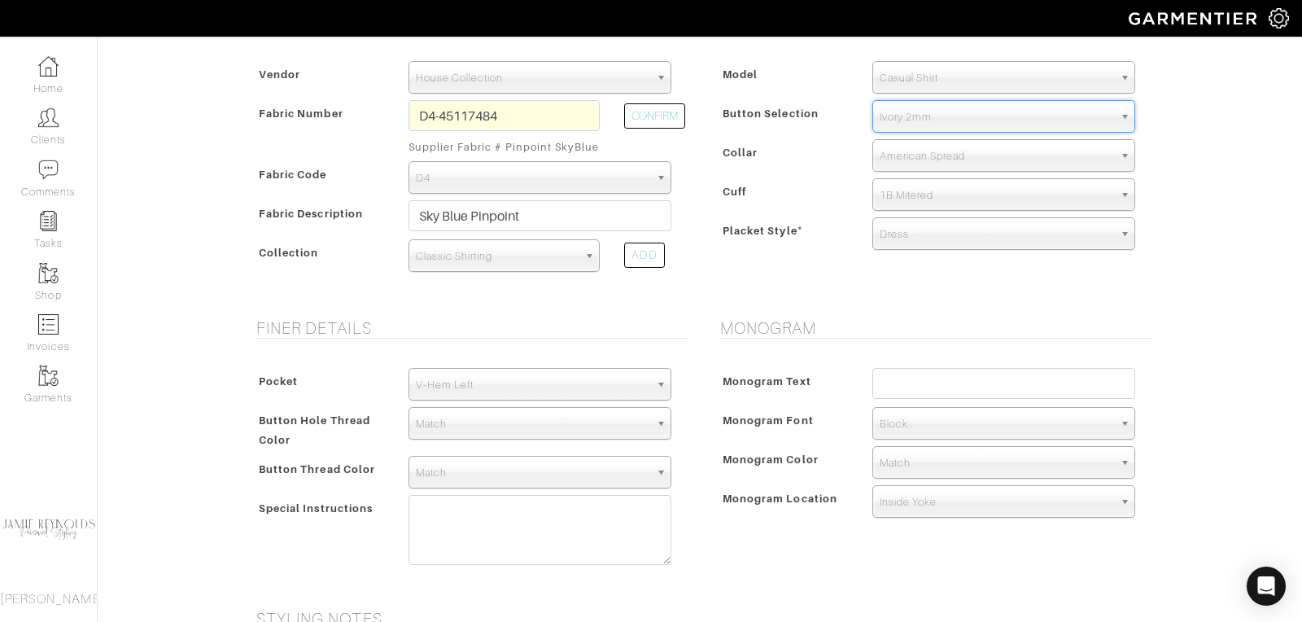
scroll to position [358, 0]
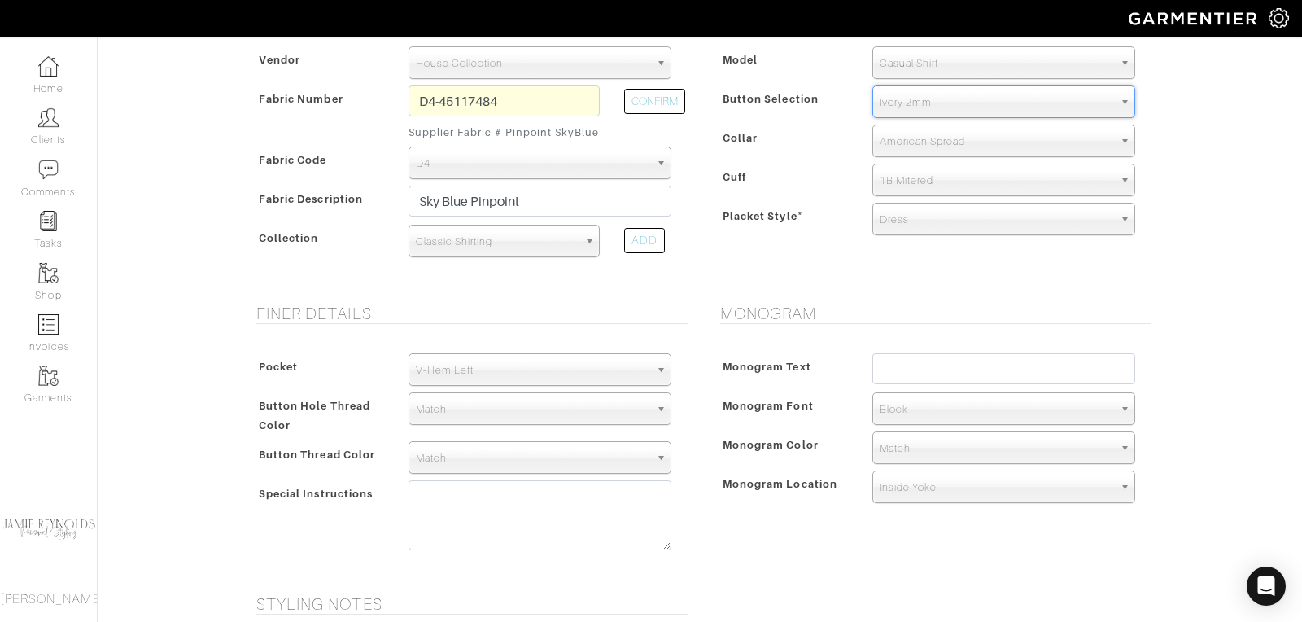
click at [927, 146] on span "American Spread" at bounding box center [997, 141] width 234 height 33
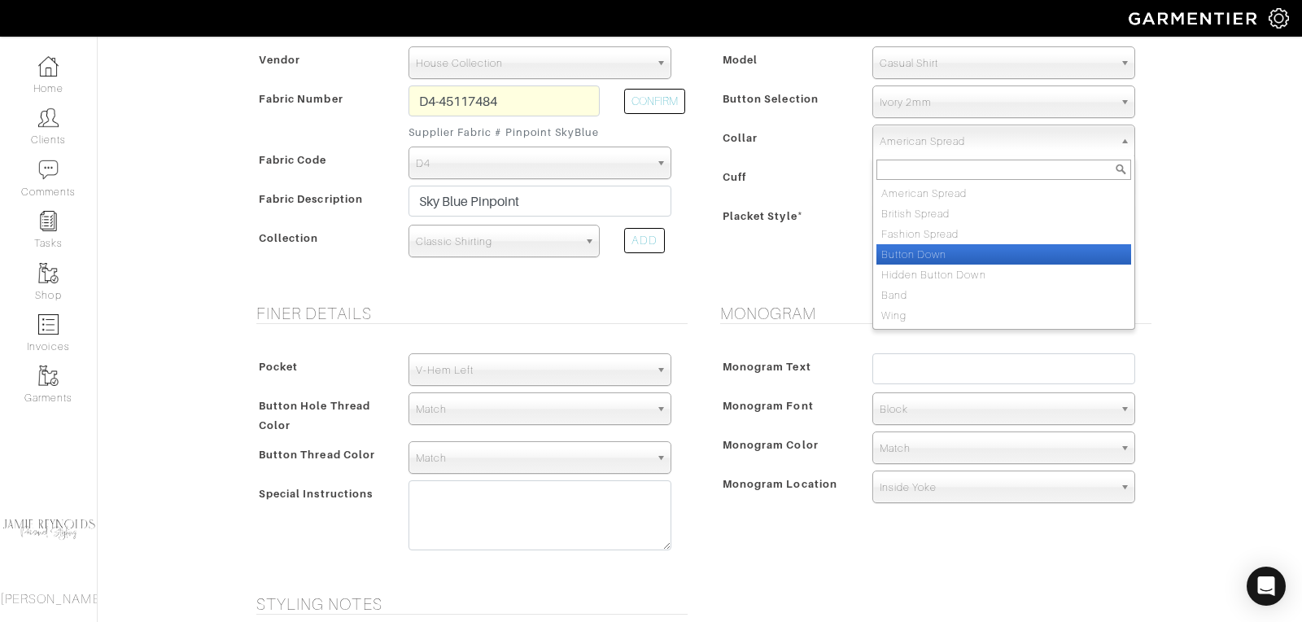
click at [925, 250] on li "Button Down" at bounding box center [1003, 254] width 255 height 20
select select "Button Down"
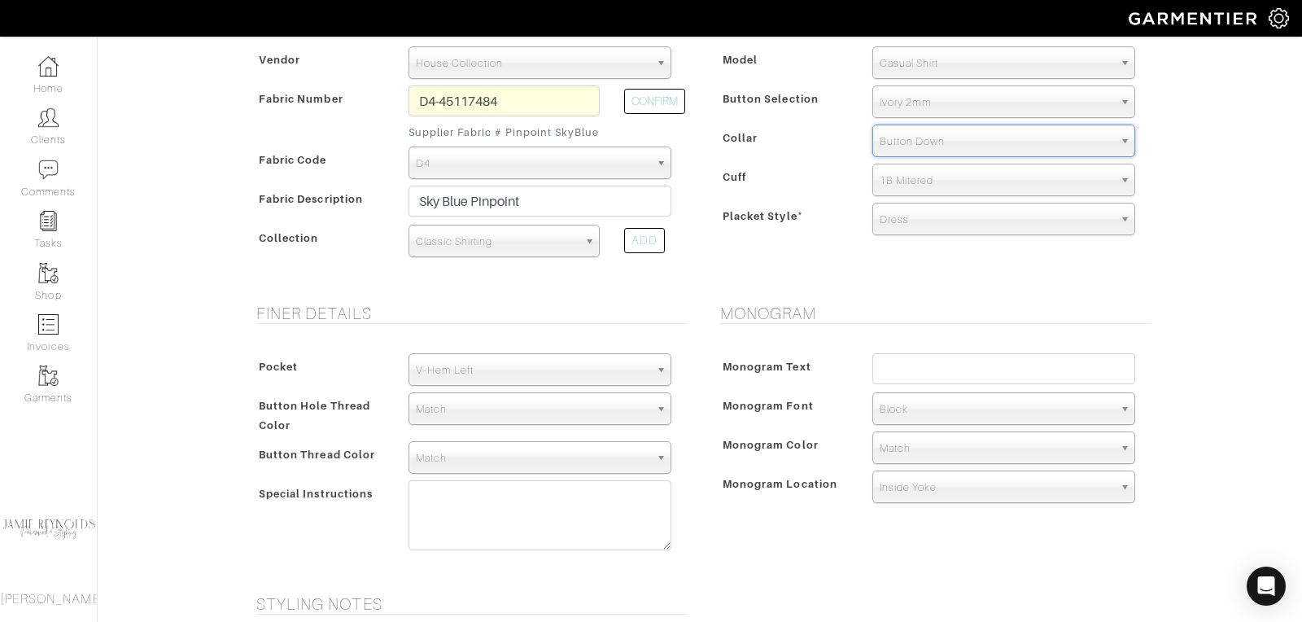
click at [912, 216] on span "Dress" at bounding box center [997, 219] width 234 height 33
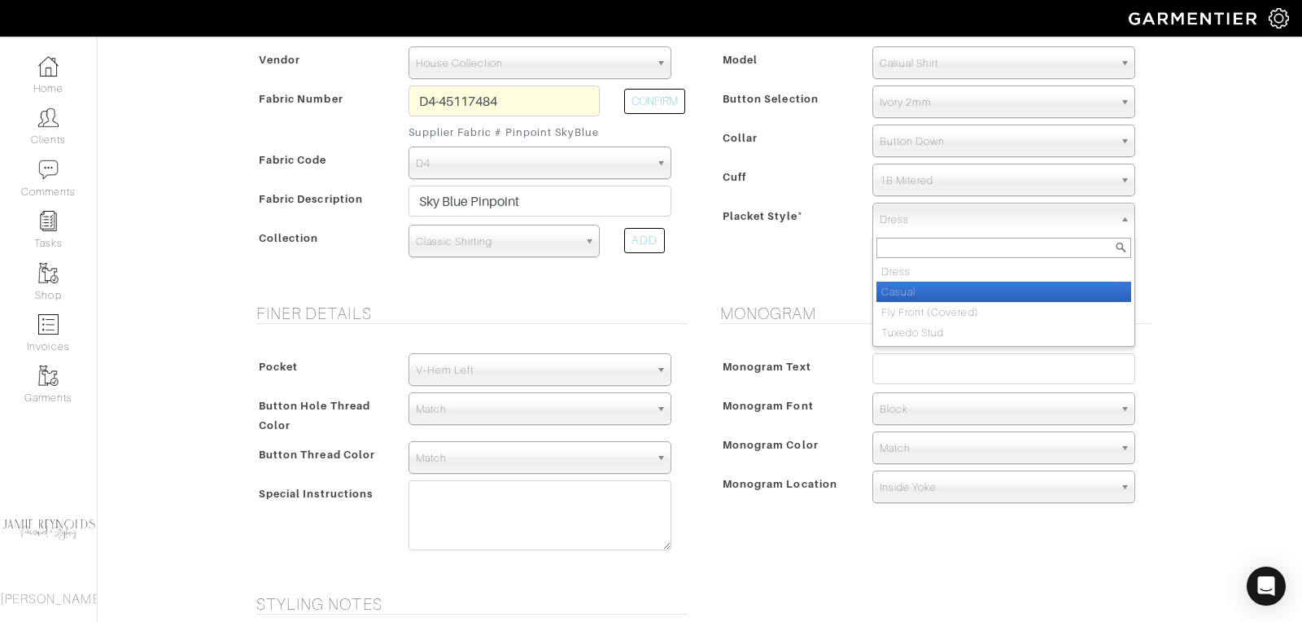
click at [898, 286] on li "Casual" at bounding box center [1003, 292] width 255 height 20
select select "Casual"
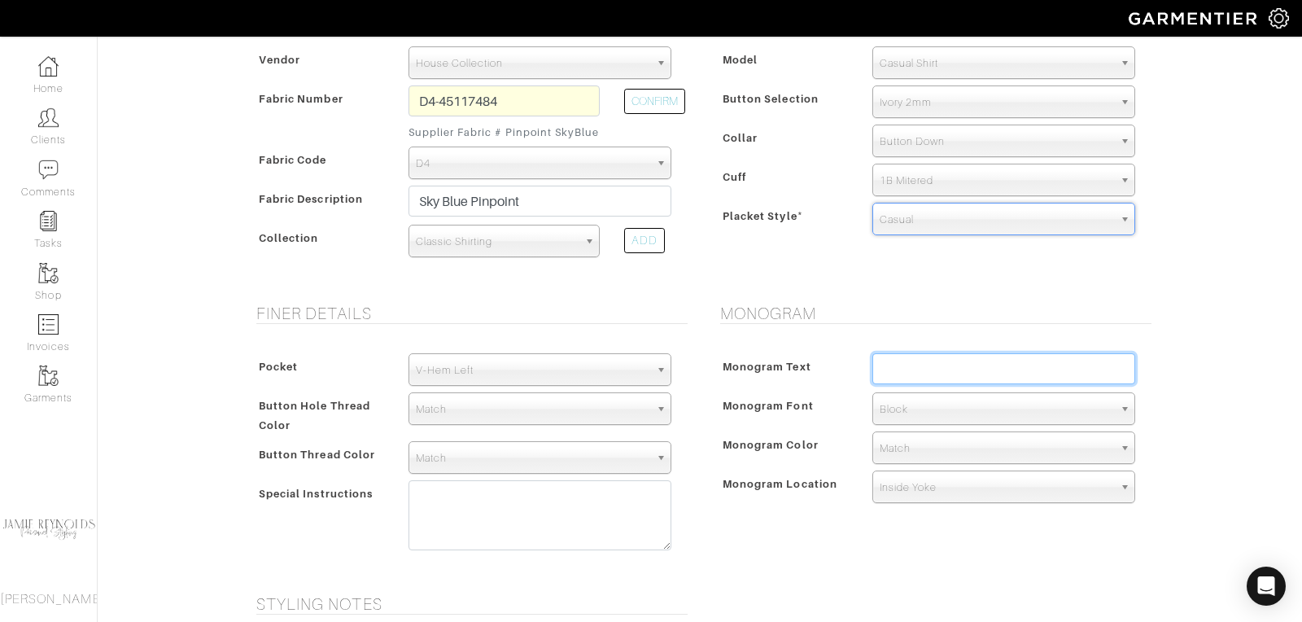
click at [889, 365] on input "text" at bounding box center [1003, 368] width 263 height 31
type input "TTT"
click at [918, 408] on span "Block" at bounding box center [997, 409] width 234 height 33
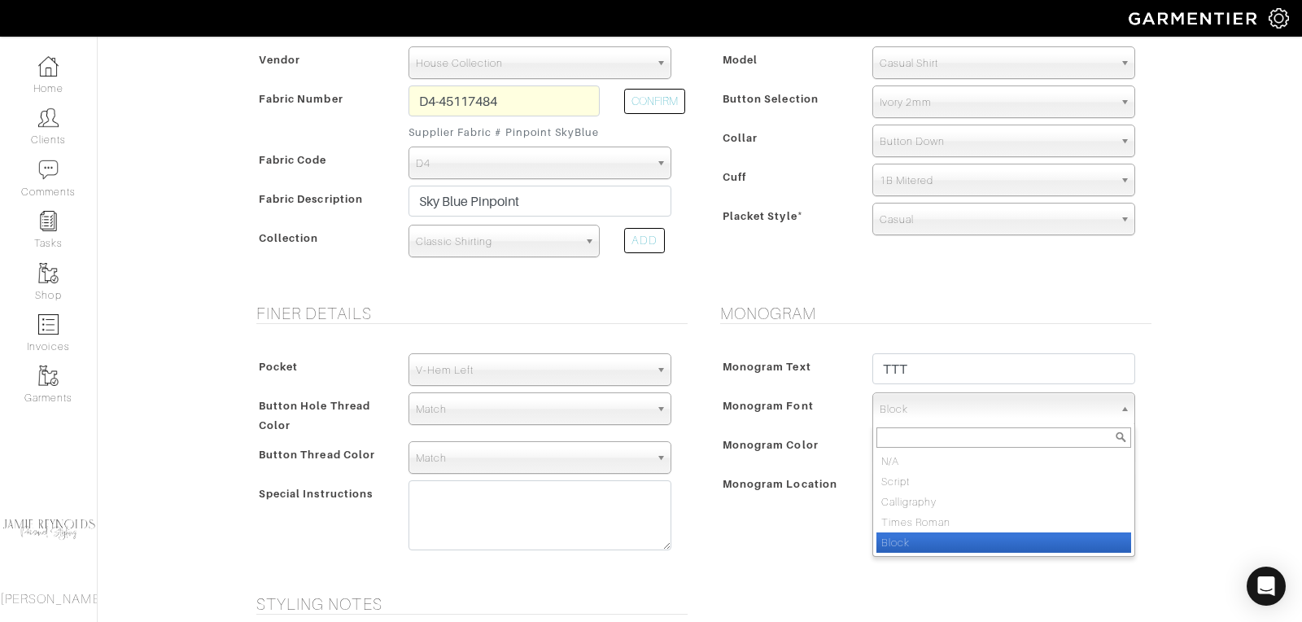
click at [916, 538] on li "Block" at bounding box center [1003, 542] width 255 height 20
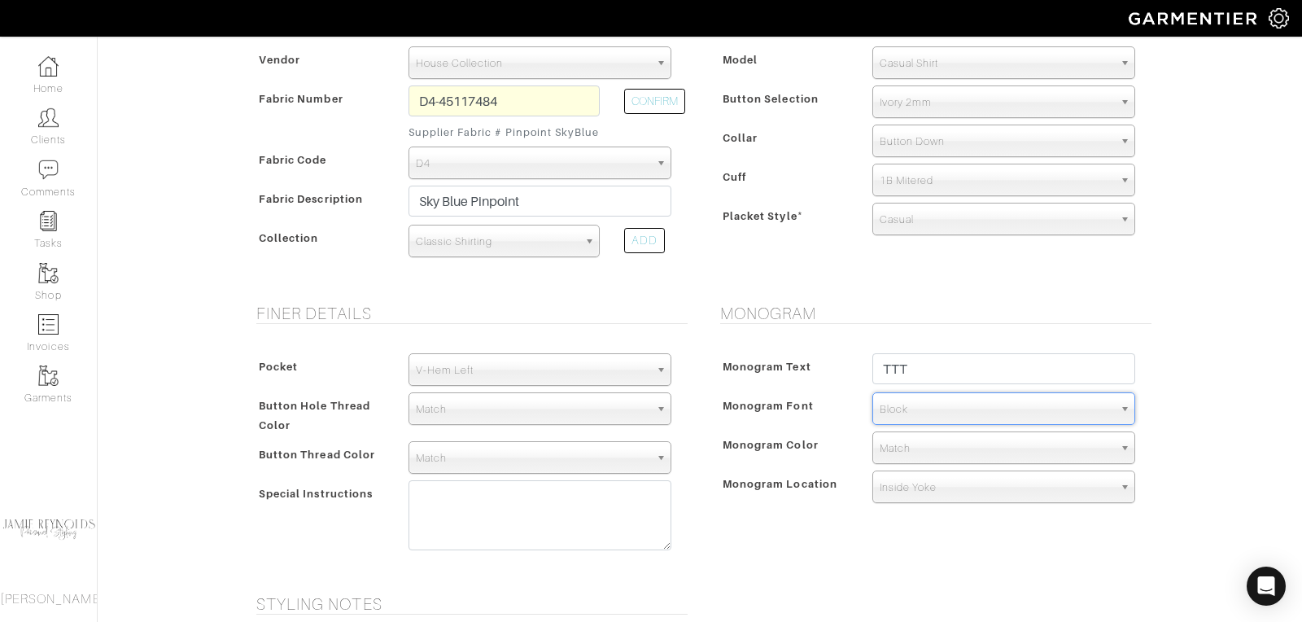
click at [934, 442] on span "Match" at bounding box center [997, 448] width 234 height 33
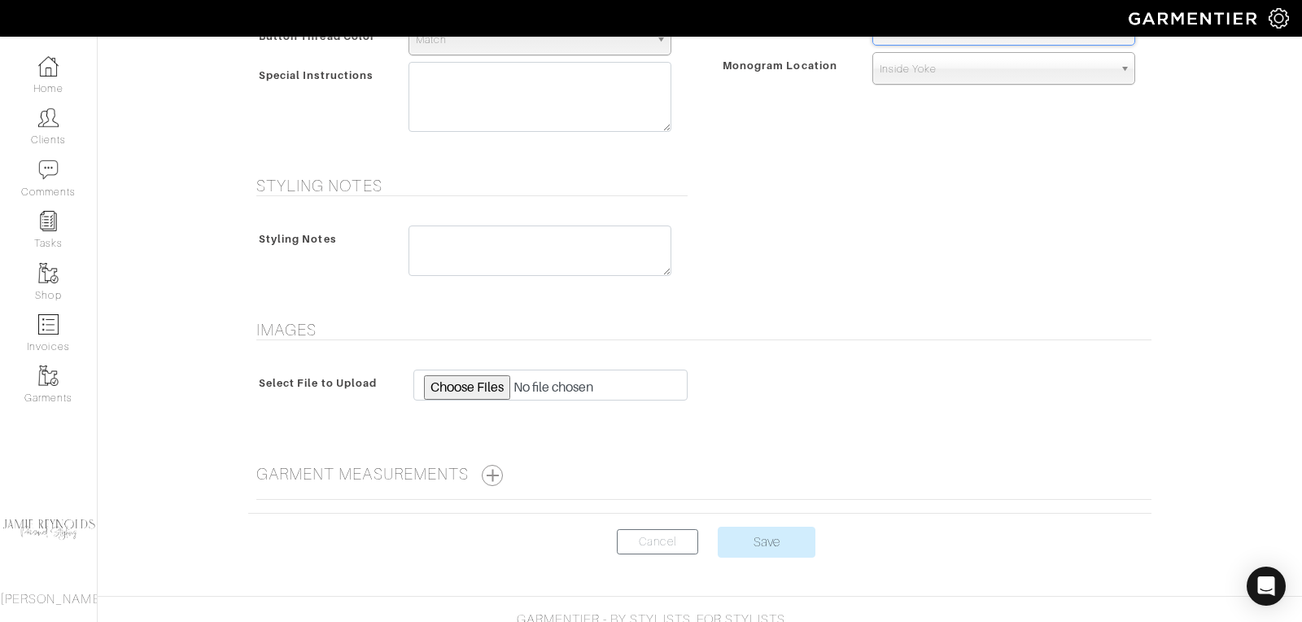
scroll to position [791, 0]
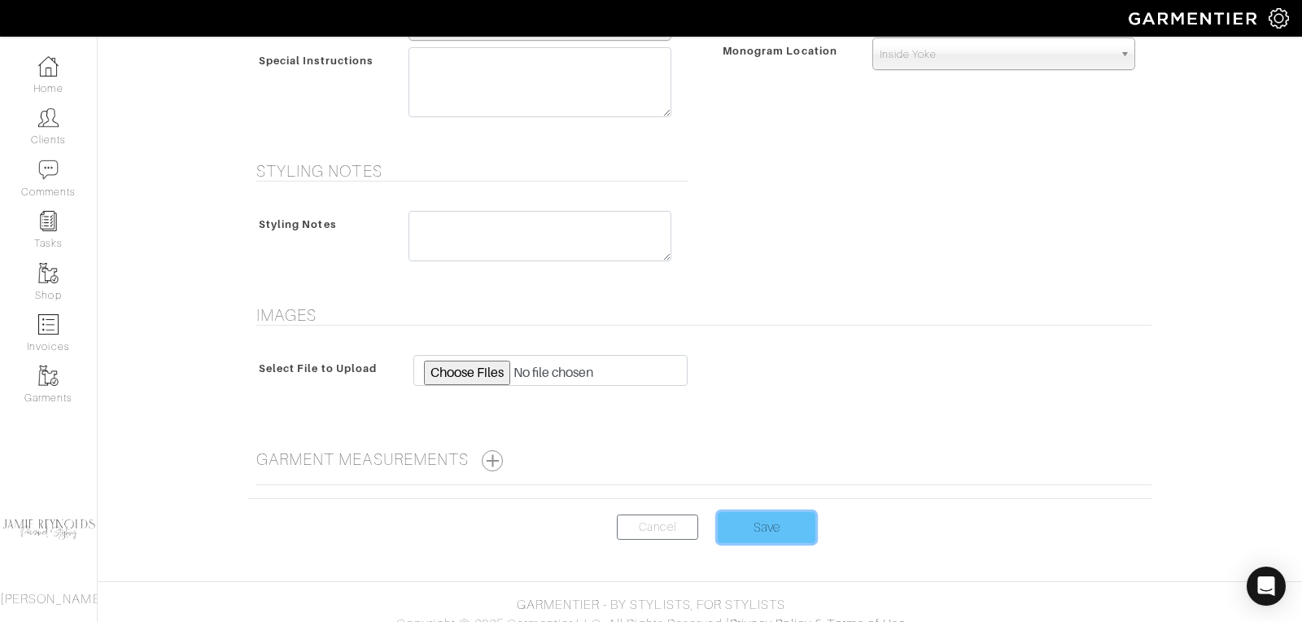
click at [759, 526] on input "Save" at bounding box center [767, 527] width 98 height 31
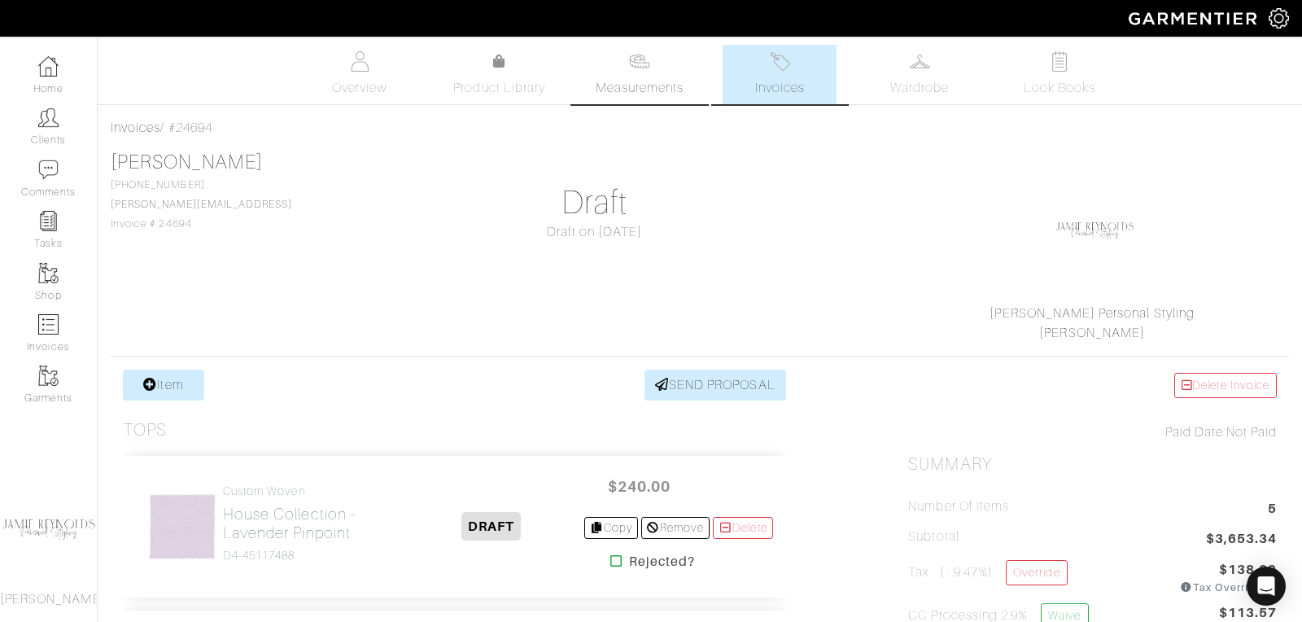
click at [654, 73] on link "Measurements" at bounding box center [640, 74] width 115 height 59
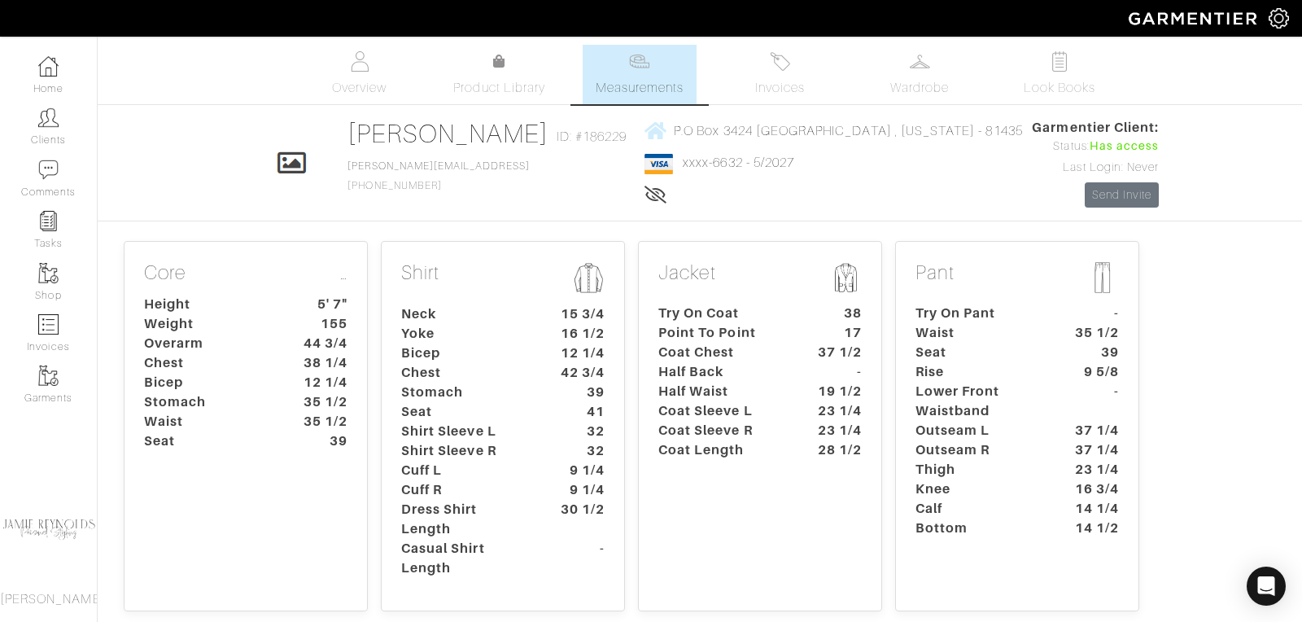
click at [295, 387] on dt "12 1/4" at bounding box center [322, 383] width 76 height 20
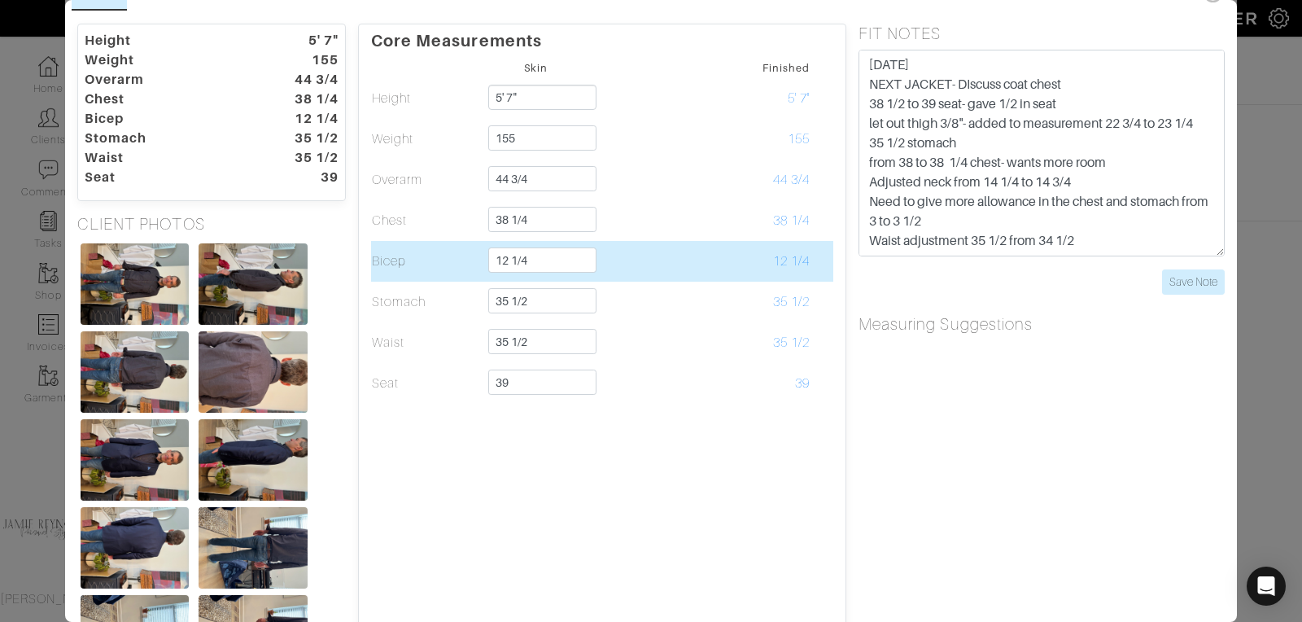
scroll to position [39, 0]
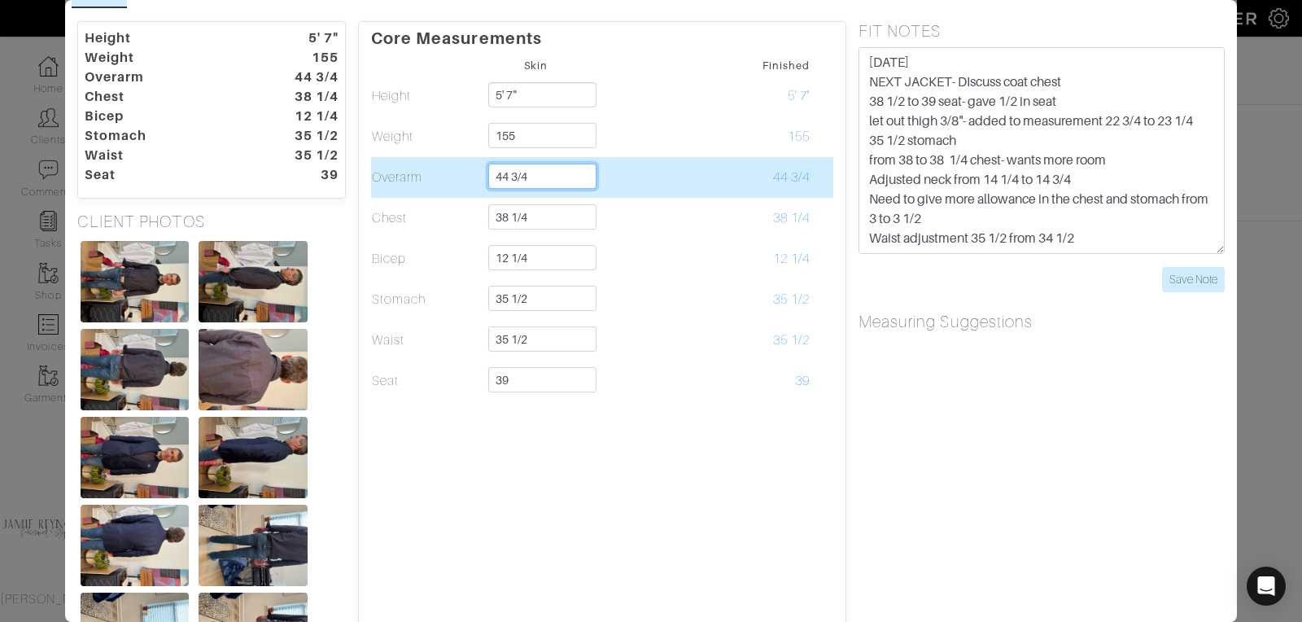
click at [545, 178] on input "44 3/4" at bounding box center [542, 176] width 108 height 25
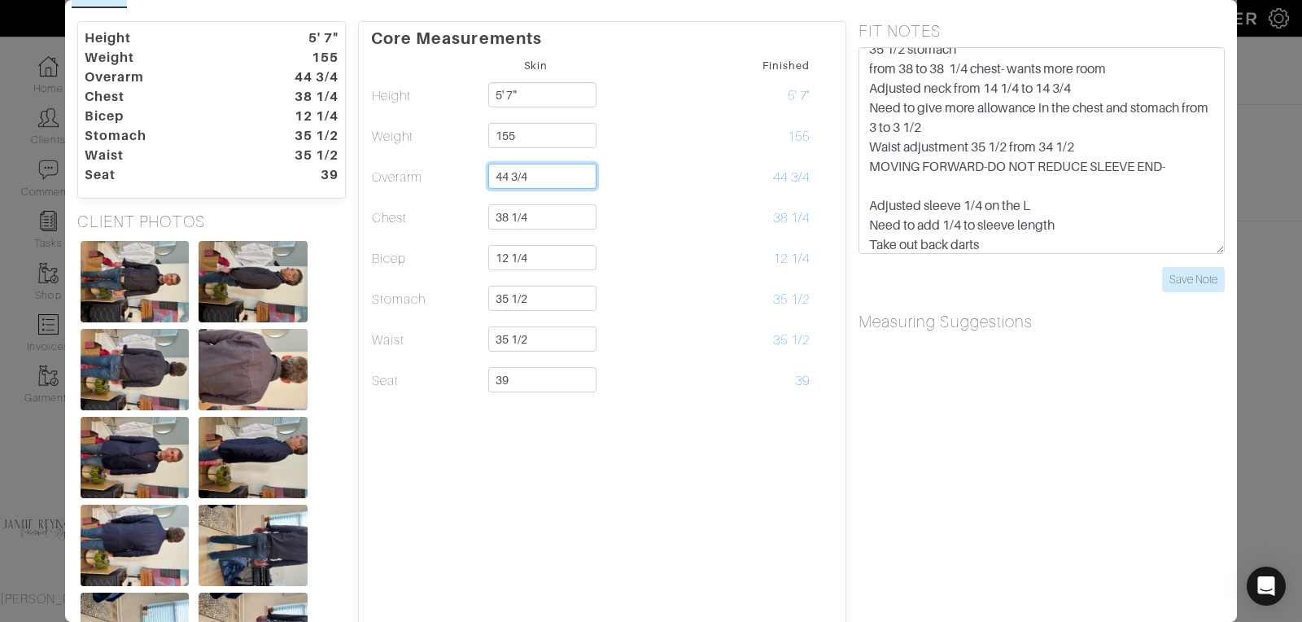
scroll to position [0, 0]
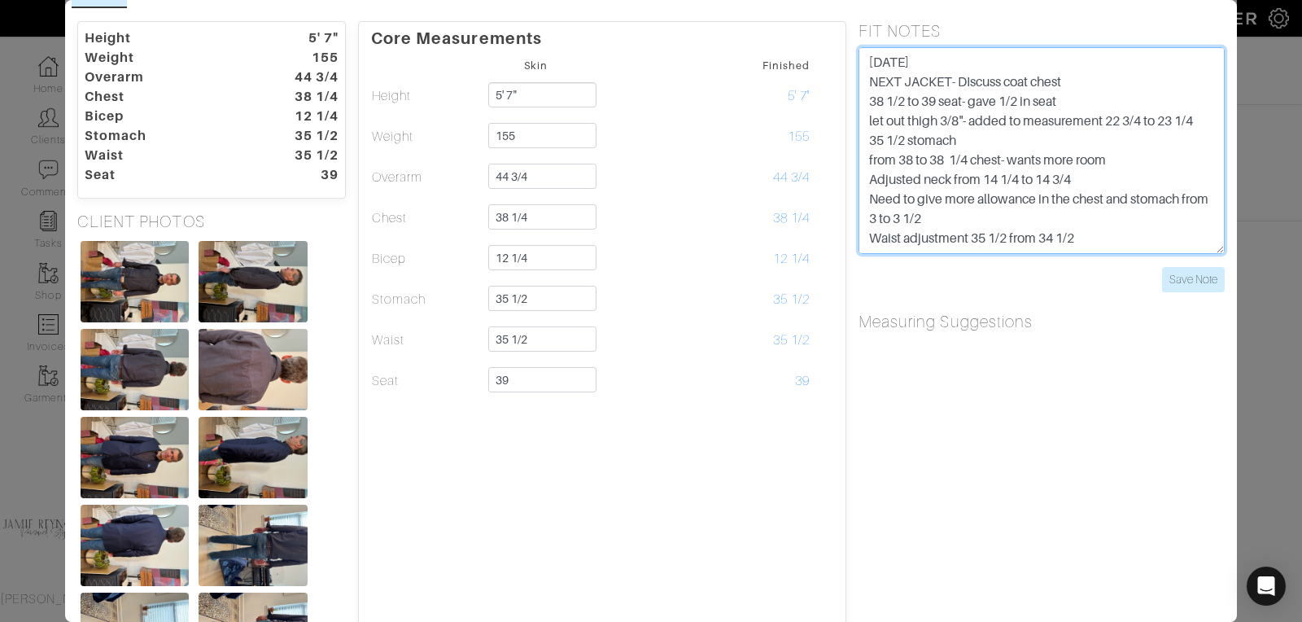
click at [867, 60] on textarea "[DATE] NEXT JACKET- DIscuss coat chest 38 1/2 to 39 seat- gave 1/2 in seat let …" at bounding box center [1041, 150] width 366 height 207
click at [886, 53] on textarea "[DATE] NEXT JACKET- DIscuss coat chest 38 1/2 to 39 seat- gave 1/2 in seat let …" at bounding box center [1041, 150] width 366 height 207
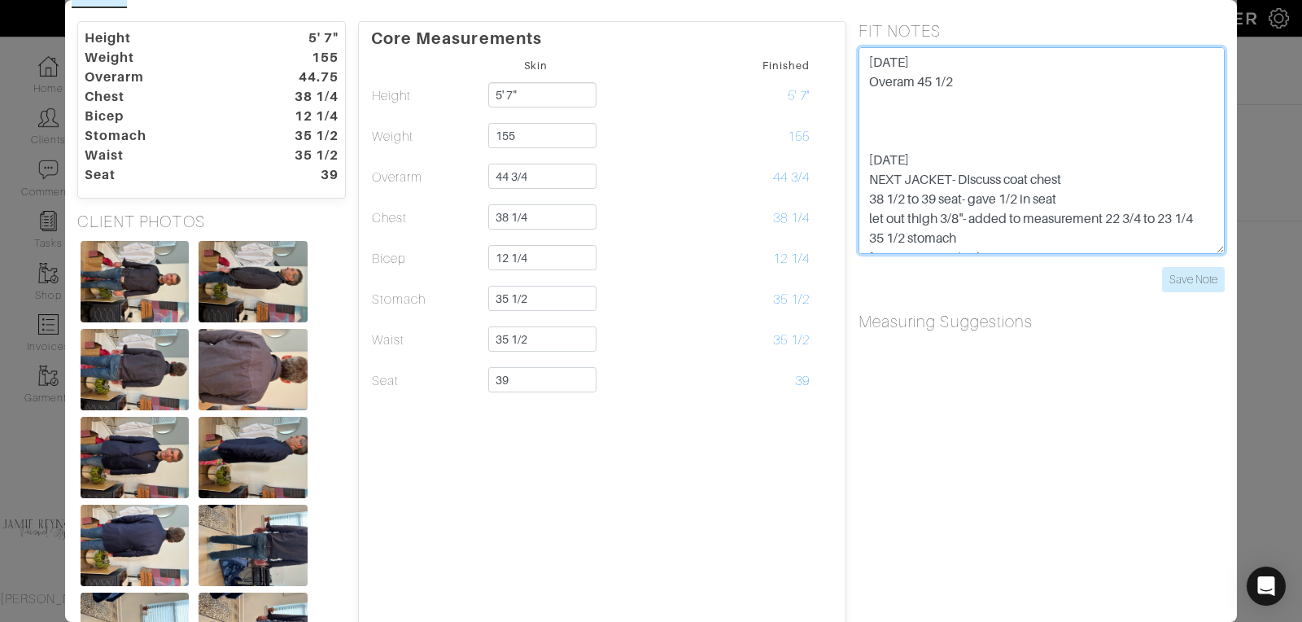
click at [980, 86] on textarea "[DATE] NEXT JACKET- DIscuss coat chest 38 1/2 to 39 seat- gave 1/2 in seat let …" at bounding box center [1041, 150] width 366 height 207
click at [955, 81] on textarea "[DATE] NEXT JACKET- DIscuss coat chest 38 1/2 to 39 seat- gave 1/2 in seat let …" at bounding box center [1041, 150] width 366 height 207
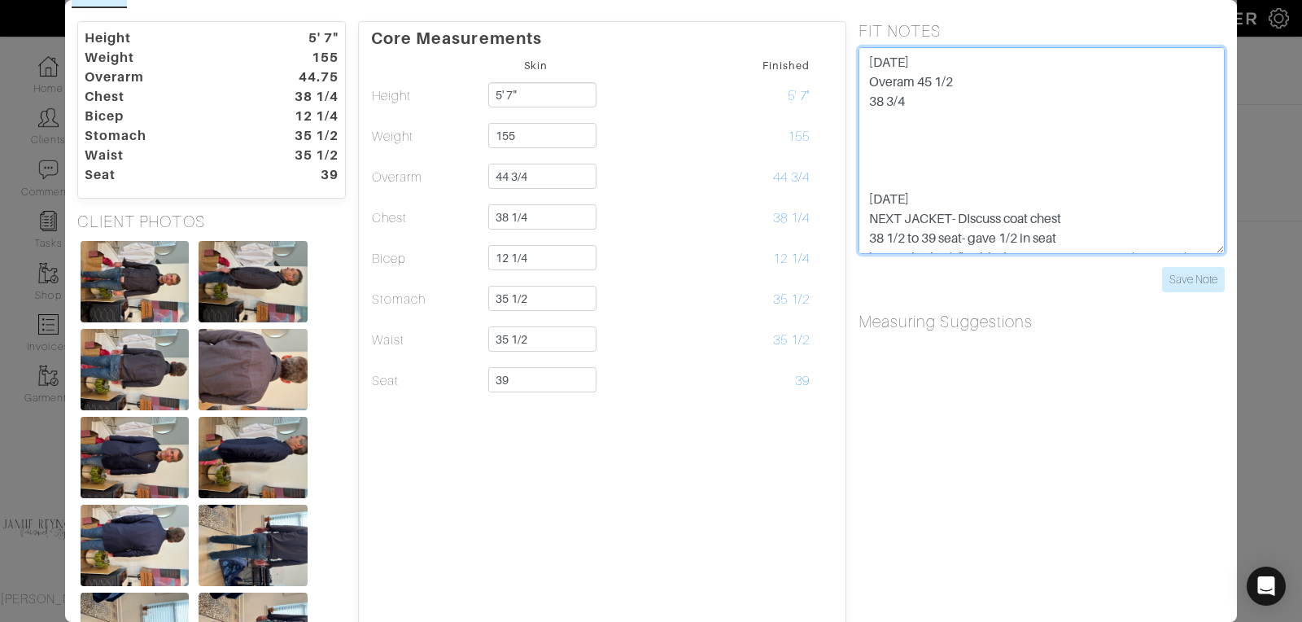
click at [937, 100] on textarea "[DATE] NEXT JACKET- DIscuss coat chest 38 1/2 to 39 seat- gave 1/2 in seat let …" at bounding box center [1041, 150] width 366 height 207
click at [866, 105] on textarea "[DATE] NEXT JACKET- DIscuss coat chest 38 1/2 to 39 seat- gave 1/2 in seat let …" at bounding box center [1041, 150] width 366 height 207
click at [946, 99] on textarea "[DATE] NEXT JACKET- DIscuss coat chest 38 1/2 to 39 seat- gave 1/2 in seat let …" at bounding box center [1041, 150] width 366 height 207
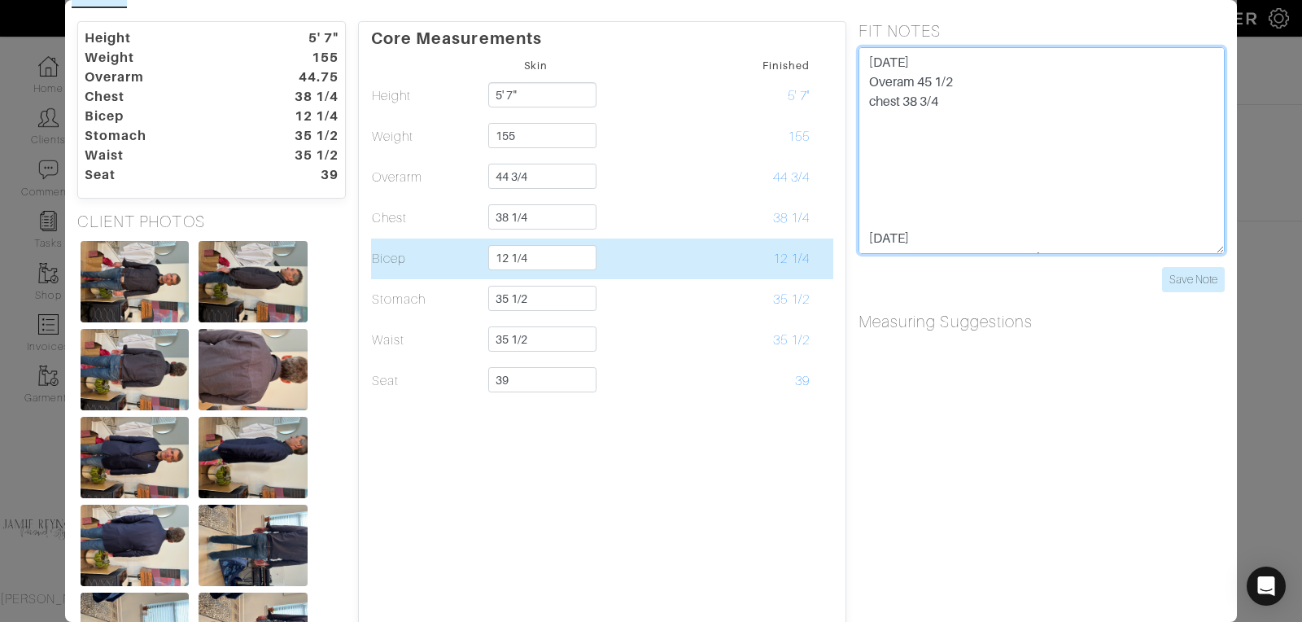
type textarea "[DATE] Overam 45 1/2 chest 38 3/4 [DATE] NEXT JACKET- DIscuss coat chest 38 1/2…"
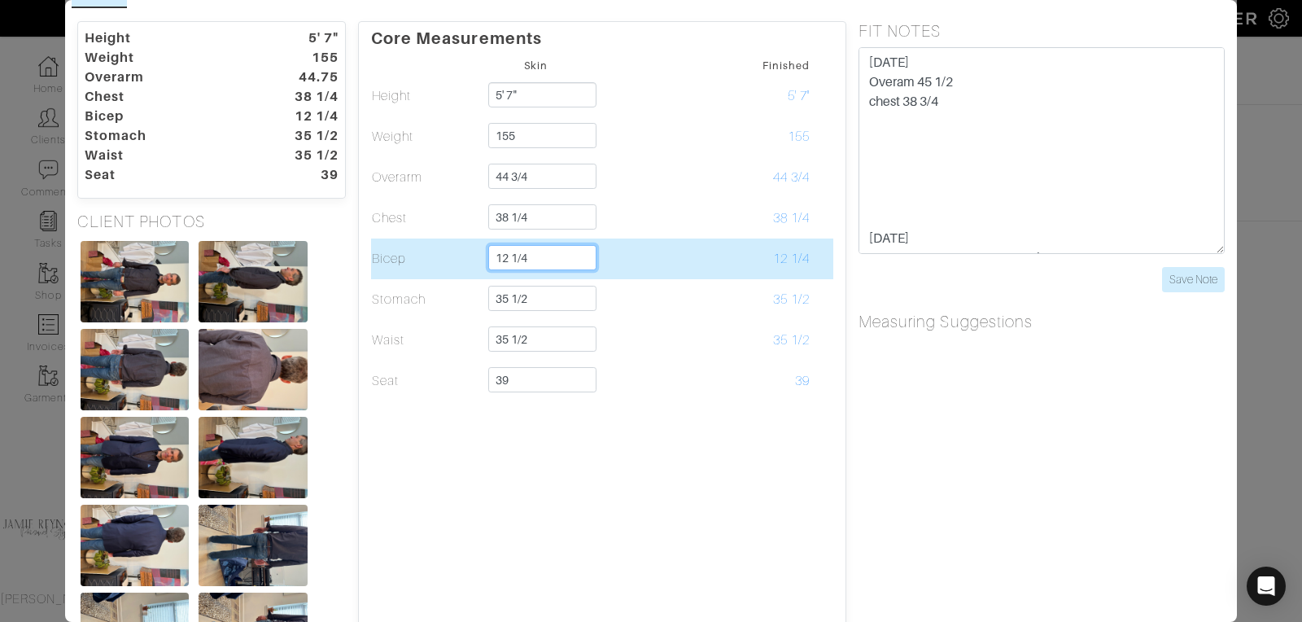
click at [538, 260] on input "12 1/4" at bounding box center [542, 257] width 108 height 25
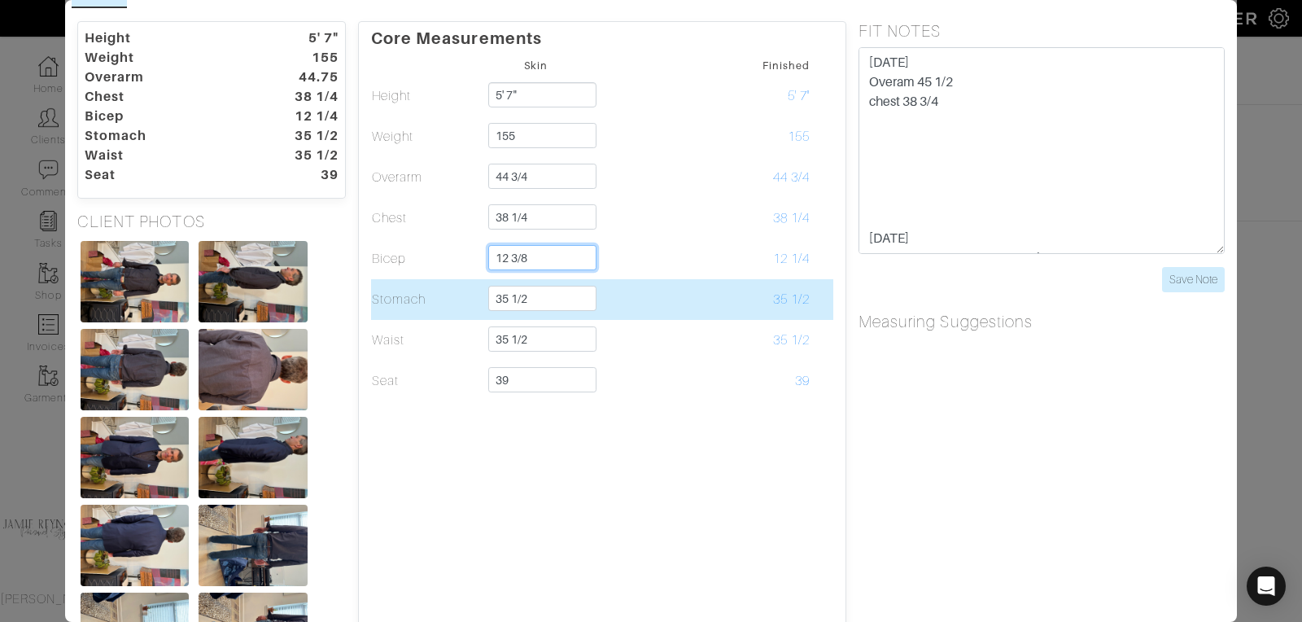
type input "12 3/8"
click at [547, 302] on input "35 1/2" at bounding box center [542, 298] width 108 height 25
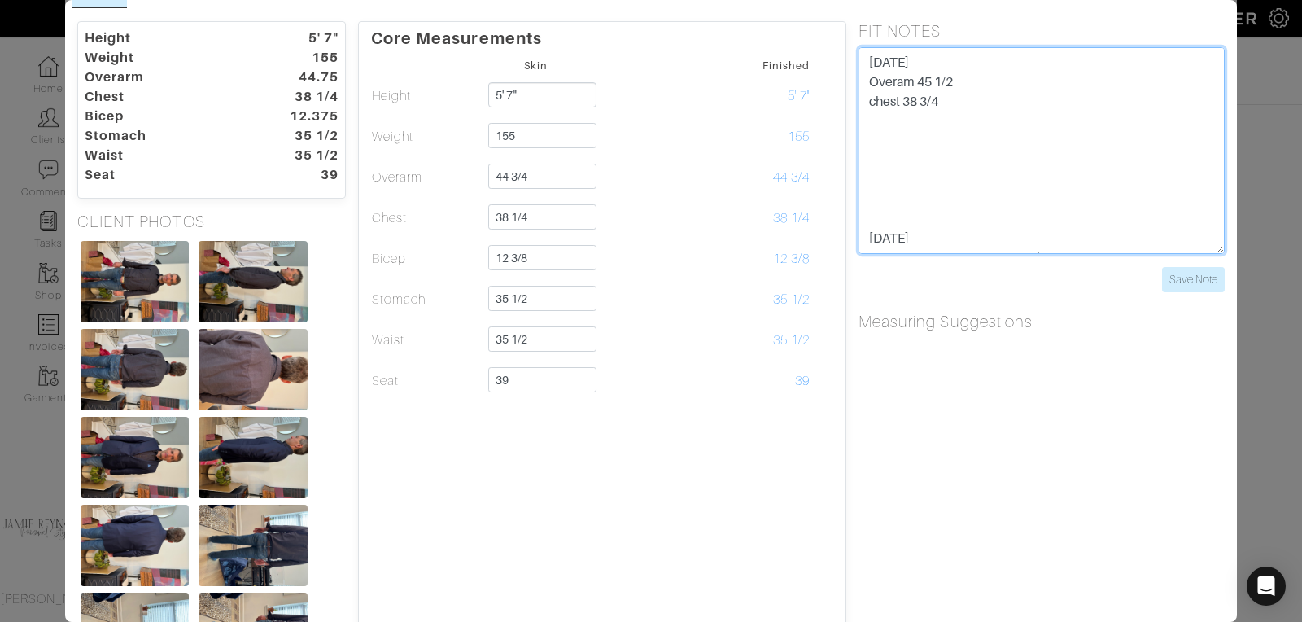
click at [972, 98] on textarea "[DATE] NEXT JACKET- DIscuss coat chest 38 1/2 to 39 seat- gave 1/2 in seat let …" at bounding box center [1041, 150] width 366 height 207
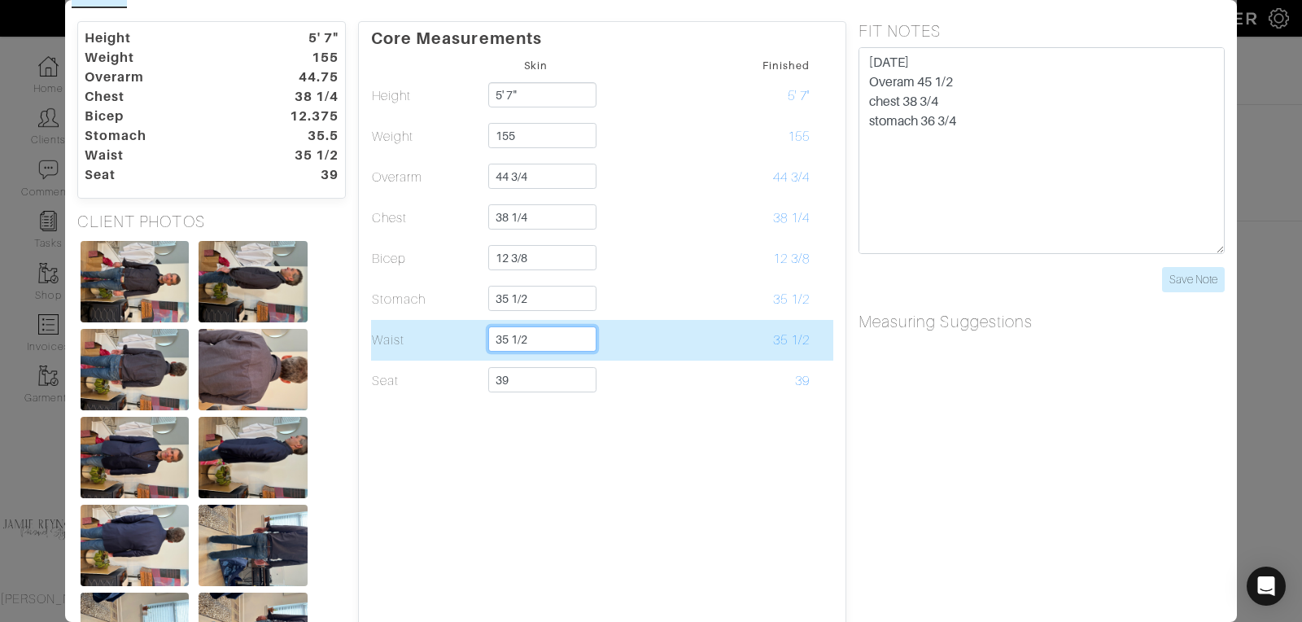
click at [564, 338] on input "35 1/2" at bounding box center [542, 338] width 108 height 25
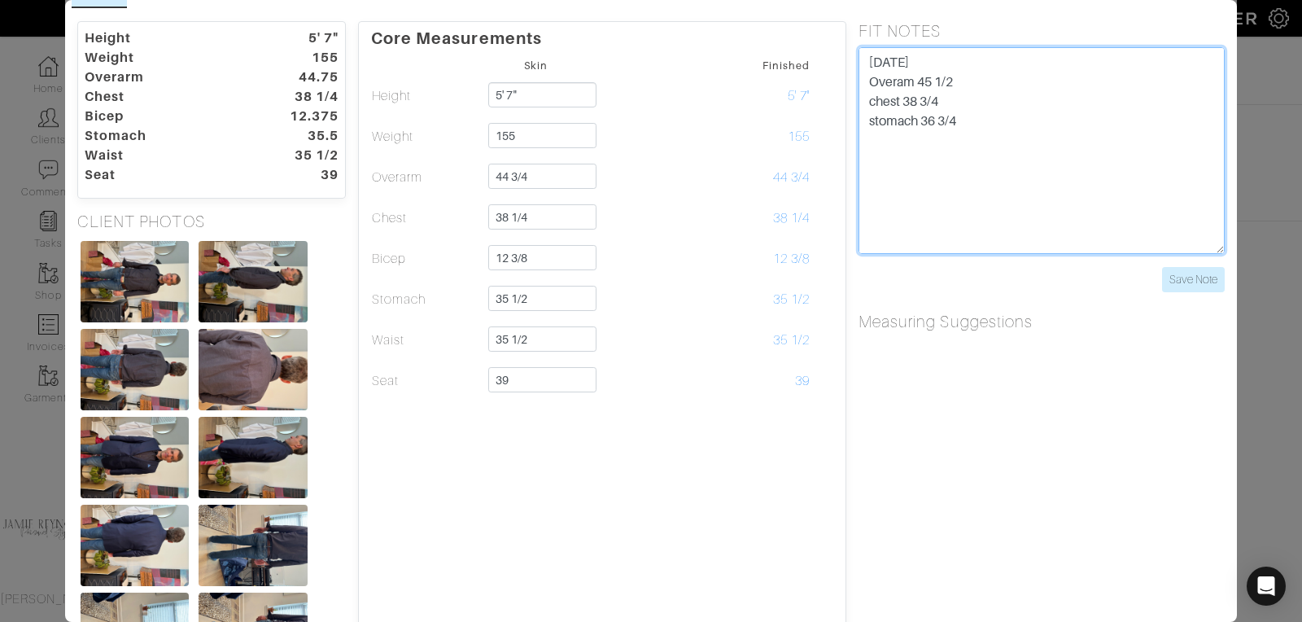
click at [984, 120] on textarea "[DATE] NEXT JACKET- DIscuss coat chest 38 1/2 to 39 seat- gave 1/2 in seat let …" at bounding box center [1041, 150] width 366 height 207
click at [977, 144] on textarea "[DATE] NEXT JACKET- DIscuss coat chest 38 1/2 to 39 seat- gave 1/2 in seat let …" at bounding box center [1041, 150] width 366 height 207
click at [960, 143] on textarea "[DATE] NEXT JACKET- DIscuss coat chest 38 1/2 to 39 seat- gave 1/2 in seat let …" at bounding box center [1041, 150] width 366 height 207
type textarea "[DATE] Overam 45 1/2 chest 38 3/4 stomach 36 3/4 waist 36 Seat 40 [DATE] NEXT J…"
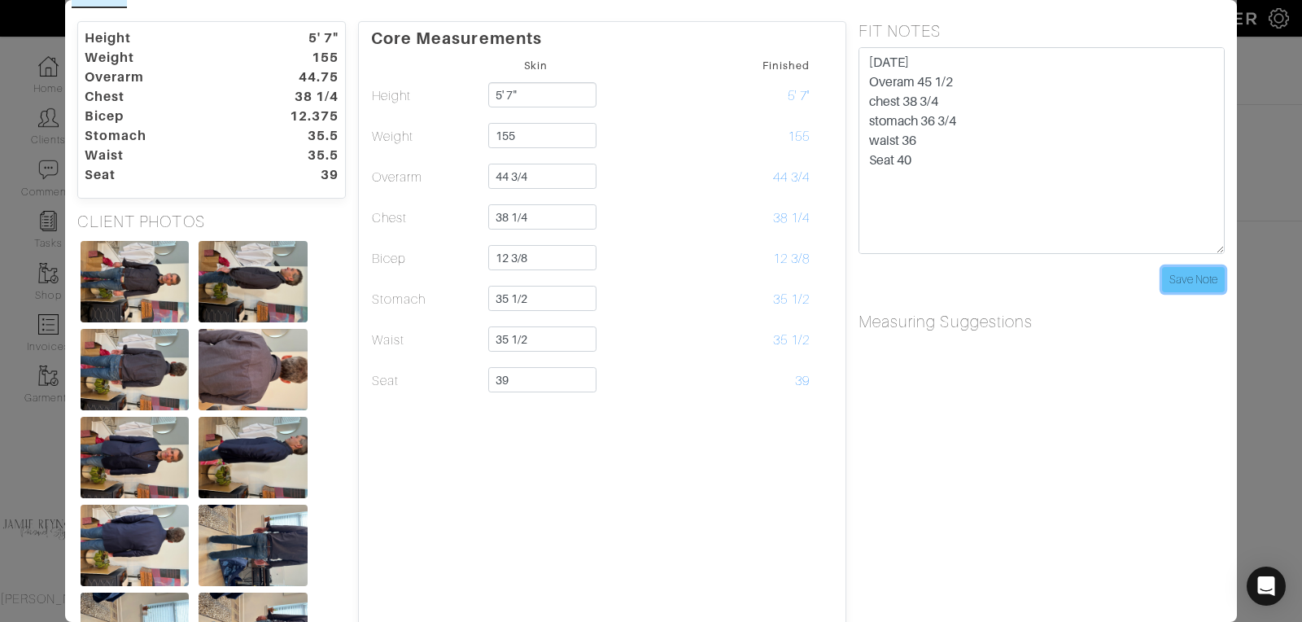
click at [1196, 277] on input "Save Note" at bounding box center [1193, 279] width 63 height 25
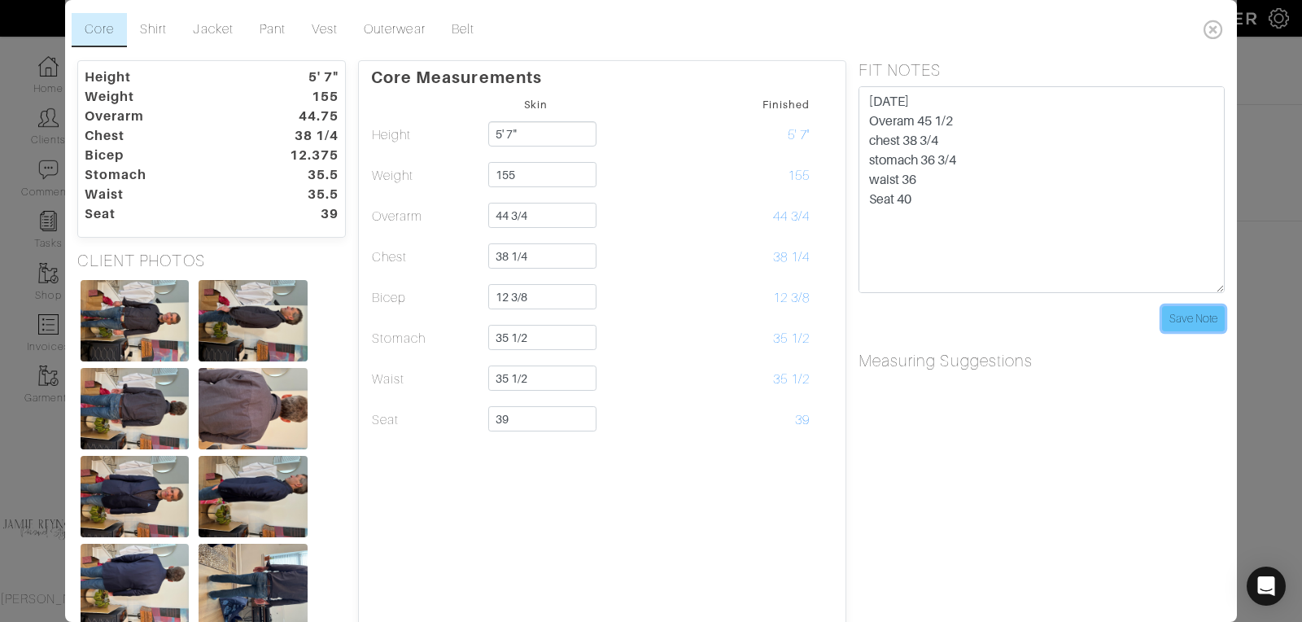
click at [1173, 312] on input "Save Note" at bounding box center [1193, 318] width 63 height 25
click at [155, 25] on link "Shirt" at bounding box center [153, 30] width 53 height 34
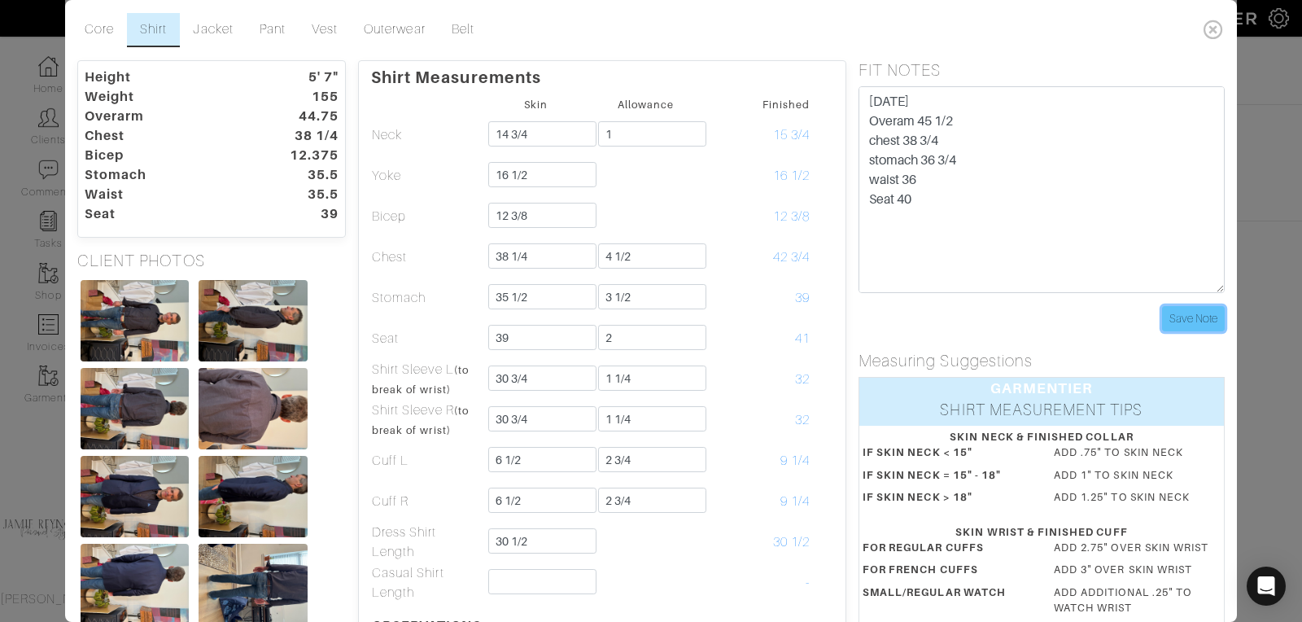
click at [1194, 313] on input "Save Note" at bounding box center [1193, 318] width 63 height 25
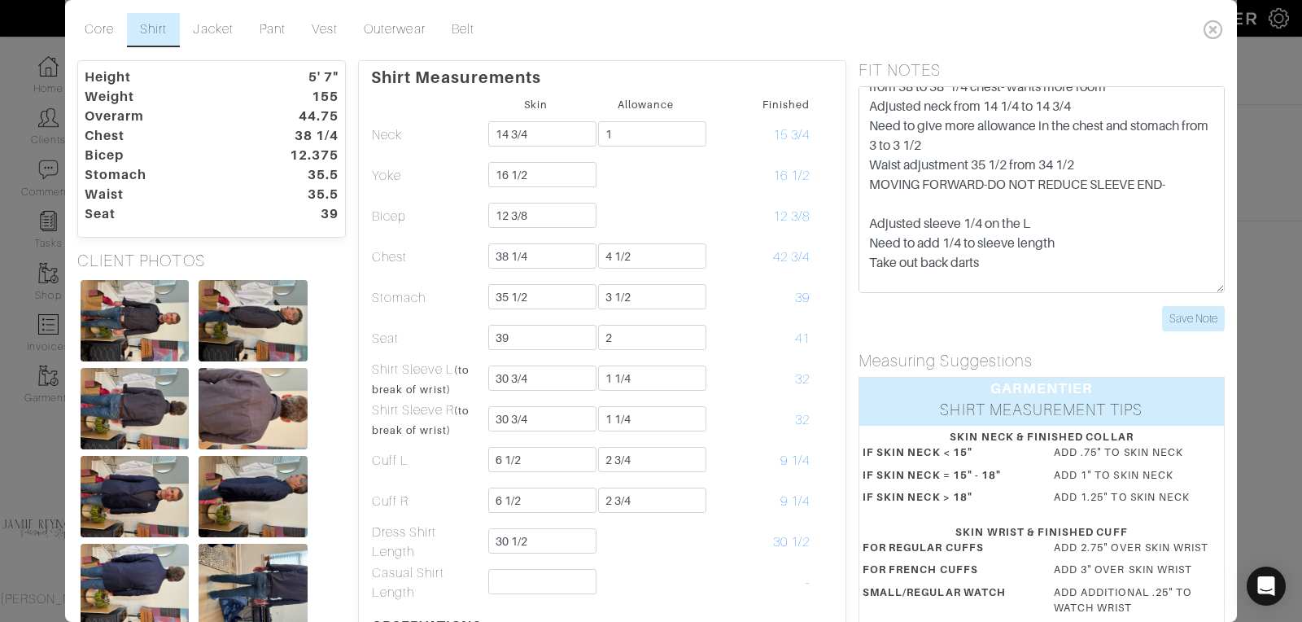
scroll to position [391, 0]
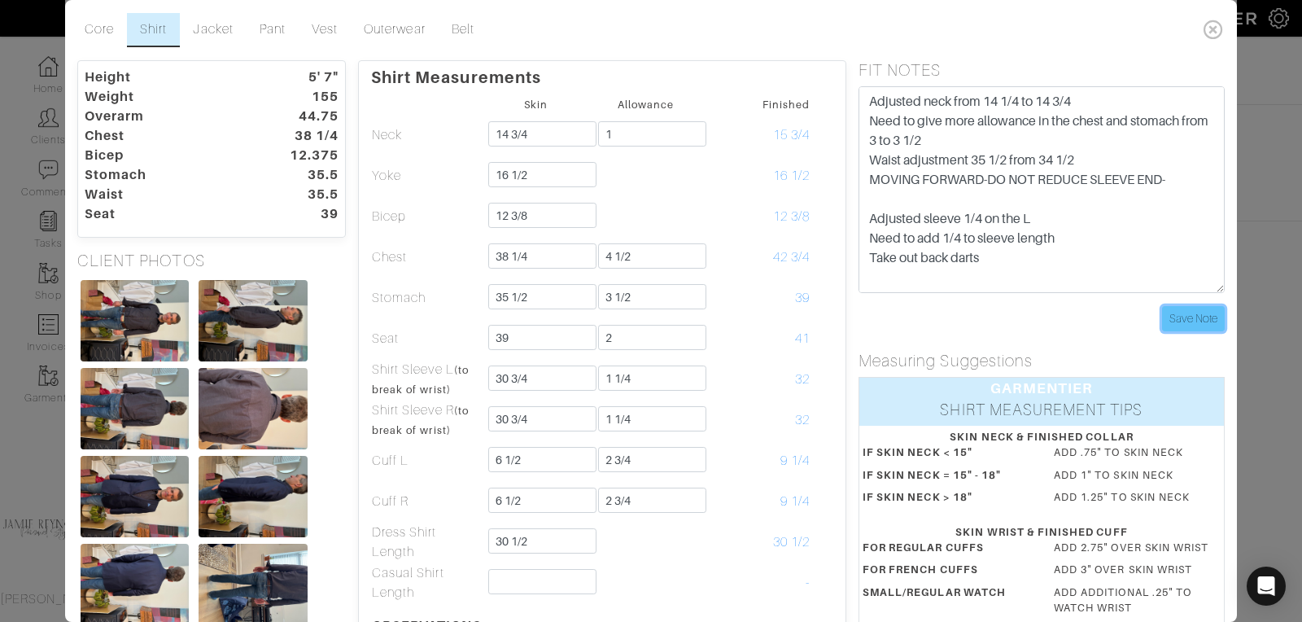
click at [1208, 314] on input "Save Note" at bounding box center [1193, 318] width 63 height 25
